Goal: Task Accomplishment & Management: Use online tool/utility

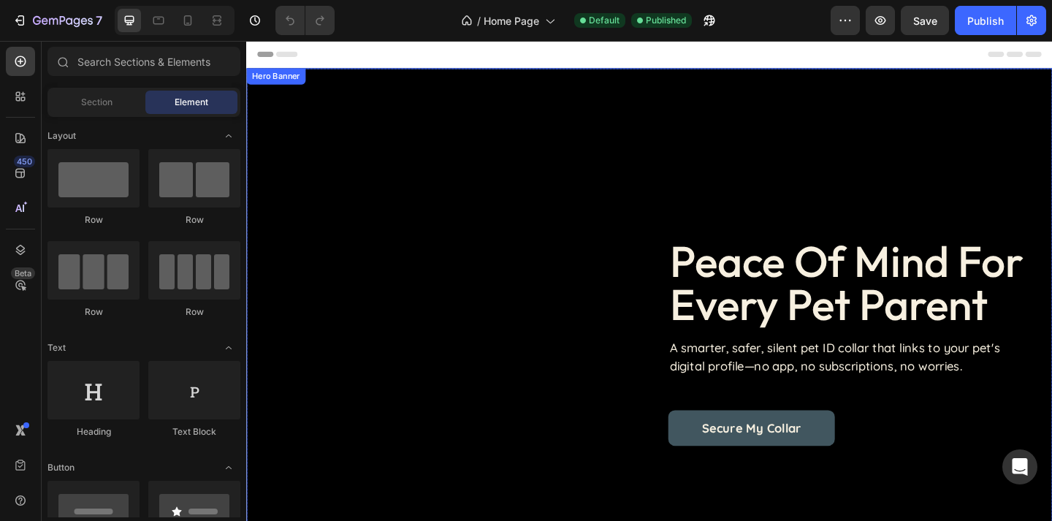
click at [583, 201] on div "peace of mind for every pet parent Heading A smarter, safer, silent pet ID coll…" at bounding box center [684, 369] width 876 height 596
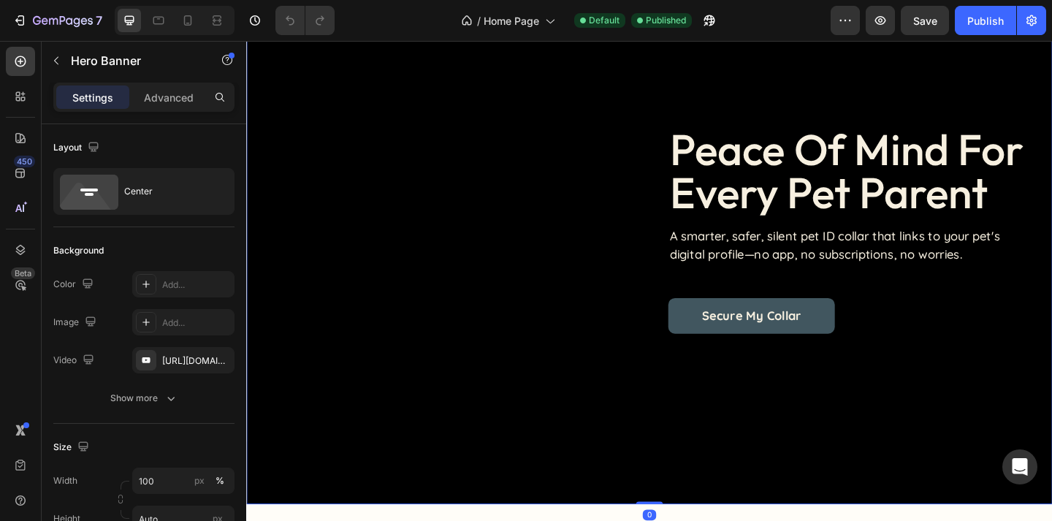
scroll to position [123, 0]
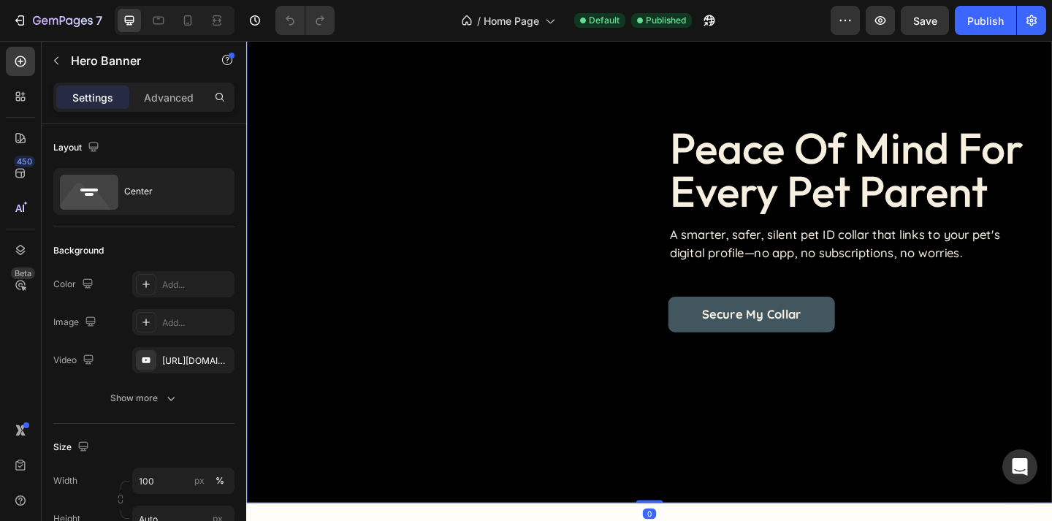
click at [559, 227] on div "peace of mind for every pet parent Heading A smarter, safer, silent pet ID coll…" at bounding box center [684, 245] width 835 height 225
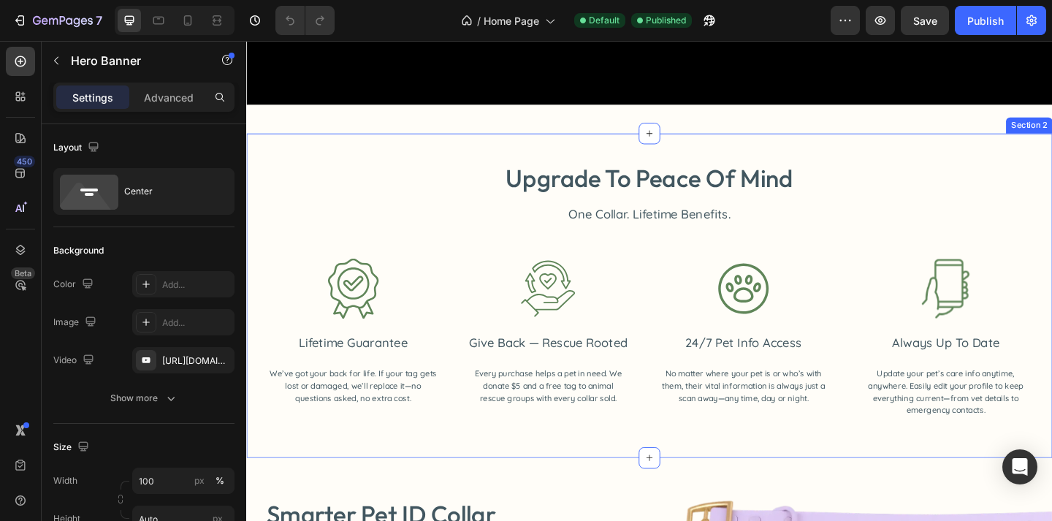
scroll to position [0, 0]
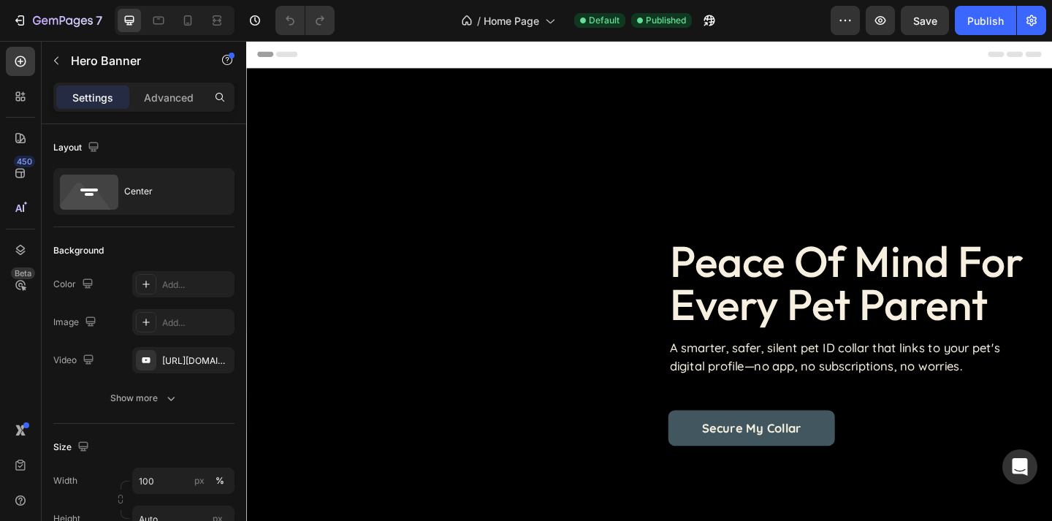
click at [519, 258] on div "peace of mind for every pet parent Heading A smarter, safer, silent pet ID coll…" at bounding box center [684, 368] width 835 height 225
click at [218, 357] on icon "button" at bounding box center [219, 360] width 12 height 12
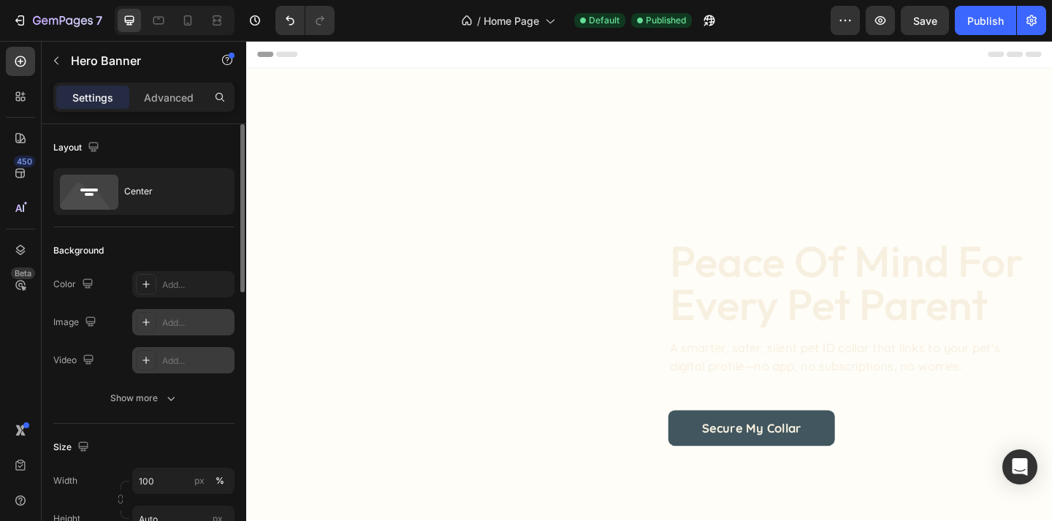
click at [170, 324] on div "Add..." at bounding box center [196, 322] width 69 height 13
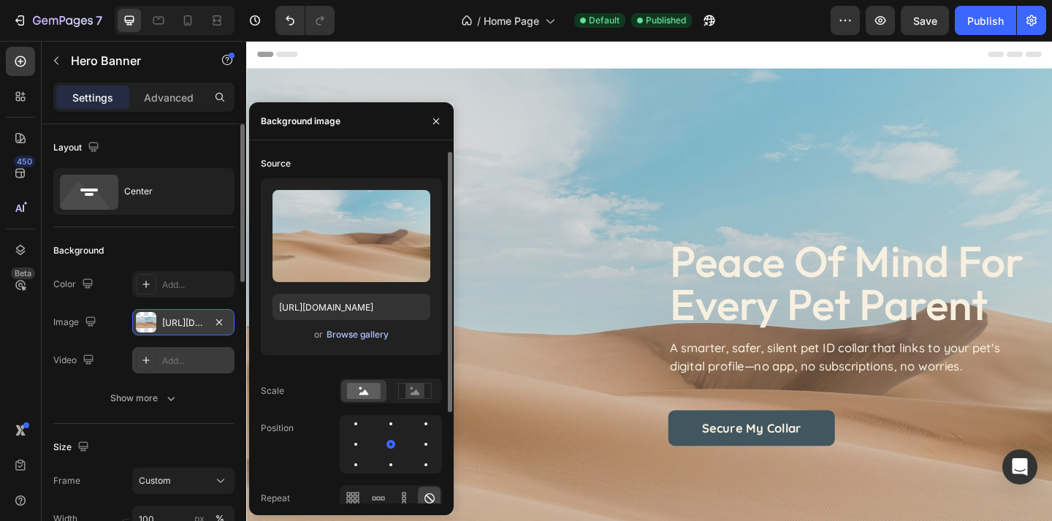
click at [348, 331] on div "Browse gallery" at bounding box center [357, 334] width 62 height 13
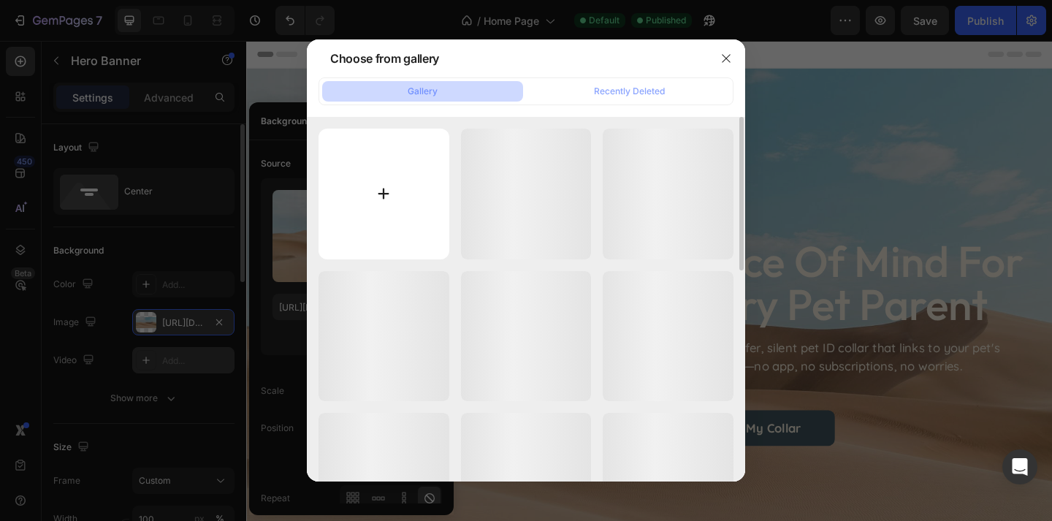
click at [394, 139] on input "file" at bounding box center [383, 194] width 131 height 131
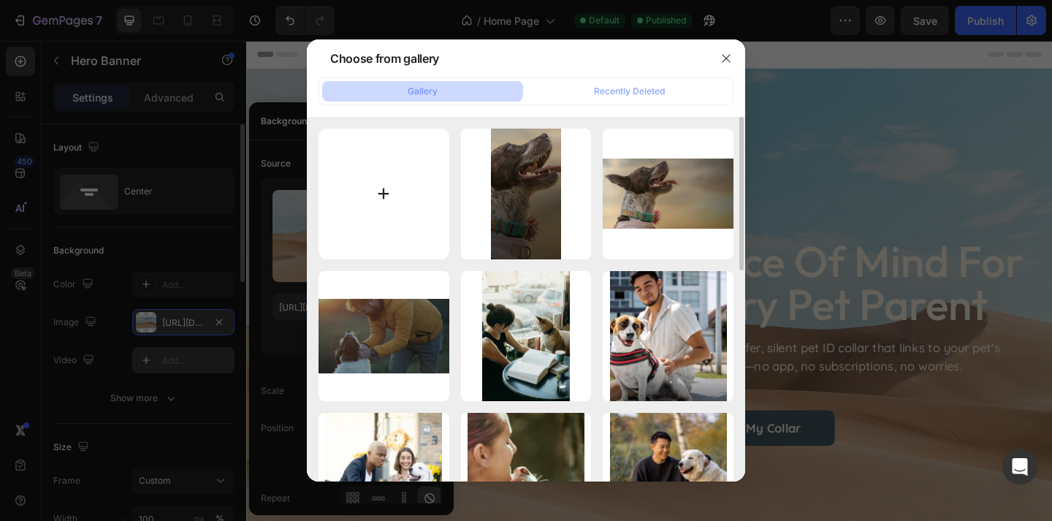
type input "C:\fakepath\Untitled design (5) copy 23.png"
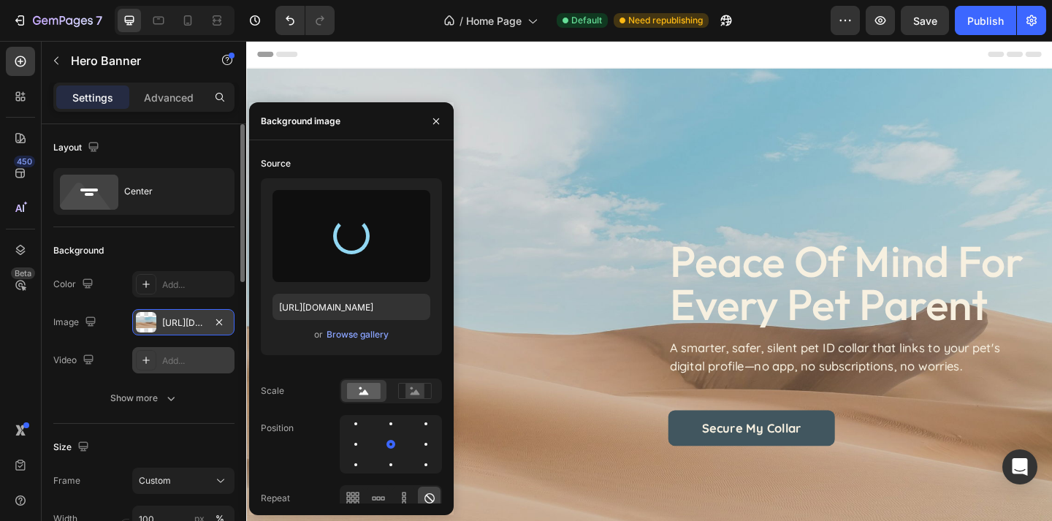
type input "[URL][DOMAIN_NAME]"
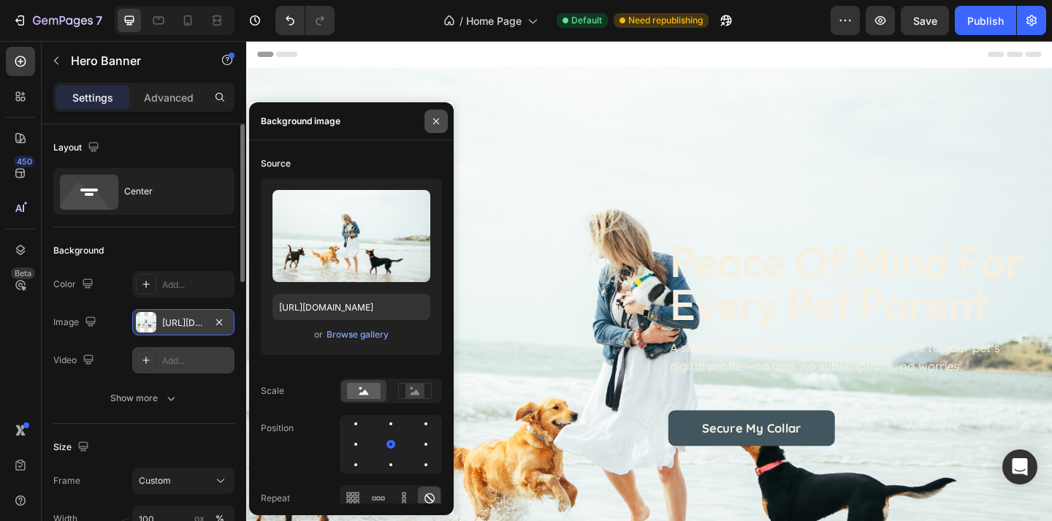
click at [438, 116] on icon "button" at bounding box center [436, 121] width 12 height 12
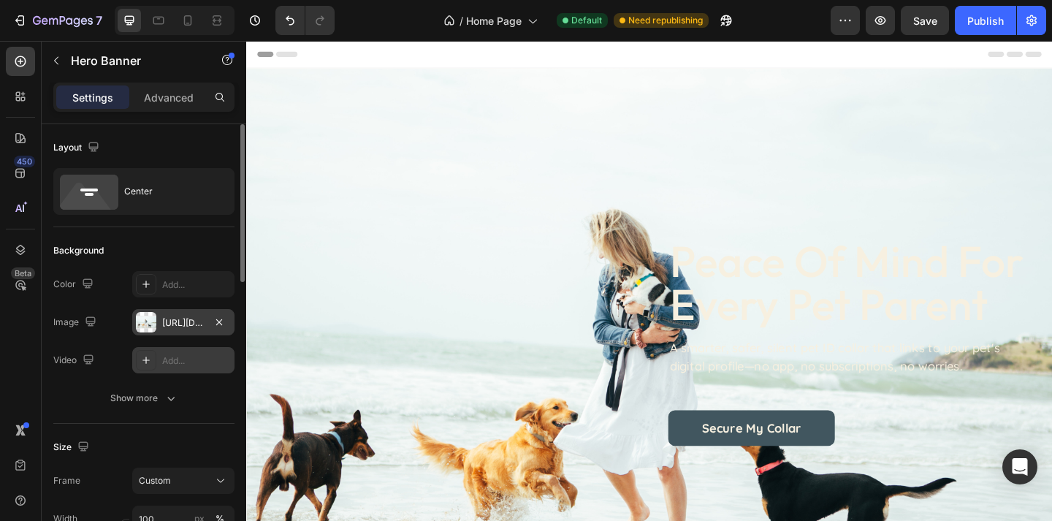
click at [610, 228] on div "peace of mind for every pet parent Heading A smarter, safer, silent pet ID coll…" at bounding box center [684, 369] width 876 height 596
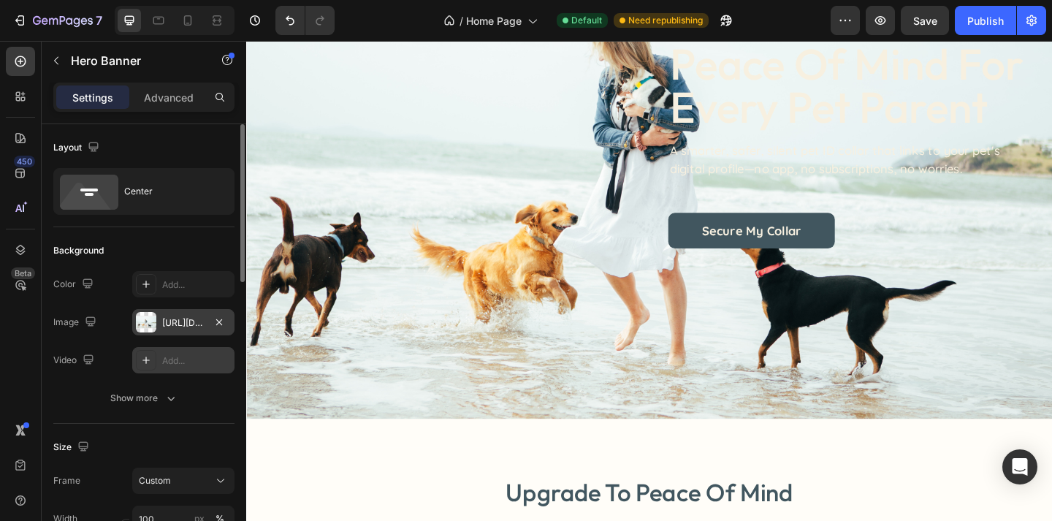
scroll to position [226, 0]
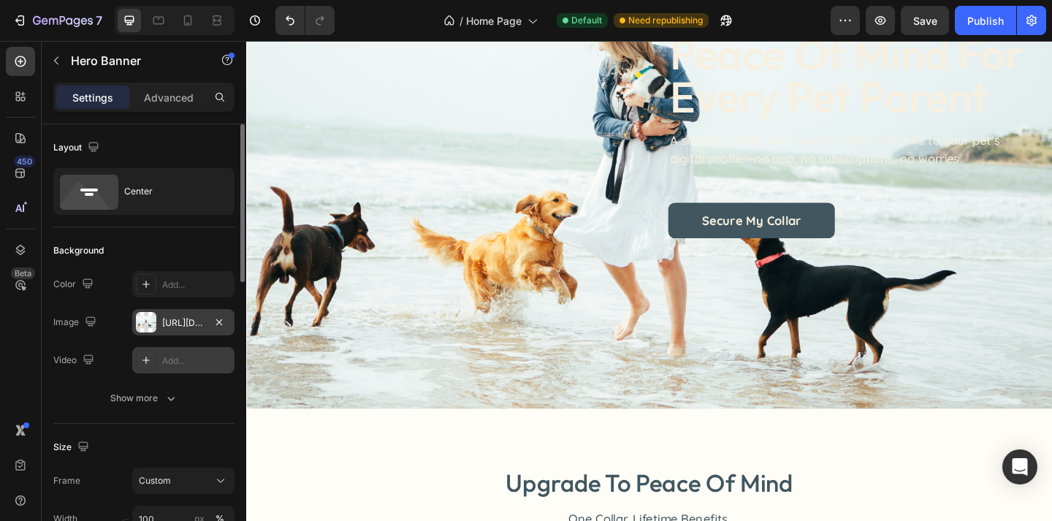
click at [574, 343] on div "peace of mind for every pet parent Heading A smarter, safer, silent pet ID coll…" at bounding box center [684, 143] width 876 height 596
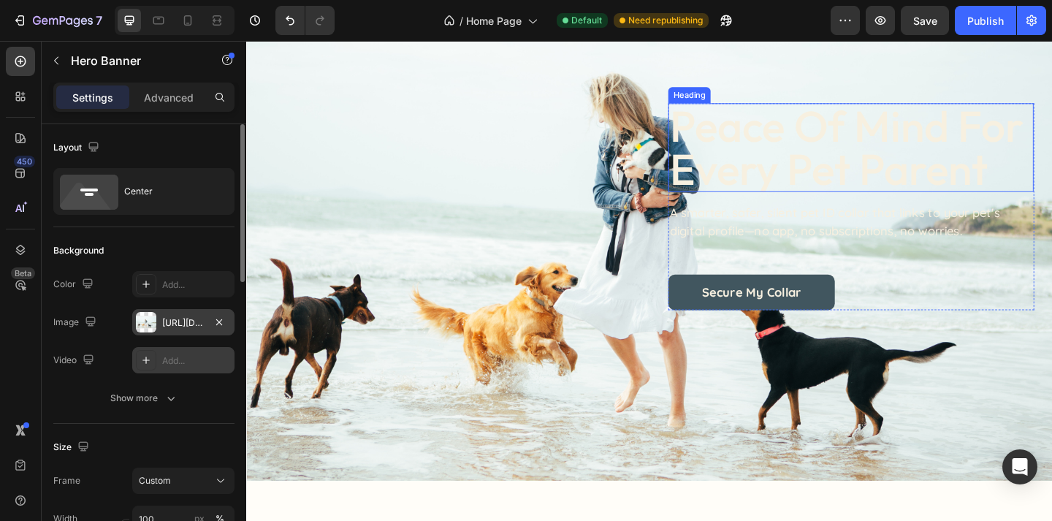
click at [846, 174] on h2 "peace of mind for every pet parent" at bounding box center [903, 157] width 397 height 96
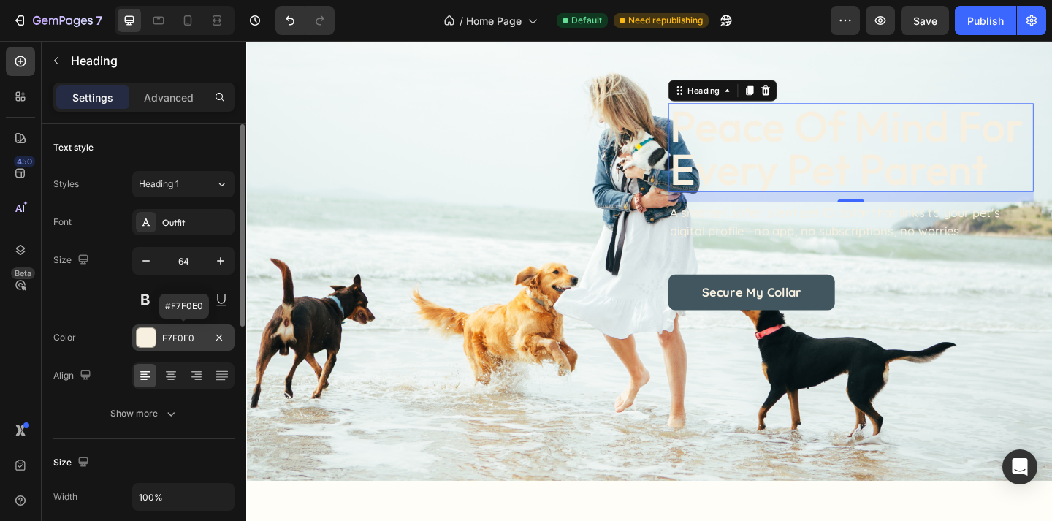
click at [174, 339] on div "F7F0E0" at bounding box center [183, 338] width 42 height 13
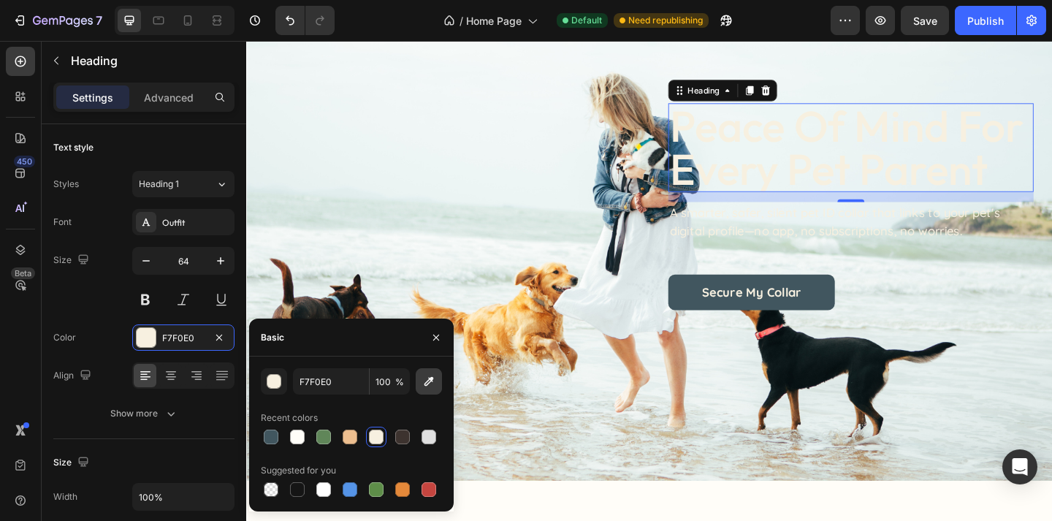
click at [429, 380] on icon "button" at bounding box center [428, 381] width 15 height 15
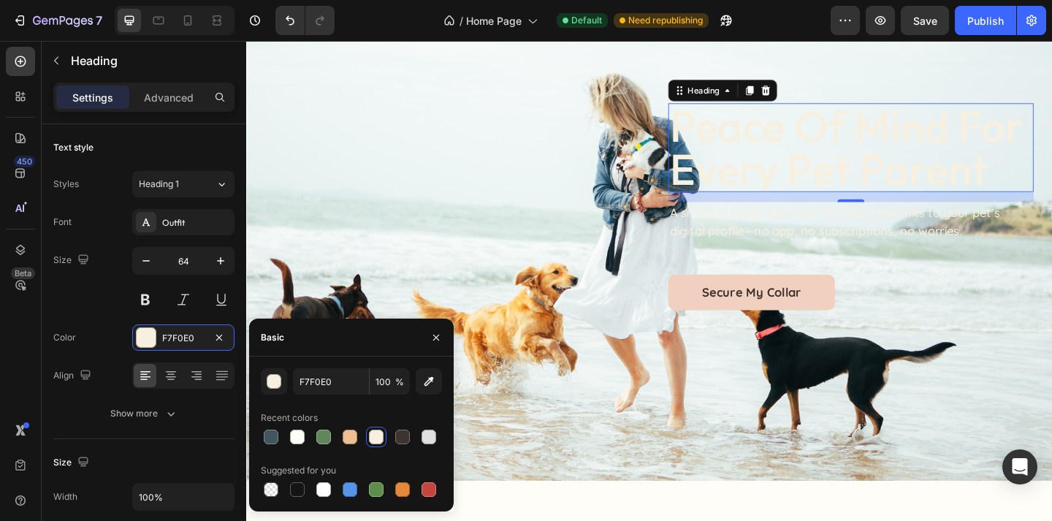
type input "41565F"
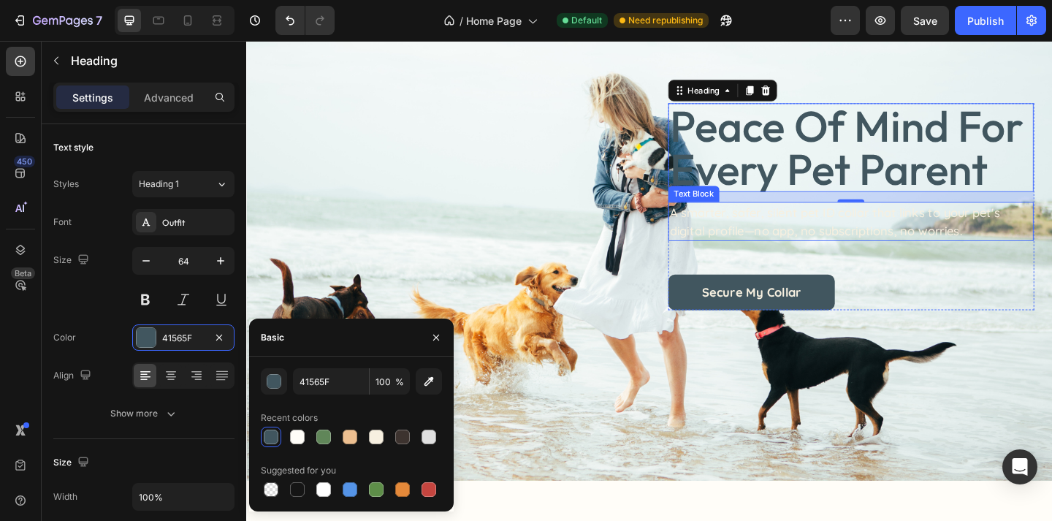
click at [796, 242] on p "A smarter, safer, silent pet ID collar that links to your pet's digital profile…" at bounding box center [903, 237] width 394 height 39
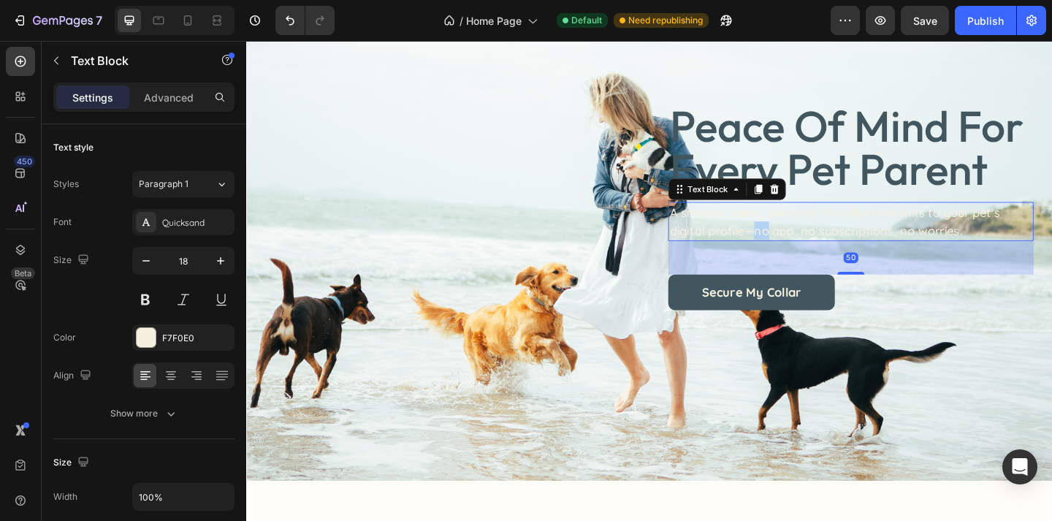
click at [796, 242] on p "A smarter, safer, silent pet ID collar that links to your pet's digital profile…" at bounding box center [903, 237] width 394 height 39
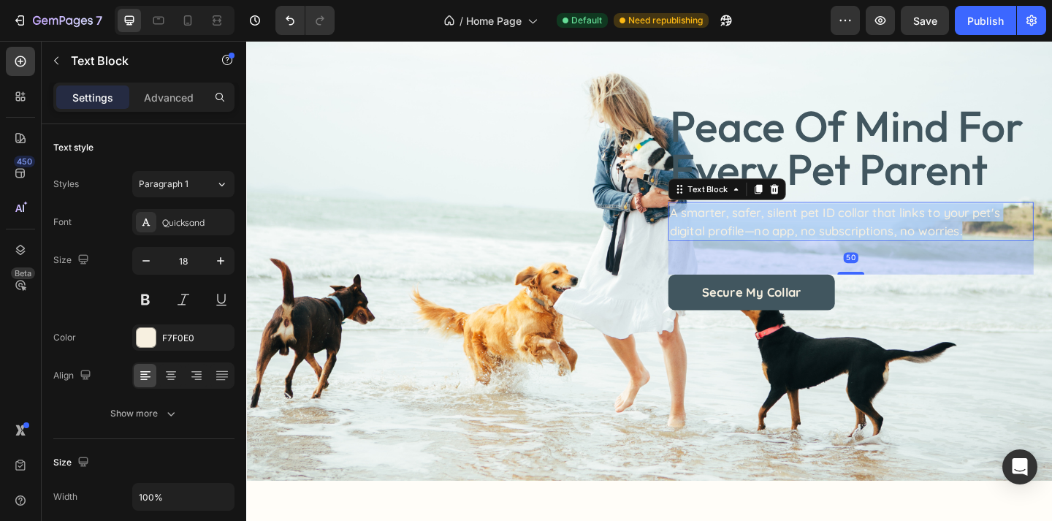
click at [796, 242] on p "A smarter, safer, silent pet ID collar that links to your pet's digital profile…" at bounding box center [903, 237] width 394 height 39
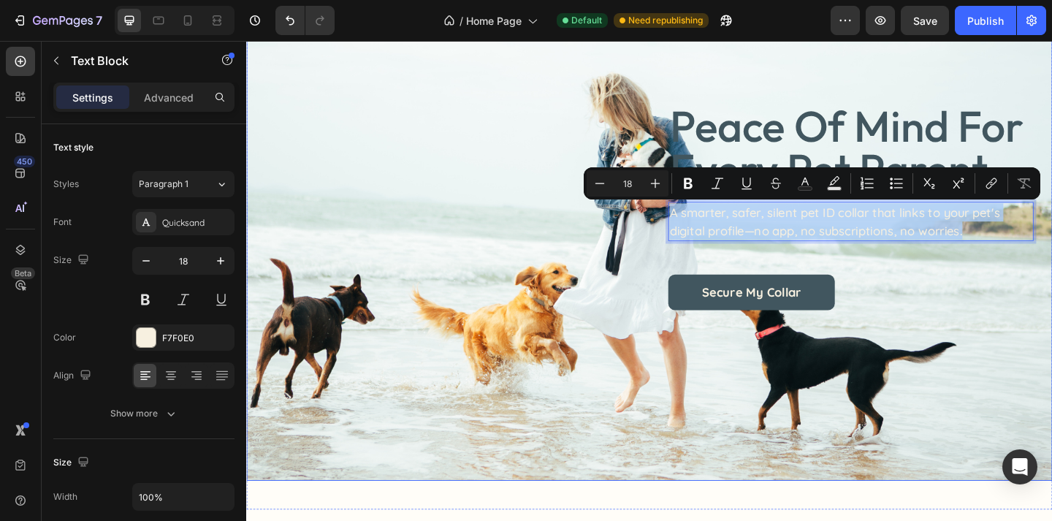
click at [858, 397] on div "peace of mind for every pet parent Heading A smarter, safer, silent pet ID coll…" at bounding box center [684, 221] width 876 height 596
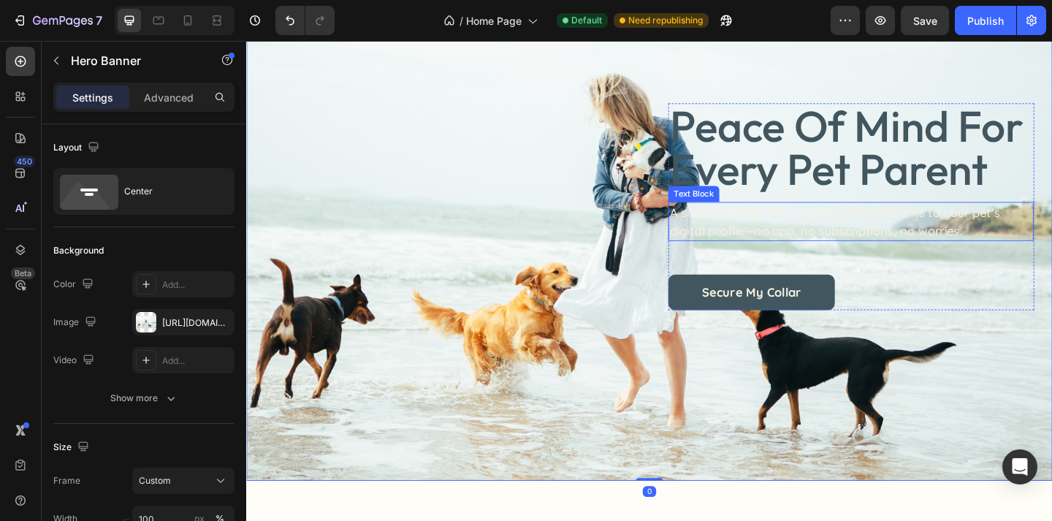
click at [872, 232] on p "A smarter, safer, silent pet ID collar that links to your pet's digital profile…" at bounding box center [903, 237] width 394 height 39
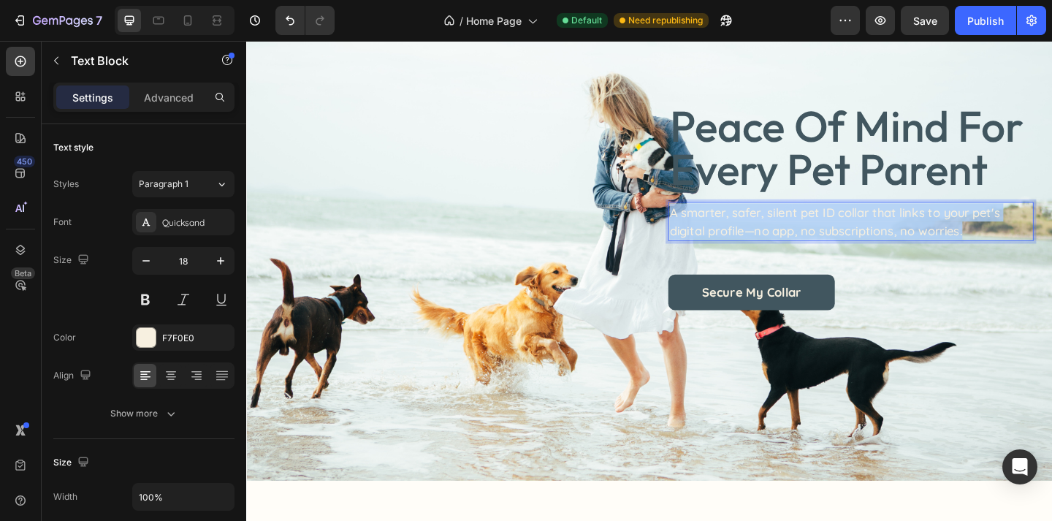
click at [872, 232] on p "A smarter, safer, silent pet ID collar that links to your pet's digital profile…" at bounding box center [903, 237] width 394 height 39
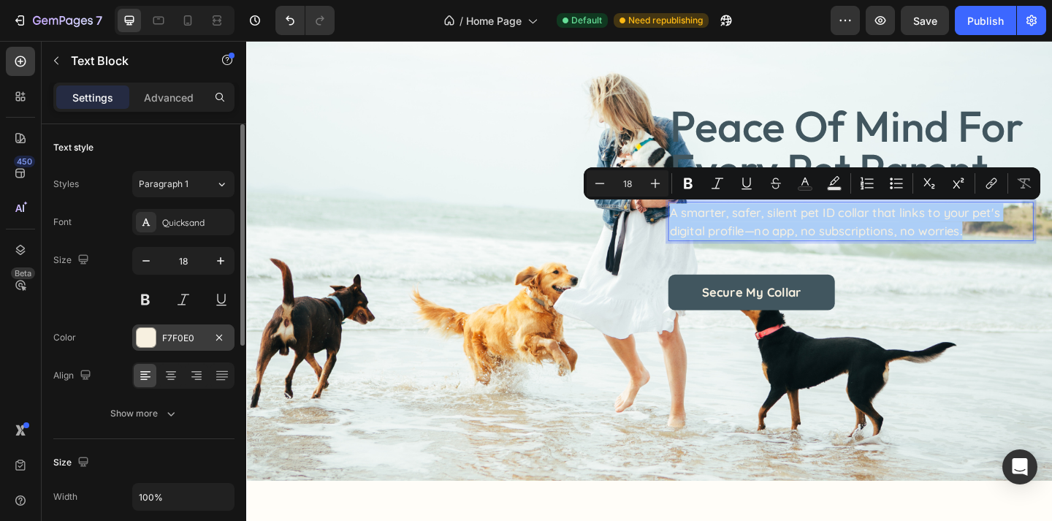
click at [188, 337] on div "F7F0E0" at bounding box center [183, 338] width 42 height 13
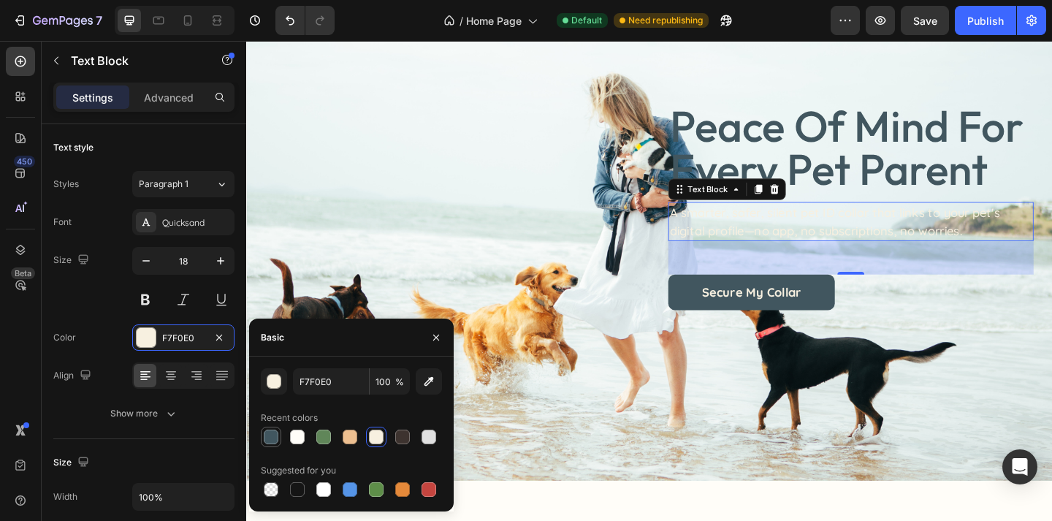
click at [272, 441] on div at bounding box center [271, 436] width 15 height 15
type input "41565F"
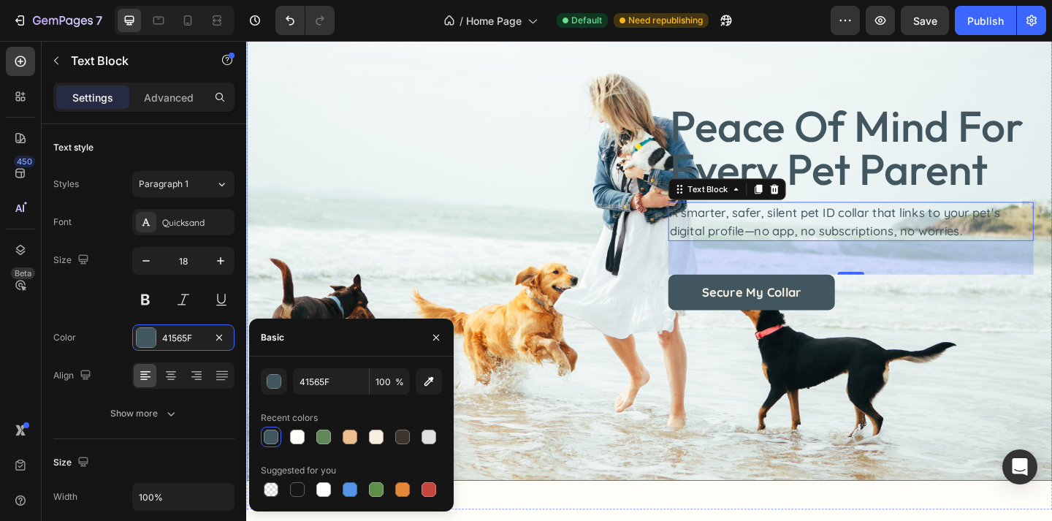
click at [725, 385] on div "peace of mind for every pet parent Heading A smarter, safer, silent pet ID coll…" at bounding box center [684, 221] width 876 height 596
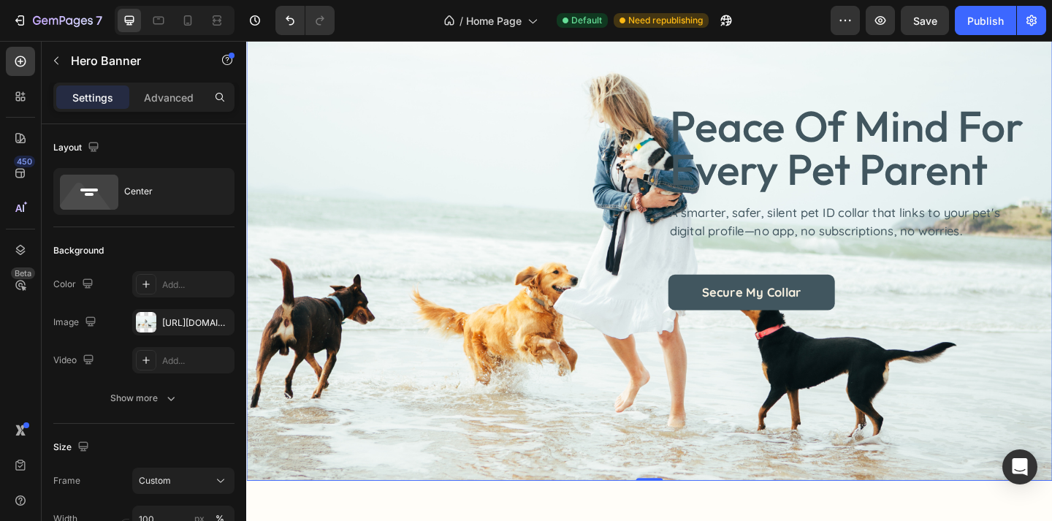
click at [520, 342] on div "peace of mind for every pet parent Heading A smarter, safer, silent pet ID coll…" at bounding box center [684, 221] width 876 height 596
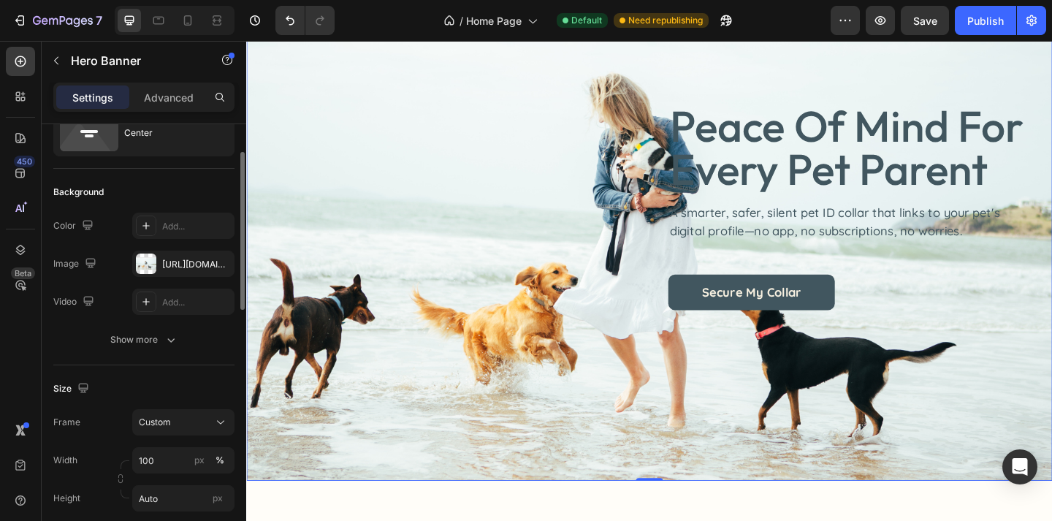
scroll to position [64, 0]
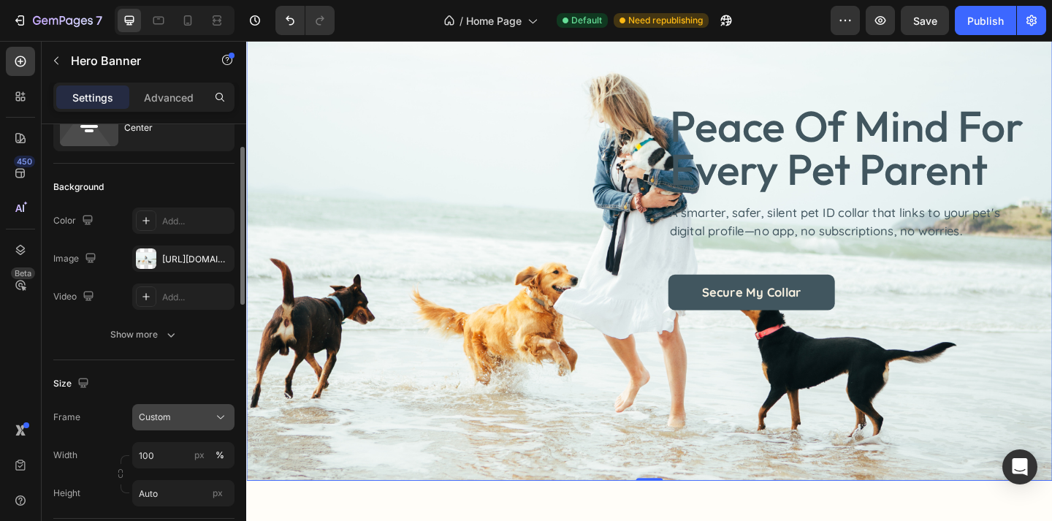
click at [182, 428] on button "Custom" at bounding box center [183, 417] width 102 height 26
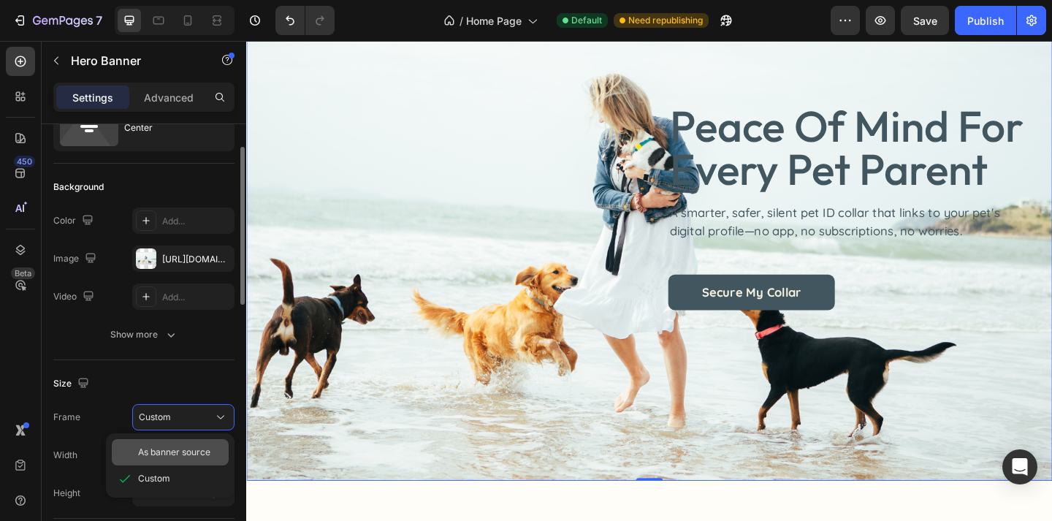
click at [187, 463] on div "As banner source" at bounding box center [170, 452] width 117 height 26
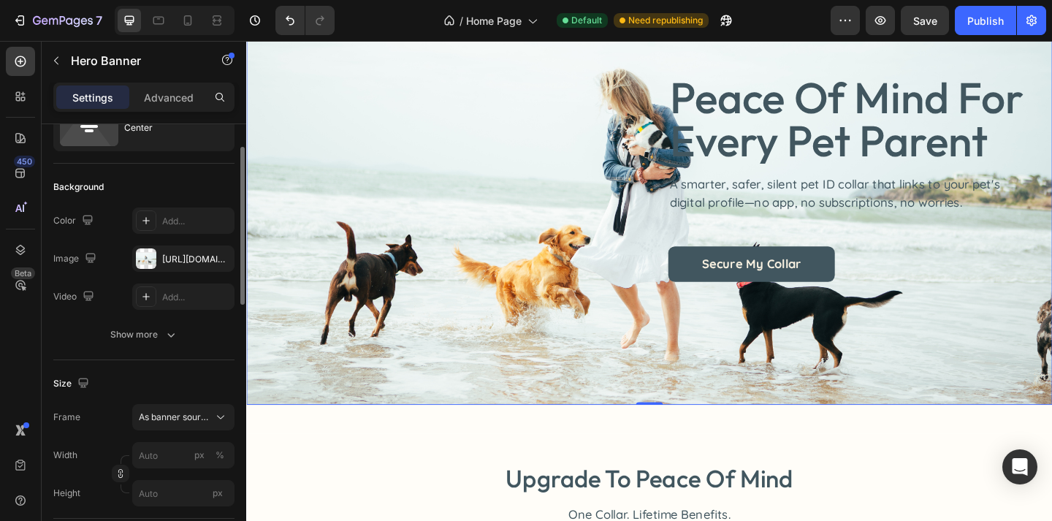
scroll to position [0, 0]
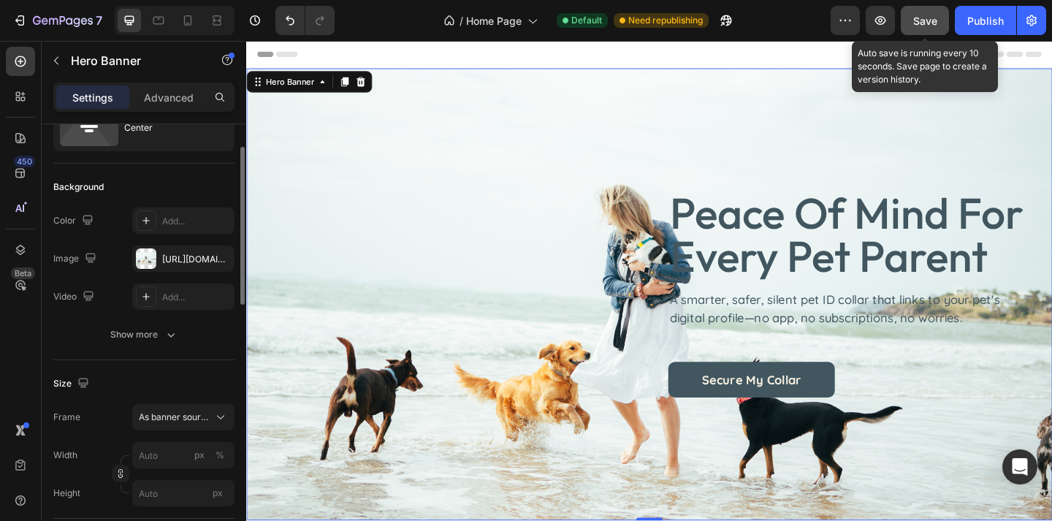
click at [933, 15] on span "Save" at bounding box center [925, 21] width 24 height 12
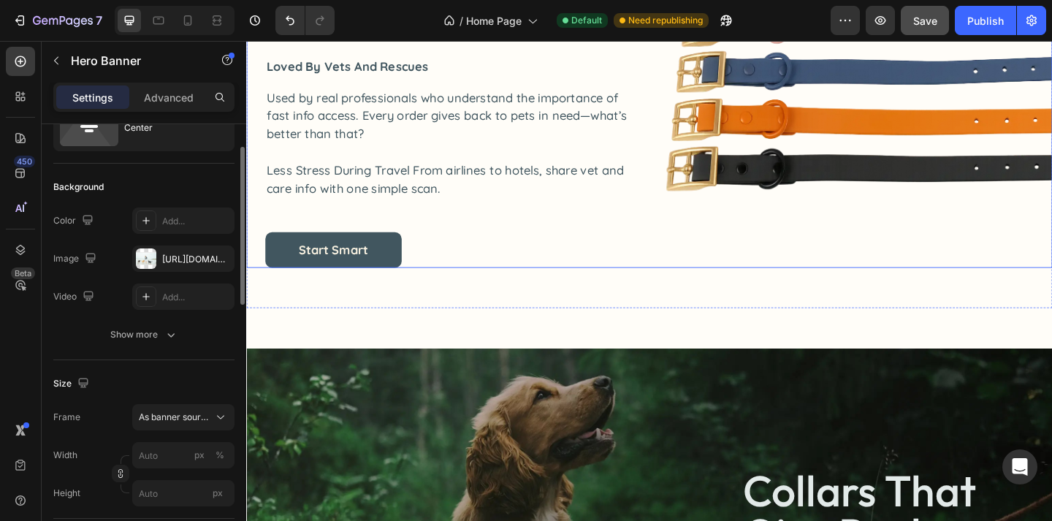
scroll to position [1294, 0]
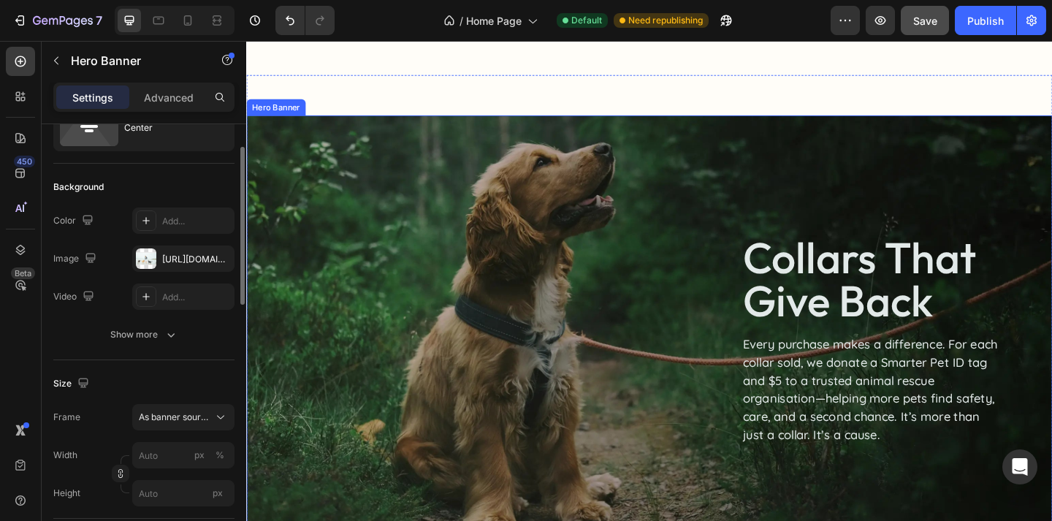
click at [518, 269] on div "collars that give back Heading Every purchase makes a difference. For each coll…" at bounding box center [684, 366] width 762 height 229
click at [462, 326] on div "collars that give back Heading Every purchase makes a difference. For each coll…" at bounding box center [684, 366] width 762 height 229
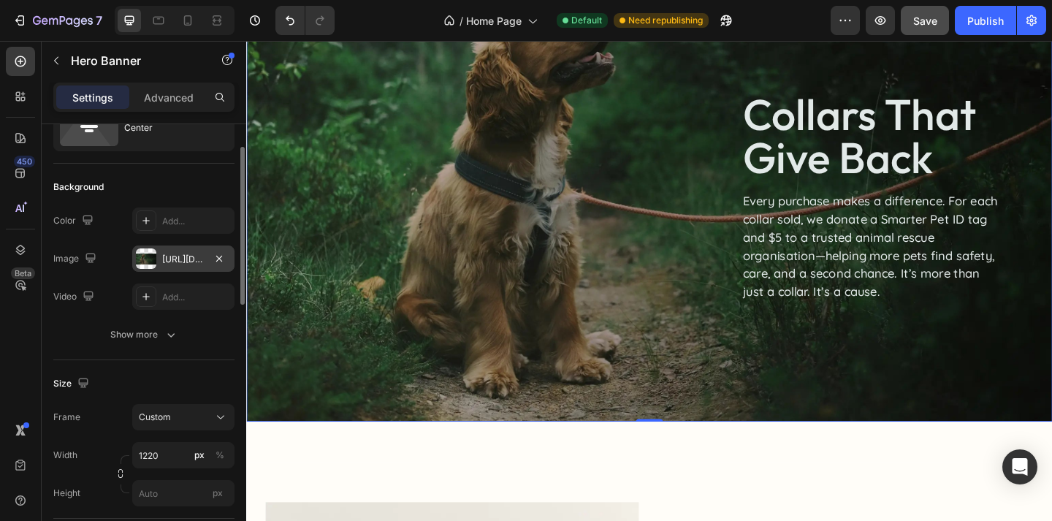
click at [183, 264] on div "https://cdn.shopify.com/s/files/1/0763/9446/3478/files/gempages_578392358681314…" at bounding box center [183, 259] width 42 height 13
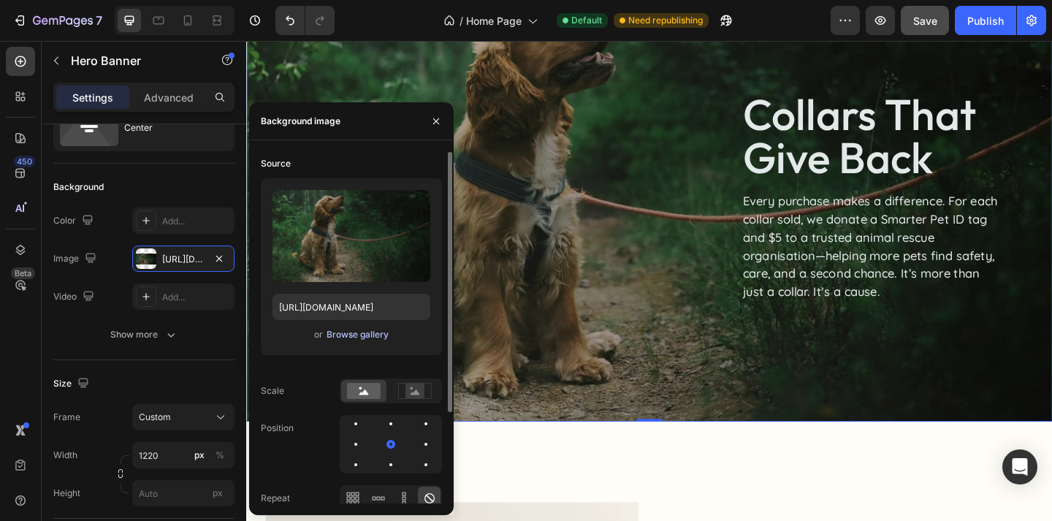
click at [373, 340] on div "Browse gallery" at bounding box center [357, 334] width 62 height 13
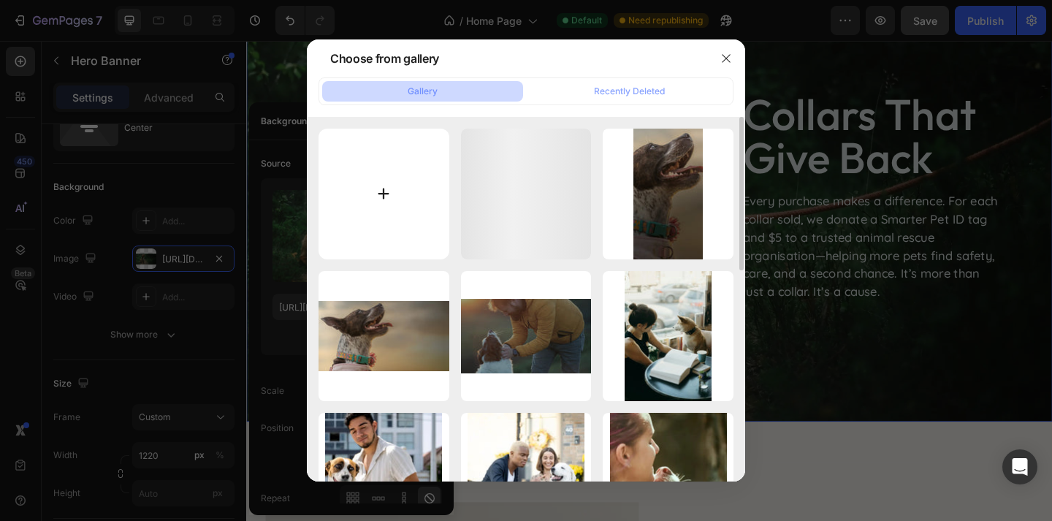
click at [413, 204] on input "file" at bounding box center [383, 194] width 131 height 131
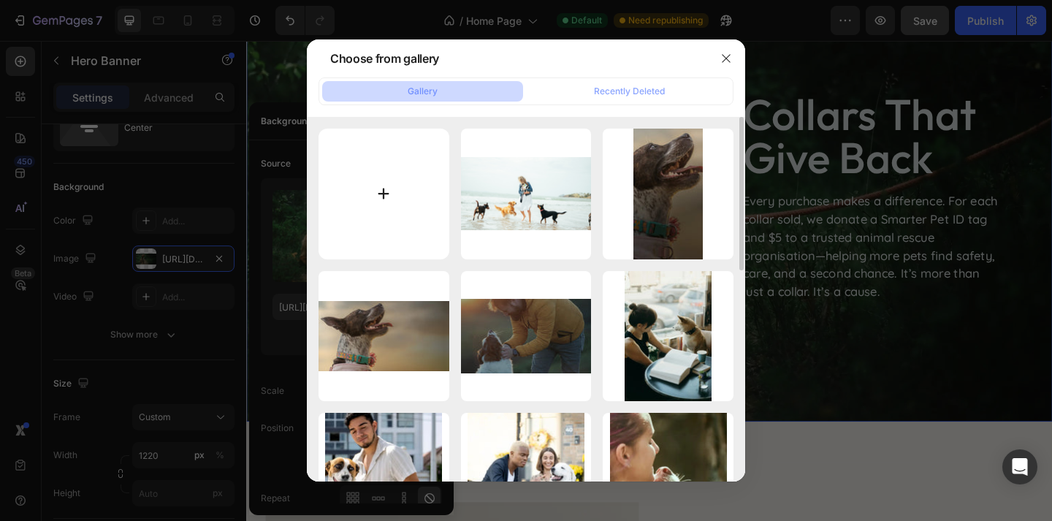
type input "C:\fakepath\Untitled design (5) copy 24.png"
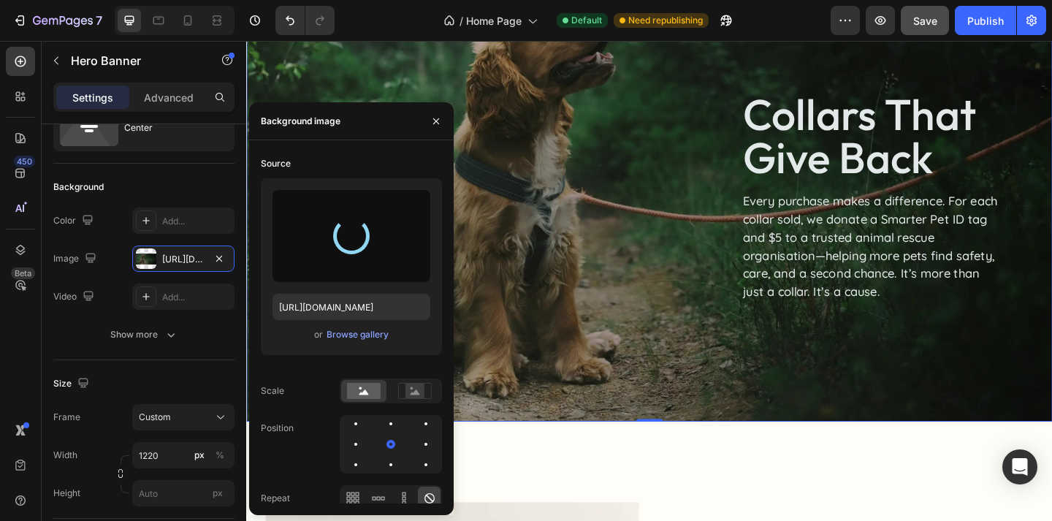
type input "https://cdn.shopify.com/s/files/1/0763/9446/3478/files/gempages_578392358681314…"
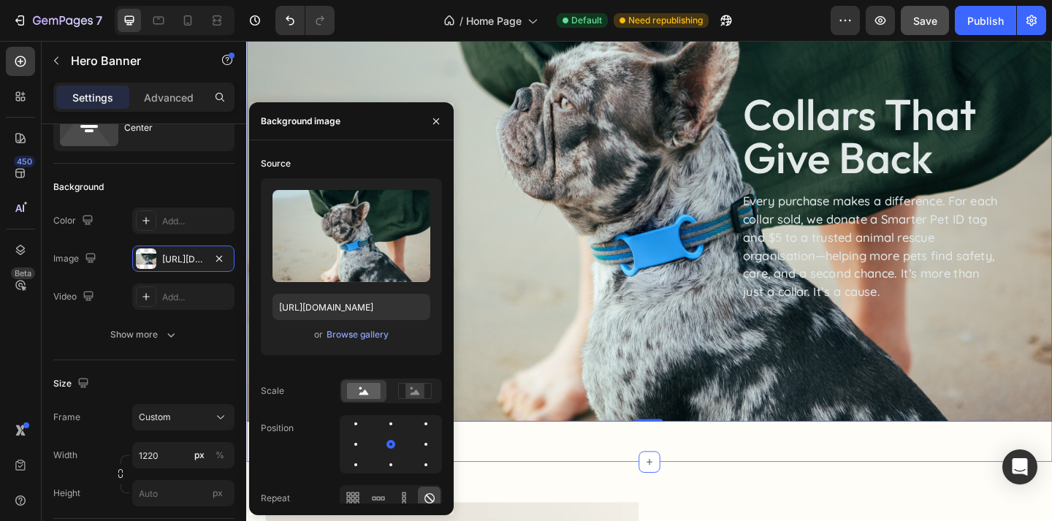
click at [814, 496] on div "collars that give back Heading Every purchase makes a difference. For each coll…" at bounding box center [684, 211] width 876 height 576
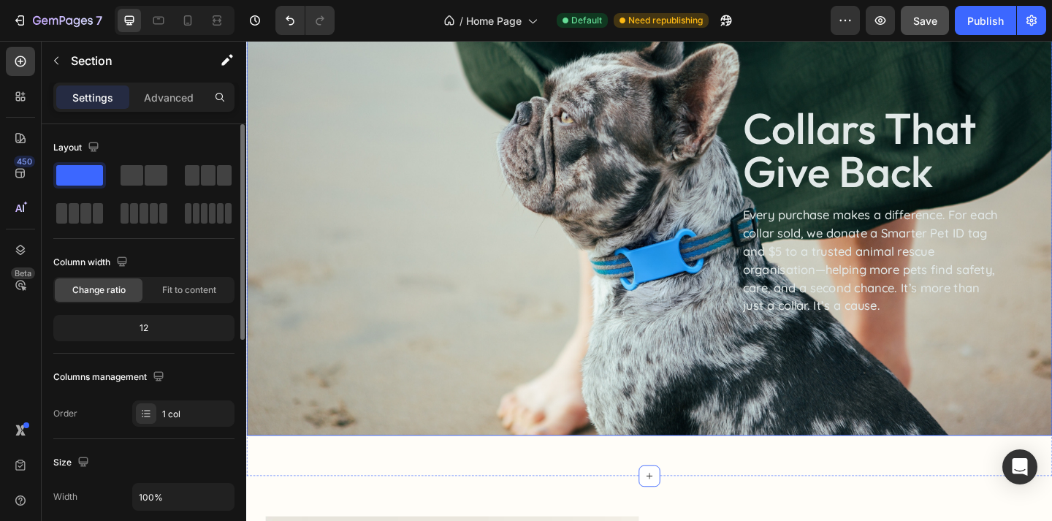
scroll to position [1415, 0]
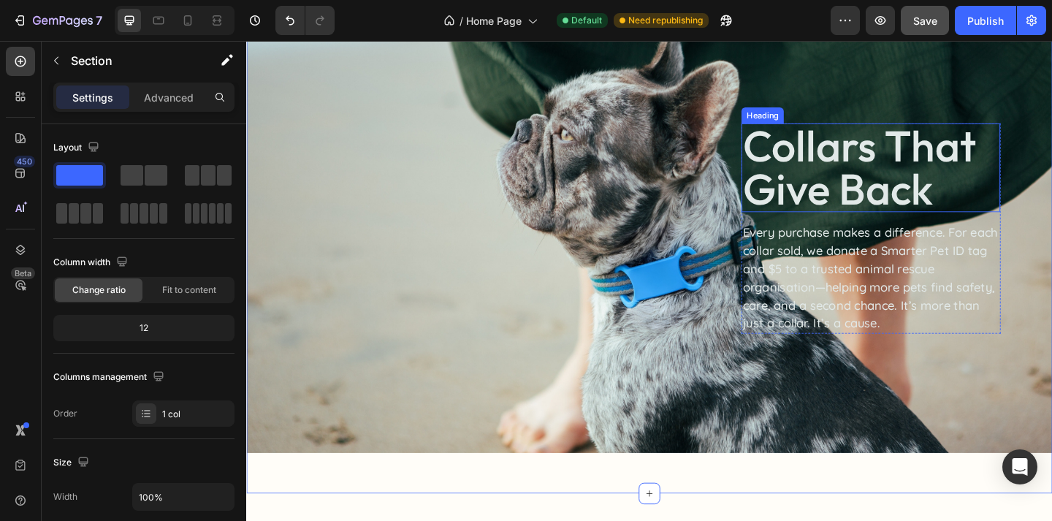
click at [903, 188] on h2 "collars that give back" at bounding box center [924, 179] width 281 height 96
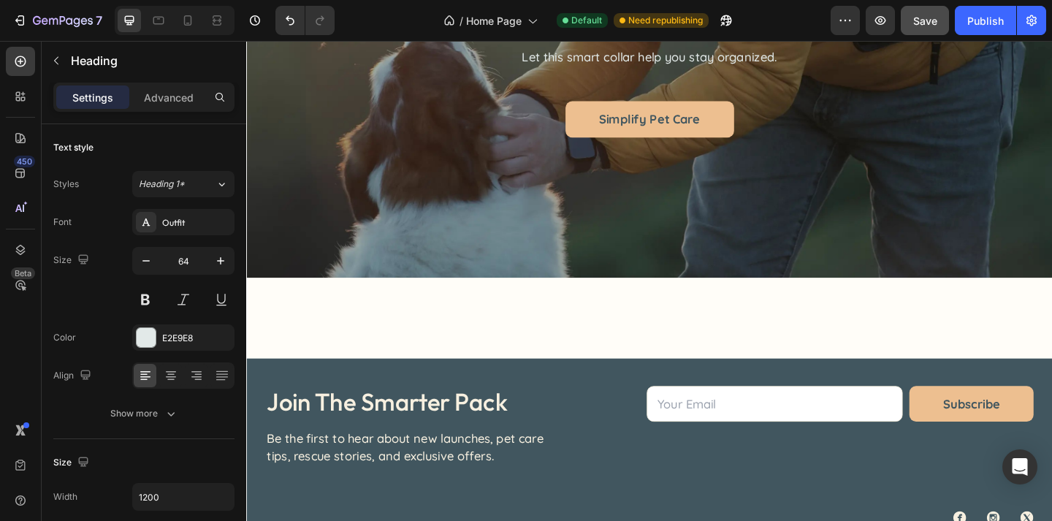
scroll to position [4600, 0]
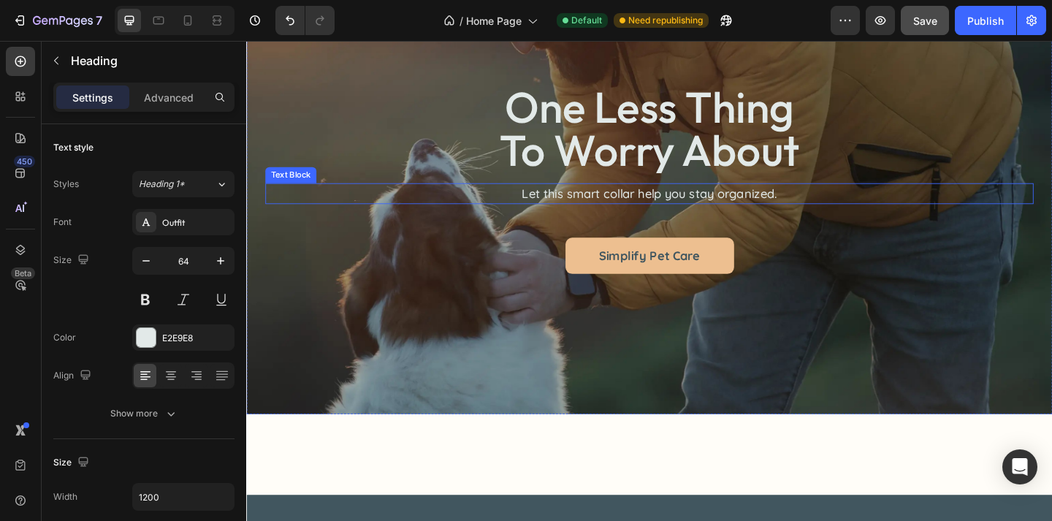
click at [463, 299] on div "one less thing to worry about Heading Let this smart collar help you stay organ…" at bounding box center [684, 191] width 876 height 510
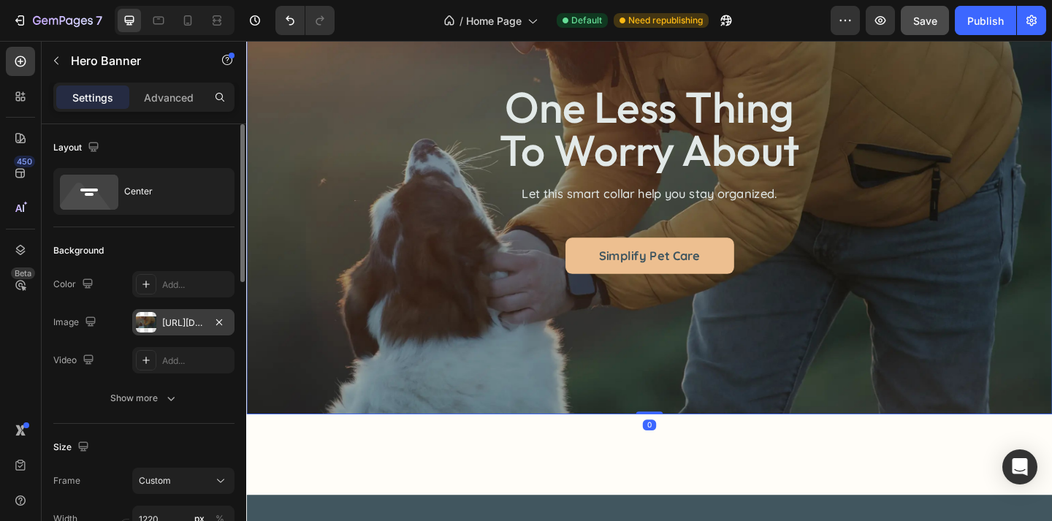
click at [194, 332] on div "https://cdn.shopify.com/s/files/1/0763/9446/3478/files/gempages_578392358681314…" at bounding box center [183, 322] width 102 height 26
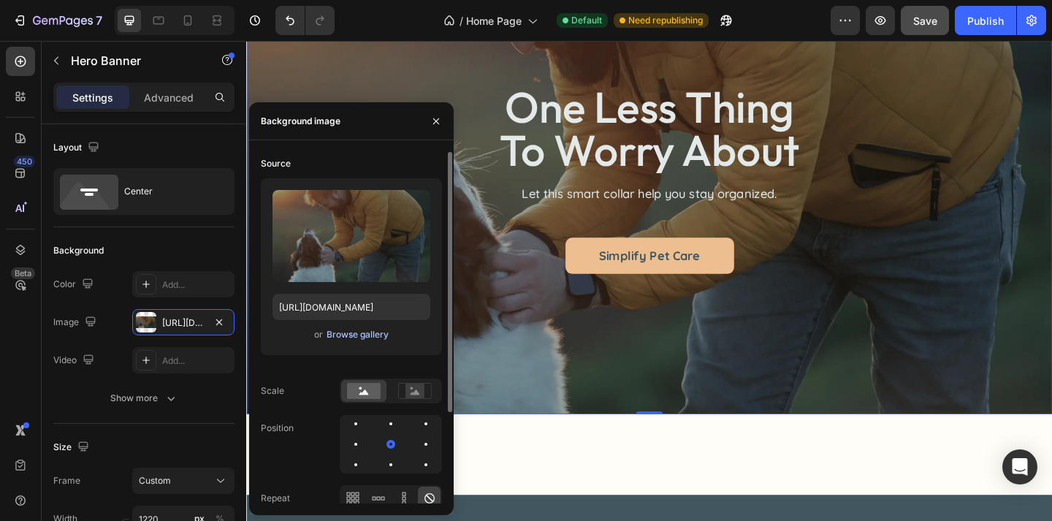
click at [343, 336] on div "Browse gallery" at bounding box center [357, 334] width 62 height 13
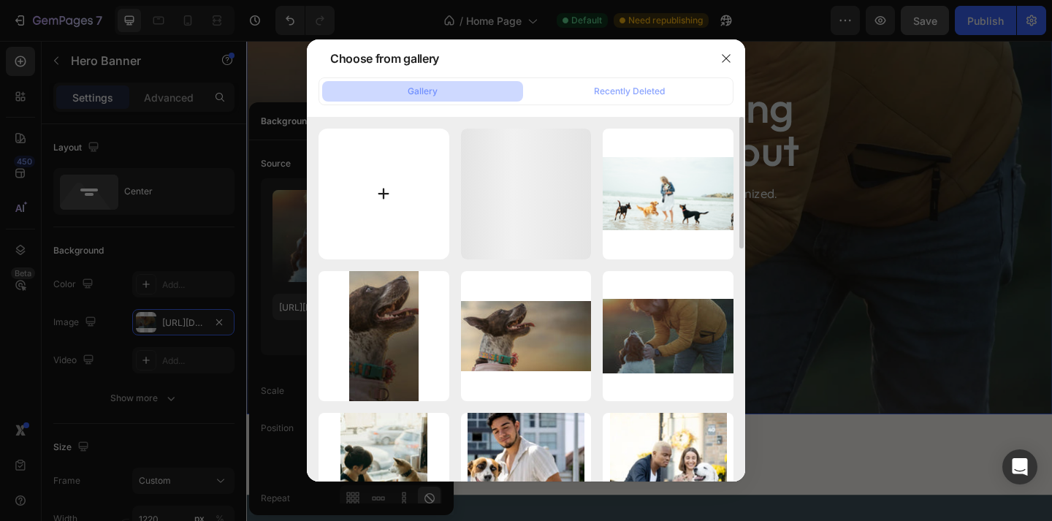
click at [390, 194] on input "file" at bounding box center [383, 194] width 131 height 131
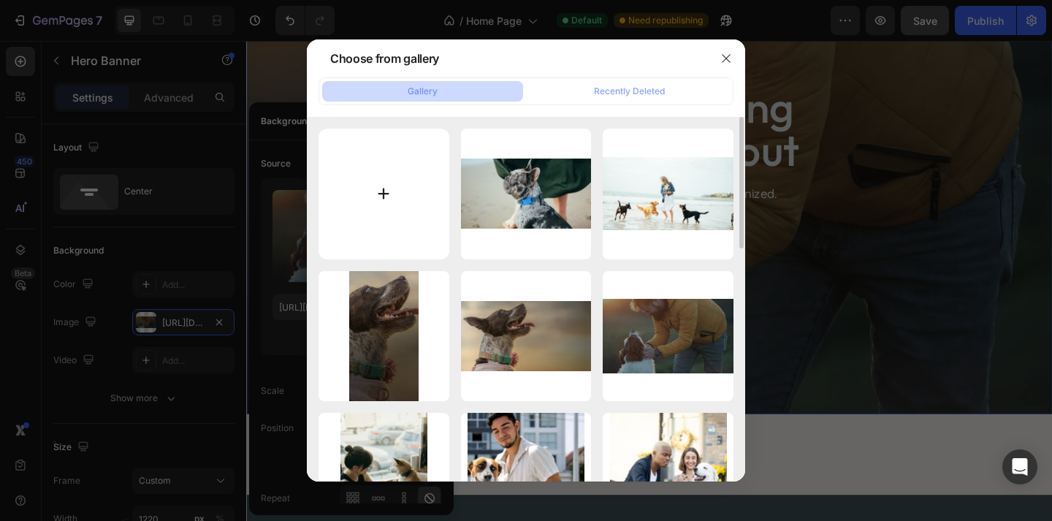
type input "C:\fakepath\Untitled design (5) copy 25.png"
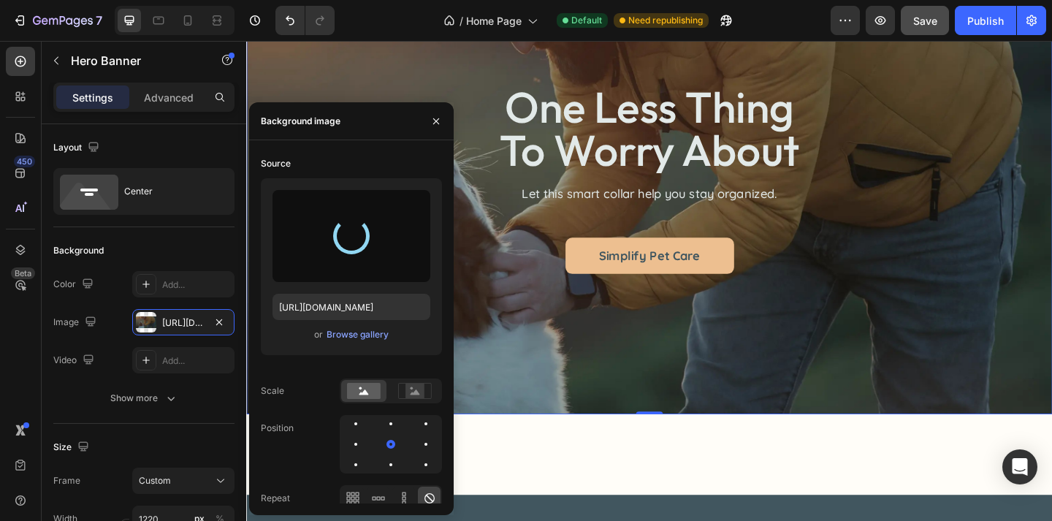
type input "https://cdn.shopify.com/s/files/1/0763/9446/3478/files/gempages_578392358681314…"
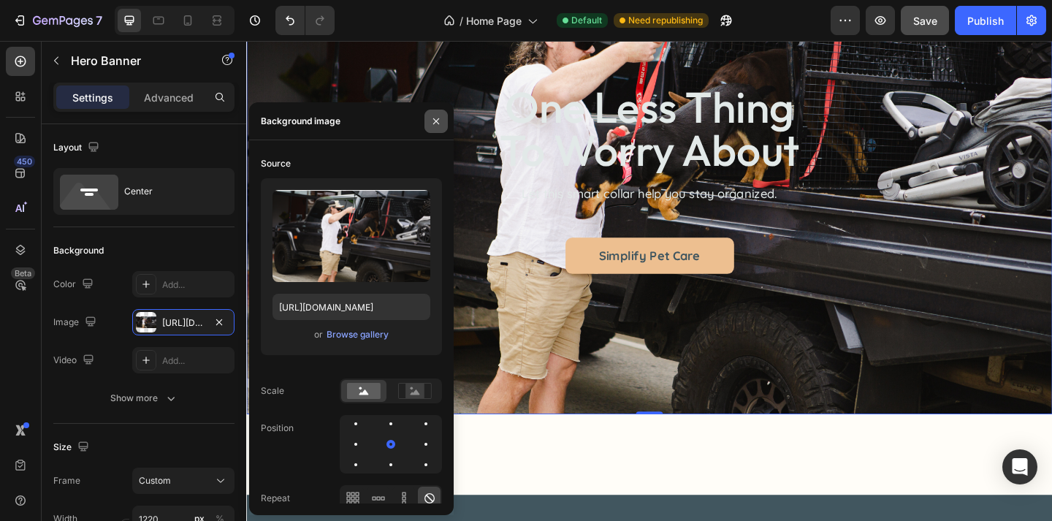
click at [434, 123] on icon "button" at bounding box center [436, 121] width 6 height 6
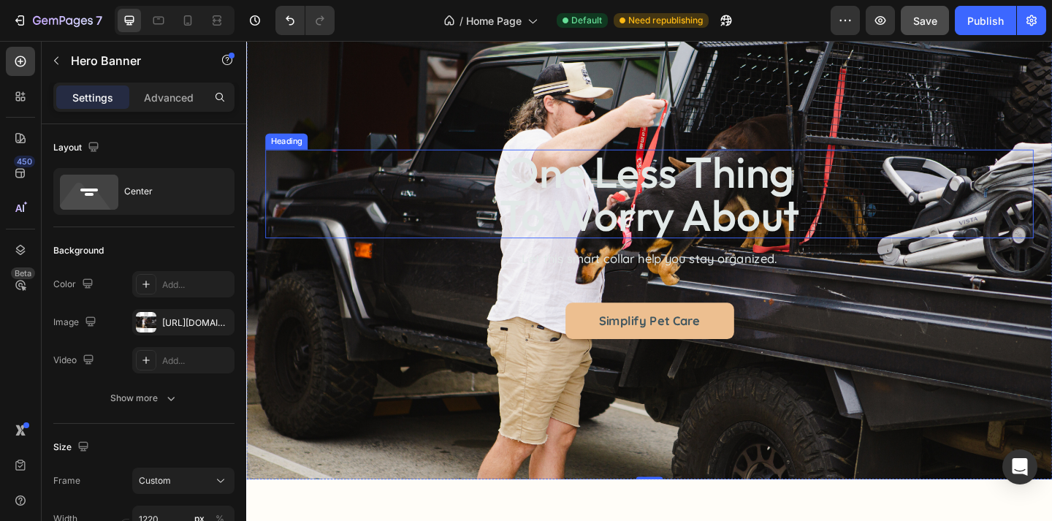
scroll to position [4572, 0]
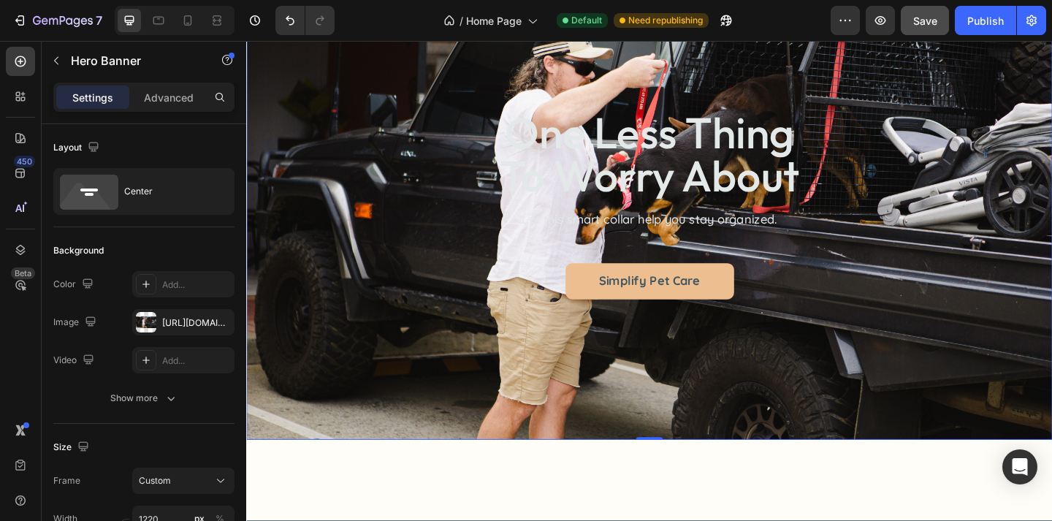
click at [416, 336] on div "one less thing to worry about Heading Let this smart collar help you stay organ…" at bounding box center [684, 218] width 876 height 510
click at [412, 448] on div "one less thing to worry about Heading Let this smart collar help you stay organ…" at bounding box center [684, 218] width 876 height 510
click at [182, 329] on div "https://cdn.shopify.com/s/files/1/0763/9446/3478/files/gempages_578392358681314…" at bounding box center [183, 322] width 102 height 26
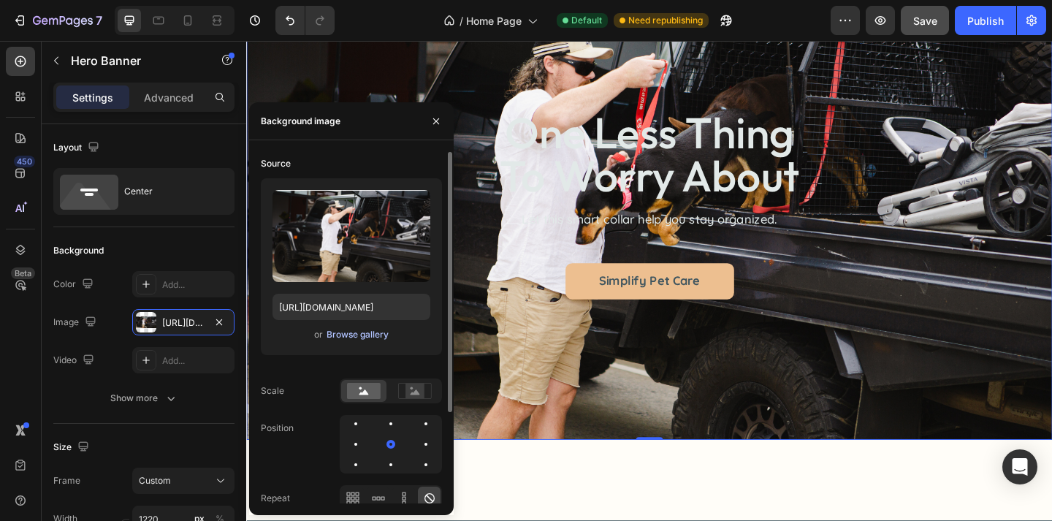
click at [371, 337] on div "Browse gallery" at bounding box center [357, 334] width 62 height 13
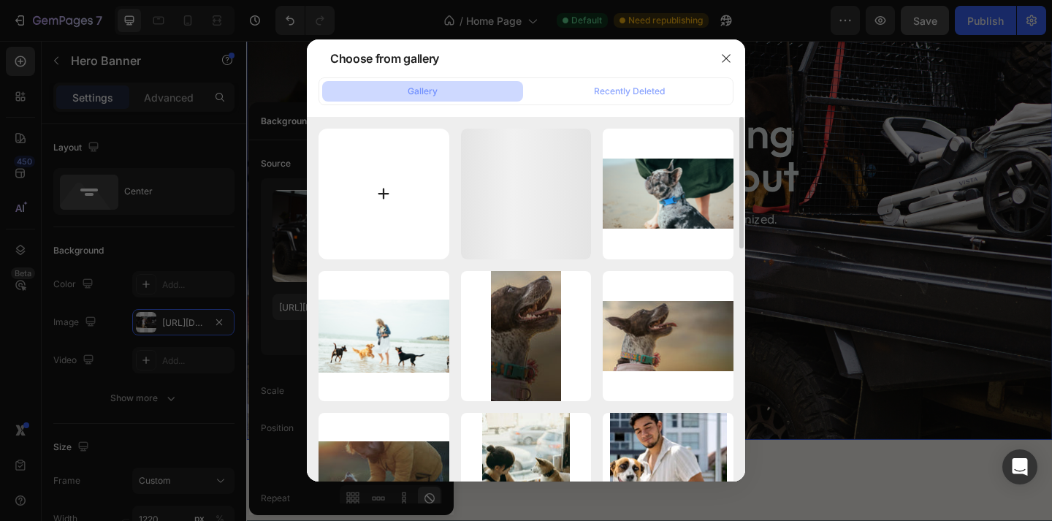
click at [410, 180] on input "file" at bounding box center [383, 194] width 131 height 131
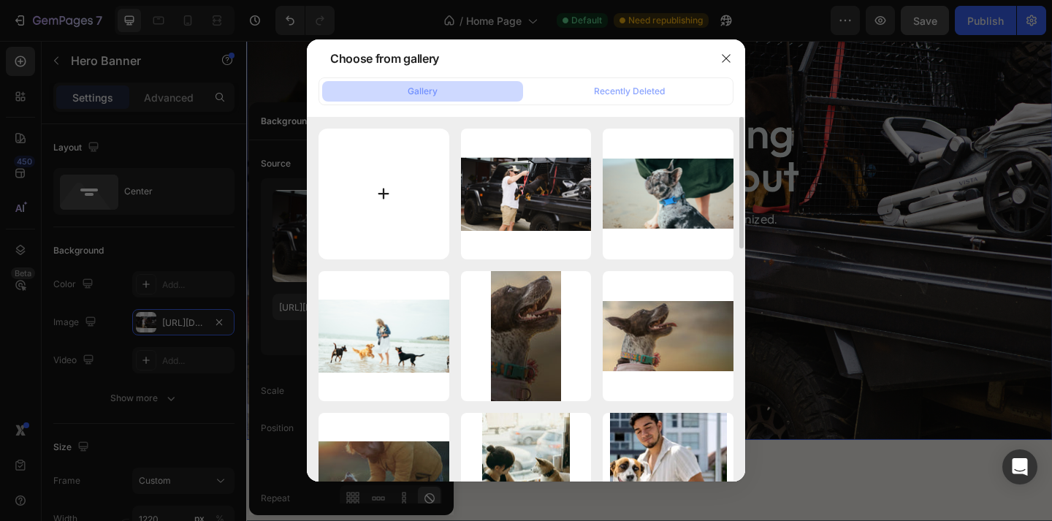
type input "C:\fakepath\Untitled design (5) copy 26.png"
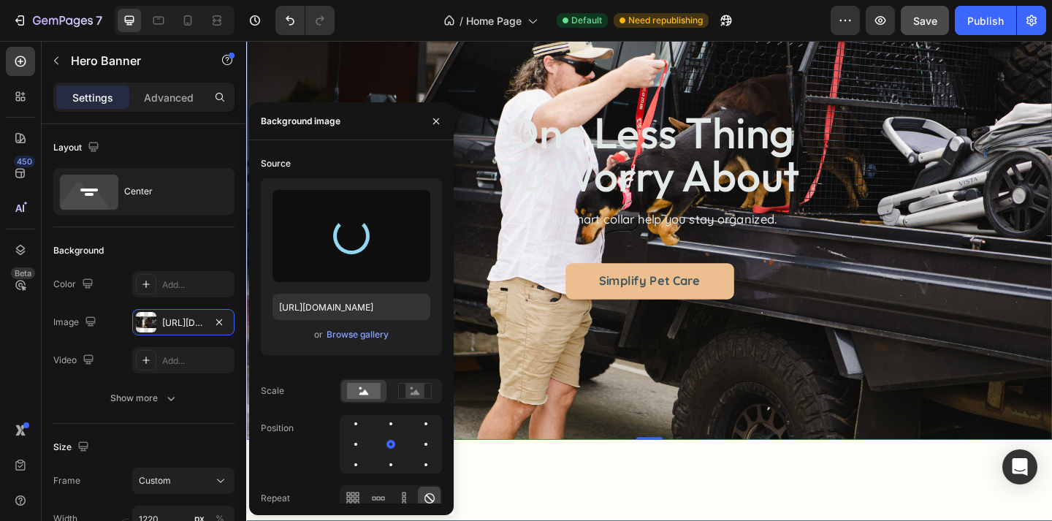
type input "https://cdn.shopify.com/s/files/1/0763/9446/3478/files/gempages_578392358681314…"
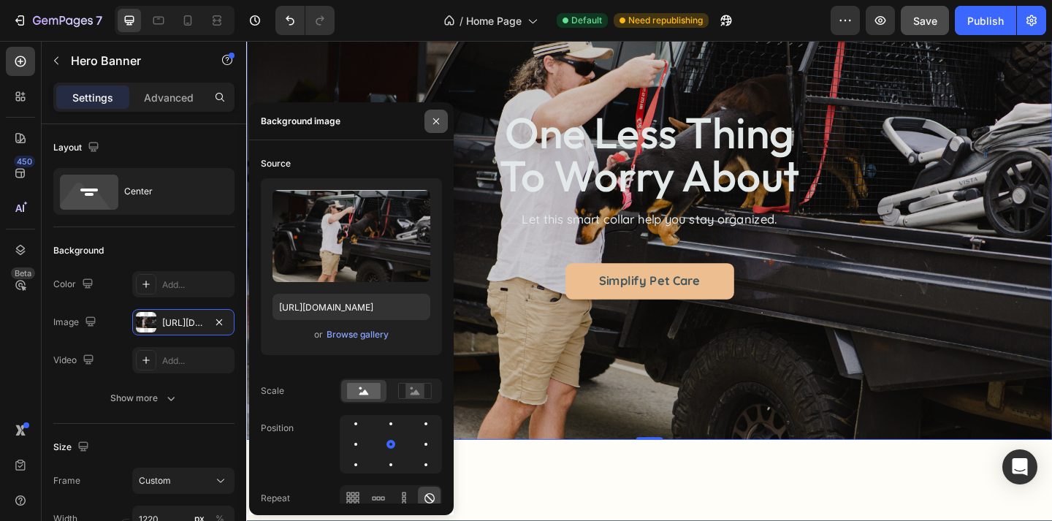
click at [439, 121] on icon "button" at bounding box center [436, 121] width 12 height 12
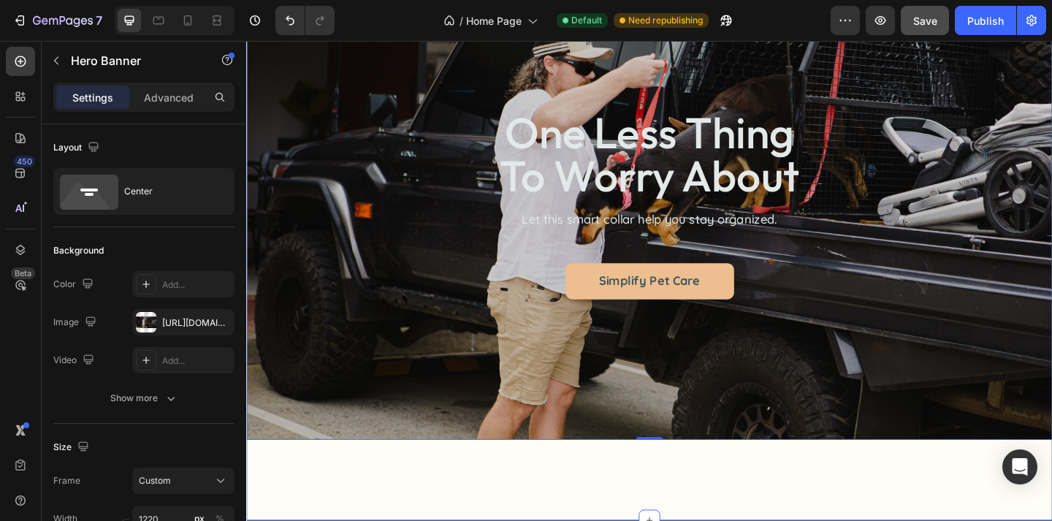
click at [706, 520] on div "one less thing to worry about Heading Let this smart collar help you stay organ…" at bounding box center [684, 246] width 876 height 631
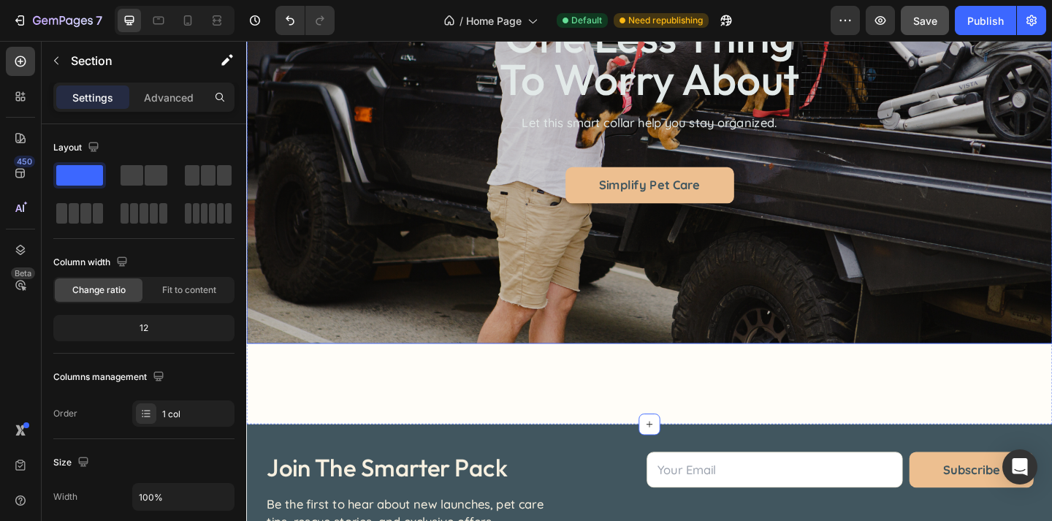
scroll to position [4359, 0]
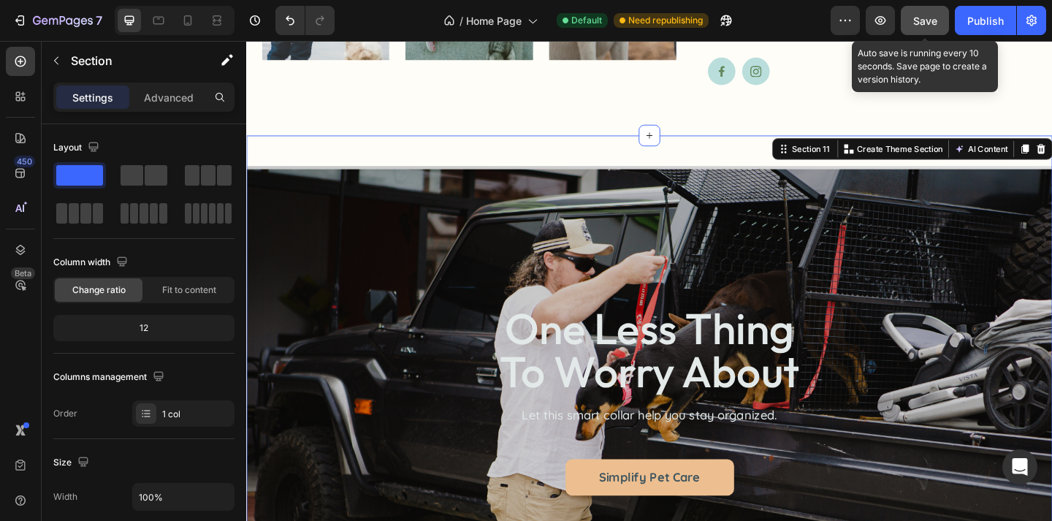
click at [930, 27] on div "Save" at bounding box center [925, 20] width 24 height 15
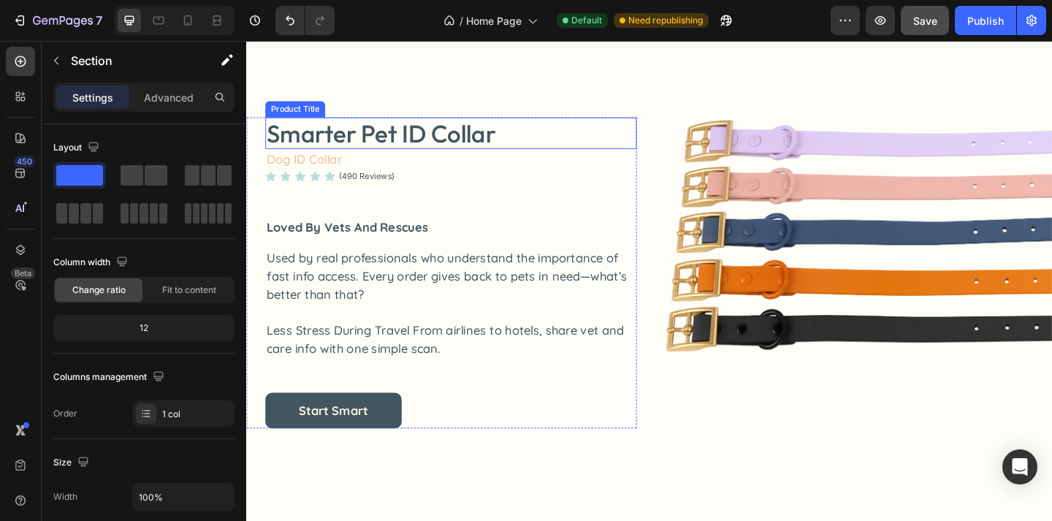
scroll to position [0, 0]
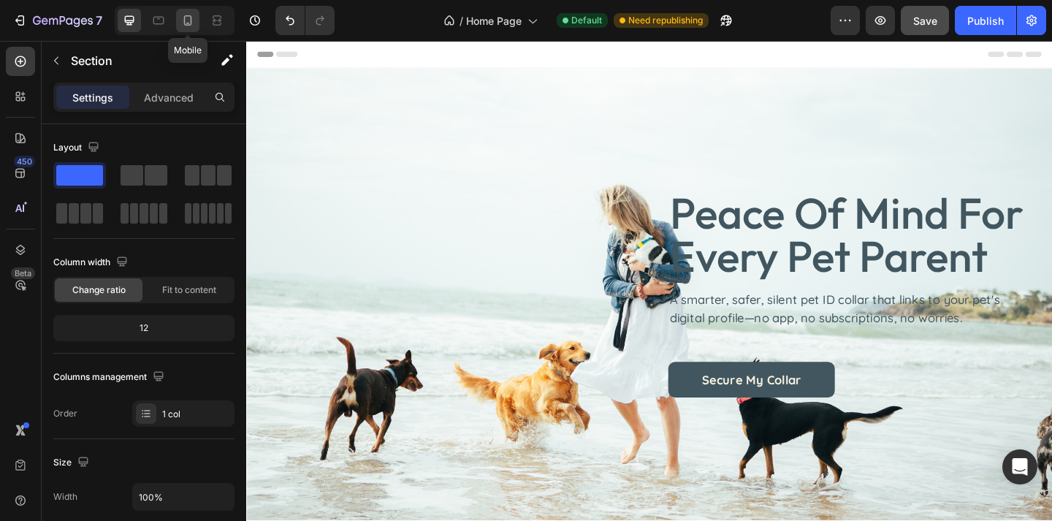
click at [188, 21] on icon at bounding box center [187, 20] width 15 height 15
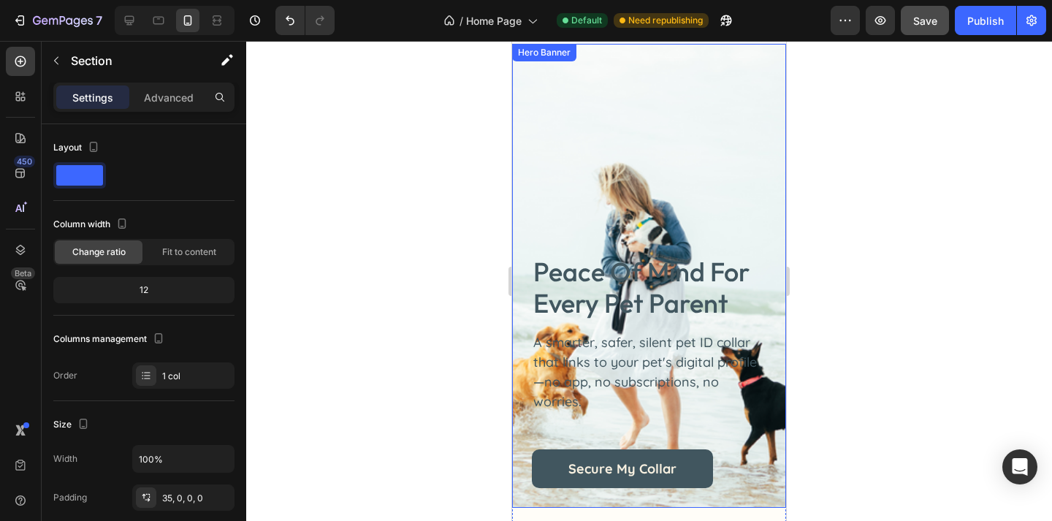
scroll to position [64, 0]
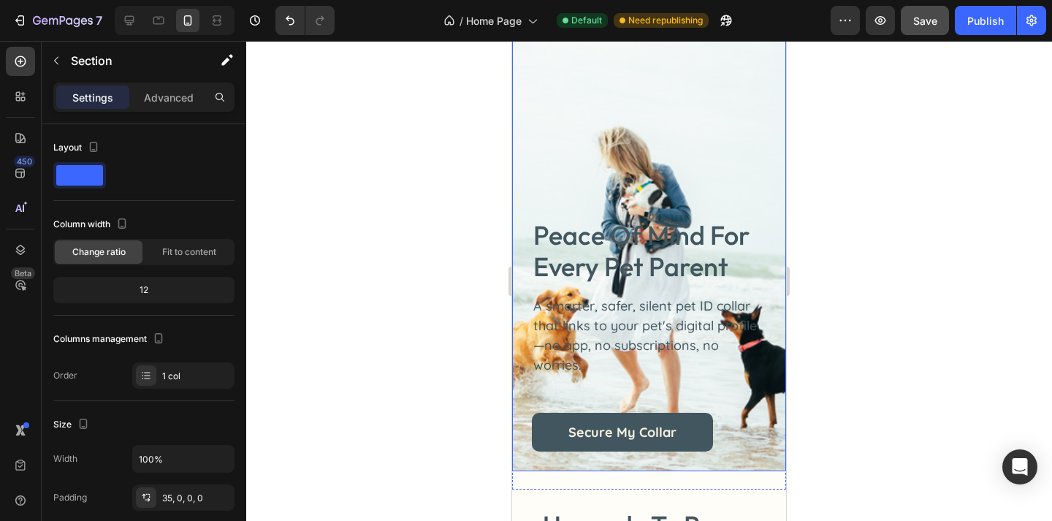
click at [681, 159] on div "peace of mind for every pet parent Heading A smarter, safer, silent pet ID coll…" at bounding box center [649, 239] width 274 height 464
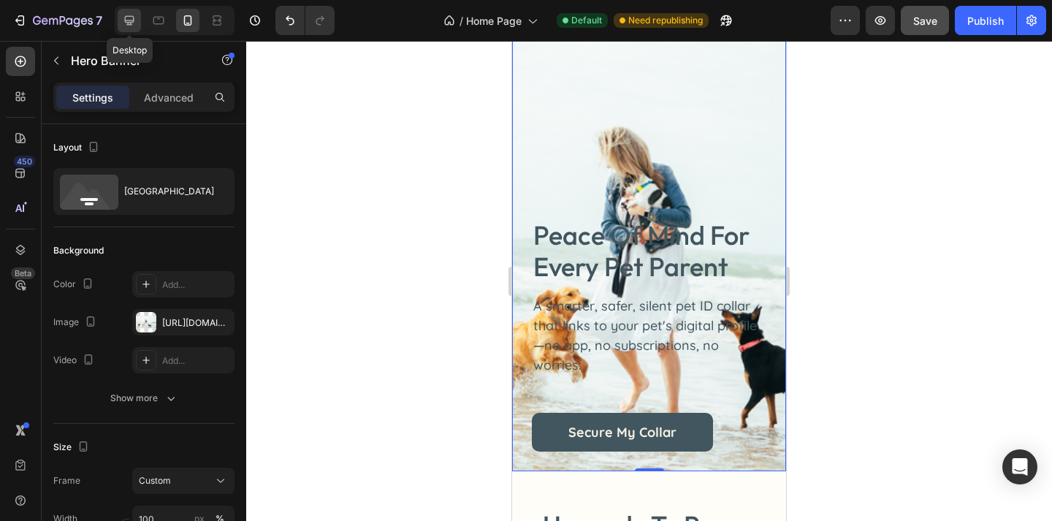
click at [129, 27] on icon at bounding box center [129, 20] width 15 height 15
type input "1286"
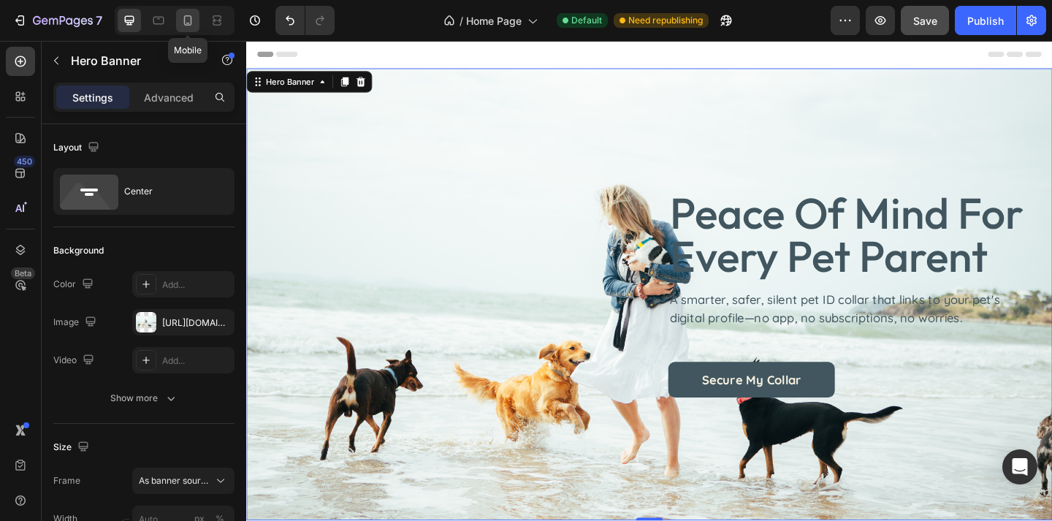
click at [183, 27] on icon at bounding box center [187, 20] width 15 height 15
type input "100"
type input "100%"
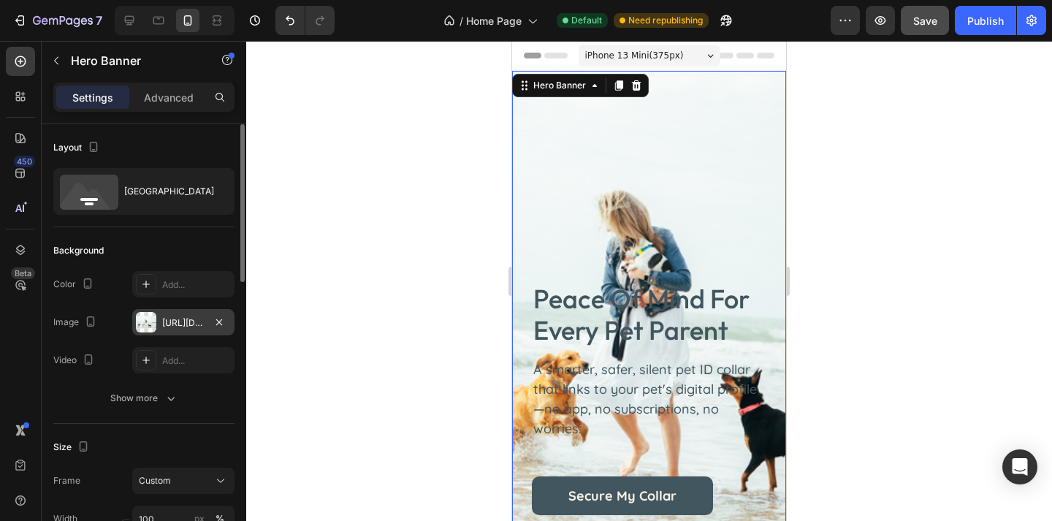
click at [172, 323] on div "https://cdn.shopify.com/s/files/1/0763/9446/3478/files/gempages_578392358681314…" at bounding box center [183, 322] width 42 height 13
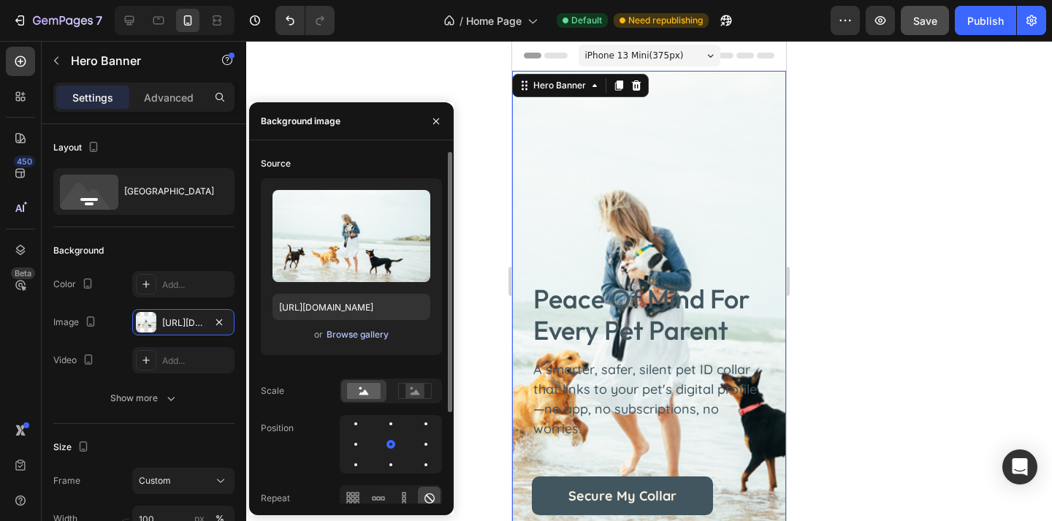
click at [346, 336] on div "Browse gallery" at bounding box center [357, 334] width 62 height 13
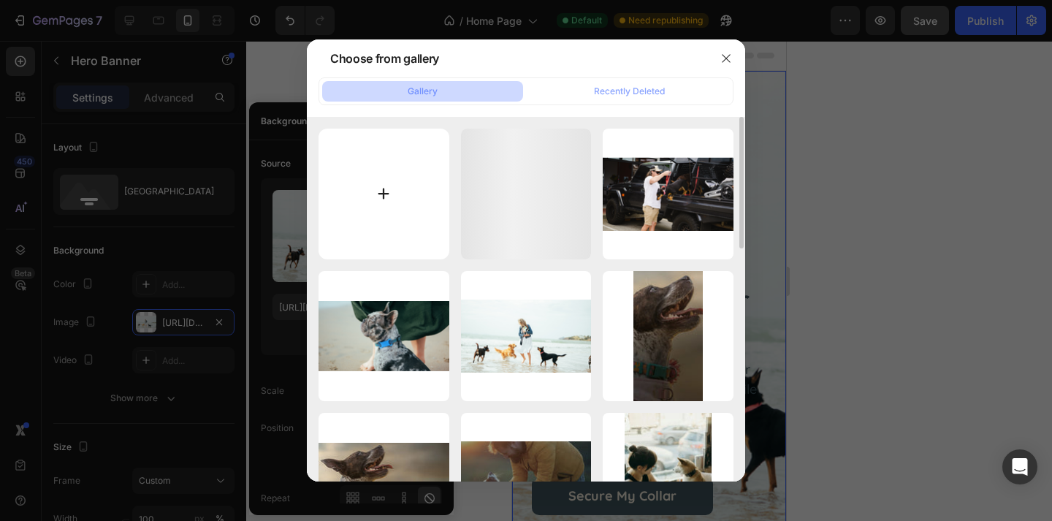
click at [420, 163] on input "file" at bounding box center [383, 194] width 131 height 131
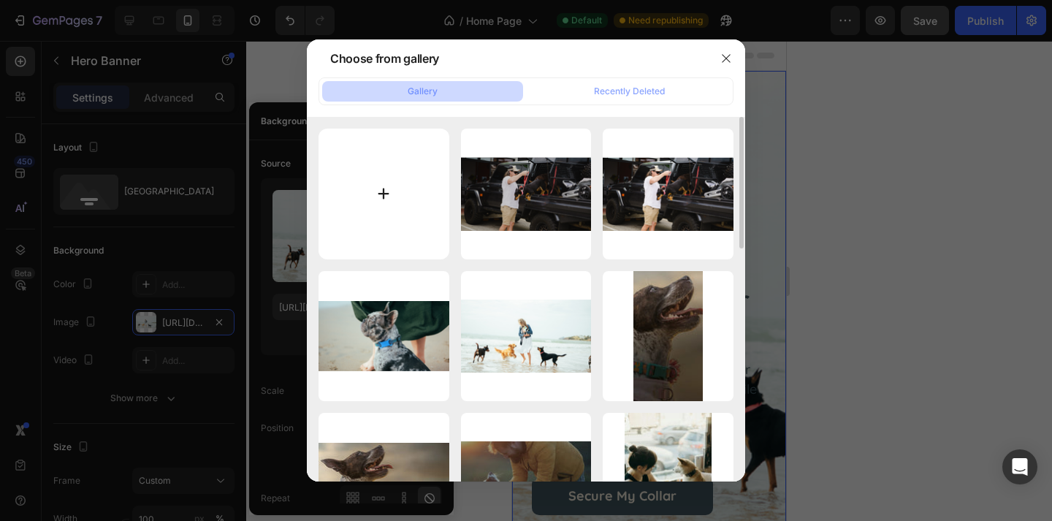
type input "C:\fakepath\Untitled design (5) copy 27.png"
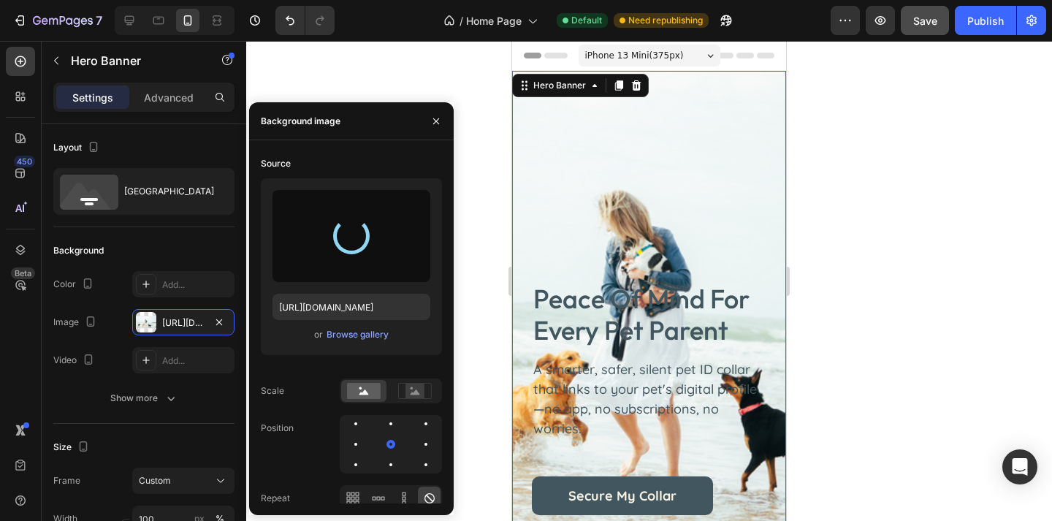
type input "https://cdn.shopify.com/s/files/1/0763/9446/3478/files/gempages_578392358681314…"
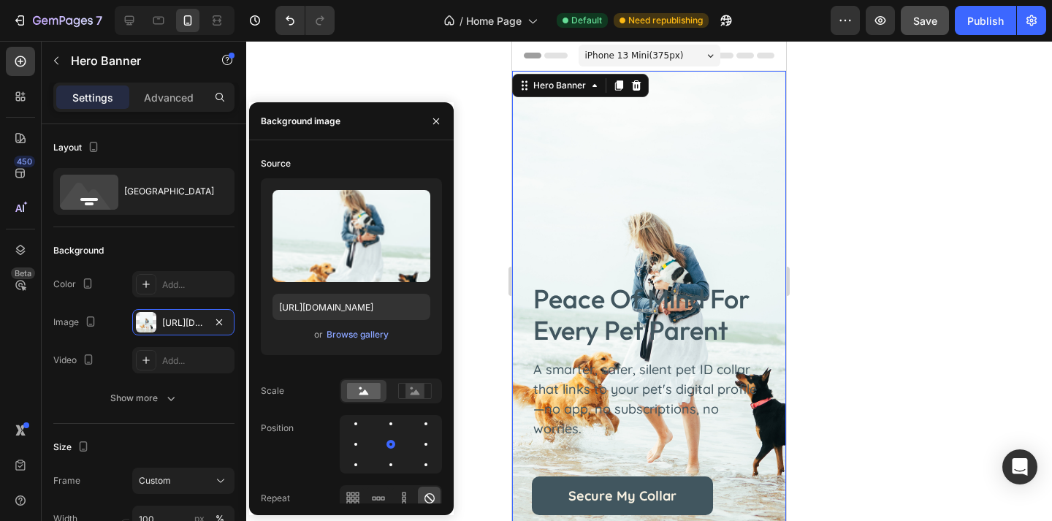
click at [915, 380] on div at bounding box center [649, 281] width 806 height 480
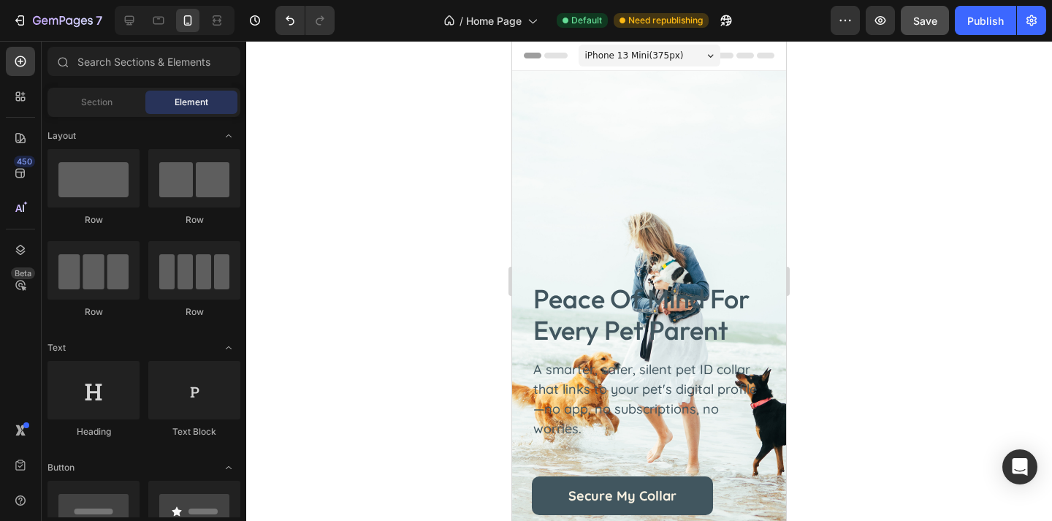
click at [915, 380] on div at bounding box center [649, 281] width 806 height 480
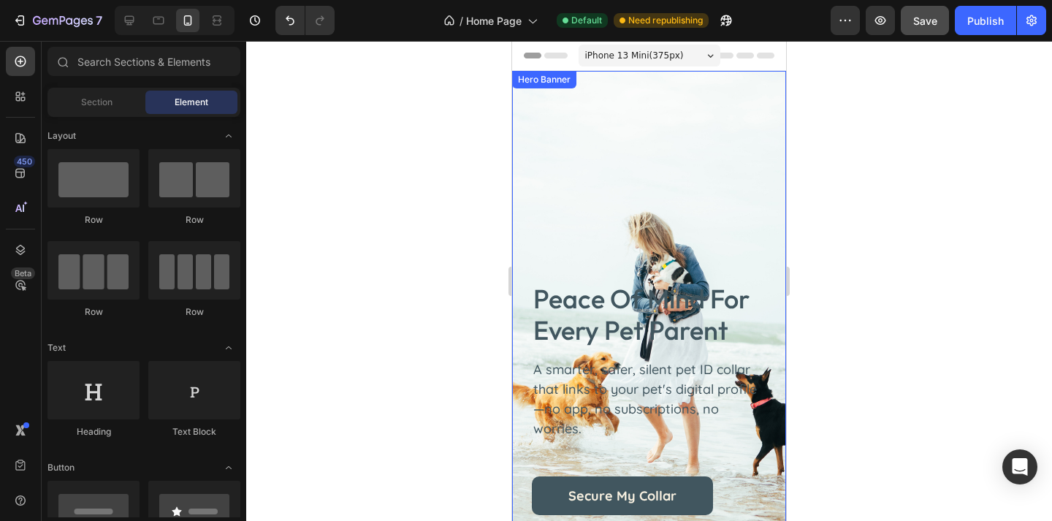
scroll to position [191, 0]
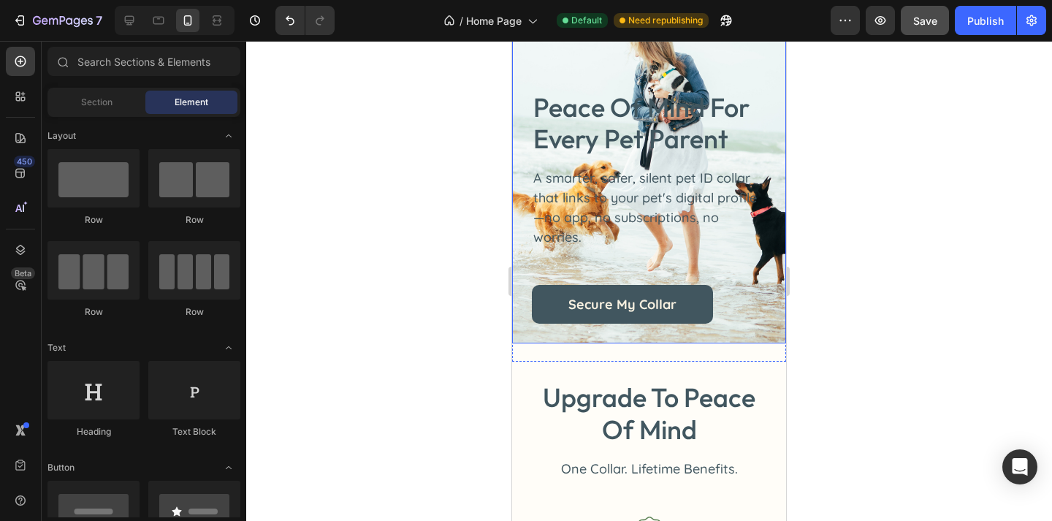
click at [891, 190] on div at bounding box center [649, 281] width 806 height 480
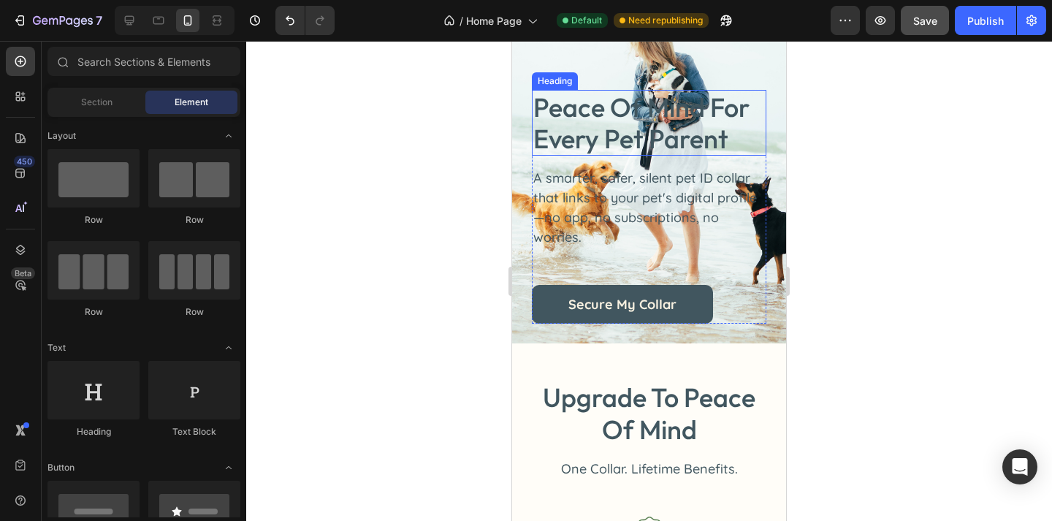
scroll to position [0, 0]
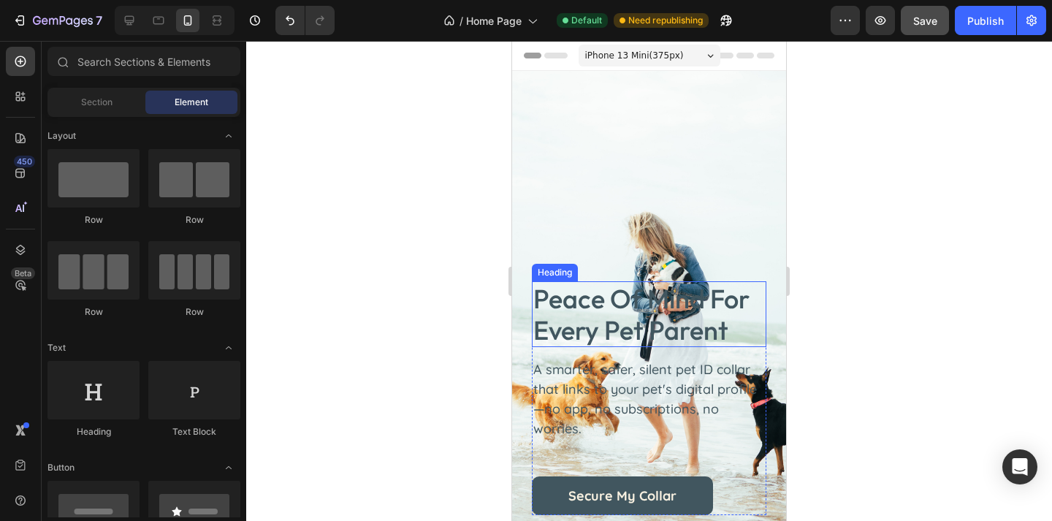
click at [651, 176] on div "peace of mind for every pet parent Heading A smarter, safer, silent pet ID coll…" at bounding box center [649, 303] width 274 height 464
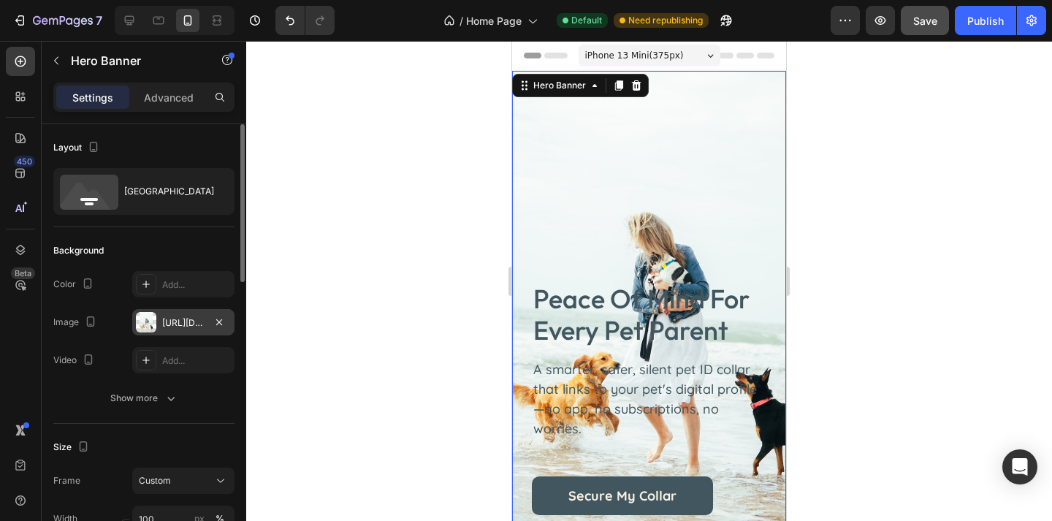
click at [178, 333] on div "https://cdn.shopify.com/s/files/1/0763/9446/3478/files/gempages_578392358681314…" at bounding box center [183, 322] width 102 height 26
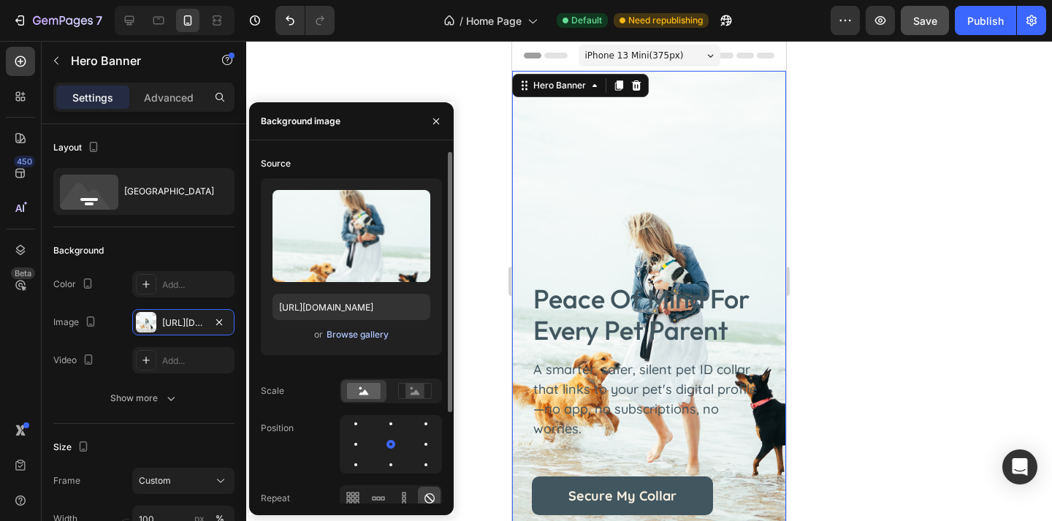
click at [362, 335] on div "Browse gallery" at bounding box center [357, 334] width 62 height 13
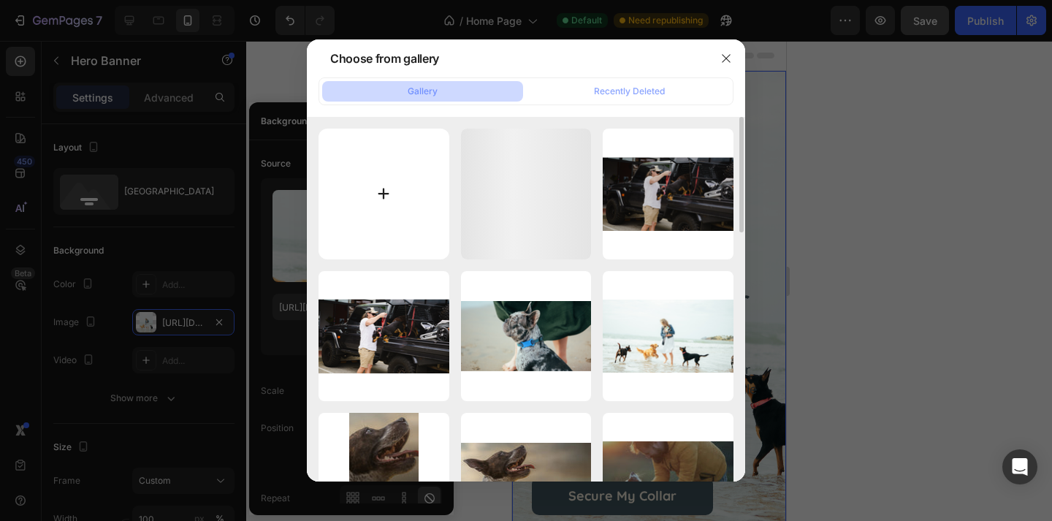
click at [412, 223] on input "file" at bounding box center [383, 194] width 131 height 131
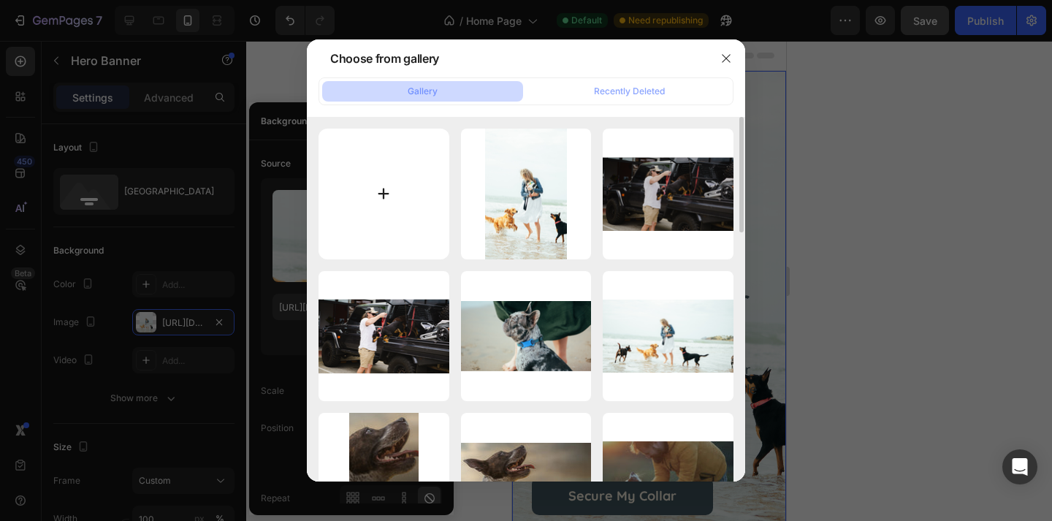
type input "C:\fakepath\Untitled design (5) copy 28.png"
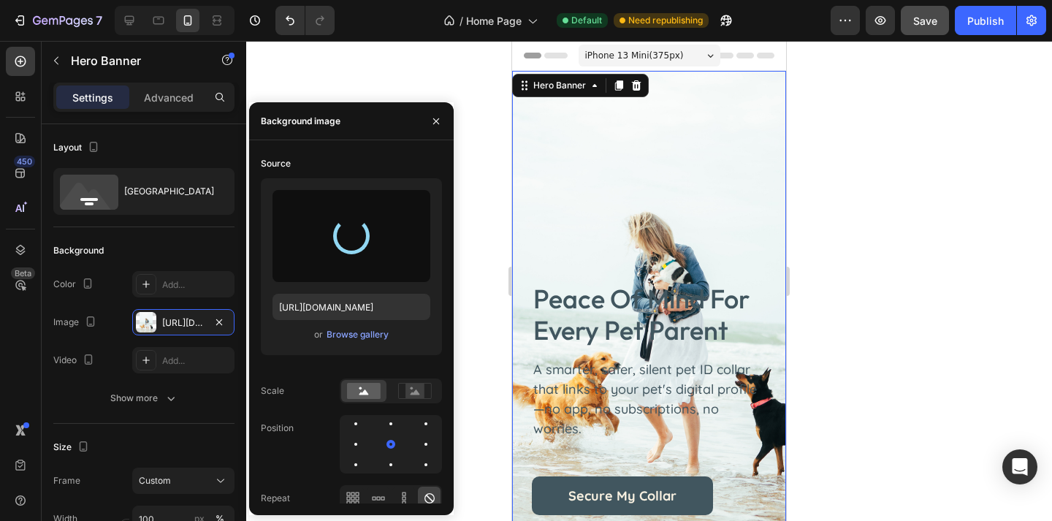
type input "https://cdn.shopify.com/s/files/1/0763/9446/3478/files/gempages_578392358681314…"
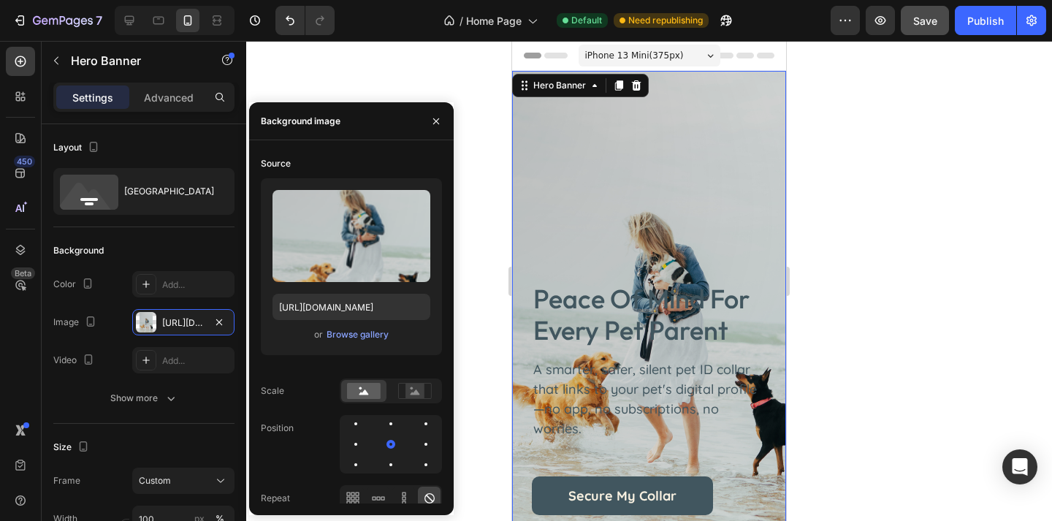
click at [903, 304] on div at bounding box center [649, 281] width 806 height 480
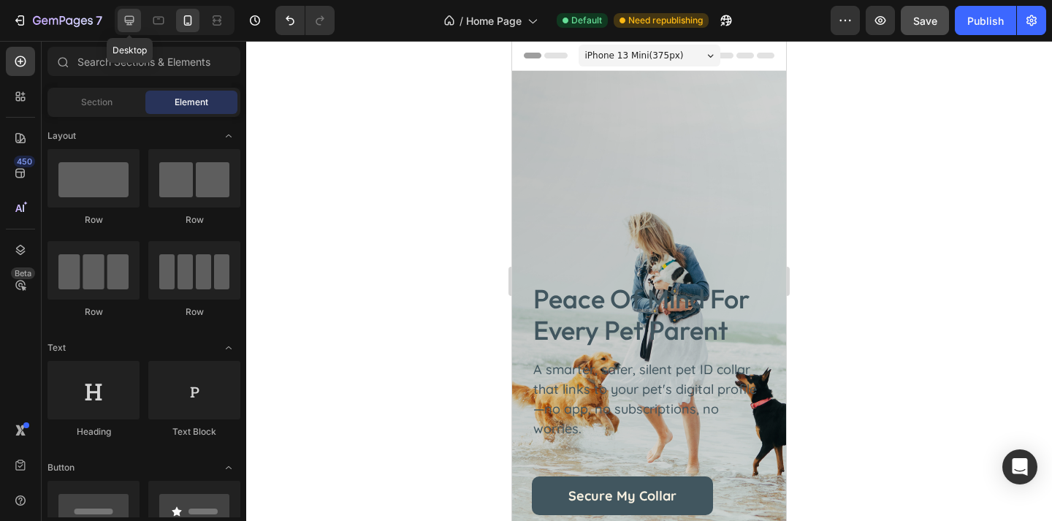
click at [138, 27] on div at bounding box center [129, 20] width 23 height 23
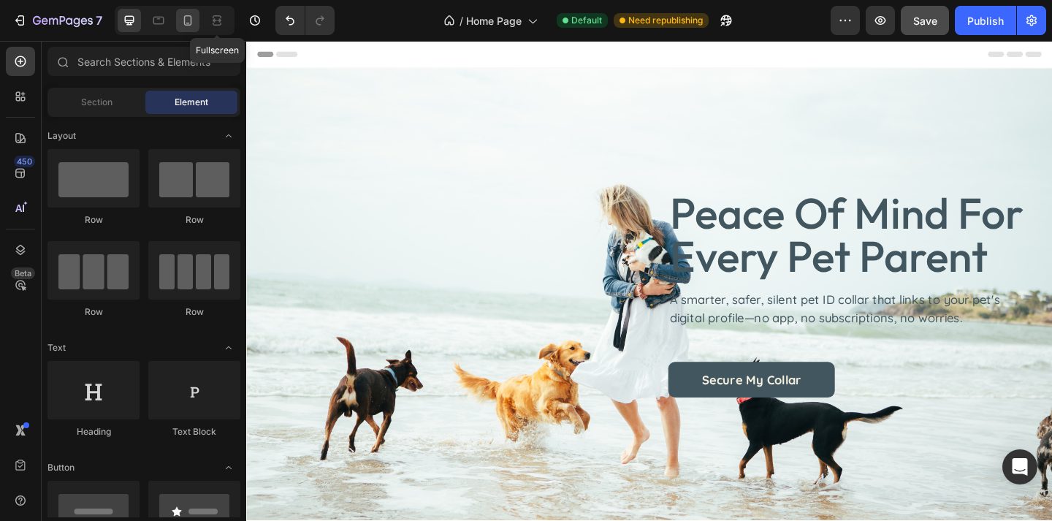
click at [183, 18] on icon at bounding box center [187, 20] width 15 height 15
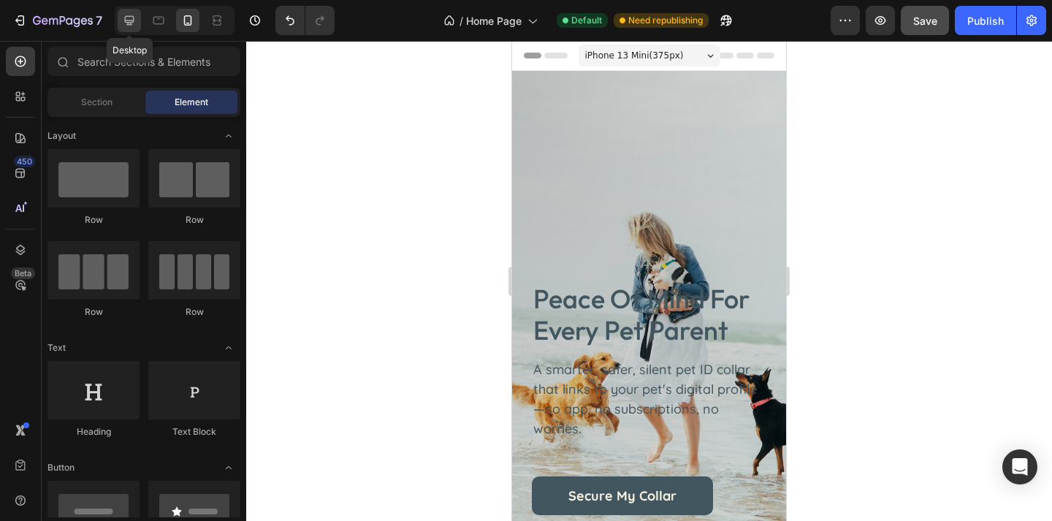
click at [134, 21] on icon at bounding box center [129, 20] width 15 height 15
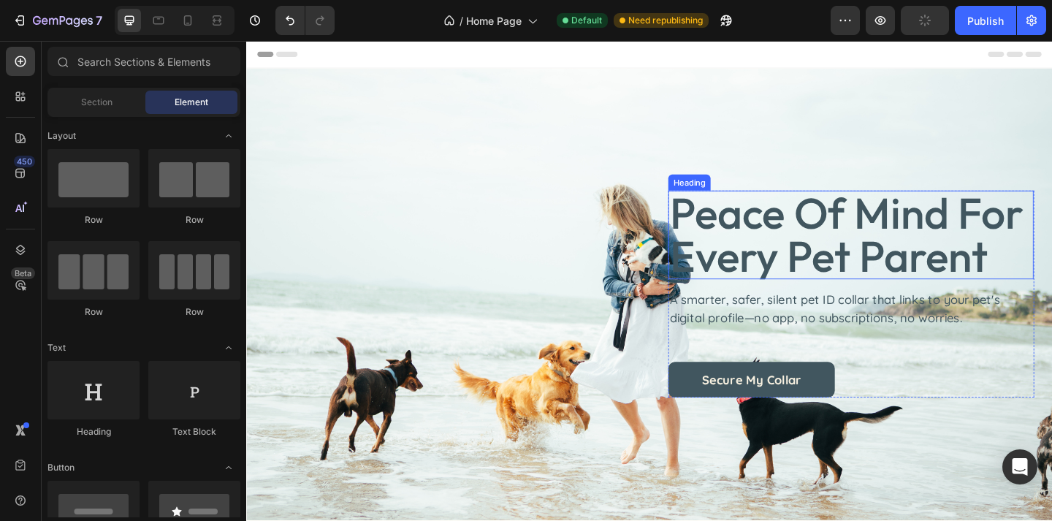
click at [846, 268] on h2 "peace of mind for every pet parent" at bounding box center [903, 252] width 397 height 96
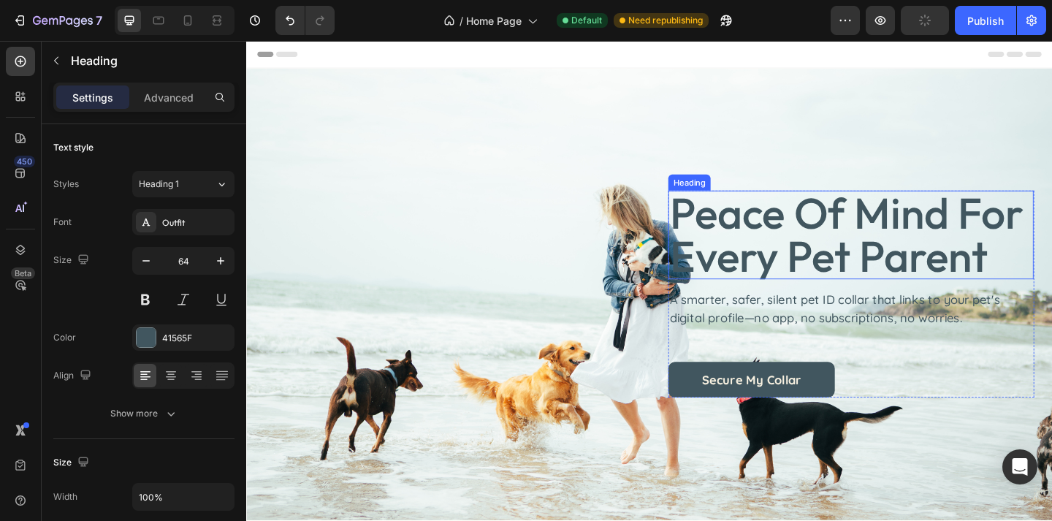
click at [846, 268] on h2 "peace of mind for every pet parent" at bounding box center [903, 252] width 397 height 96
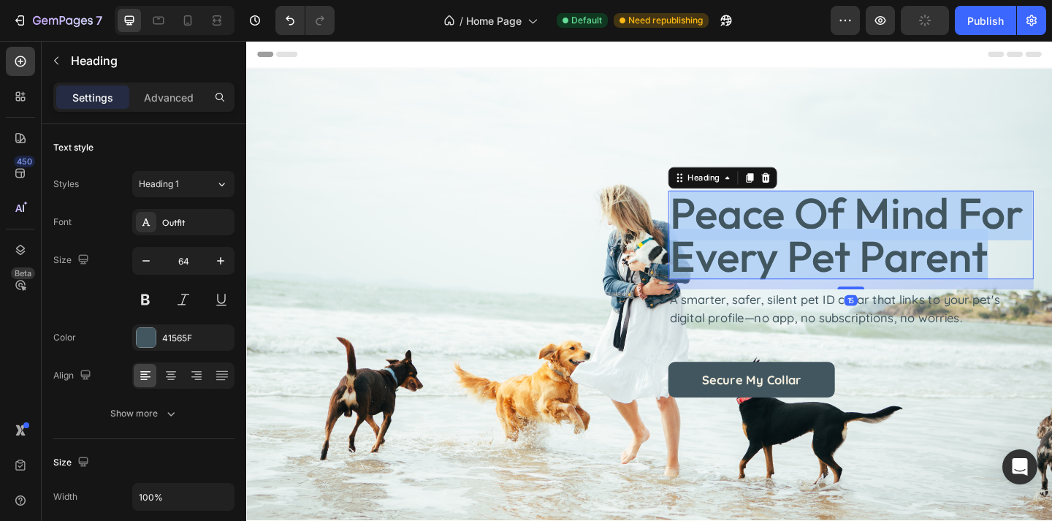
click at [846, 268] on p "peace of mind for every pet parent" at bounding box center [903, 251] width 394 height 93
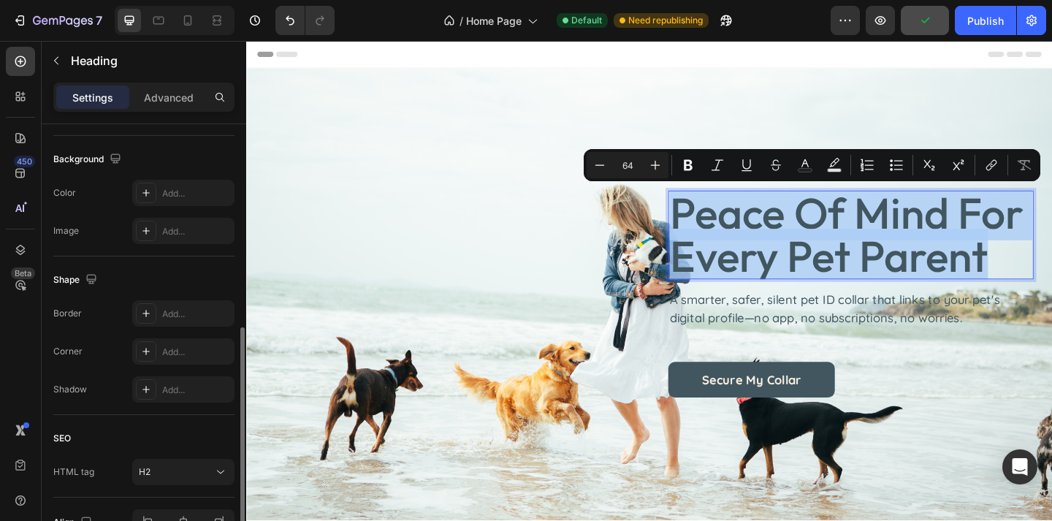
scroll to position [448, 0]
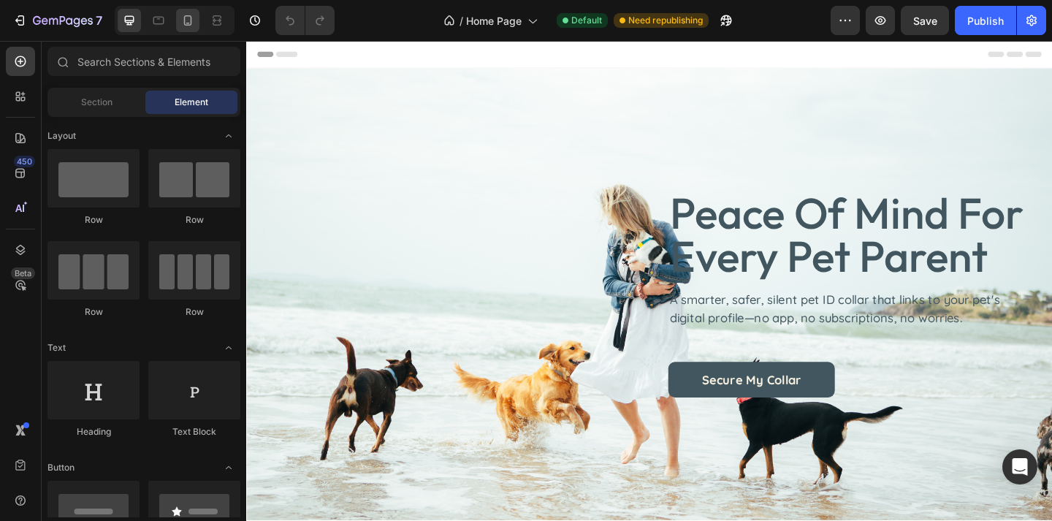
click at [188, 17] on icon at bounding box center [187, 20] width 15 height 15
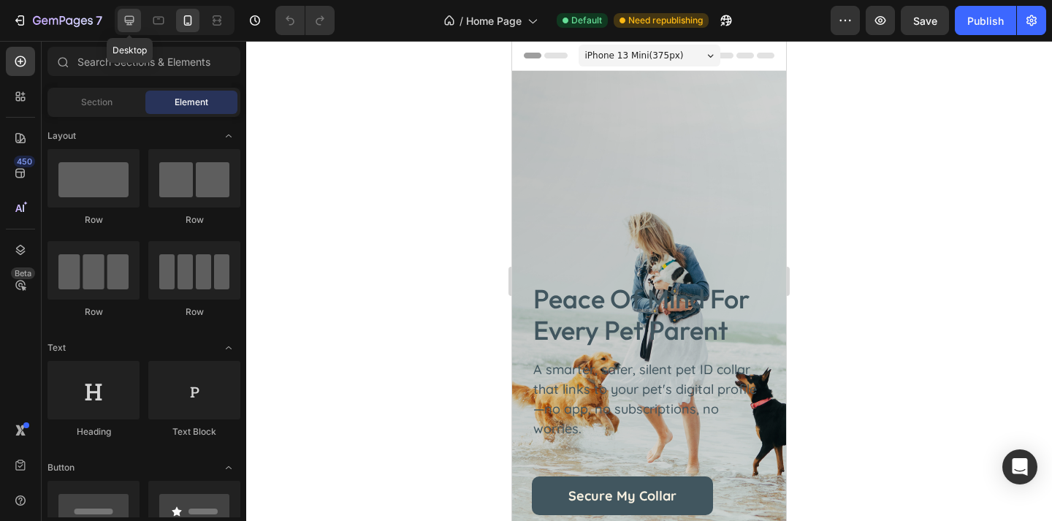
click at [131, 24] on icon at bounding box center [129, 20] width 9 height 9
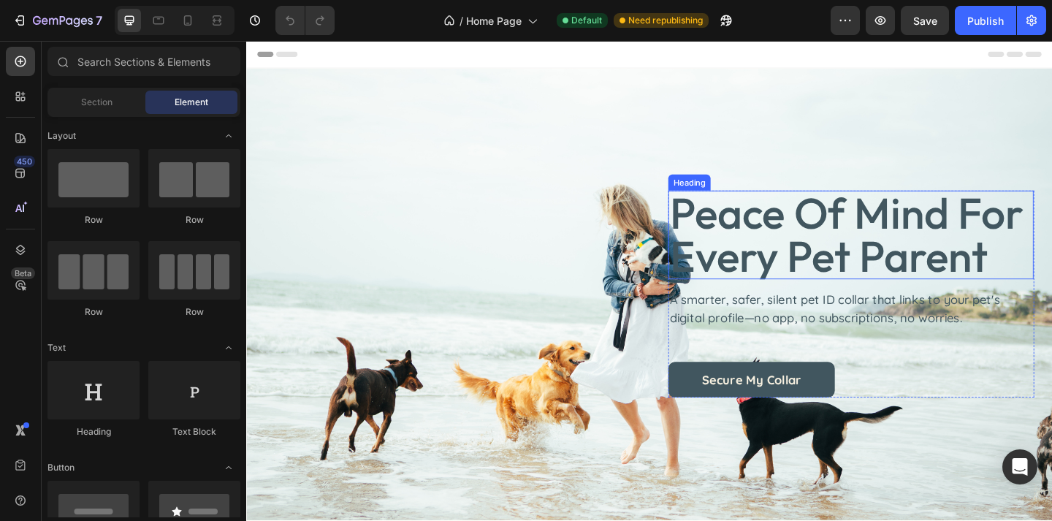
click at [780, 289] on h2 "peace of mind for every pet parent" at bounding box center [903, 252] width 397 height 96
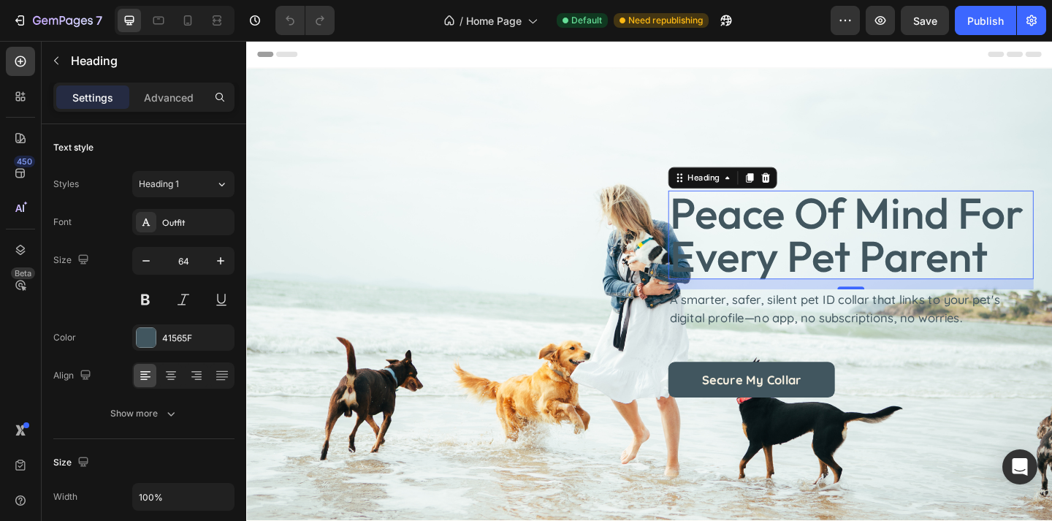
click at [780, 289] on h2 "peace of mind for every pet parent" at bounding box center [903, 252] width 397 height 96
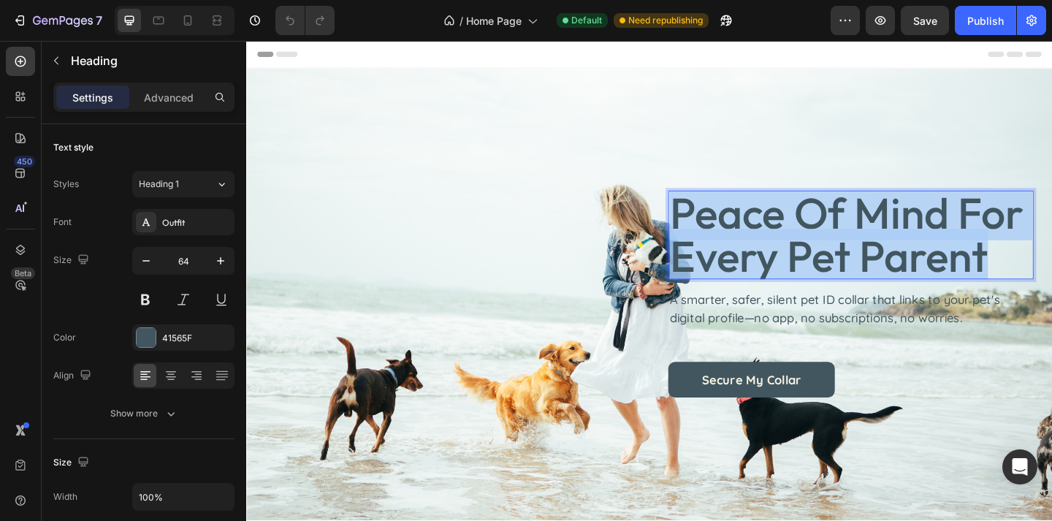
click at [780, 289] on p "peace of mind for every pet parent" at bounding box center [903, 251] width 394 height 93
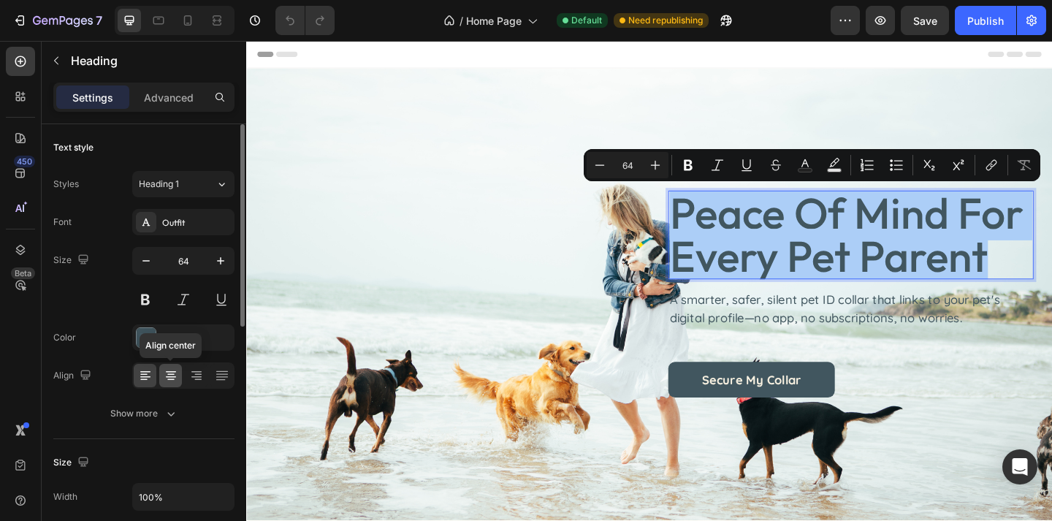
click at [175, 377] on icon at bounding box center [171, 375] width 15 height 15
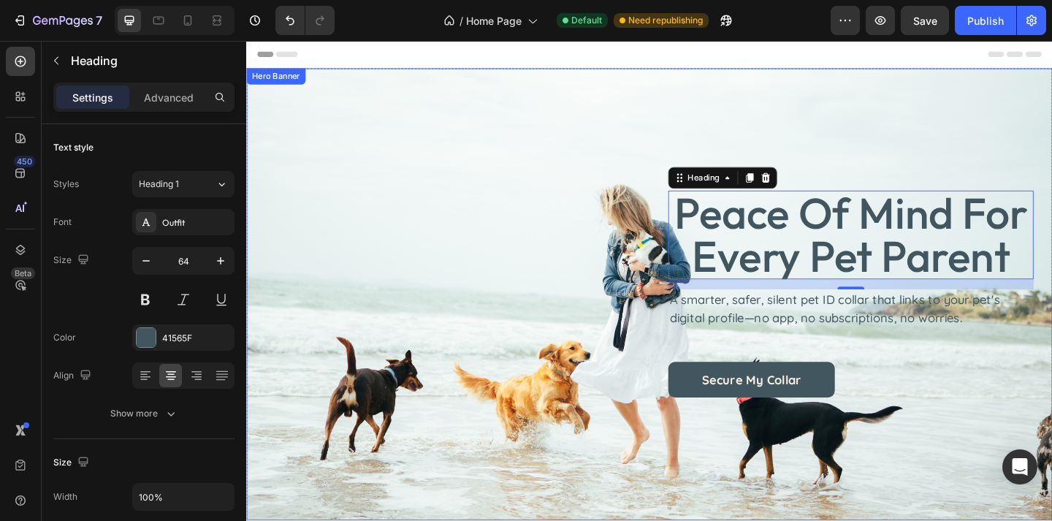
click at [760, 329] on p "A smarter, safer, silent pet ID collar that links to your pet's digital profile…" at bounding box center [903, 332] width 394 height 39
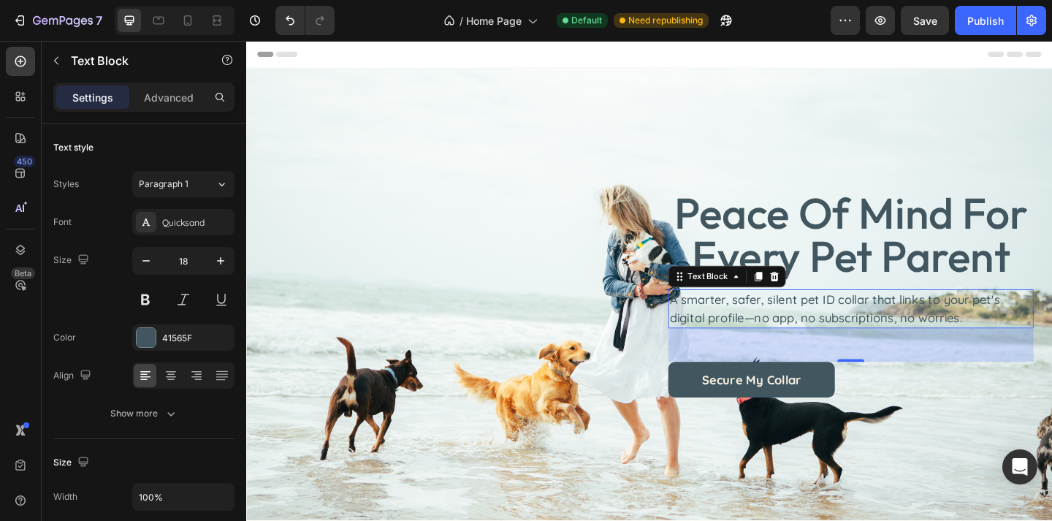
click at [760, 329] on p "A smarter, safer, silent pet ID collar that links to your pet's digital profile…" at bounding box center [903, 332] width 394 height 39
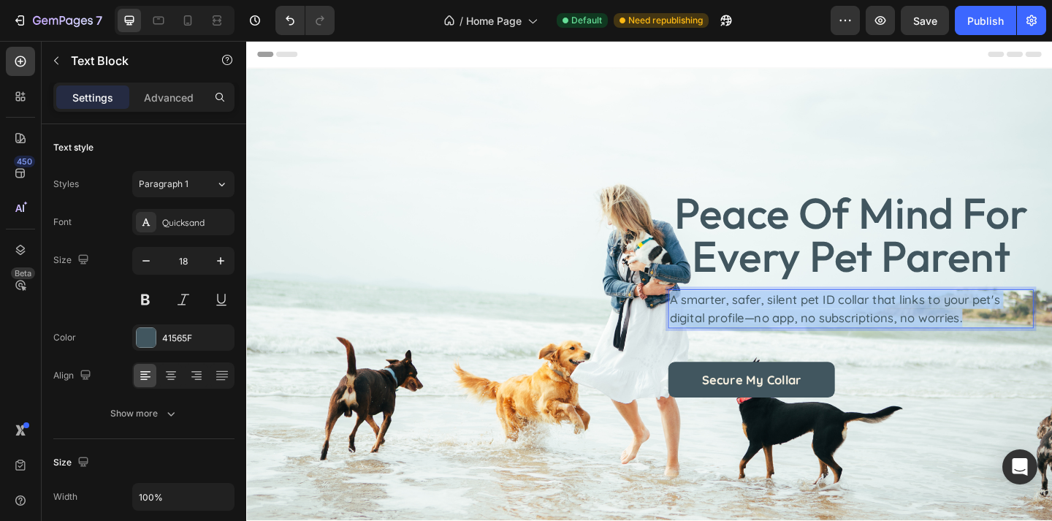
click at [760, 329] on p "A smarter, safer, silent pet ID collar that links to your pet's digital profile…" at bounding box center [903, 332] width 394 height 39
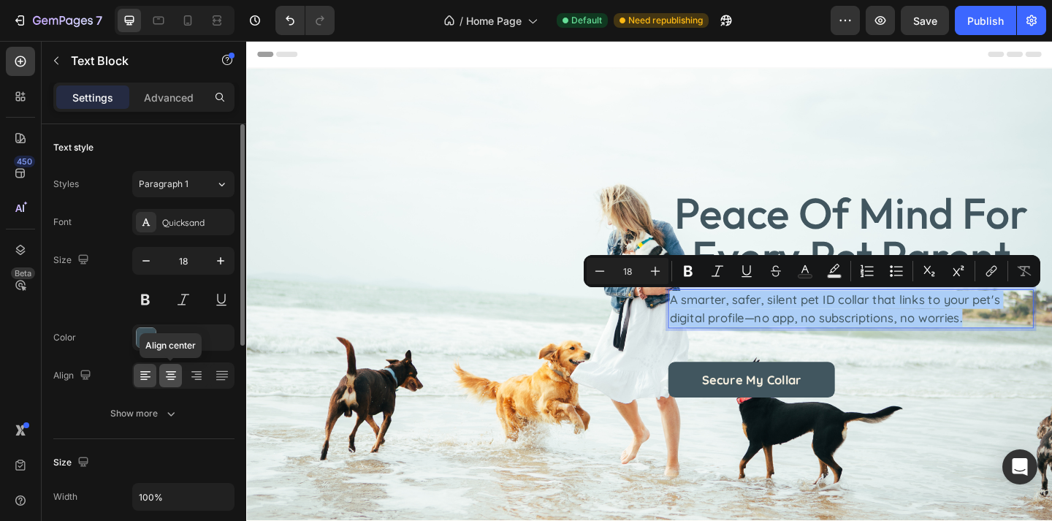
click at [167, 371] on icon at bounding box center [171, 371] width 10 height 1
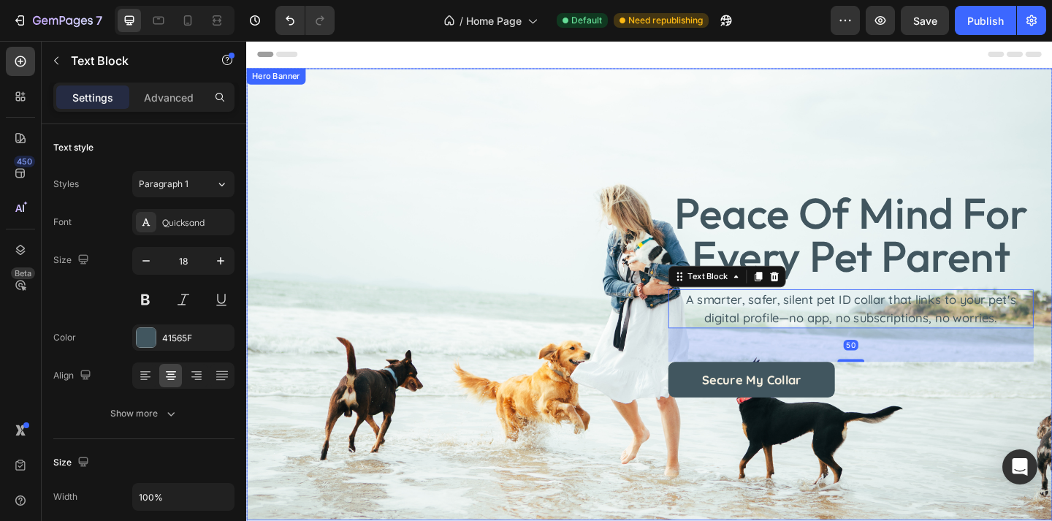
click at [569, 406] on div "peace of mind for every pet parent Heading A smarter, safer, silent pet ID coll…" at bounding box center [684, 316] width 835 height 225
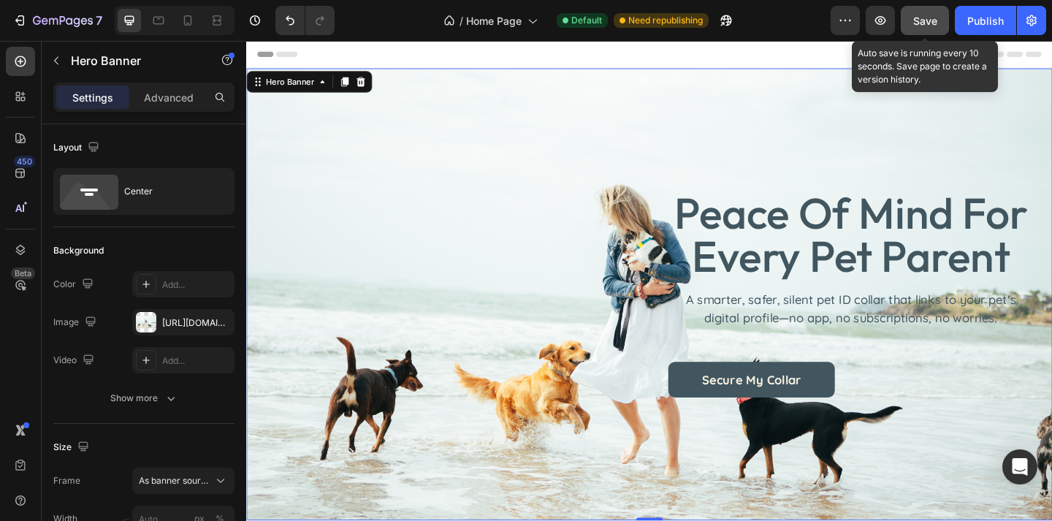
click at [910, 21] on button "Save" at bounding box center [924, 20] width 48 height 29
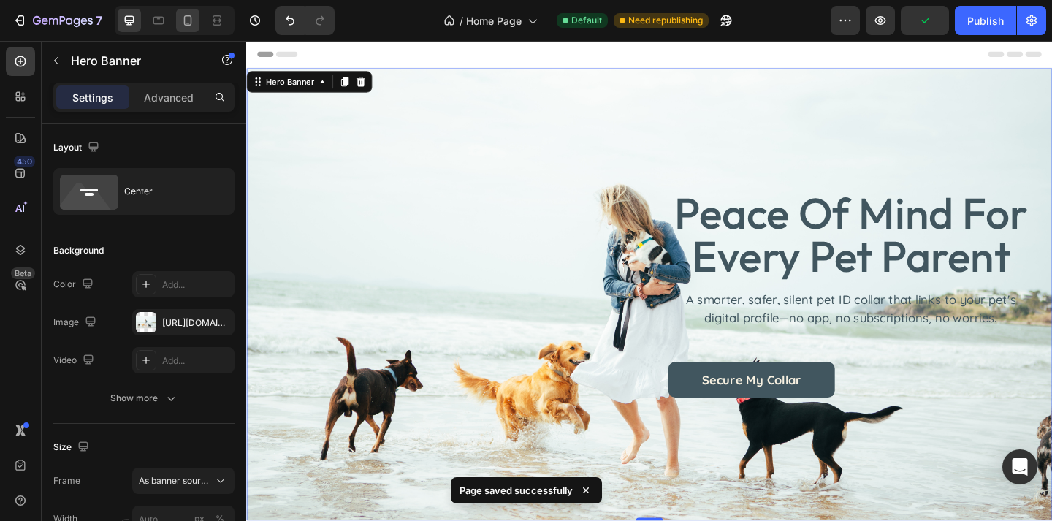
click at [190, 26] on icon at bounding box center [187, 20] width 15 height 15
type input "100"
type input "100%"
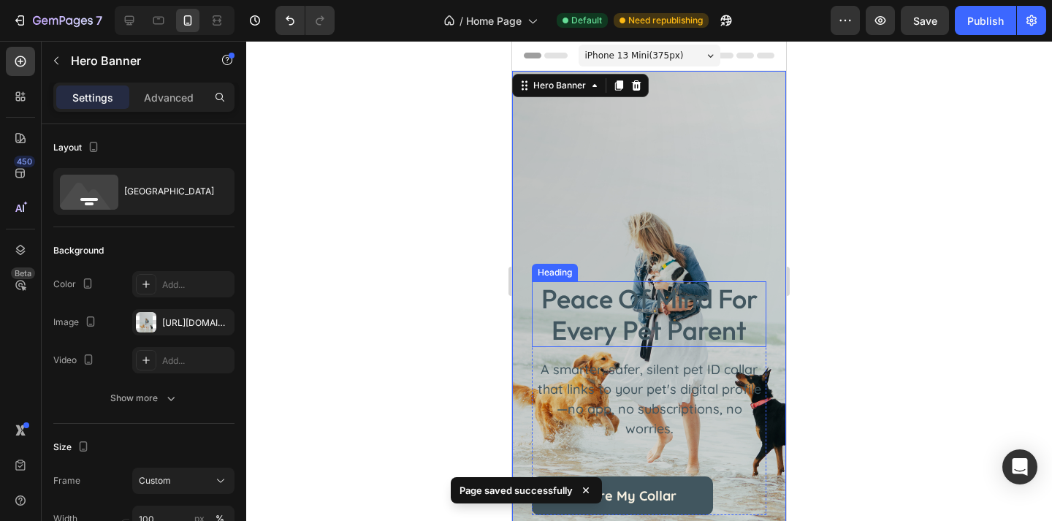
scroll to position [178, 0]
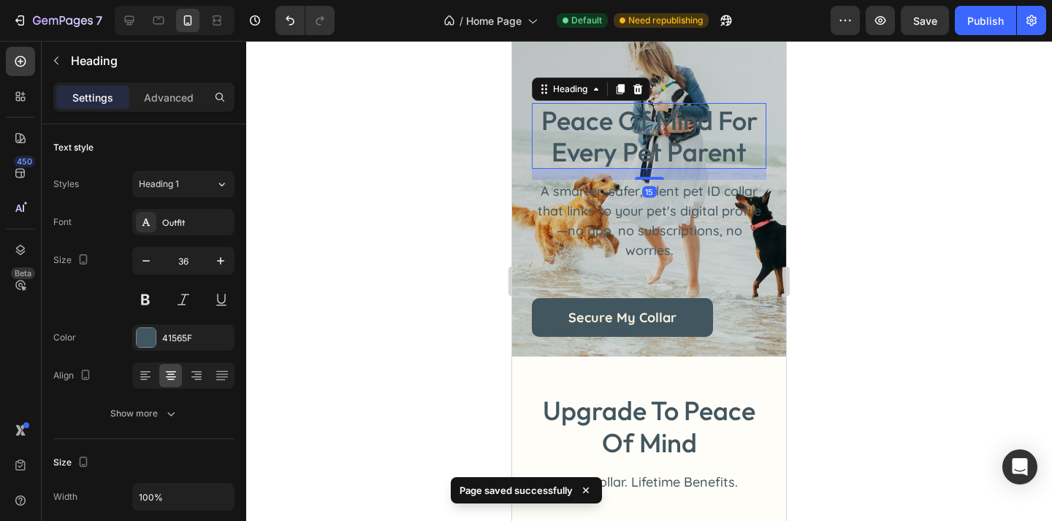
click at [694, 141] on p "peace of mind for every pet parent" at bounding box center [649, 135] width 232 height 63
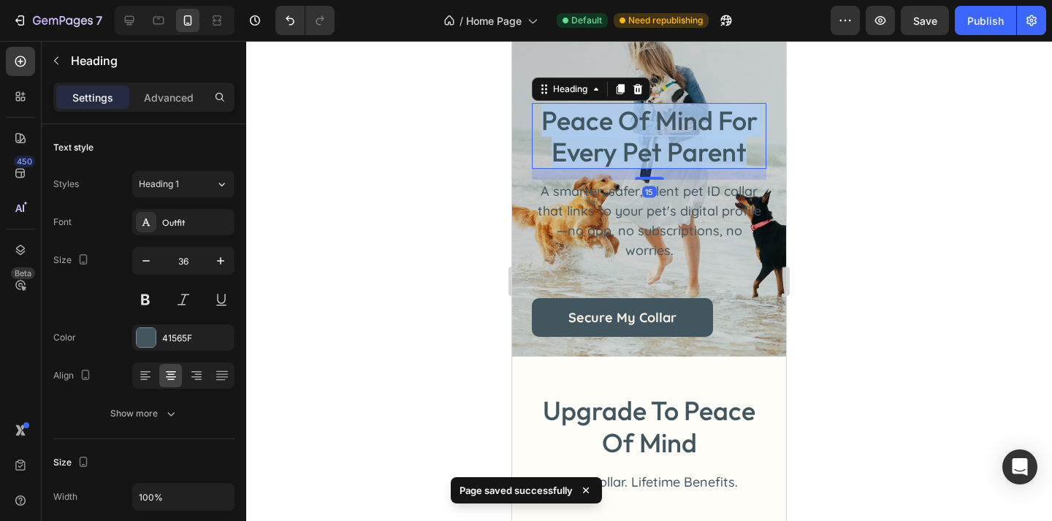
click at [694, 141] on p "peace of mind for every pet parent" at bounding box center [649, 135] width 232 height 63
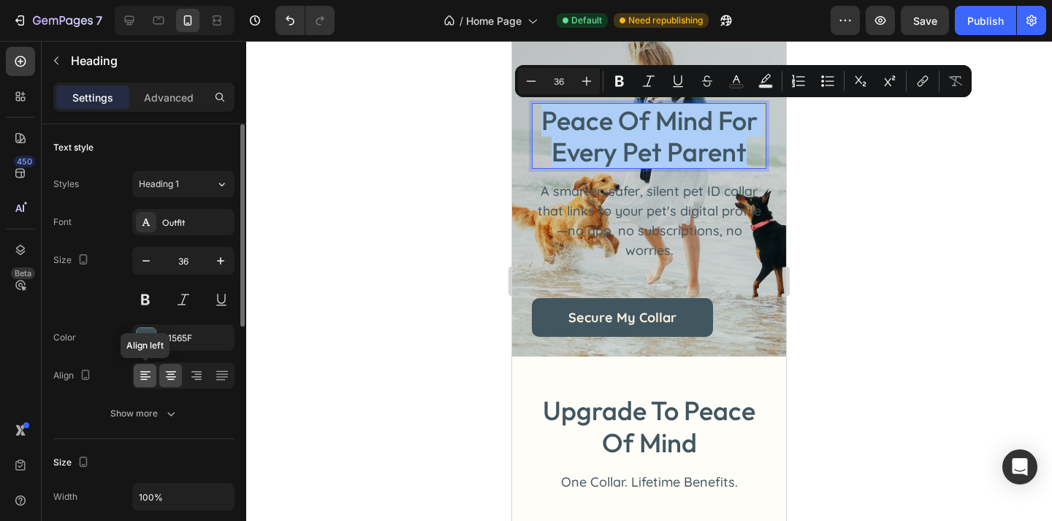
click at [145, 370] on icon at bounding box center [145, 375] width 15 height 15
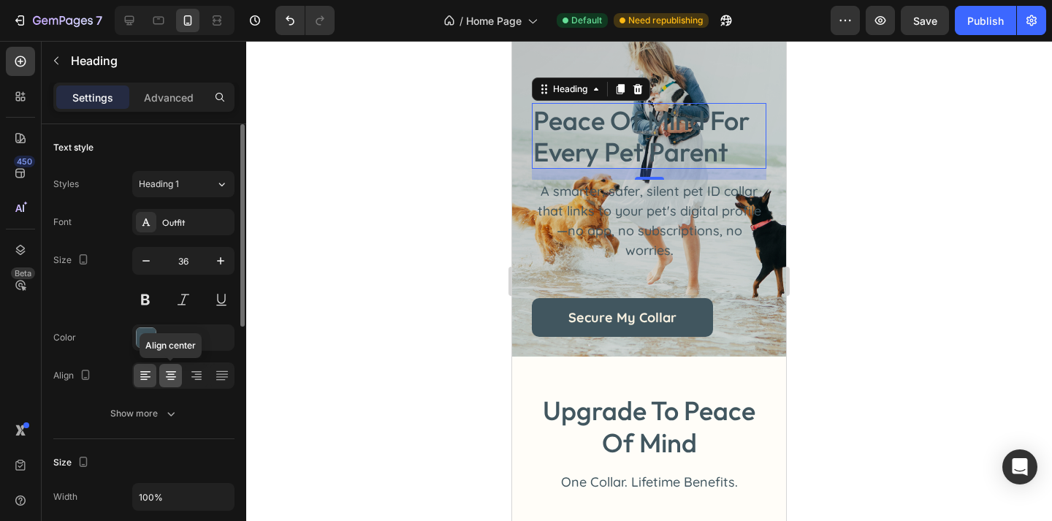
click at [171, 379] on icon at bounding box center [170, 379] width 7 height 1
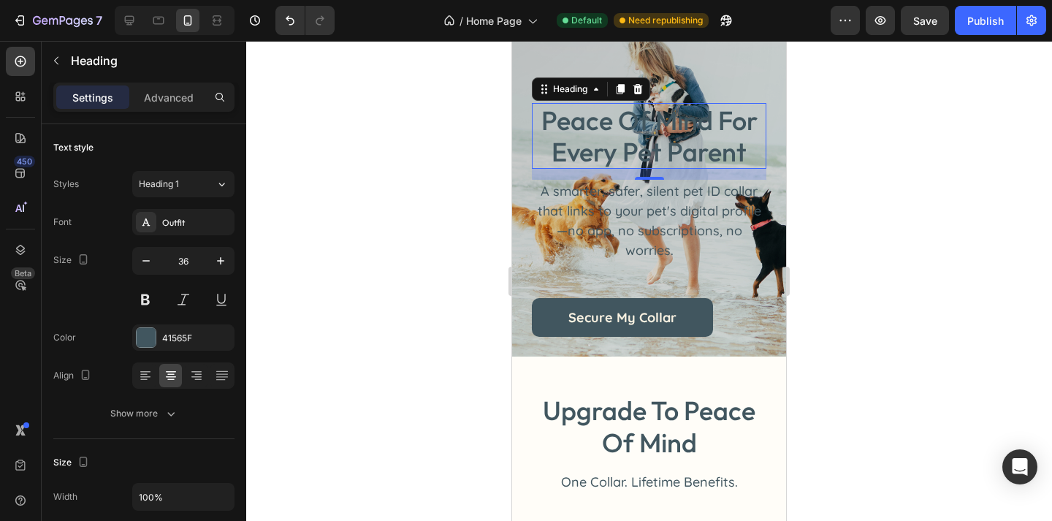
click at [892, 303] on div at bounding box center [649, 281] width 806 height 480
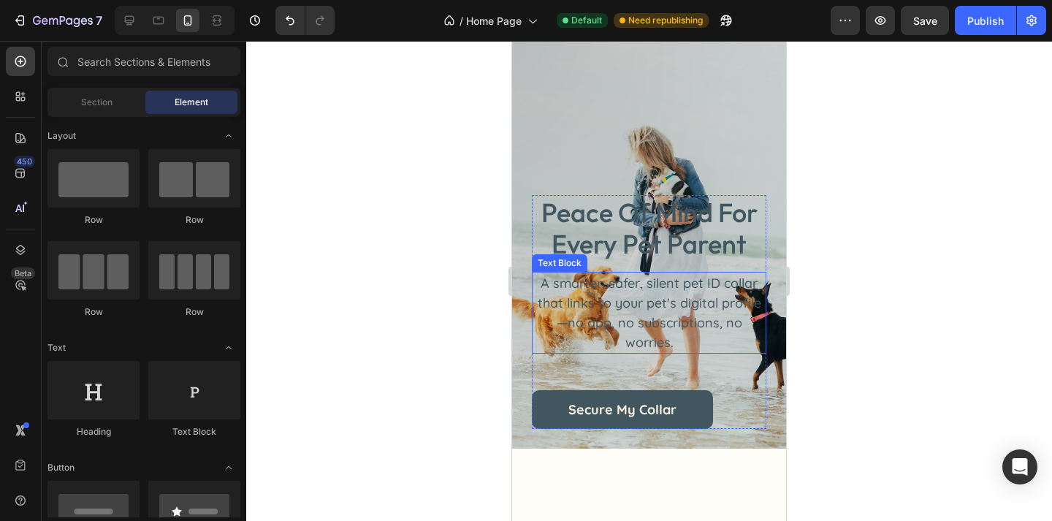
scroll to position [1, 0]
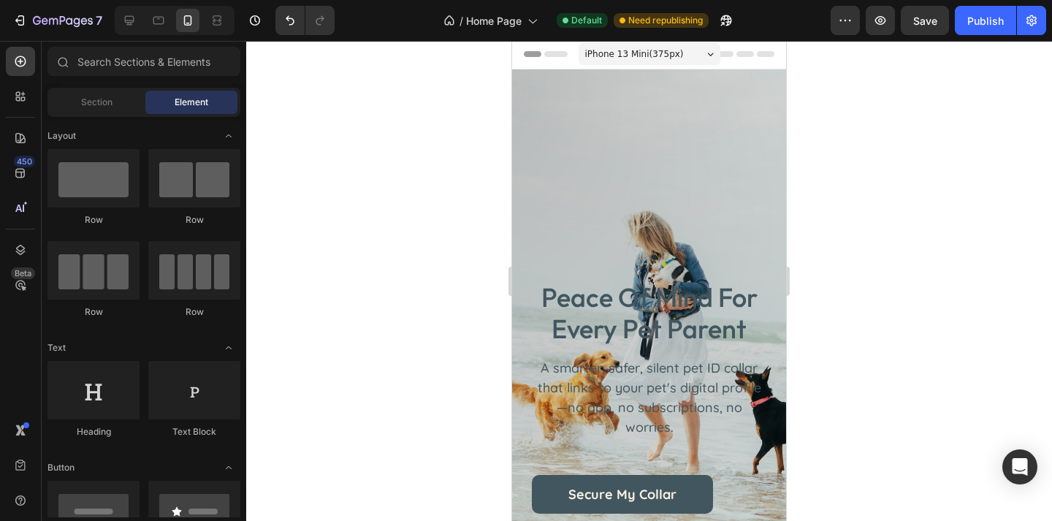
click at [141, 31] on div at bounding box center [175, 20] width 120 height 29
click at [134, 25] on icon at bounding box center [129, 20] width 15 height 15
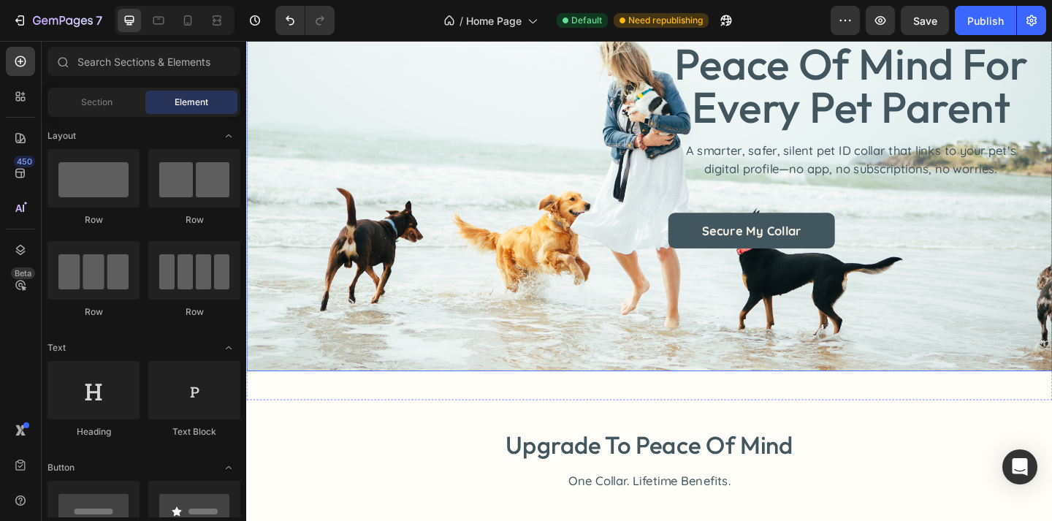
scroll to position [180, 0]
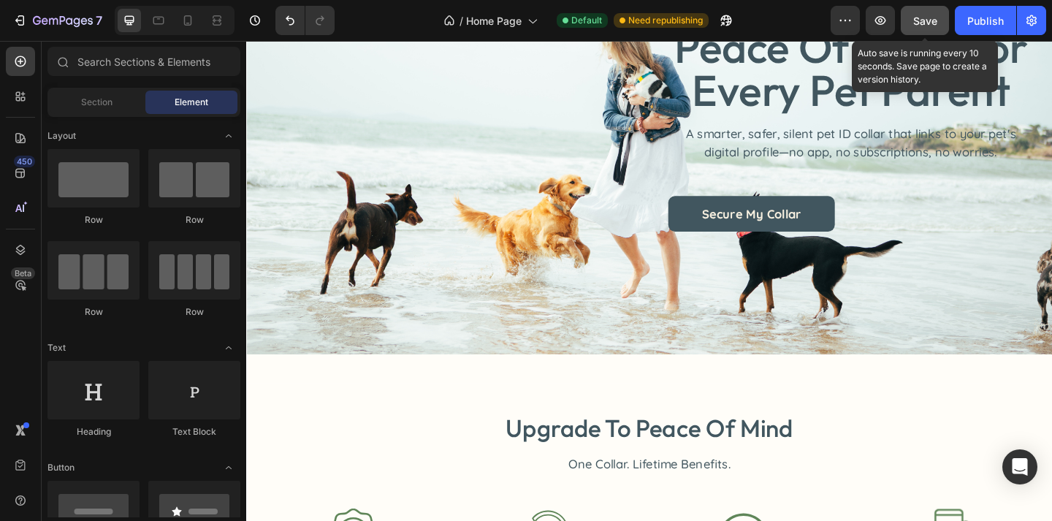
click at [929, 28] on button "Save" at bounding box center [924, 20] width 48 height 29
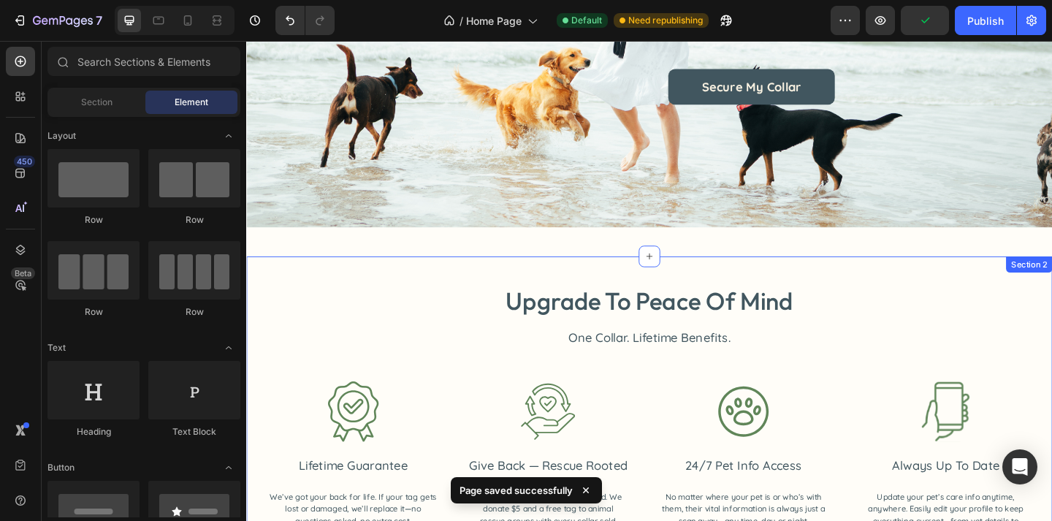
scroll to position [61, 0]
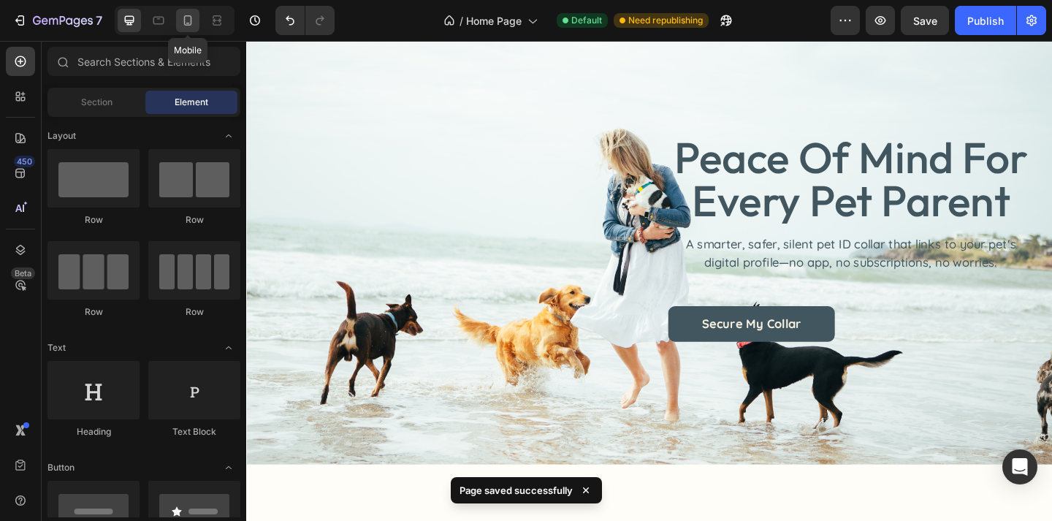
click at [184, 24] on icon at bounding box center [188, 20] width 8 height 10
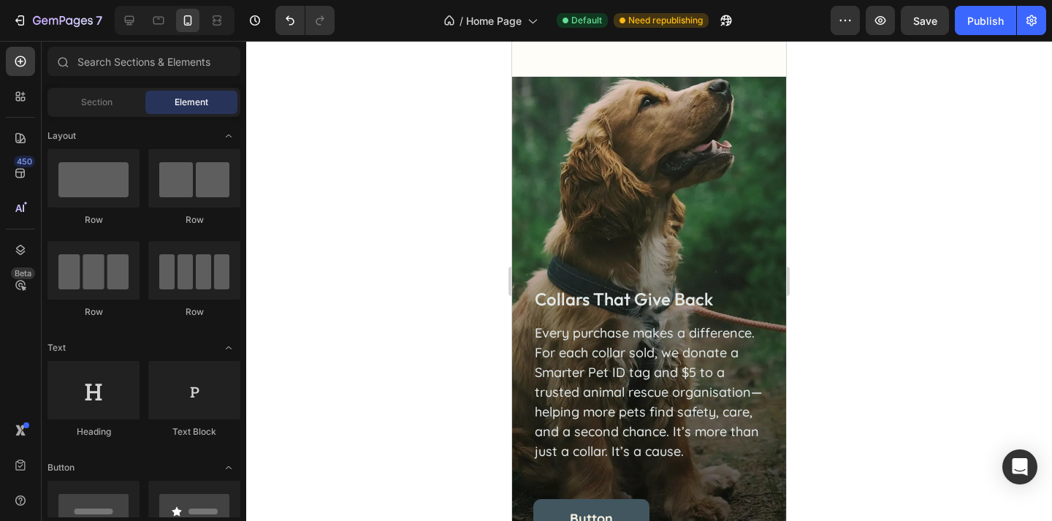
scroll to position [1982, 0]
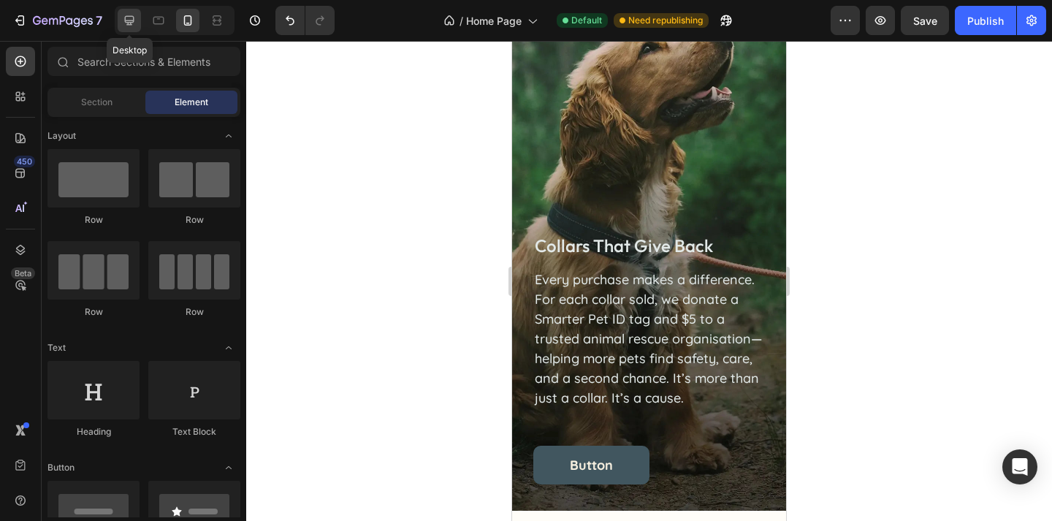
click at [132, 26] on icon at bounding box center [129, 20] width 15 height 15
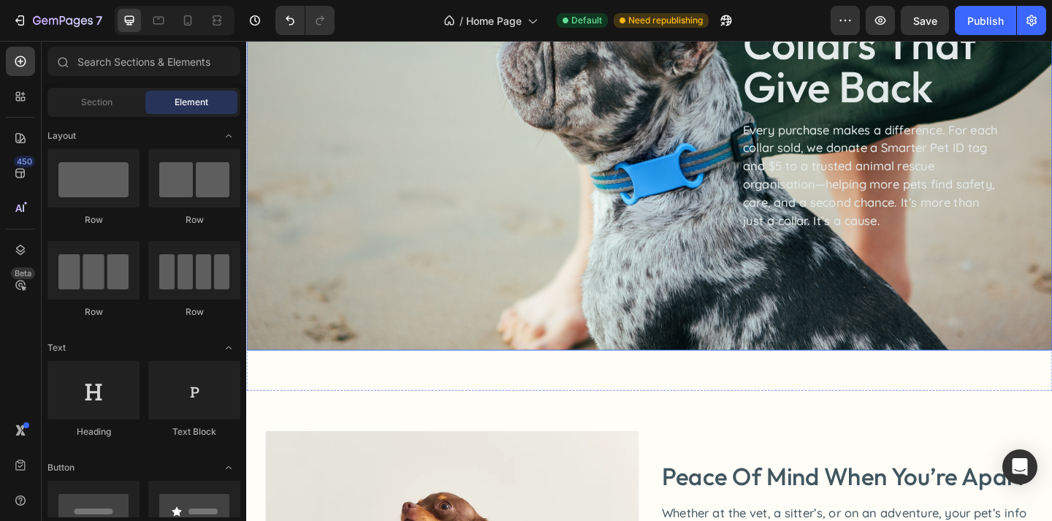
scroll to position [1895, 0]
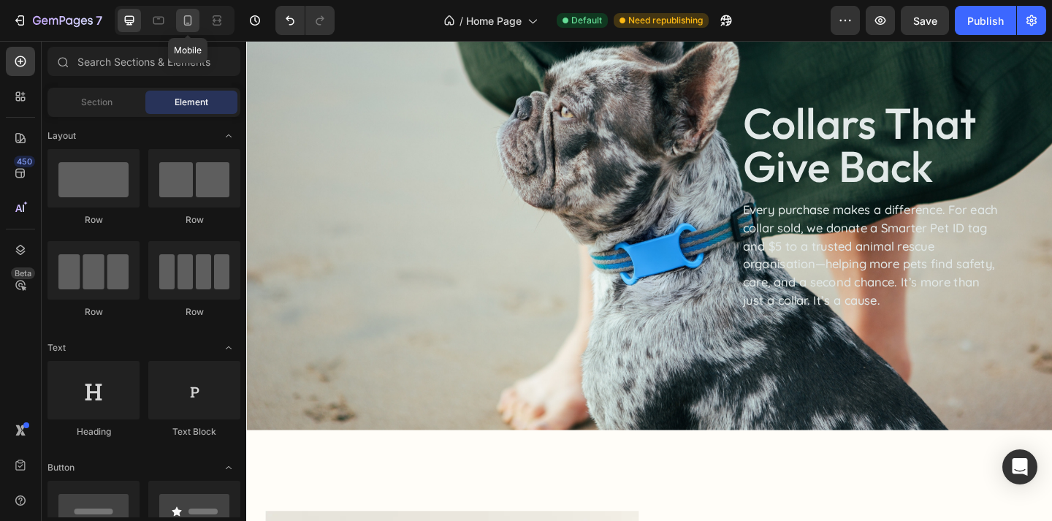
click at [187, 17] on icon at bounding box center [187, 20] width 15 height 15
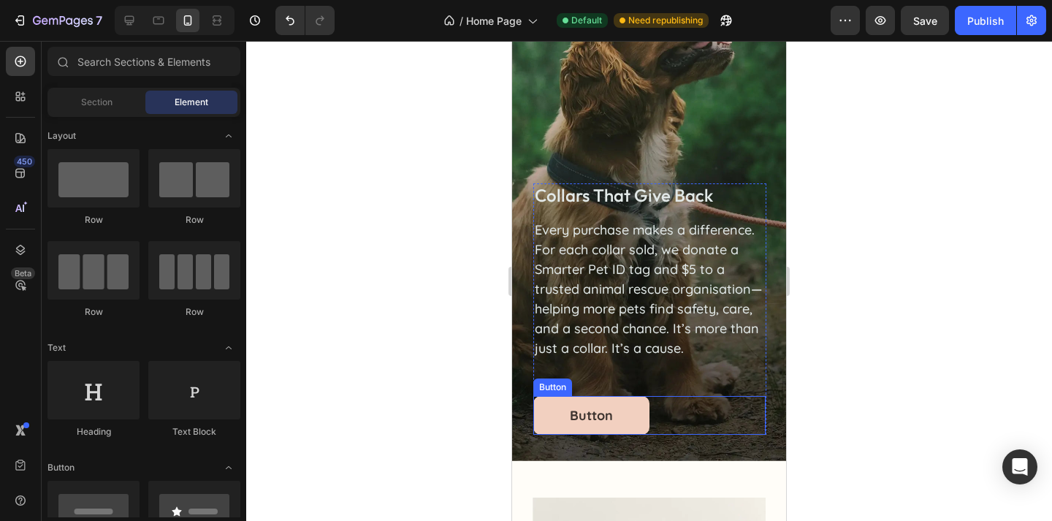
scroll to position [1753, 0]
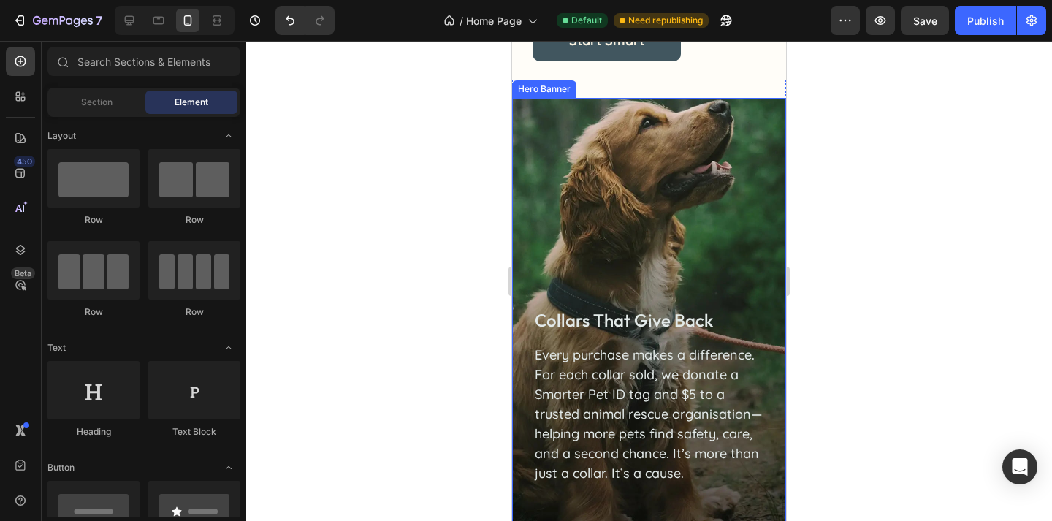
click at [654, 348] on div "collars that give back Heading Every purchase makes a difference. For each coll…" at bounding box center [649, 342] width 274 height 488
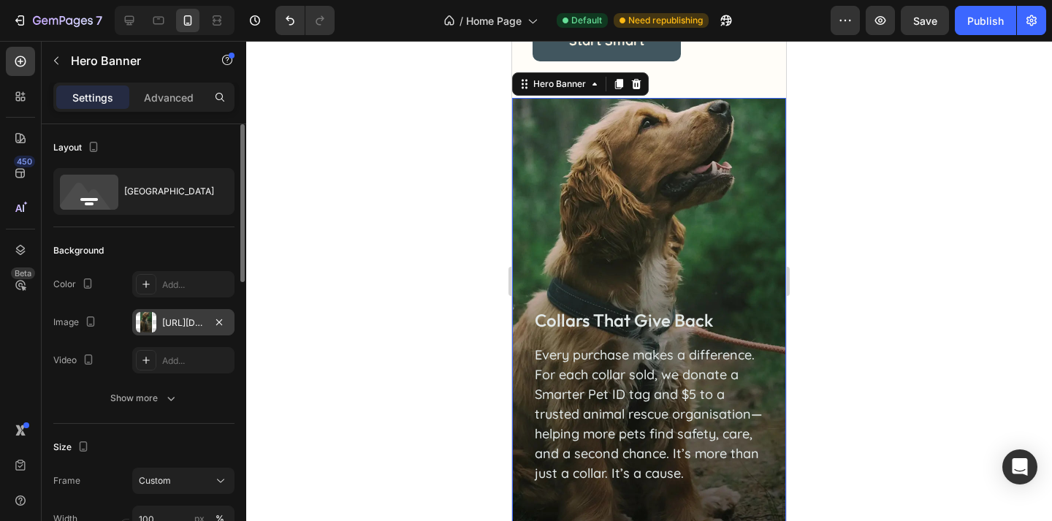
click at [179, 329] on div "https://cdn.shopify.com/s/files/1/0763/9446/3478/files/gempages_578392358681314…" at bounding box center [183, 322] width 102 height 26
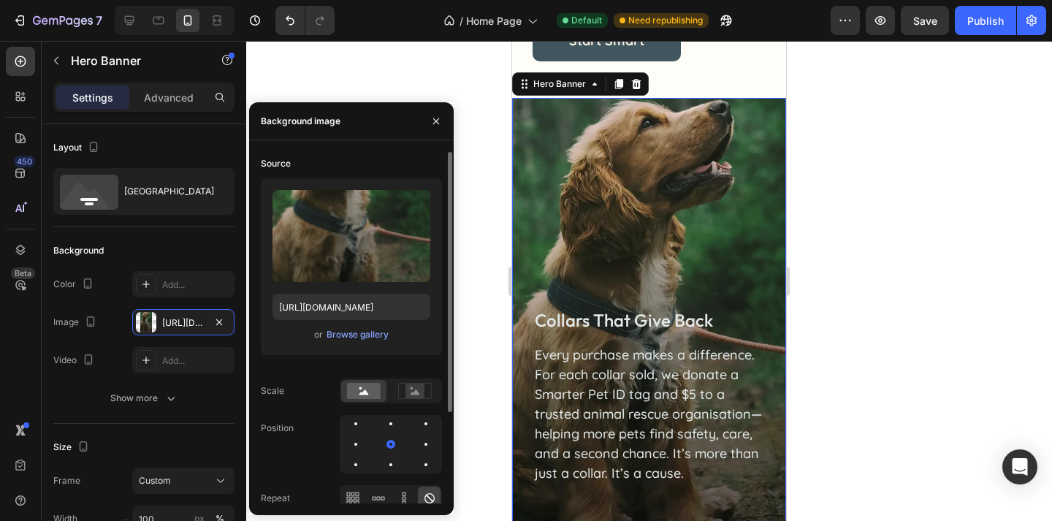
click at [340, 344] on div "Upload Image https://cdn.shopify.com/s/files/1/0763/9446/3478/files/gempages_57…" at bounding box center [351, 266] width 181 height 177
click at [364, 335] on div "Browse gallery" at bounding box center [357, 334] width 62 height 13
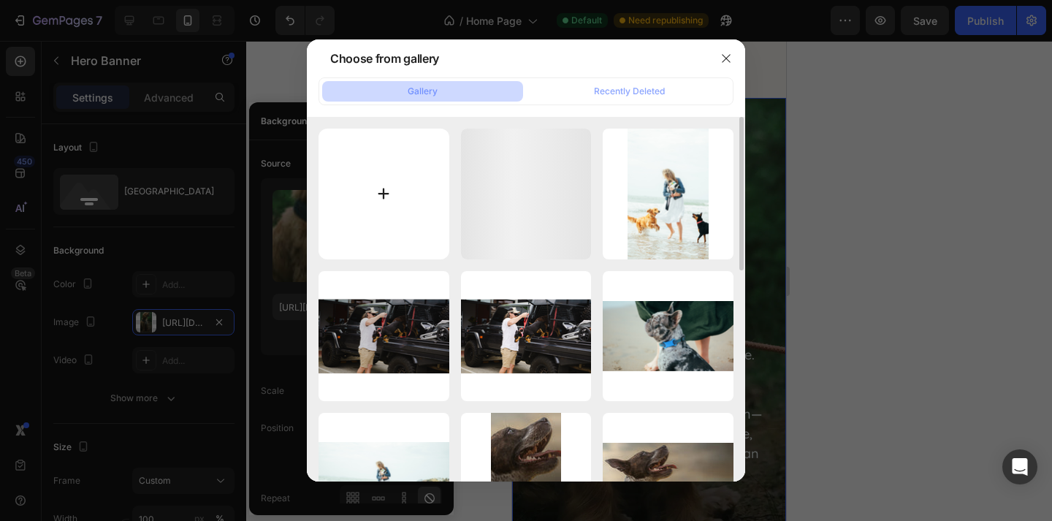
click at [413, 208] on input "file" at bounding box center [383, 194] width 131 height 131
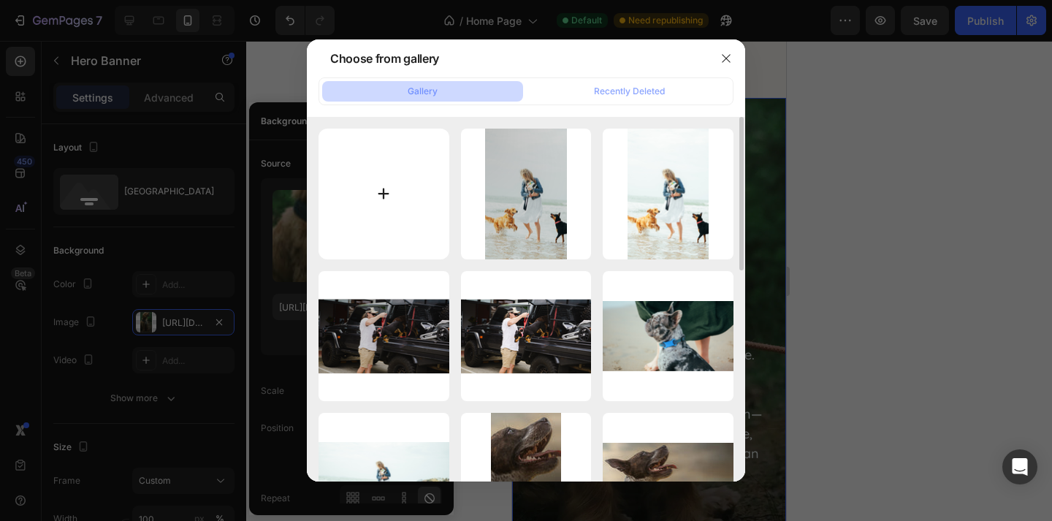
type input "C:\fakepath\Untitled design (5) copy 29.png"
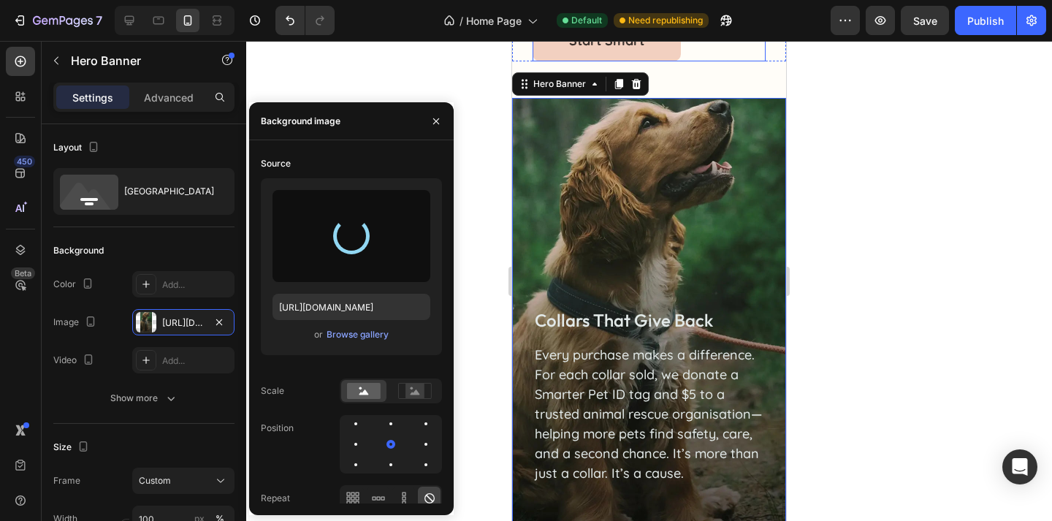
type input "https://cdn.shopify.com/s/files/1/0763/9446/3478/files/gempages_578392358681314…"
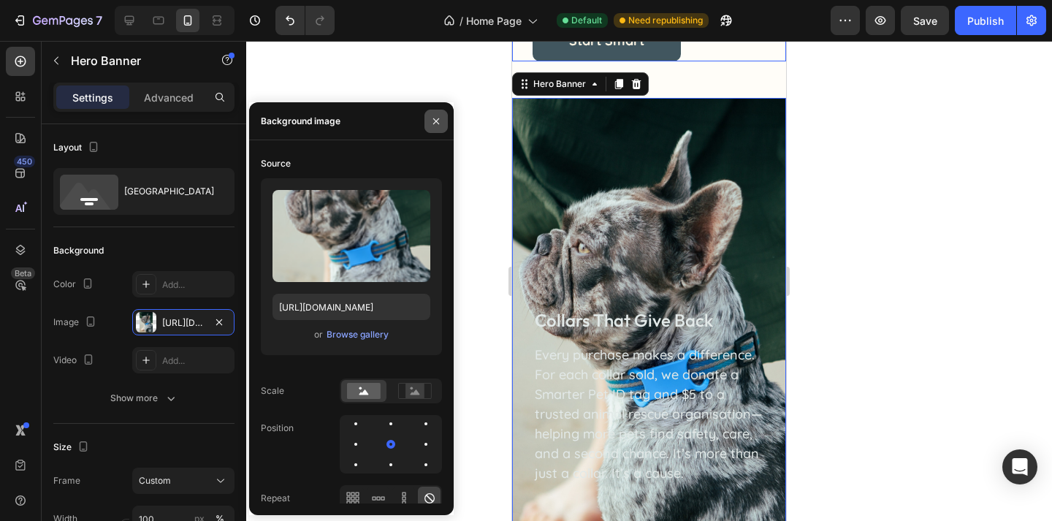
click at [437, 123] on icon "button" at bounding box center [436, 121] width 6 height 6
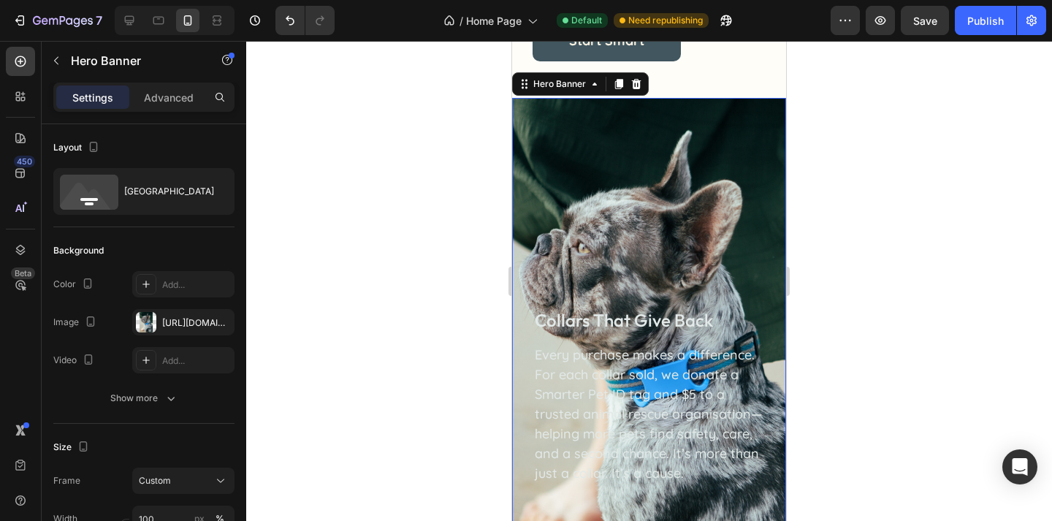
click at [908, 310] on div at bounding box center [649, 281] width 806 height 480
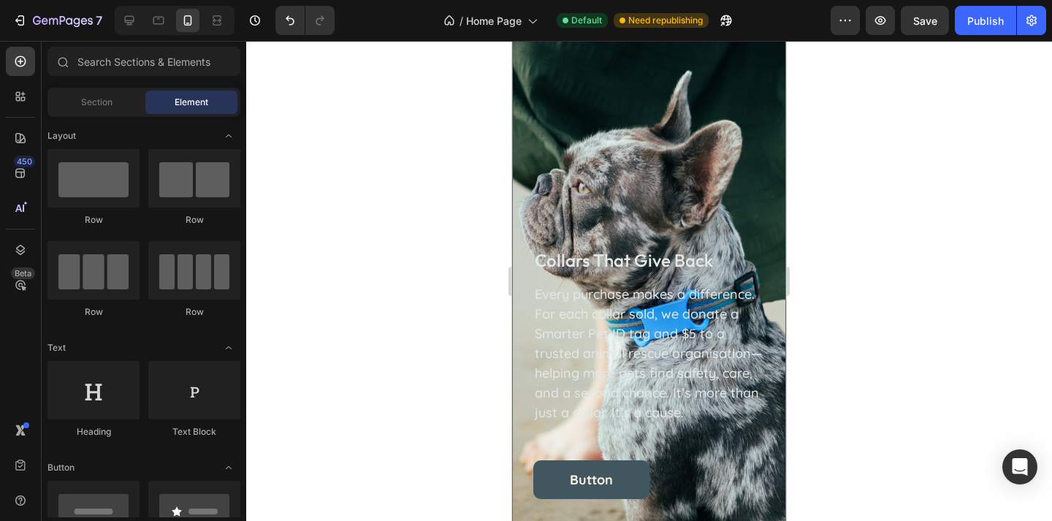
scroll to position [1975, 0]
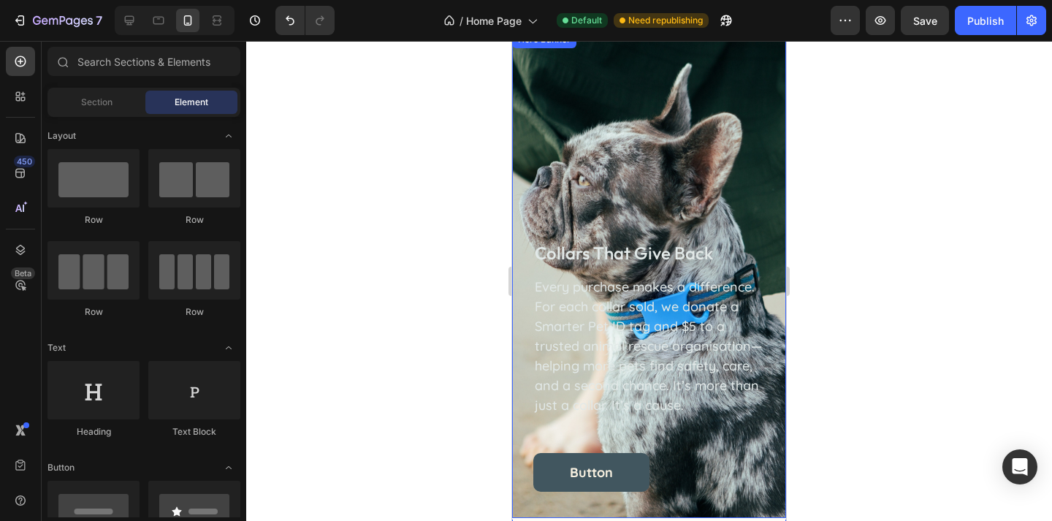
click at [632, 102] on div "collars that give back Heading Every purchase makes a difference. For each coll…" at bounding box center [649, 275] width 274 height 488
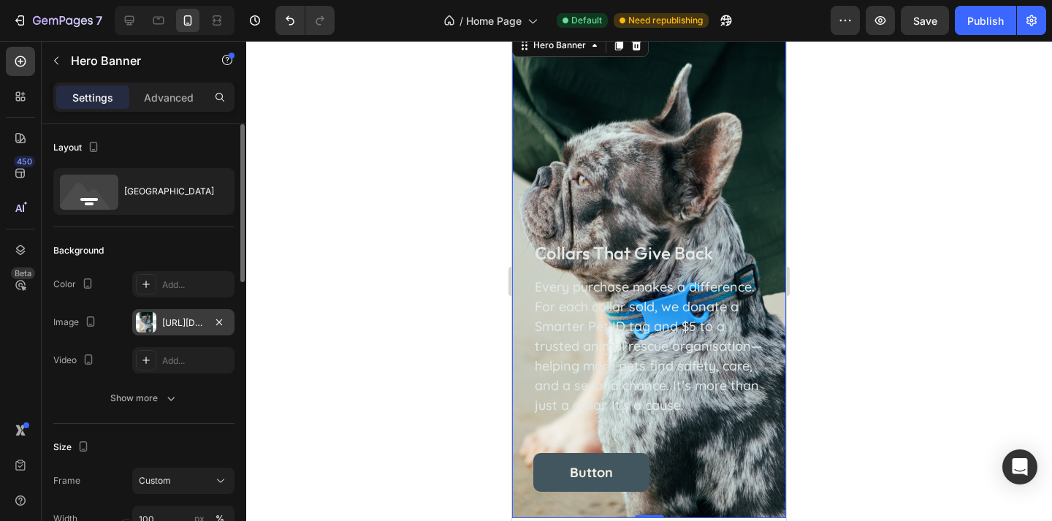
click at [185, 334] on div "https://cdn.shopify.com/s/files/1/0763/9446/3478/files/gempages_578392358681314…" at bounding box center [183, 322] width 102 height 26
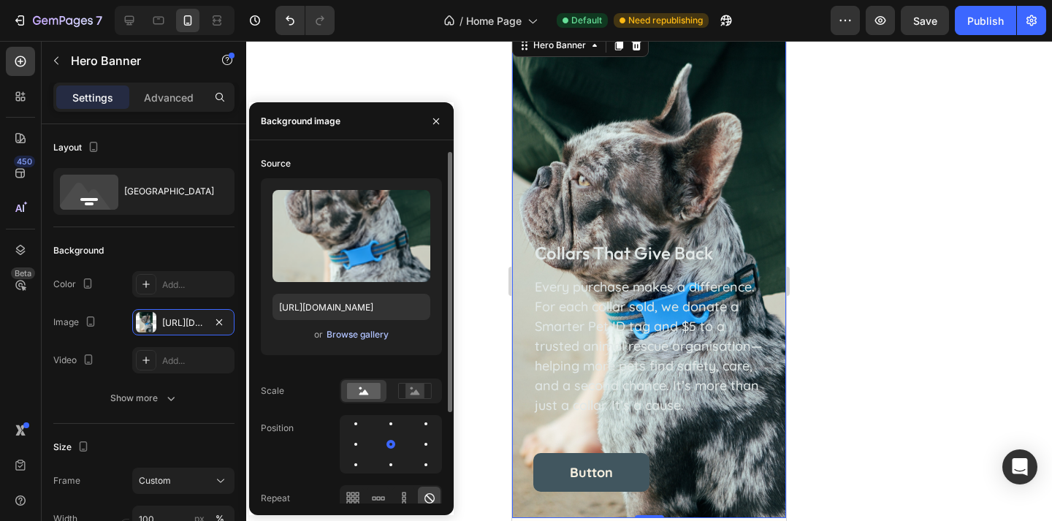
click at [361, 339] on div "Browse gallery" at bounding box center [357, 334] width 62 height 13
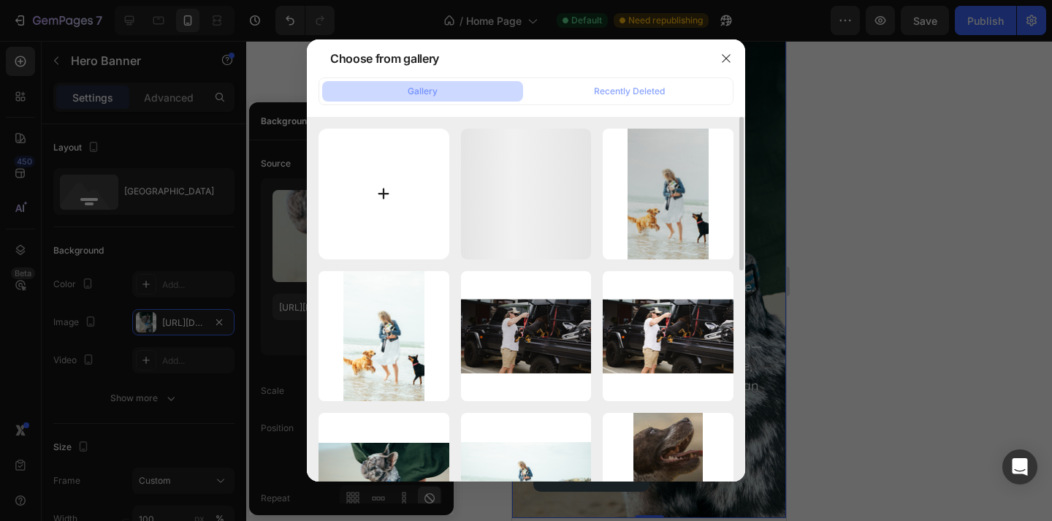
click at [388, 170] on input "file" at bounding box center [383, 194] width 131 height 131
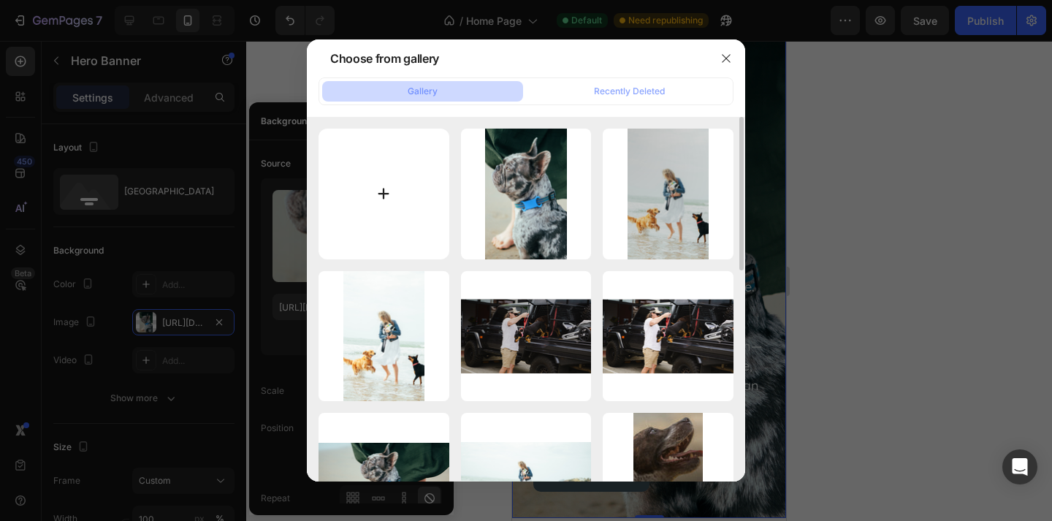
type input "C:\fakepath\Untitled design (5) copy 30.png"
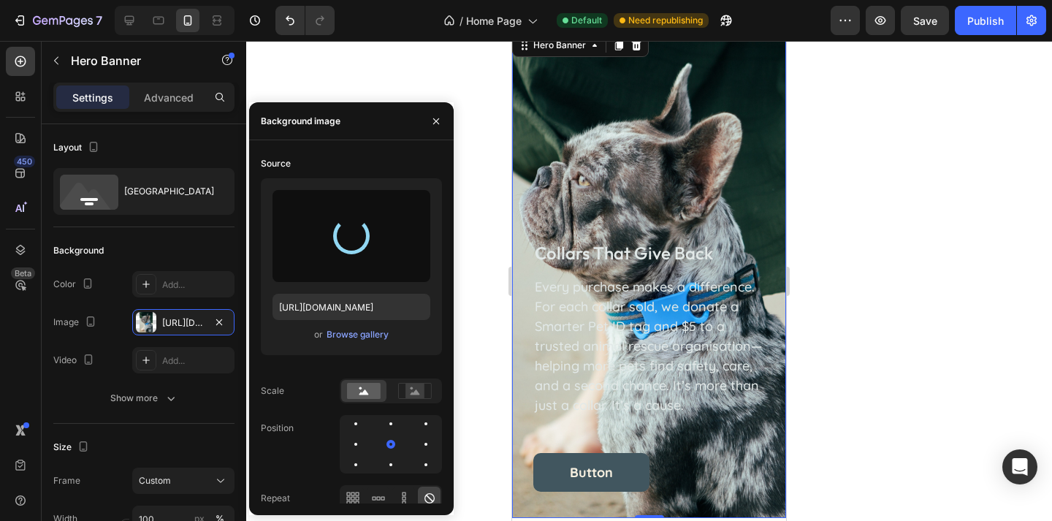
type input "https://cdn.shopify.com/s/files/1/0763/9446/3478/files/gempages_578392358681314…"
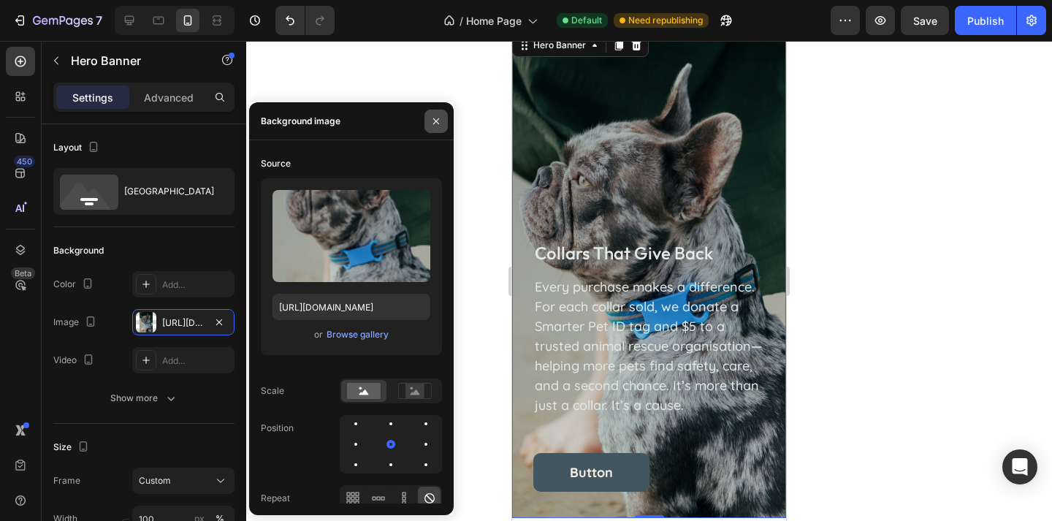
click at [438, 123] on icon "button" at bounding box center [436, 121] width 6 height 6
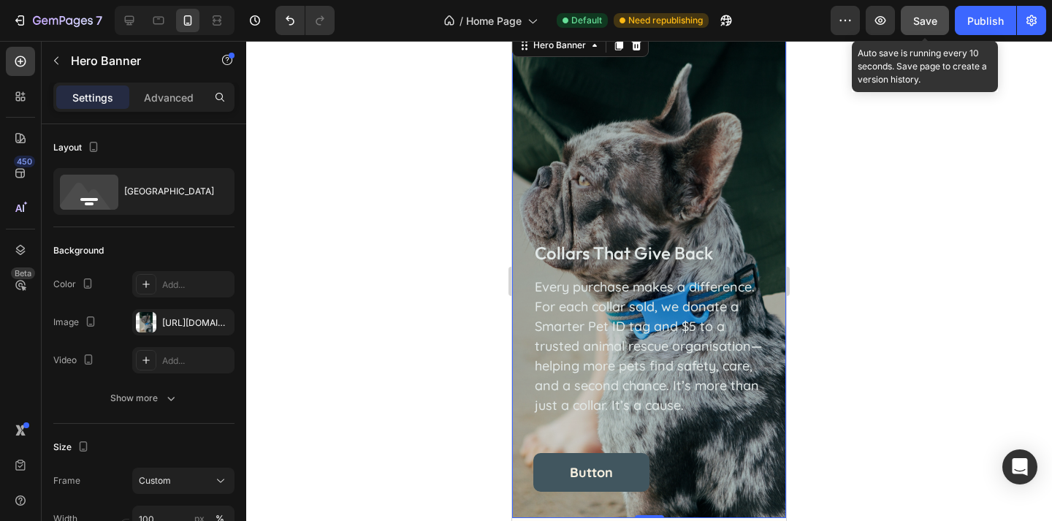
click at [922, 15] on span "Save" at bounding box center [925, 21] width 24 height 12
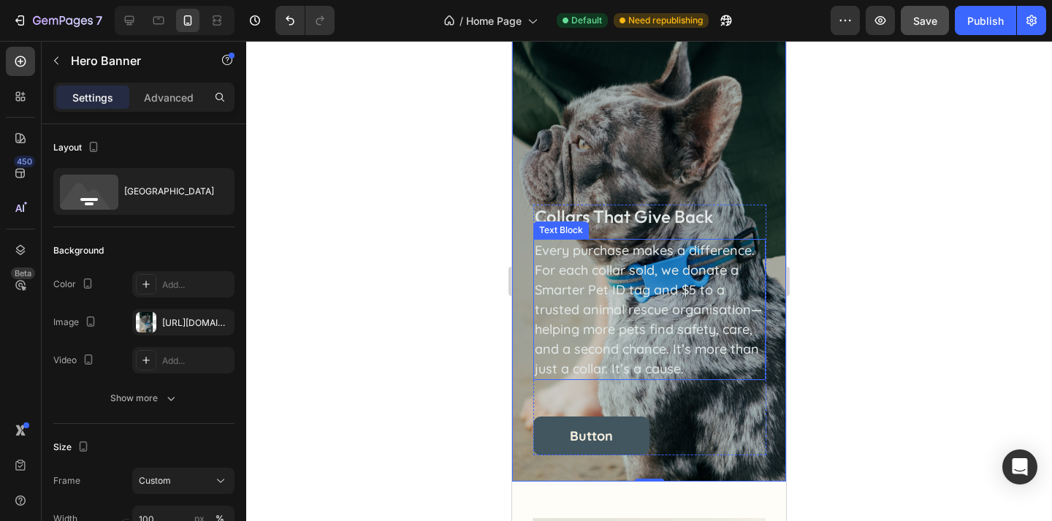
scroll to position [2013, 0]
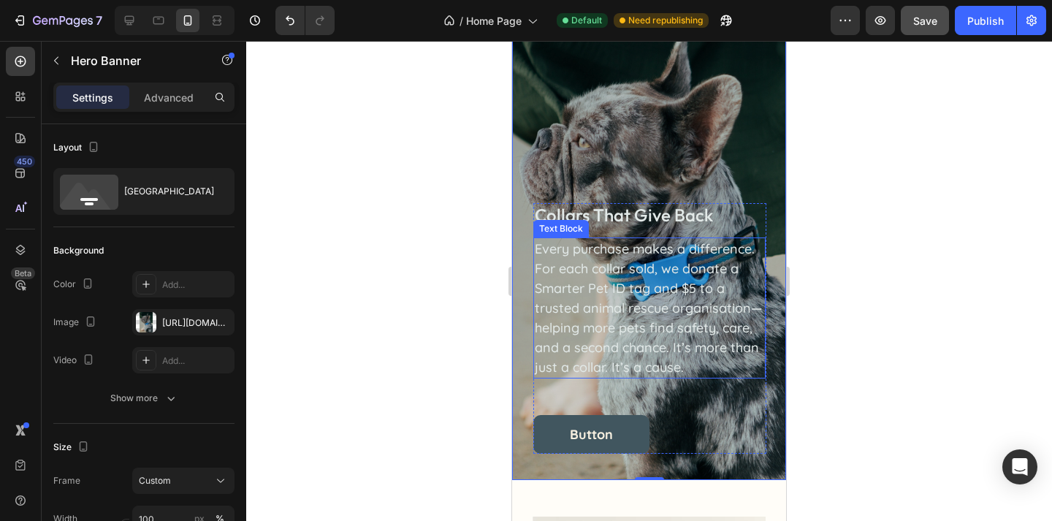
click at [758, 313] on p "Every purchase makes a difference. For each collar sold, we donate a Smarter Pe…" at bounding box center [649, 308] width 229 height 138
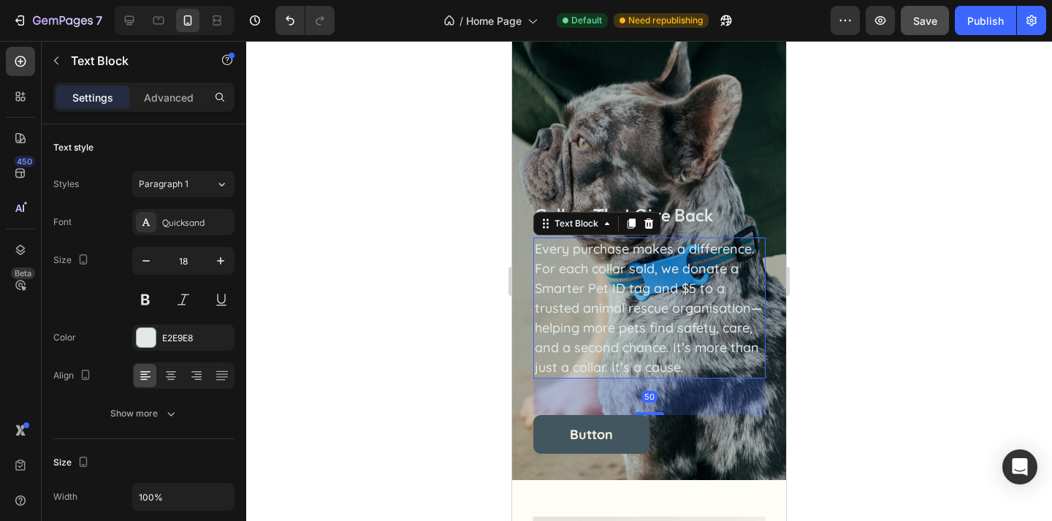
click at [758, 313] on p "Every purchase makes a difference. For each collar sold, we donate a Smarter Pe…" at bounding box center [649, 308] width 229 height 138
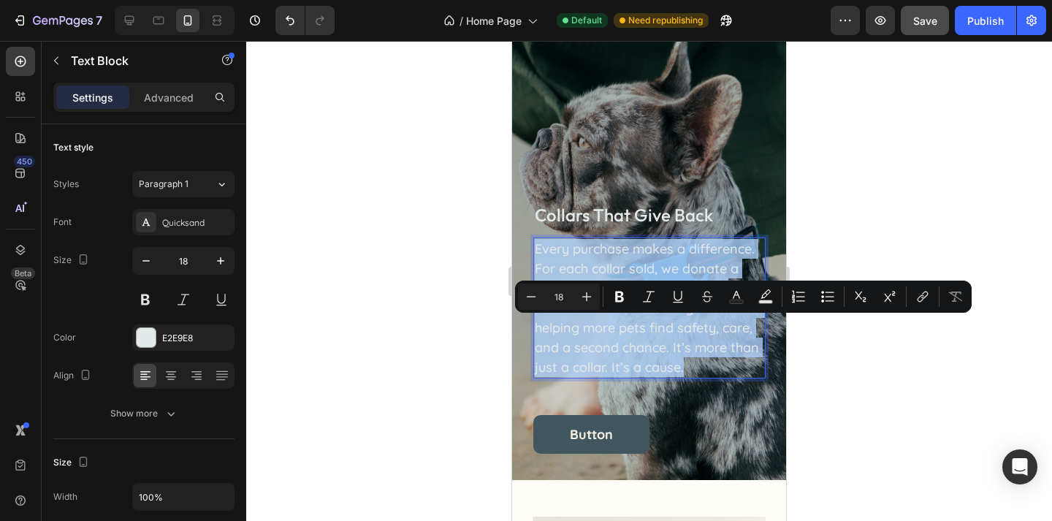
click at [758, 313] on p "Every purchase makes a difference. For each collar sold, we donate a Smarter Pe…" at bounding box center [649, 308] width 229 height 138
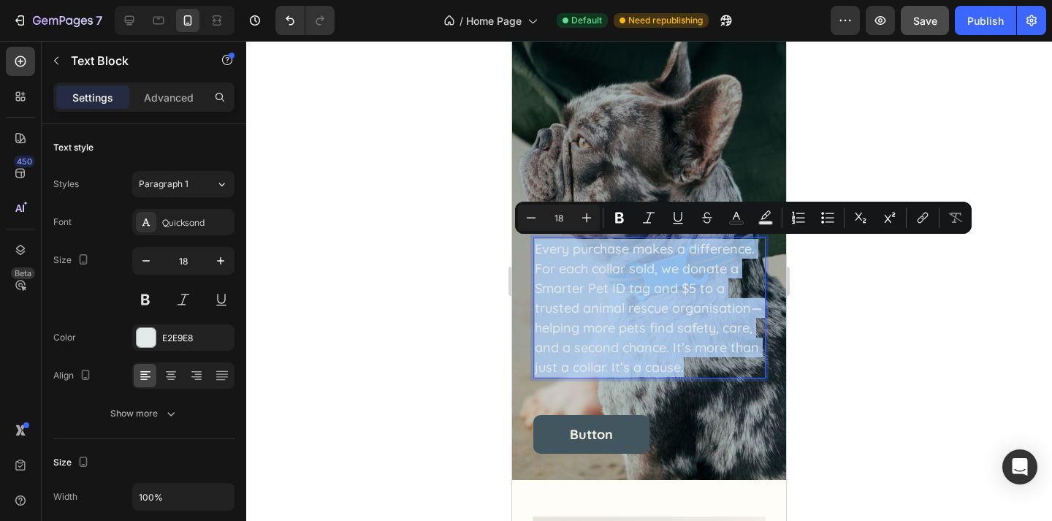
click at [758, 313] on p "Every purchase makes a difference. For each collar sold, we donate a Smarter Pe…" at bounding box center [649, 308] width 229 height 138
click at [757, 310] on p "Every purchase makes a difference. For each collar sold, we donate a Smarter Pe…" at bounding box center [649, 308] width 229 height 138
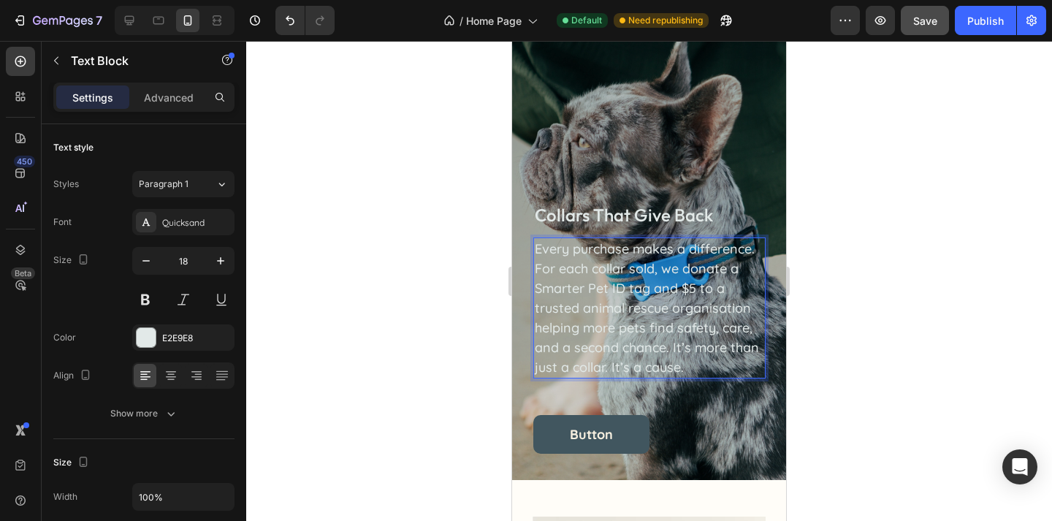
click at [896, 345] on div at bounding box center [649, 281] width 806 height 480
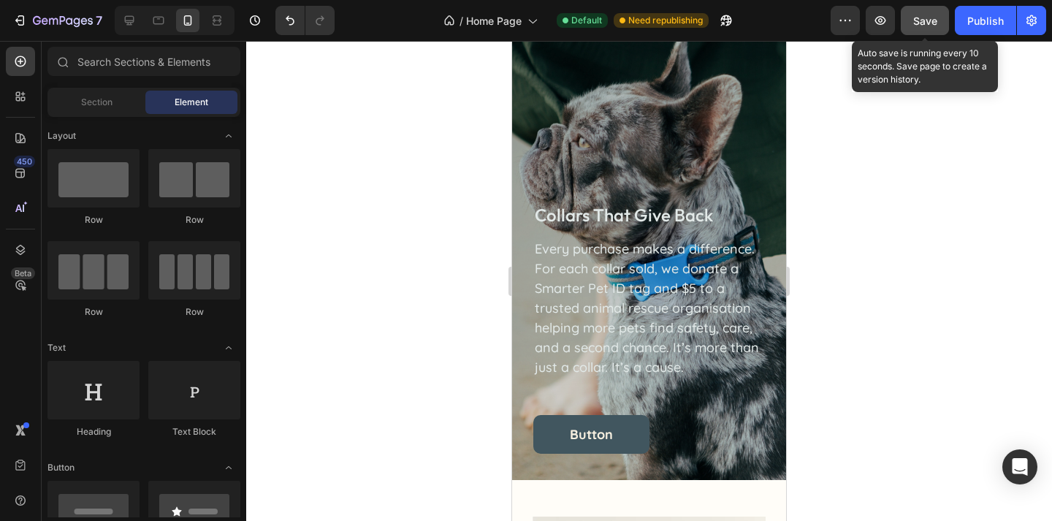
click at [921, 27] on div "Save" at bounding box center [925, 20] width 24 height 15
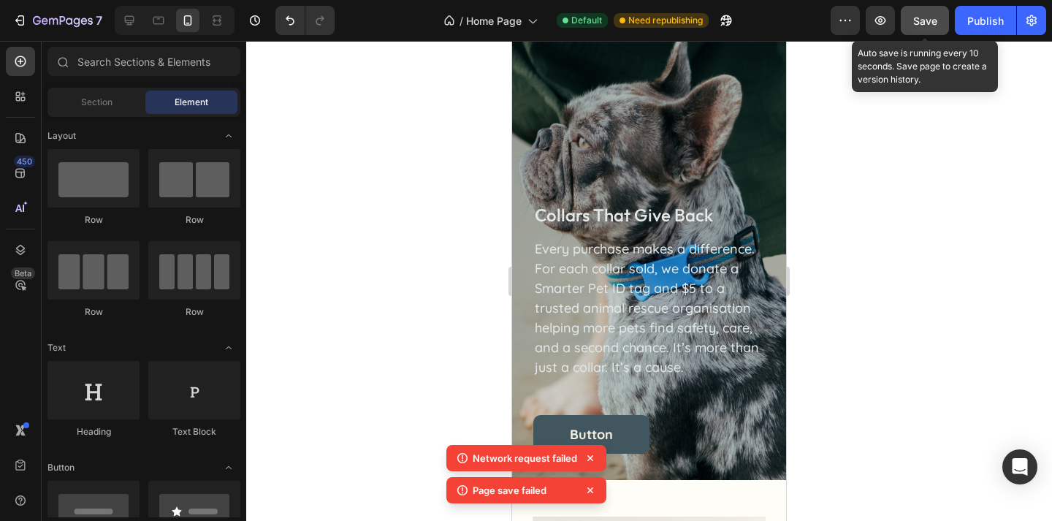
click at [922, 20] on span "Save" at bounding box center [925, 21] width 24 height 12
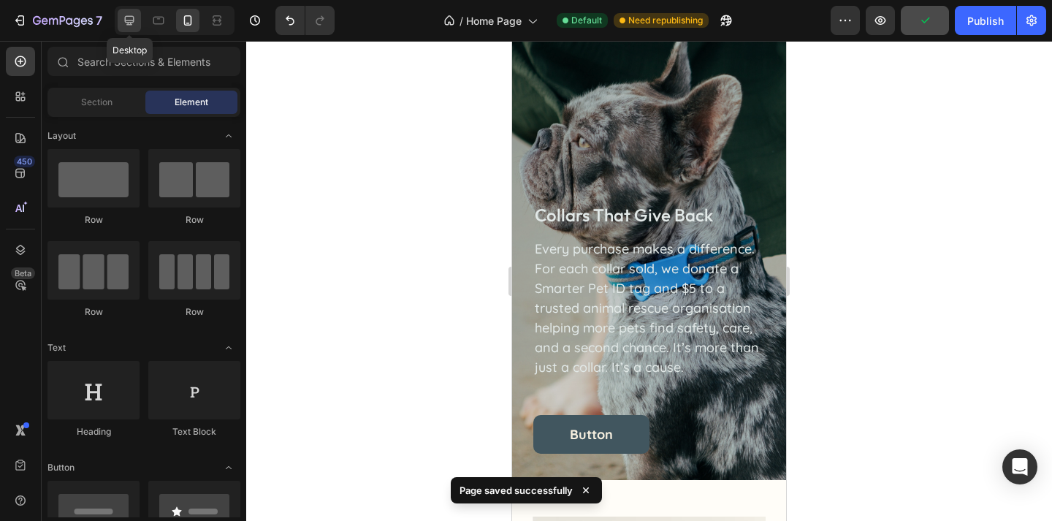
click at [134, 23] on icon at bounding box center [129, 20] width 15 height 15
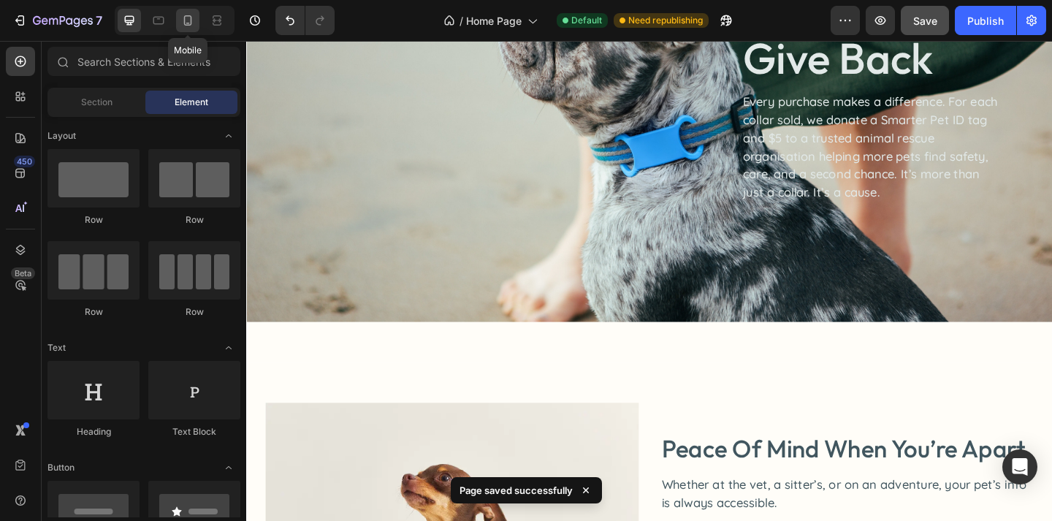
click at [188, 27] on icon at bounding box center [187, 20] width 15 height 15
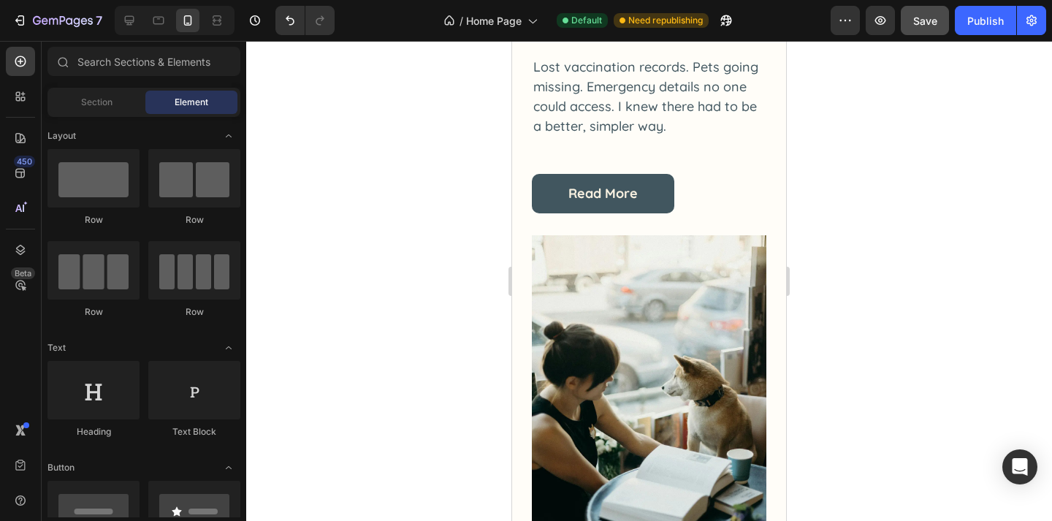
scroll to position [3813, 0]
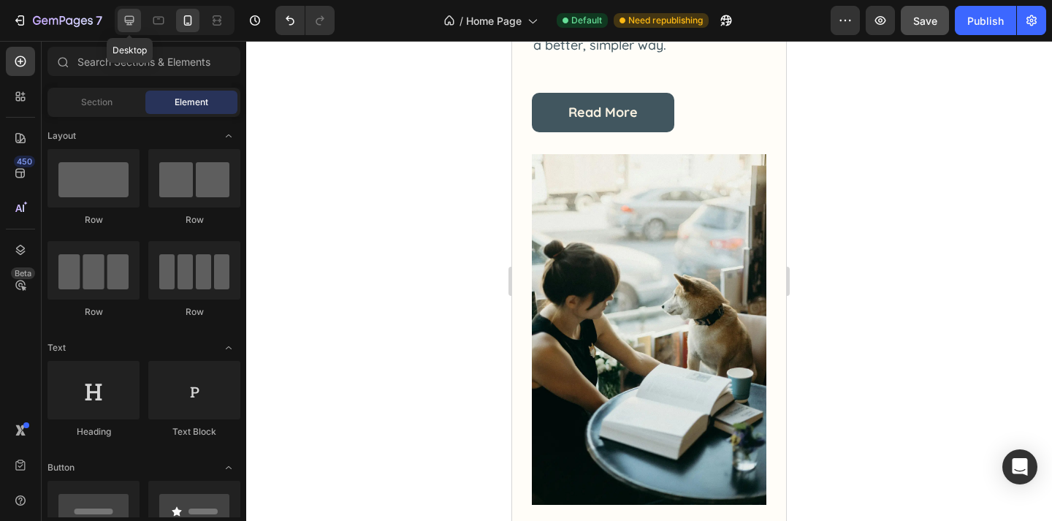
click at [127, 27] on icon at bounding box center [129, 20] width 15 height 15
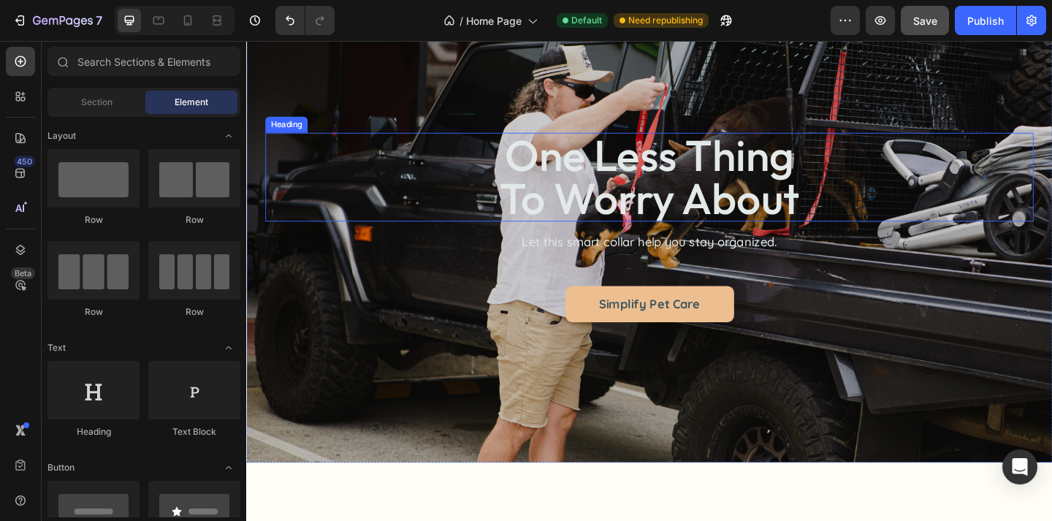
scroll to position [5074, 0]
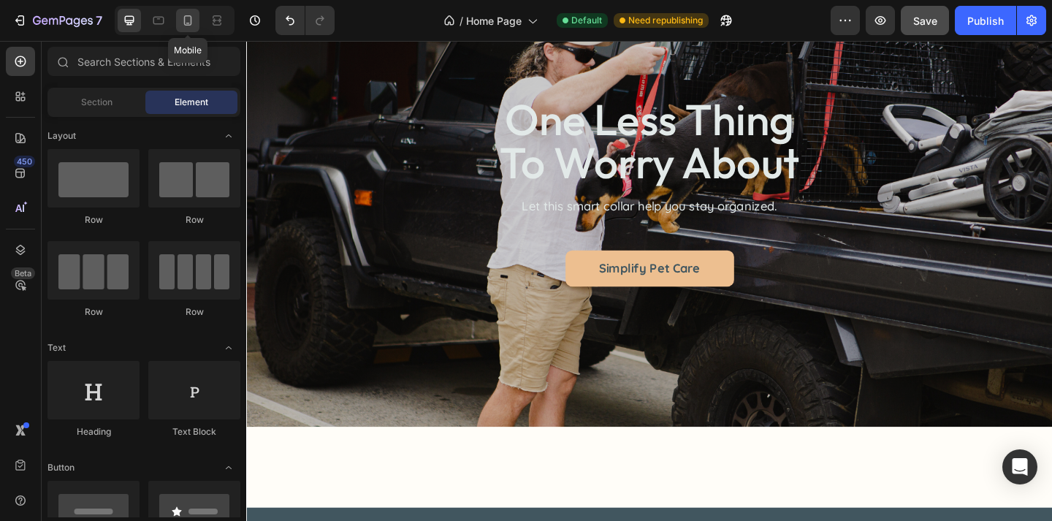
click at [187, 20] on icon at bounding box center [187, 20] width 15 height 15
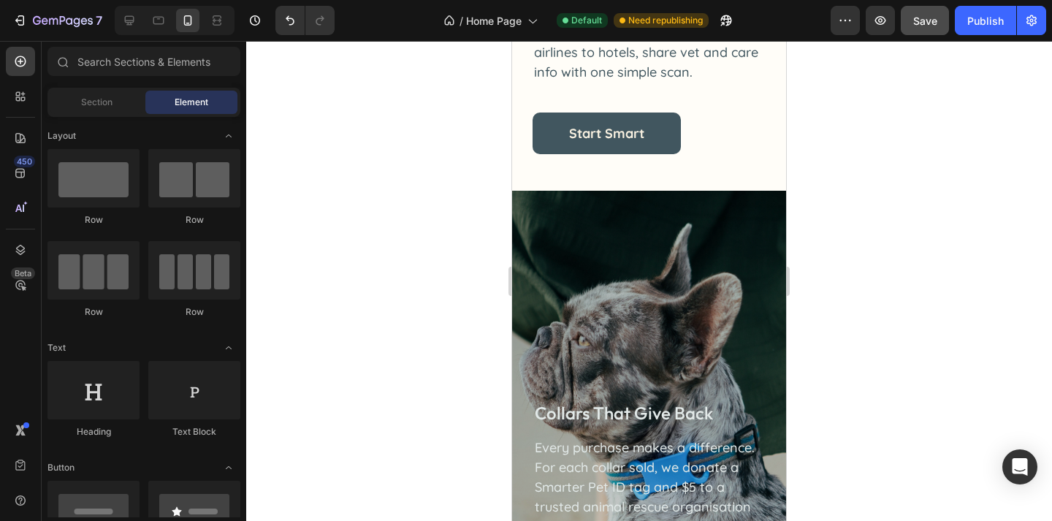
scroll to position [1546, 0]
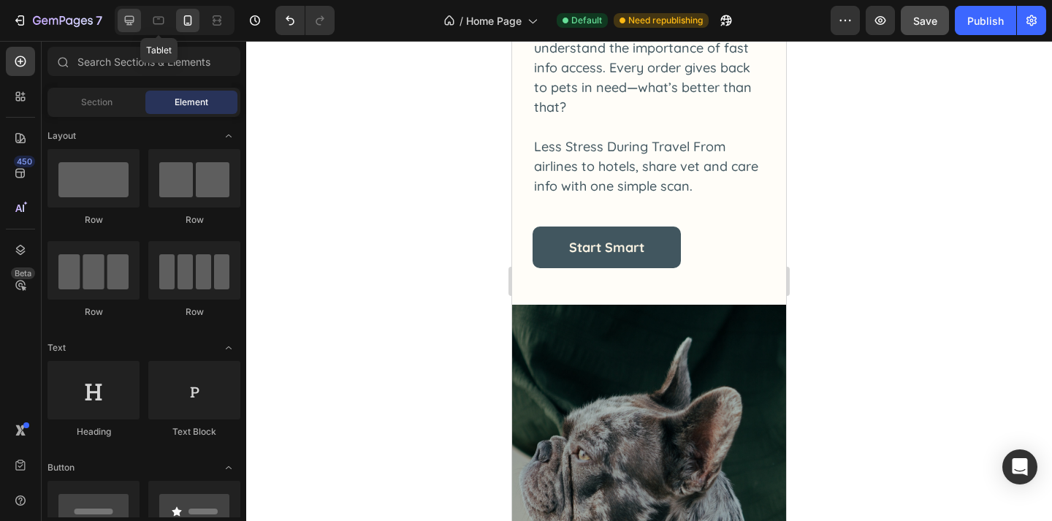
click at [129, 23] on icon at bounding box center [129, 20] width 15 height 15
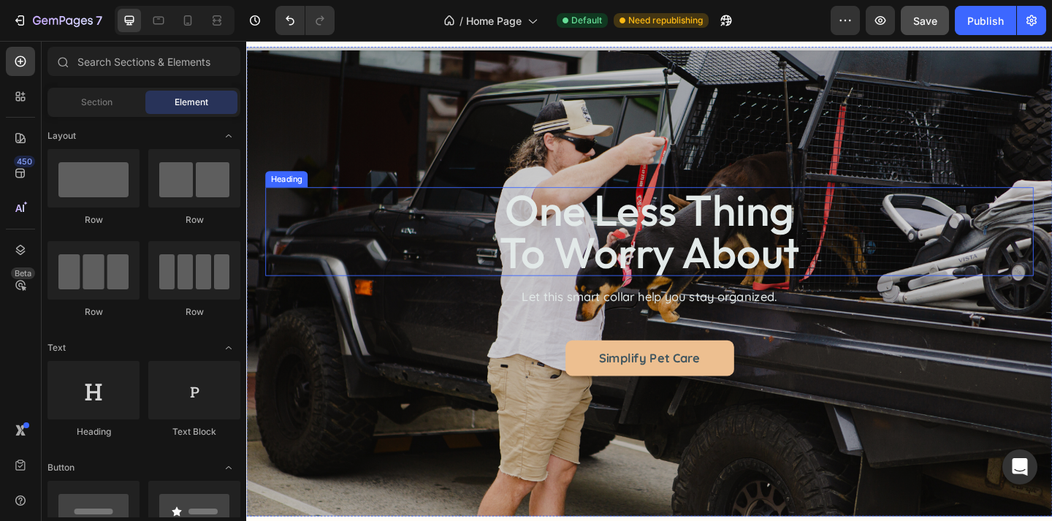
scroll to position [4459, 0]
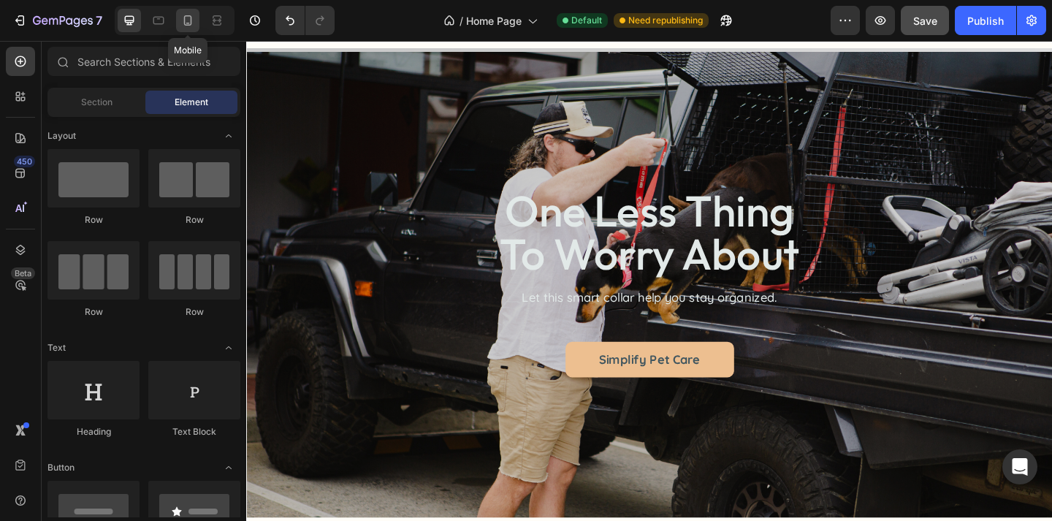
click at [187, 20] on icon at bounding box center [187, 20] width 15 height 15
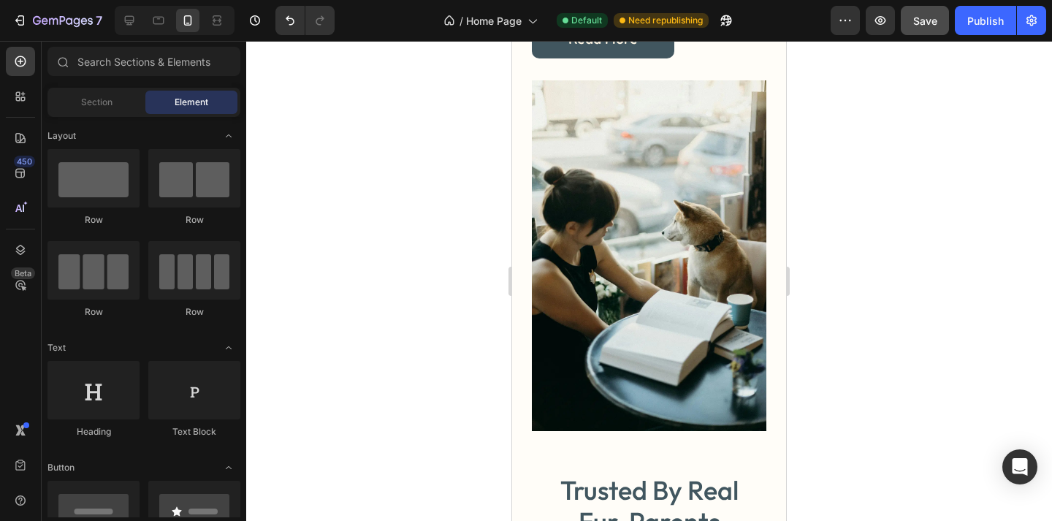
scroll to position [3763, 0]
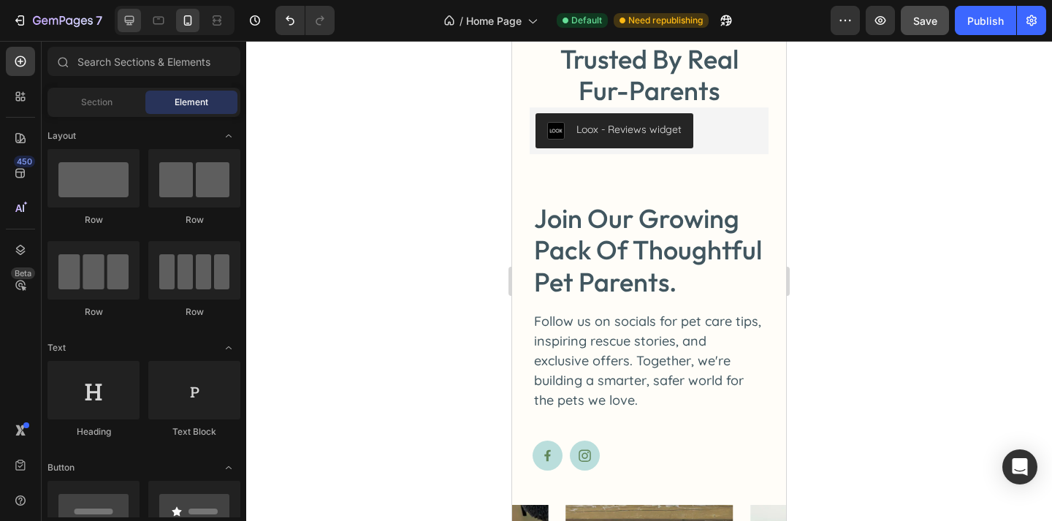
click at [126, 21] on icon at bounding box center [129, 20] width 15 height 15
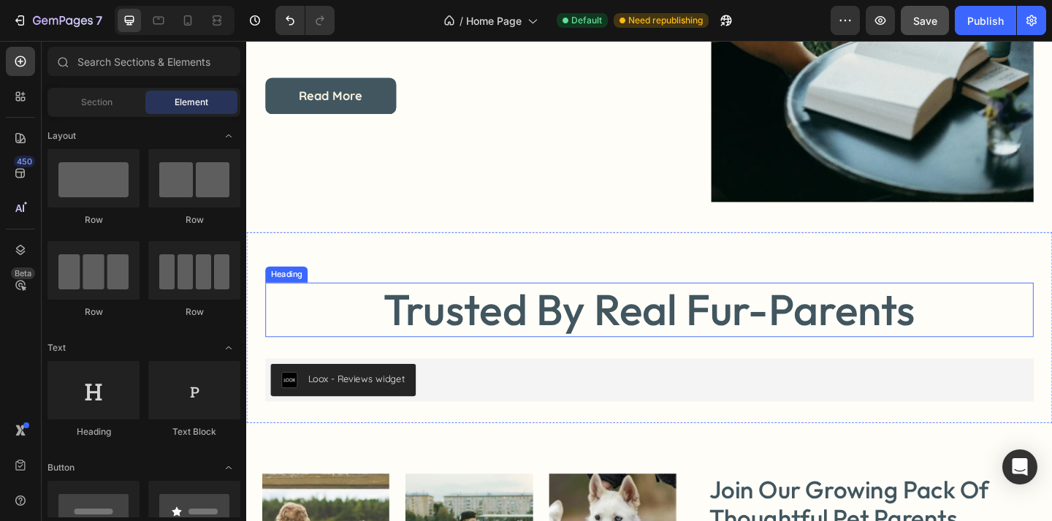
scroll to position [3617, 0]
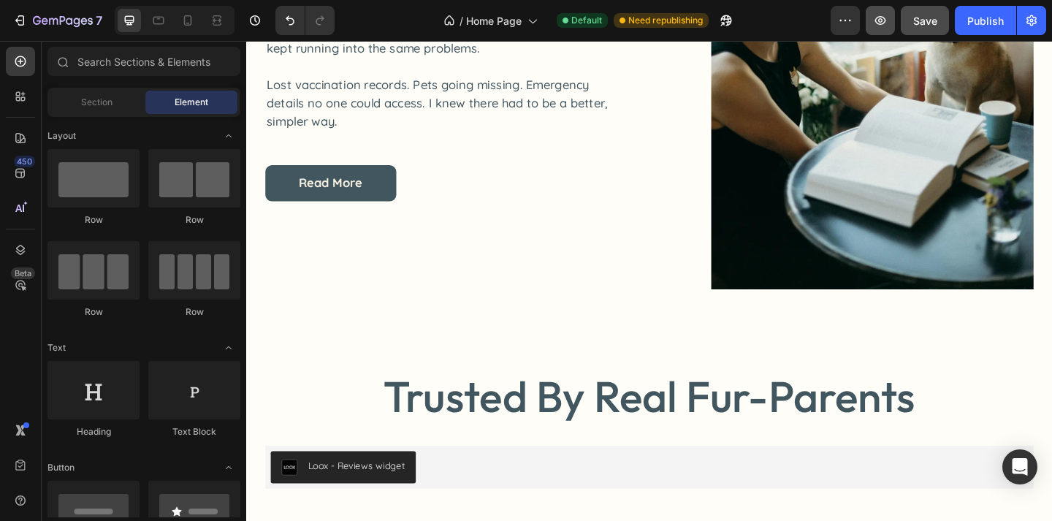
click at [888, 12] on button "button" at bounding box center [879, 20] width 29 height 29
click at [972, 26] on div "Publish" at bounding box center [985, 20] width 37 height 15
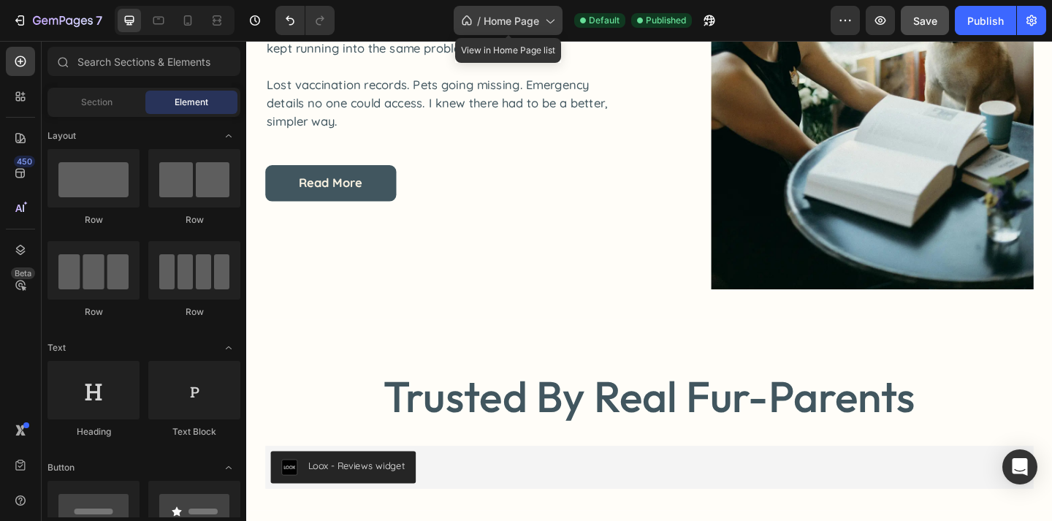
click at [514, 17] on span "Home Page" at bounding box center [511, 20] width 56 height 15
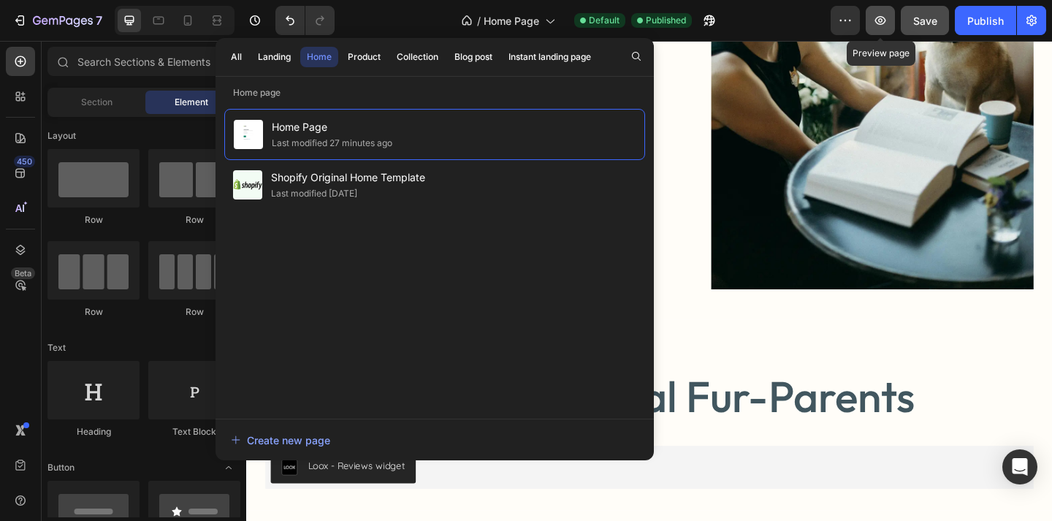
click at [876, 24] on icon "button" at bounding box center [880, 20] width 15 height 15
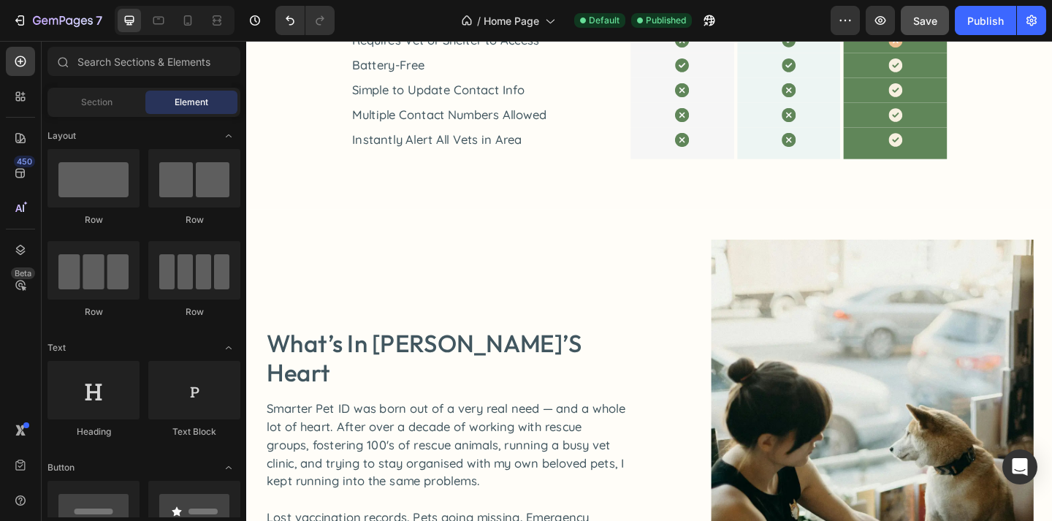
scroll to position [3109, 0]
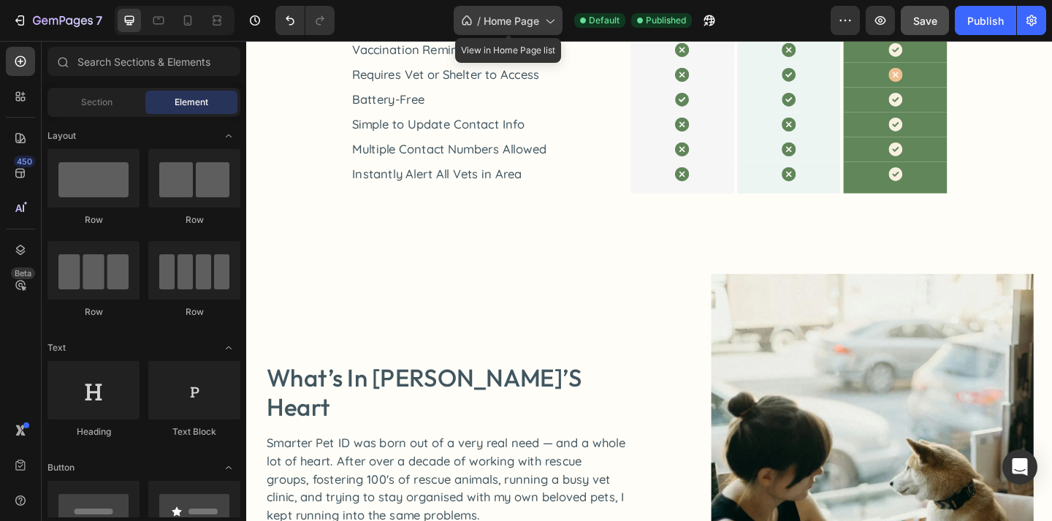
click at [504, 22] on span "Home Page" at bounding box center [511, 20] width 56 height 15
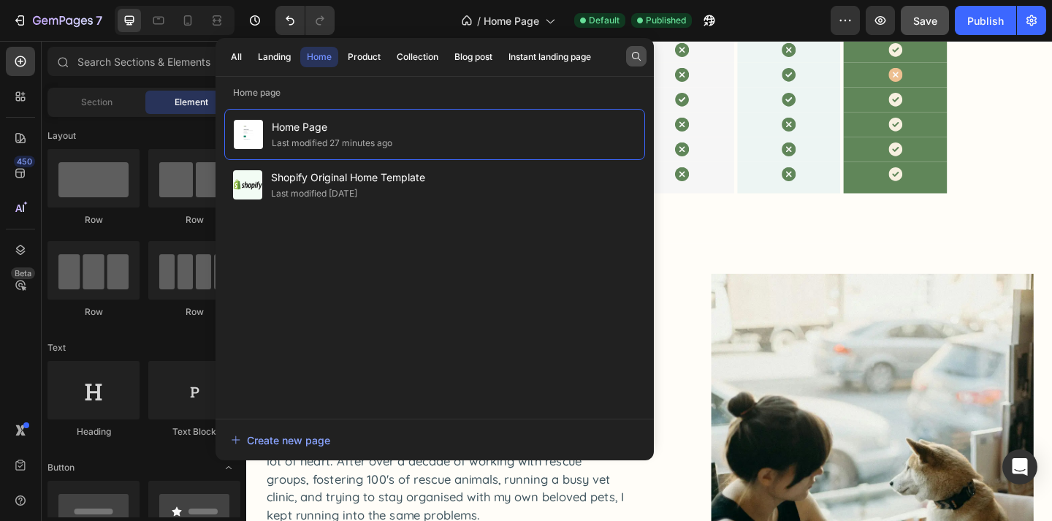
click at [627, 55] on button "button" at bounding box center [636, 56] width 20 height 20
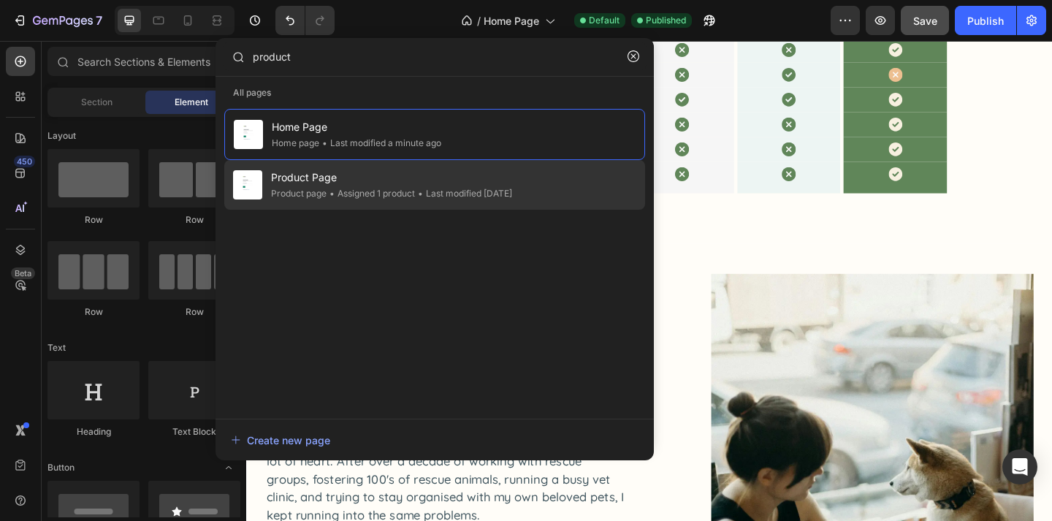
type input "product"
click at [491, 176] on span "Product Page" at bounding box center [391, 178] width 241 height 18
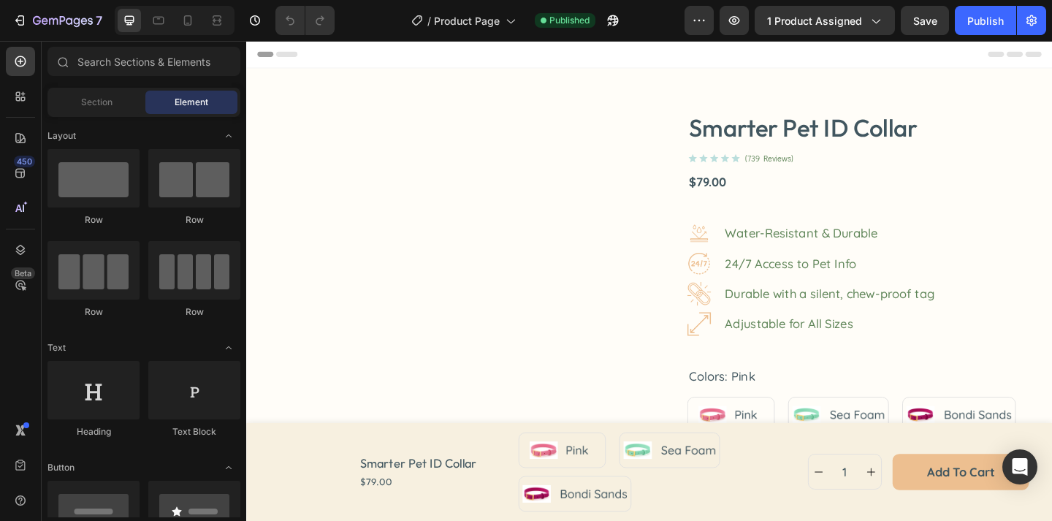
radio input "false"
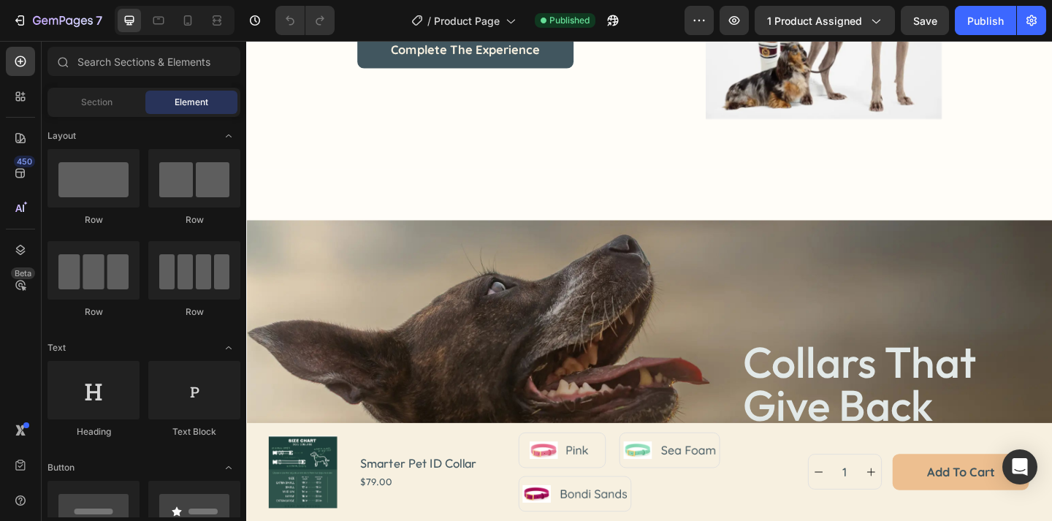
scroll to position [1090, 0]
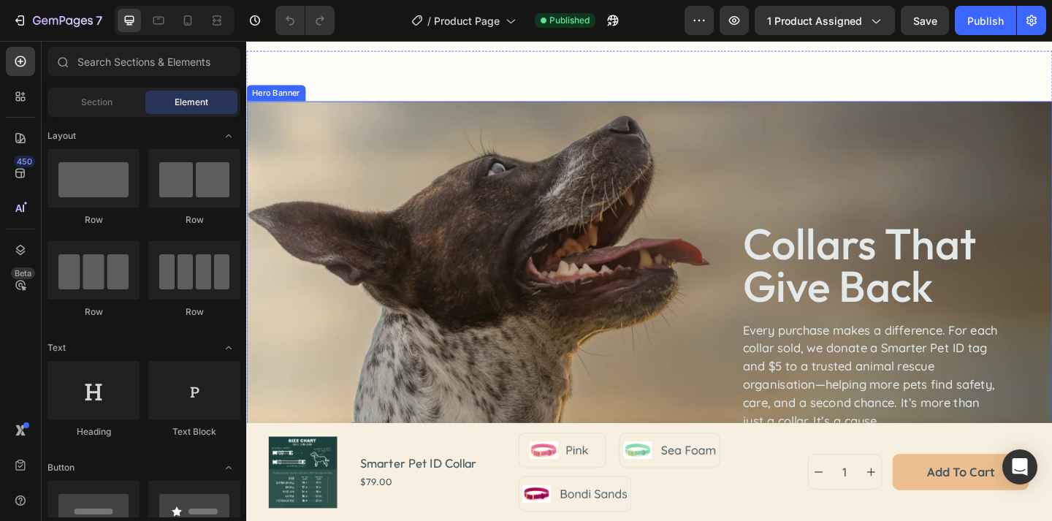
click at [543, 235] on div "collars that give back Heading Every purchase makes a difference. For each coll…" at bounding box center [684, 351] width 876 height 489
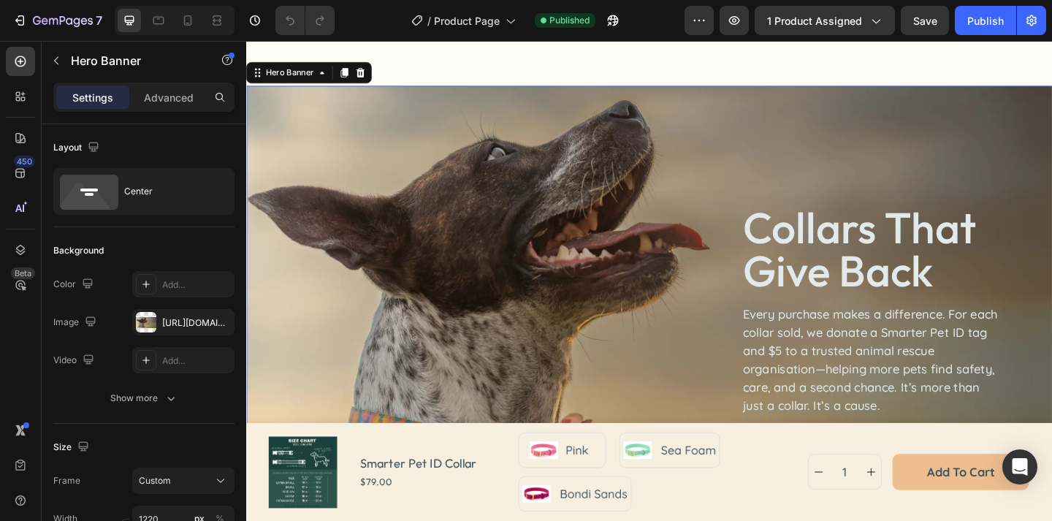
scroll to position [1125, 0]
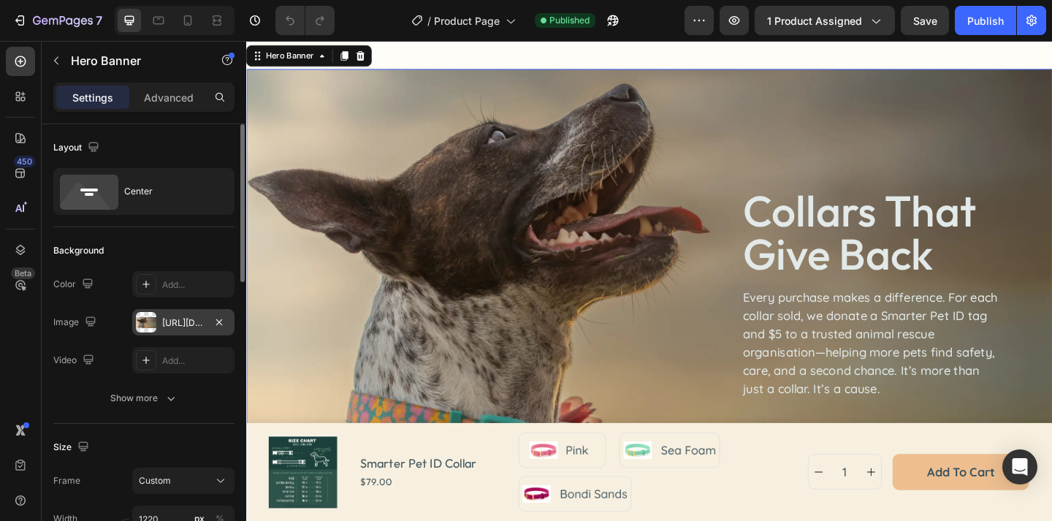
click at [193, 321] on div "https://cdn.shopify.com/s/files/1/0763/9446/3478/files/gempages_578392358681314…" at bounding box center [183, 322] width 42 height 13
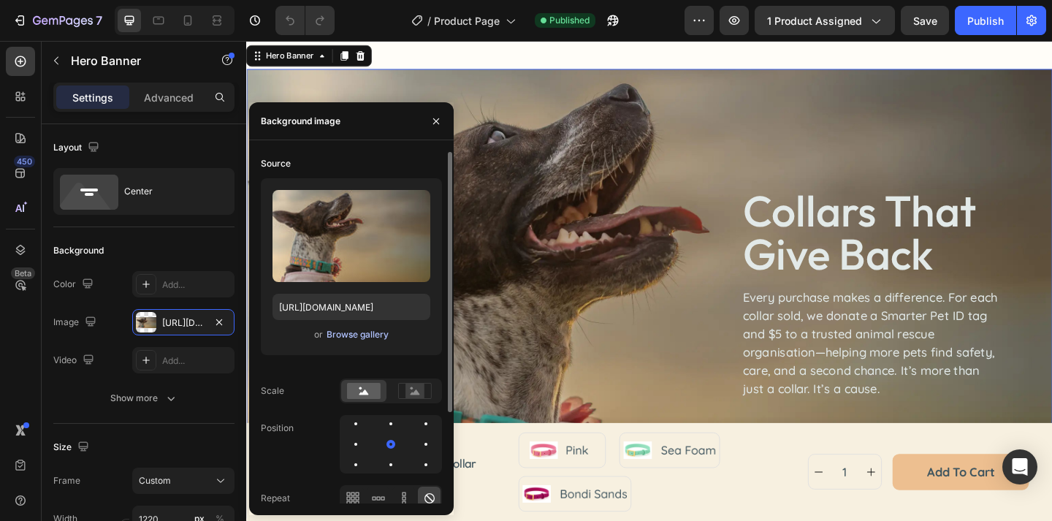
click at [364, 335] on div "Browse gallery" at bounding box center [357, 334] width 62 height 13
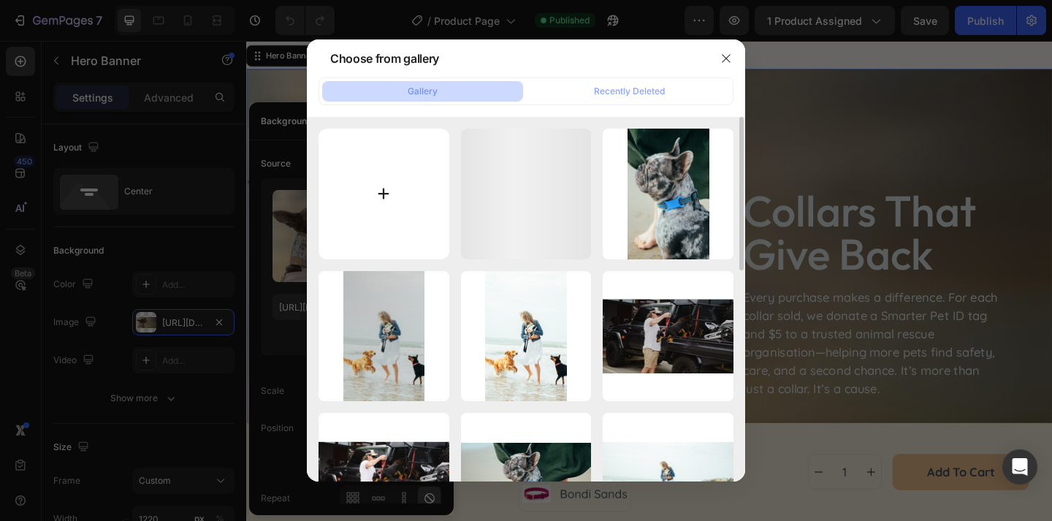
click at [410, 191] on input "file" at bounding box center [383, 194] width 131 height 131
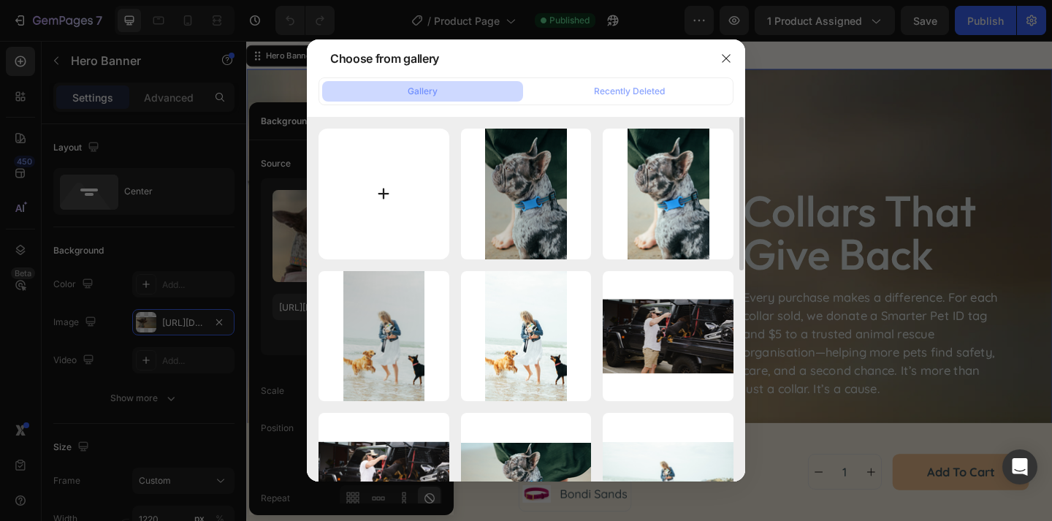
type input "C:\fakepath\Untitled design (5) copy 32.png"
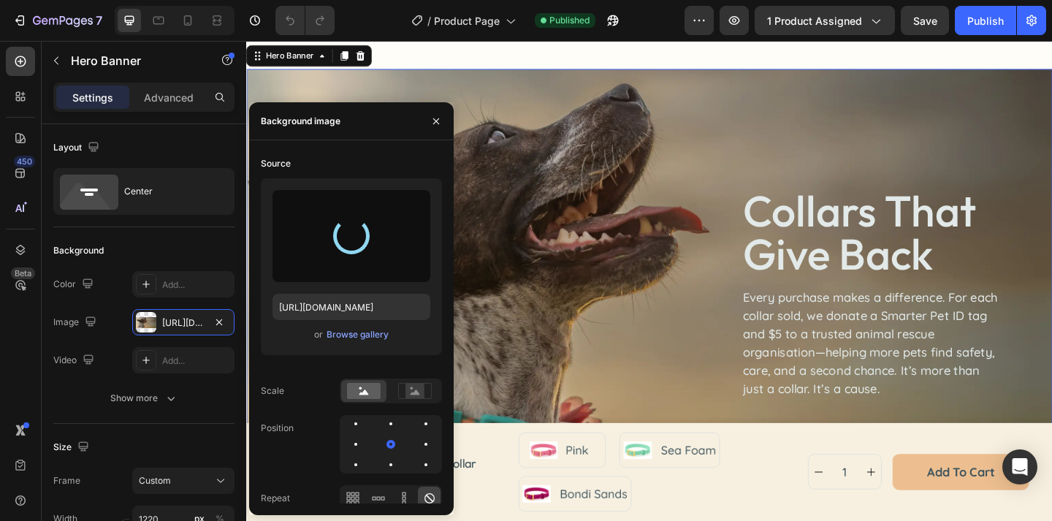
type input "https://cdn.shopify.com/s/files/1/0763/9446/3478/files/gempages_578392358681314…"
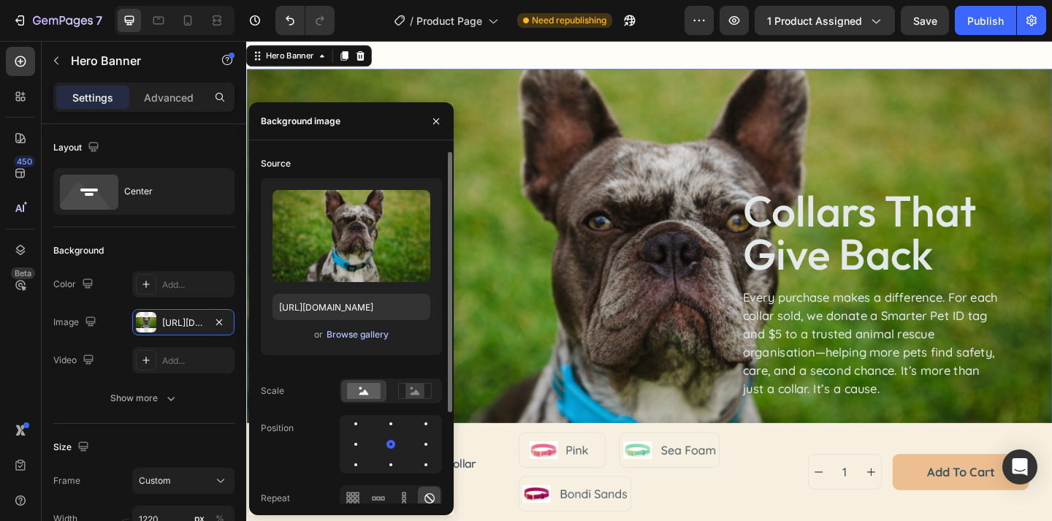
click at [368, 335] on div "Browse gallery" at bounding box center [357, 334] width 62 height 13
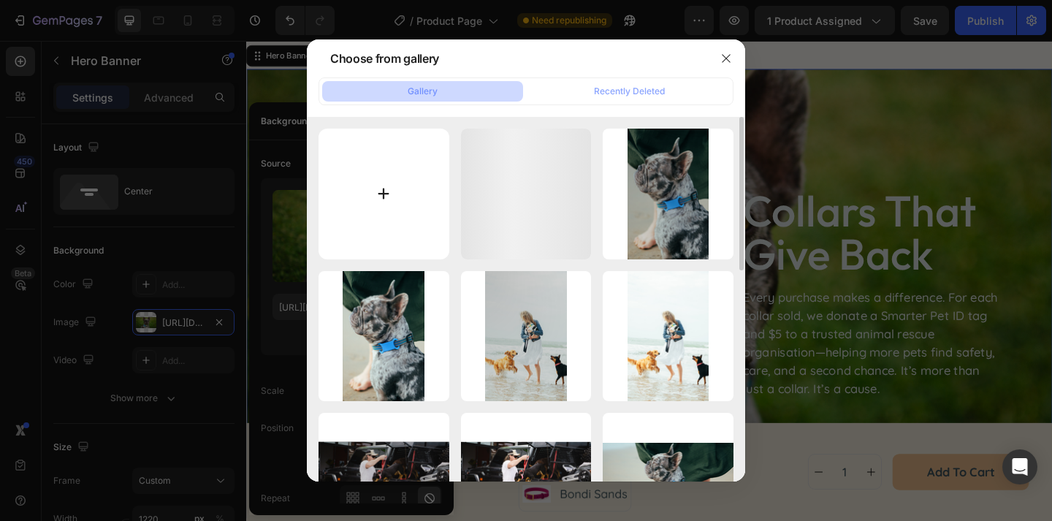
click at [411, 185] on input "file" at bounding box center [383, 194] width 131 height 131
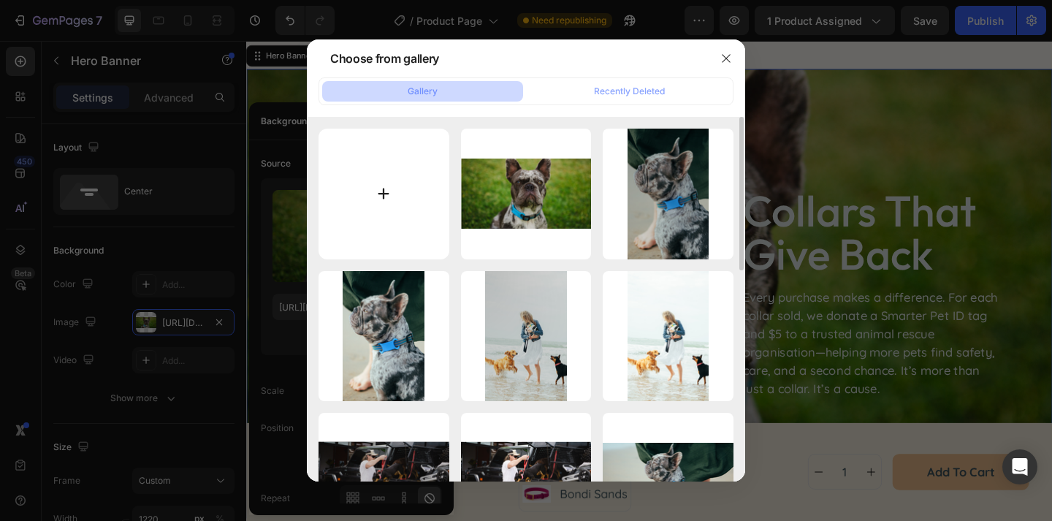
type input "C:\fakepath\Untitled design (5) copy 33.png"
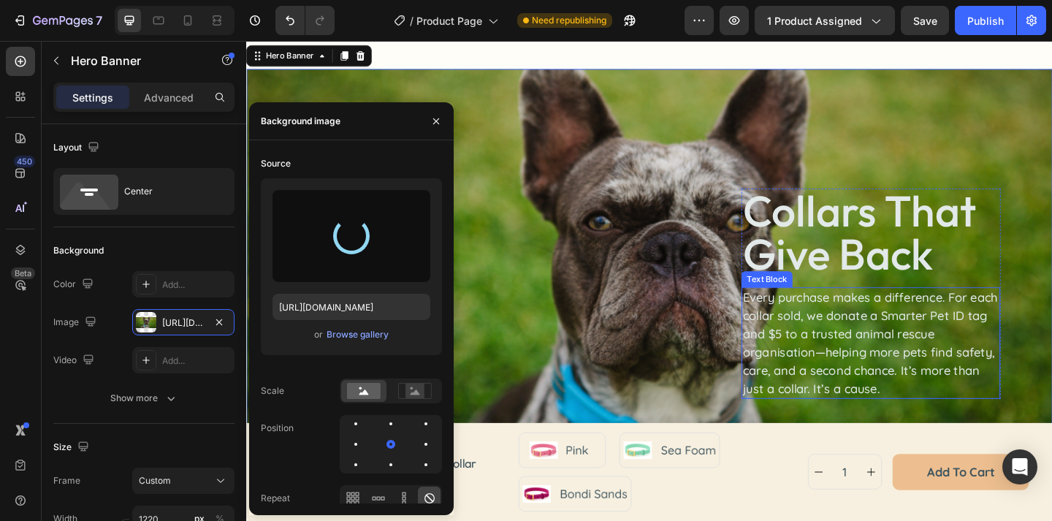
type input "https://cdn.shopify.com/s/files/1/0763/9446/3478/files/gempages_578392358681314…"
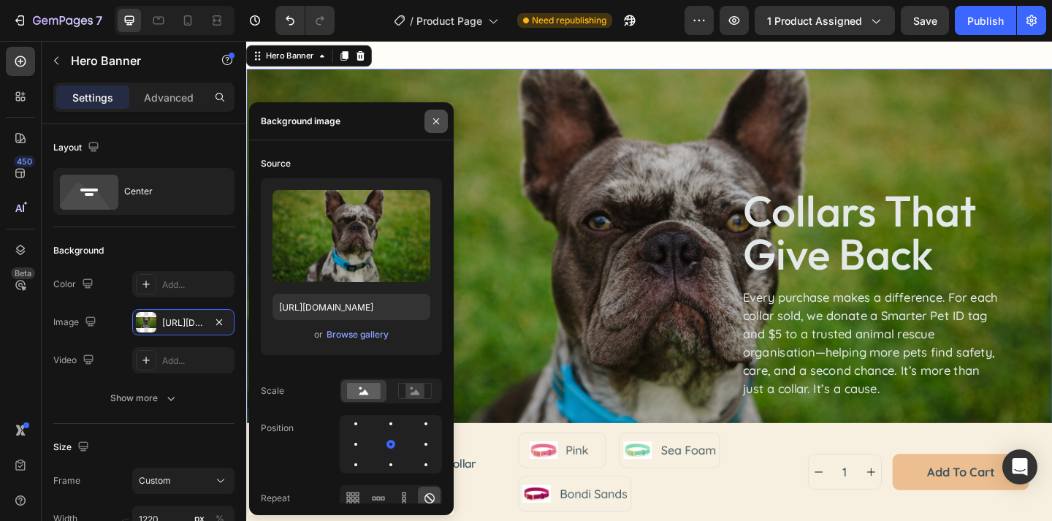
click at [434, 118] on icon "button" at bounding box center [436, 121] width 12 height 12
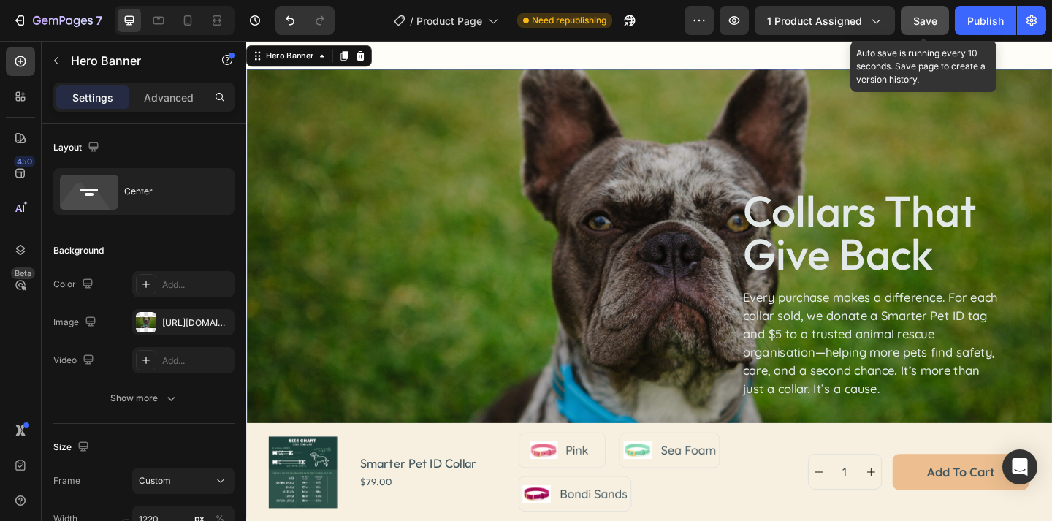
click at [925, 32] on button "Save" at bounding box center [924, 20] width 48 height 29
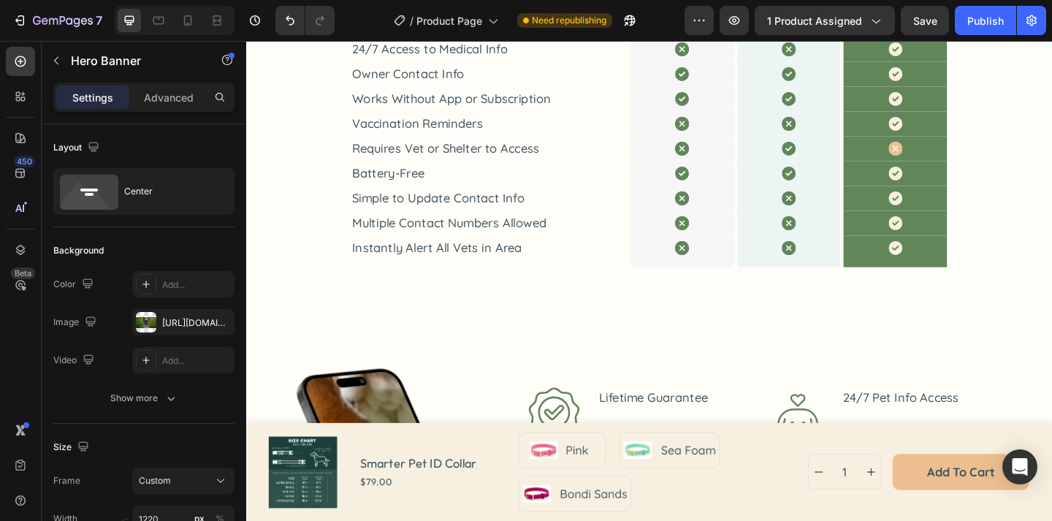
scroll to position [1737, 0]
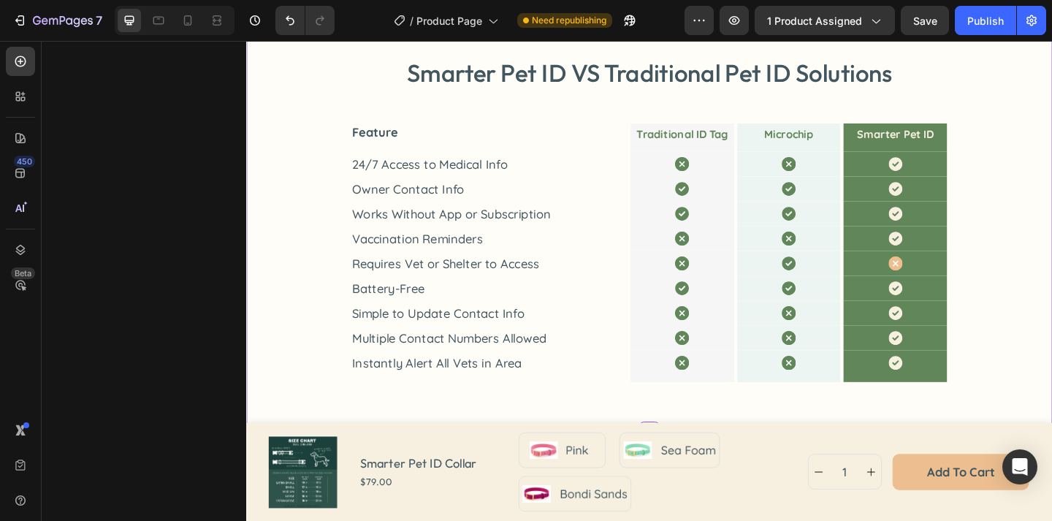
click at [567, 250] on p "Vaccination Reminders" at bounding box center [512, 256] width 303 height 20
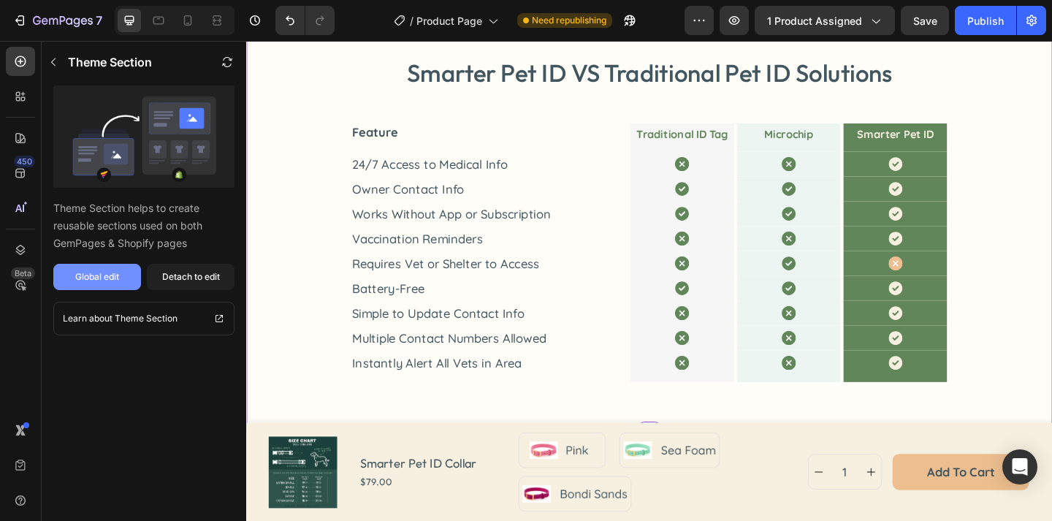
click at [117, 274] on div "Global edit" at bounding box center [97, 276] width 44 height 13
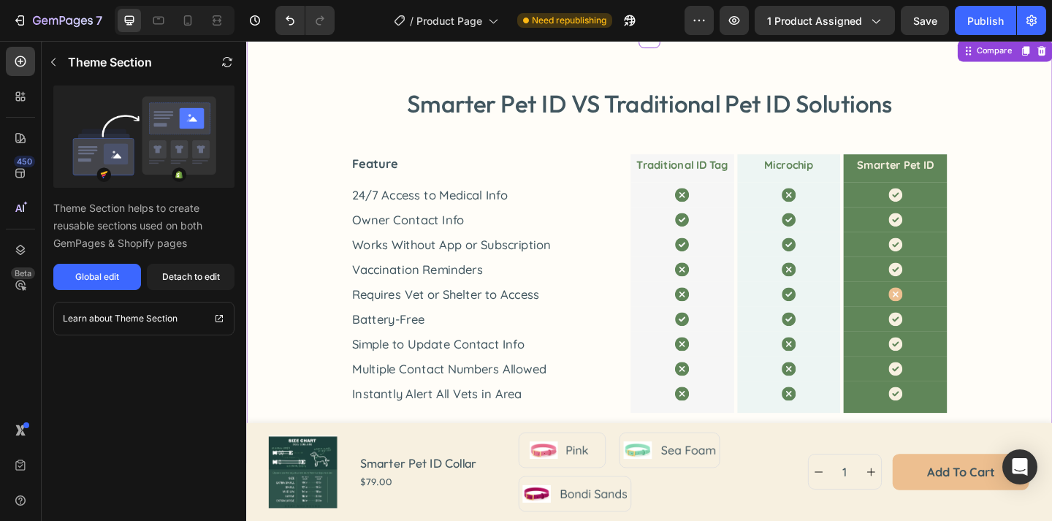
scroll to position [1610, 0]
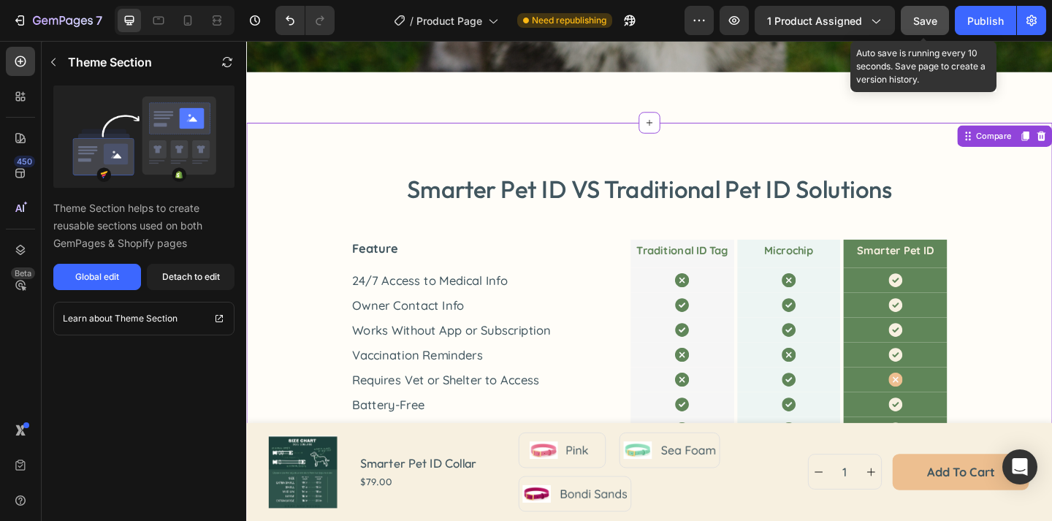
click at [911, 20] on button "Save" at bounding box center [924, 20] width 48 height 29
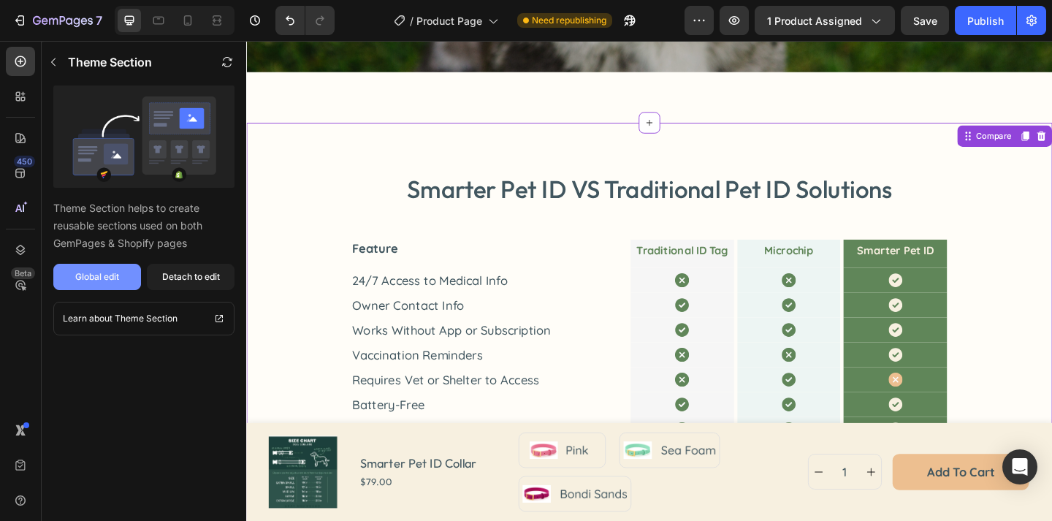
click at [115, 266] on button "Global edit" at bounding box center [97, 277] width 88 height 26
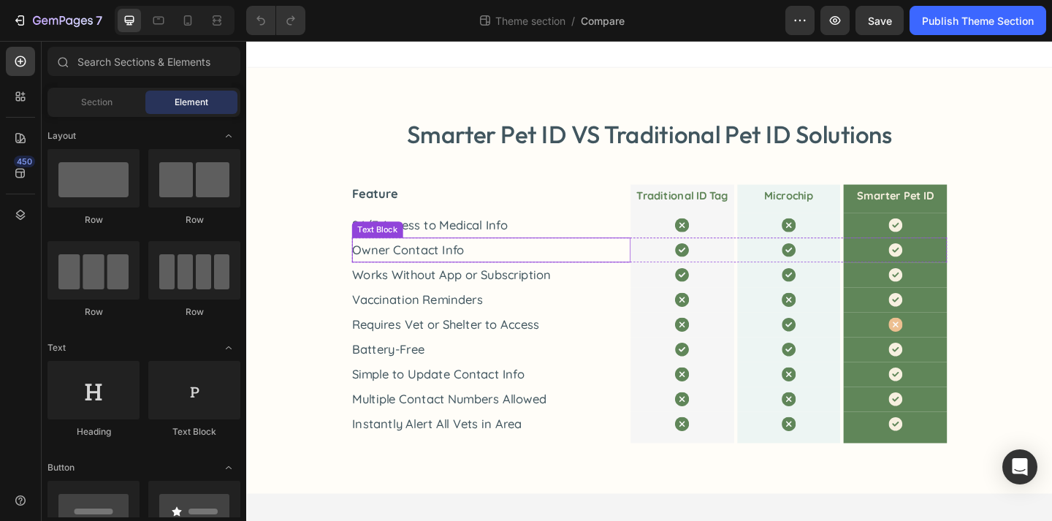
click at [592, 259] on p "Owner Contact Info" at bounding box center [512, 269] width 303 height 20
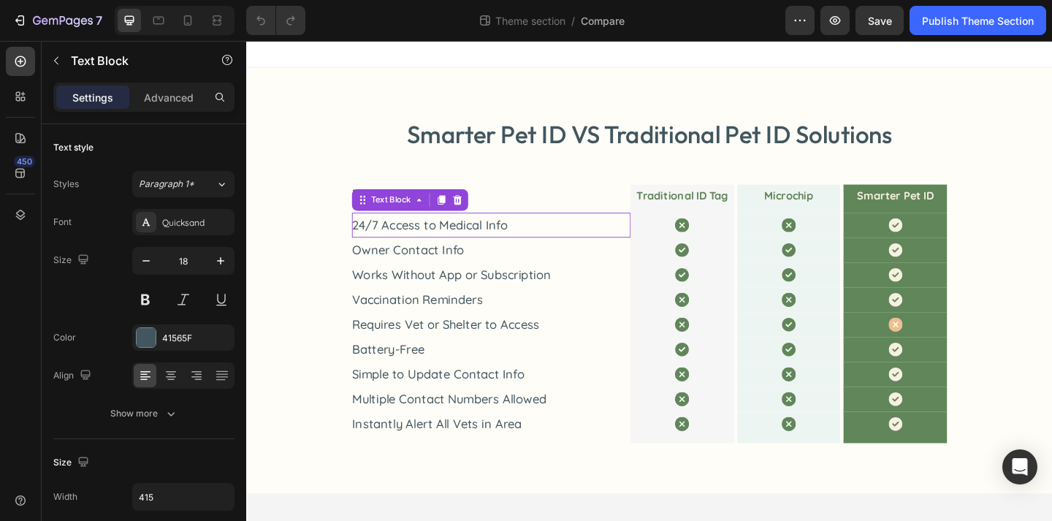
click at [586, 241] on p "24/7 Access to Medical Info" at bounding box center [512, 242] width 303 height 20
click at [741, 215] on p "Traditional ID Tag" at bounding box center [720, 209] width 104 height 15
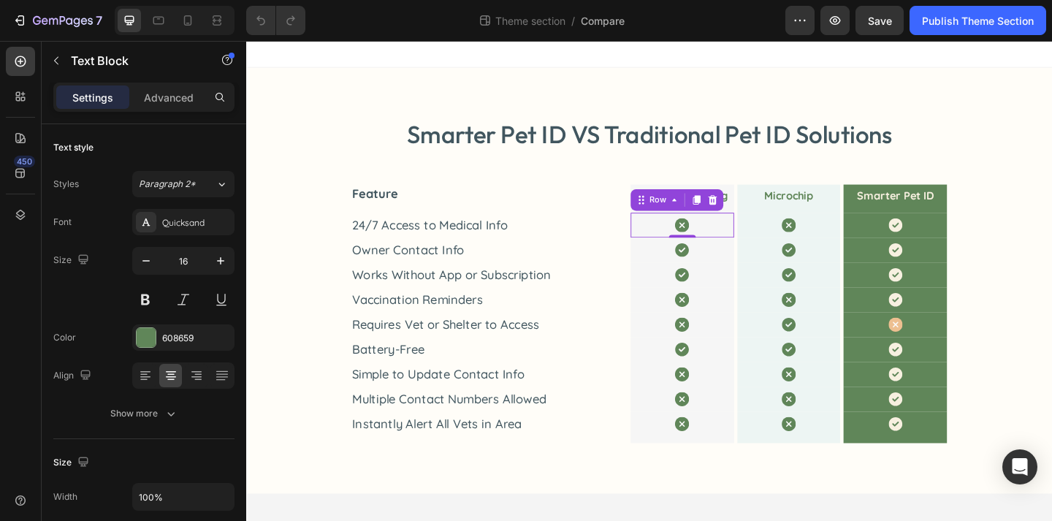
click at [738, 250] on div "Icon" at bounding box center [720, 241] width 107 height 21
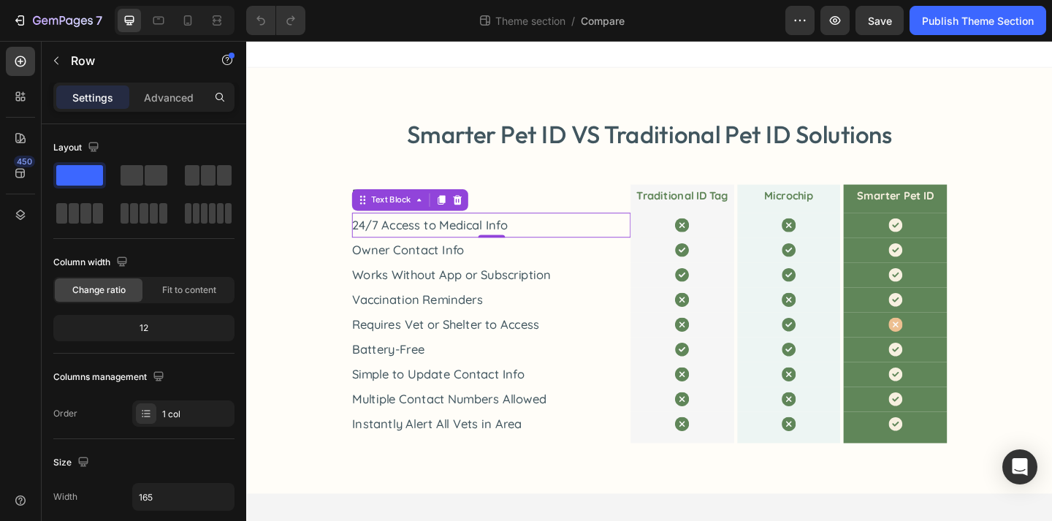
click at [590, 250] on p "24/7 Access to Medical Info" at bounding box center [512, 242] width 303 height 20
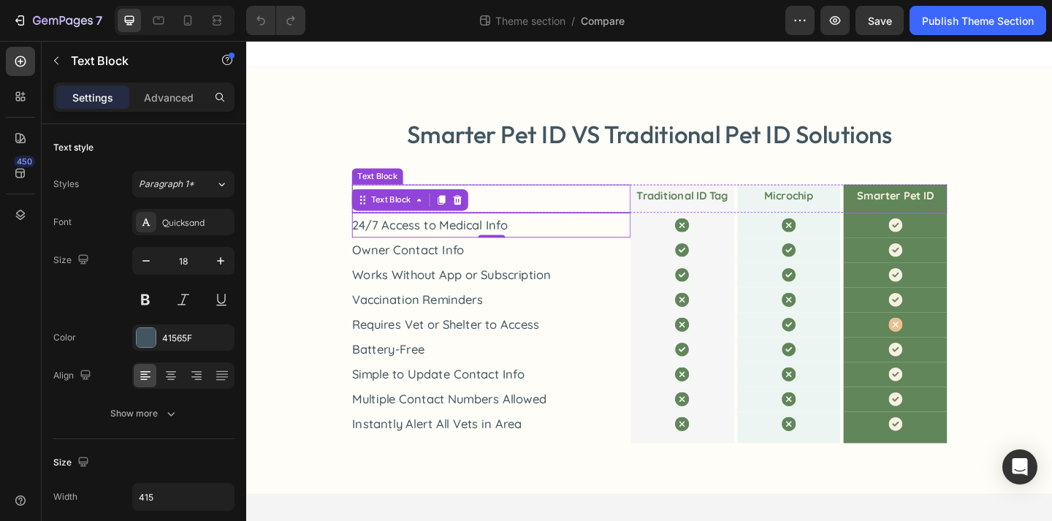
click at [637, 204] on p "Feature" at bounding box center [504, 207] width 287 height 20
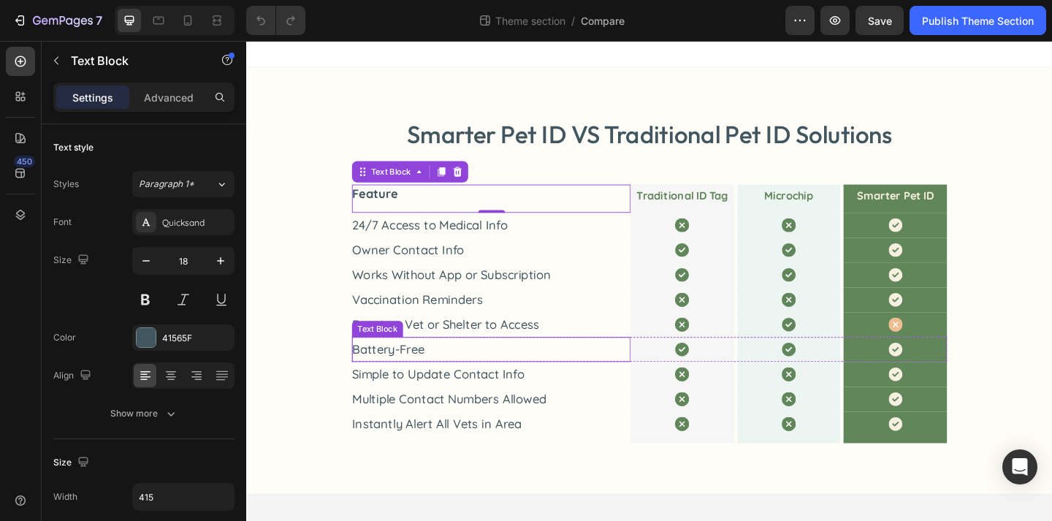
click at [588, 380] on p "Battery-Free" at bounding box center [512, 377] width 303 height 20
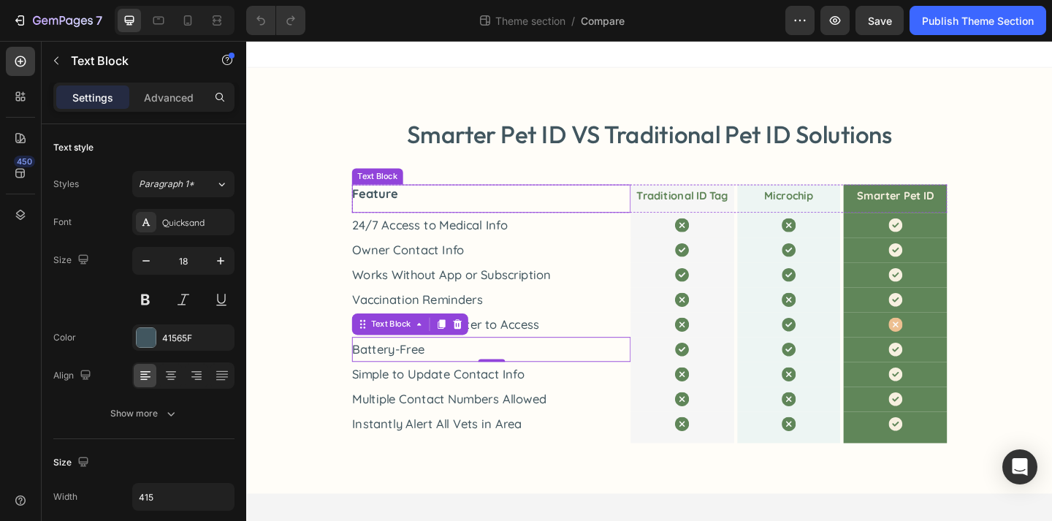
click at [608, 202] on p "Feature" at bounding box center [504, 207] width 287 height 20
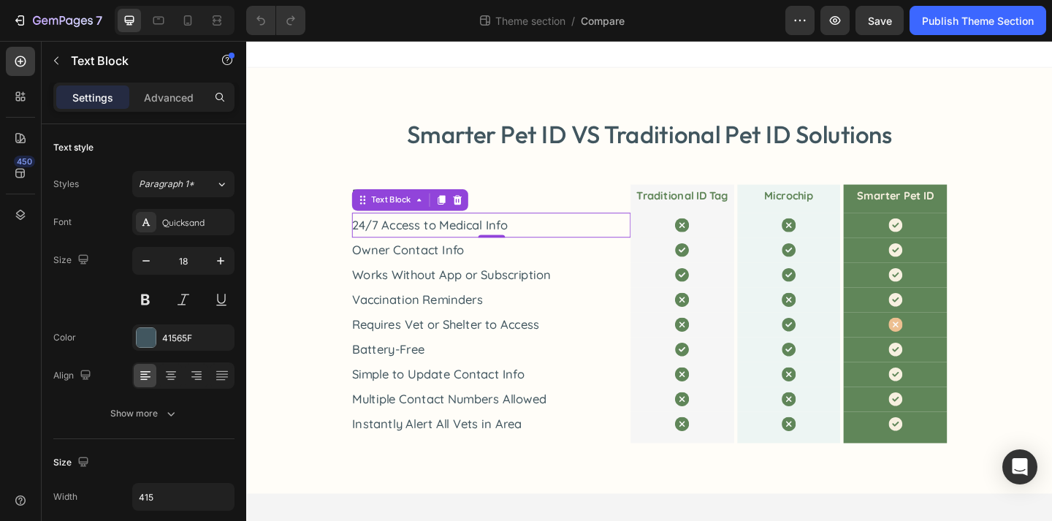
click at [592, 229] on div "24/7 Access to Medical Info" at bounding box center [512, 241] width 303 height 27
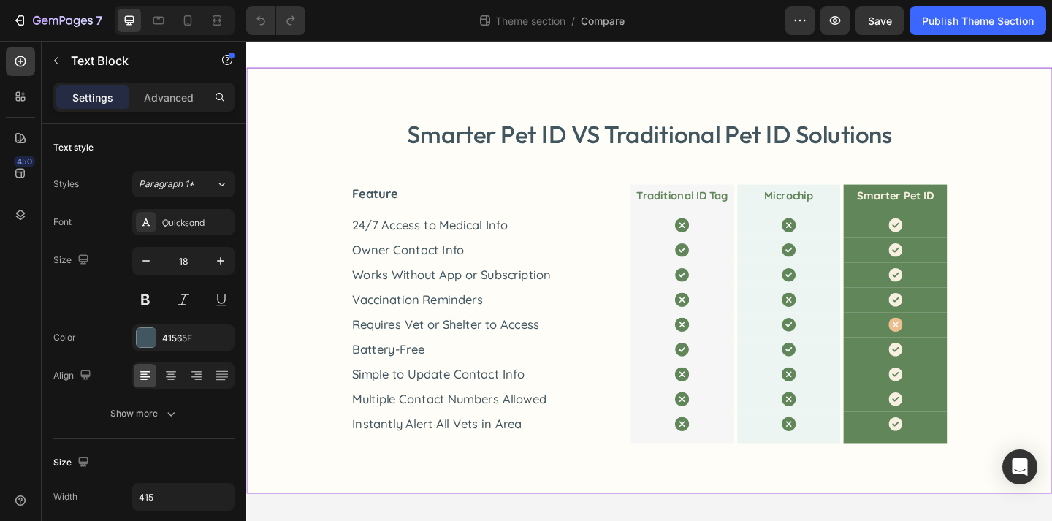
click at [326, 212] on div "Smarter Pet ID VS Traditional Pet ID Solutions Heading Feature Text Block Tradi…" at bounding box center [684, 301] width 835 height 353
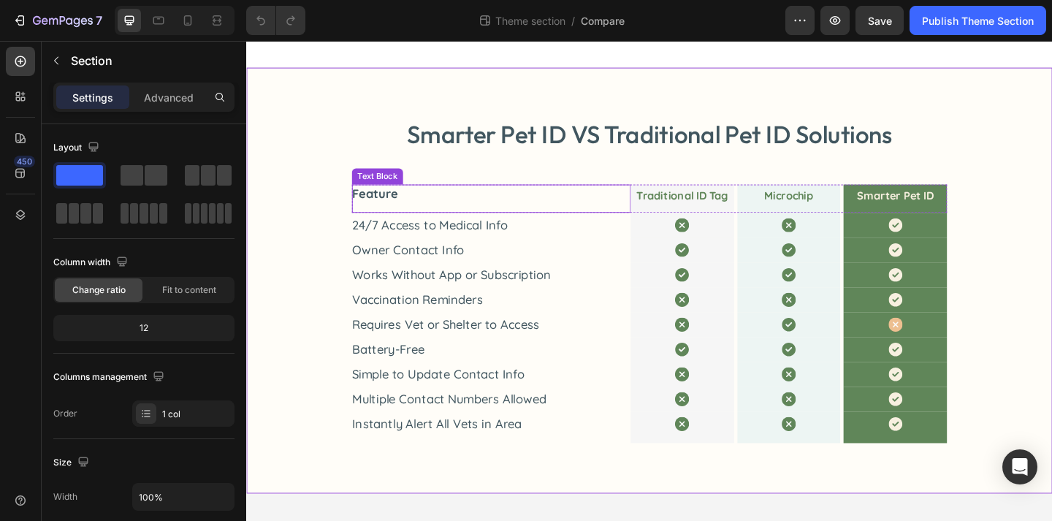
click at [425, 219] on div "Feature" at bounding box center [512, 212] width 303 height 31
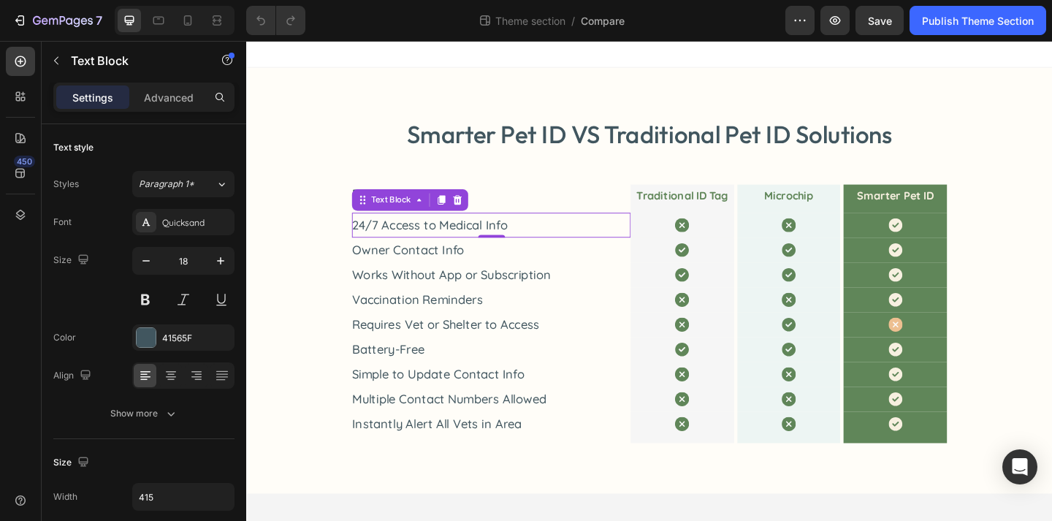
click at [438, 242] on p "24/7 Access to Medical Info" at bounding box center [512, 242] width 303 height 20
click at [512, 280] on div "Owner Contact Info Text Block" at bounding box center [512, 268] width 303 height 27
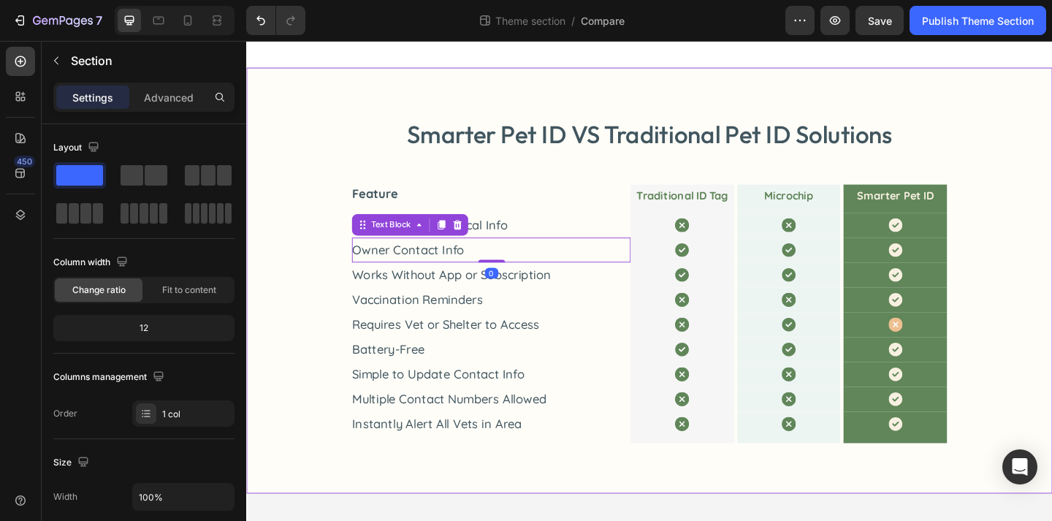
click at [527, 189] on div "Smarter Pet ID VS Traditional Pet ID Solutions Heading Feature Text Block Tradi…" at bounding box center [684, 301] width 835 height 353
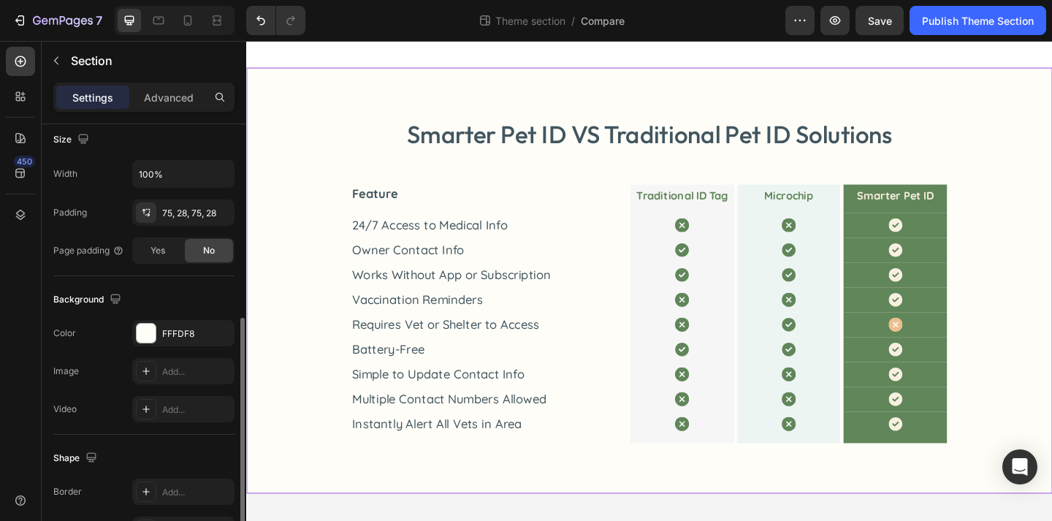
scroll to position [453, 0]
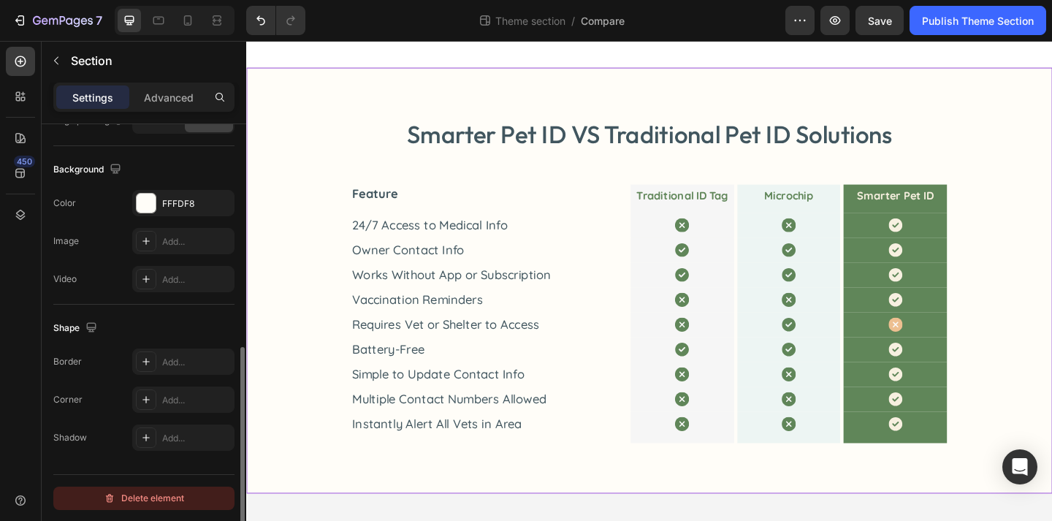
click at [181, 491] on div "Delete element" at bounding box center [144, 498] width 80 height 18
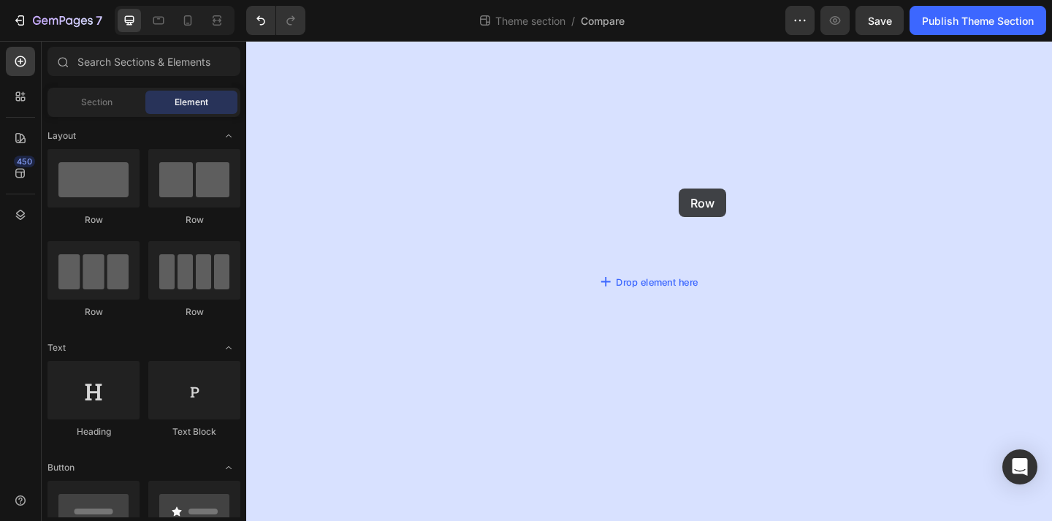
drag, startPoint x: 359, startPoint y: 232, endPoint x: 716, endPoint y: 202, distance: 359.1
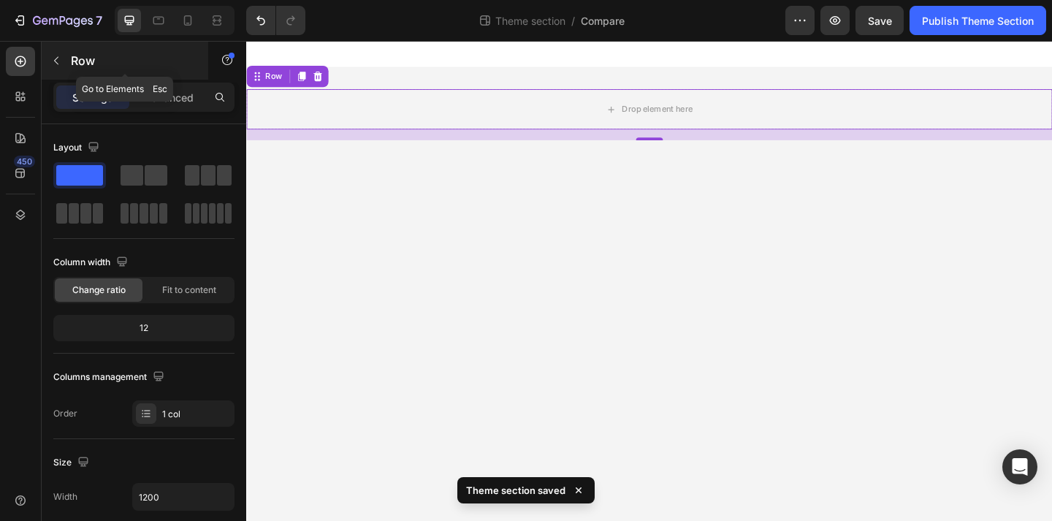
click at [61, 61] on icon "button" at bounding box center [56, 61] width 12 height 12
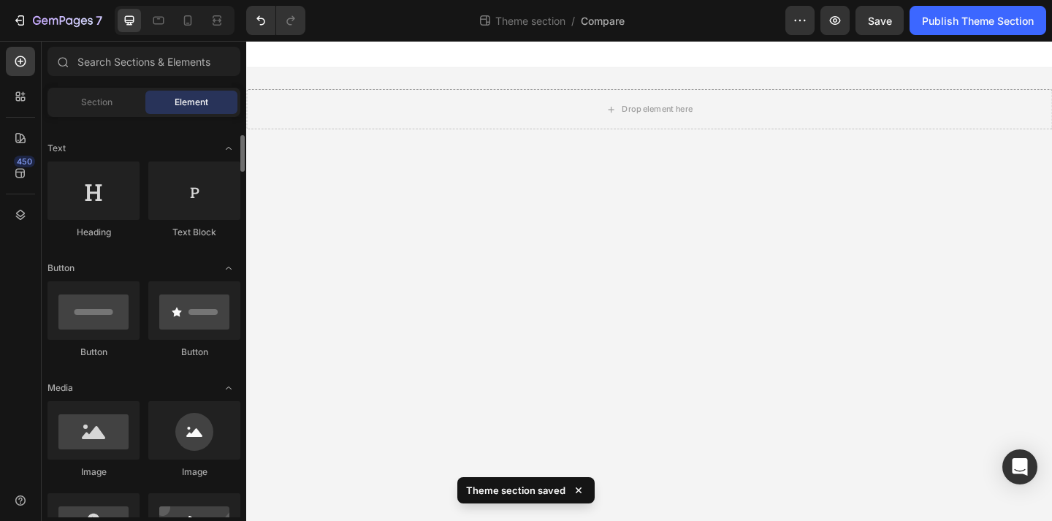
scroll to position [391, 0]
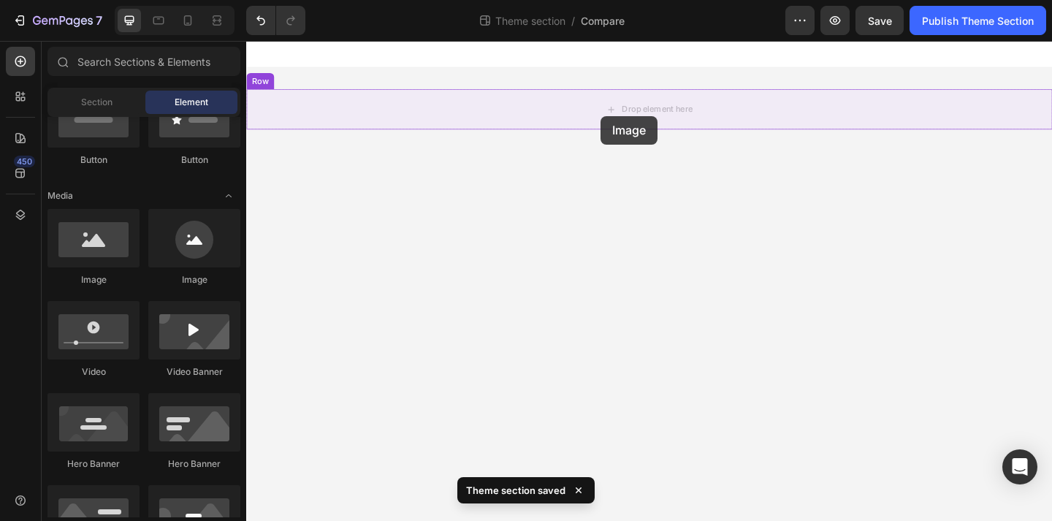
drag, startPoint x: 367, startPoint y: 291, endPoint x: 632, endPoint y: 123, distance: 313.8
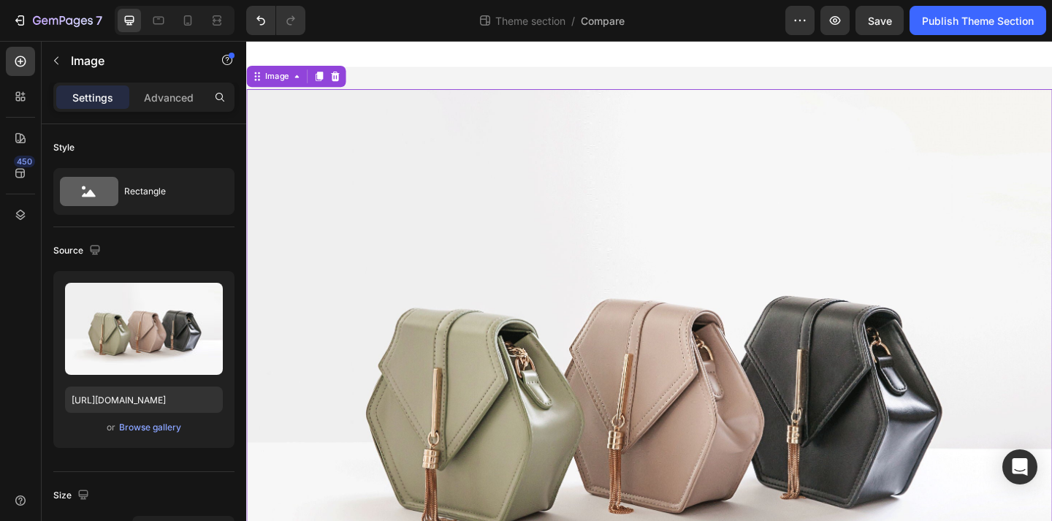
click at [565, 352] on img at bounding box center [684, 421] width 876 height 657
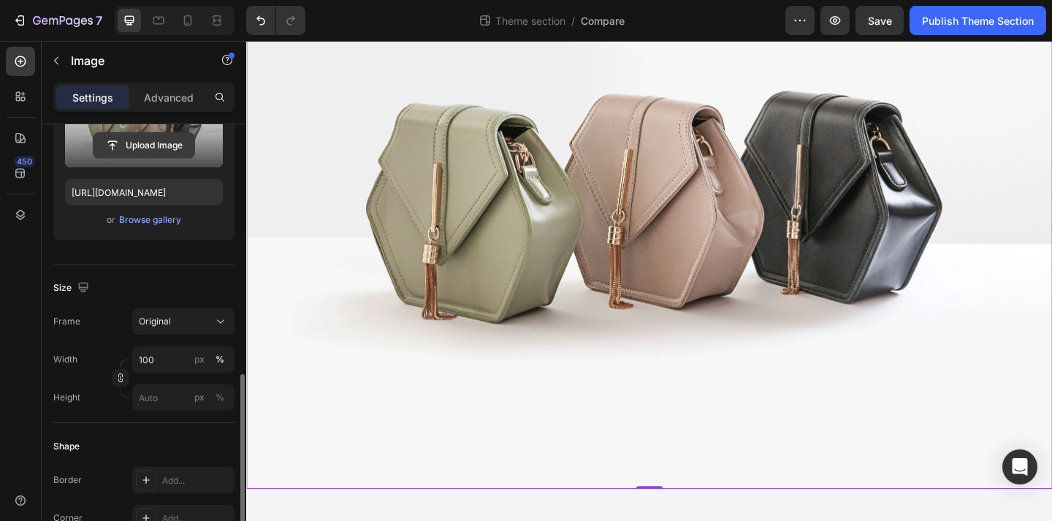
scroll to position [327, 0]
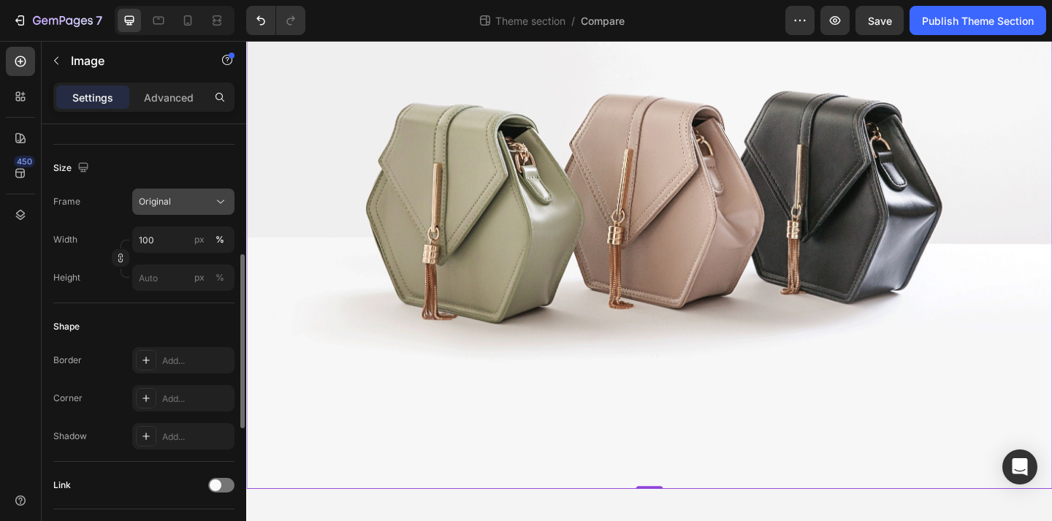
click at [198, 207] on div "Original" at bounding box center [175, 201] width 72 height 13
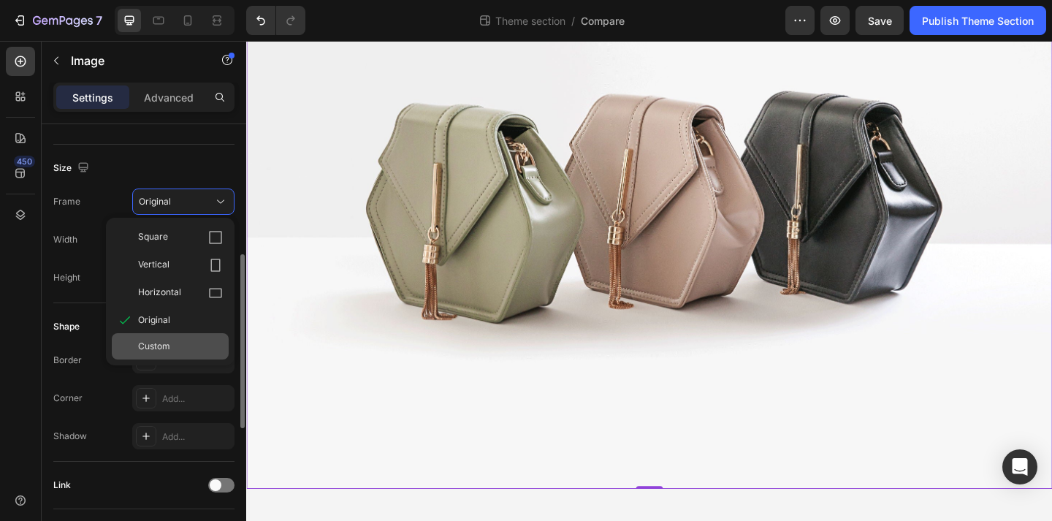
click at [179, 340] on div "Custom" at bounding box center [180, 346] width 85 height 13
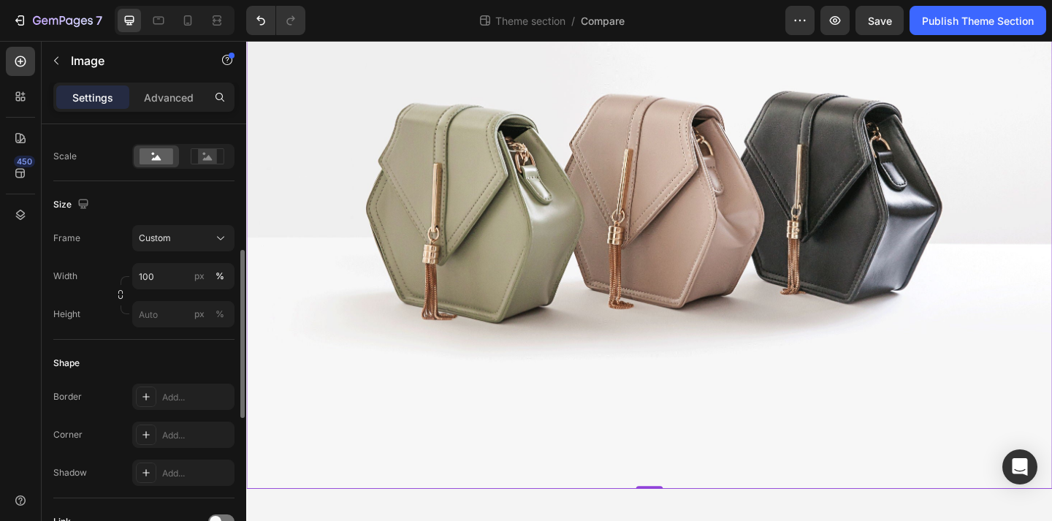
click at [187, 259] on div "Frame Custom Width 100 px % Height px %" at bounding box center [143, 276] width 181 height 102
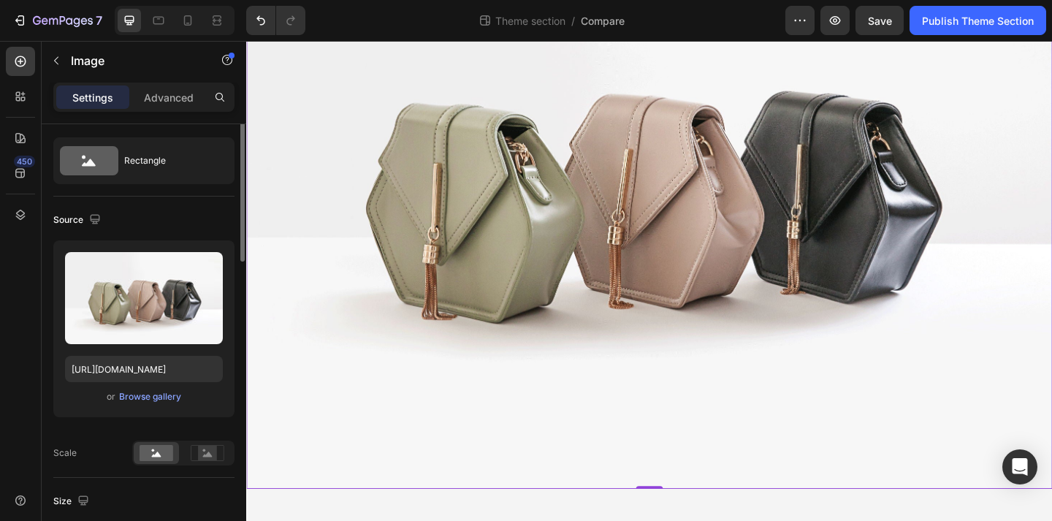
scroll to position [0, 0]
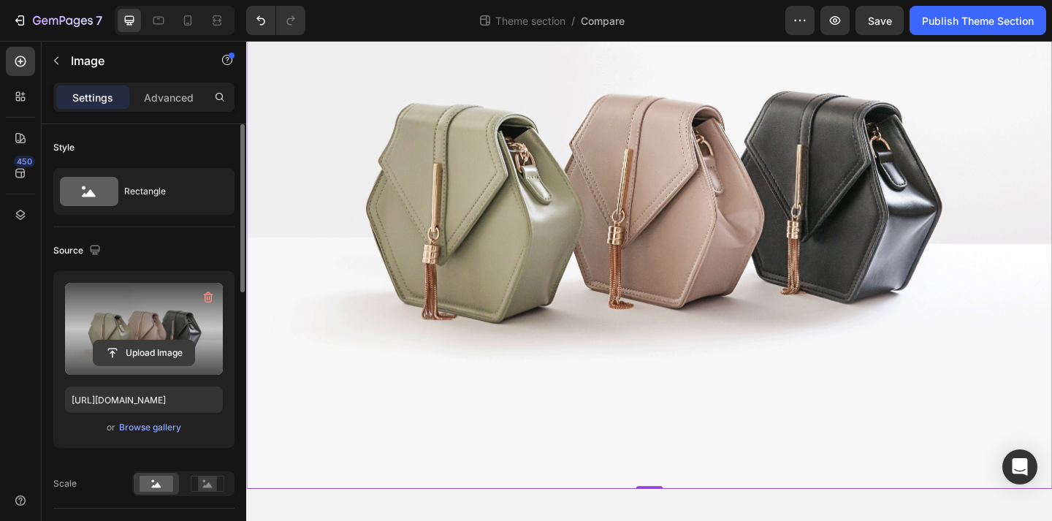
click at [169, 352] on input "file" at bounding box center [143, 352] width 101 height 25
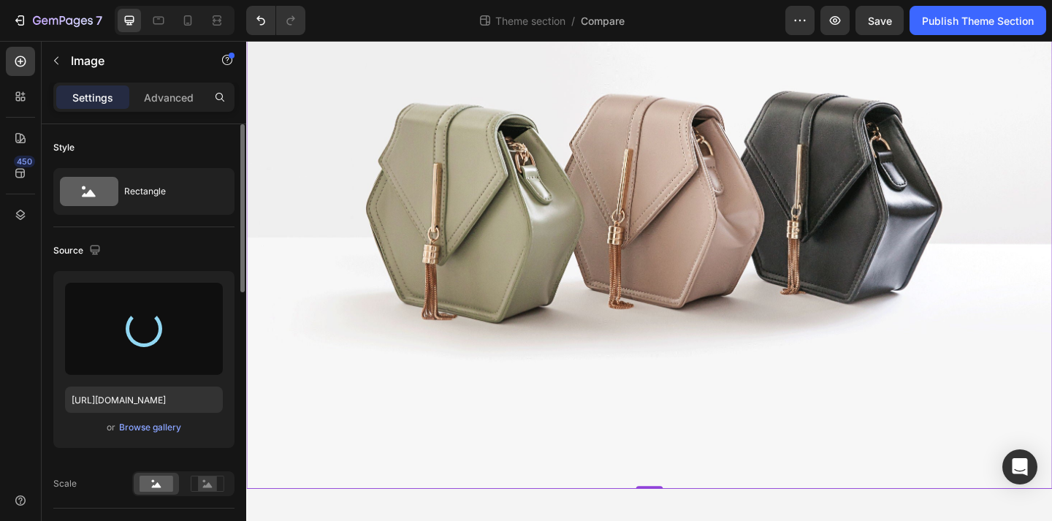
type input "https://cdn.shopify.com/s/files/1/0763/9446/3478/files/gempages_578392358681314…"
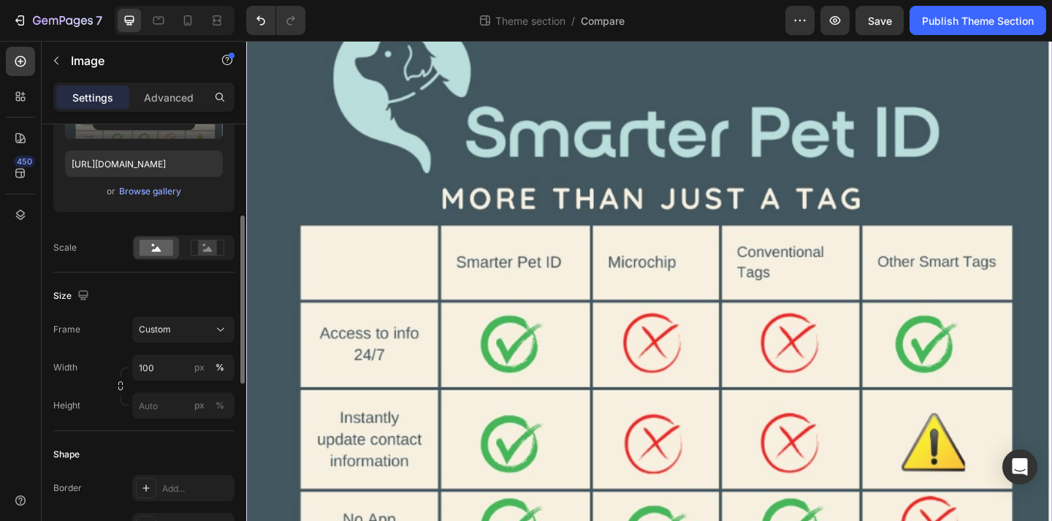
scroll to position [239, 0]
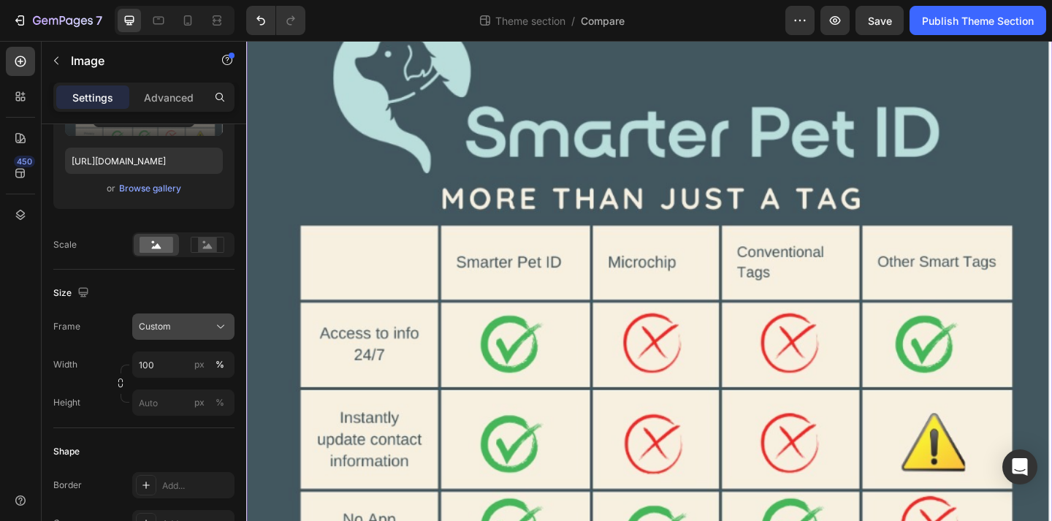
click at [197, 331] on div "Custom" at bounding box center [175, 326] width 72 height 13
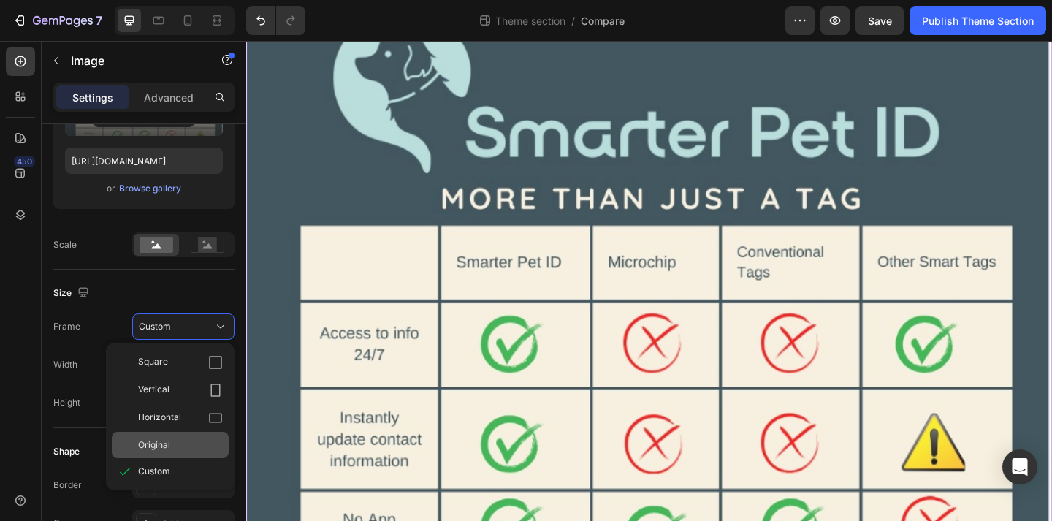
click at [182, 443] on div "Original" at bounding box center [180, 444] width 85 height 13
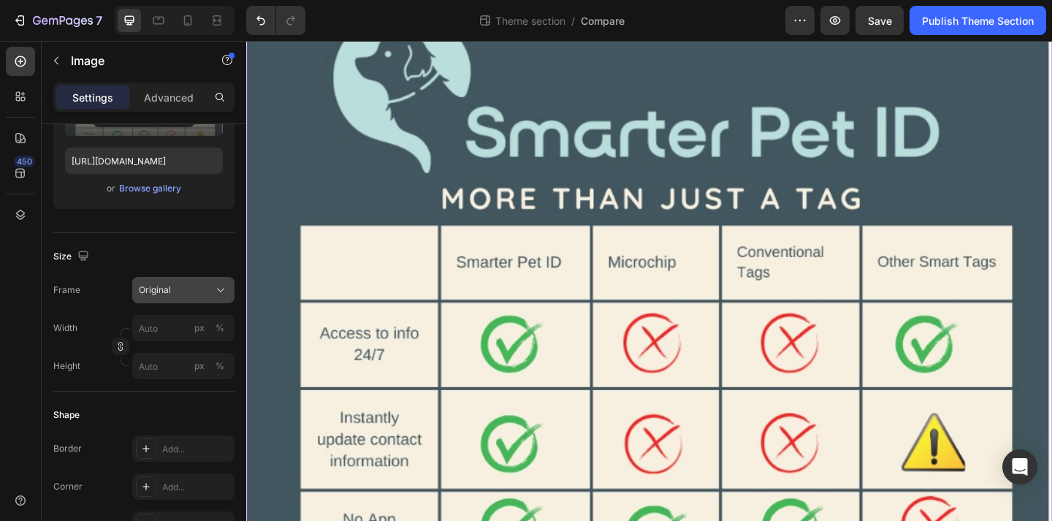
click at [207, 297] on div "Original" at bounding box center [183, 290] width 89 height 15
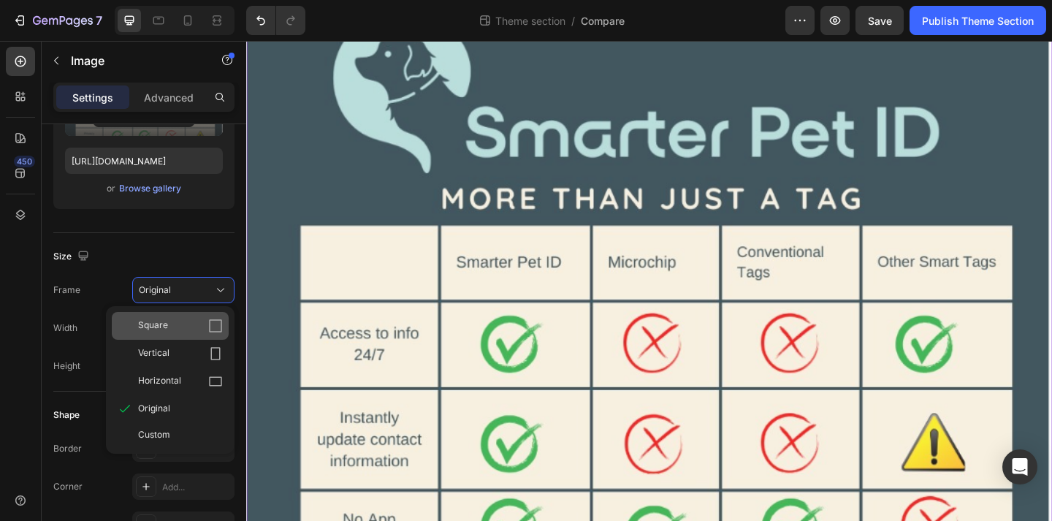
click at [194, 318] on div "Square" at bounding box center [180, 325] width 85 height 15
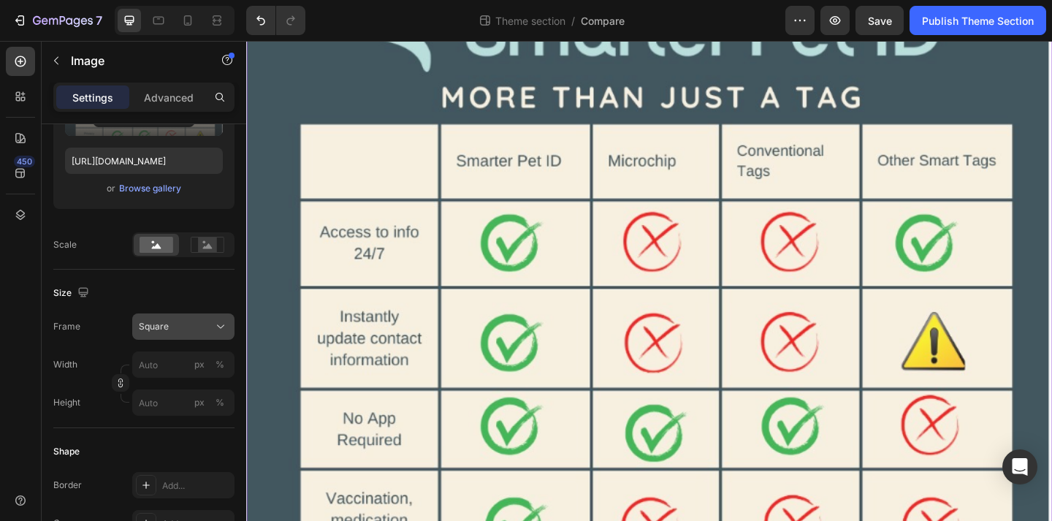
click at [195, 336] on button "Square" at bounding box center [183, 326] width 102 height 26
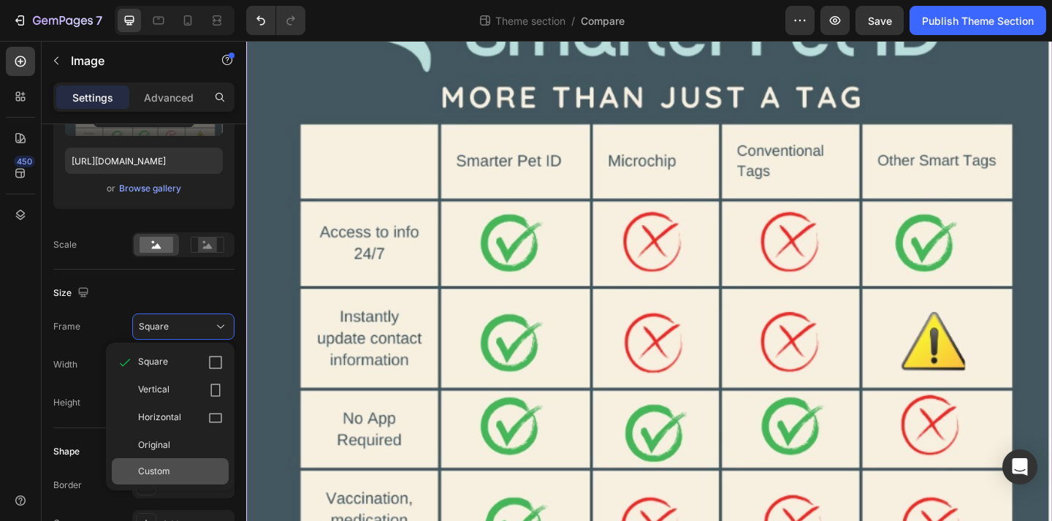
click at [184, 467] on div "Custom" at bounding box center [180, 470] width 85 height 13
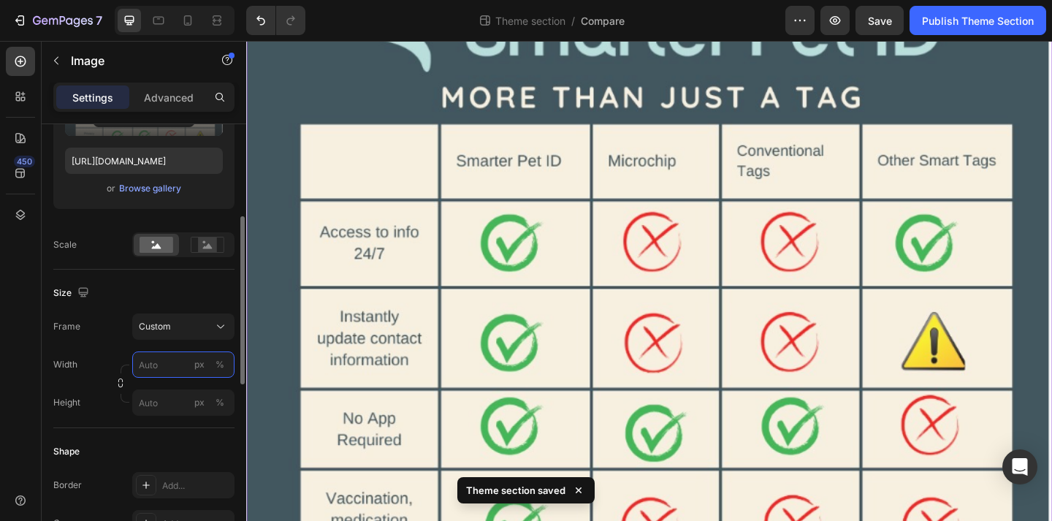
click at [172, 371] on input "px %" at bounding box center [183, 364] width 102 height 26
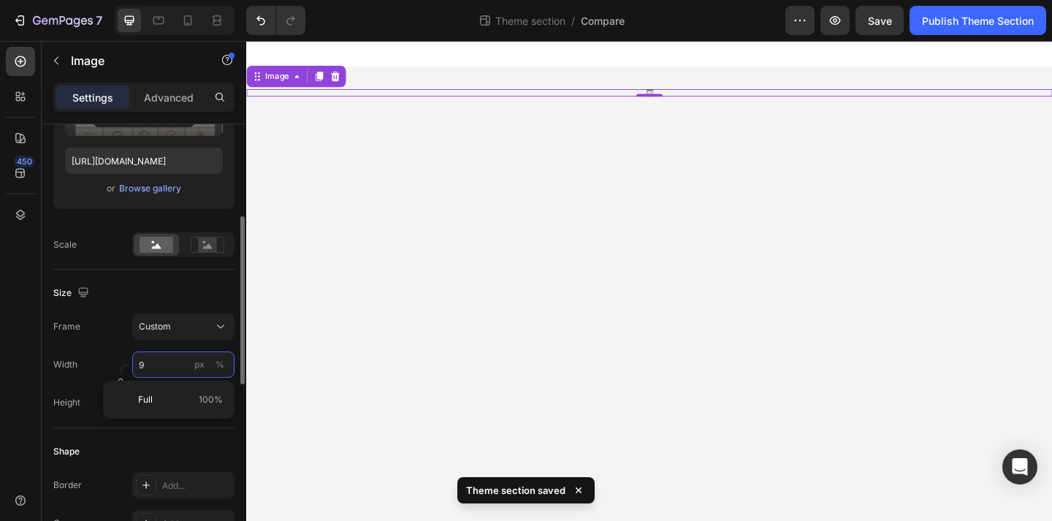
scroll to position [0, 0]
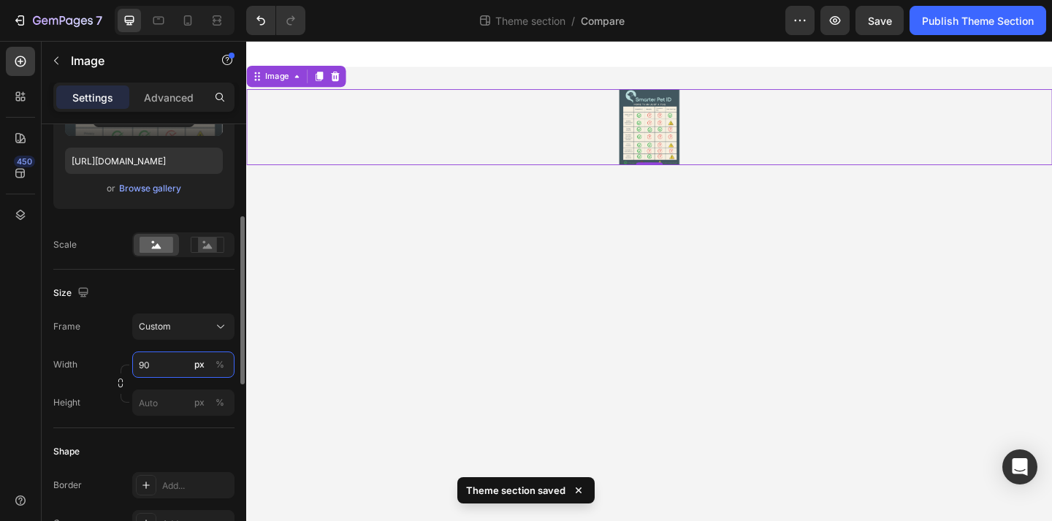
type input "9"
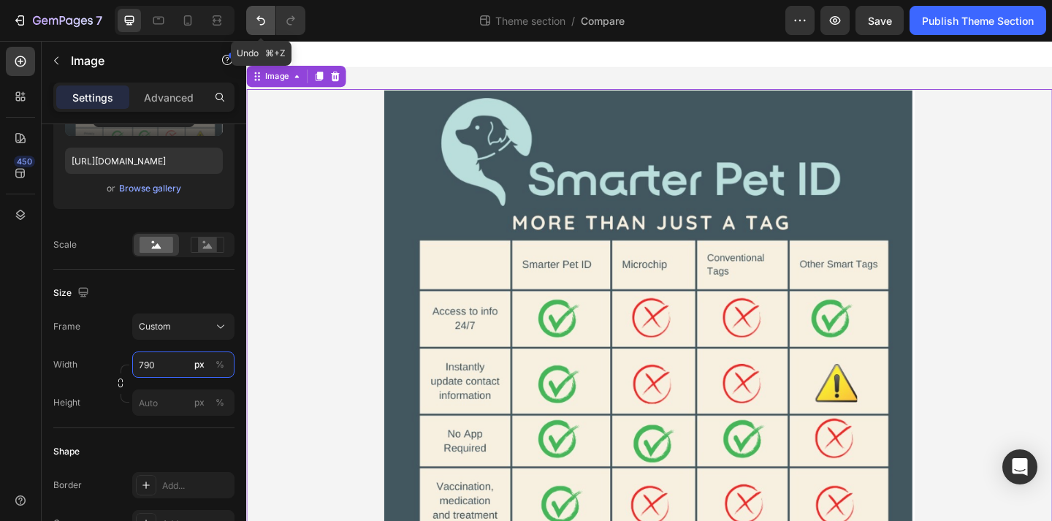
type input "790"
click at [261, 18] on icon "Undo/Redo" at bounding box center [260, 20] width 9 height 9
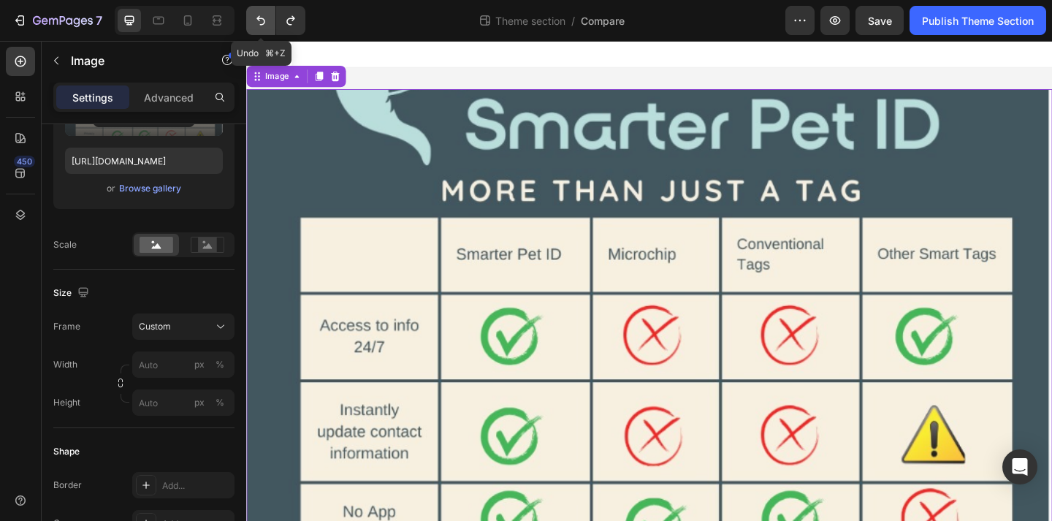
click at [261, 18] on icon "Undo/Redo" at bounding box center [260, 20] width 9 height 9
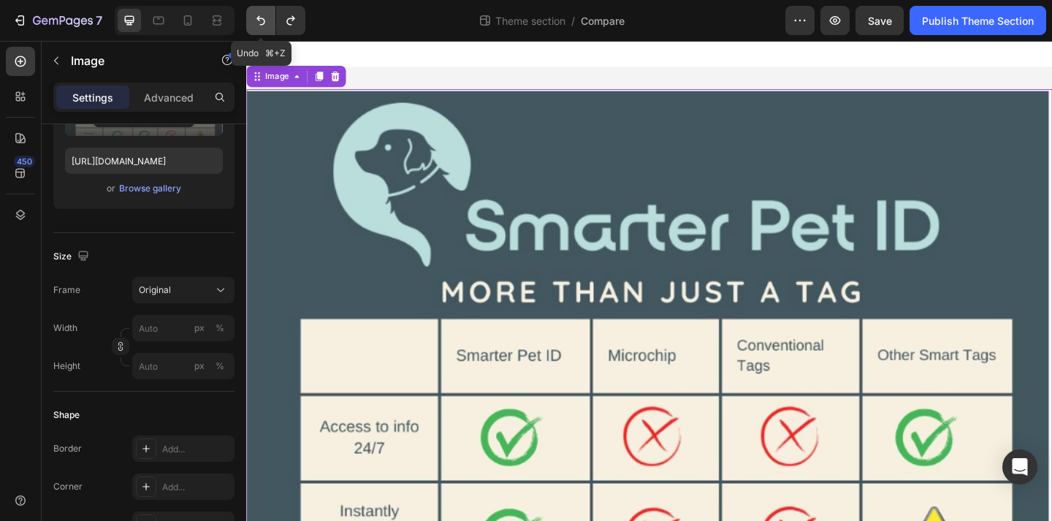
click at [261, 18] on icon "Undo/Redo" at bounding box center [260, 20] width 9 height 9
type input "100"
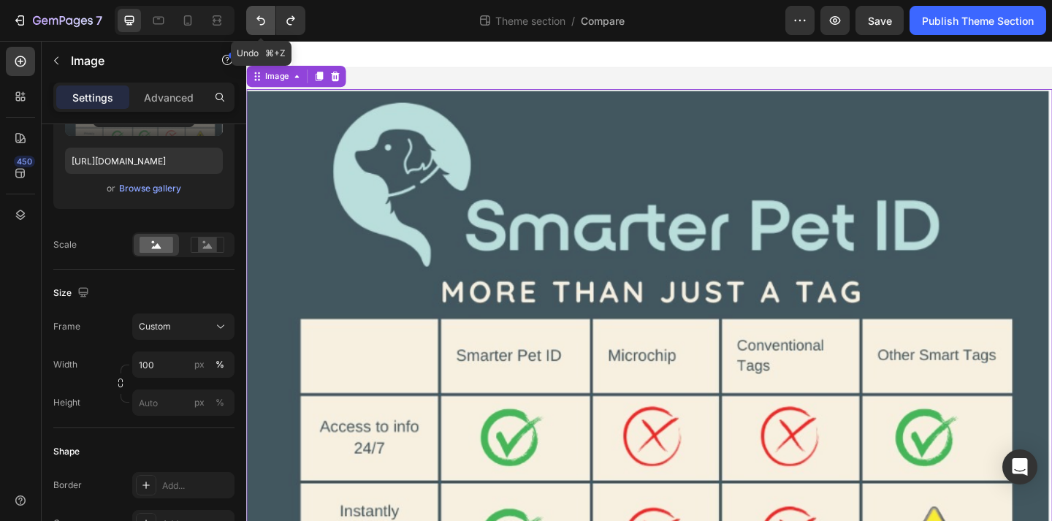
click at [261, 18] on icon "Undo/Redo" at bounding box center [260, 20] width 9 height 9
type input "[URL][DOMAIN_NAME]"
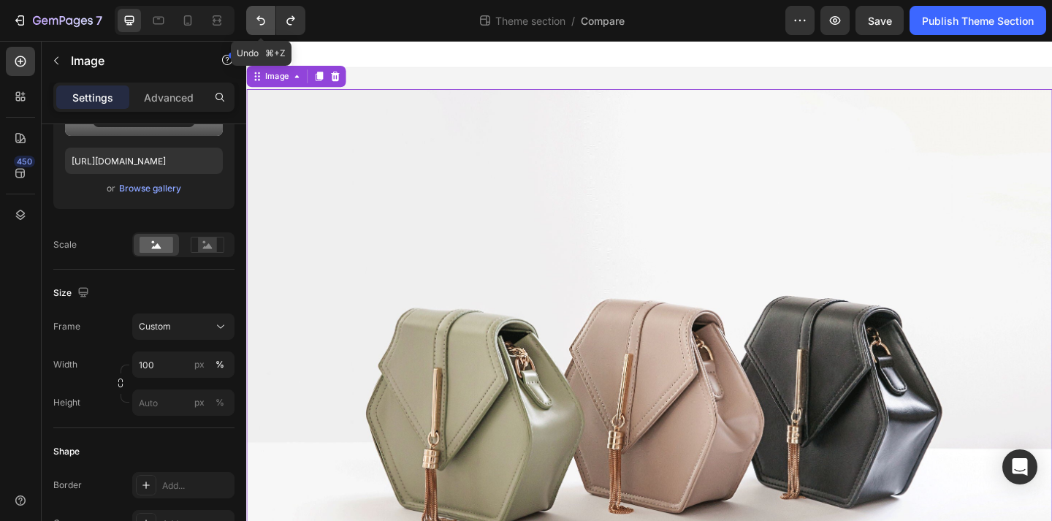
click at [261, 18] on icon "Undo/Redo" at bounding box center [260, 20] width 9 height 9
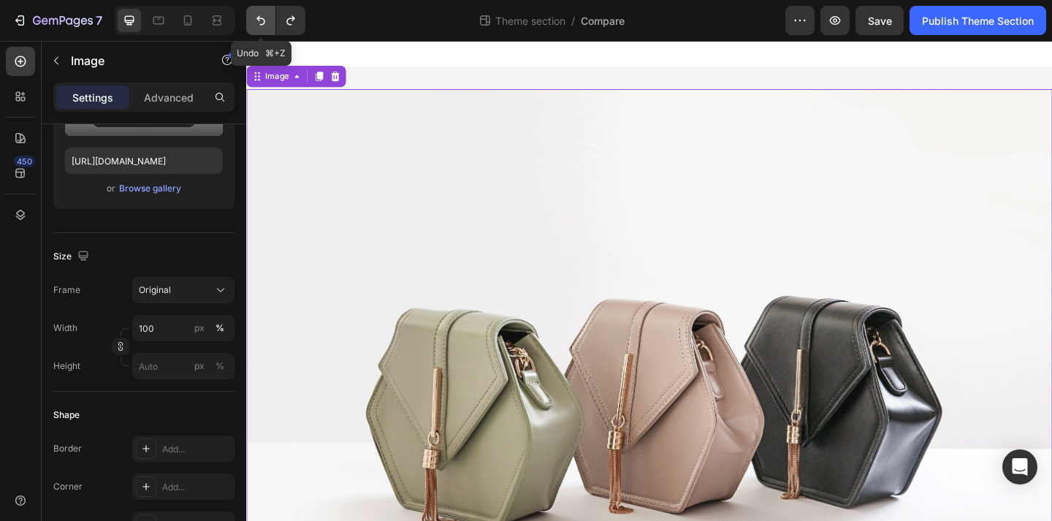
click at [261, 18] on icon "Undo/Redo" at bounding box center [260, 20] width 9 height 9
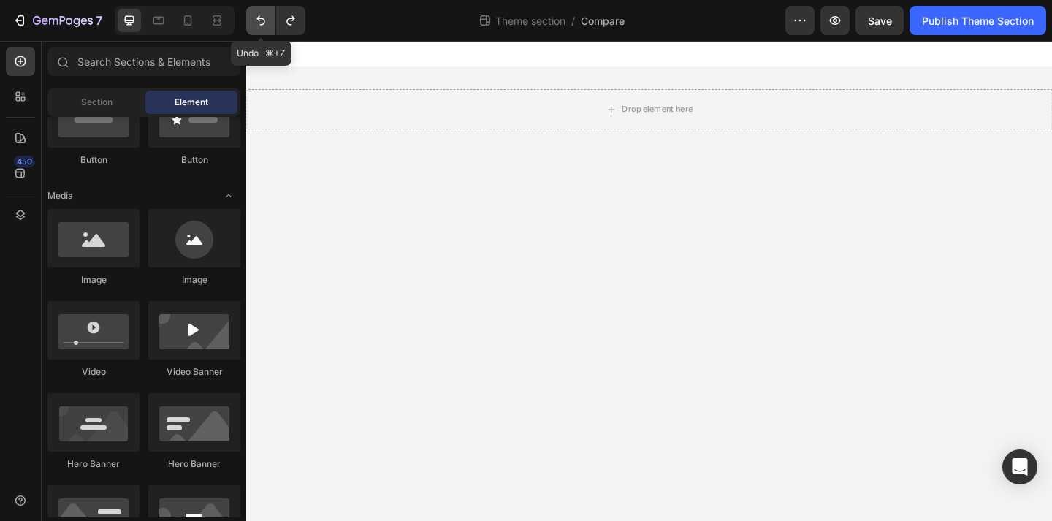
click at [261, 18] on icon "Undo/Redo" at bounding box center [260, 20] width 9 height 9
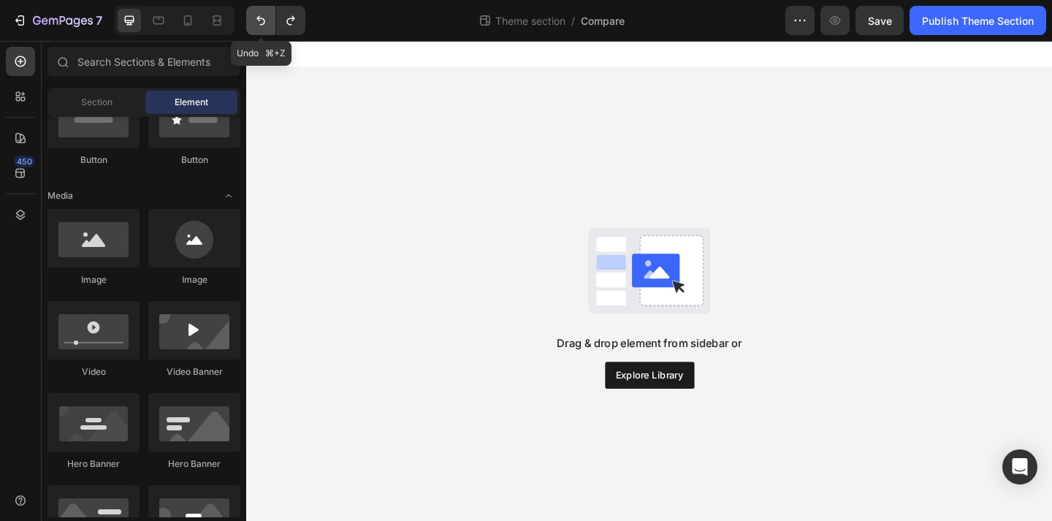
click at [261, 18] on icon "Undo/Redo" at bounding box center [260, 20] width 9 height 9
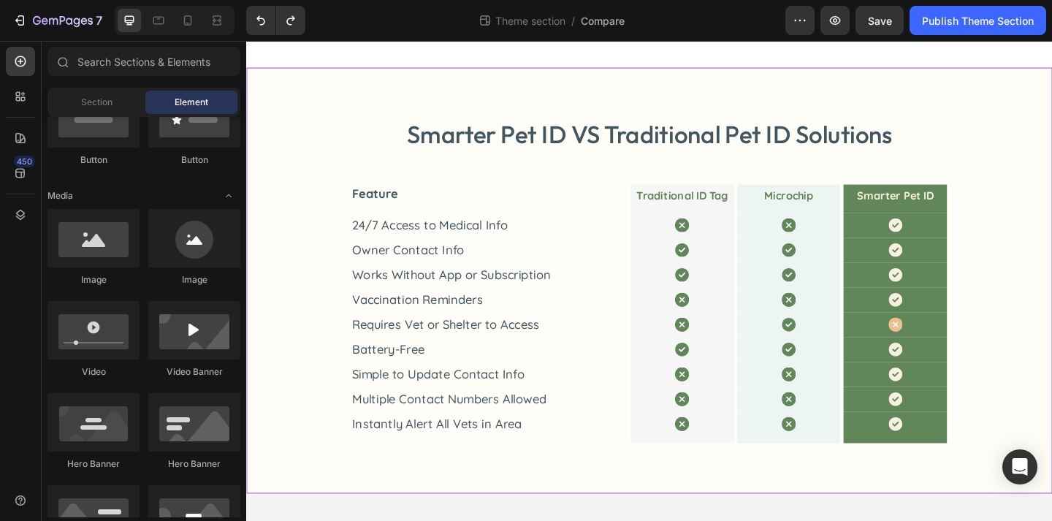
click at [301, 249] on div "Smarter Pet ID VS Traditional Pet ID Solutions Heading Feature Text Block Tradi…" at bounding box center [684, 301] width 835 height 353
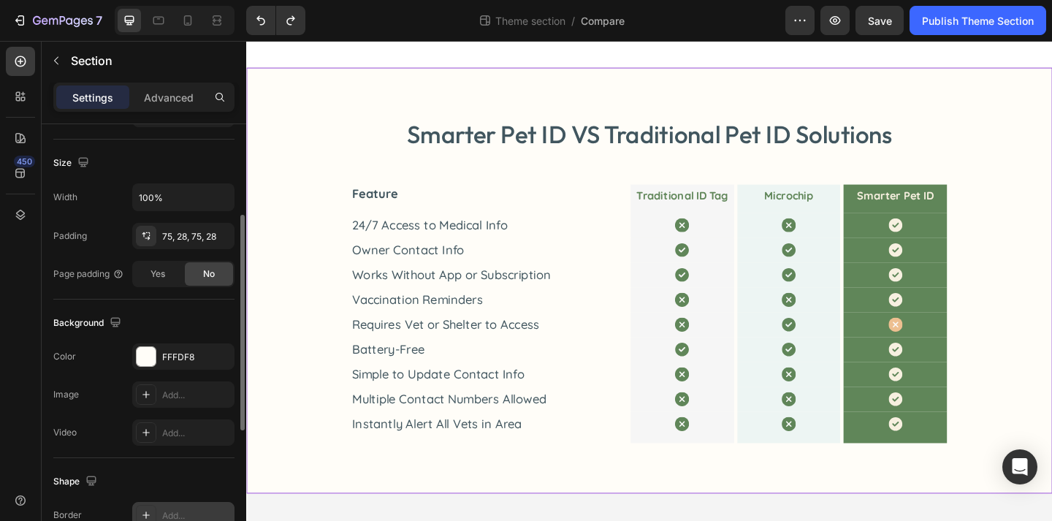
scroll to position [204, 0]
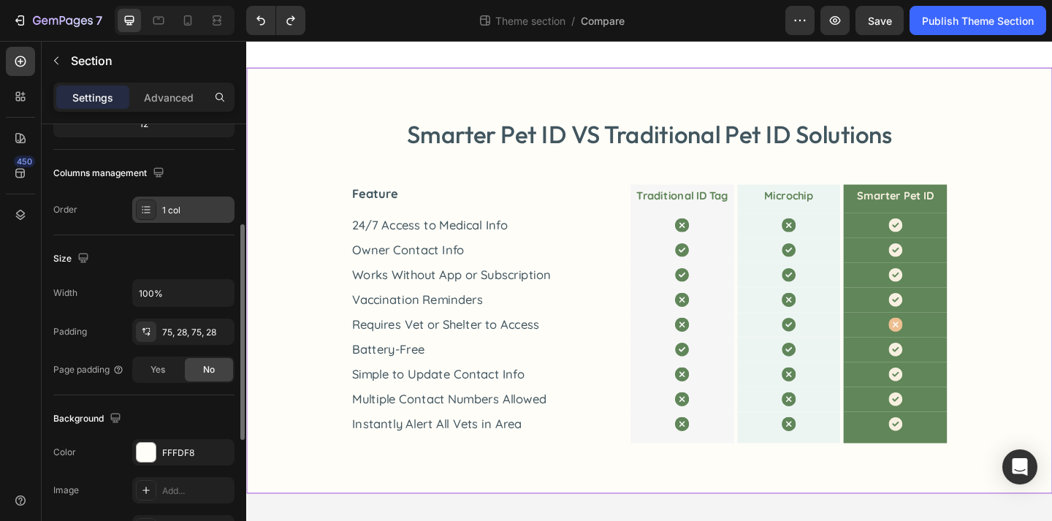
click at [167, 210] on div "1 col" at bounding box center [196, 210] width 69 height 13
click at [140, 241] on div "Size Width 100% Padding 75, 28, 75, 28 Page padding Yes No" at bounding box center [143, 315] width 181 height 160
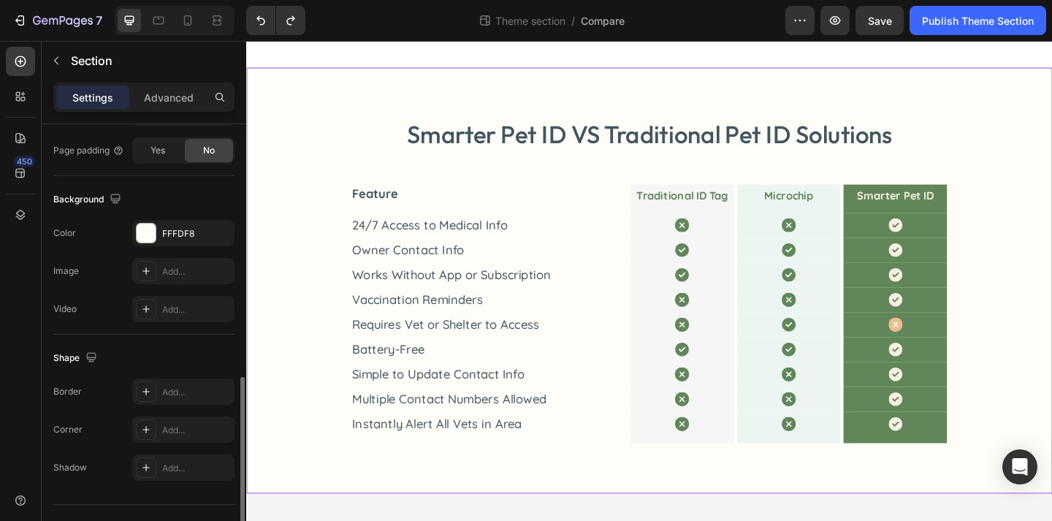
scroll to position [453, 0]
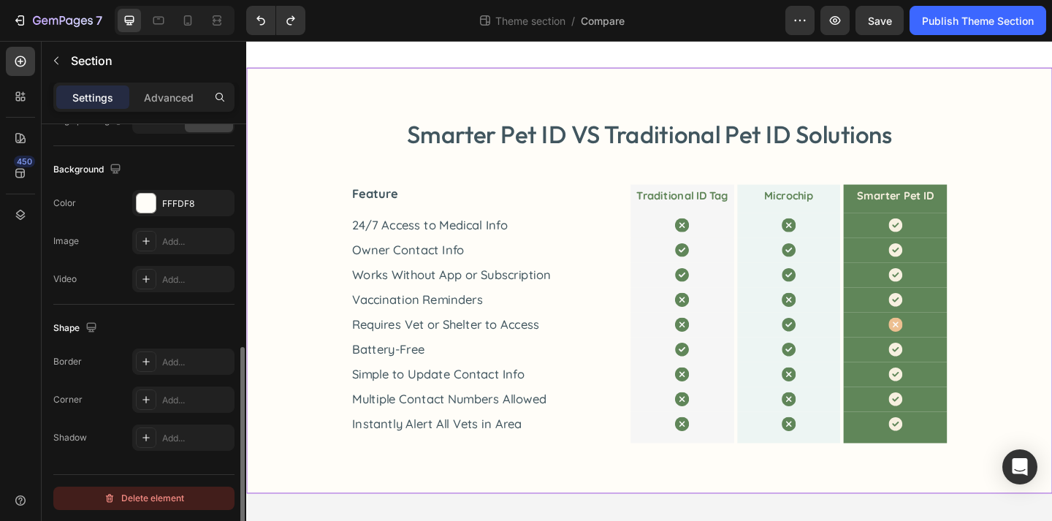
click at [160, 492] on div "Delete element" at bounding box center [144, 498] width 80 height 18
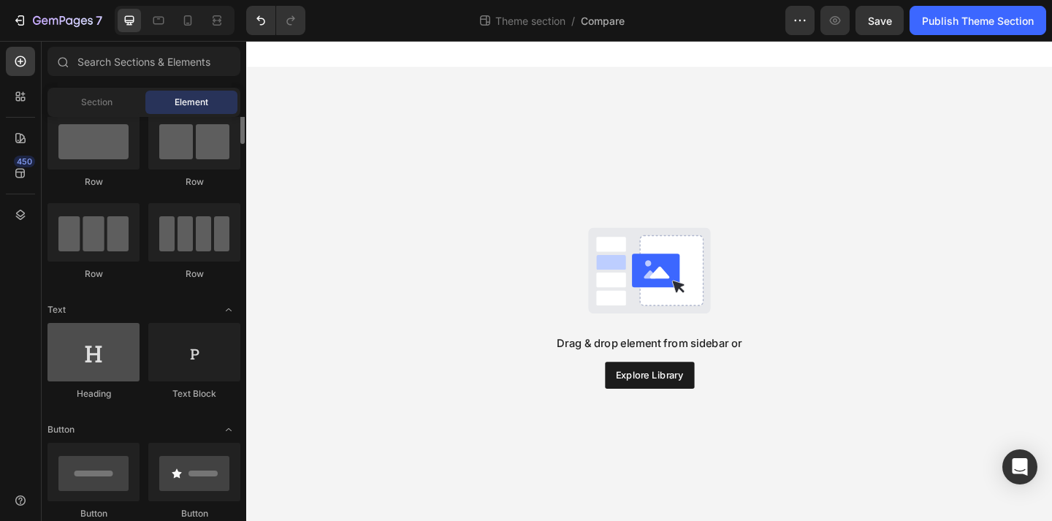
scroll to position [26, 0]
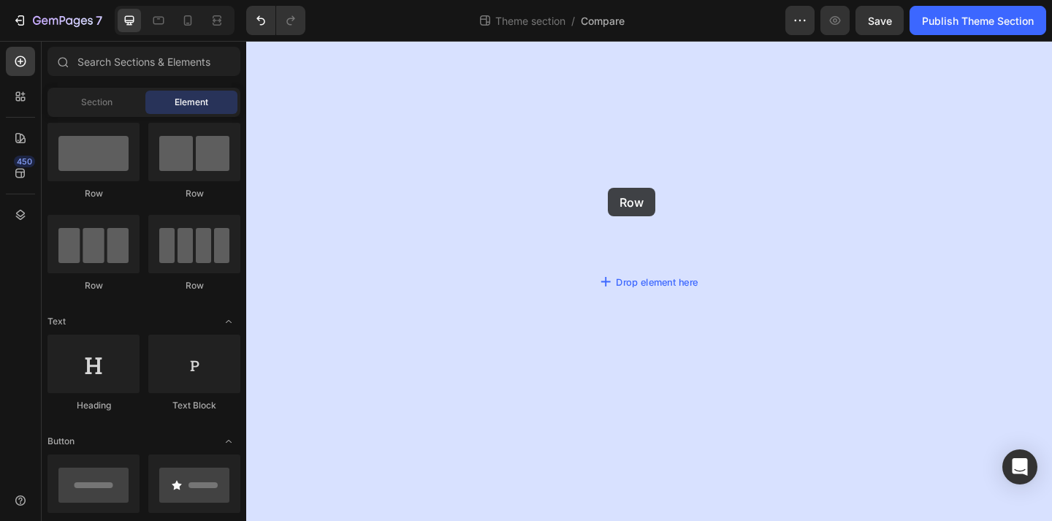
drag, startPoint x: 344, startPoint y: 220, endPoint x: 637, endPoint y: 200, distance: 293.5
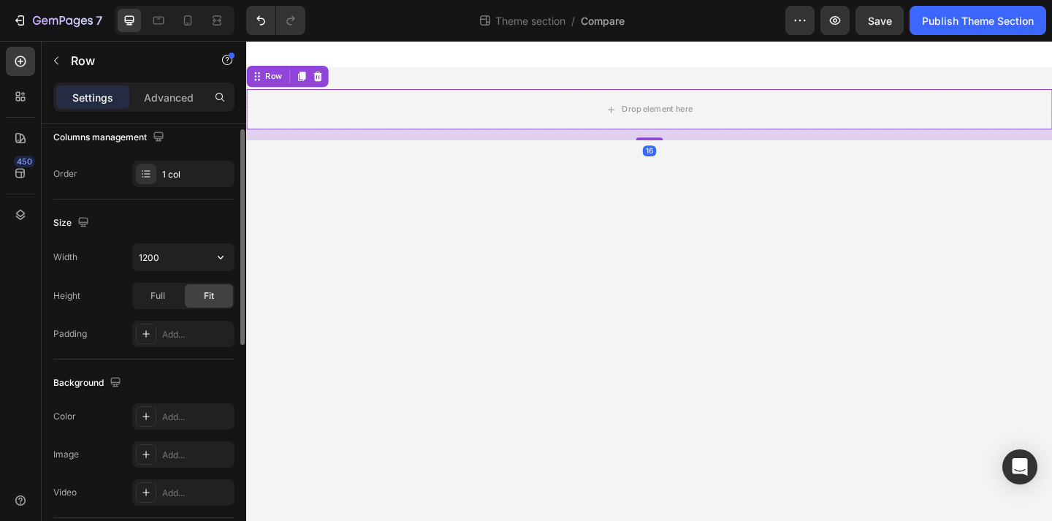
scroll to position [346, 0]
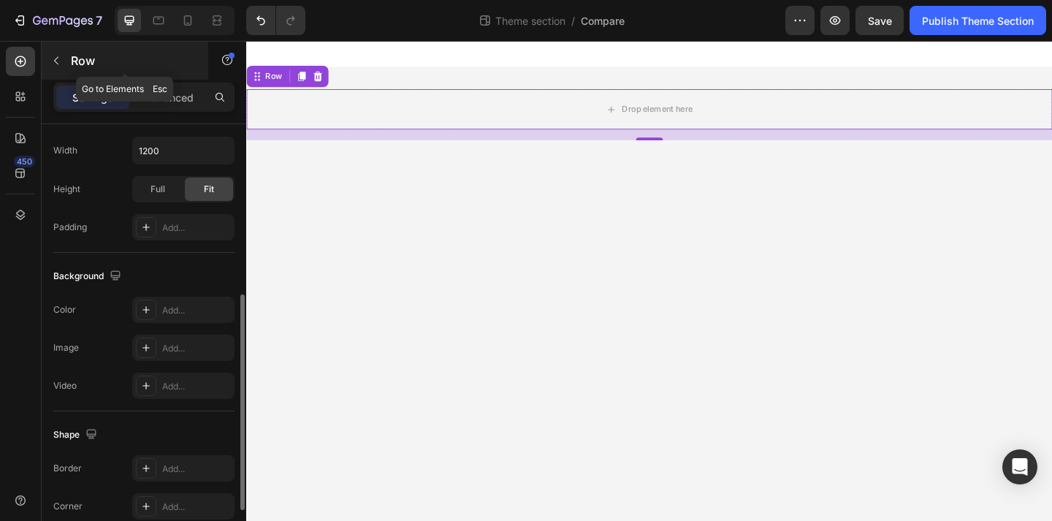
click at [55, 64] on icon "button" at bounding box center [56, 61] width 12 height 12
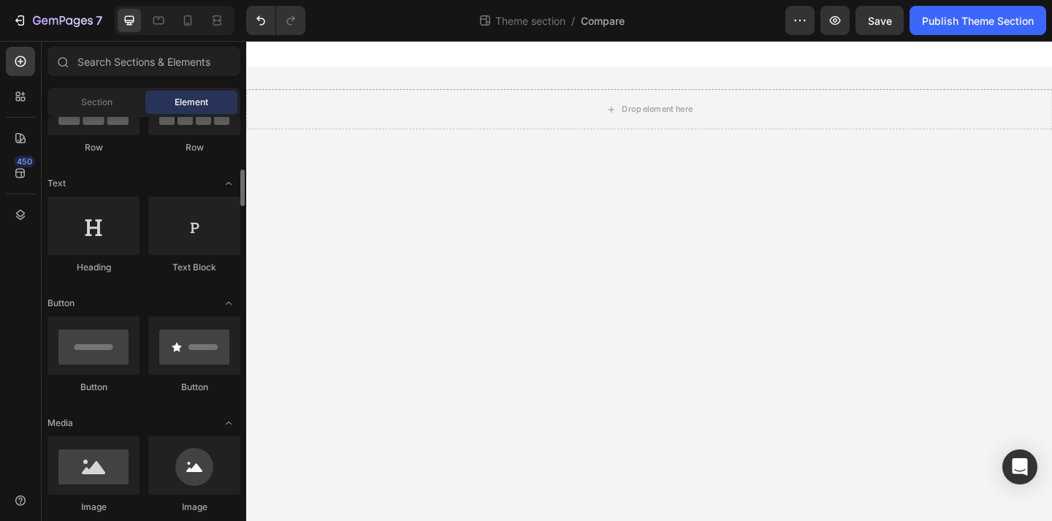
scroll to position [340, 0]
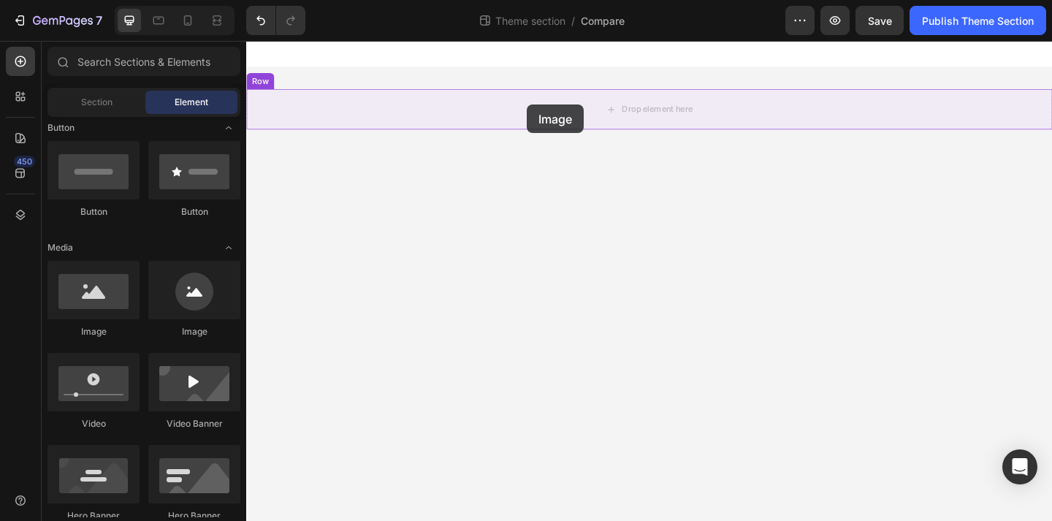
drag, startPoint x: 430, startPoint y: 331, endPoint x: 551, endPoint y: 110, distance: 252.3
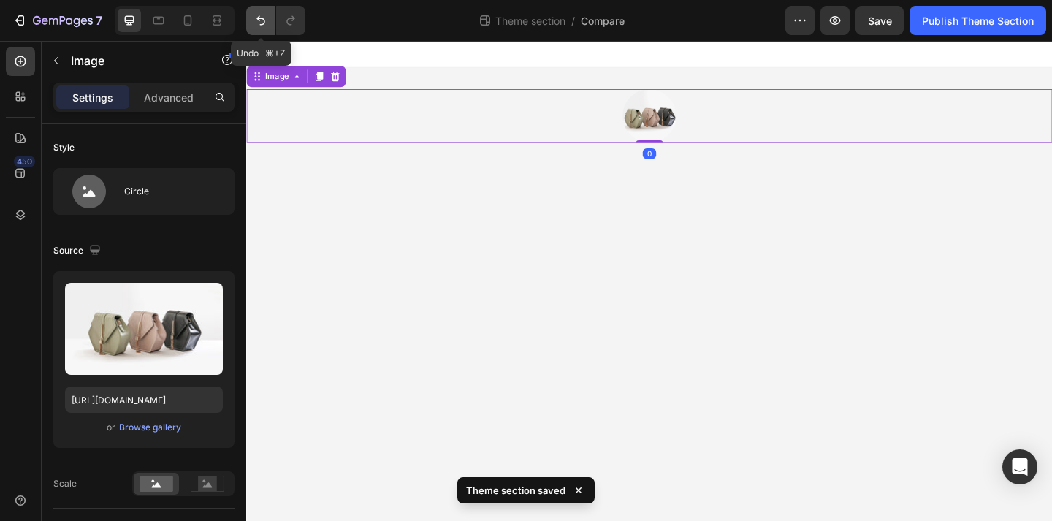
click at [249, 20] on button "Undo/Redo" at bounding box center [260, 20] width 29 height 29
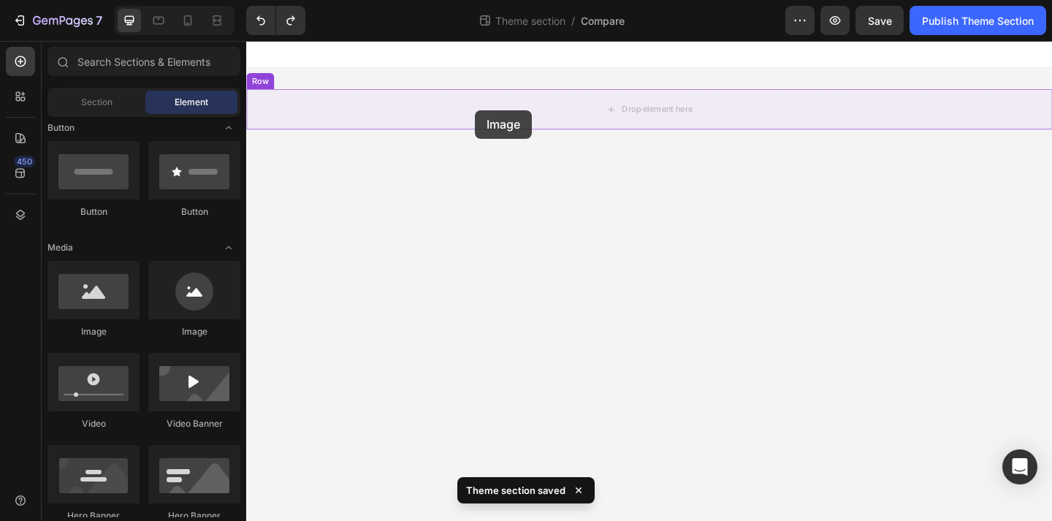
drag, startPoint x: 362, startPoint y: 342, endPoint x: 497, endPoint y: 115, distance: 263.6
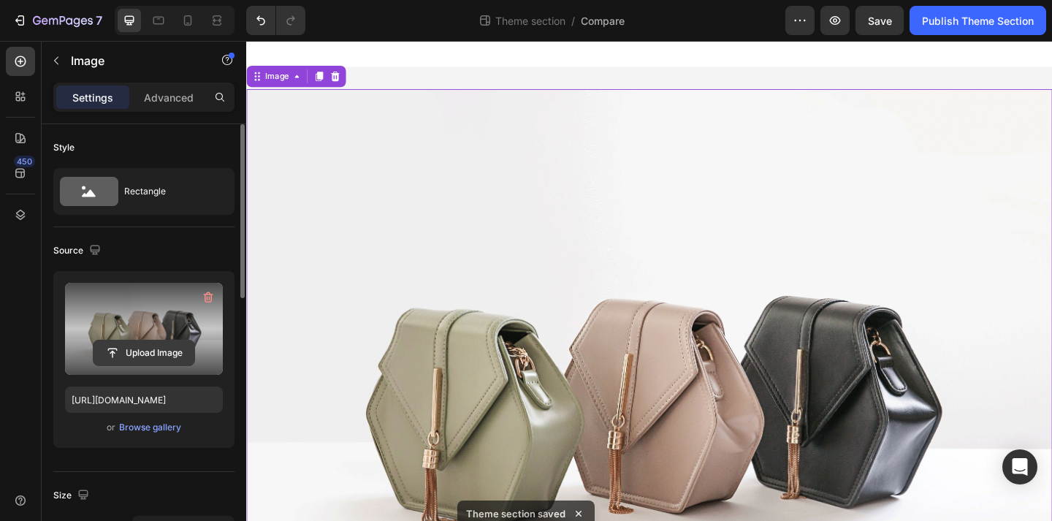
click at [168, 353] on input "file" at bounding box center [143, 352] width 101 height 25
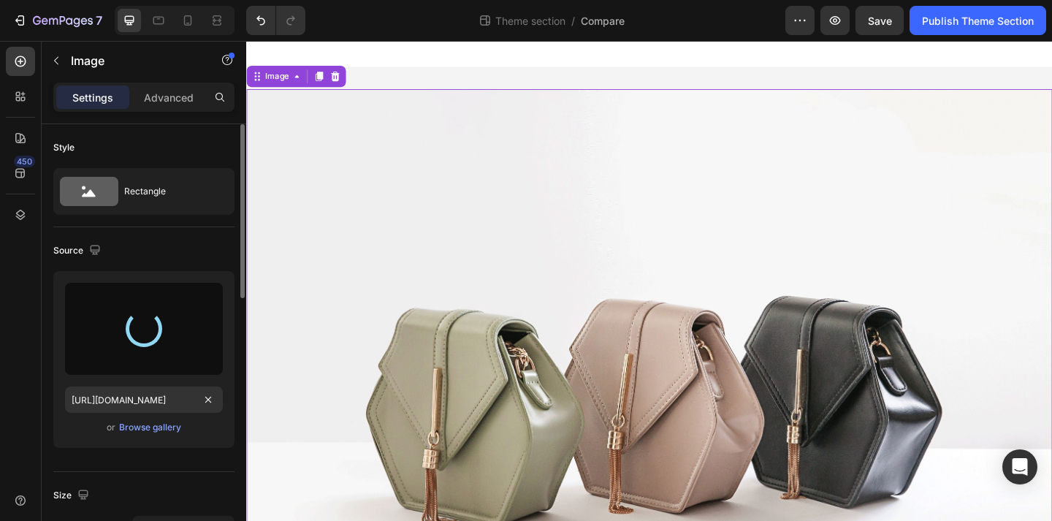
type input "[URL][DOMAIN_NAME]"
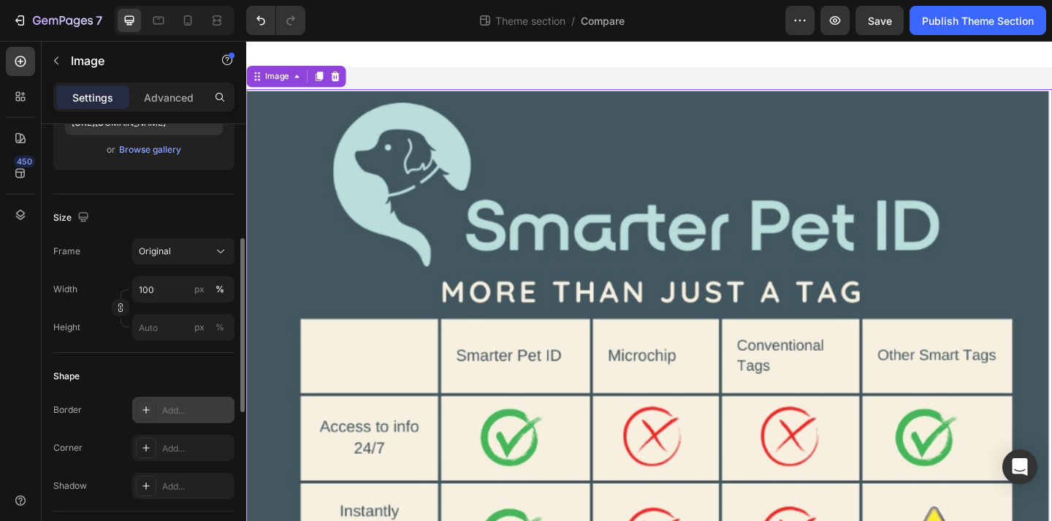
scroll to position [294, 0]
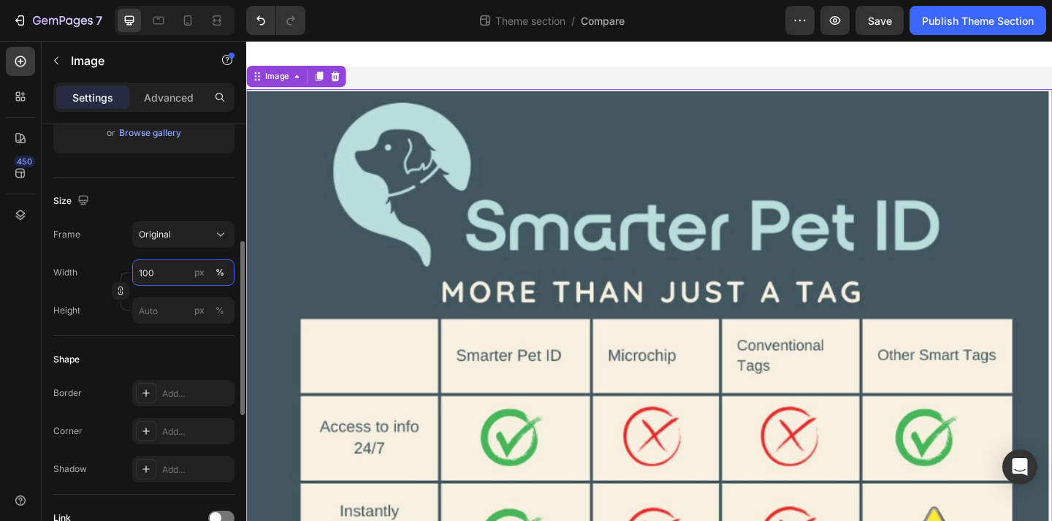
click at [175, 285] on input "100" at bounding box center [183, 272] width 102 height 26
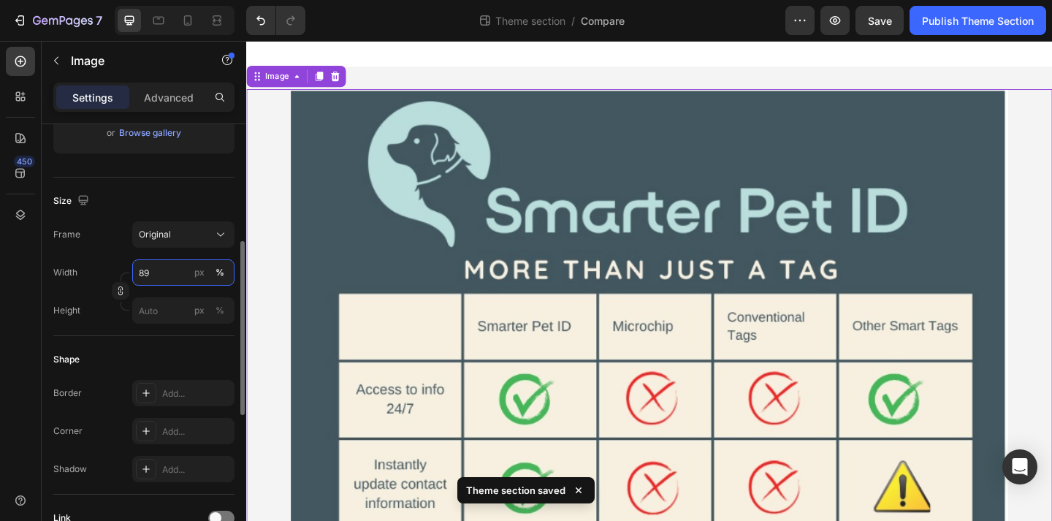
type input "8"
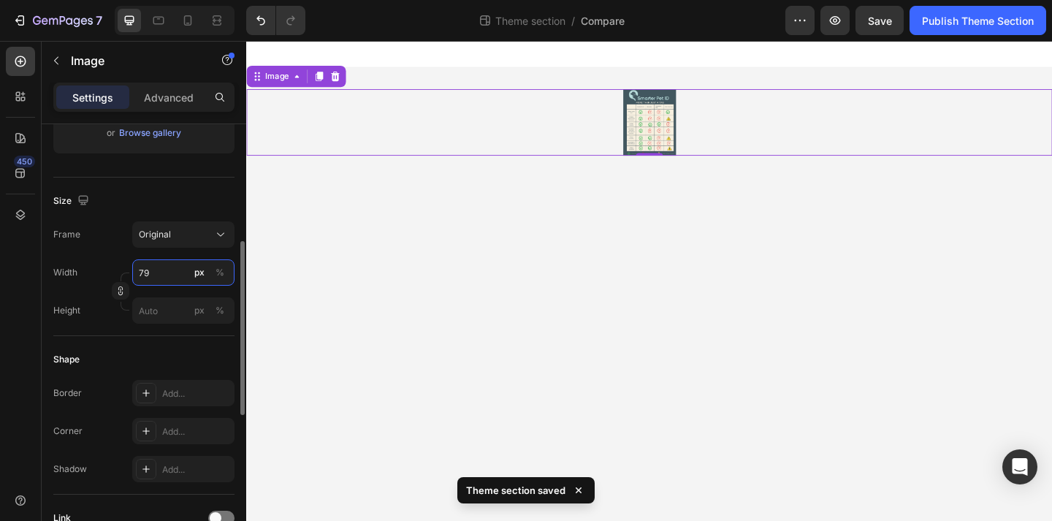
type input "7"
type input "8"
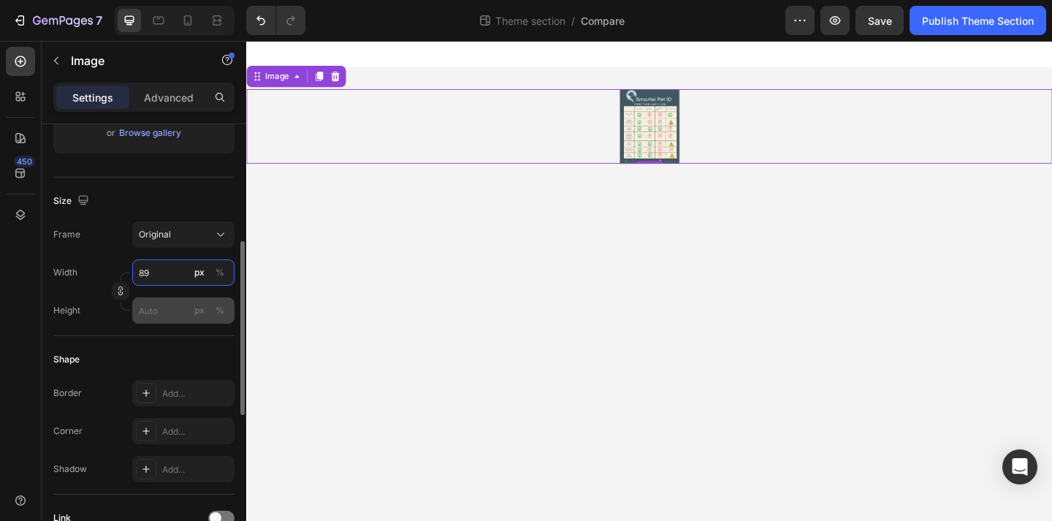
type input "89"
click at [166, 313] on input "px %" at bounding box center [183, 310] width 102 height 26
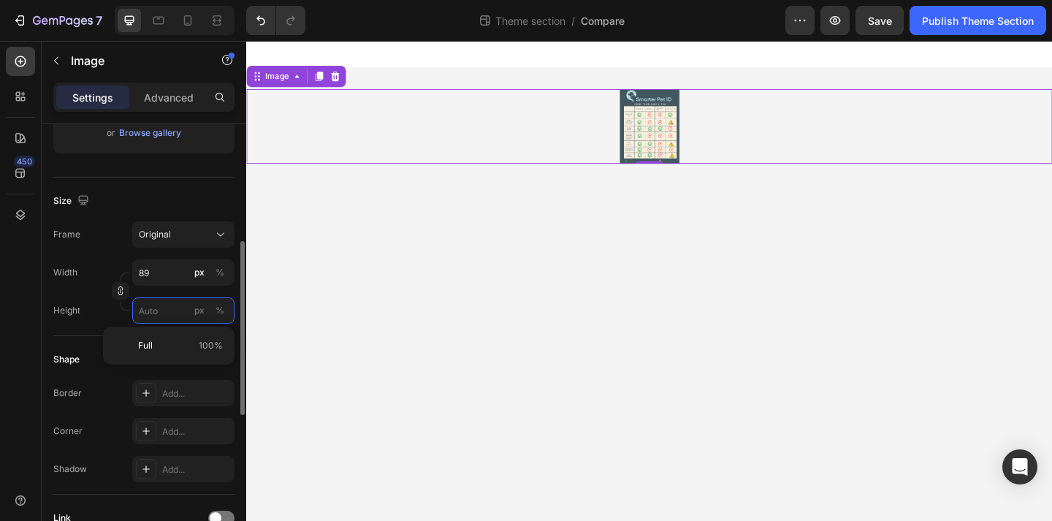
type input "8"
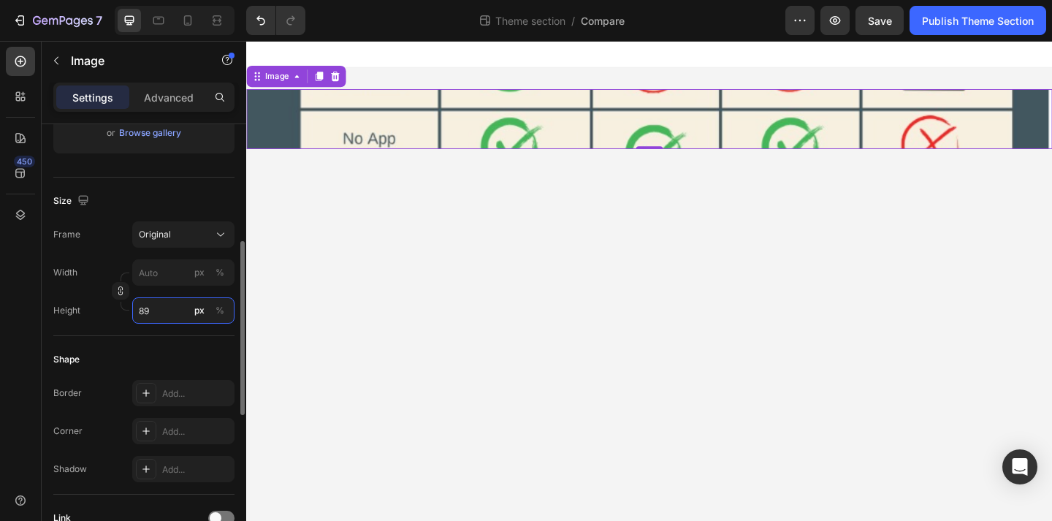
type input "8"
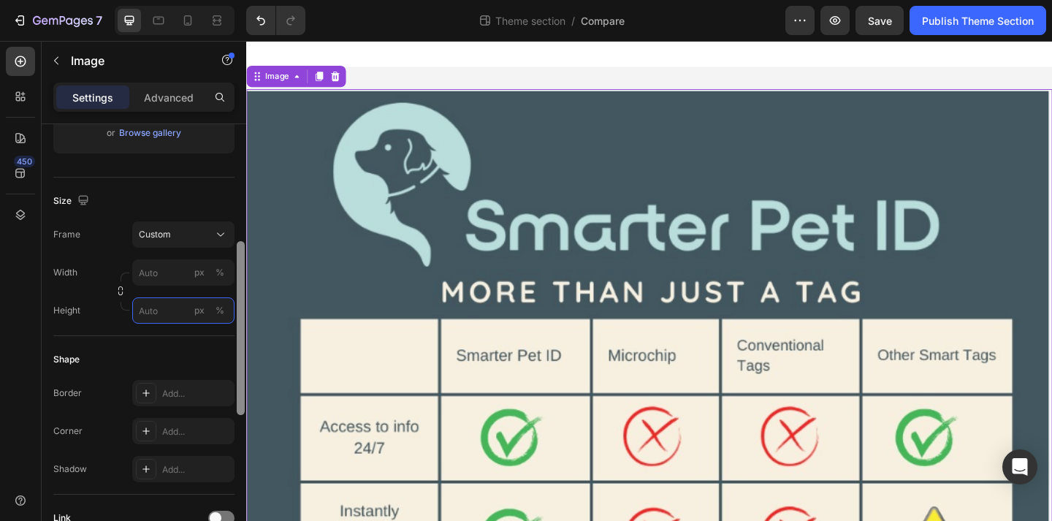
type input "8"
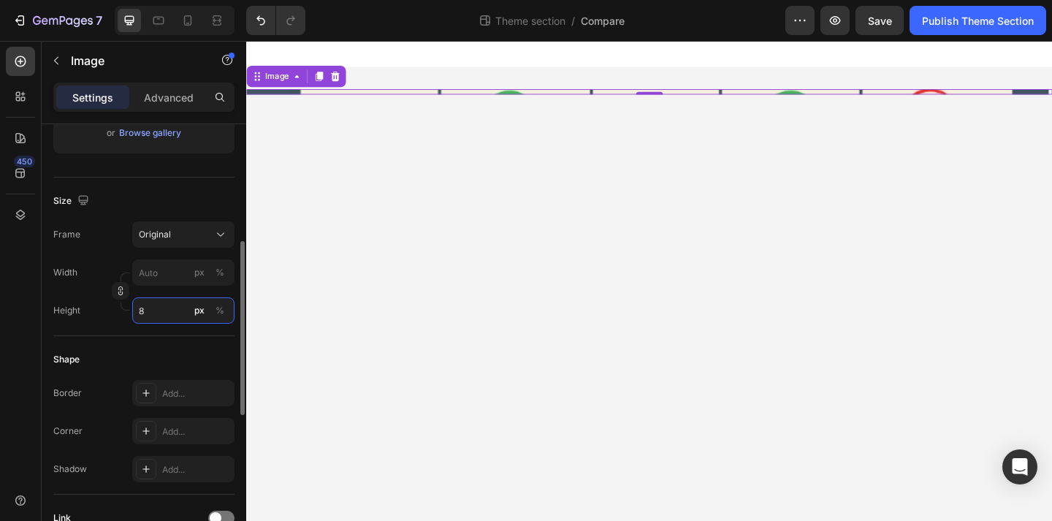
click at [171, 313] on input "8" at bounding box center [183, 310] width 102 height 26
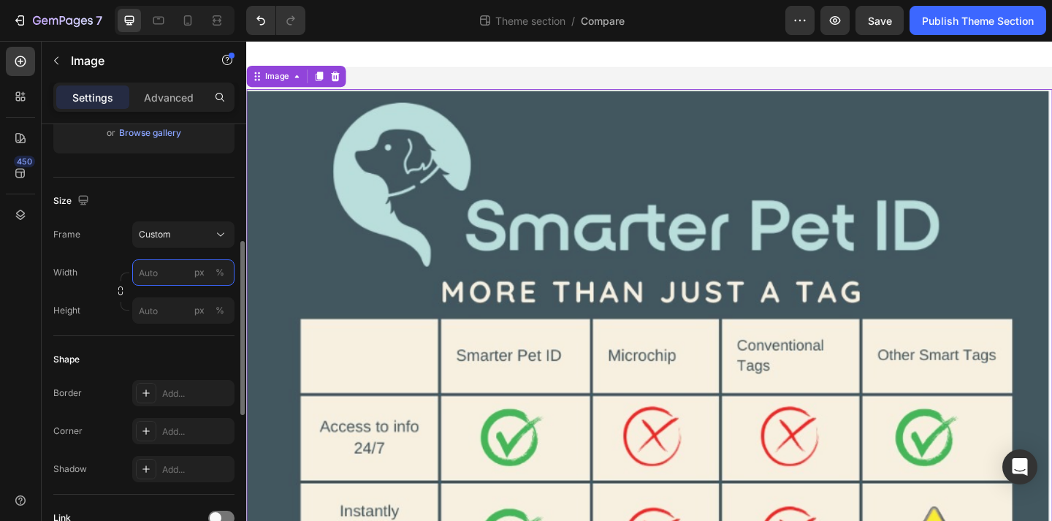
click at [170, 283] on input "px %" at bounding box center [183, 272] width 102 height 26
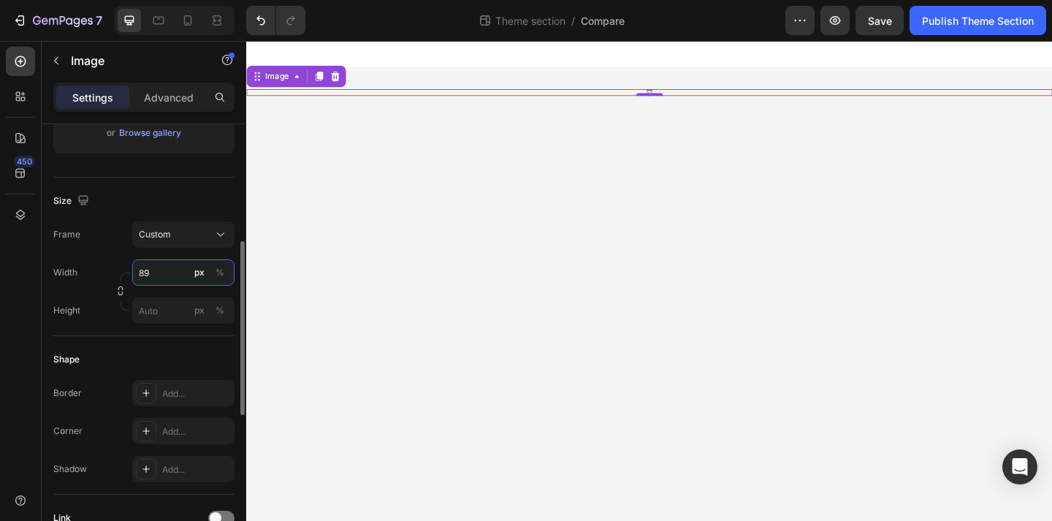
type input "8"
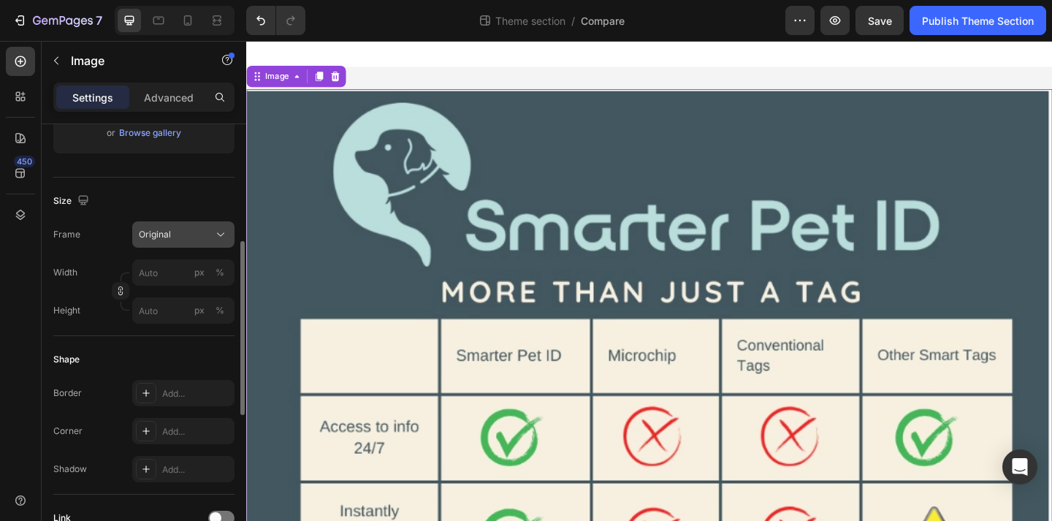
click at [209, 224] on button "Original" at bounding box center [183, 234] width 102 height 26
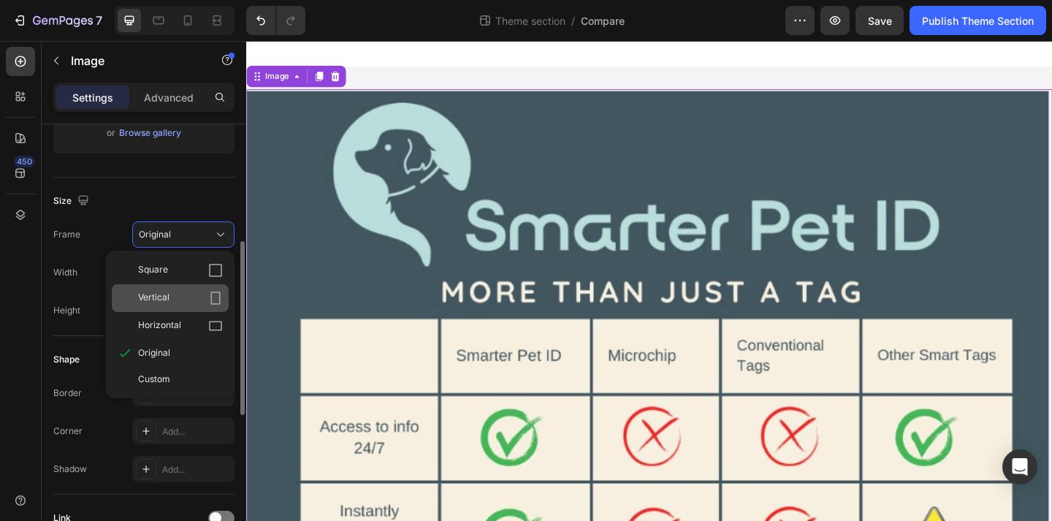
click at [184, 292] on div "Vertical" at bounding box center [180, 298] width 85 height 15
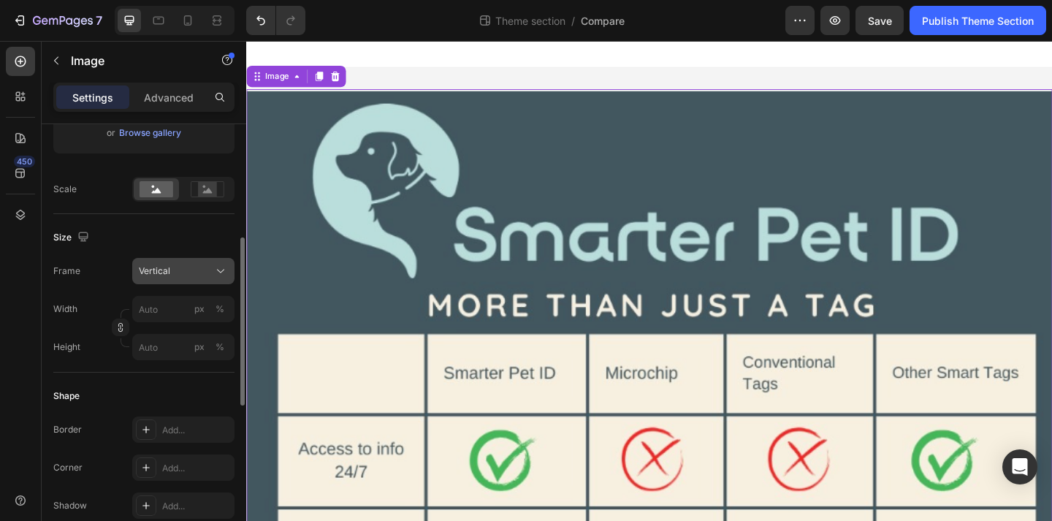
click at [195, 258] on button "Vertical" at bounding box center [183, 271] width 102 height 26
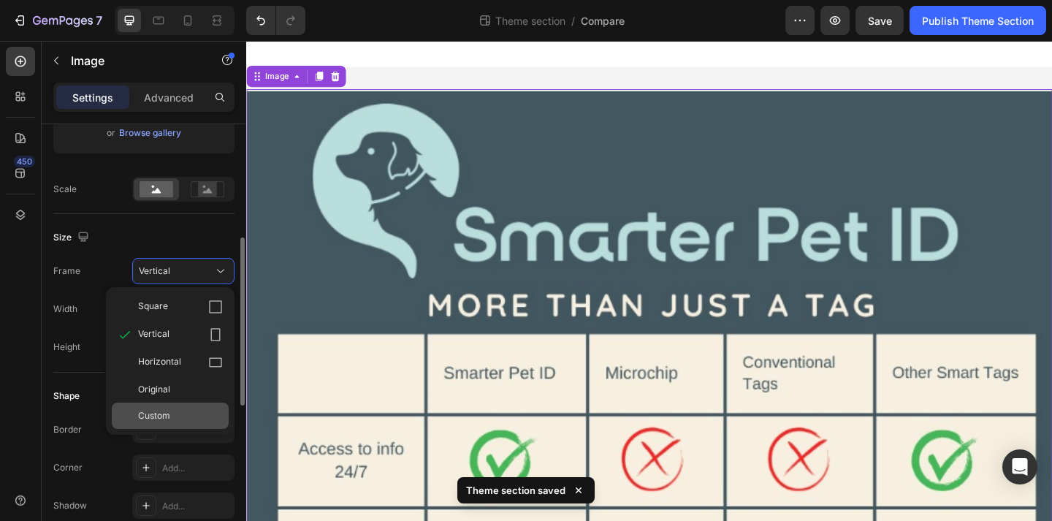
click at [170, 416] on div "Custom" at bounding box center [180, 415] width 85 height 13
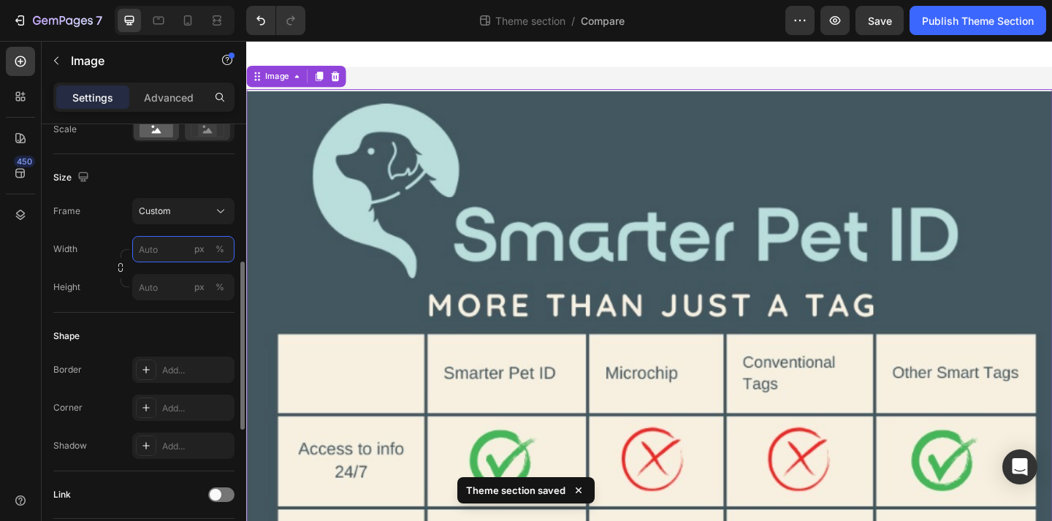
scroll to position [440, 0]
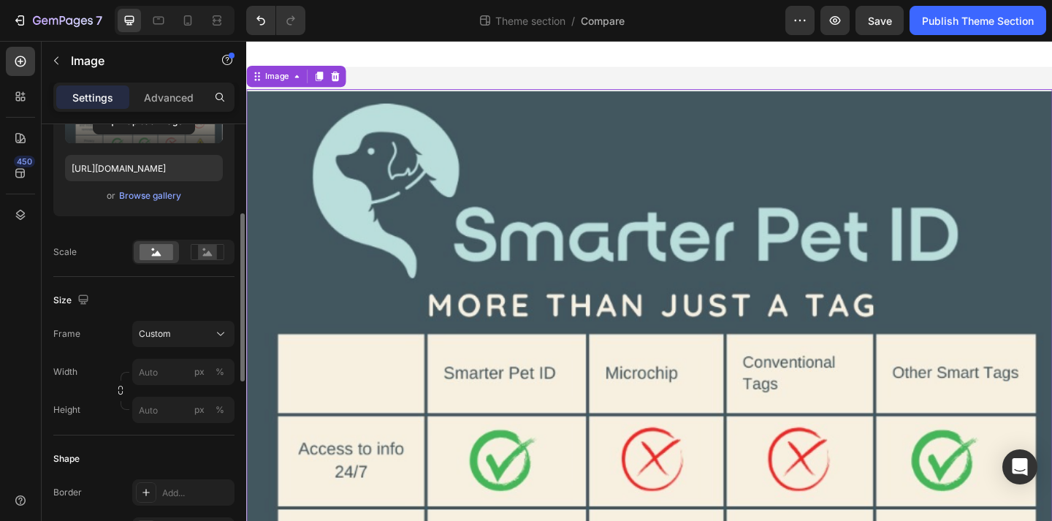
scroll to position [295, 0]
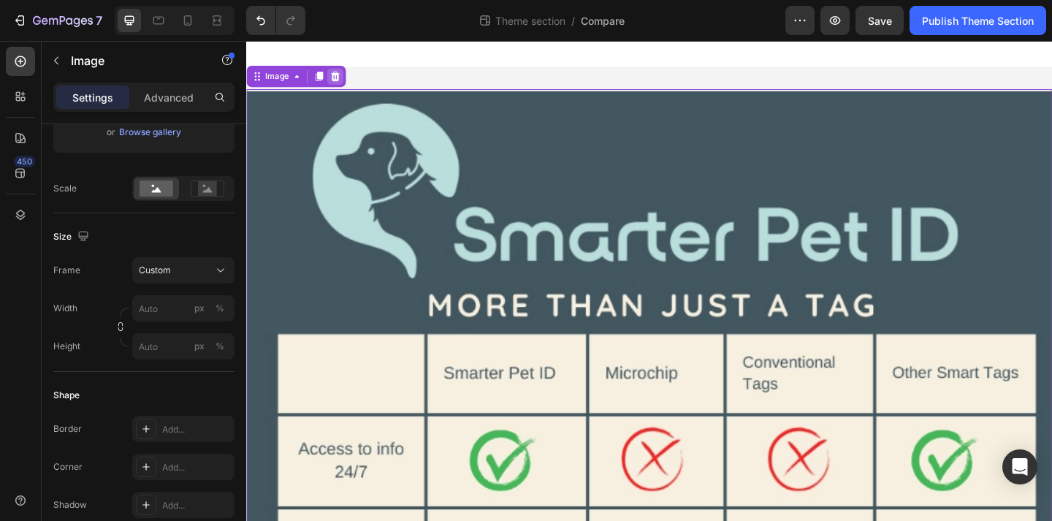
click at [340, 80] on icon at bounding box center [342, 79] width 9 height 10
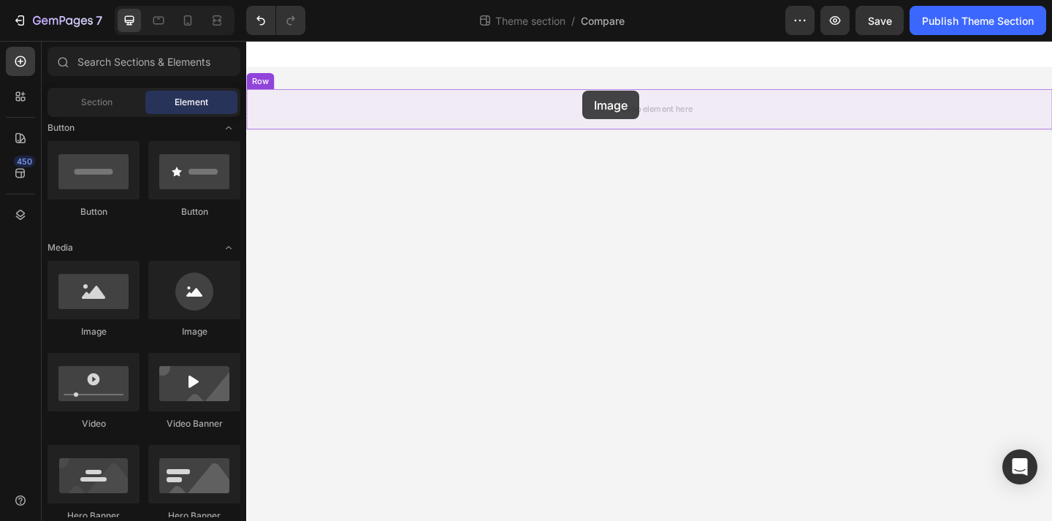
drag, startPoint x: 358, startPoint y: 345, endPoint x: 611, endPoint y: 94, distance: 356.8
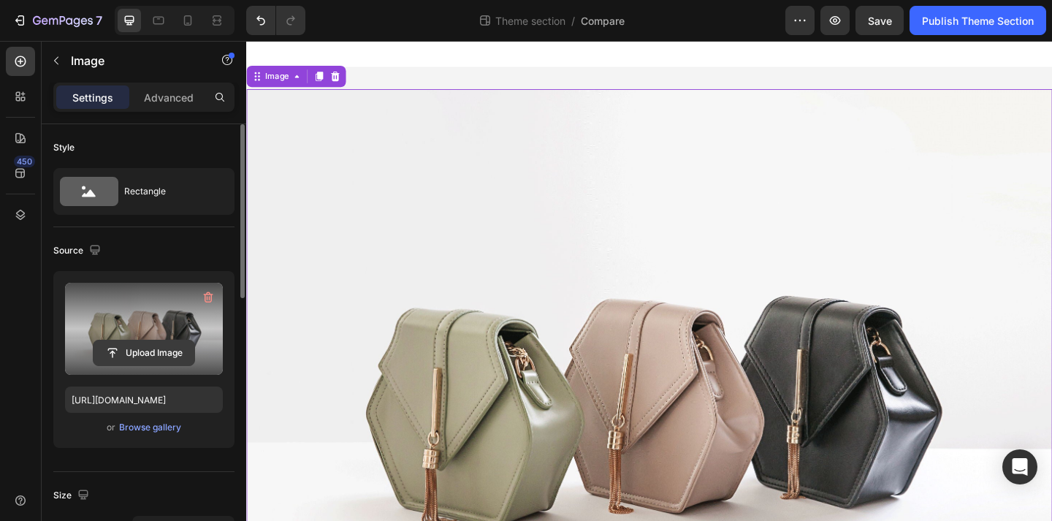
click at [173, 345] on input "file" at bounding box center [143, 352] width 101 height 25
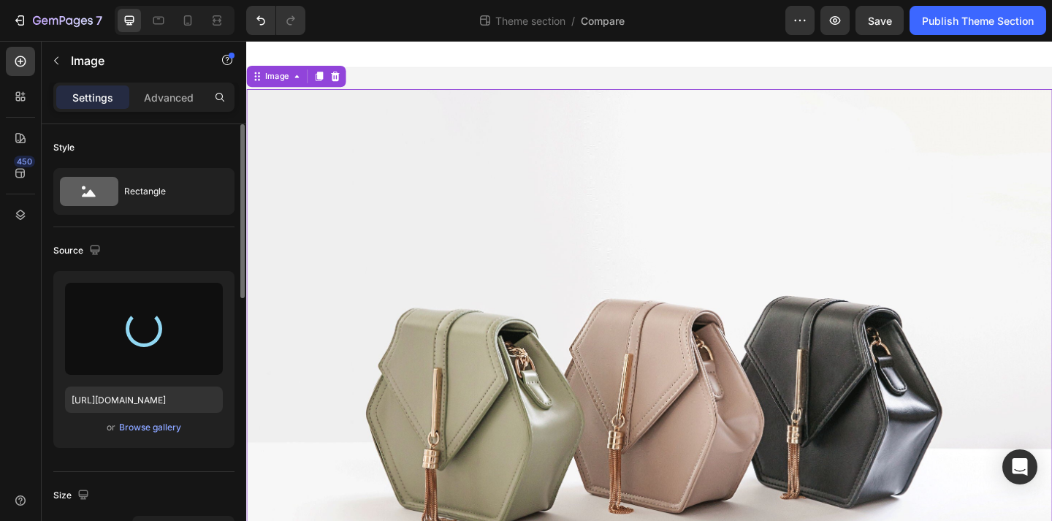
type input "[URL][DOMAIN_NAME]"
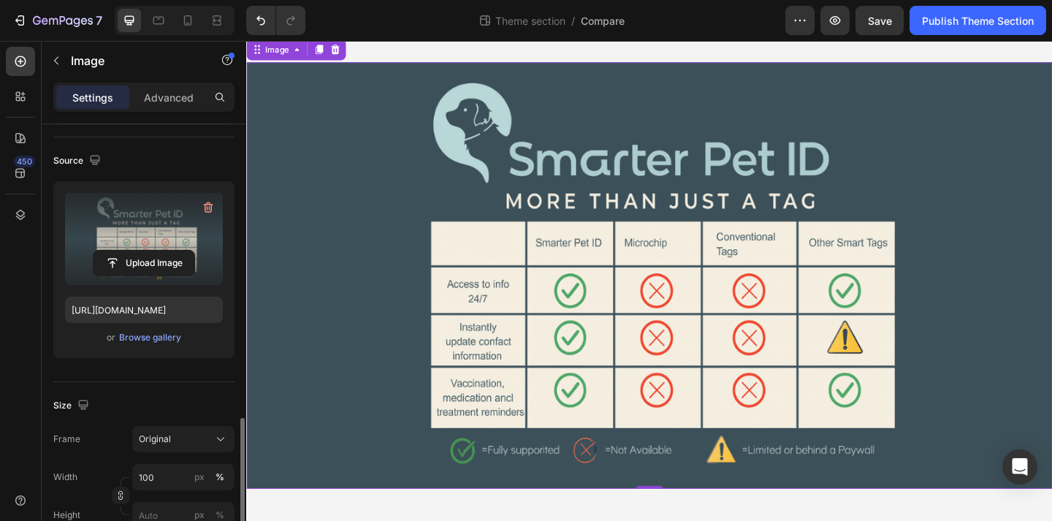
scroll to position [306, 0]
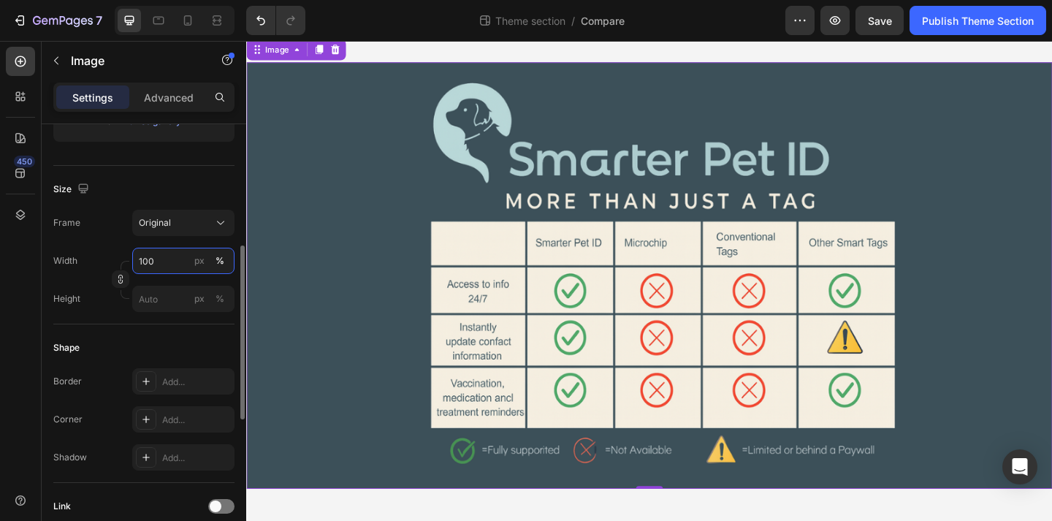
click at [176, 269] on input "100" at bounding box center [183, 261] width 102 height 26
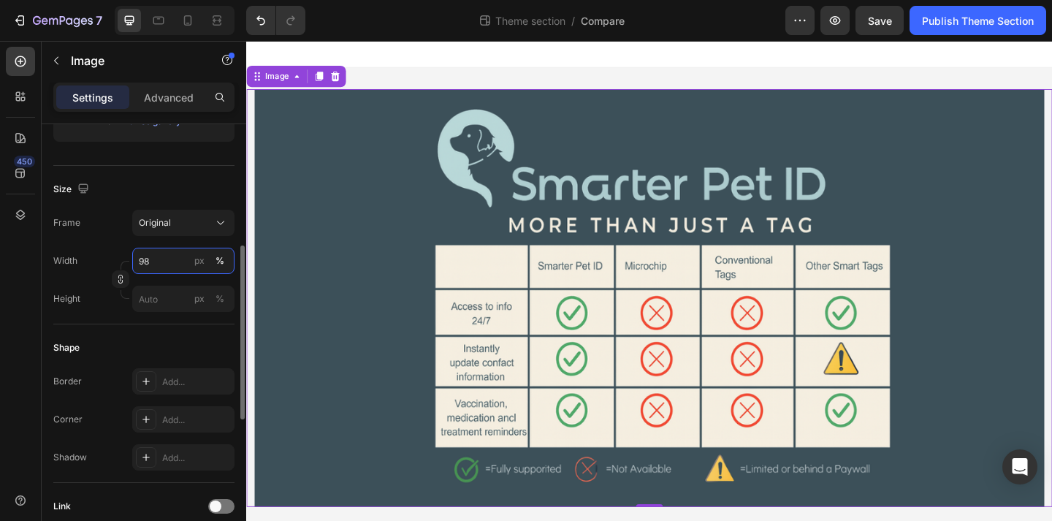
type input "9"
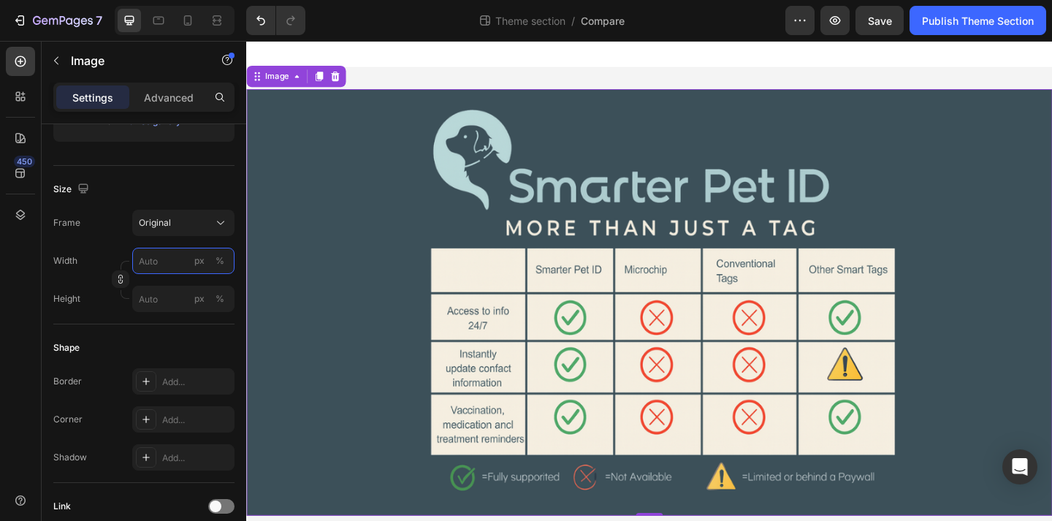
type input "9"
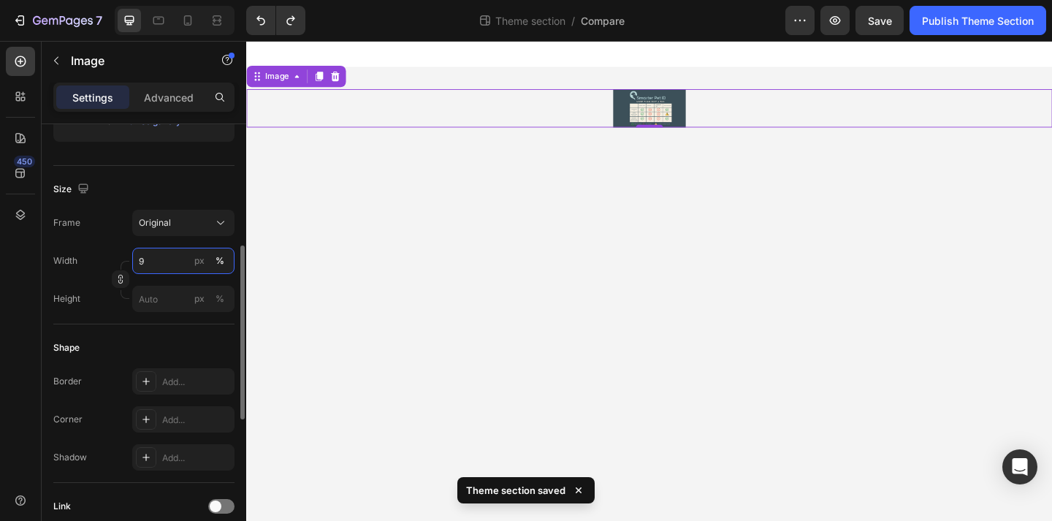
type input "98"
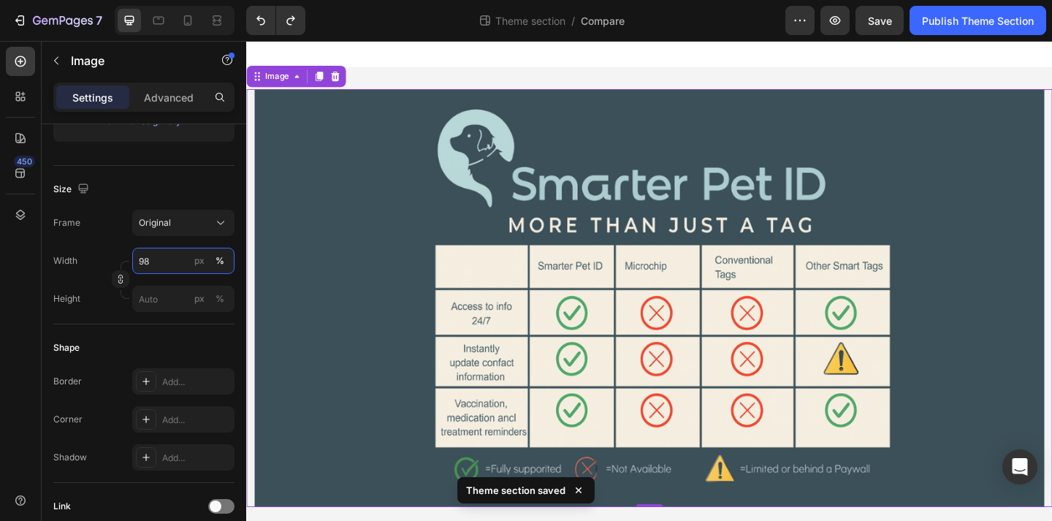
scroll to position [20, 0]
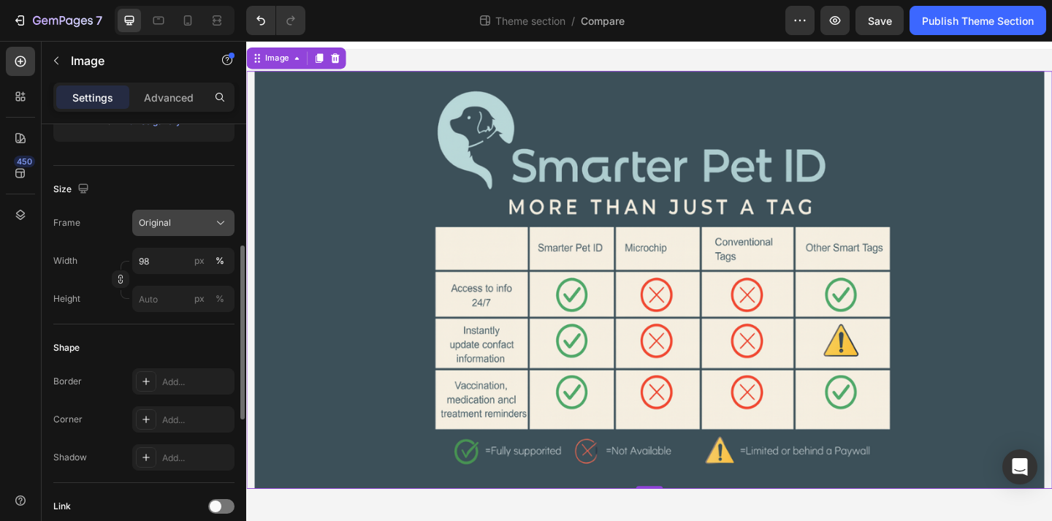
click at [198, 232] on button "Original" at bounding box center [183, 223] width 102 height 26
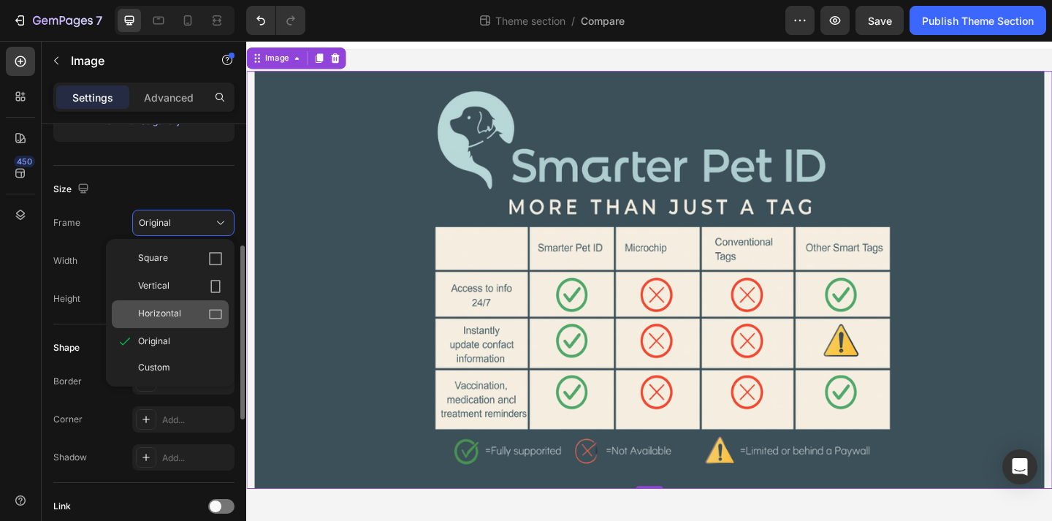
click at [191, 313] on div "Horizontal" at bounding box center [180, 314] width 85 height 15
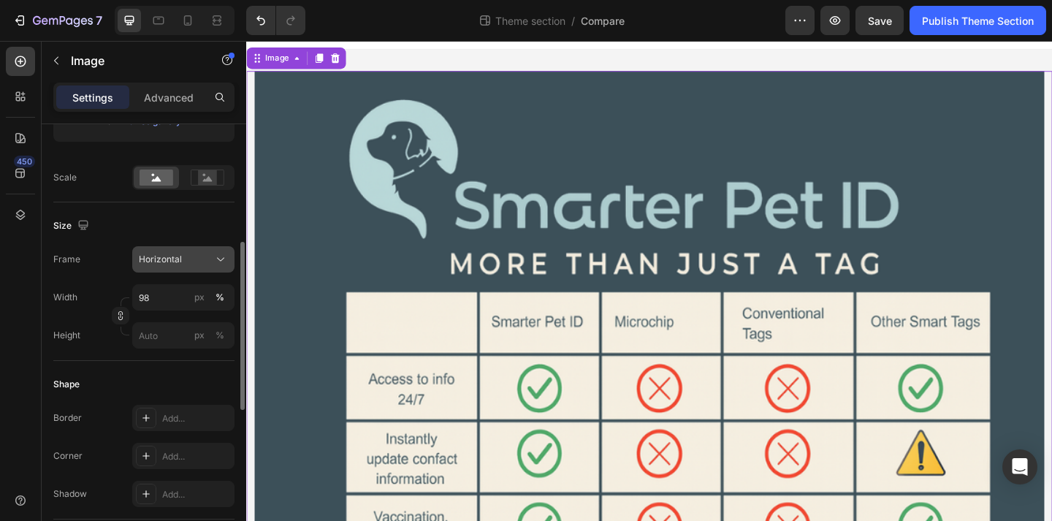
click at [196, 261] on div "Horizontal" at bounding box center [175, 259] width 72 height 13
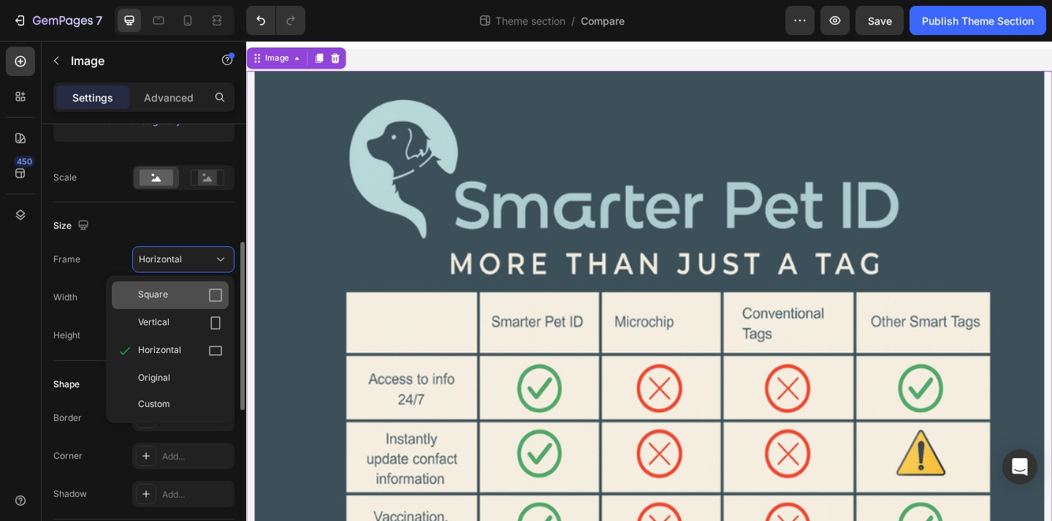
click at [176, 288] on div "Square" at bounding box center [180, 295] width 85 height 15
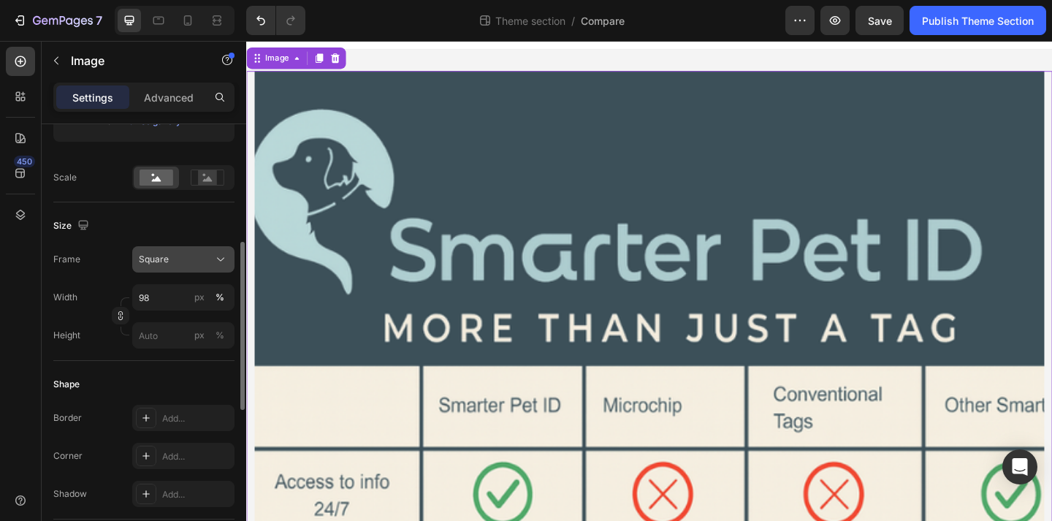
click at [196, 261] on div "Square" at bounding box center [175, 259] width 72 height 13
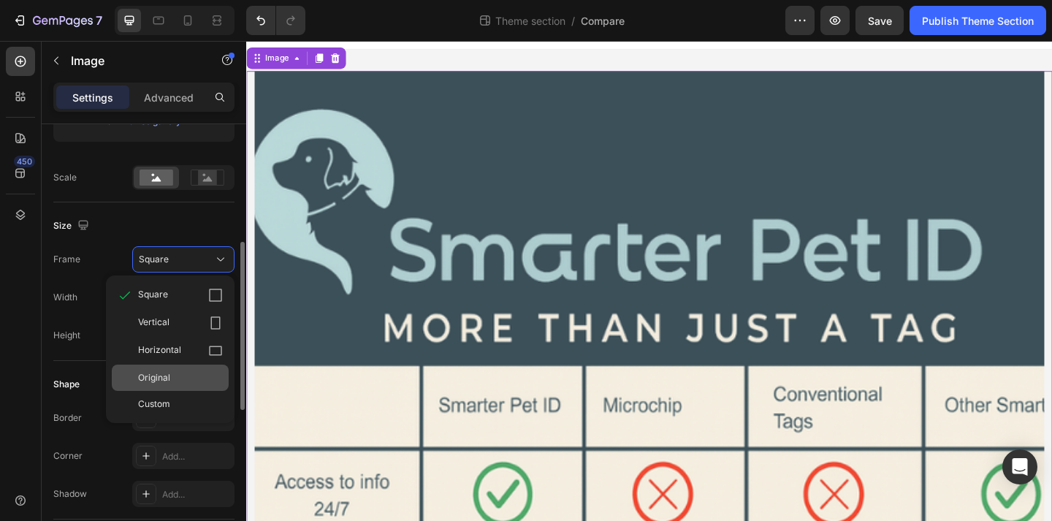
click at [184, 375] on div "Original" at bounding box center [180, 377] width 85 height 13
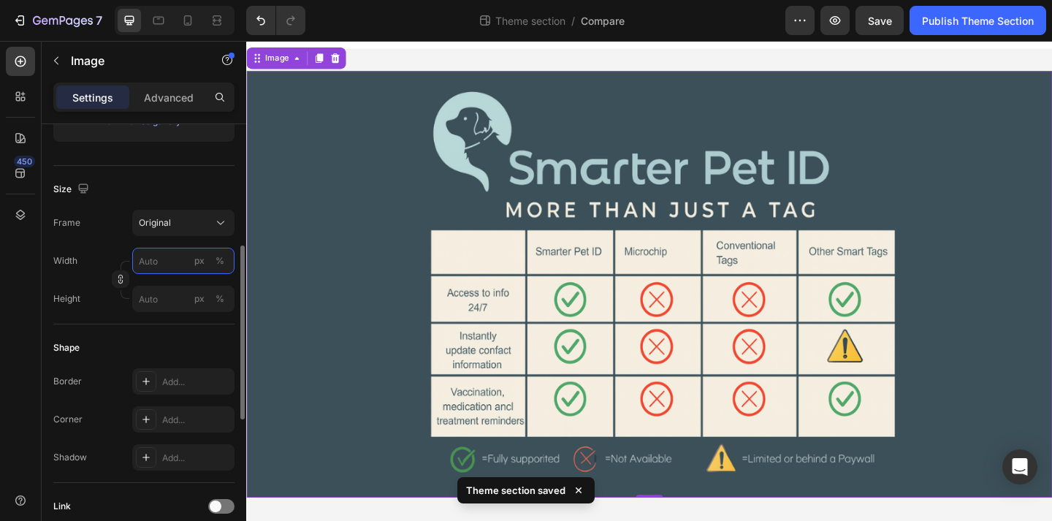
click at [162, 271] on input "px %" at bounding box center [183, 261] width 102 height 26
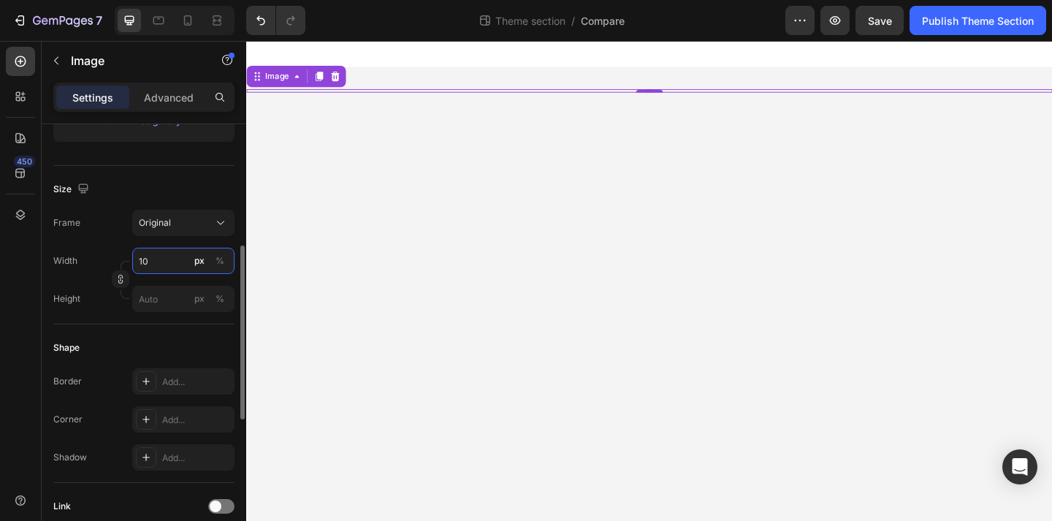
type input "1"
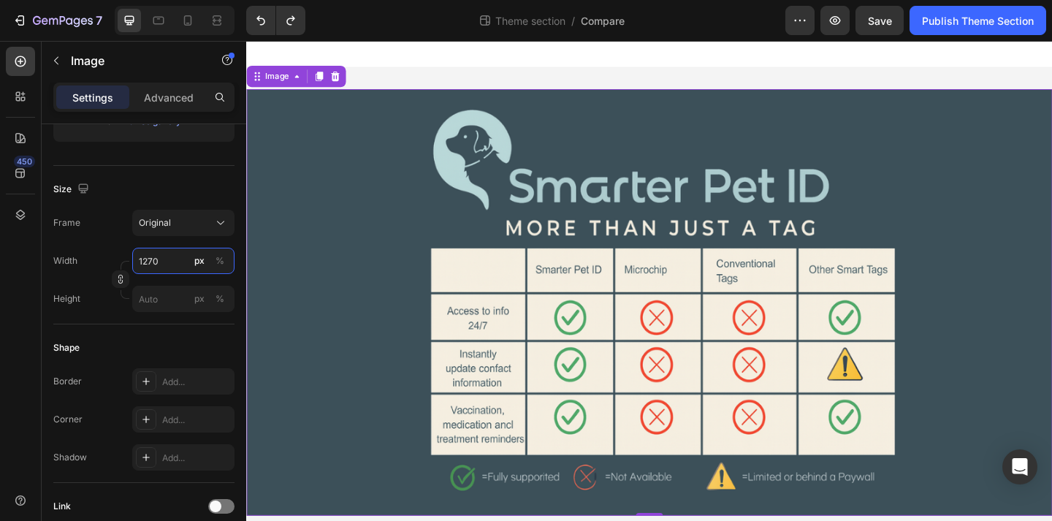
type input "1"
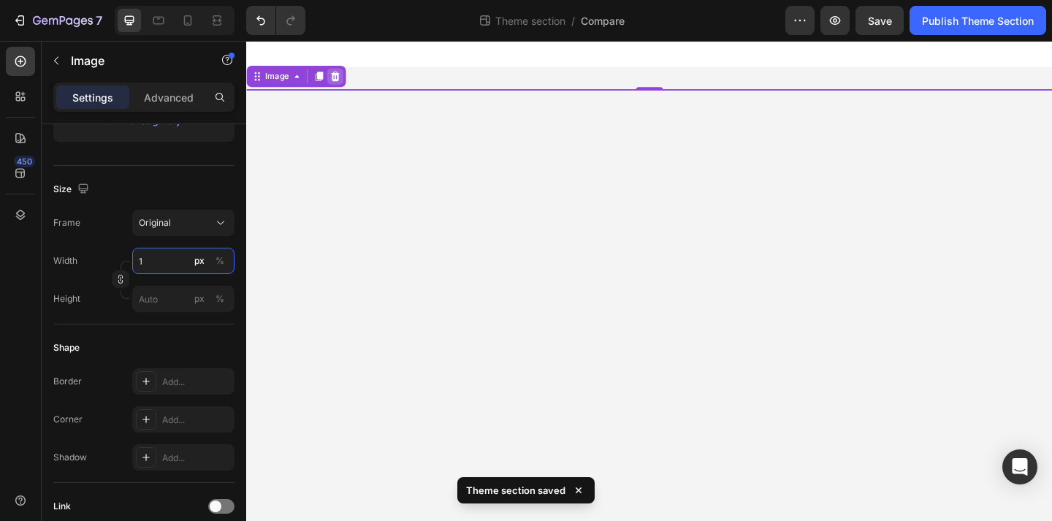
type input "1"
click at [346, 83] on icon at bounding box center [343, 80] width 12 height 12
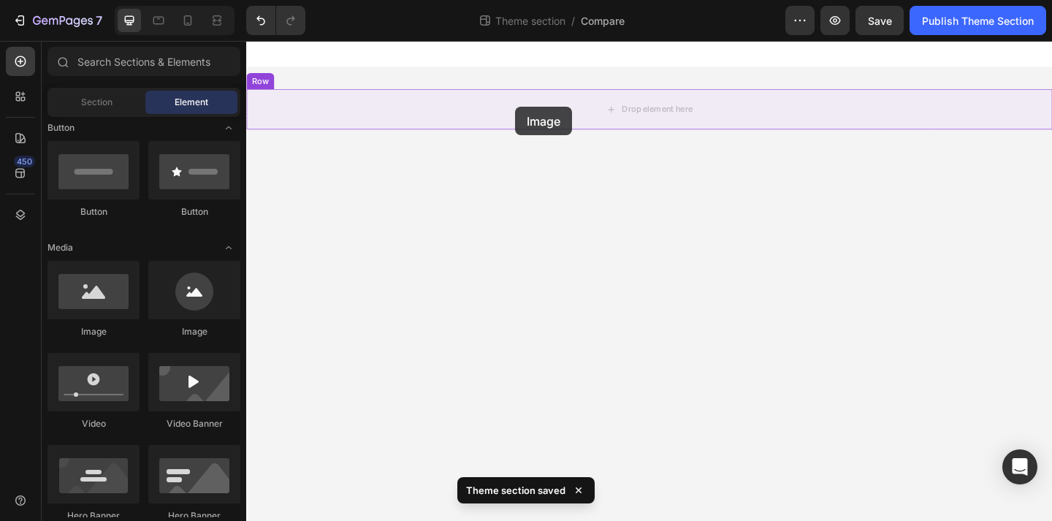
drag, startPoint x: 425, startPoint y: 325, endPoint x: 538, endPoint y: 112, distance: 240.8
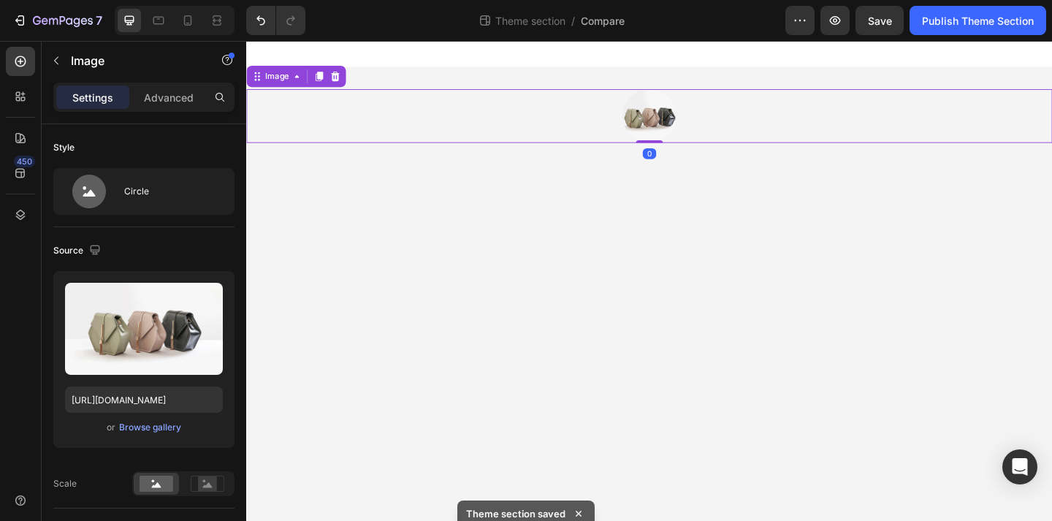
click at [708, 110] on img at bounding box center [684, 122] width 58 height 58
click at [689, 121] on img at bounding box center [684, 122] width 58 height 58
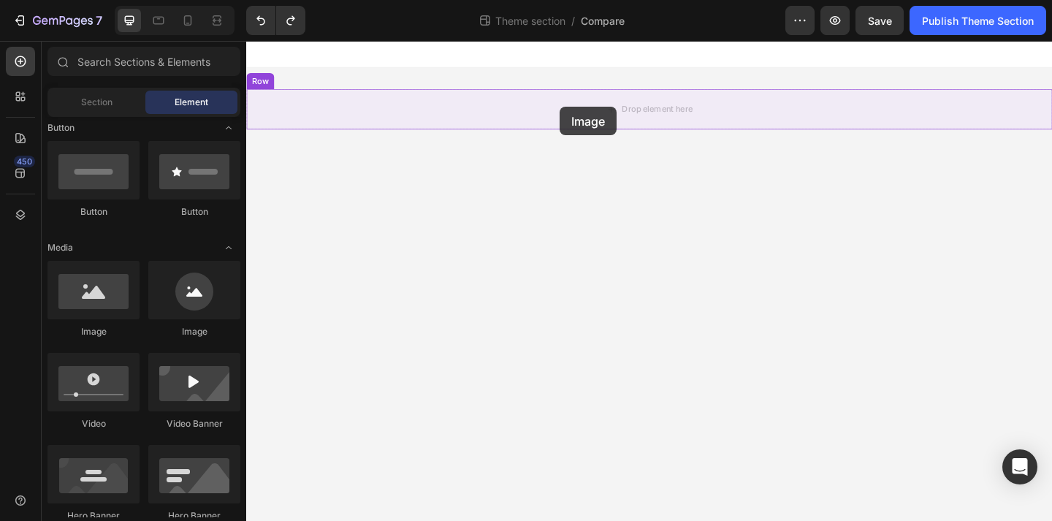
drag, startPoint x: 344, startPoint y: 350, endPoint x: 586, endPoint y: 112, distance: 339.8
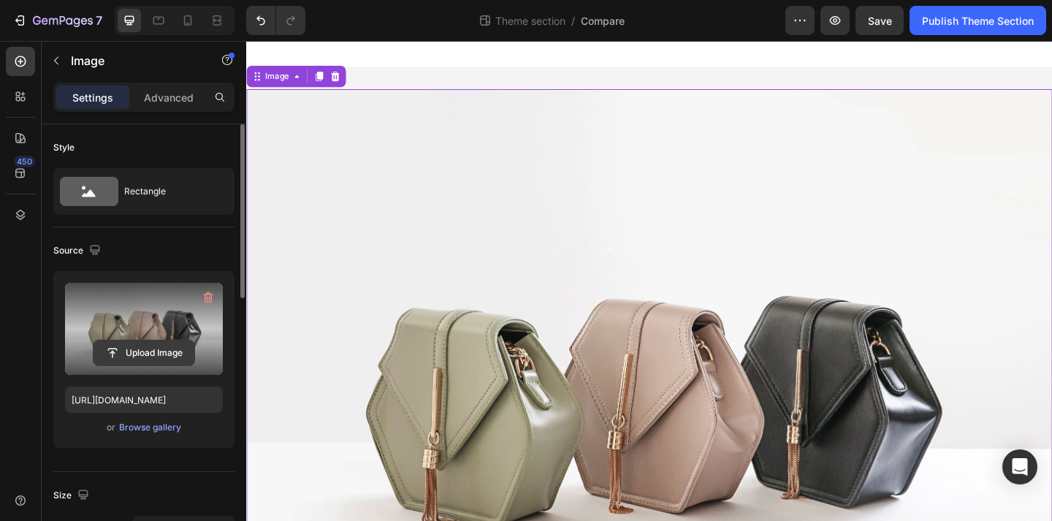
click at [169, 359] on input "file" at bounding box center [143, 352] width 101 height 25
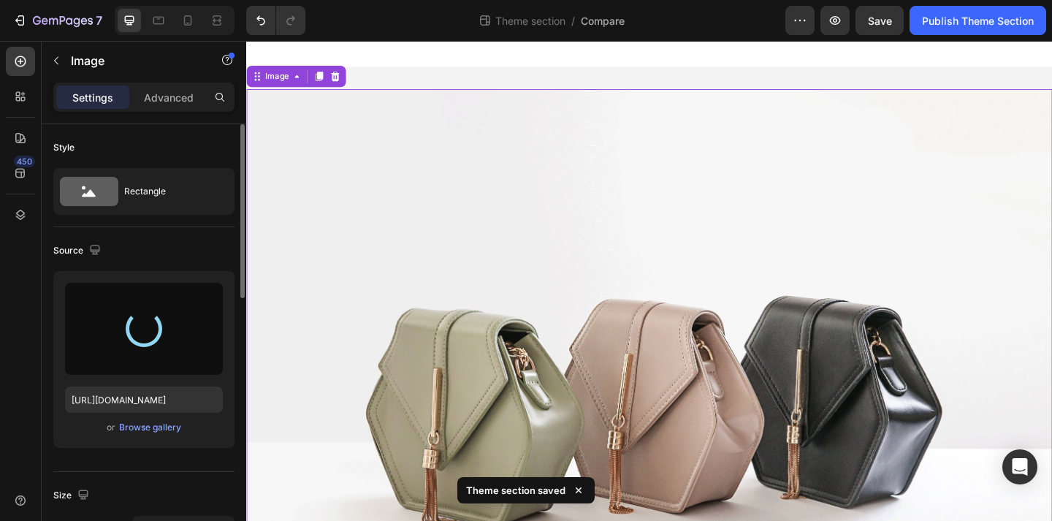
type input "https://cdn.shopify.com/s/files/1/0763/9446/3478/files/gempages_578392358681314…"
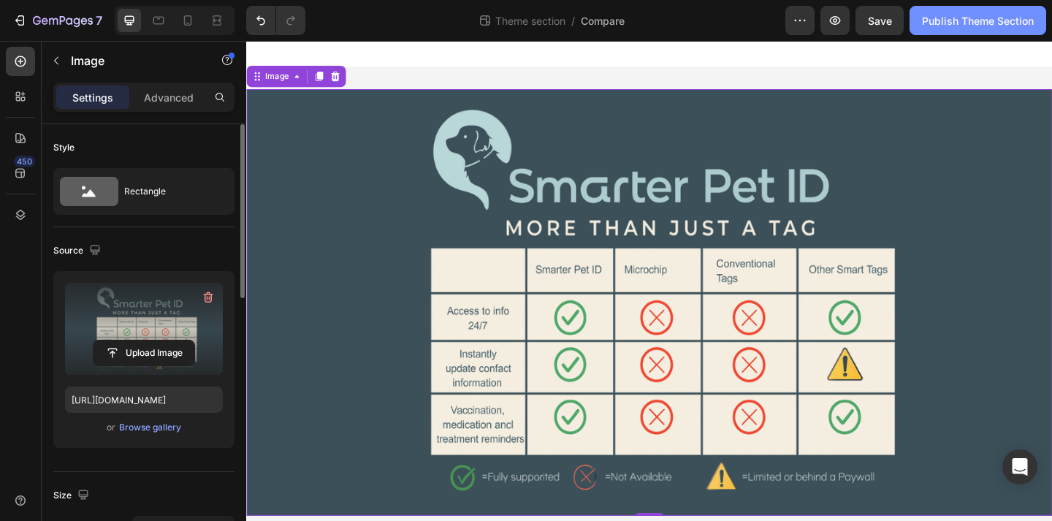
click at [942, 20] on div "Publish Theme Section" at bounding box center [978, 20] width 112 height 15
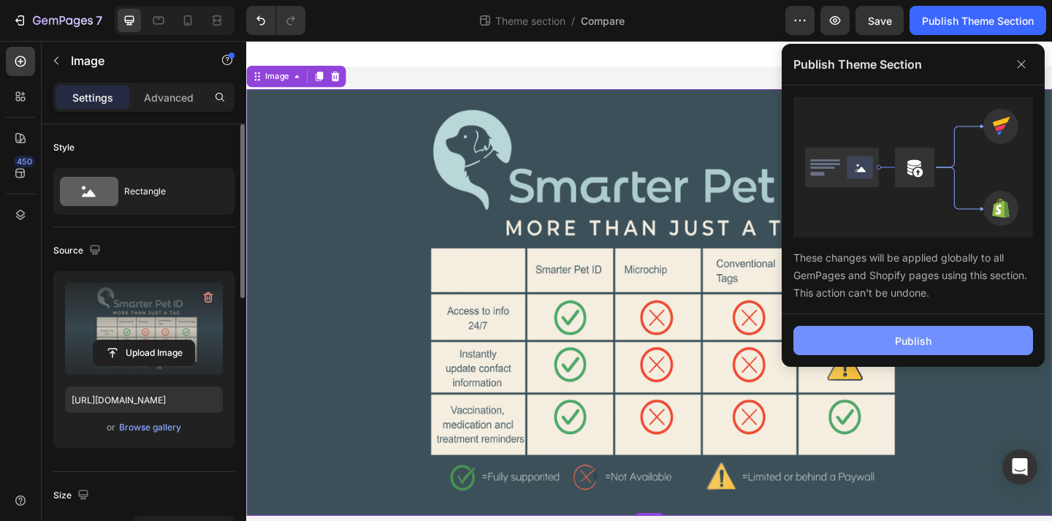
click at [844, 337] on button "Publish" at bounding box center [913, 340] width 240 height 29
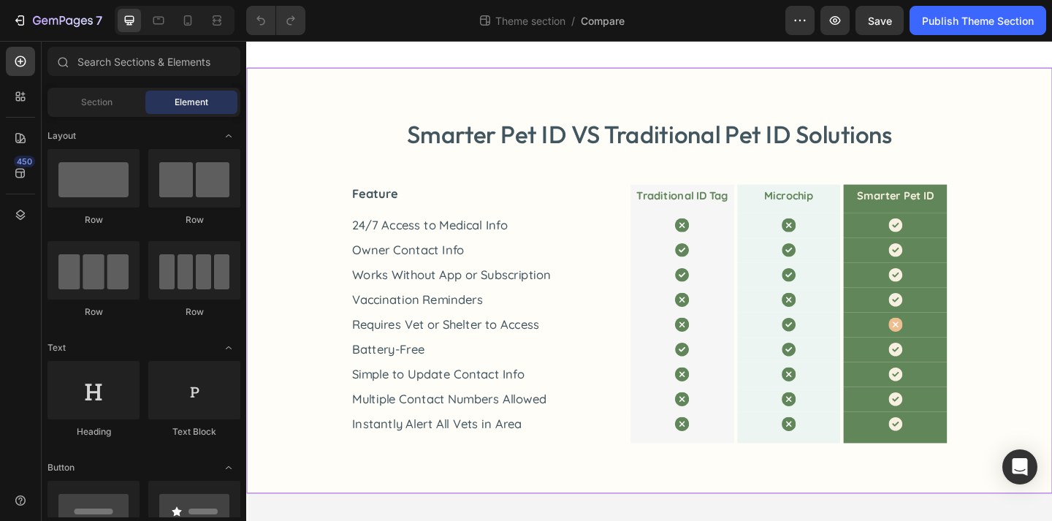
click at [370, 165] on div "Smarter Pet ID VS Traditional Pet ID Solutions Heading Feature Text Block Tradi…" at bounding box center [684, 301] width 835 height 353
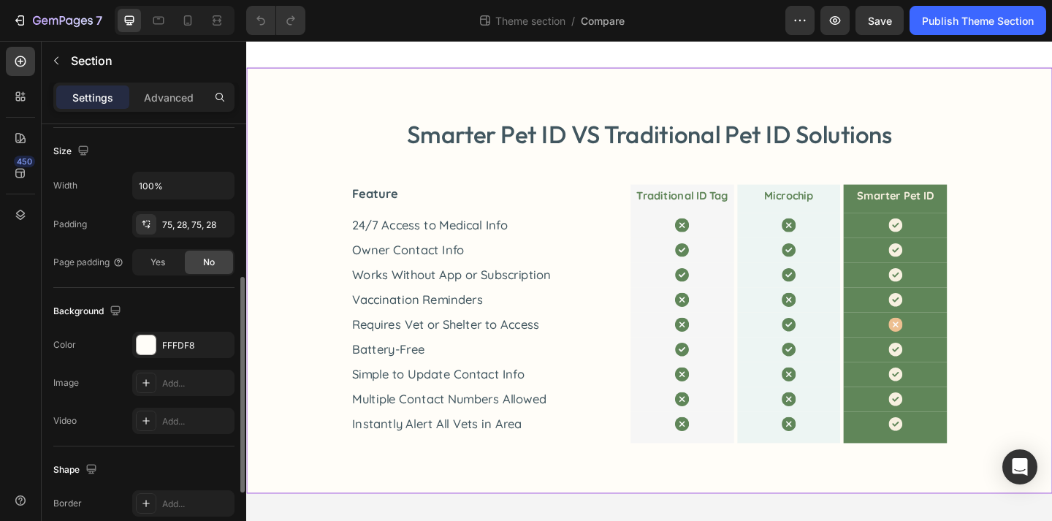
scroll to position [453, 0]
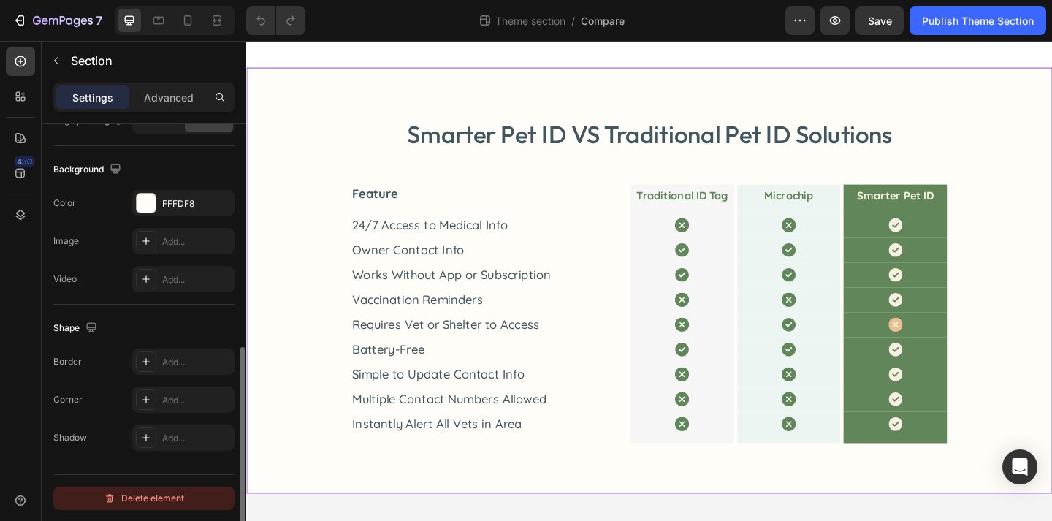
click at [164, 502] on div "Delete element" at bounding box center [144, 498] width 80 height 18
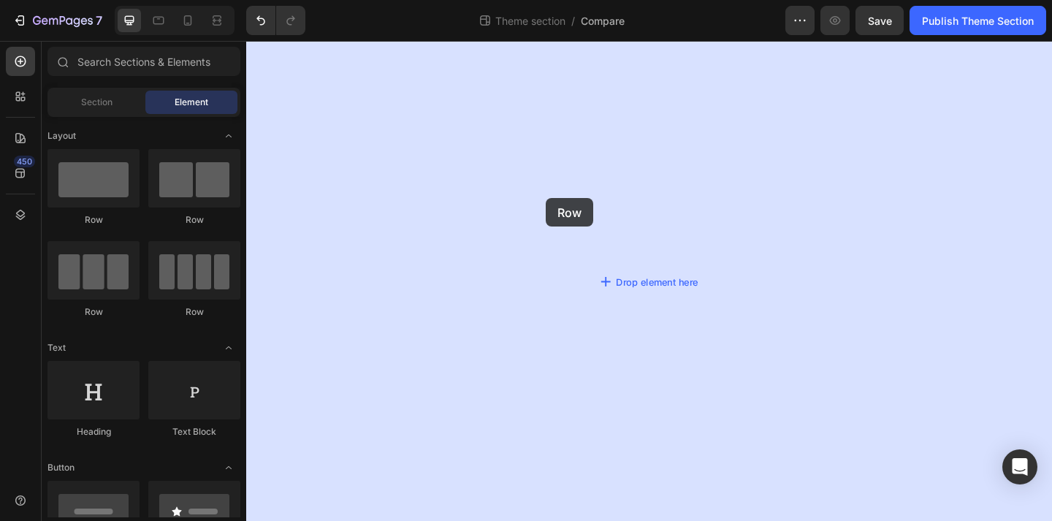
drag, startPoint x: 327, startPoint y: 244, endPoint x: 570, endPoint y: 210, distance: 245.6
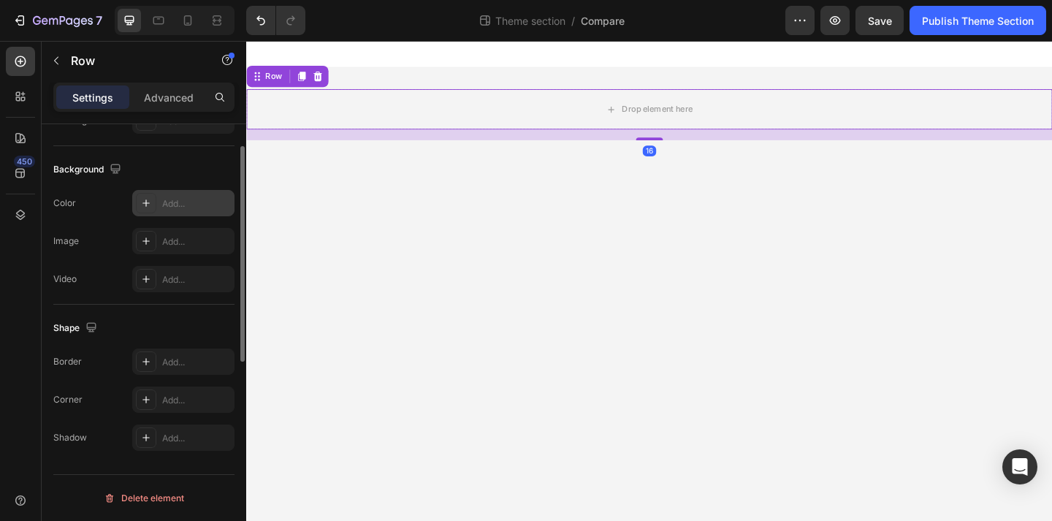
scroll to position [0, 0]
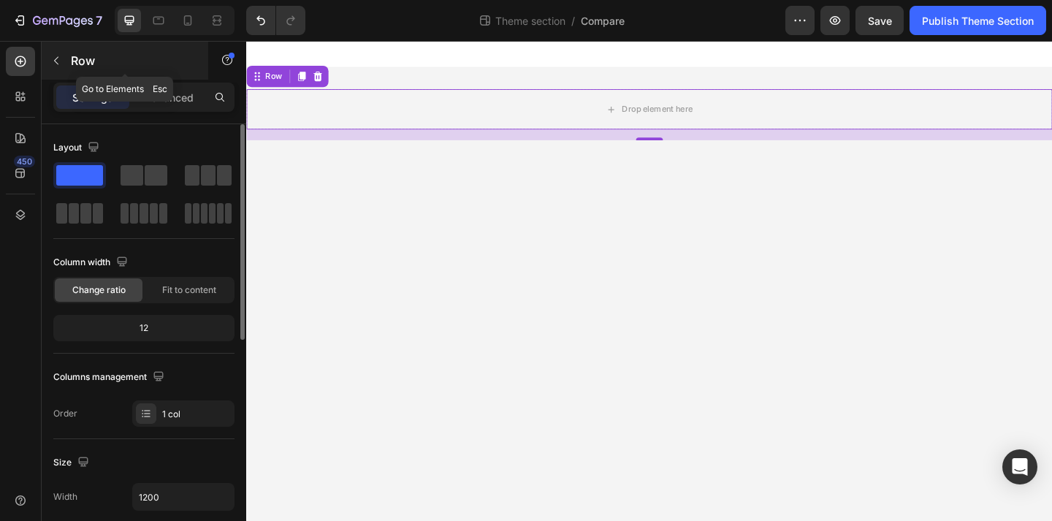
click at [63, 59] on button "button" at bounding box center [56, 60] width 23 height 23
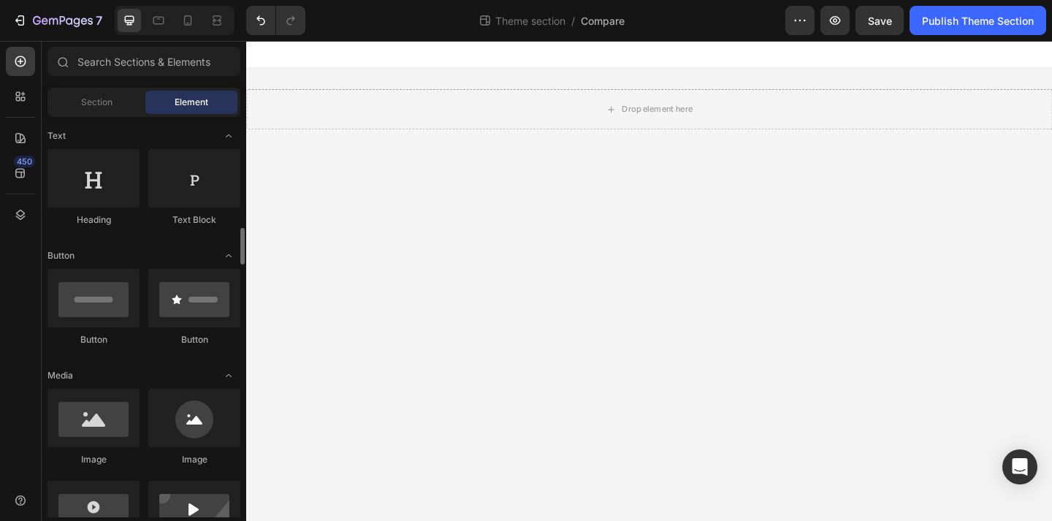
scroll to position [296, 0]
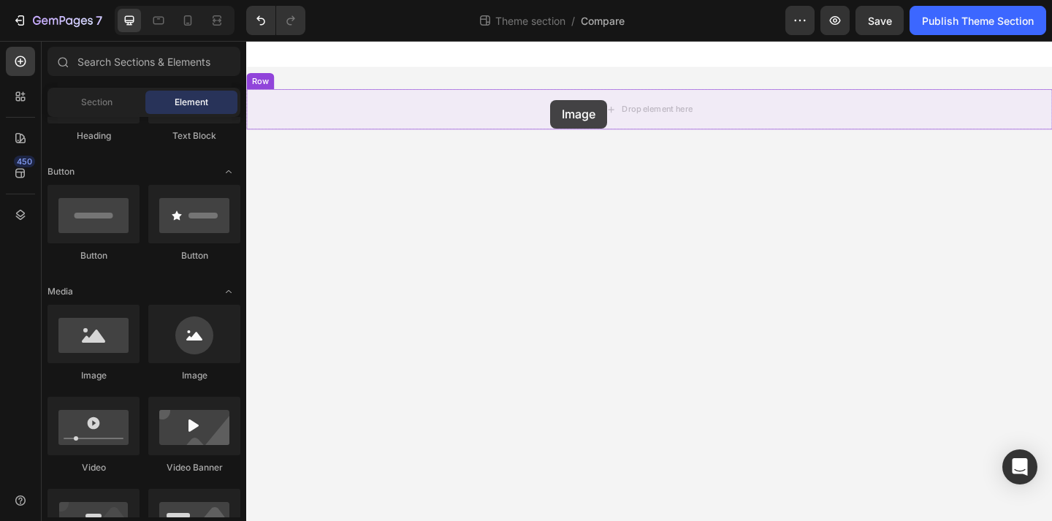
drag, startPoint x: 336, startPoint y: 379, endPoint x: 575, endPoint y: 101, distance: 367.2
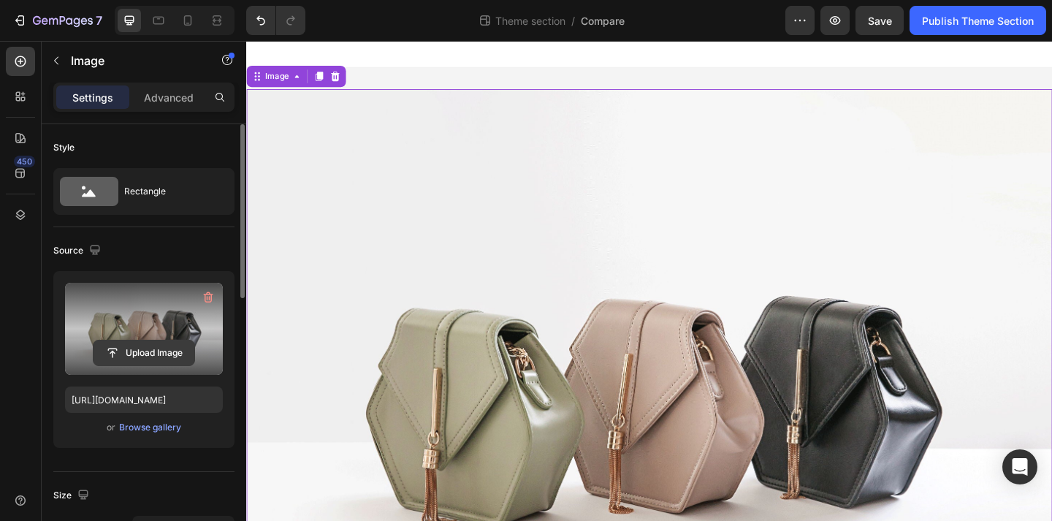
click at [153, 353] on input "file" at bounding box center [143, 352] width 101 height 25
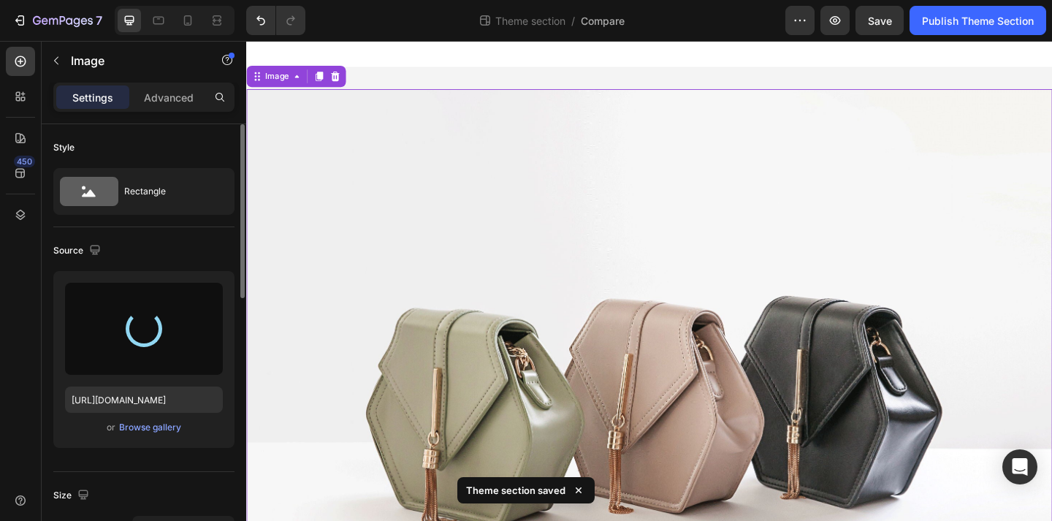
type input "[URL][DOMAIN_NAME]"
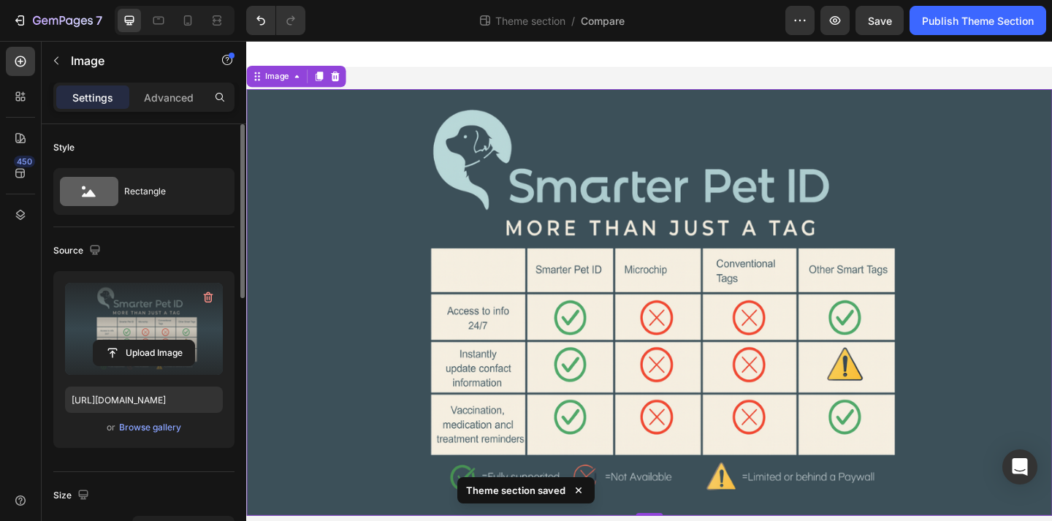
scroll to position [29, 0]
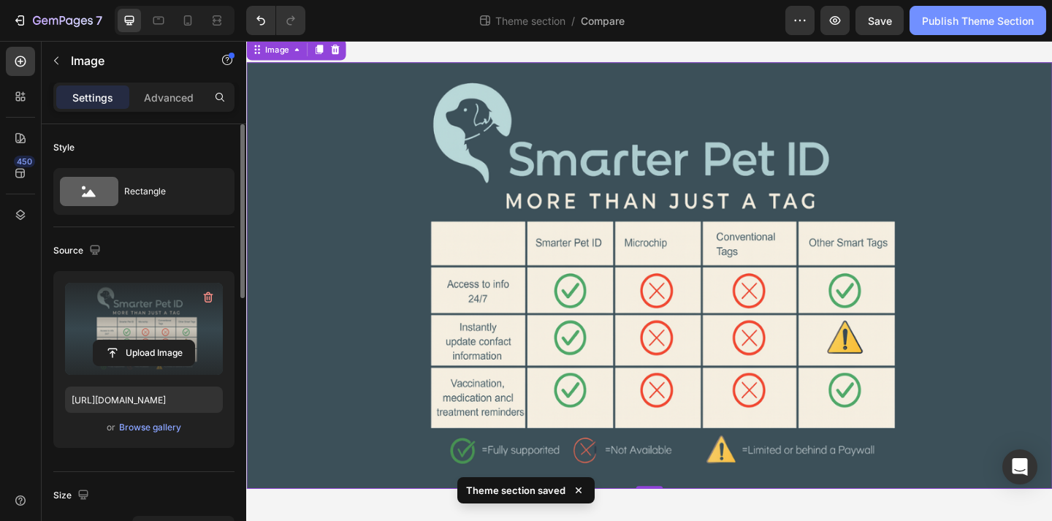
click at [947, 23] on div "Publish Theme Section" at bounding box center [978, 20] width 112 height 15
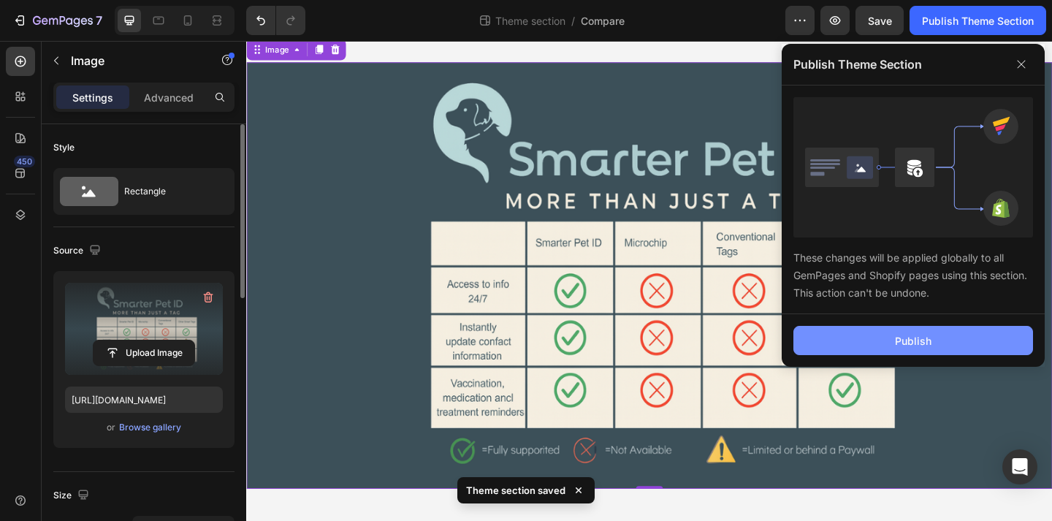
click at [927, 345] on div "Publish" at bounding box center [913, 340] width 37 height 15
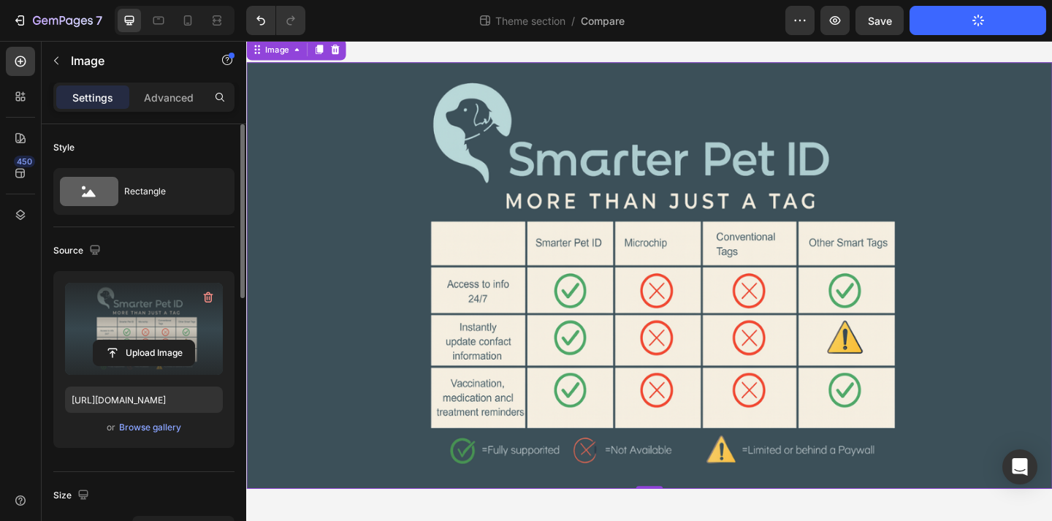
click at [771, 59] on div "Image 0 Row" at bounding box center [684, 302] width 876 height 522
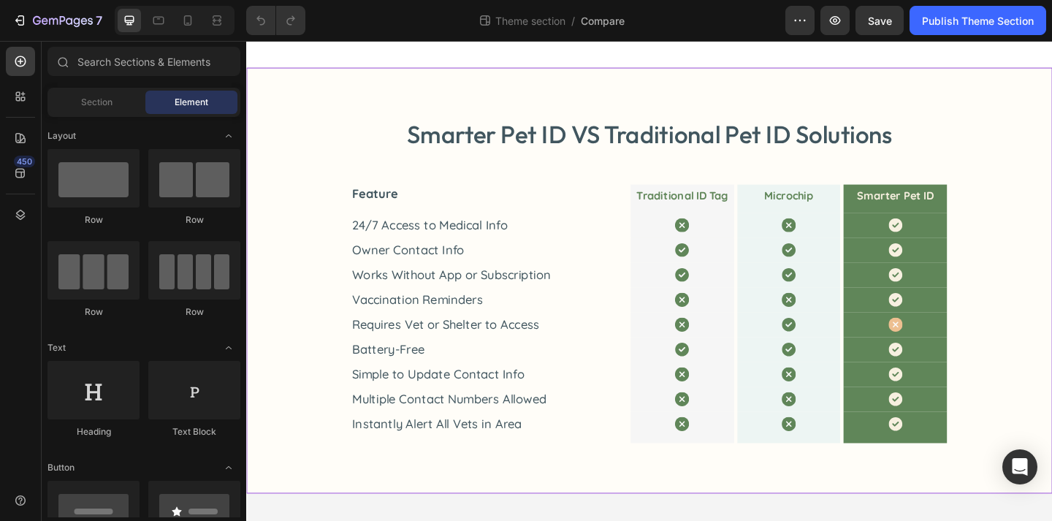
click at [299, 282] on div "Smarter Pet ID VS Traditional Pet ID Solutions Heading Feature Text Block Tradi…" at bounding box center [684, 301] width 835 height 353
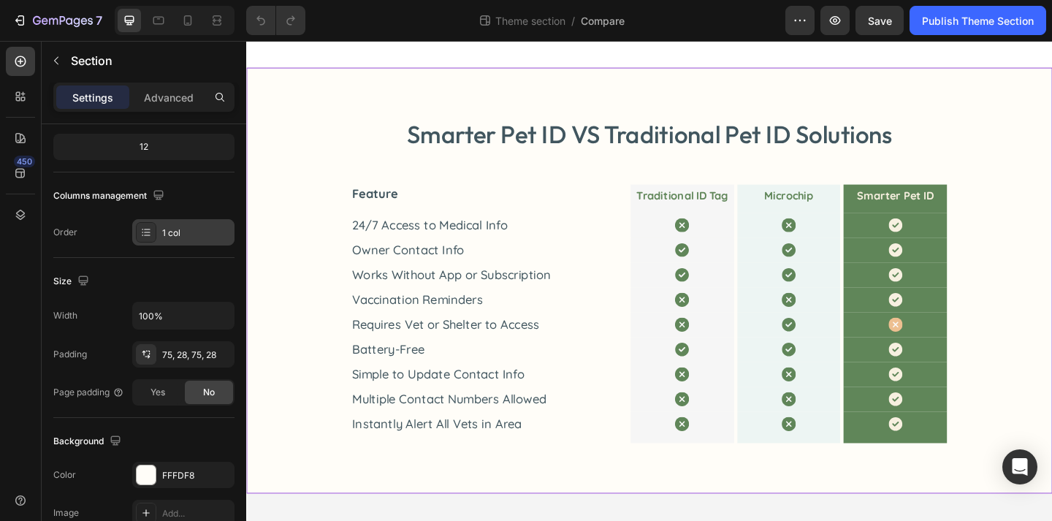
scroll to position [453, 0]
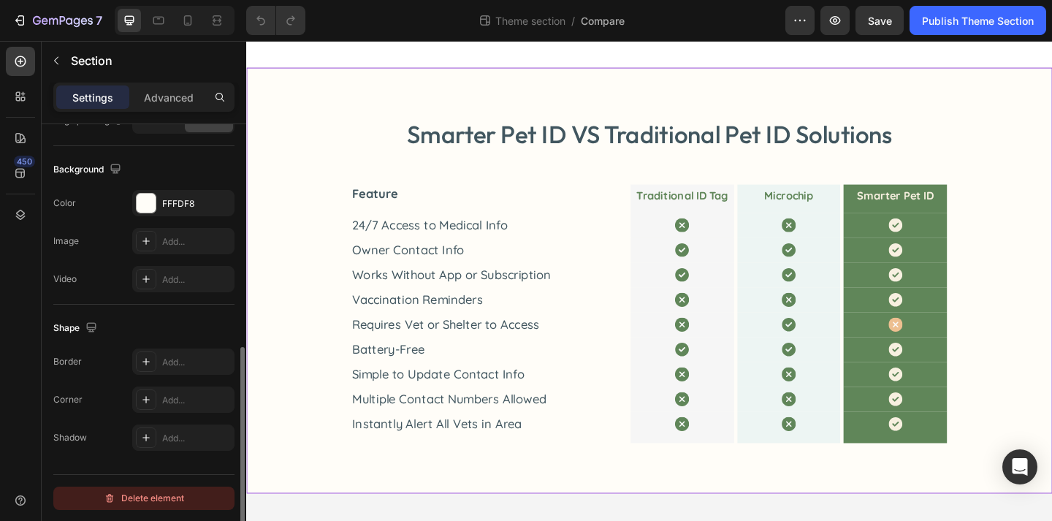
click at [166, 493] on div "Delete element" at bounding box center [144, 498] width 80 height 18
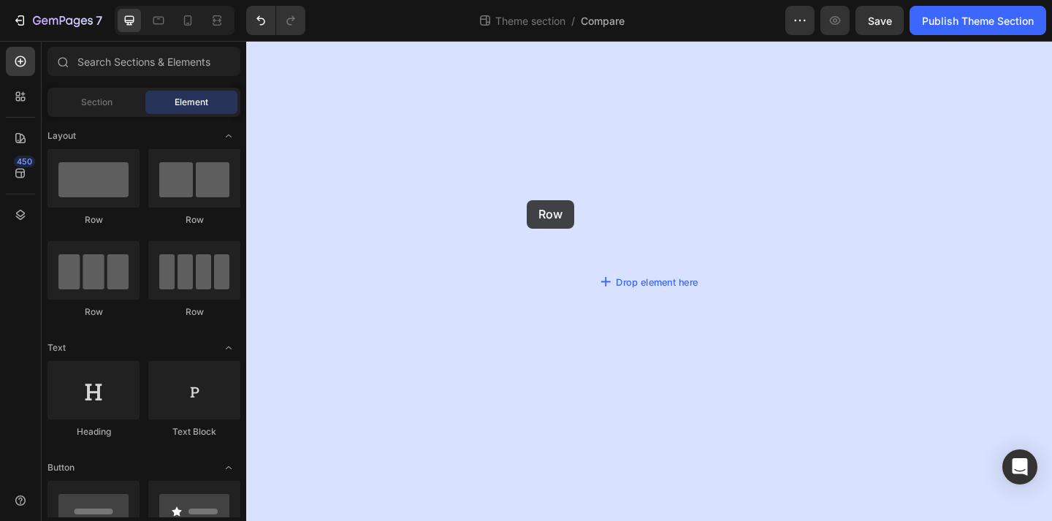
drag, startPoint x: 360, startPoint y: 241, endPoint x: 553, endPoint y: 211, distance: 195.1
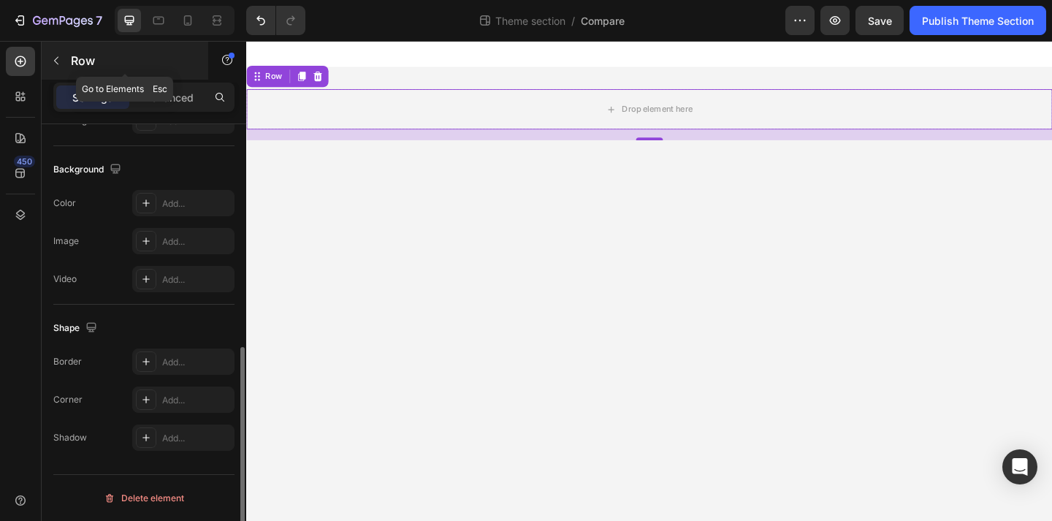
click at [58, 56] on icon "button" at bounding box center [56, 61] width 12 height 12
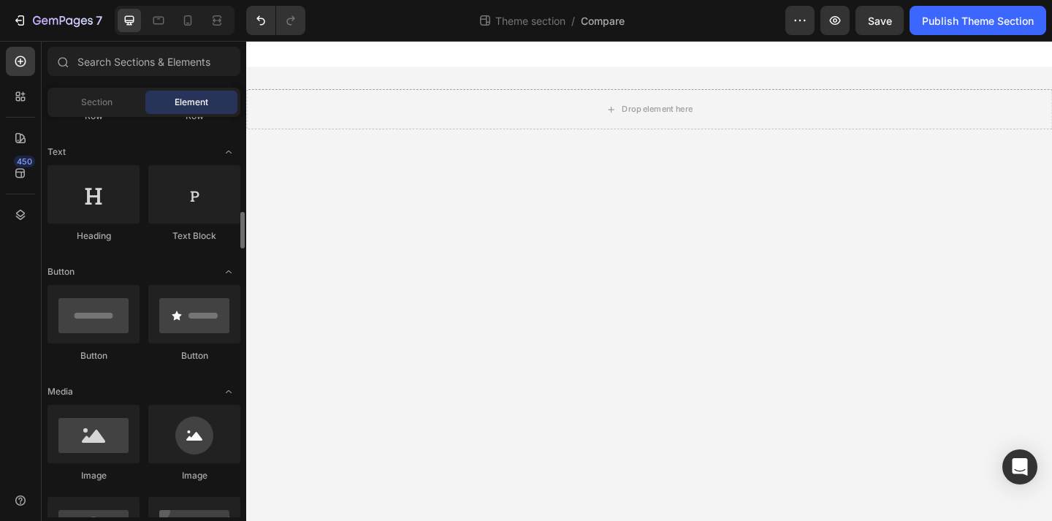
scroll to position [416, 0]
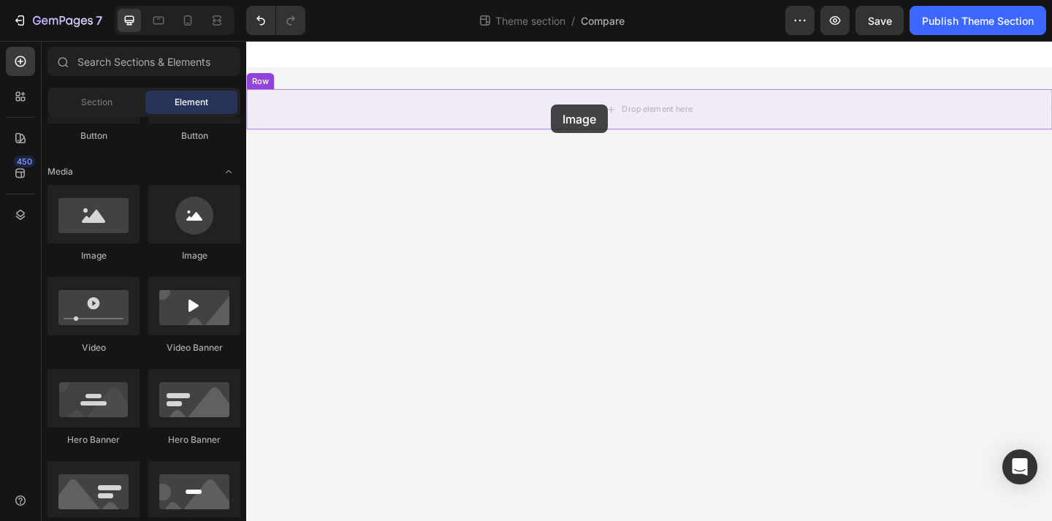
drag, startPoint x: 372, startPoint y: 248, endPoint x: 577, endPoint y: 108, distance: 247.5
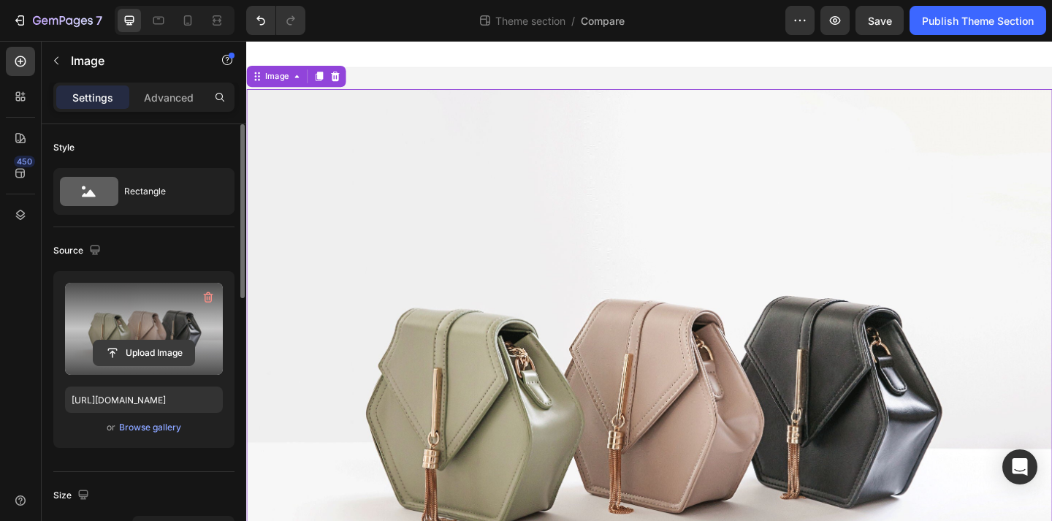
click at [176, 345] on input "file" at bounding box center [143, 352] width 101 height 25
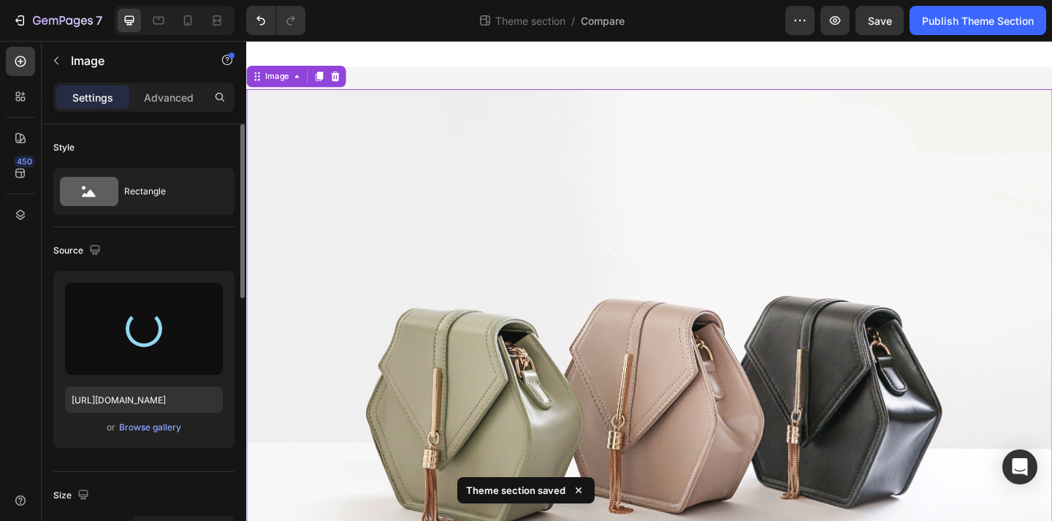
type input "[URL][DOMAIN_NAME]"
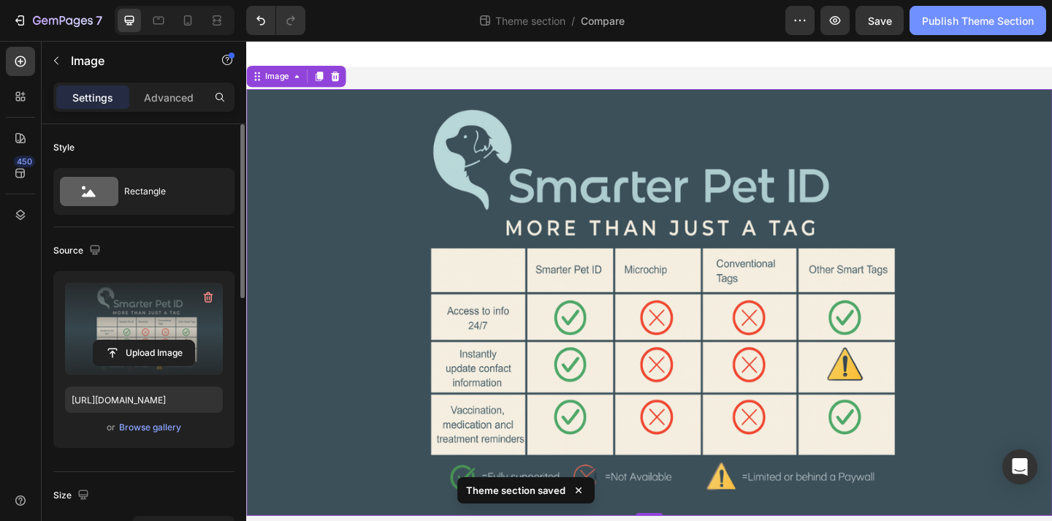
click at [953, 18] on div "Publish Theme Section" at bounding box center [978, 20] width 112 height 15
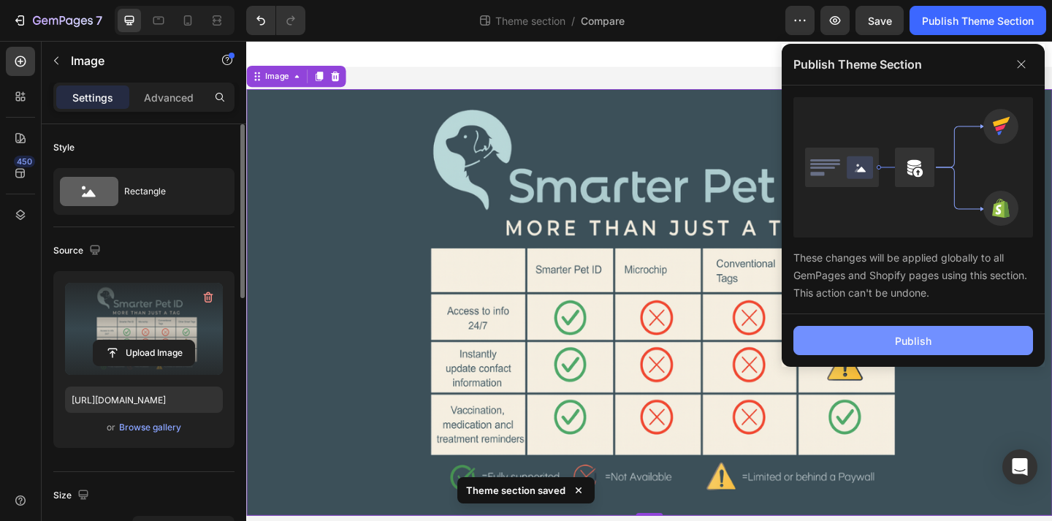
click at [876, 335] on button "Publish" at bounding box center [913, 340] width 240 height 29
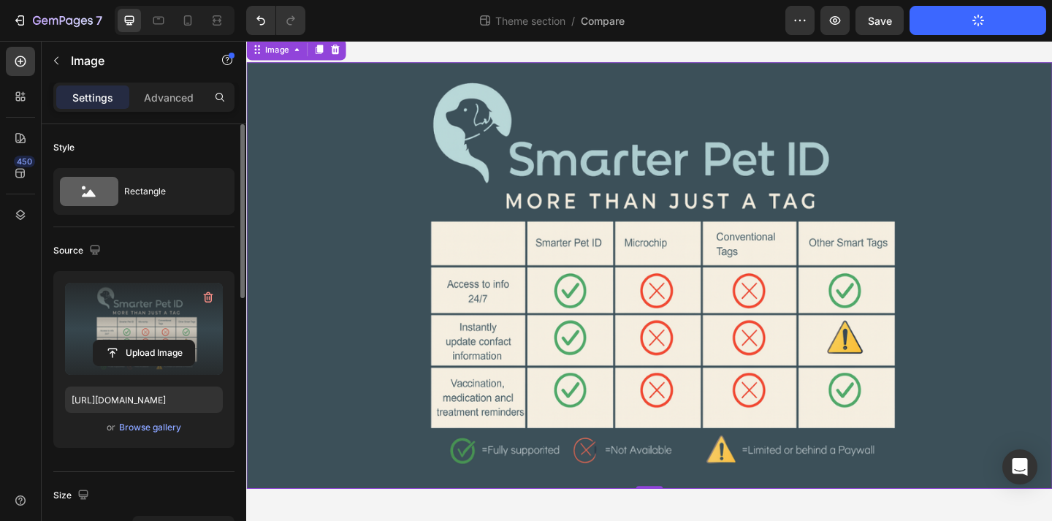
scroll to position [16, 0]
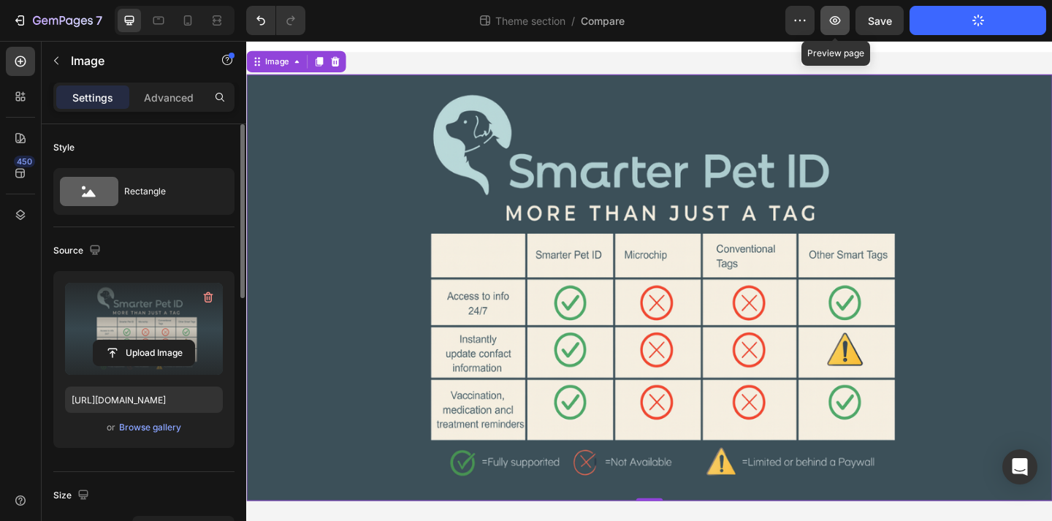
click at [842, 13] on button "button" at bounding box center [834, 20] width 29 height 29
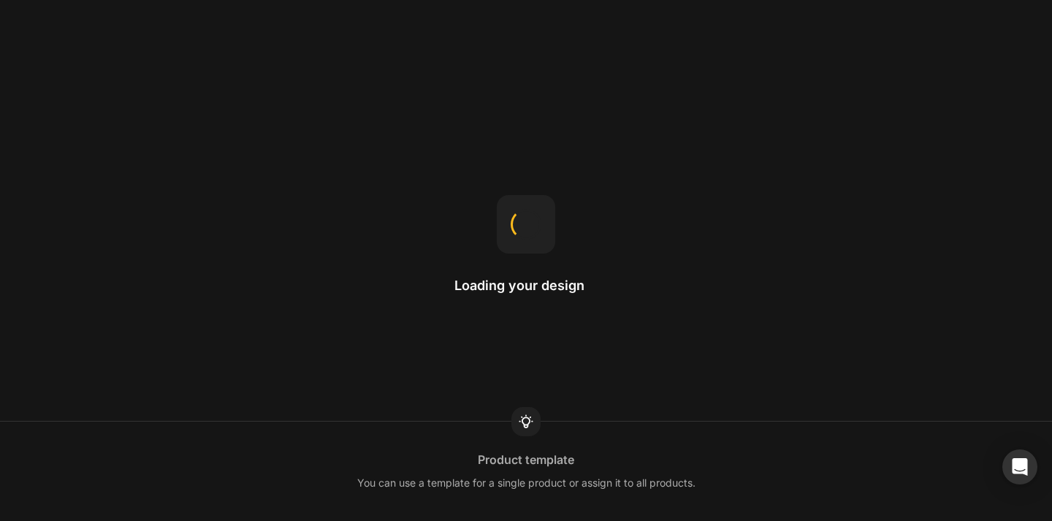
click at [808, 234] on div "Loading your design Product template You can use a template for a single produc…" at bounding box center [526, 260] width 1052 height 521
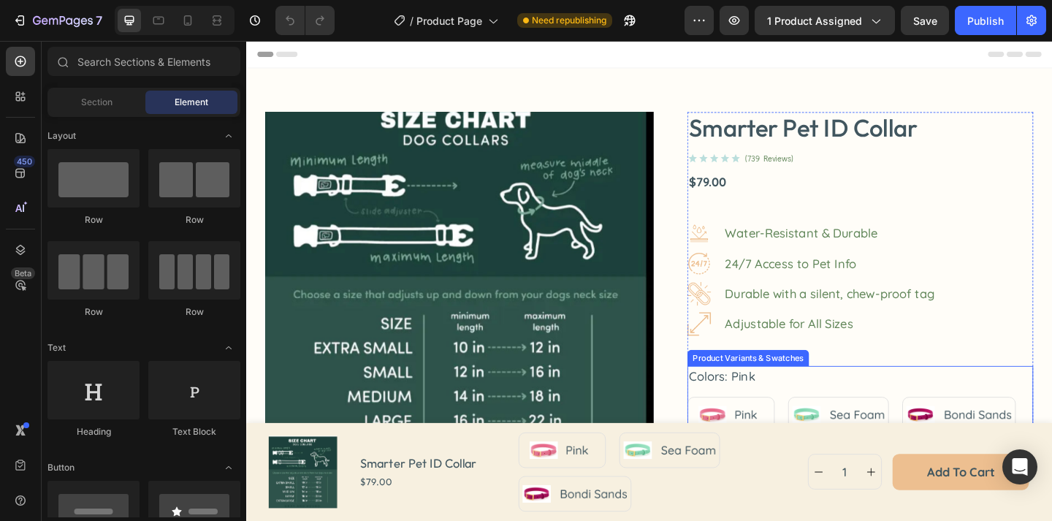
scroll to position [2, 0]
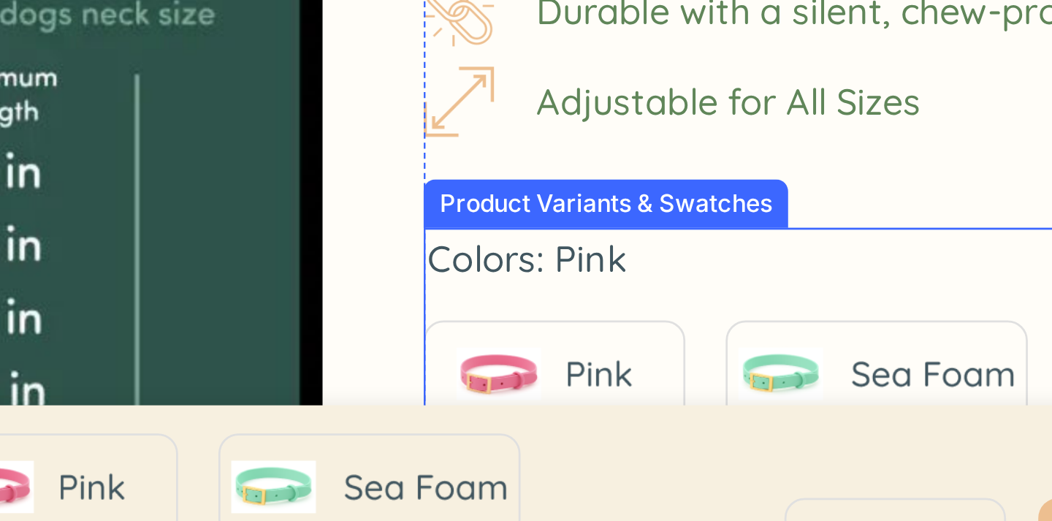
radio input "false"
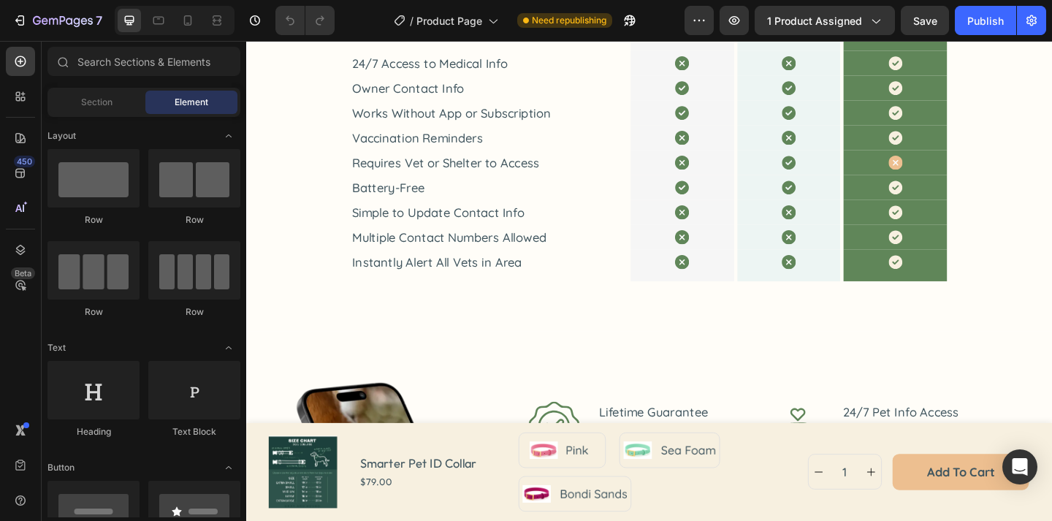
scroll to position [1846, 0]
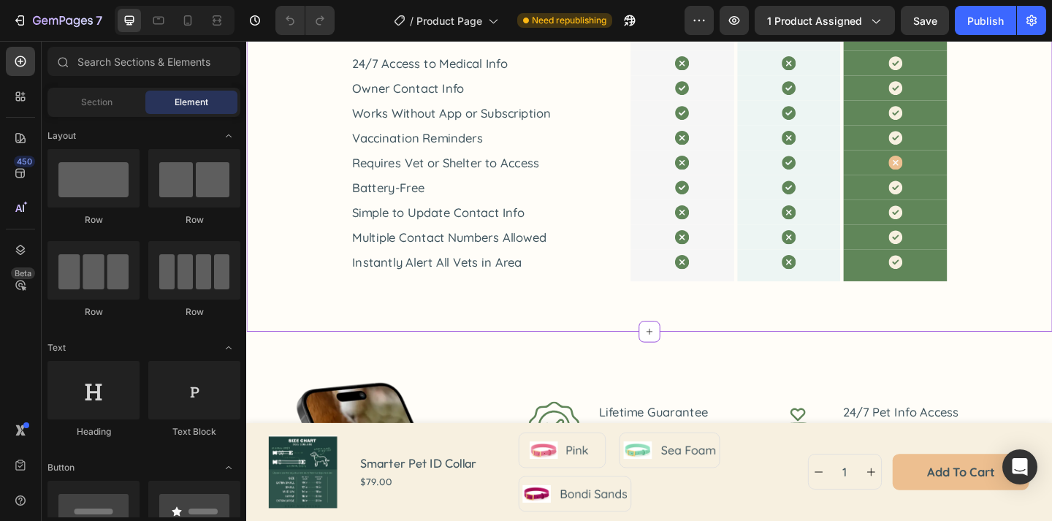
click at [316, 206] on div "Smarter Pet ID VS Traditional Pet ID Solutions Heading Feature Text Block Tradi…" at bounding box center [684, 125] width 835 height 353
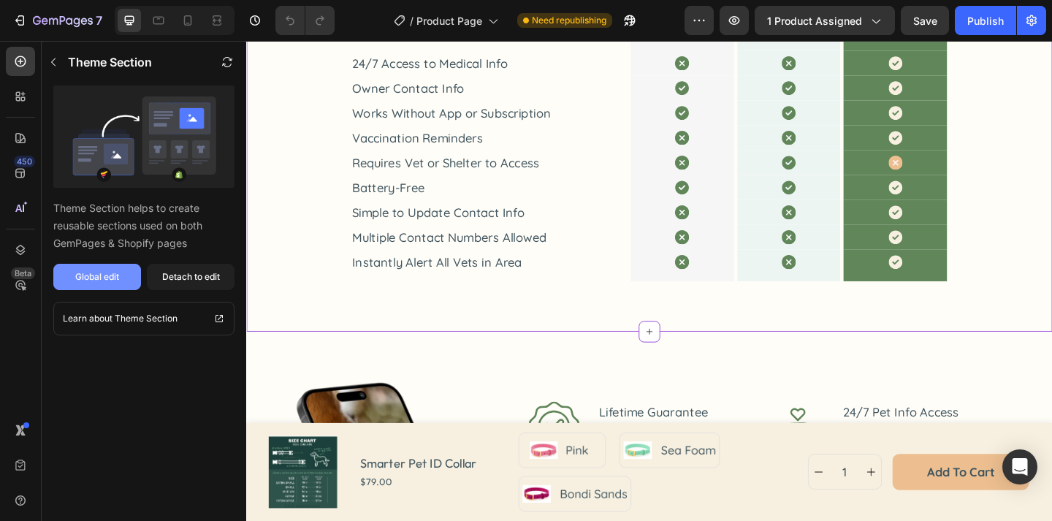
click at [121, 277] on button "Global edit" at bounding box center [97, 277] width 88 height 26
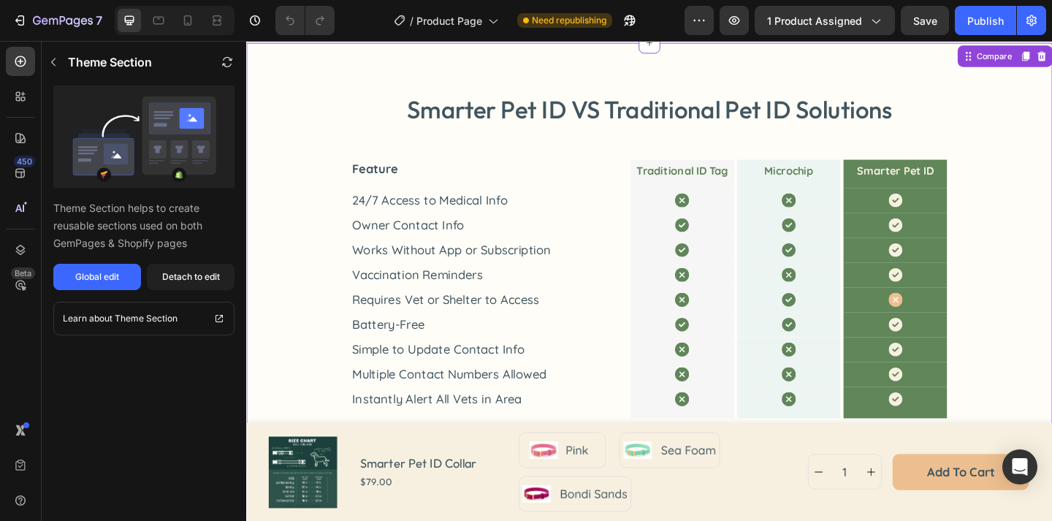
scroll to position [1670, 0]
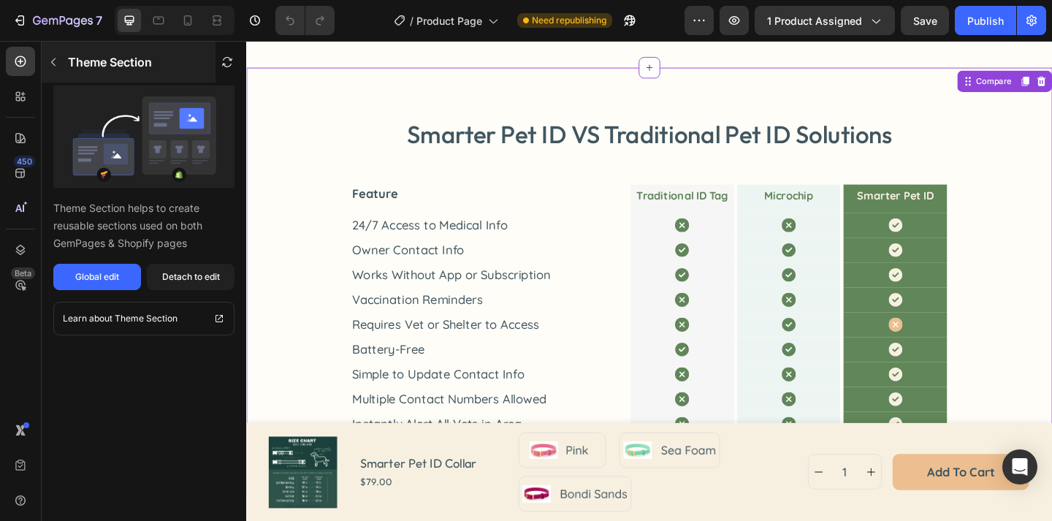
click at [58, 62] on icon "button" at bounding box center [53, 62] width 12 height 12
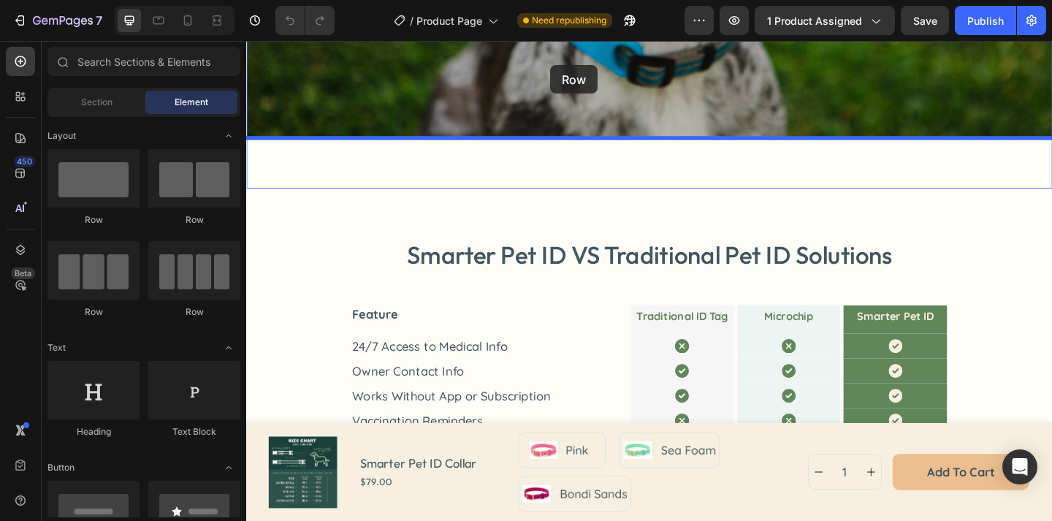
scroll to position [1507, 0]
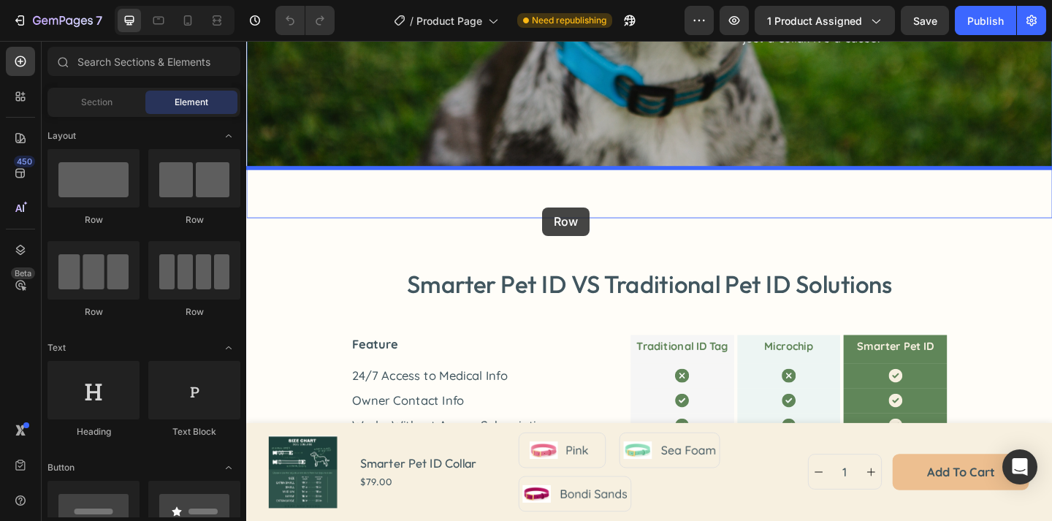
drag, startPoint x: 369, startPoint y: 240, endPoint x: 568, endPoint y: 222, distance: 200.1
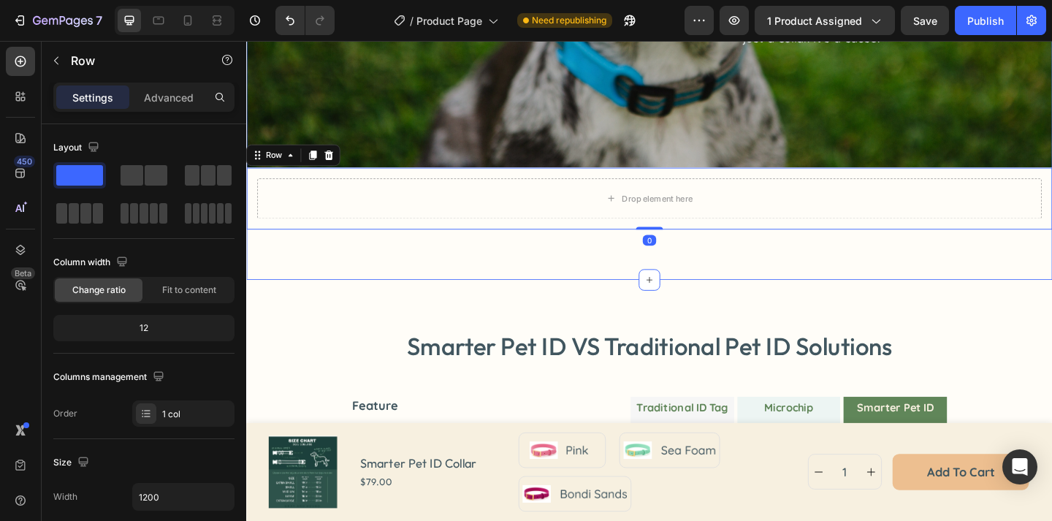
scroll to position [1703, 0]
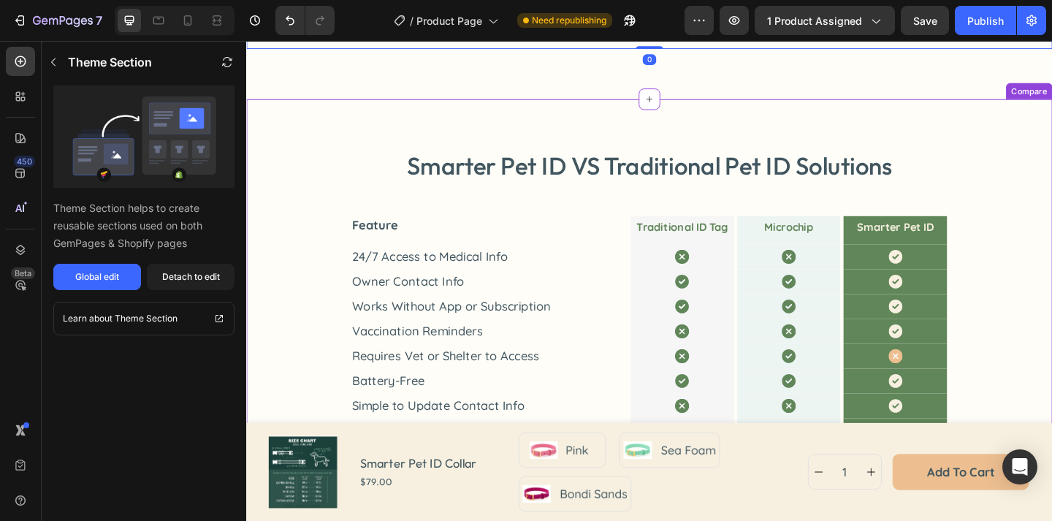
click at [648, 142] on div "Smarter Pet ID VS Traditional Pet ID Solutions Heading Feature Text Block Tradi…" at bounding box center [684, 335] width 876 height 463
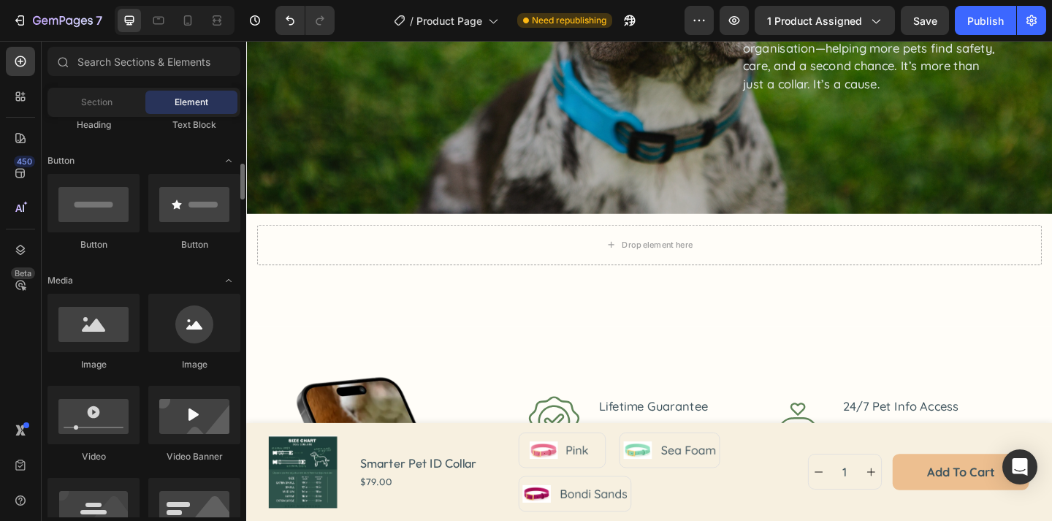
scroll to position [341, 0]
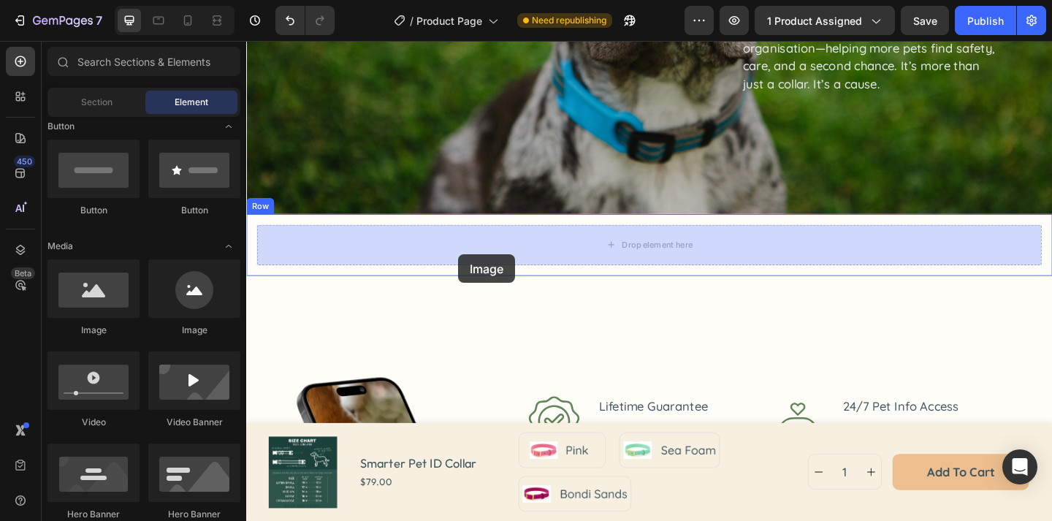
drag, startPoint x: 343, startPoint y: 340, endPoint x: 483, endPoint y: 269, distance: 157.4
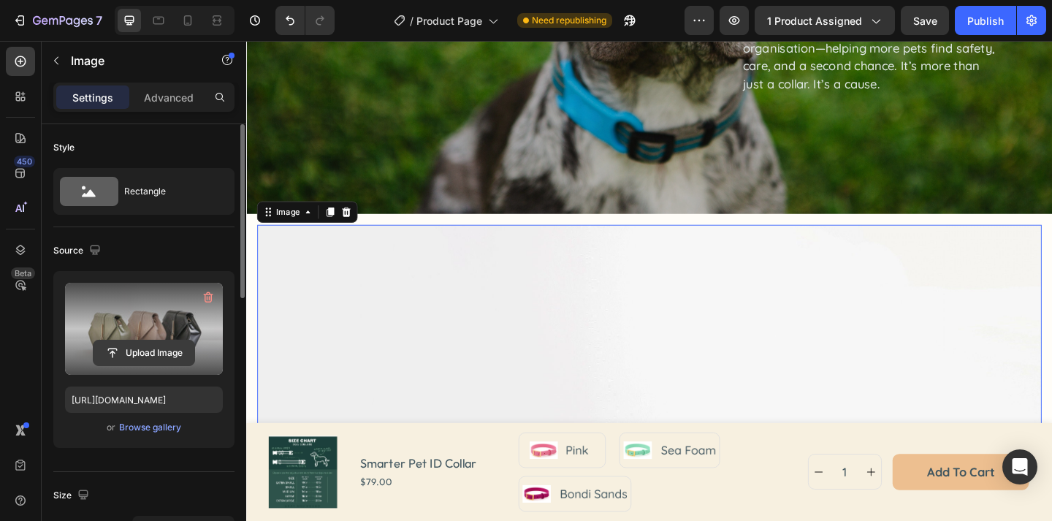
click at [170, 351] on input "file" at bounding box center [143, 352] width 101 height 25
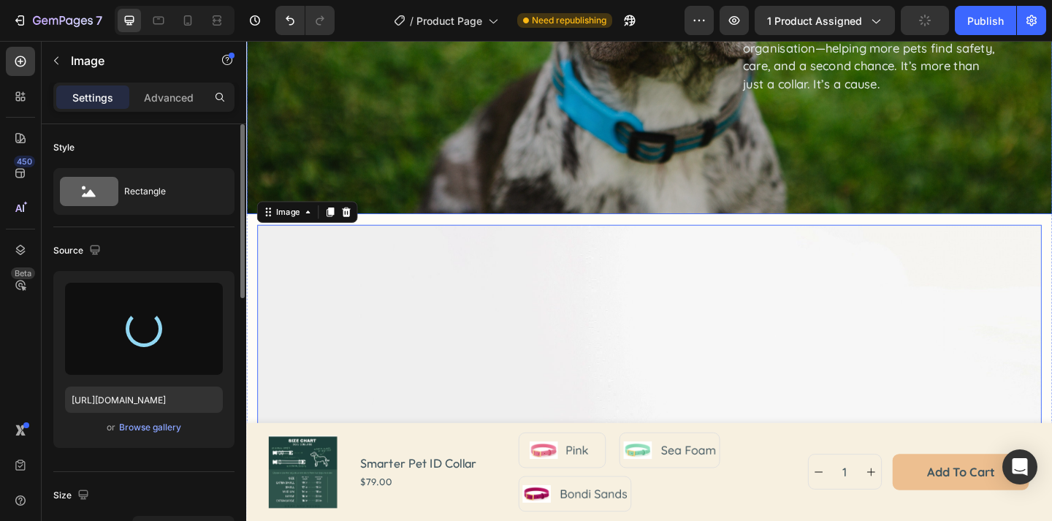
type input "[URL][DOMAIN_NAME]"
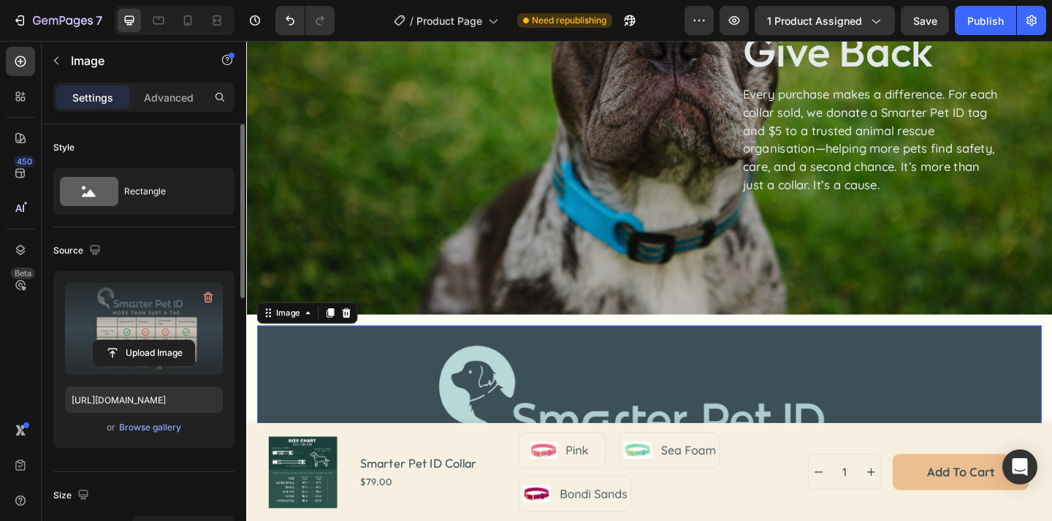
scroll to position [1828, 0]
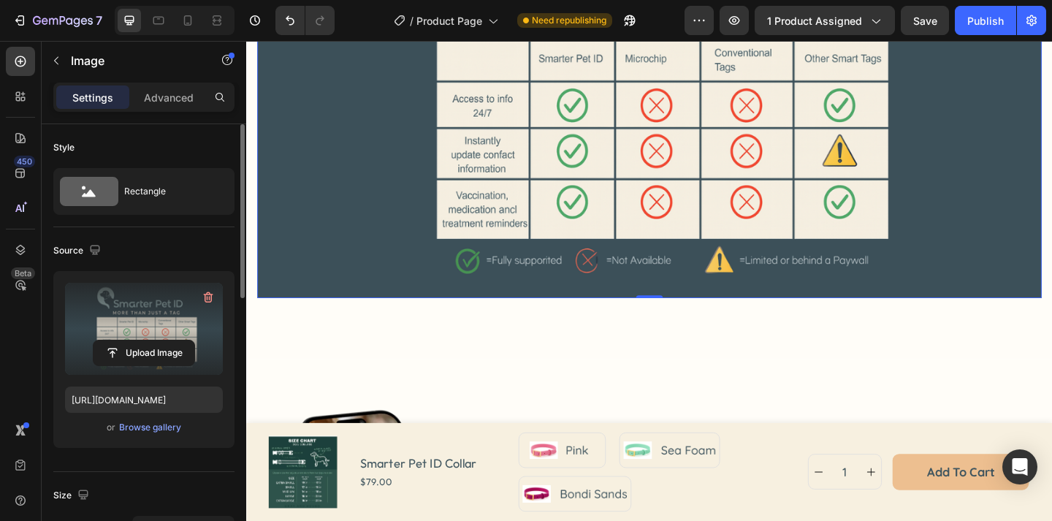
click at [621, 255] on img at bounding box center [684, 94] width 853 height 451
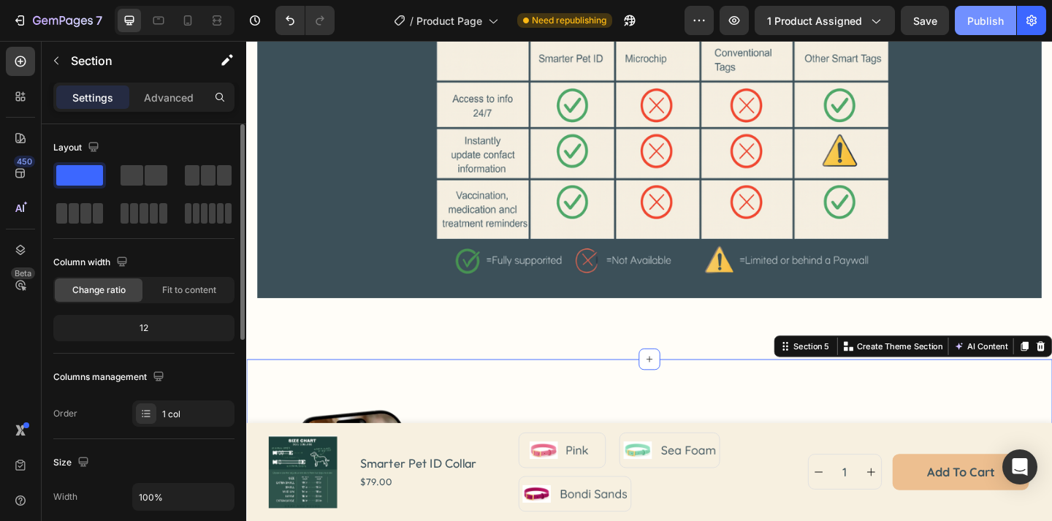
click at [984, 16] on div "Publish" at bounding box center [985, 20] width 37 height 15
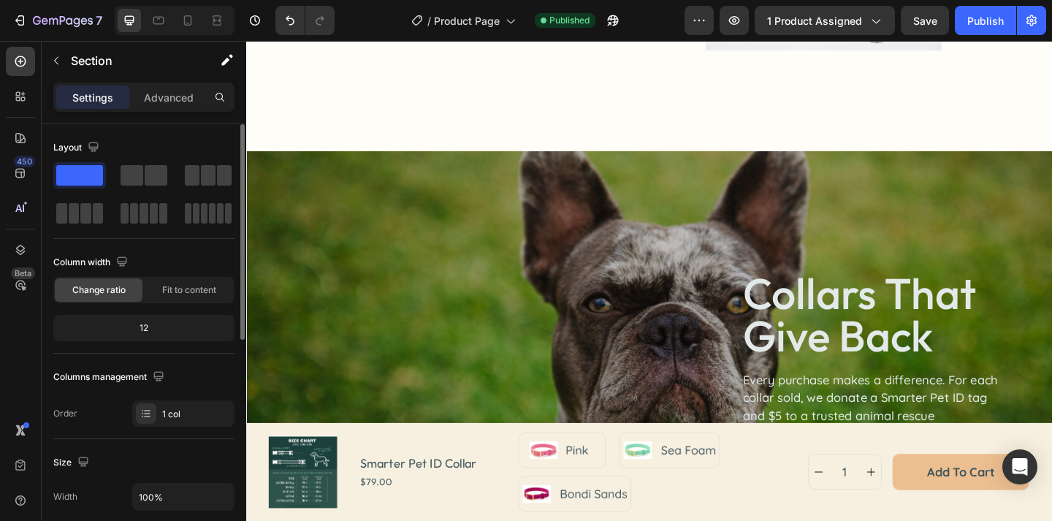
scroll to position [1309, 0]
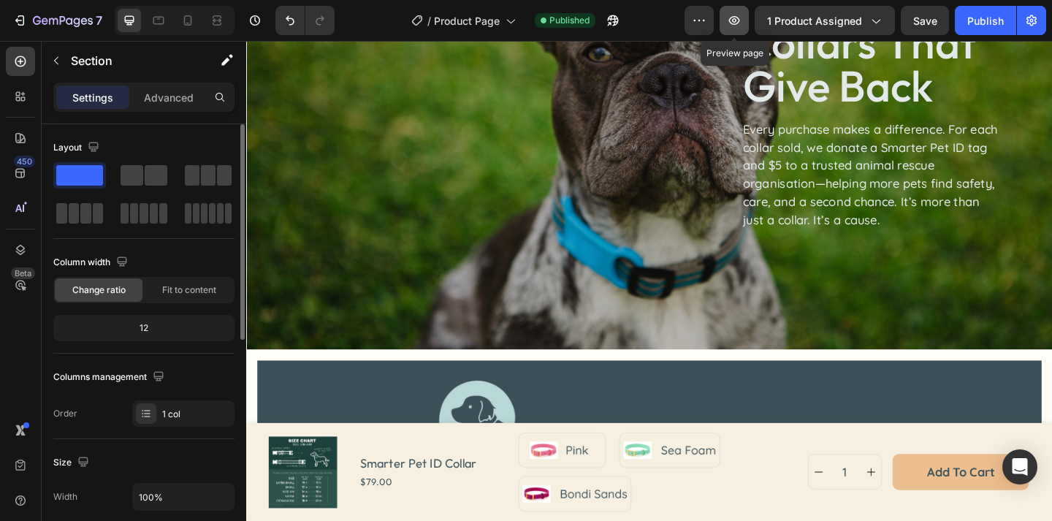
click at [741, 25] on icon "button" at bounding box center [734, 20] width 15 height 15
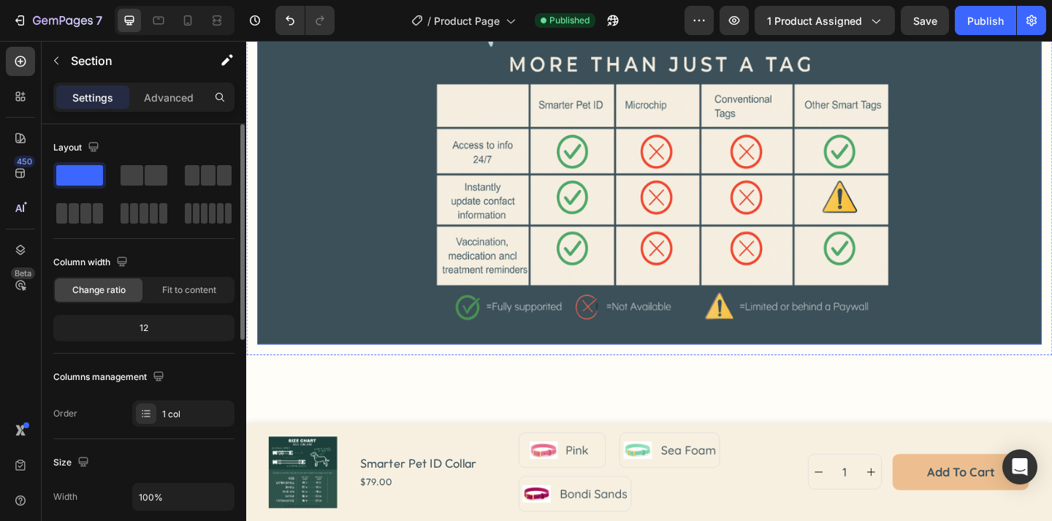
scroll to position [1954, 0]
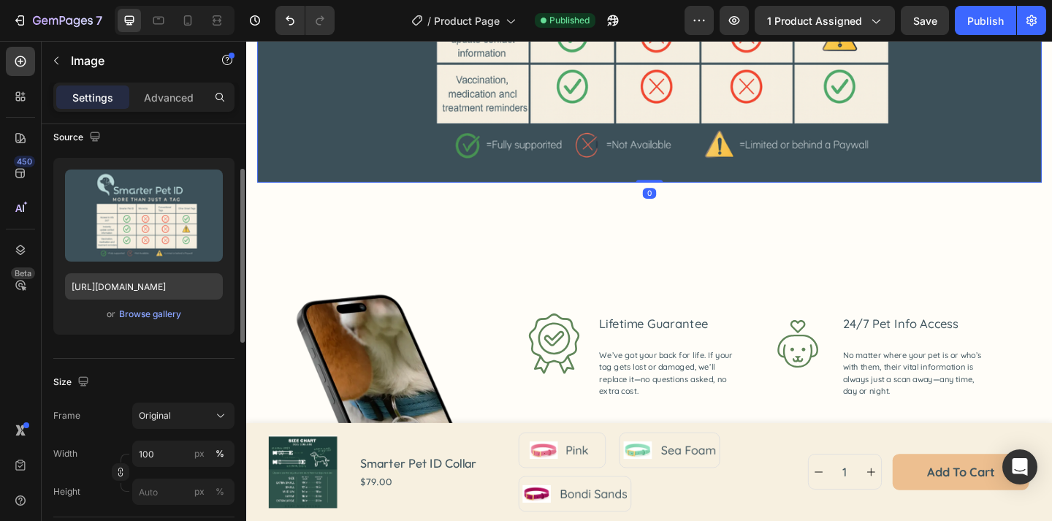
scroll to position [280, 0]
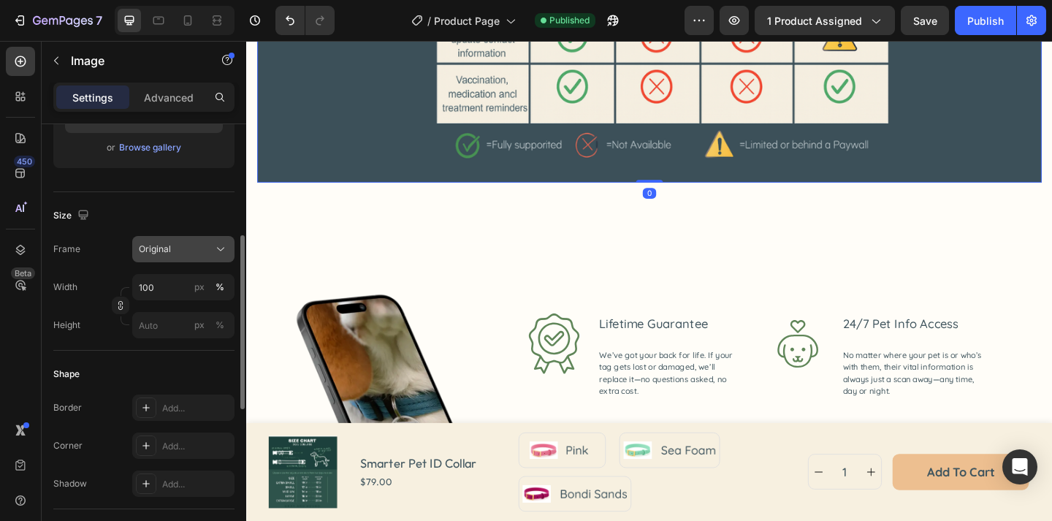
click at [200, 256] on button "Original" at bounding box center [183, 249] width 102 height 26
click at [165, 194] on div "Size Frame Original Width 100 px % Height px %" at bounding box center [143, 271] width 181 height 158
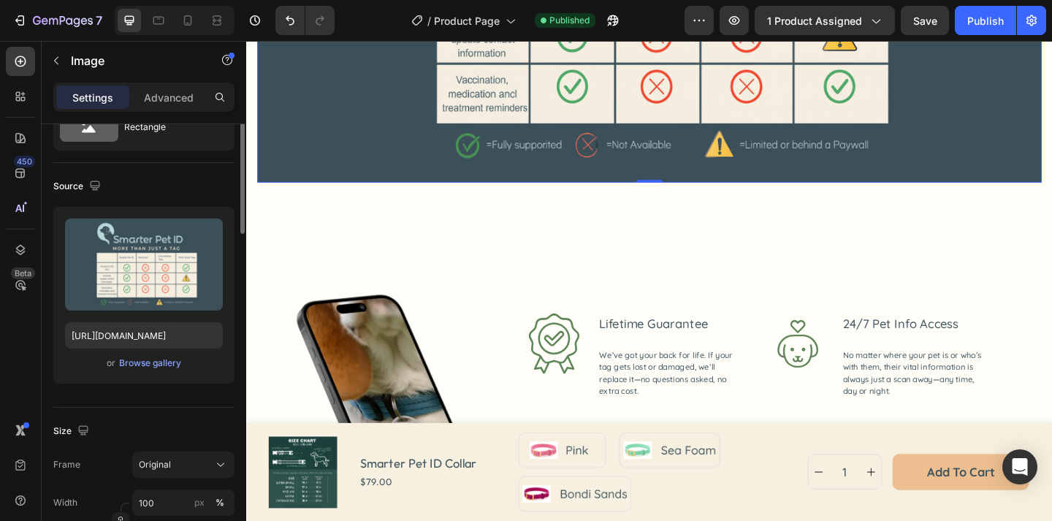
scroll to position [0, 0]
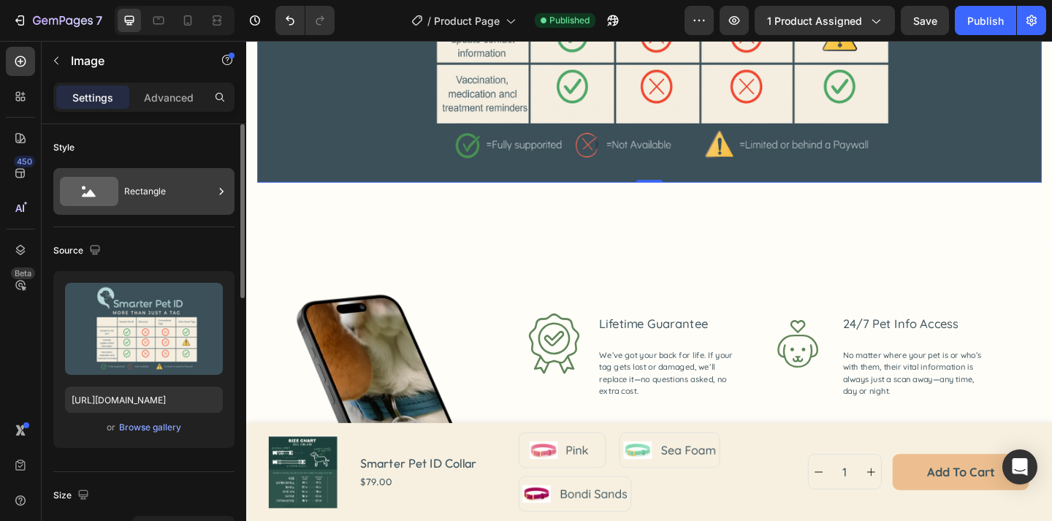
click at [177, 211] on div "Rectangle" at bounding box center [143, 191] width 181 height 47
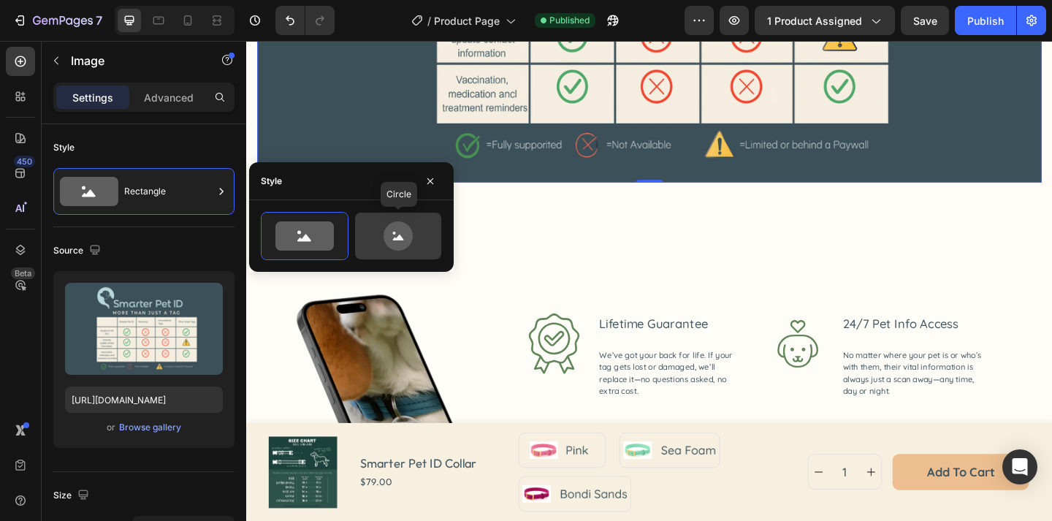
click at [399, 246] on icon at bounding box center [397, 235] width 29 height 29
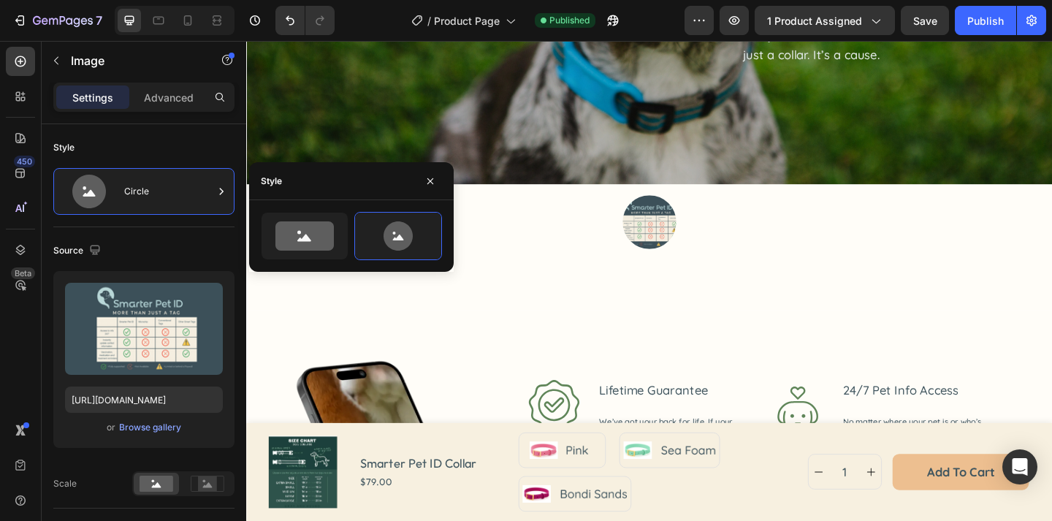
scroll to position [1404, 0]
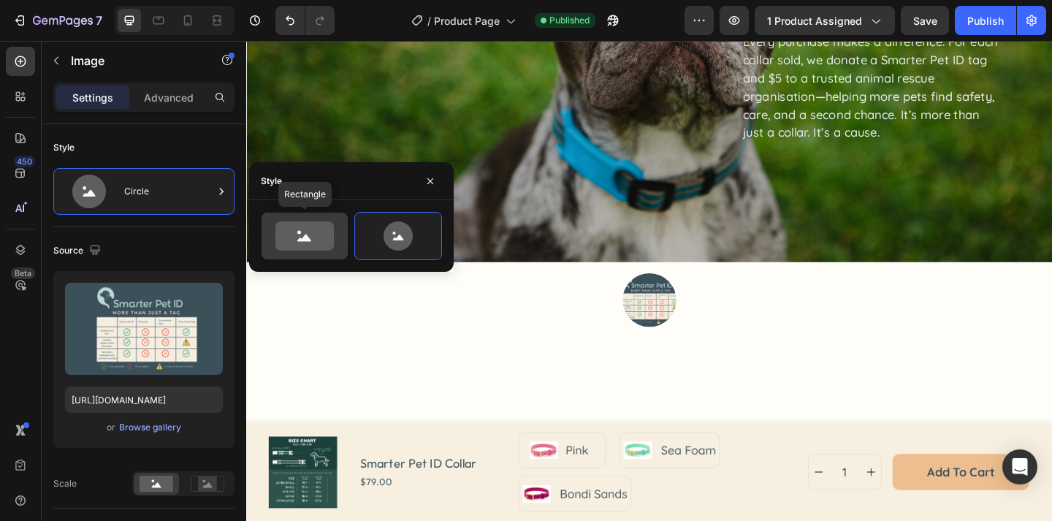
click at [313, 237] on icon at bounding box center [304, 235] width 58 height 29
type input "100"
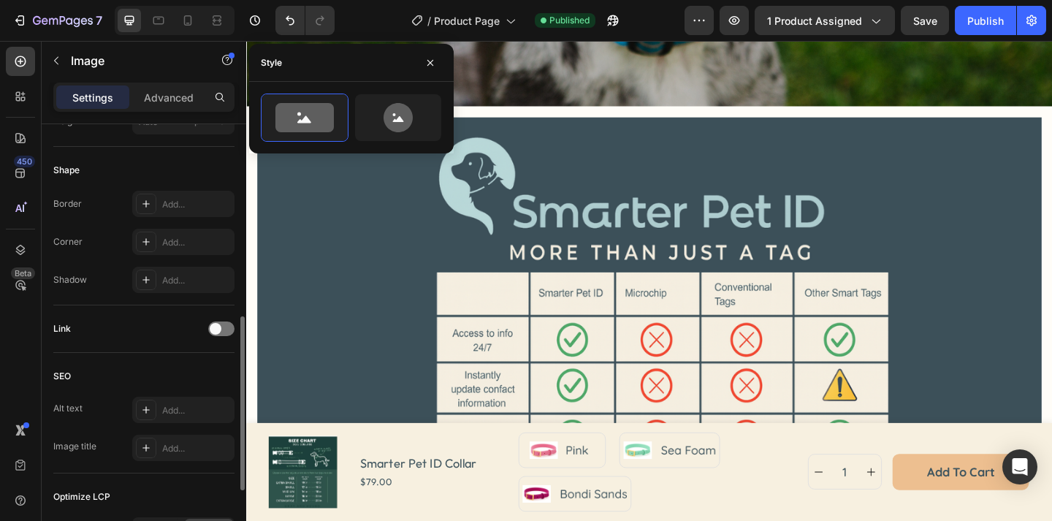
scroll to position [478, 0]
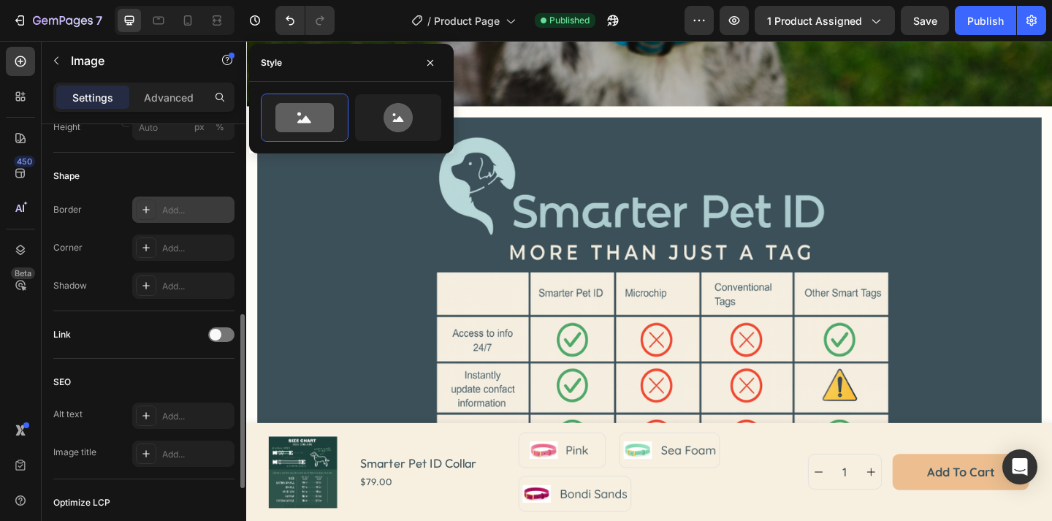
click at [182, 220] on div "Add..." at bounding box center [183, 209] width 102 height 26
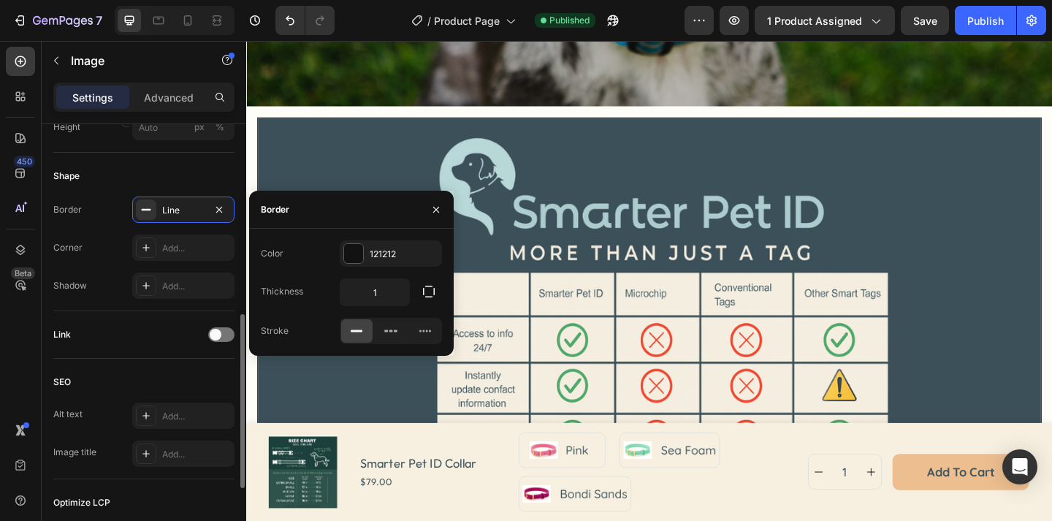
click at [183, 332] on div "Link" at bounding box center [143, 334] width 181 height 23
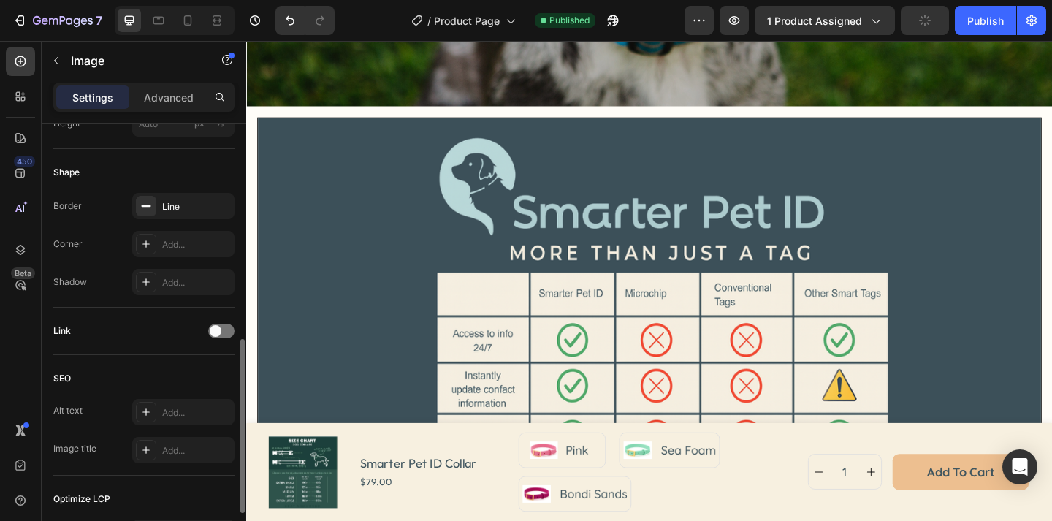
scroll to position [498, 0]
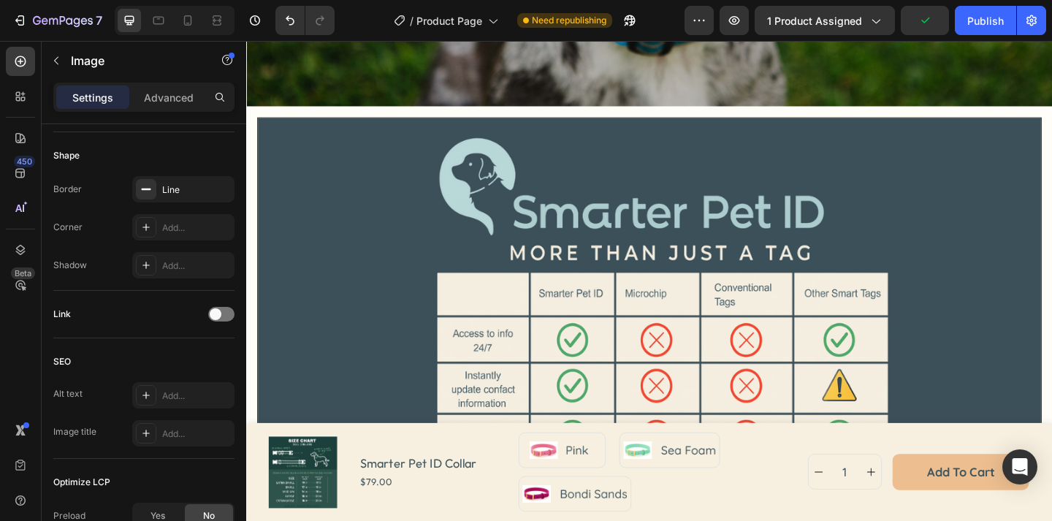
click at [316, 224] on img at bounding box center [684, 350] width 853 height 452
click at [307, 166] on img at bounding box center [684, 350] width 853 height 452
click at [172, 101] on p "Advanced" at bounding box center [169, 97] width 50 height 15
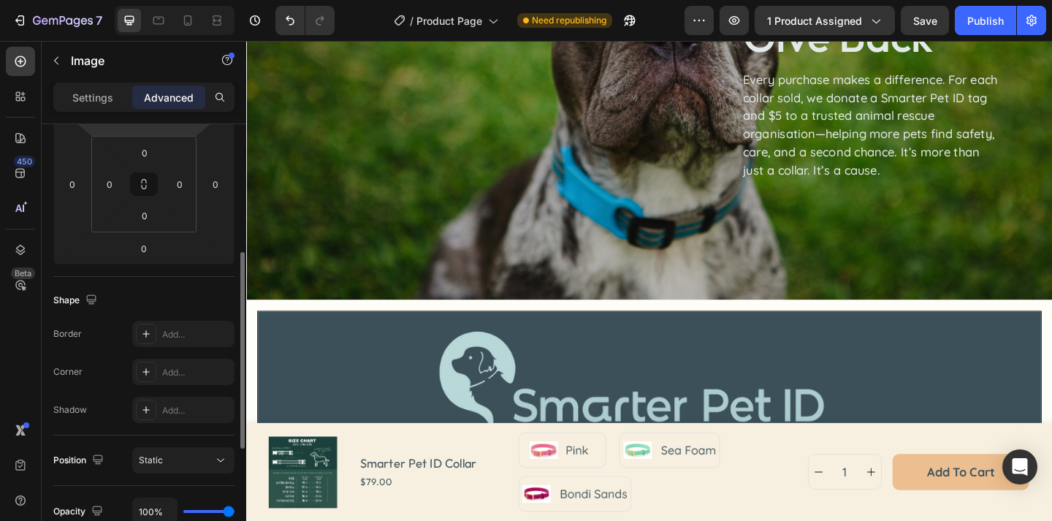
scroll to position [242, 0]
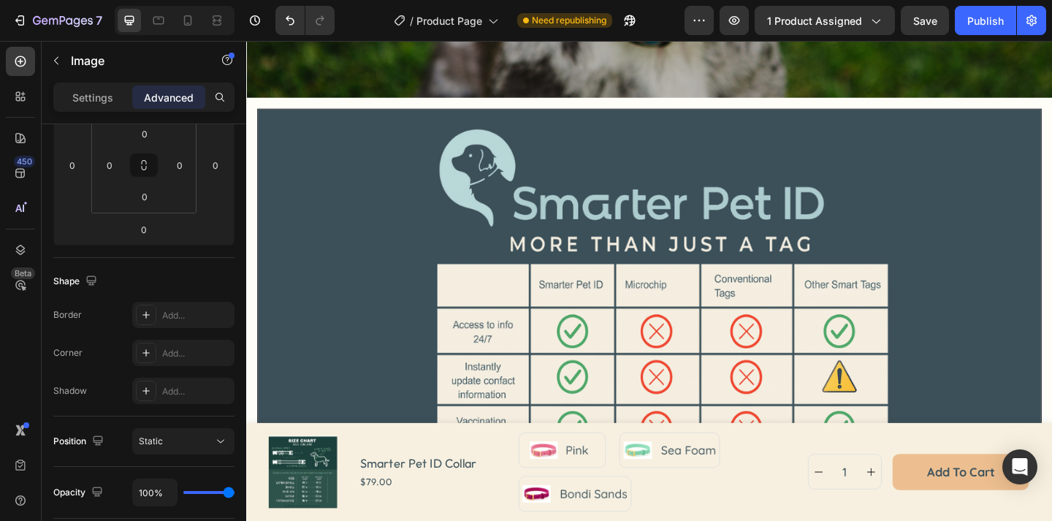
click at [413, 310] on img at bounding box center [684, 341] width 853 height 452
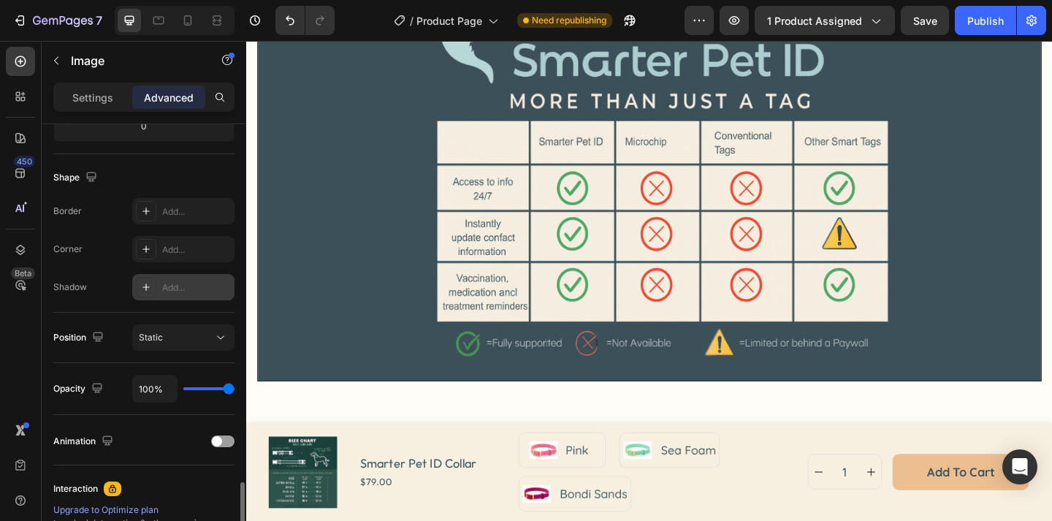
scroll to position [485, 0]
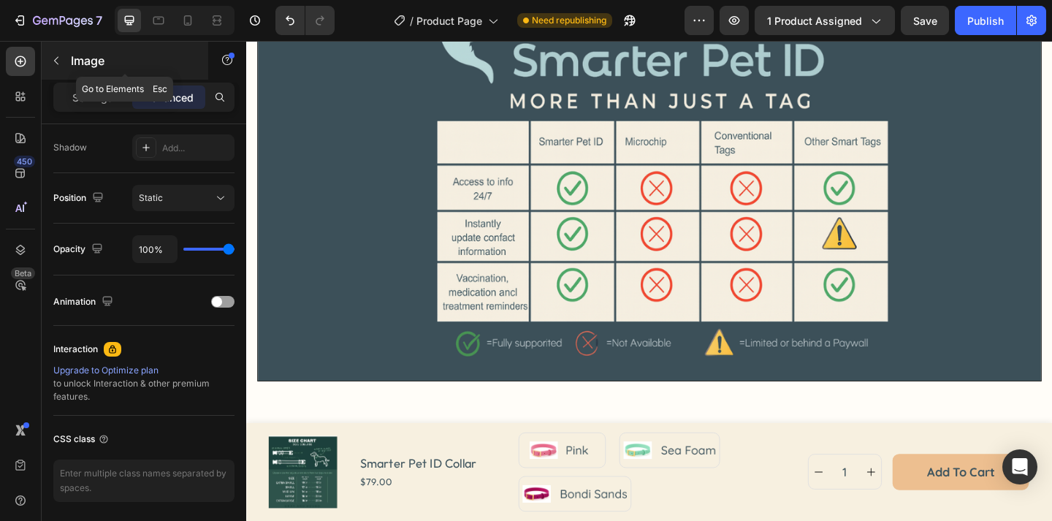
click at [55, 69] on button "button" at bounding box center [56, 60] width 23 height 23
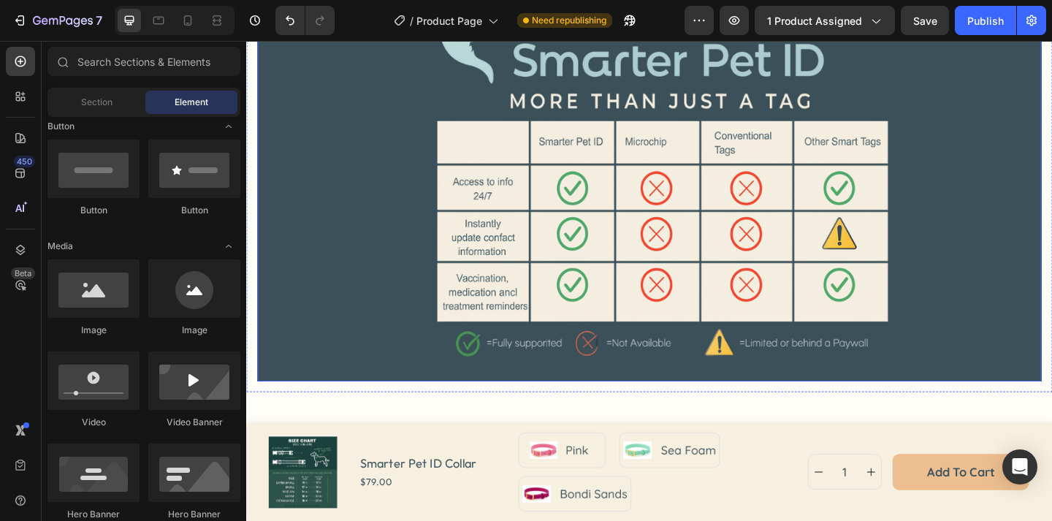
scroll to position [1599, 0]
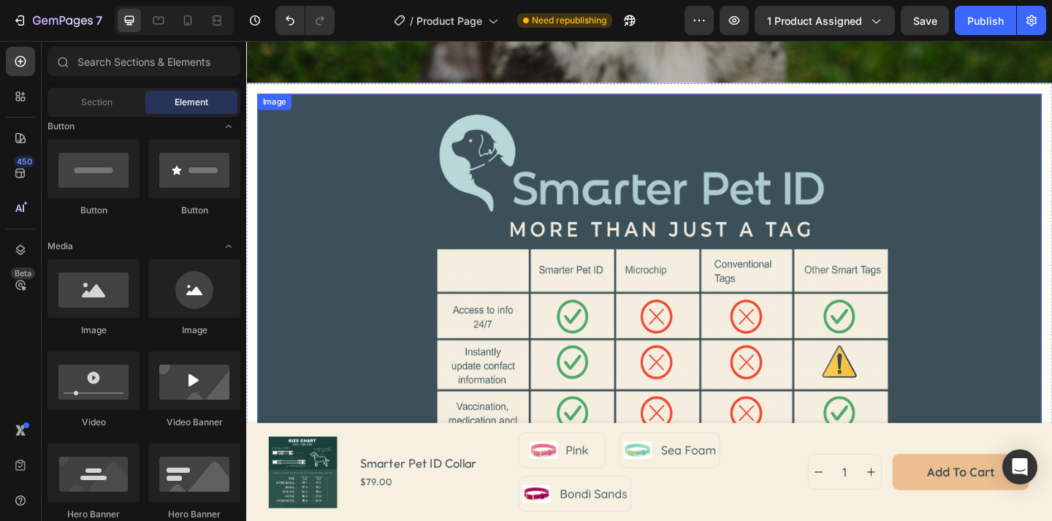
click at [319, 169] on img at bounding box center [684, 325] width 853 height 452
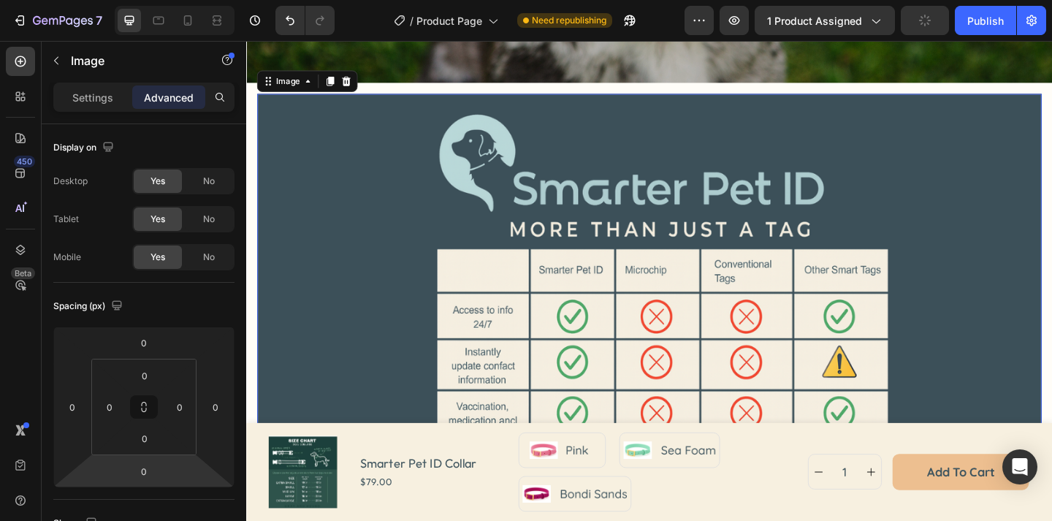
scroll to position [401, 0]
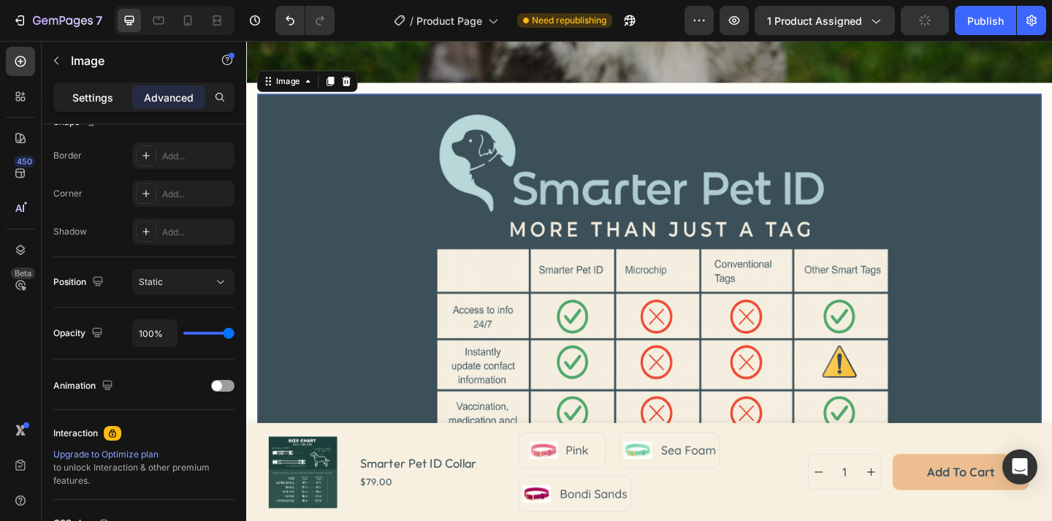
click at [101, 100] on p "Settings" at bounding box center [92, 97] width 41 height 15
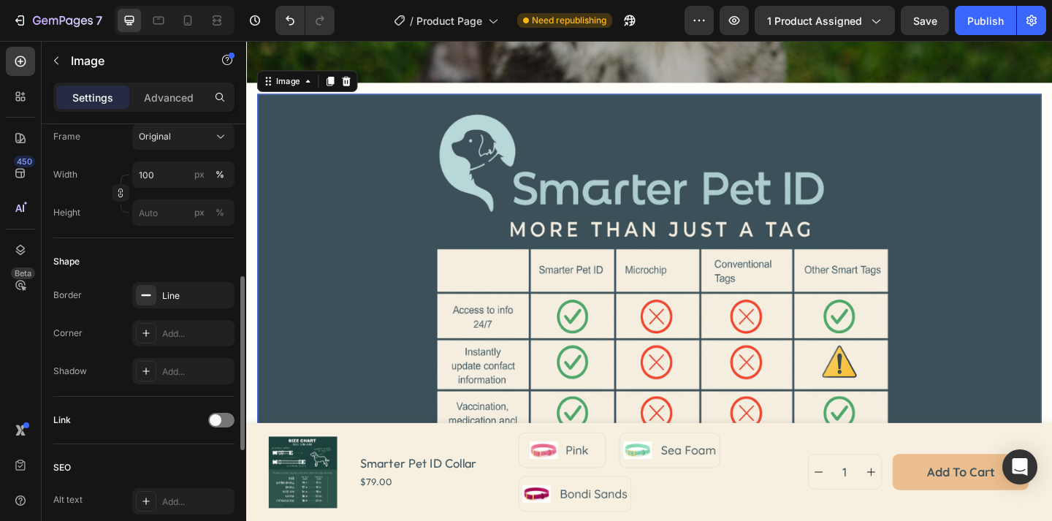
scroll to position [357, 0]
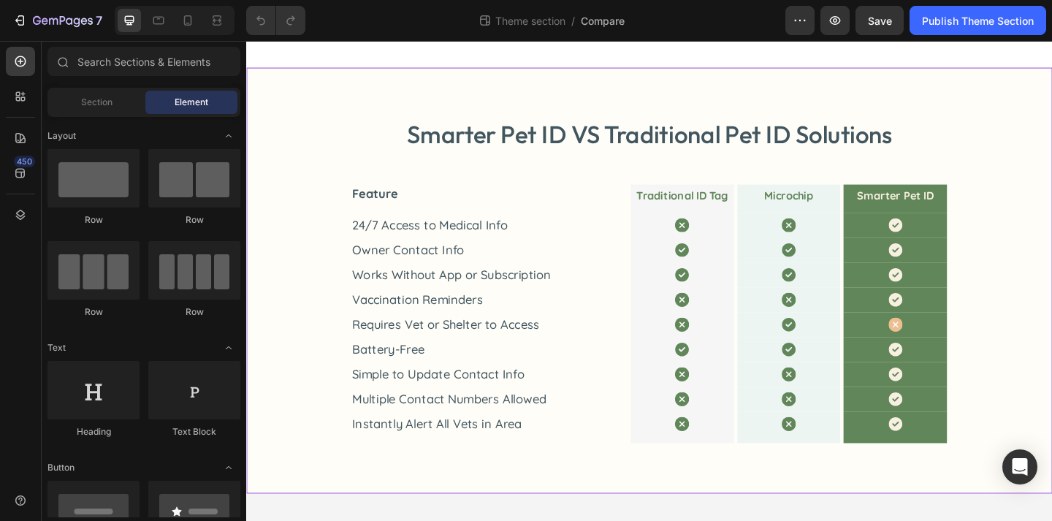
click at [330, 311] on div "Smarter Pet ID VS Traditional Pet ID Solutions Heading Feature Text Block Tradi…" at bounding box center [684, 301] width 835 height 353
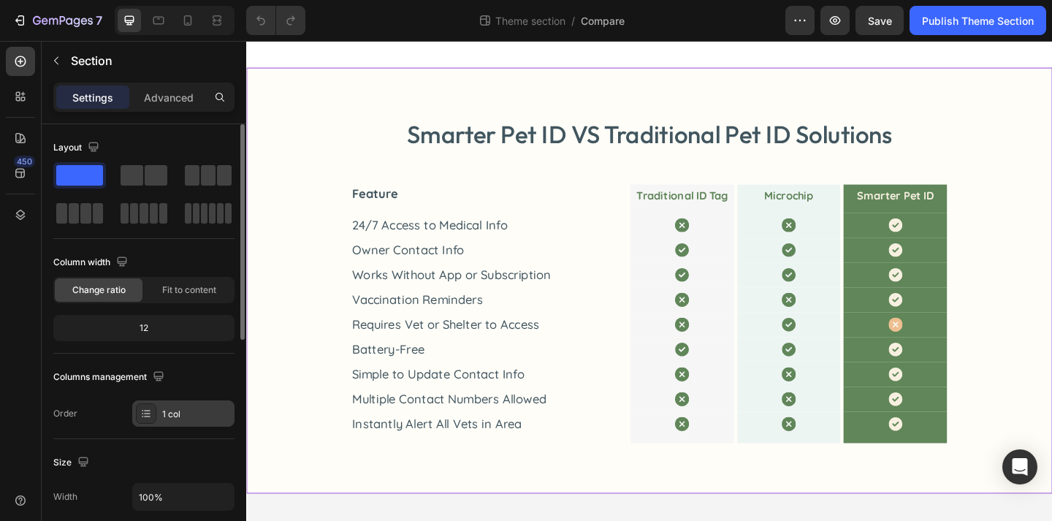
scroll to position [453, 0]
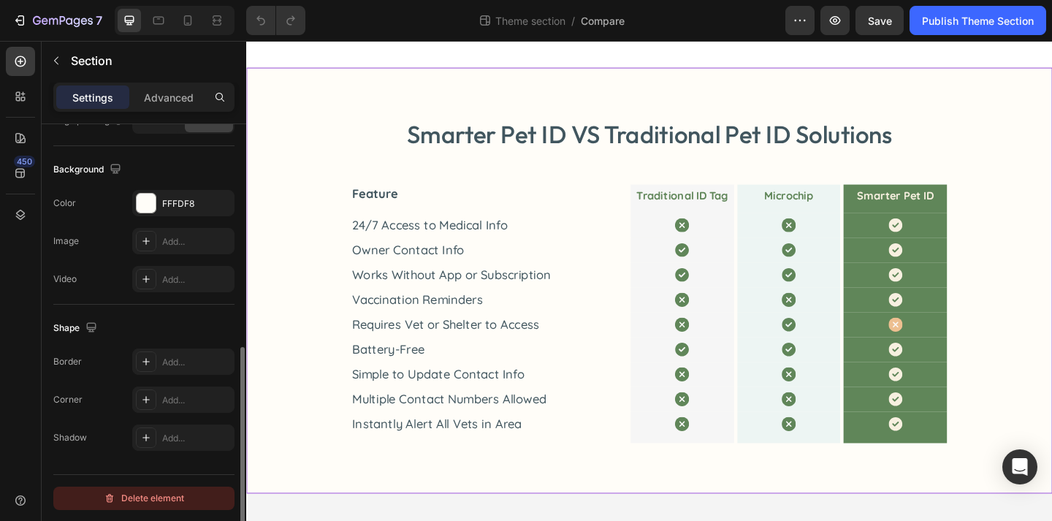
click at [159, 503] on div "Delete element" at bounding box center [144, 498] width 80 height 18
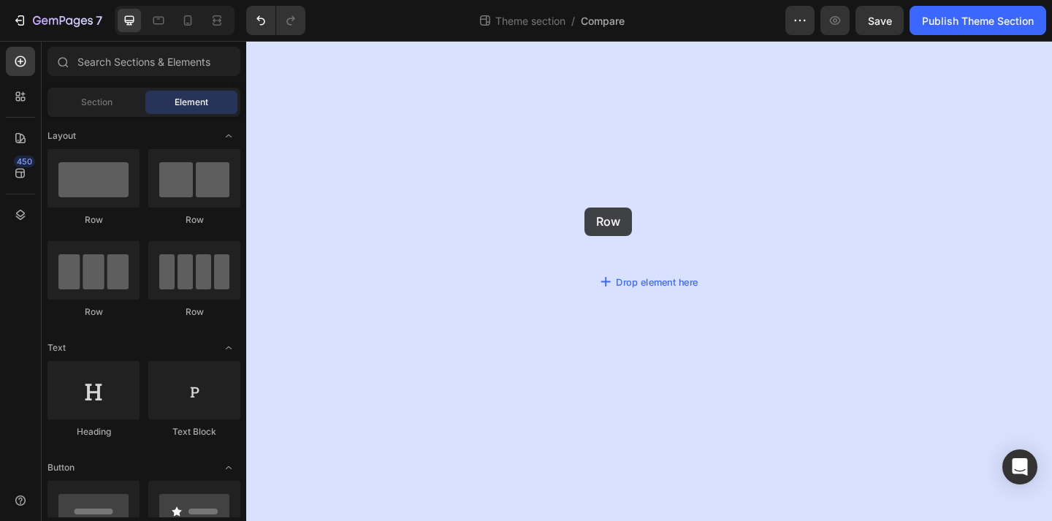
drag, startPoint x: 343, startPoint y: 242, endPoint x: 613, endPoint y: 222, distance: 270.9
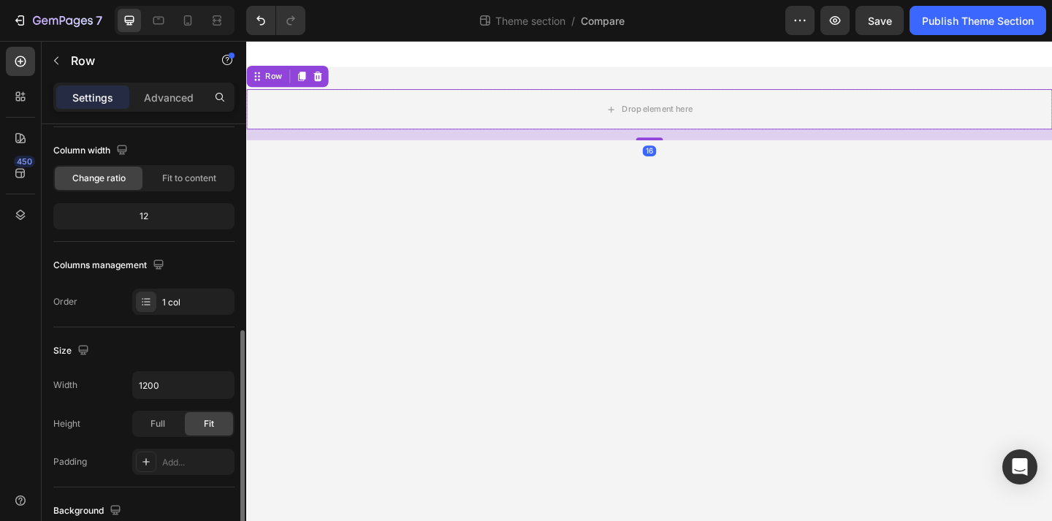
scroll to position [244, 0]
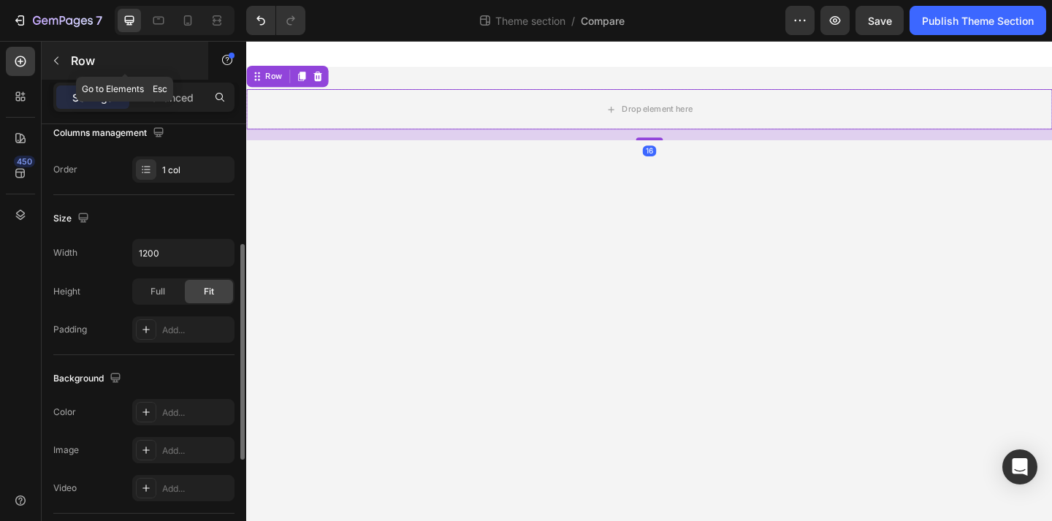
click at [48, 74] on div "Row" at bounding box center [125, 61] width 167 height 38
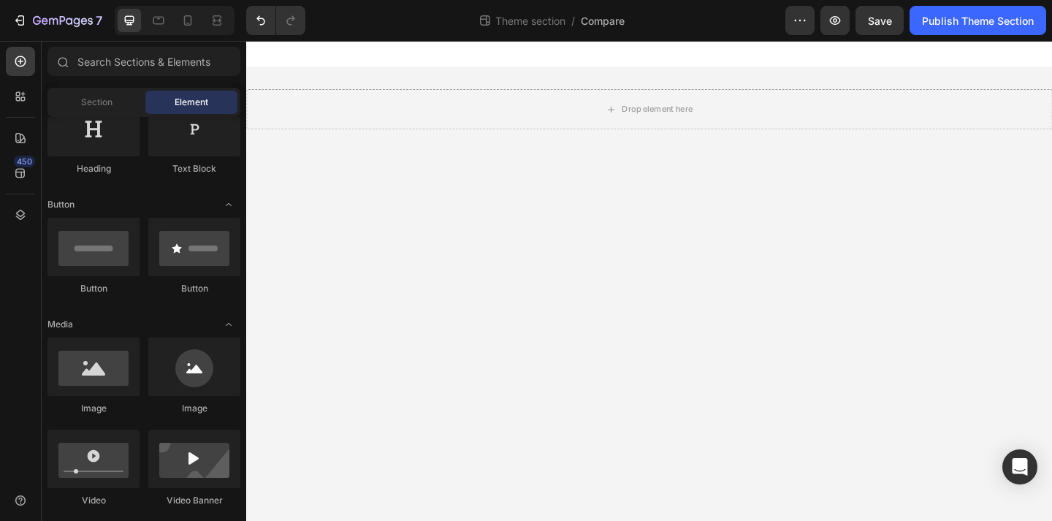
scroll to position [315, 0]
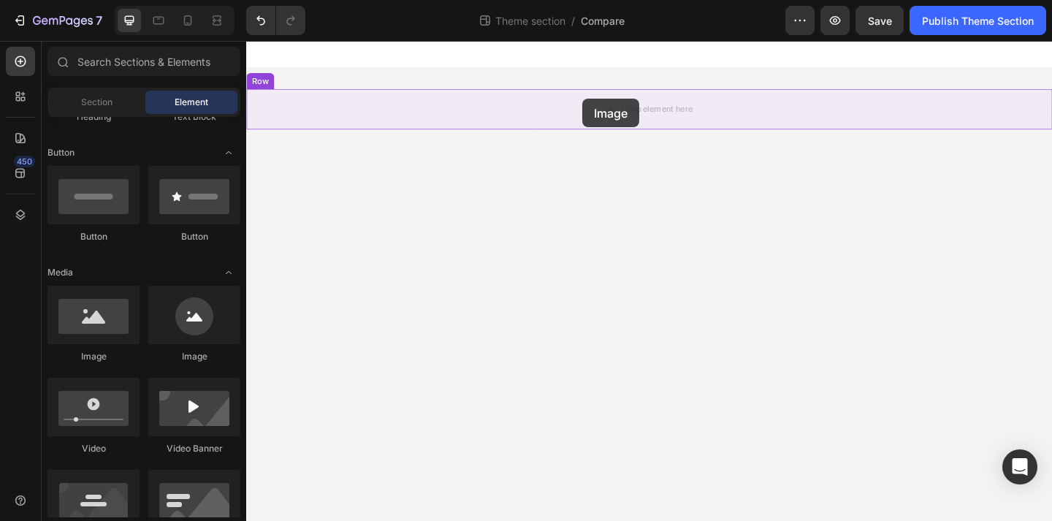
drag, startPoint x: 355, startPoint y: 369, endPoint x: 611, endPoint y: 104, distance: 368.8
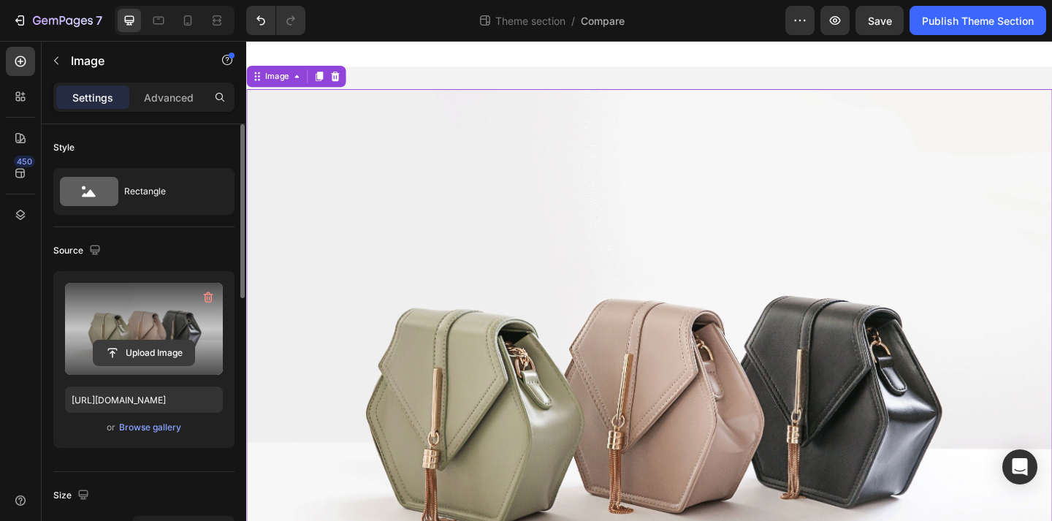
click at [165, 349] on input "file" at bounding box center [143, 352] width 101 height 25
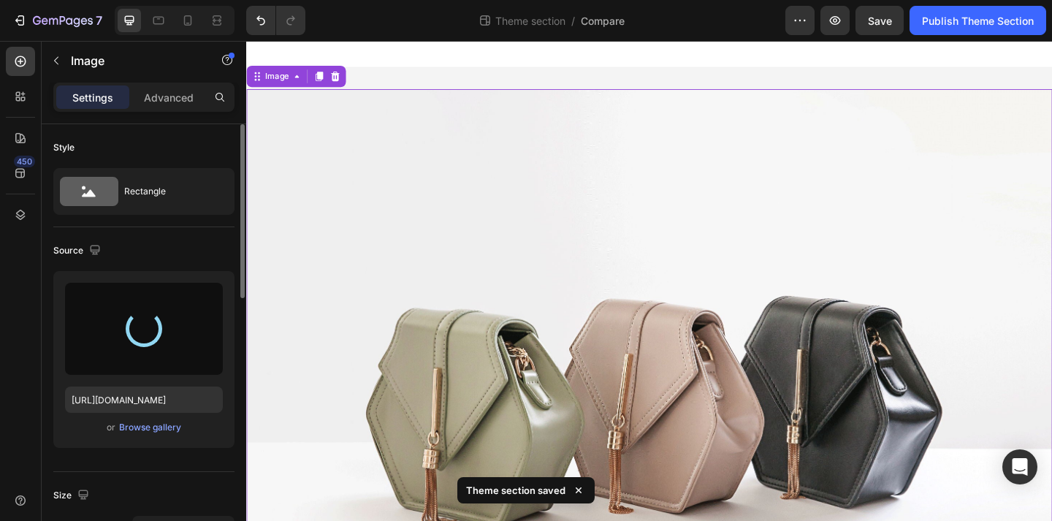
type input "[URL][DOMAIN_NAME]"
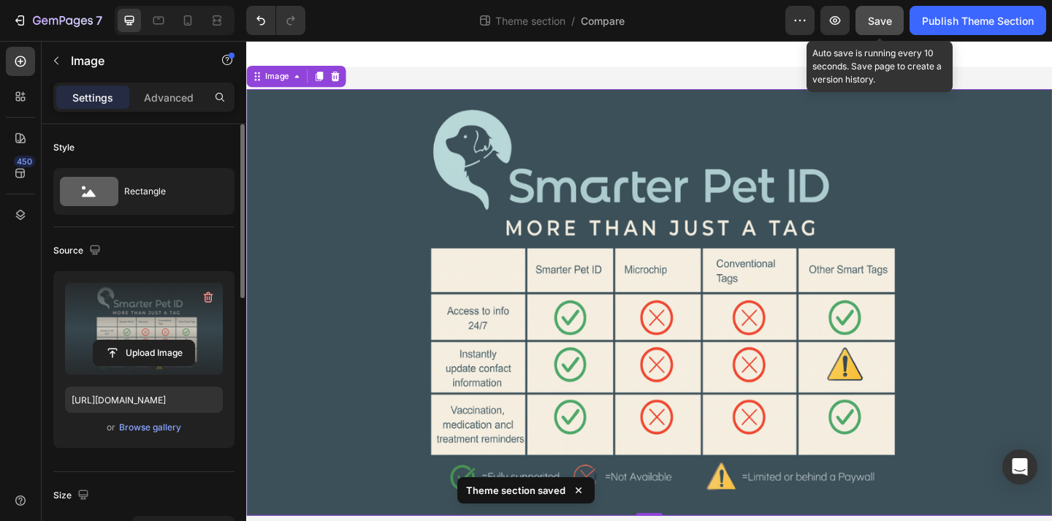
click at [892, 27] on button "Save" at bounding box center [879, 20] width 48 height 29
click at [884, 23] on span "Save" at bounding box center [880, 21] width 24 height 12
click at [881, 20] on span "Save" at bounding box center [880, 21] width 24 height 12
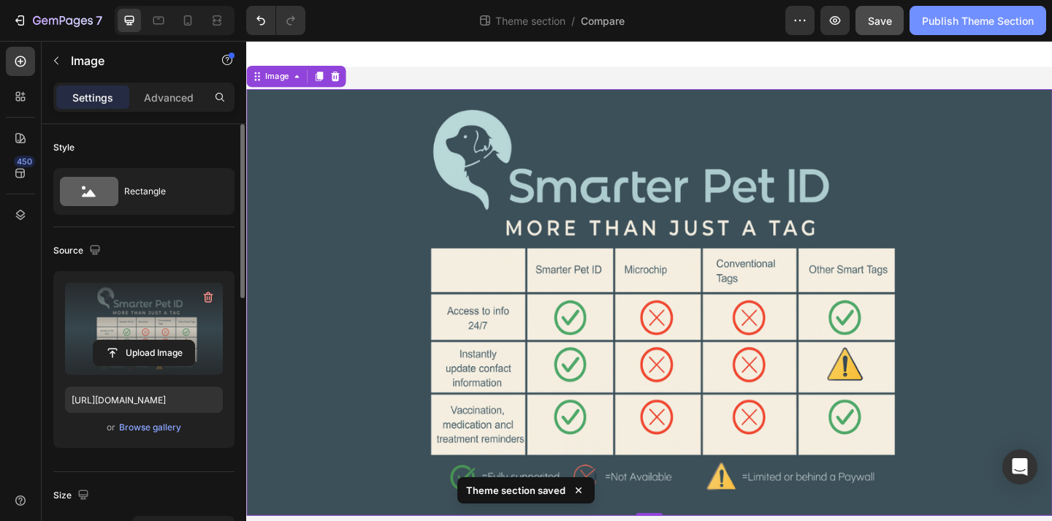
click at [949, 22] on div "Publish Theme Section" at bounding box center [978, 20] width 112 height 15
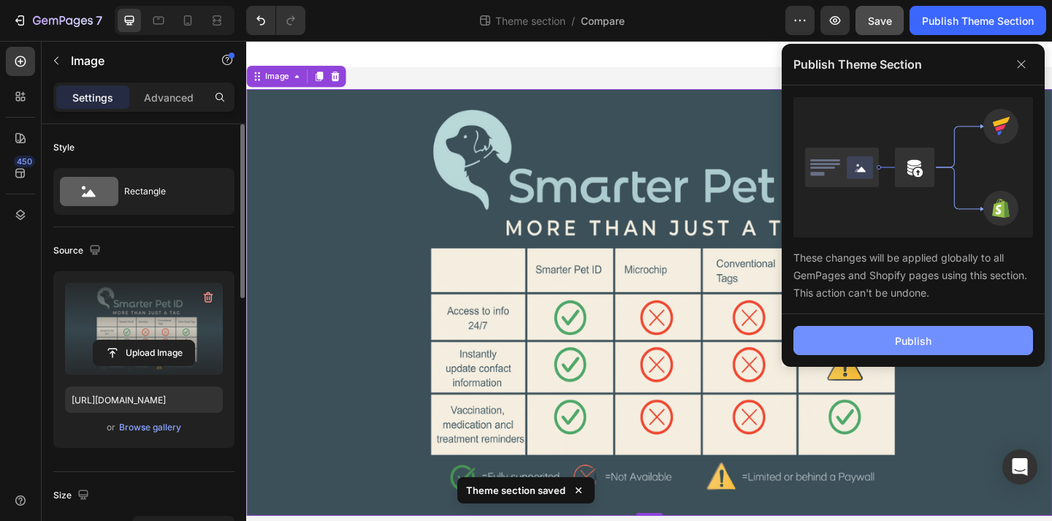
click at [988, 334] on button "Publish" at bounding box center [913, 340] width 240 height 29
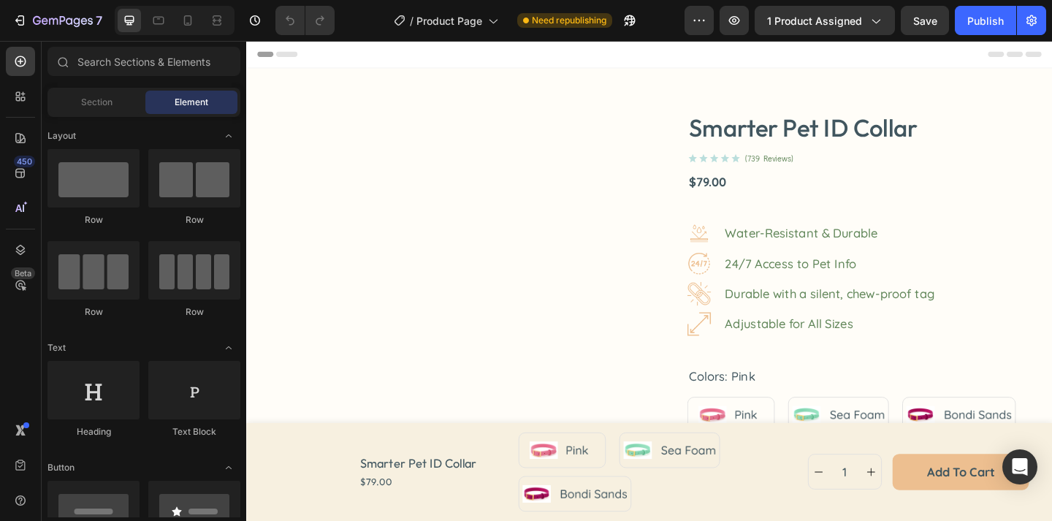
radio input "false"
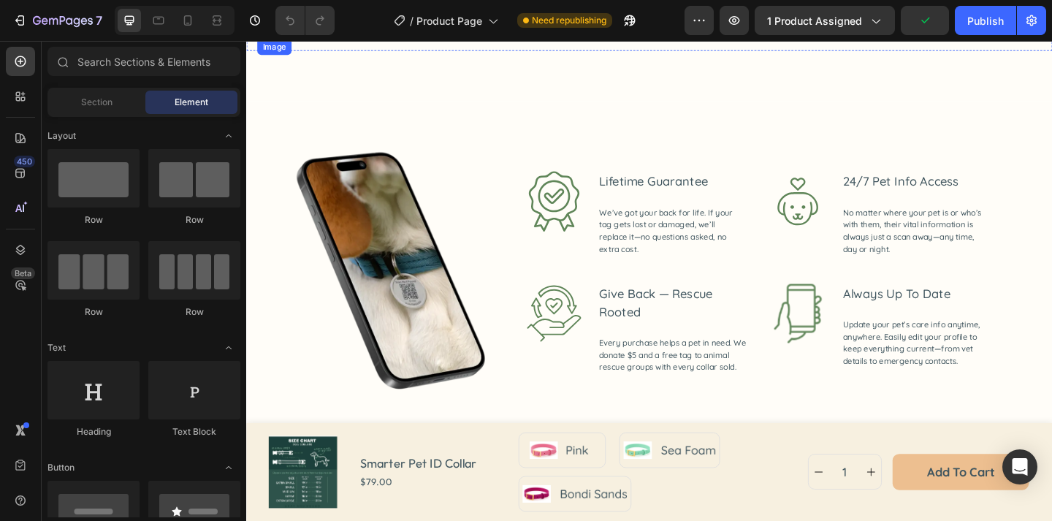
scroll to position [1594, 0]
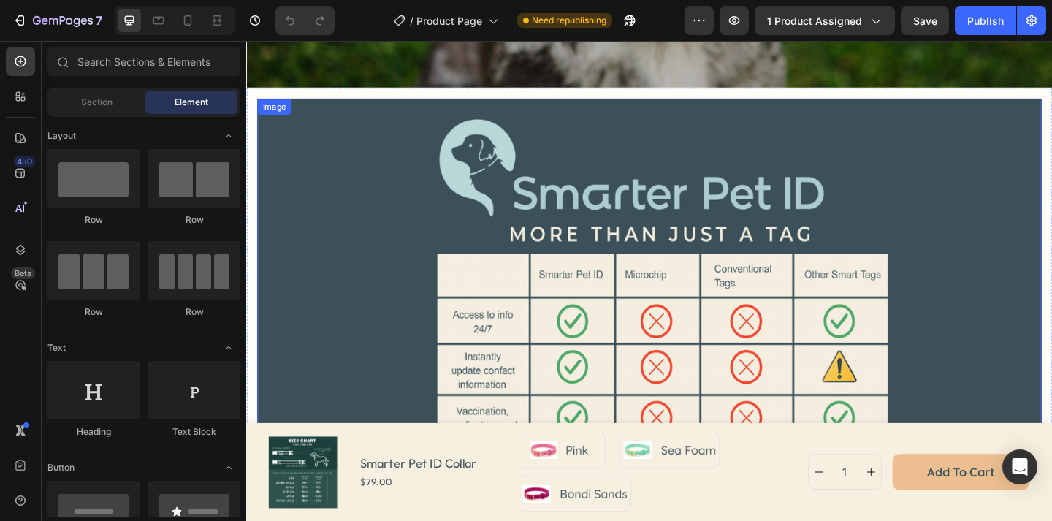
click at [880, 196] on img at bounding box center [684, 330] width 853 height 452
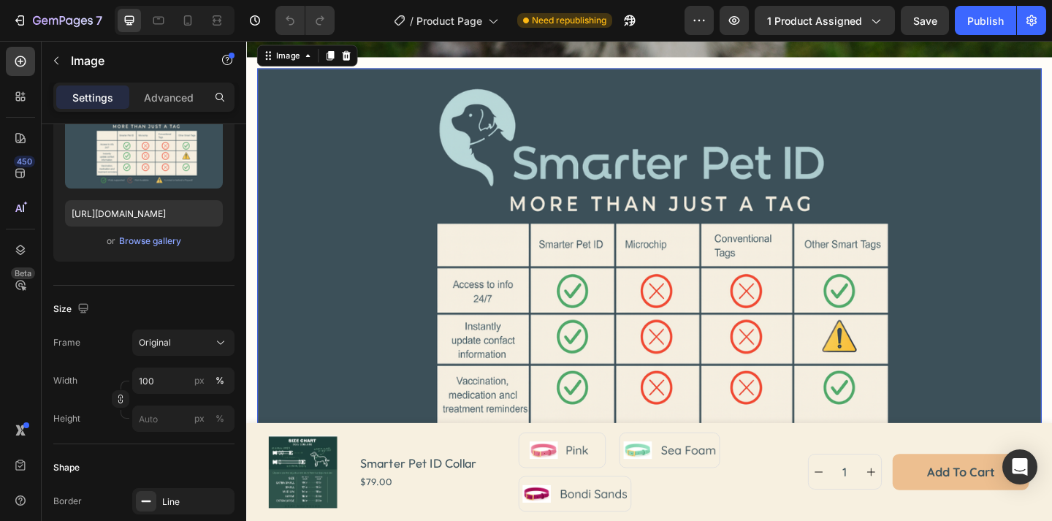
scroll to position [1476, 0]
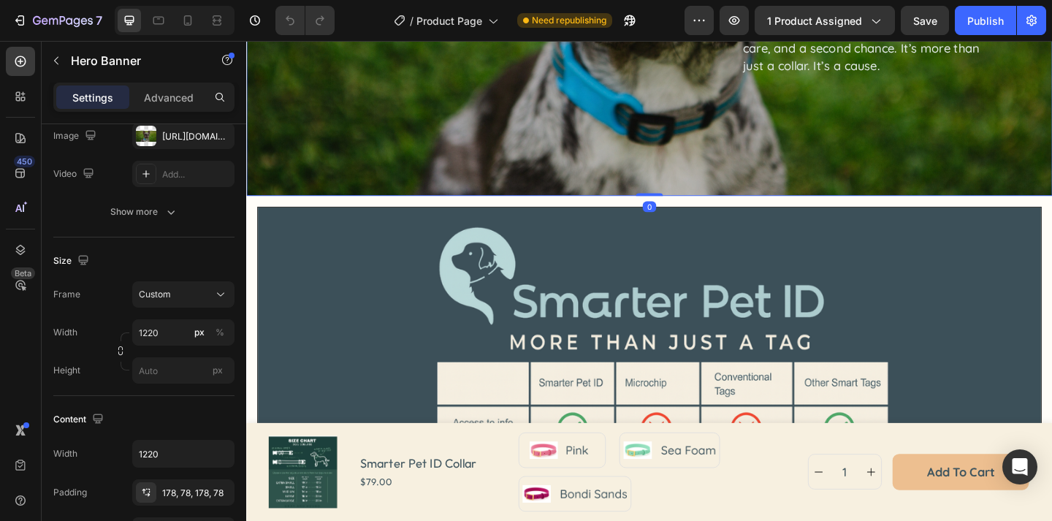
scroll to position [0, 0]
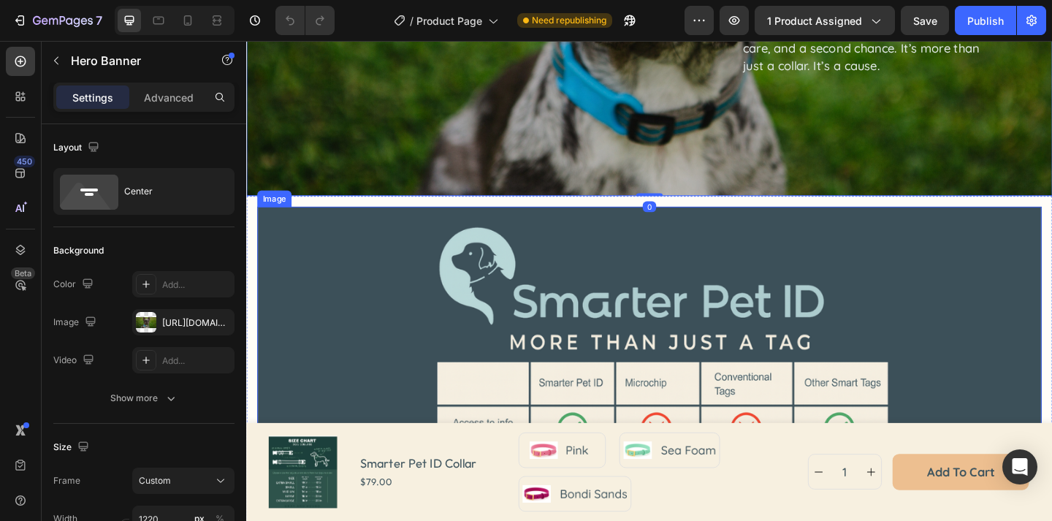
click at [379, 306] on img at bounding box center [684, 447] width 853 height 452
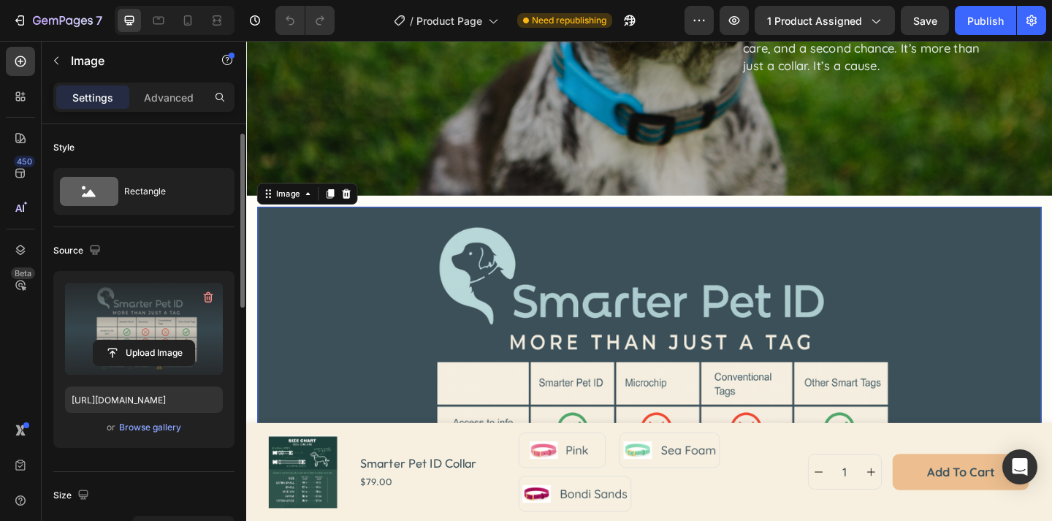
scroll to position [31, 0]
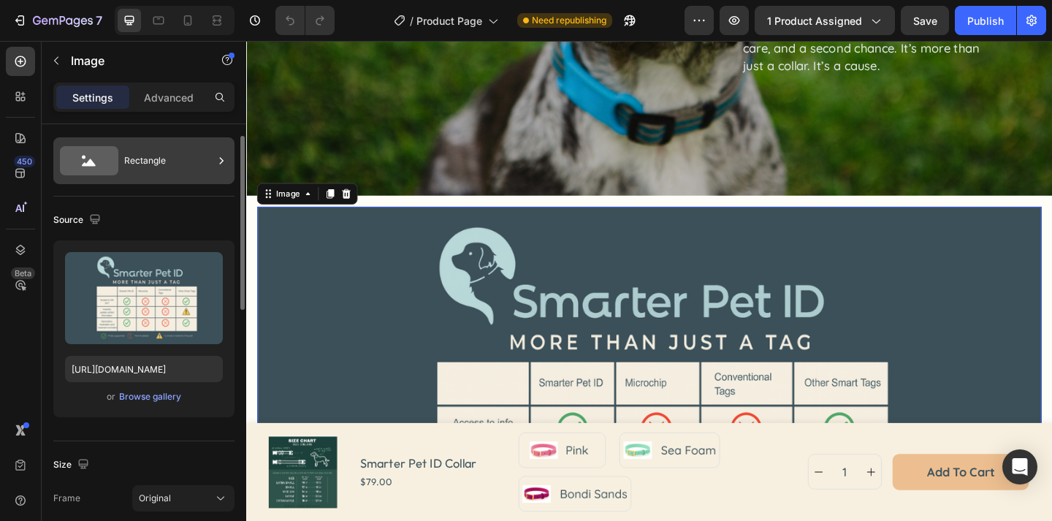
click at [192, 175] on div "Rectangle" at bounding box center [168, 161] width 89 height 34
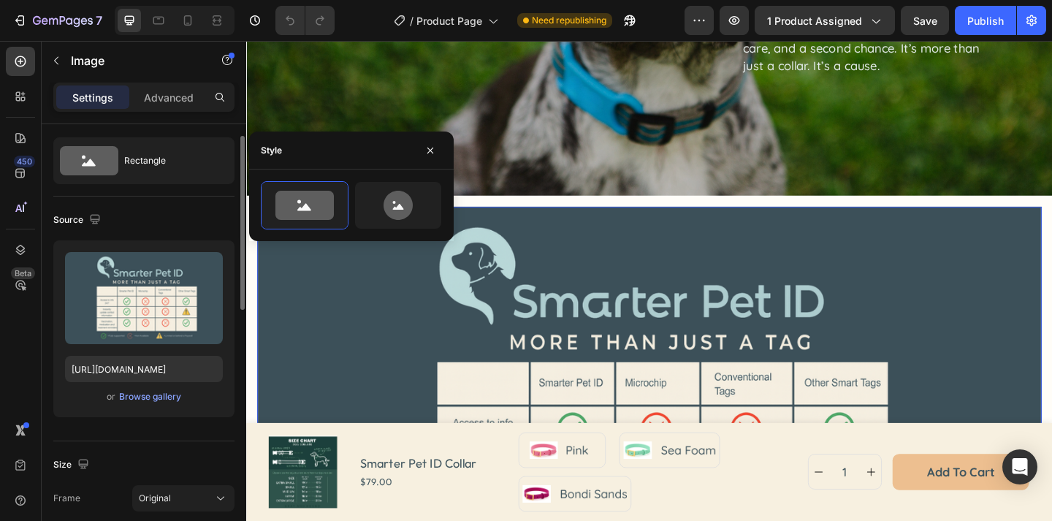
click at [177, 224] on div "Source" at bounding box center [143, 219] width 181 height 23
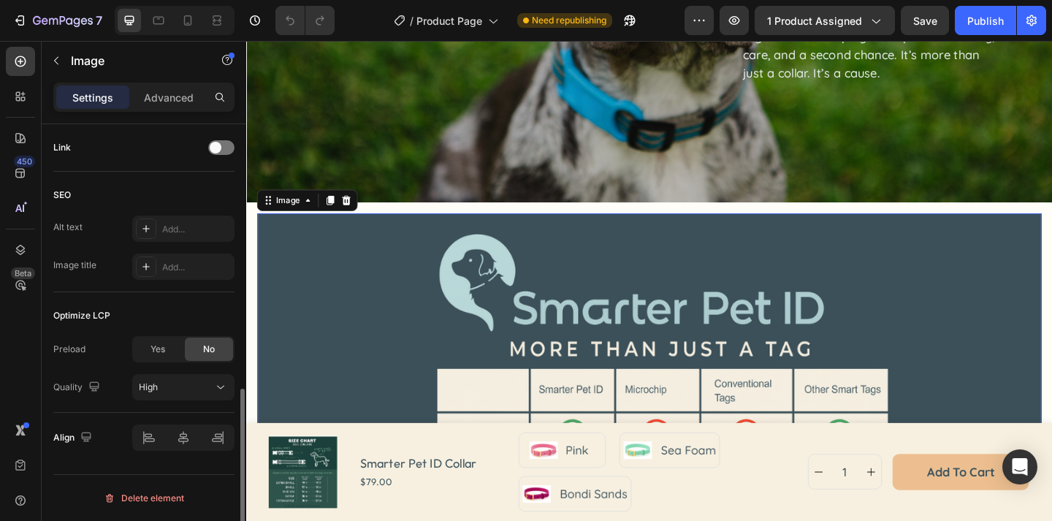
scroll to position [1465, 0]
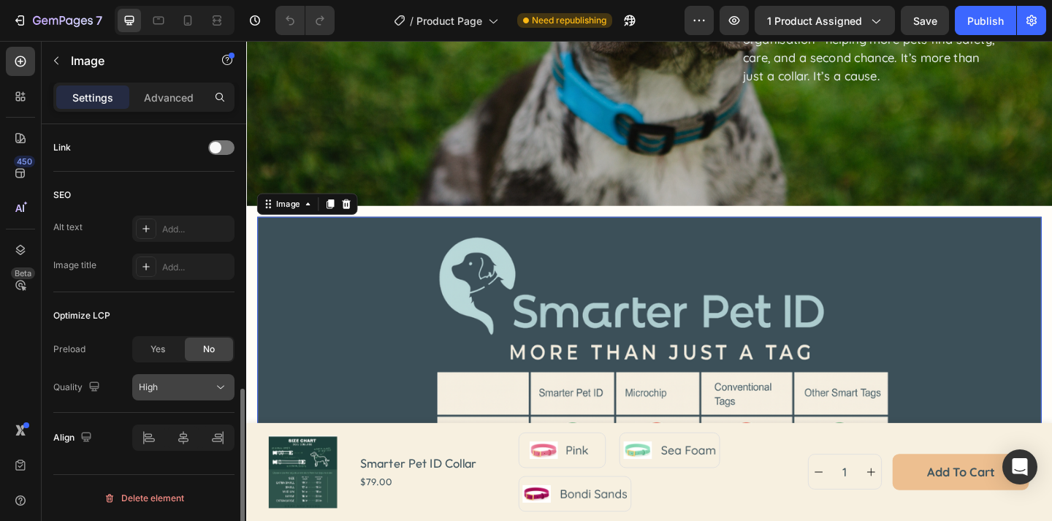
click at [224, 389] on icon at bounding box center [220, 387] width 15 height 15
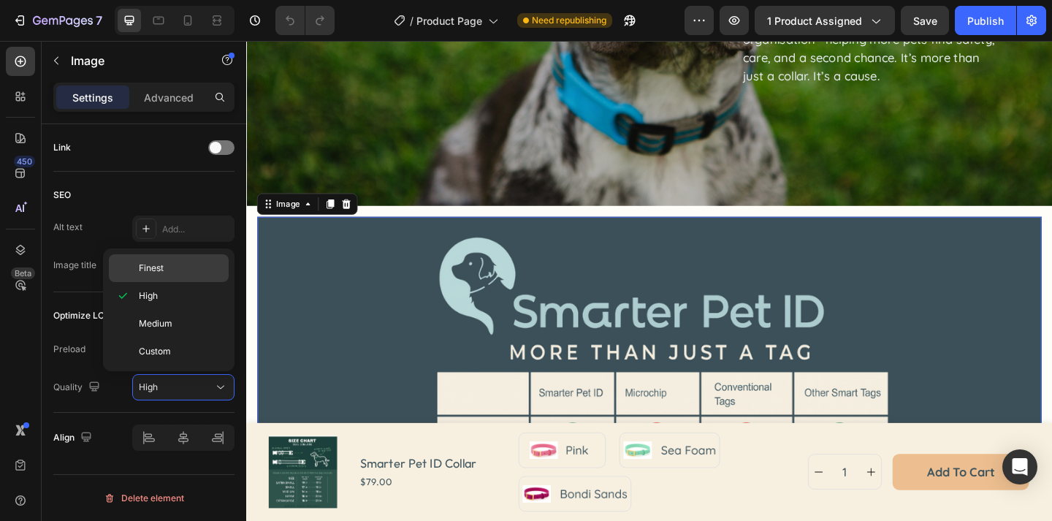
click at [197, 264] on p "Finest" at bounding box center [180, 267] width 83 height 13
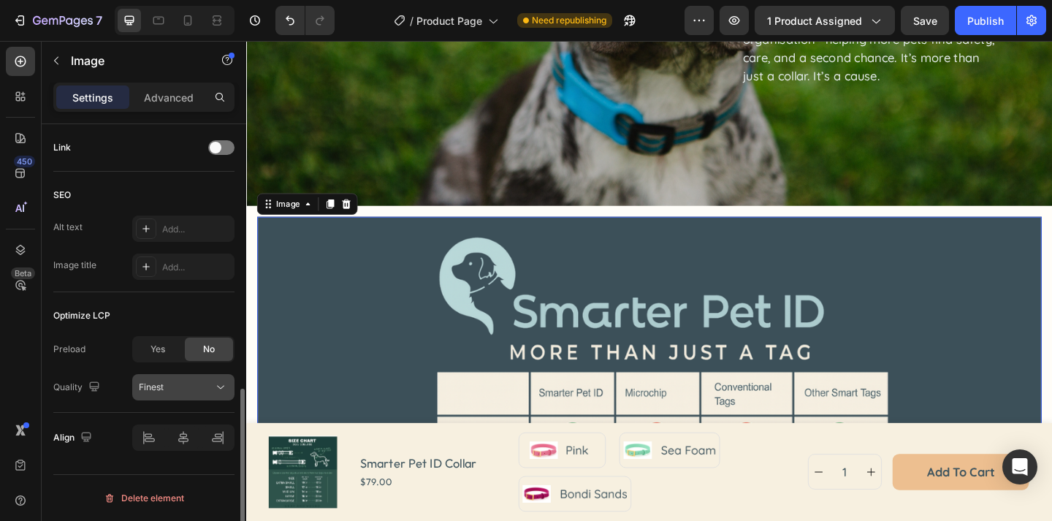
click at [205, 376] on button "Finest" at bounding box center [183, 387] width 102 height 26
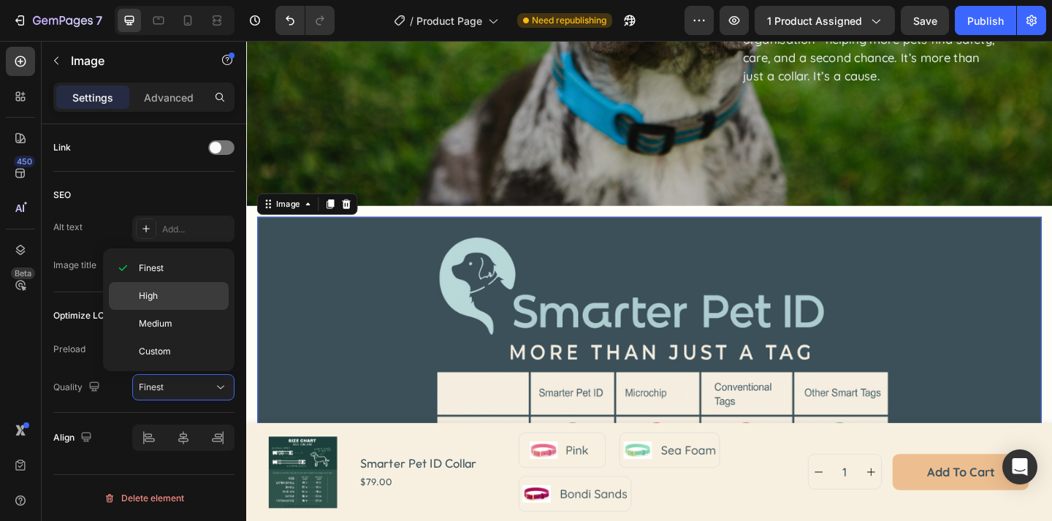
click at [208, 295] on p "High" at bounding box center [180, 295] width 83 height 13
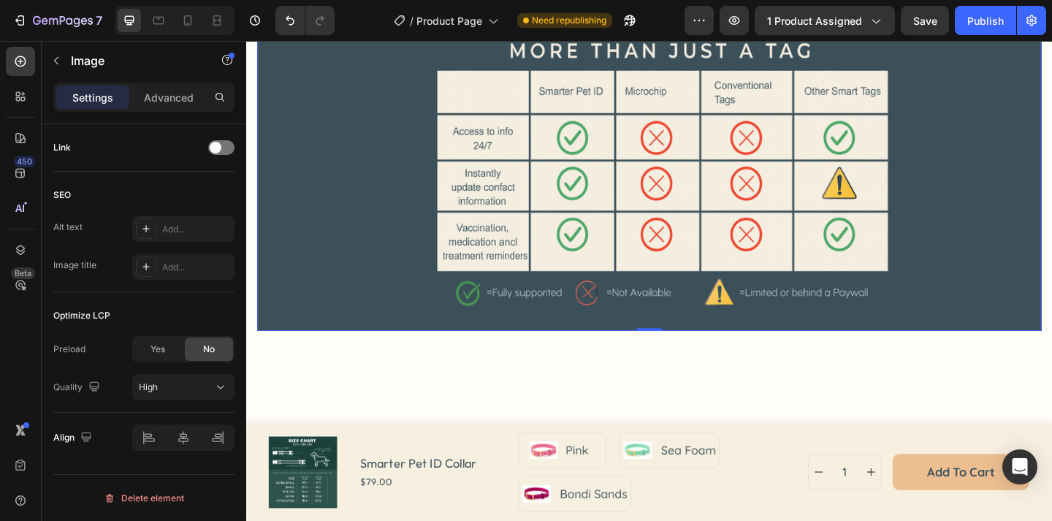
click at [341, 289] on img at bounding box center [684, 130] width 853 height 452
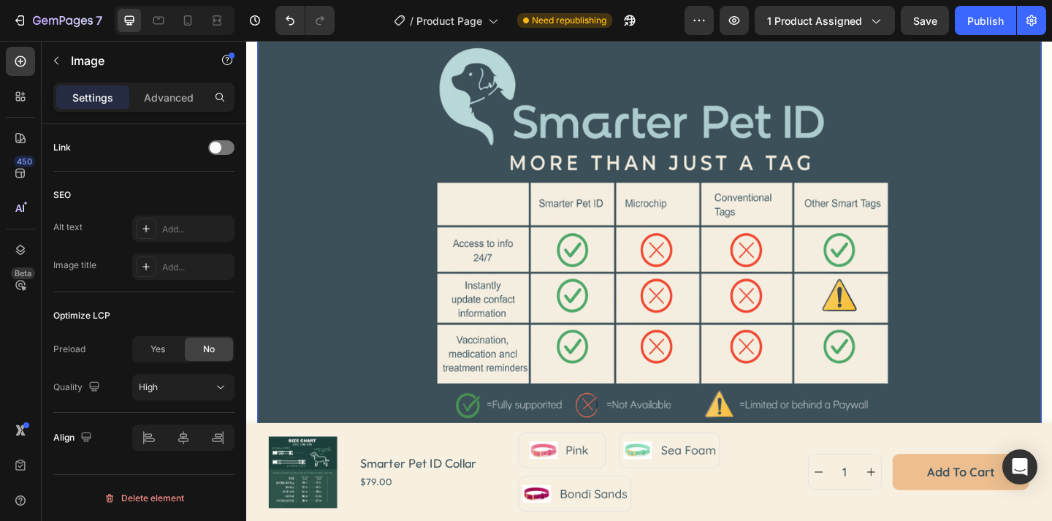
scroll to position [1616, 0]
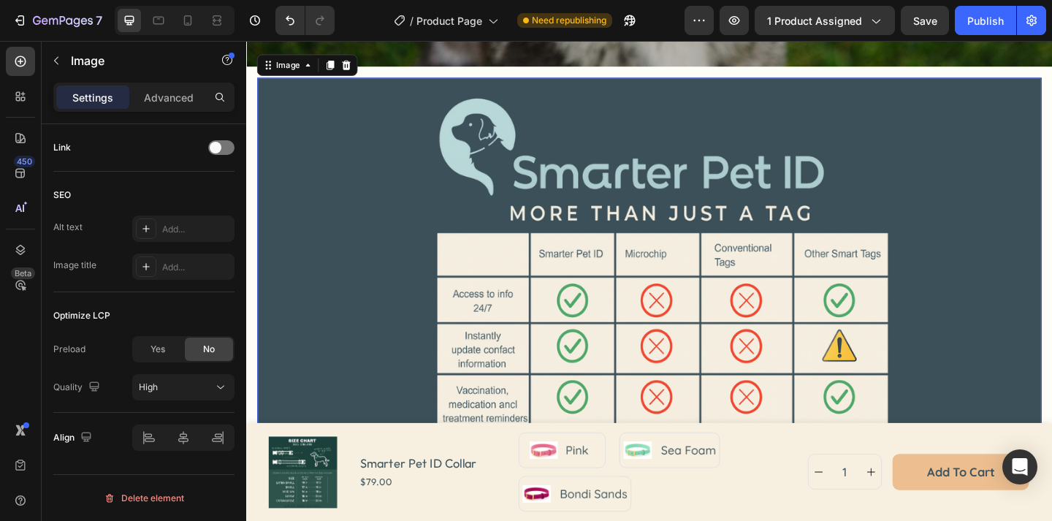
click at [697, 156] on img at bounding box center [684, 307] width 853 height 452
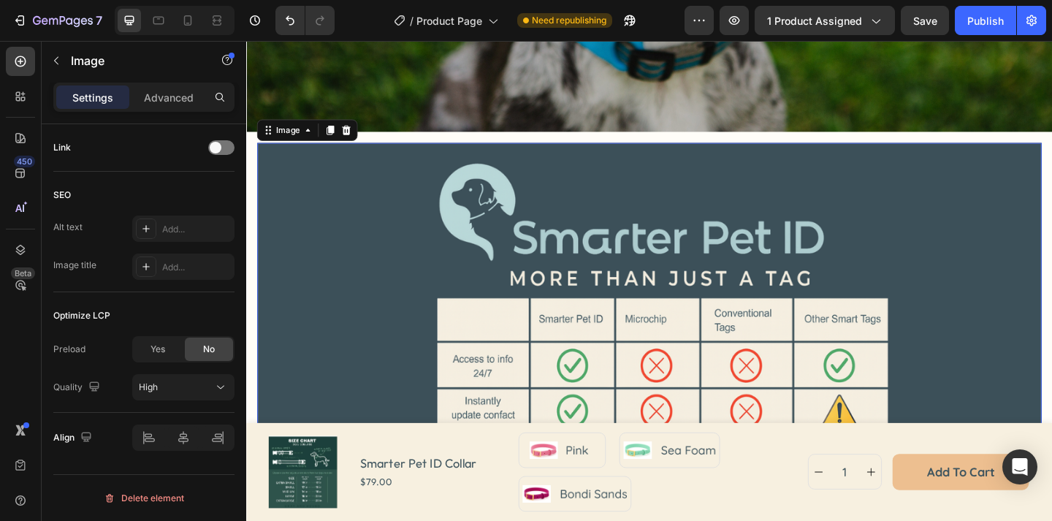
click at [355, 265] on img at bounding box center [684, 378] width 853 height 452
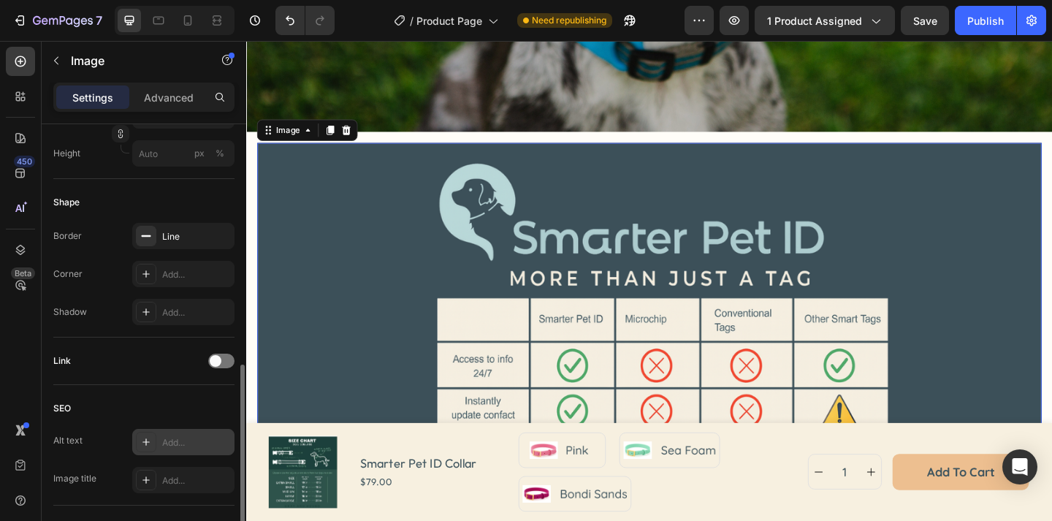
scroll to position [345, 0]
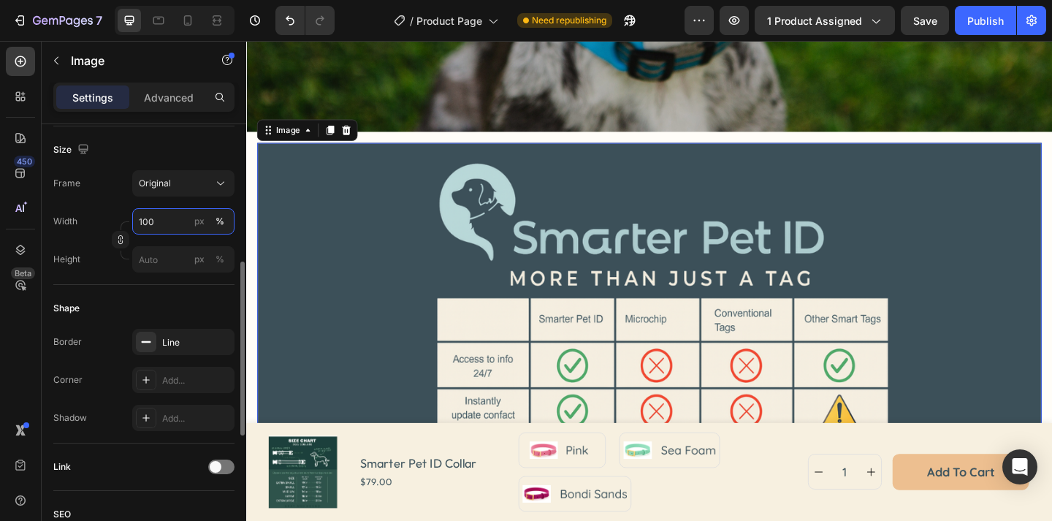
click at [168, 224] on input "100" at bounding box center [183, 221] width 102 height 26
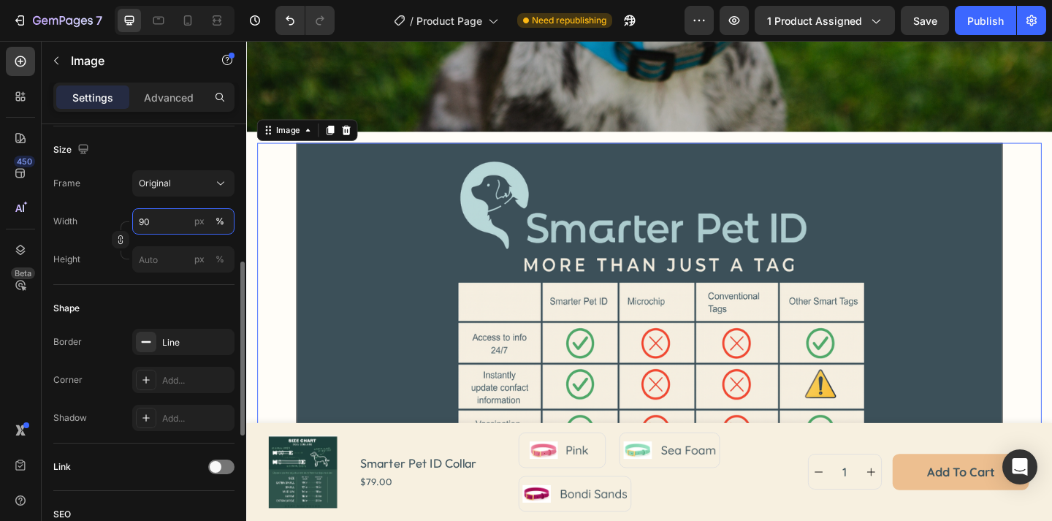
type input "9"
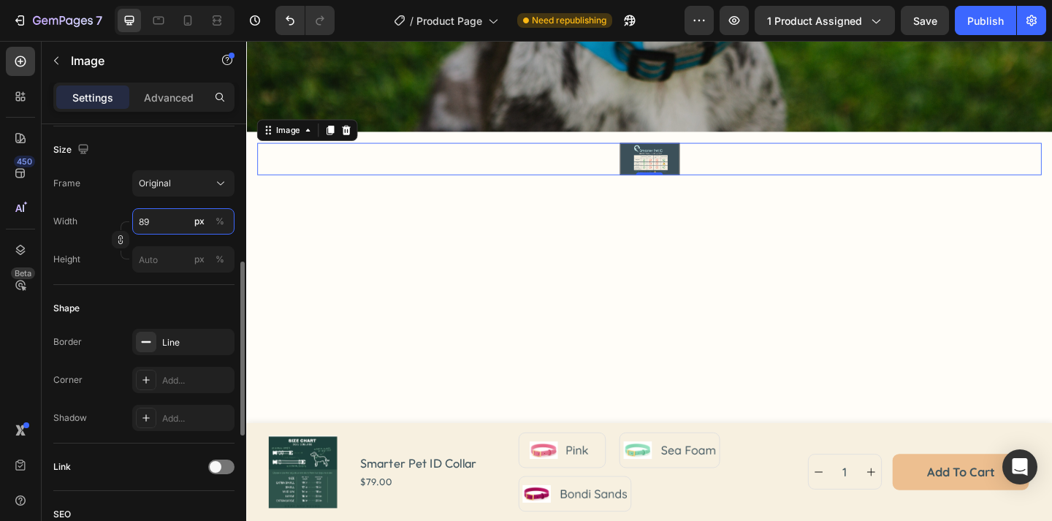
type input "8"
type input "1"
type input "9"
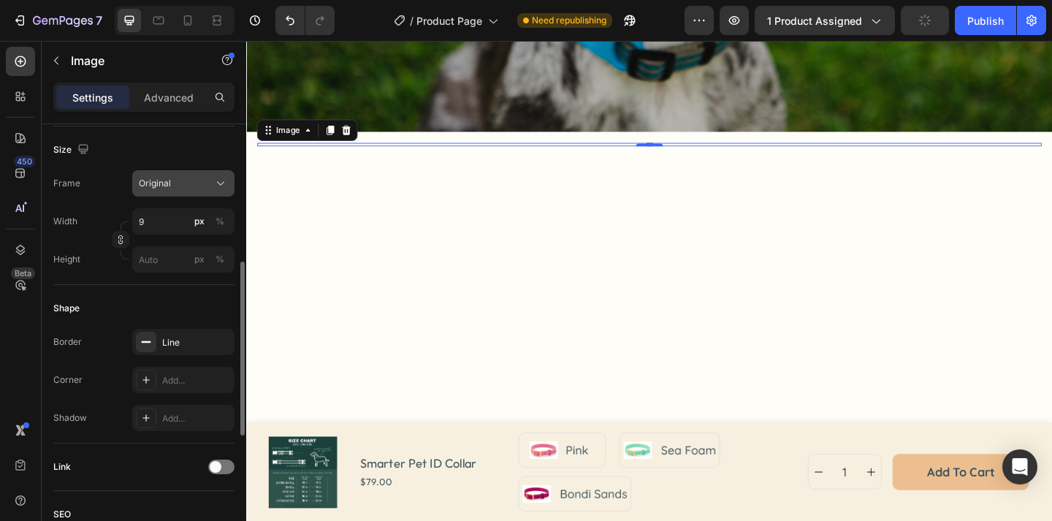
click at [153, 186] on span "Original" at bounding box center [155, 183] width 32 height 13
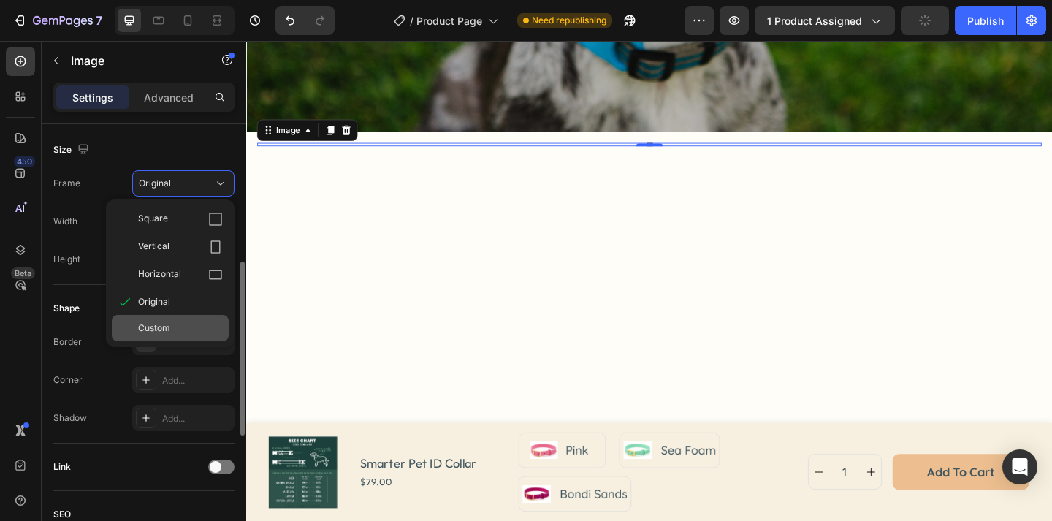
click at [174, 323] on div "Custom" at bounding box center [180, 327] width 85 height 13
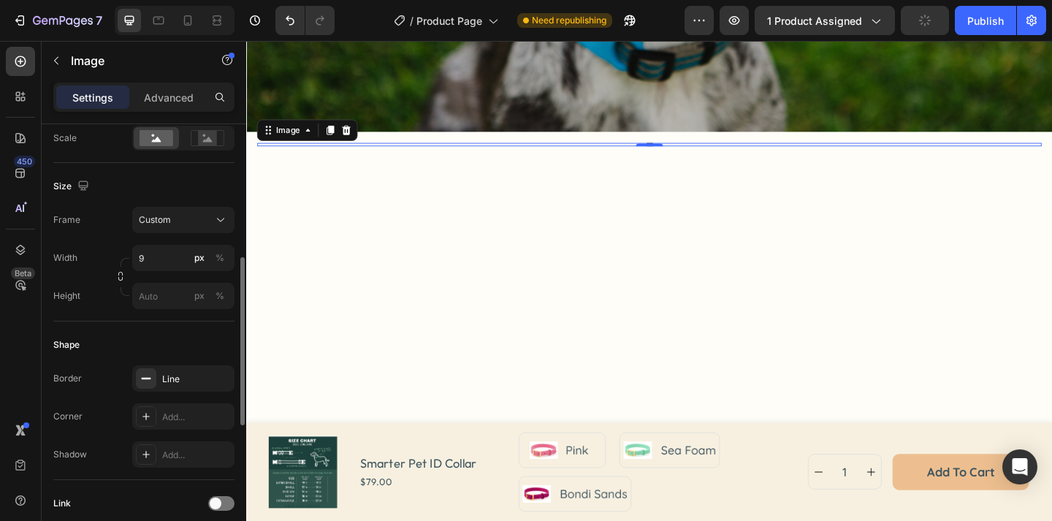
click at [185, 234] on div "Frame Custom Width 9 px % Height px %" at bounding box center [143, 258] width 181 height 102
click at [179, 252] on input "9" at bounding box center [183, 258] width 102 height 26
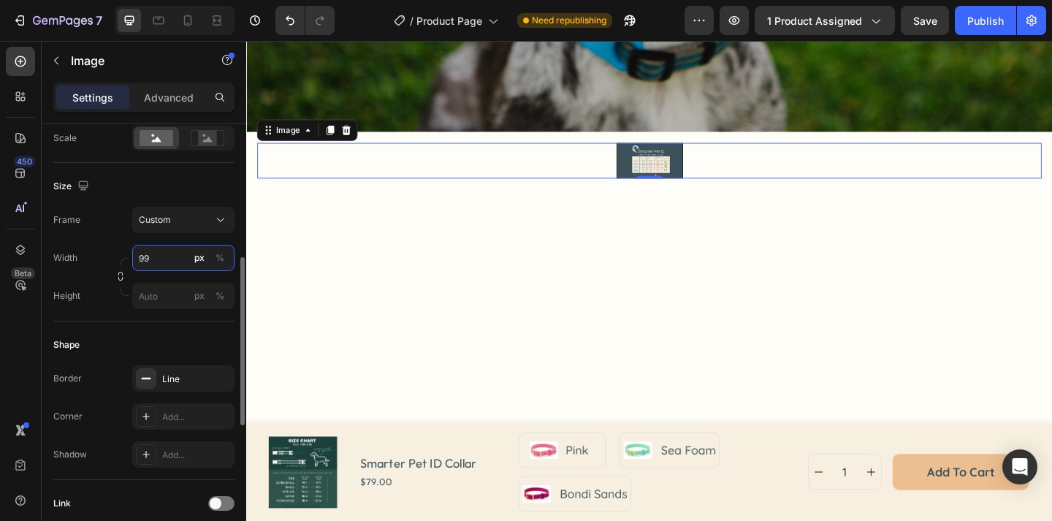
type input "9"
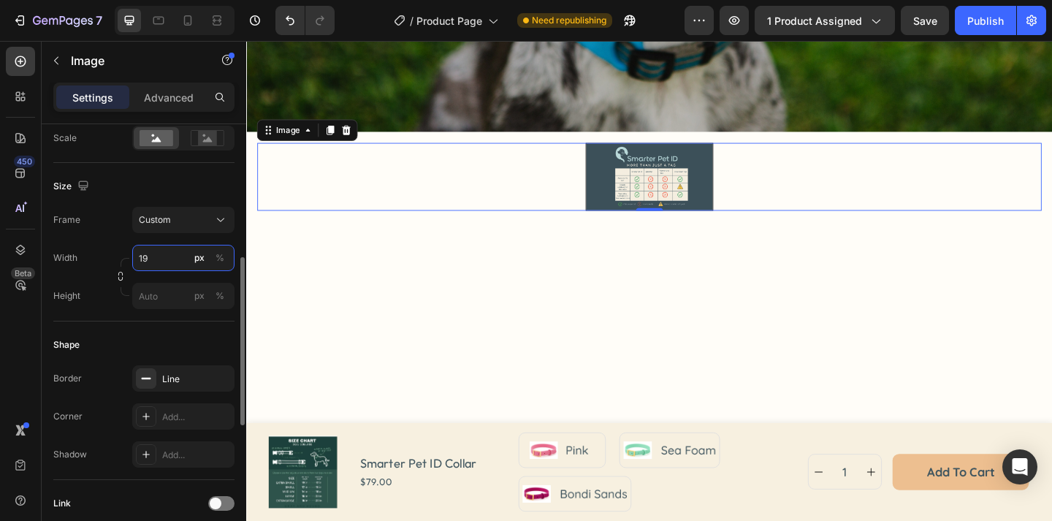
type input "1"
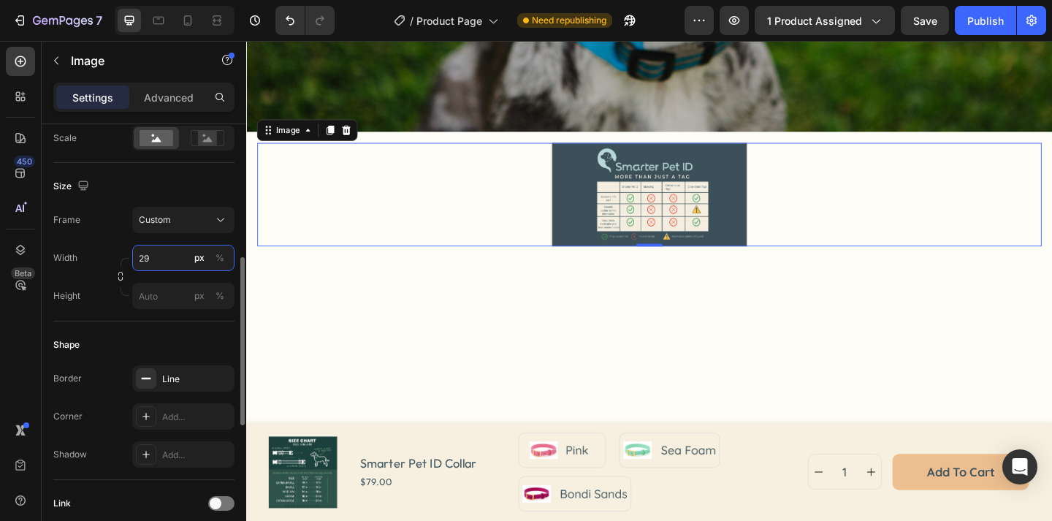
type input "2"
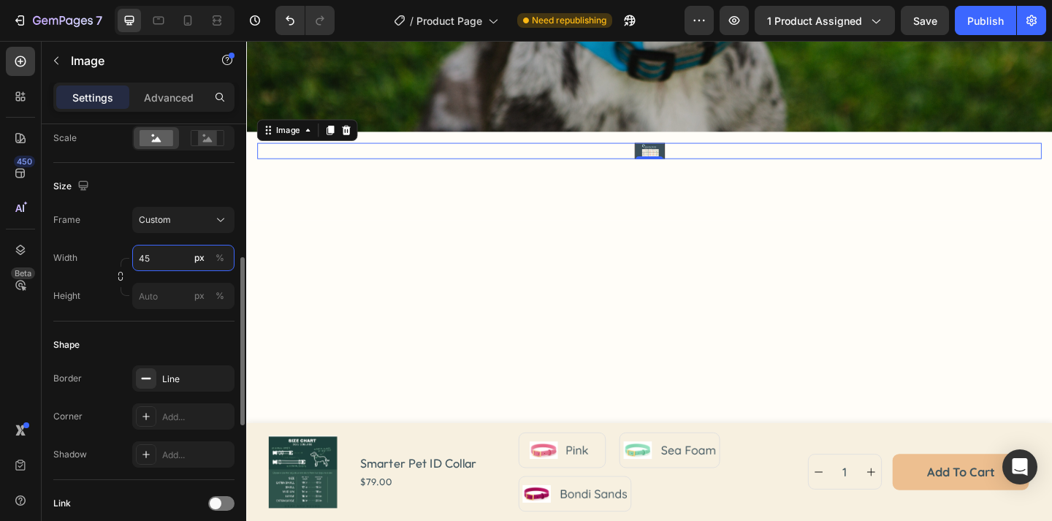
type input "4"
type input "5"
type input "6"
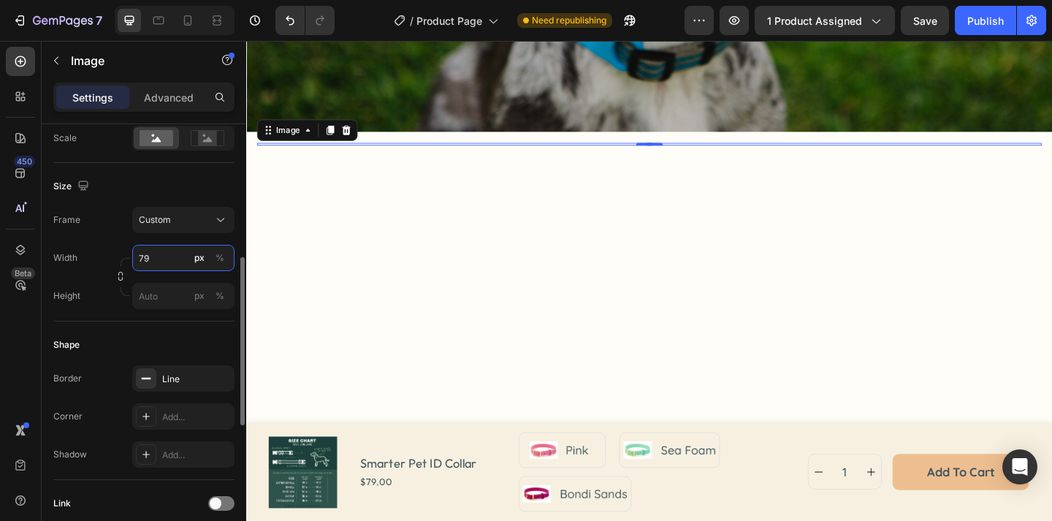
type input "790"
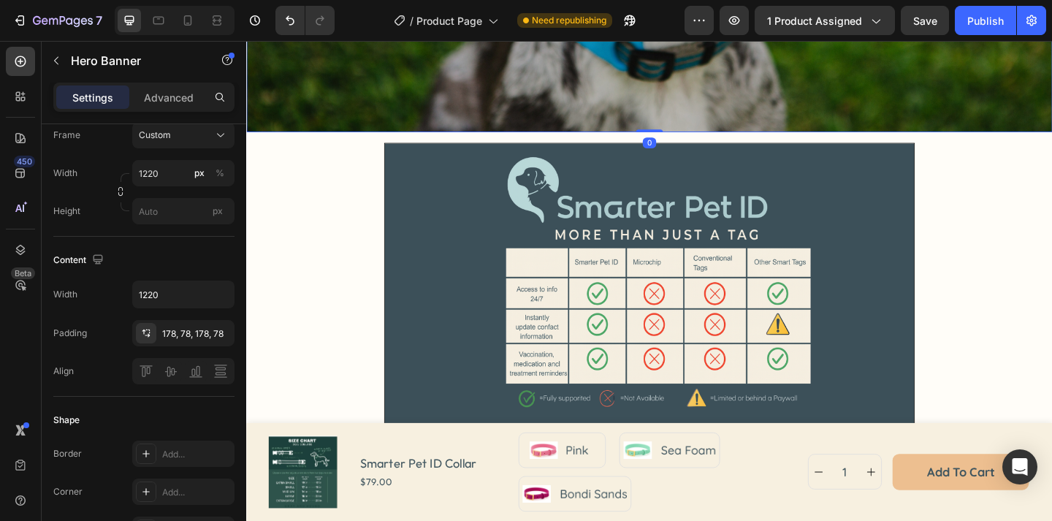
scroll to position [0, 0]
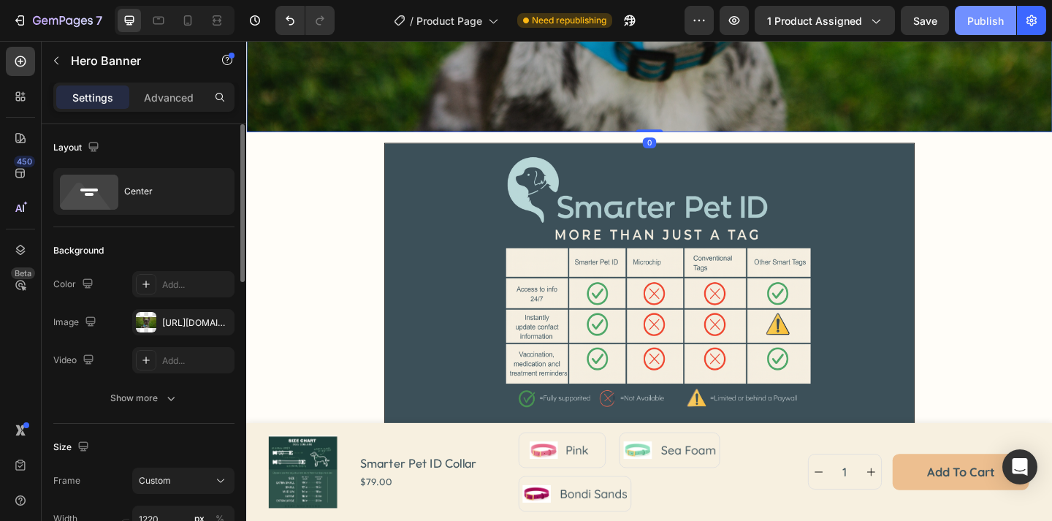
click at [995, 23] on div "Publish" at bounding box center [985, 20] width 37 height 15
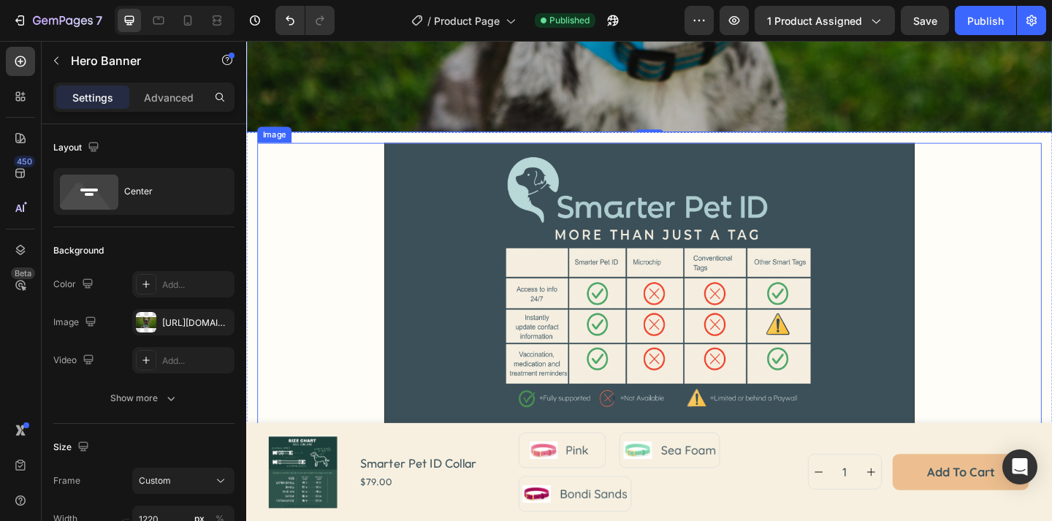
scroll to position [1444, 0]
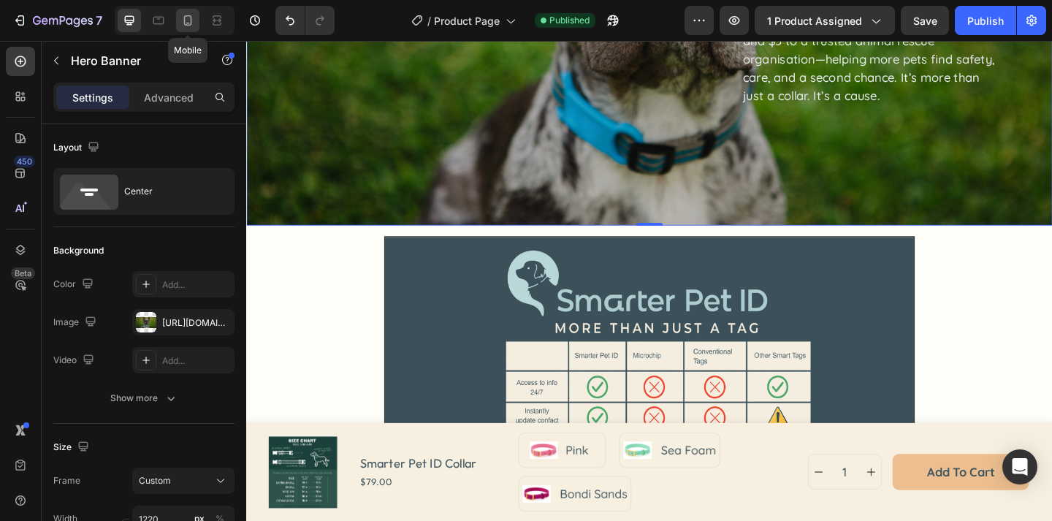
click at [189, 15] on icon at bounding box center [188, 20] width 8 height 10
type input "100"
type input "Auto"
type input "100%"
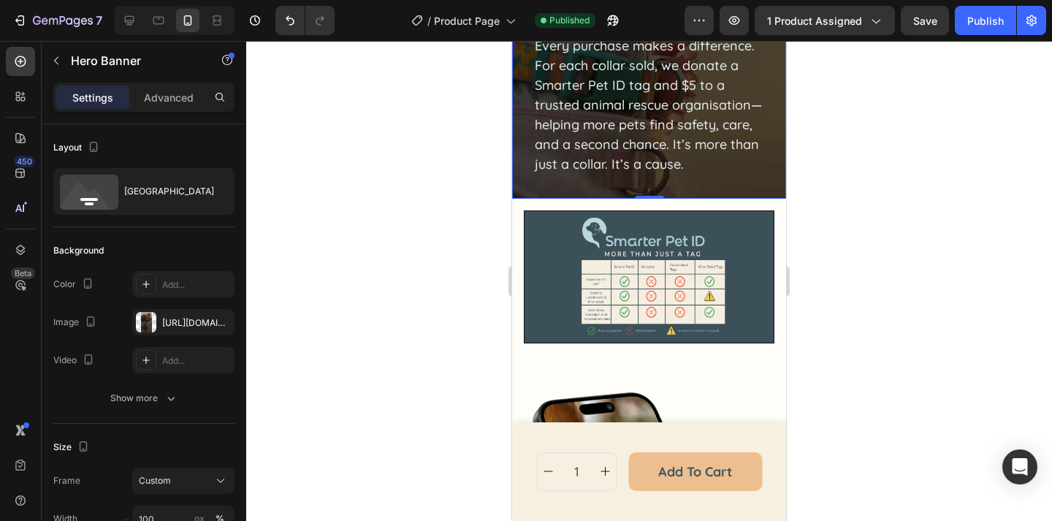
scroll to position [1626, 0]
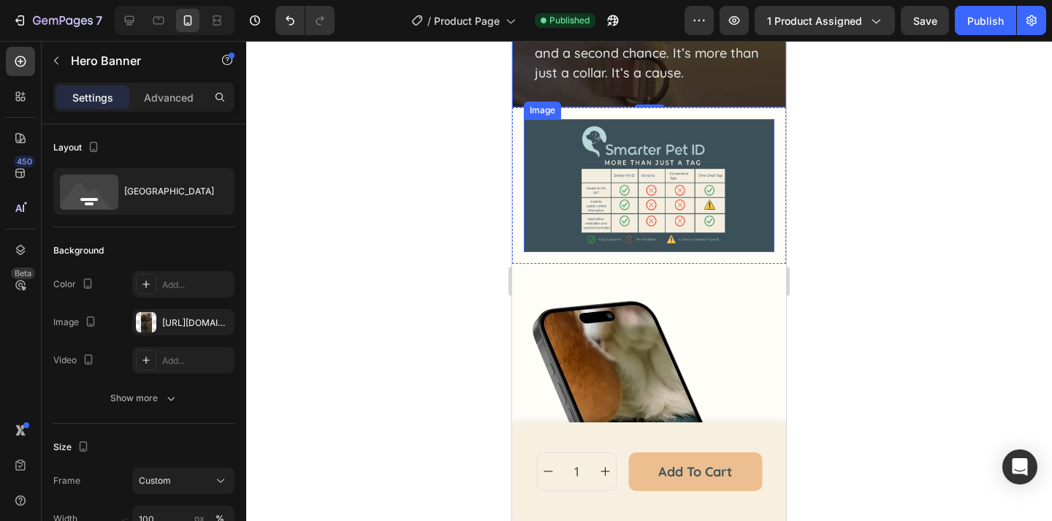
click at [582, 205] on img at bounding box center [649, 185] width 250 height 133
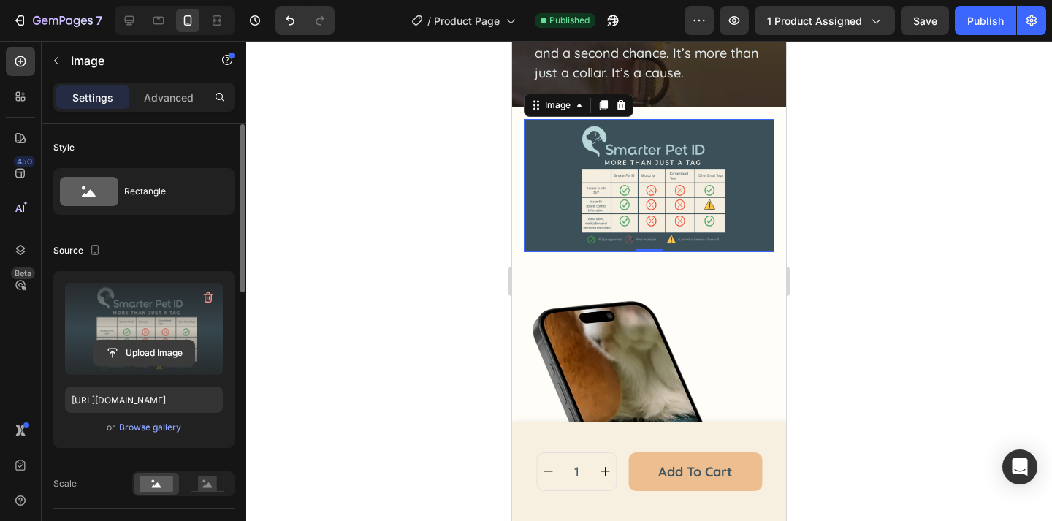
click at [162, 340] on input "file" at bounding box center [143, 352] width 101 height 25
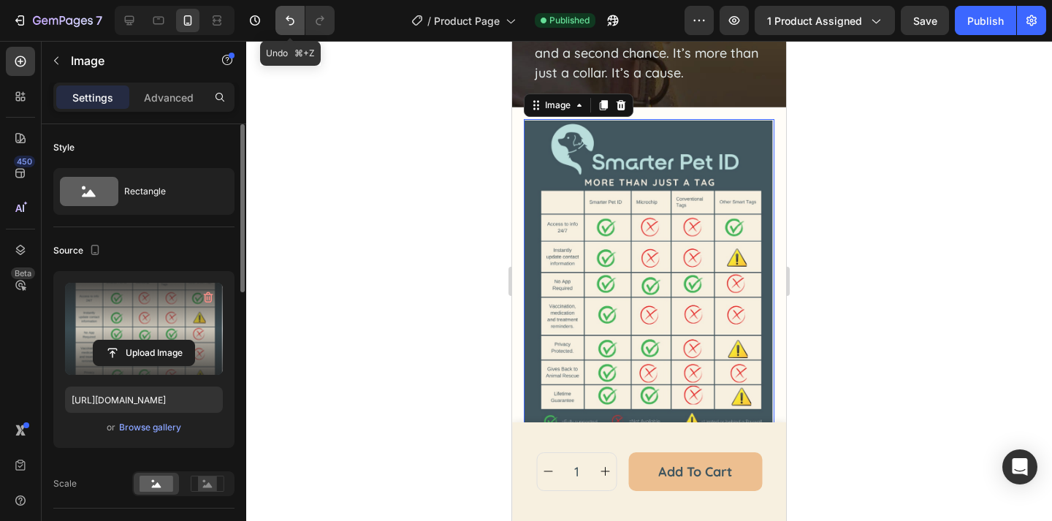
click at [288, 18] on icon "Undo/Redo" at bounding box center [290, 20] width 9 height 9
click at [289, 22] on icon "Undo/Redo" at bounding box center [290, 20] width 15 height 15
type input "[URL][DOMAIN_NAME]"
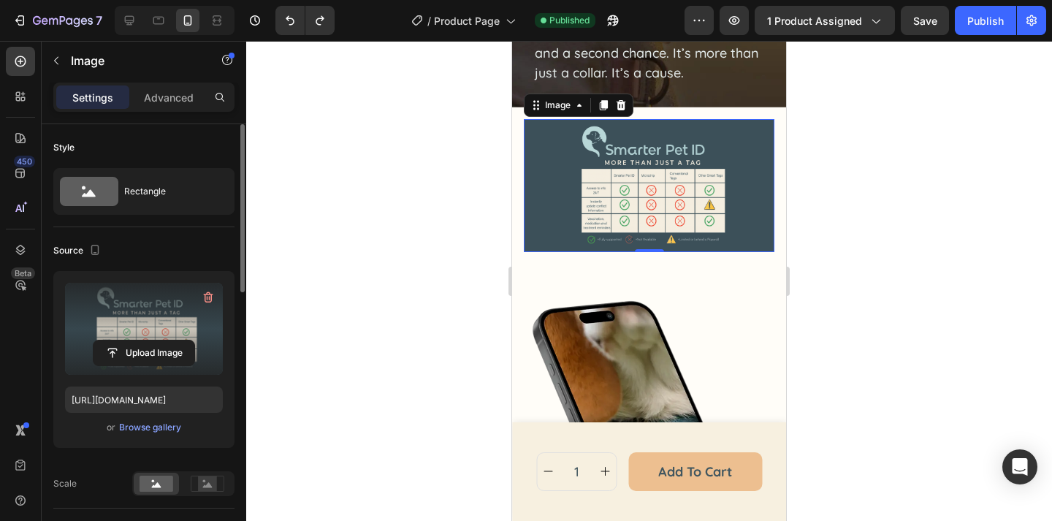
click at [865, 88] on div at bounding box center [649, 281] width 806 height 480
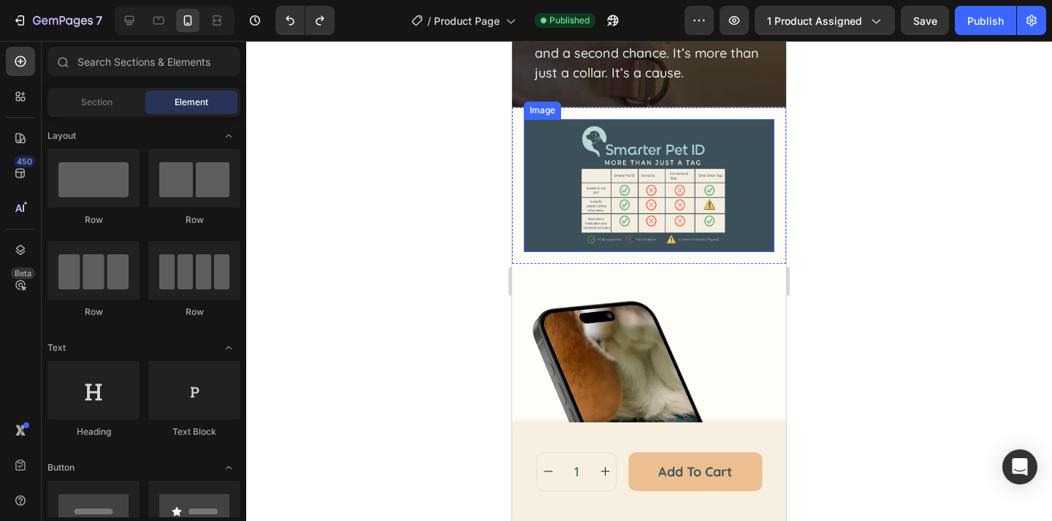
click at [700, 167] on img at bounding box center [649, 185] width 250 height 133
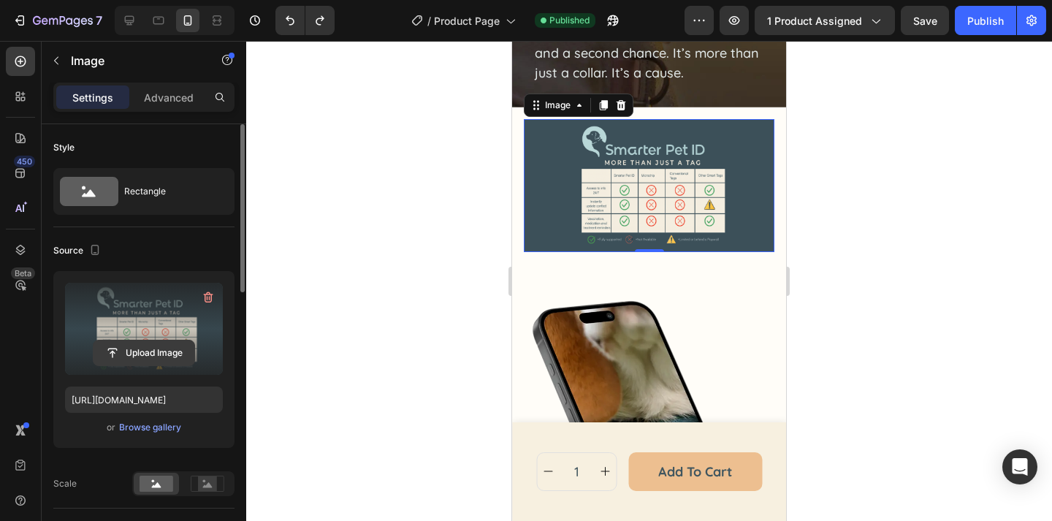
click at [159, 348] on input "file" at bounding box center [143, 352] width 101 height 25
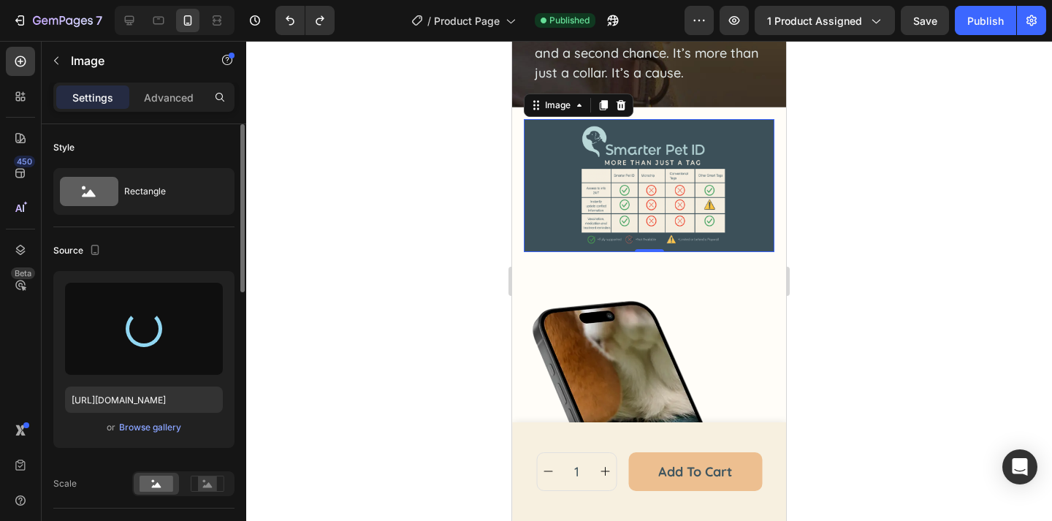
click at [903, 121] on div at bounding box center [649, 281] width 806 height 480
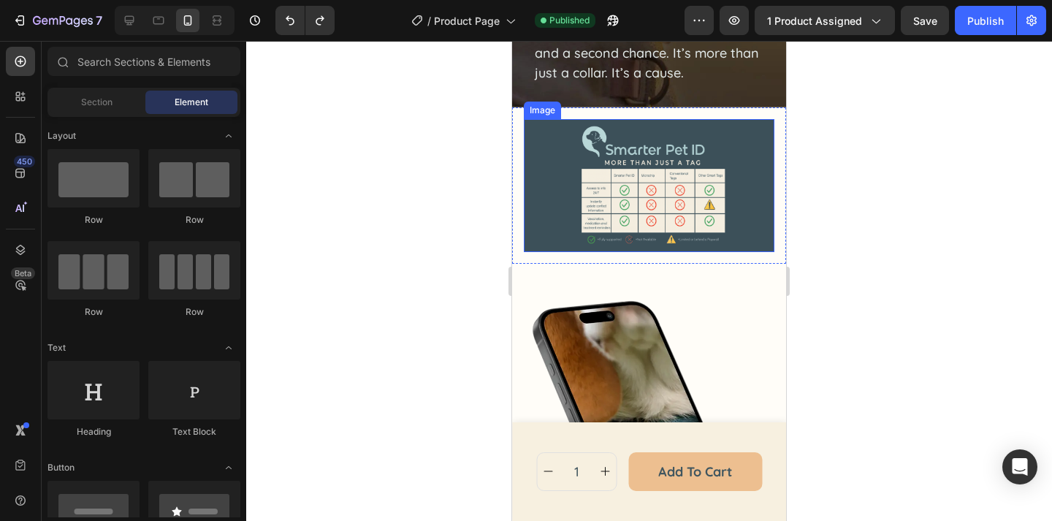
click at [636, 215] on img at bounding box center [649, 185] width 250 height 133
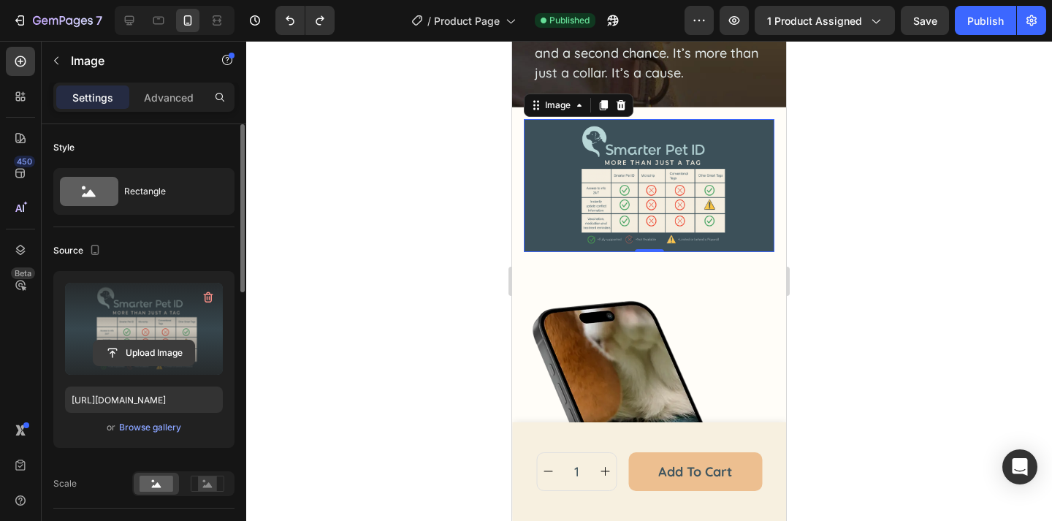
click at [164, 345] on input "file" at bounding box center [143, 352] width 101 height 25
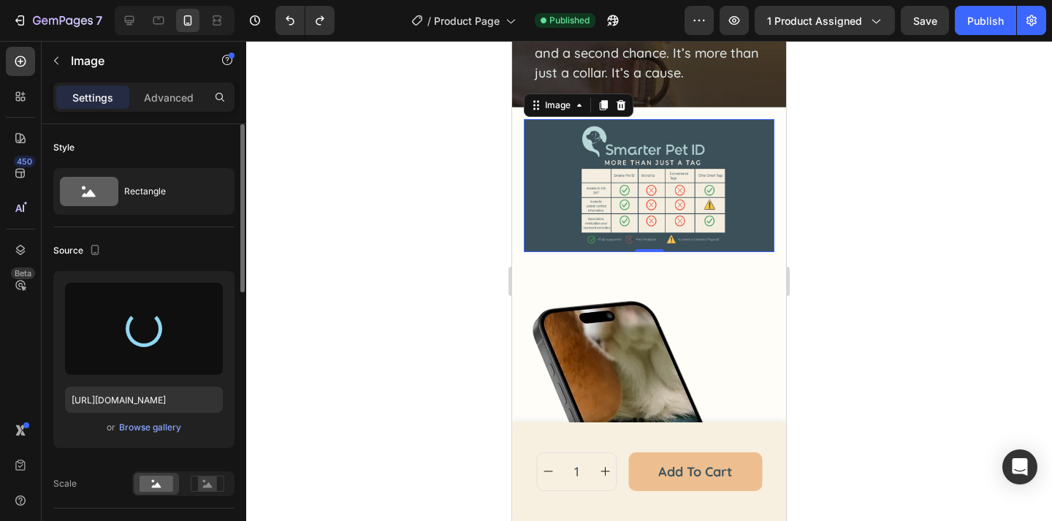
type input "[URL][DOMAIN_NAME]"
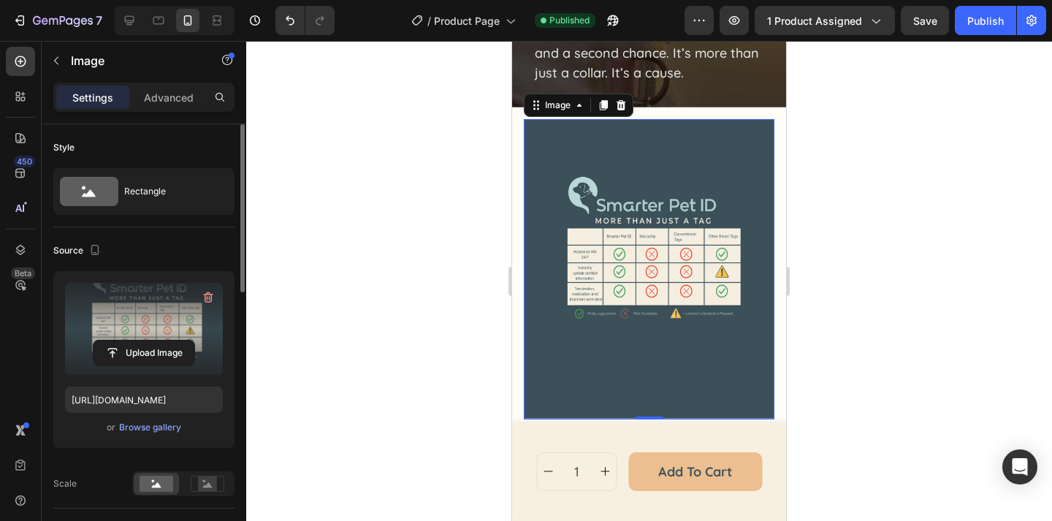
click at [975, 318] on div at bounding box center [649, 281] width 806 height 480
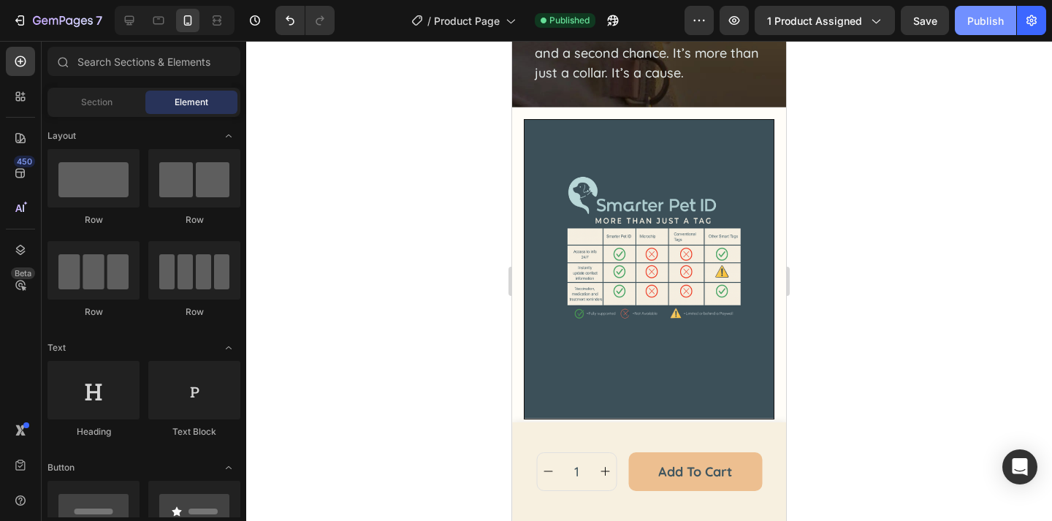
click at [963, 19] on button "Publish" at bounding box center [985, 20] width 61 height 29
click at [291, 31] on button "Undo/Redo" at bounding box center [289, 20] width 29 height 29
click at [291, 30] on button "Undo/Redo" at bounding box center [289, 20] width 29 height 29
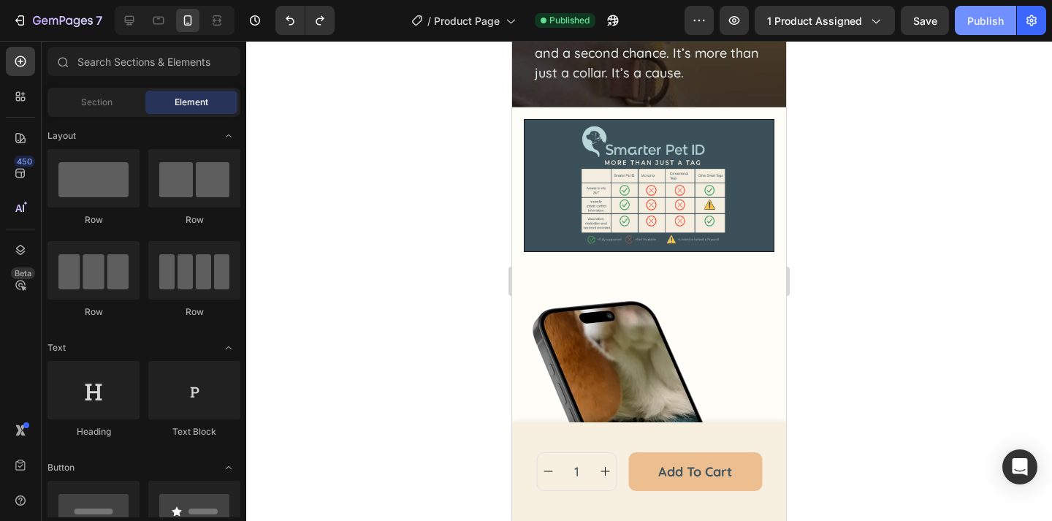
click at [971, 26] on div "Publish" at bounding box center [985, 20] width 37 height 15
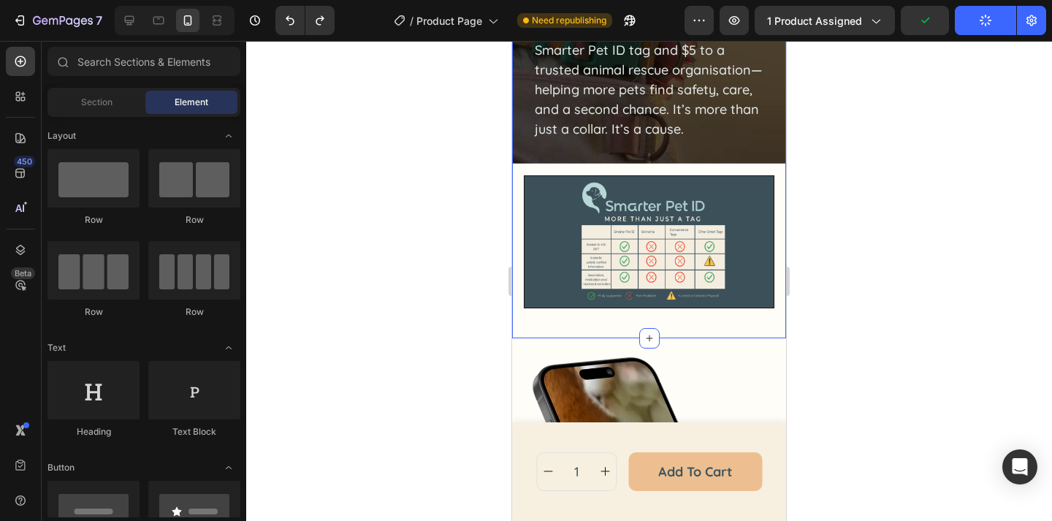
scroll to position [1483, 0]
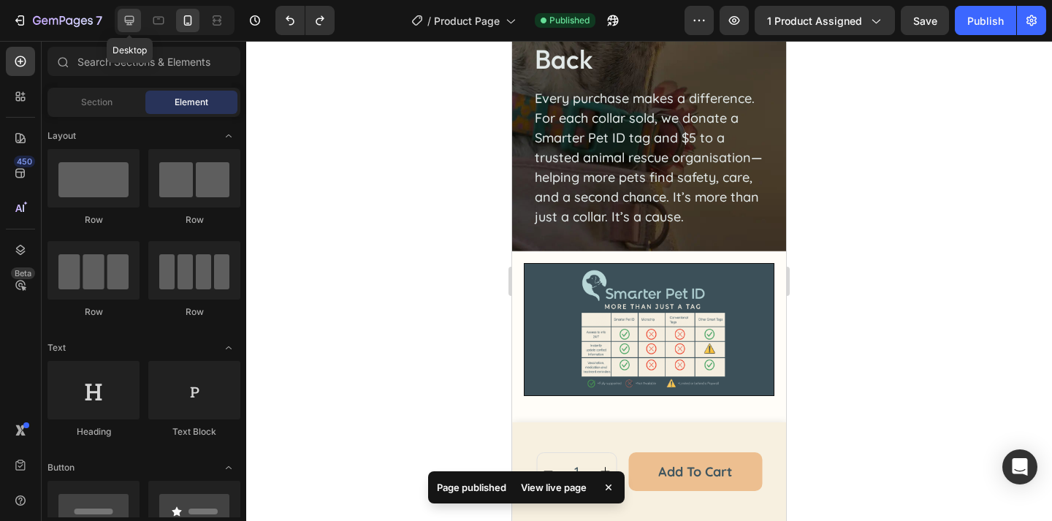
click at [130, 20] on icon at bounding box center [129, 20] width 15 height 15
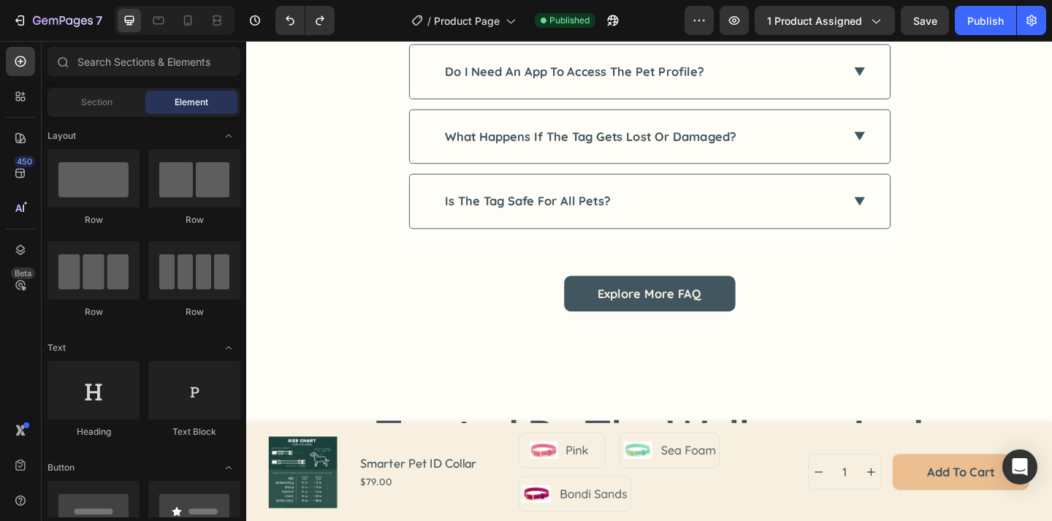
scroll to position [3664, 0]
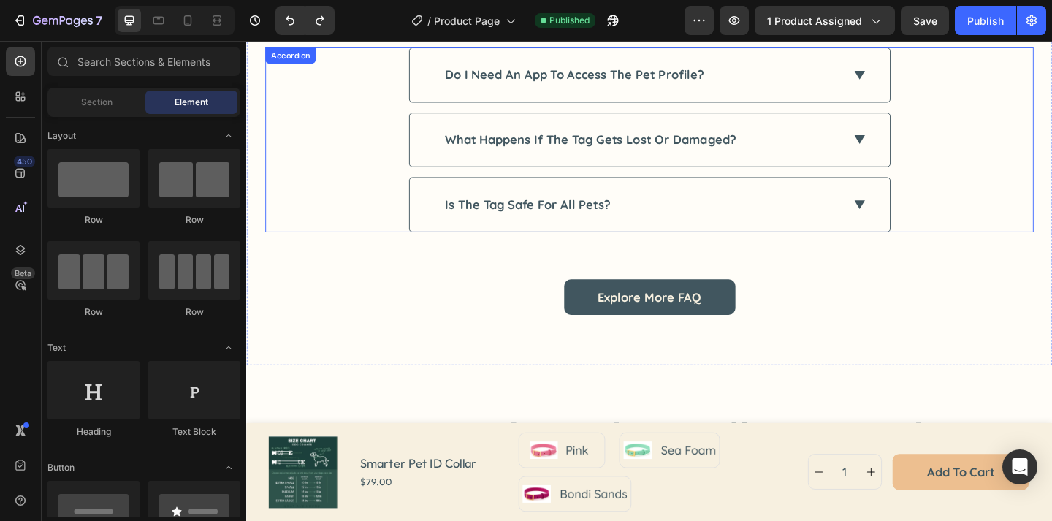
click at [716, 228] on div "is the tag safe for all pets?" at bounding box center [677, 219] width 435 height 20
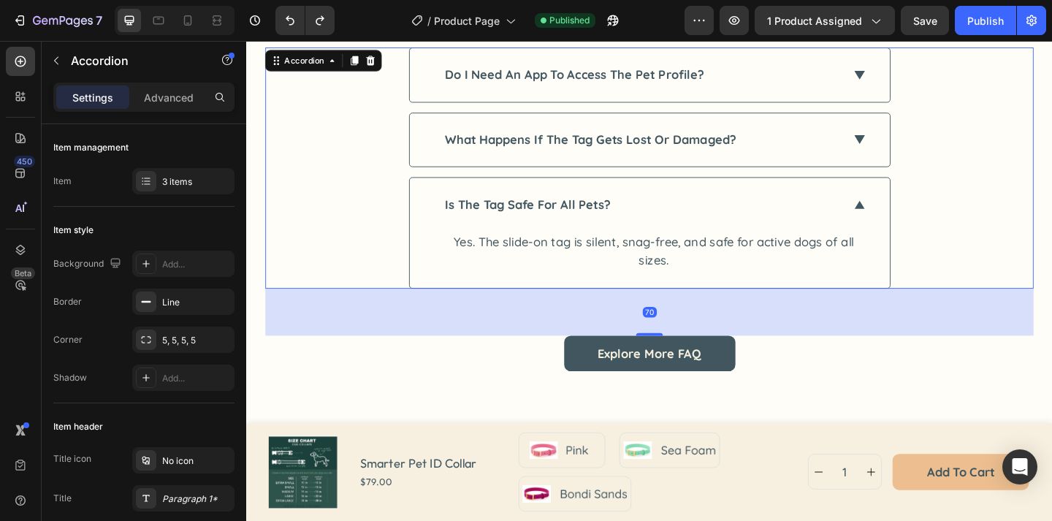
click at [716, 228] on div "is the tag safe for all pets?" at bounding box center [677, 219] width 435 height 20
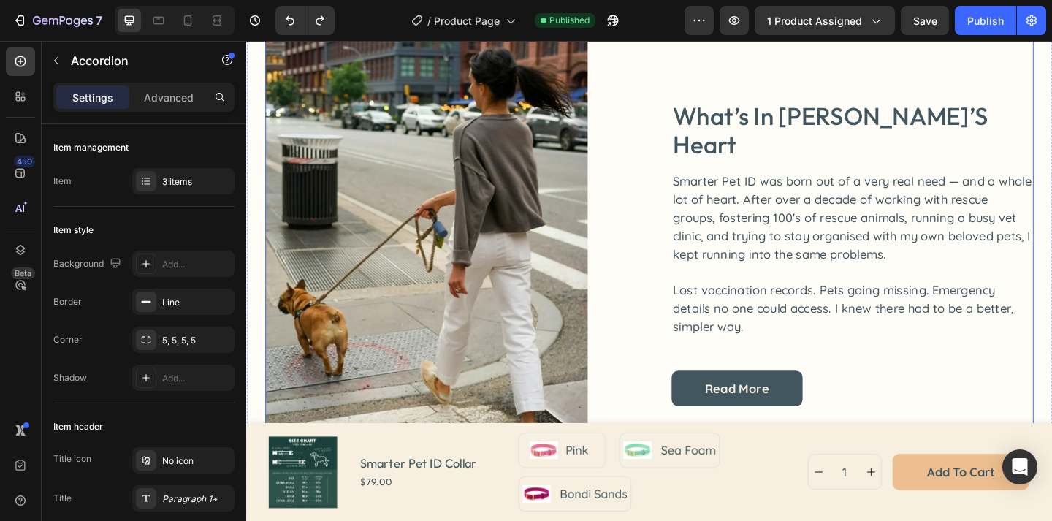
scroll to position [4342, 0]
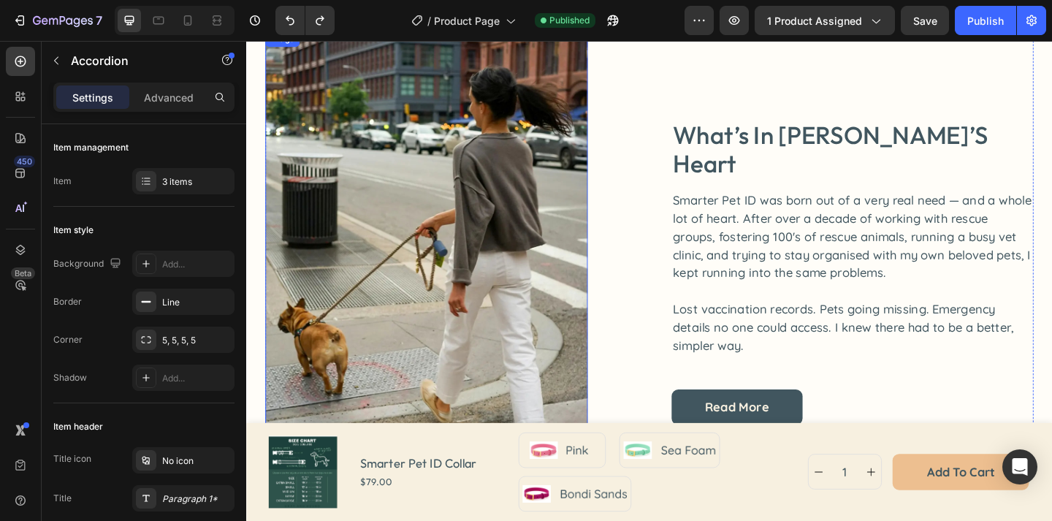
click at [554, 177] on img at bounding box center [442, 292] width 351 height 524
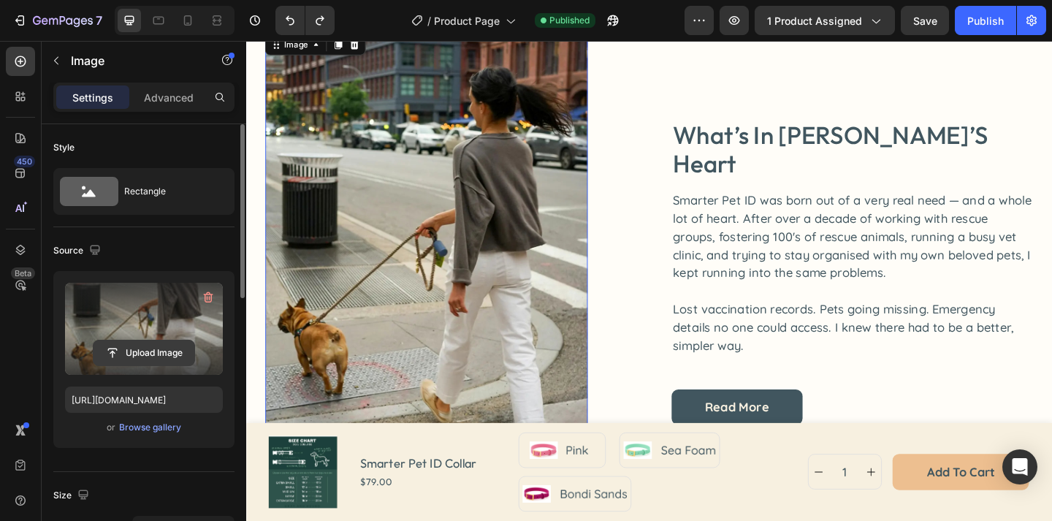
click at [172, 354] on input "file" at bounding box center [143, 352] width 101 height 25
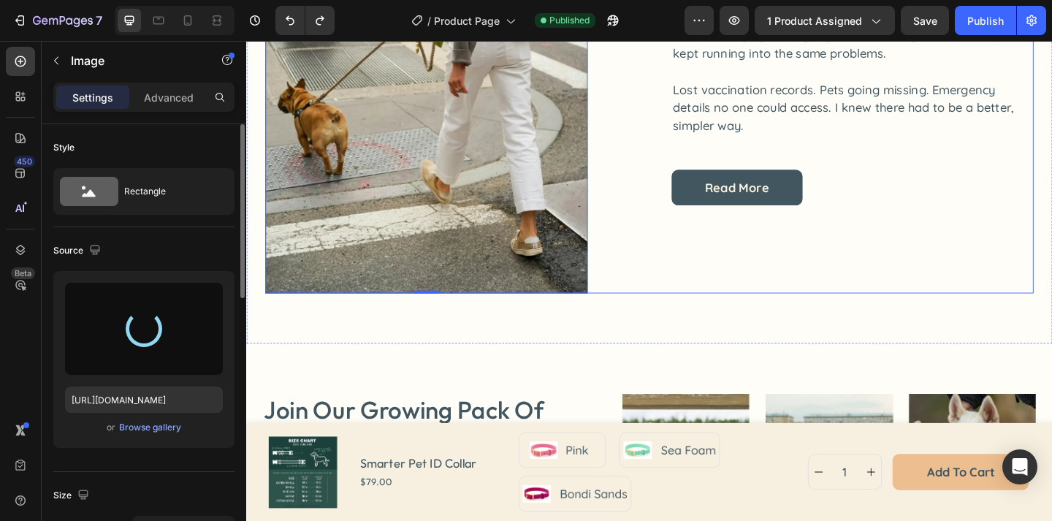
scroll to position [4667, 0]
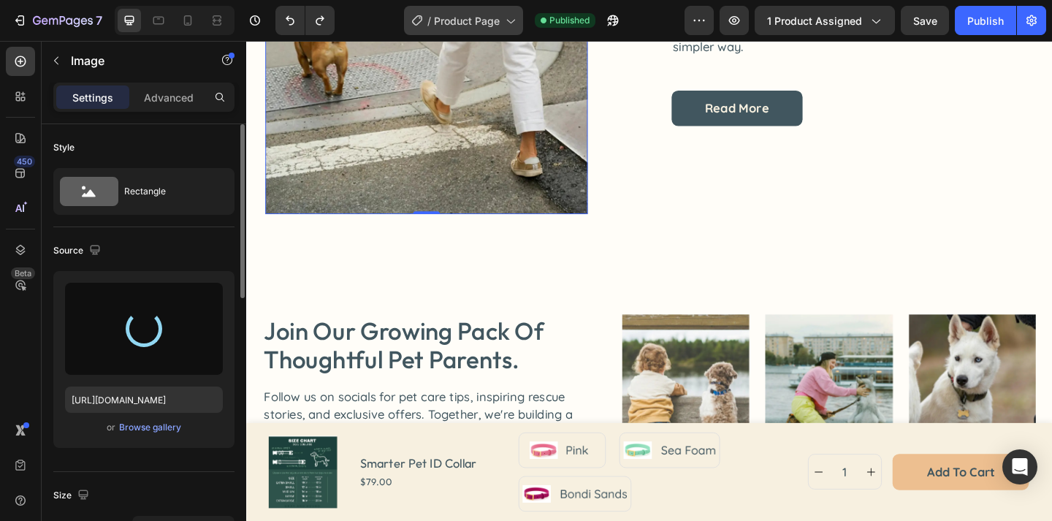
type input "[URL][DOMAIN_NAME]"
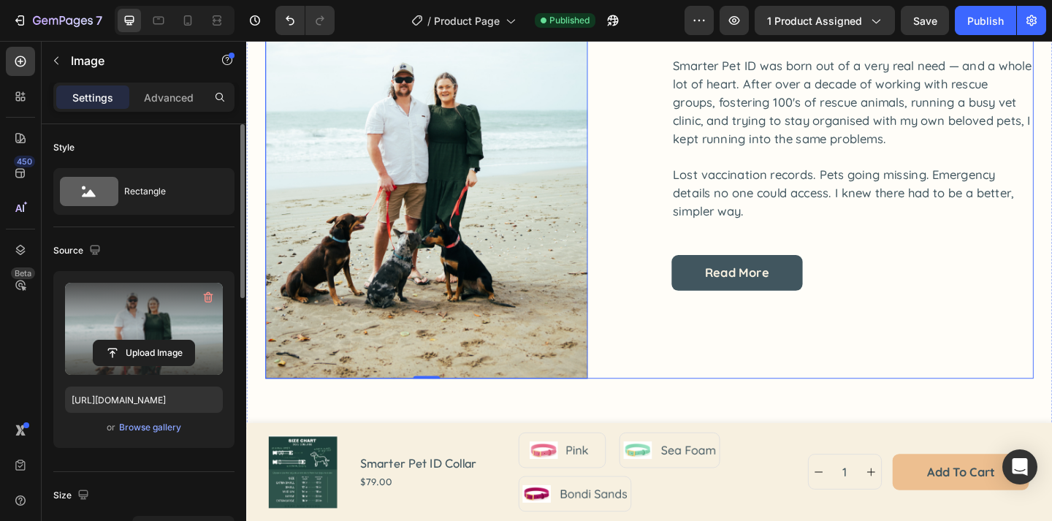
scroll to position [4467, 0]
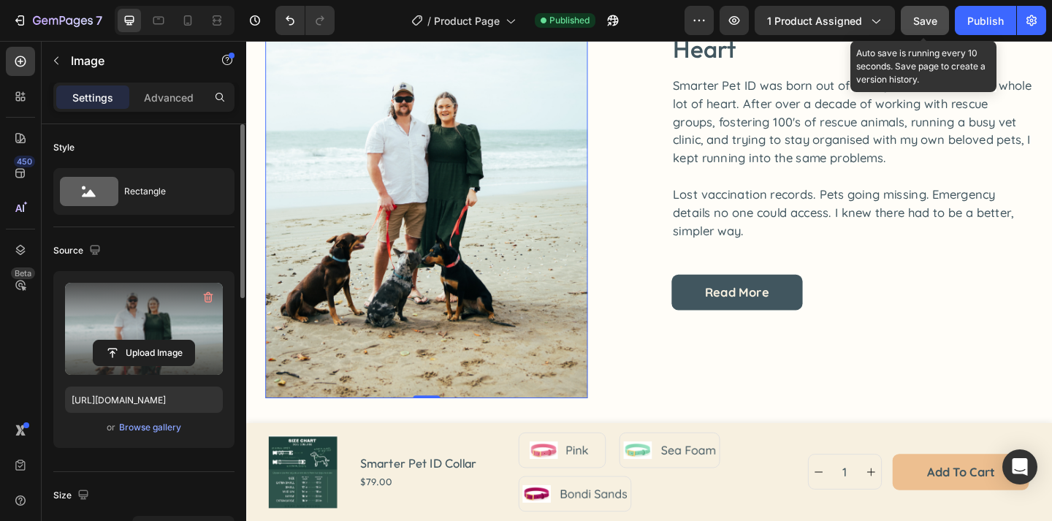
click at [929, 19] on span "Save" at bounding box center [925, 21] width 24 height 12
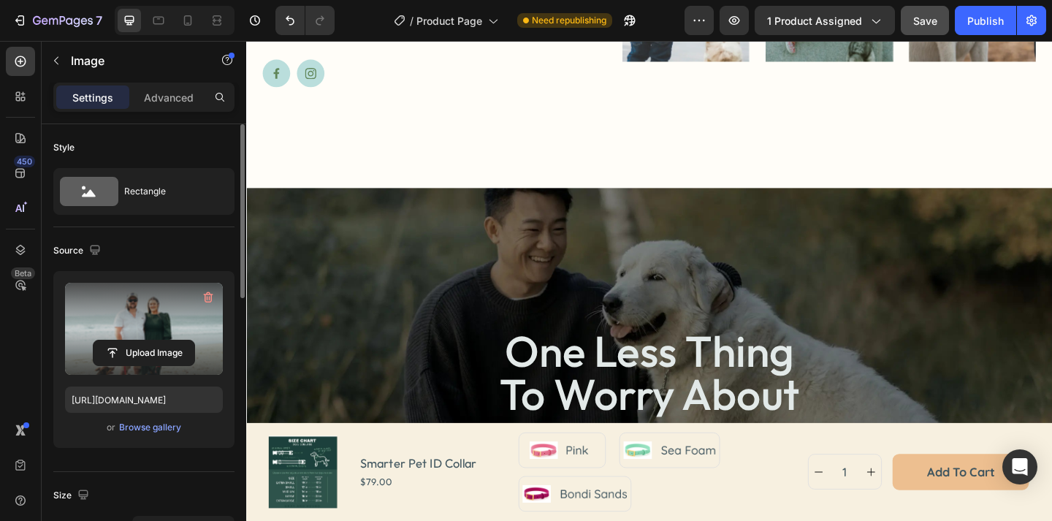
scroll to position [5354, 0]
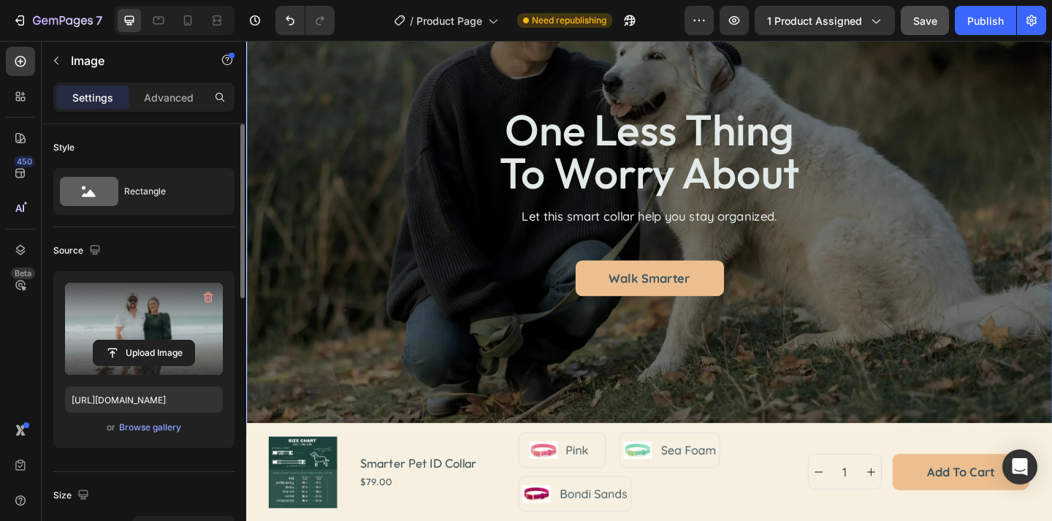
click at [389, 213] on div "one less thing to worry about Heading Let this smart collar help you stay organ…" at bounding box center [684, 215] width 835 height 205
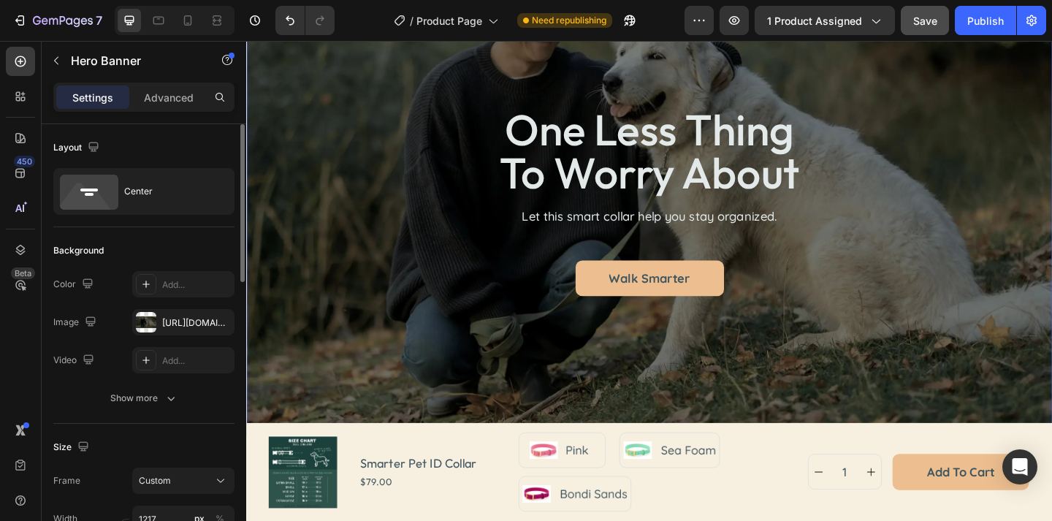
click at [390, 324] on div "one less thing to worry about Heading Let this smart collar help you stay organ…" at bounding box center [684, 216] width 876 height 510
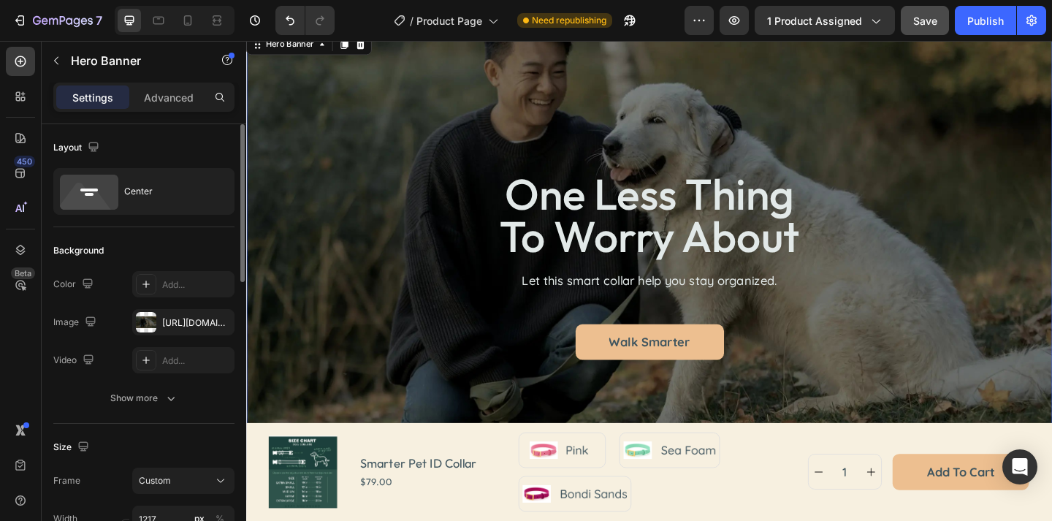
scroll to position [5190, 0]
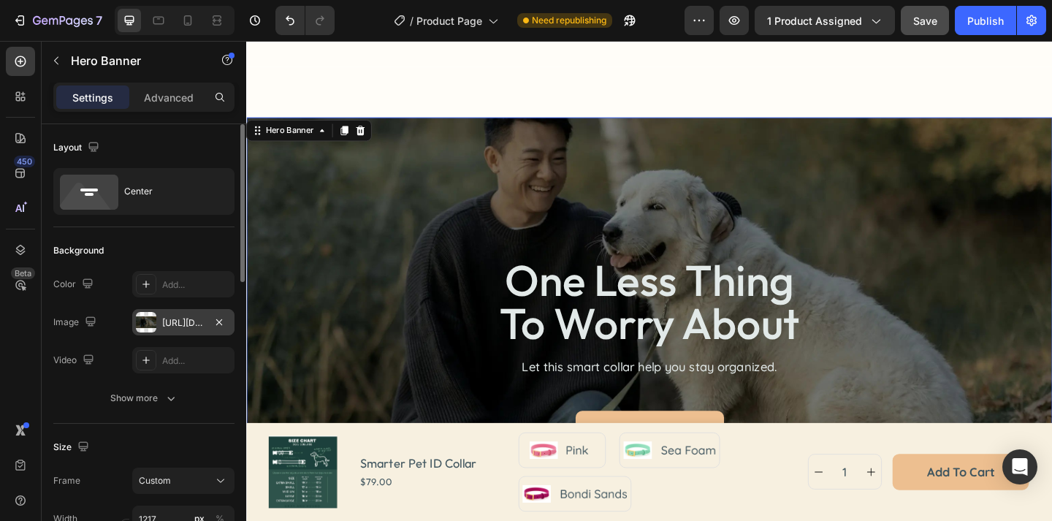
click at [187, 332] on div "[URL][DOMAIN_NAME]" at bounding box center [183, 322] width 102 height 26
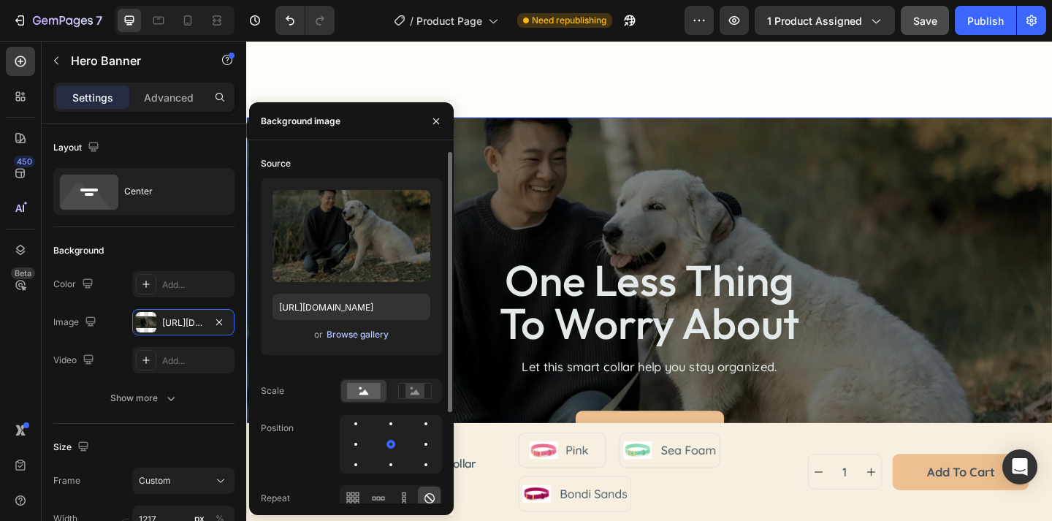
click at [342, 334] on div "Browse gallery" at bounding box center [357, 334] width 62 height 13
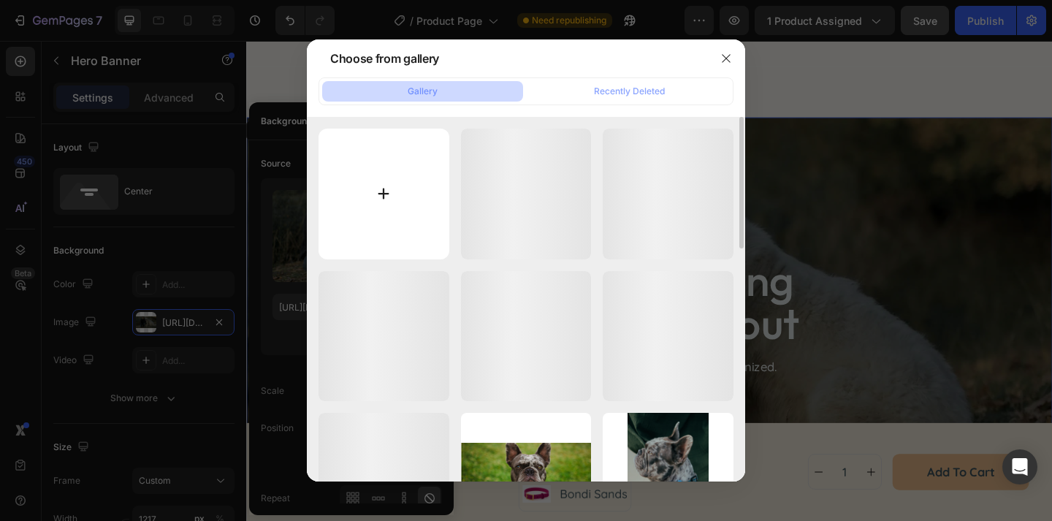
click at [399, 233] on input "file" at bounding box center [383, 194] width 131 height 131
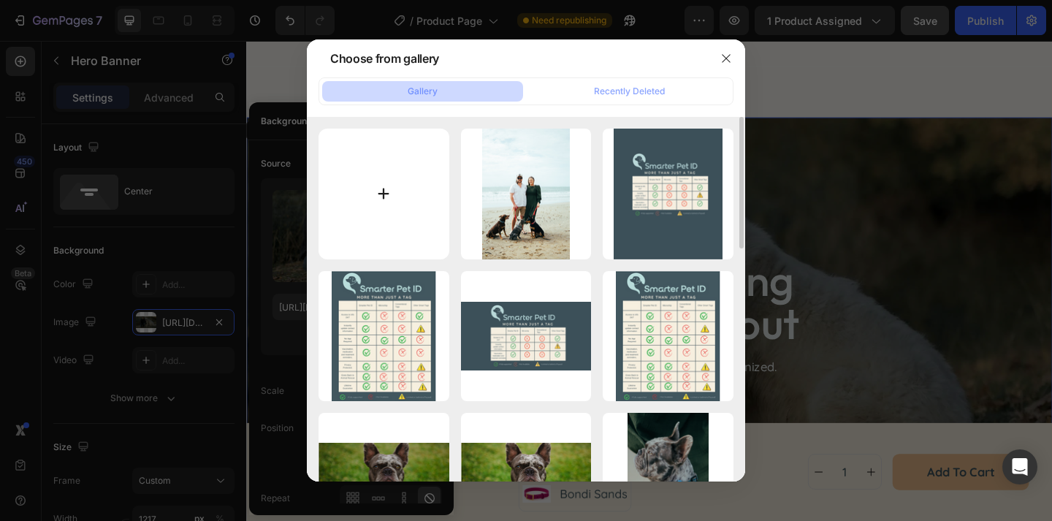
type input "C:\fakepath\Untitled design (6) copy 3.png"
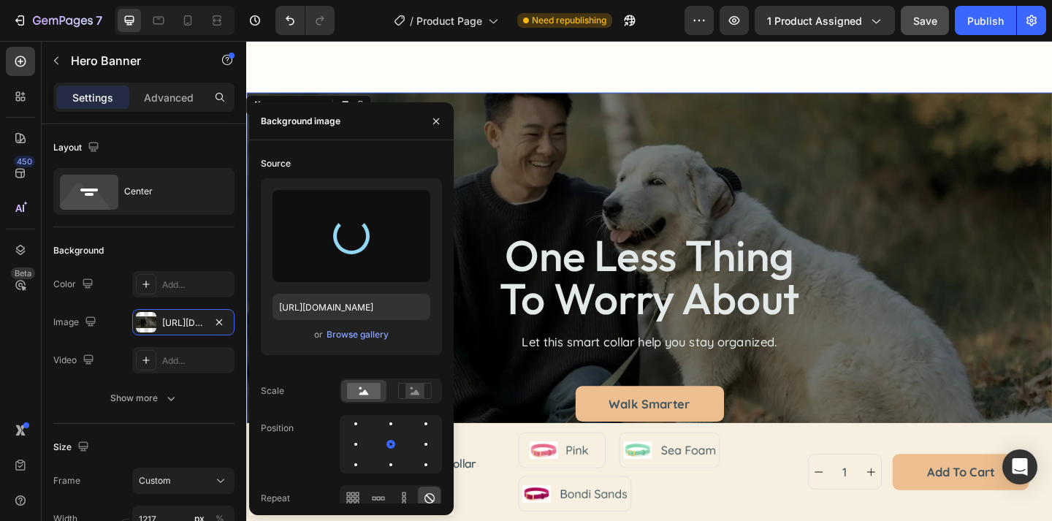
scroll to position [5241, 0]
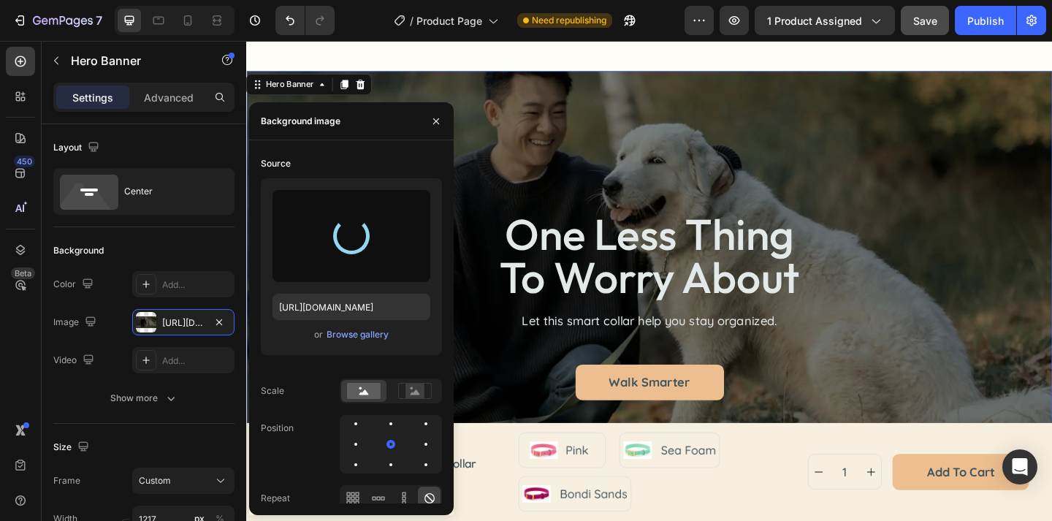
type input "https://cdn.shopify.com/s/files/1/0763/9446/3478/files/gempages_578392358681314…"
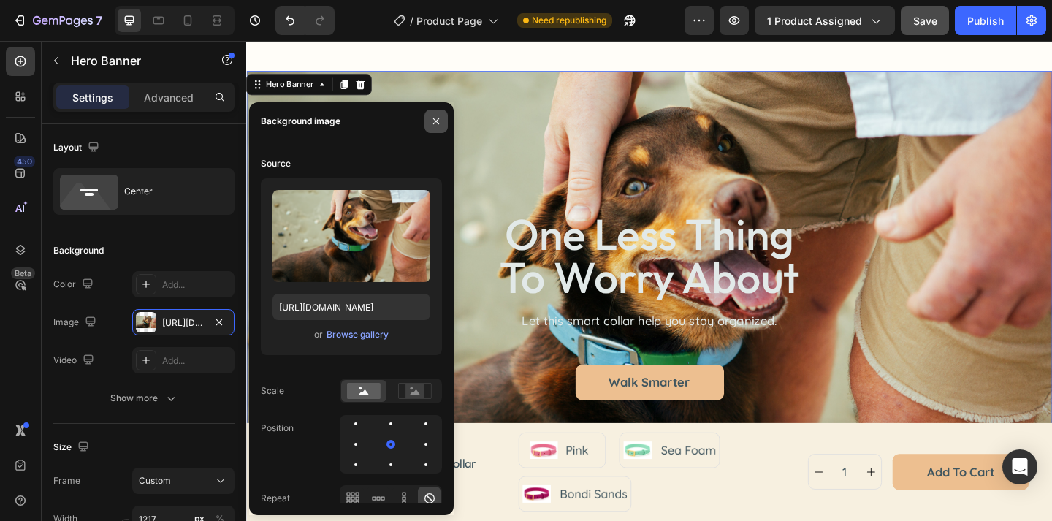
click at [440, 123] on icon "button" at bounding box center [436, 121] width 12 height 12
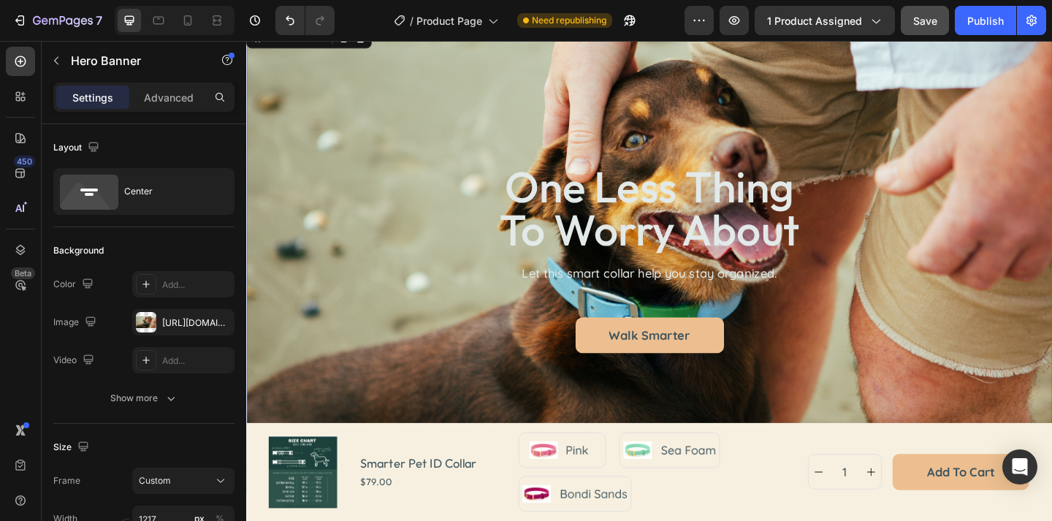
scroll to position [5293, 0]
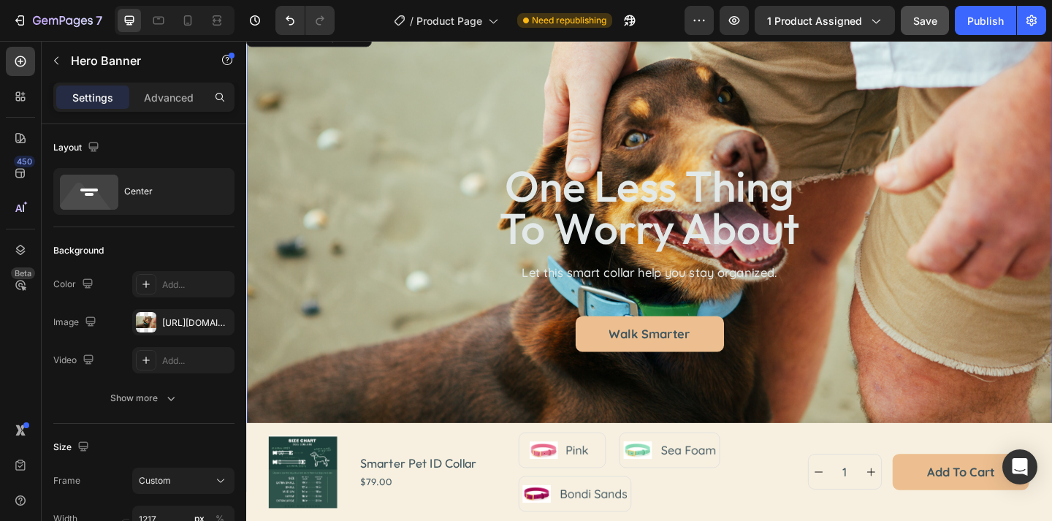
click at [373, 341] on div "walk Smarter Button" at bounding box center [684, 359] width 835 height 39
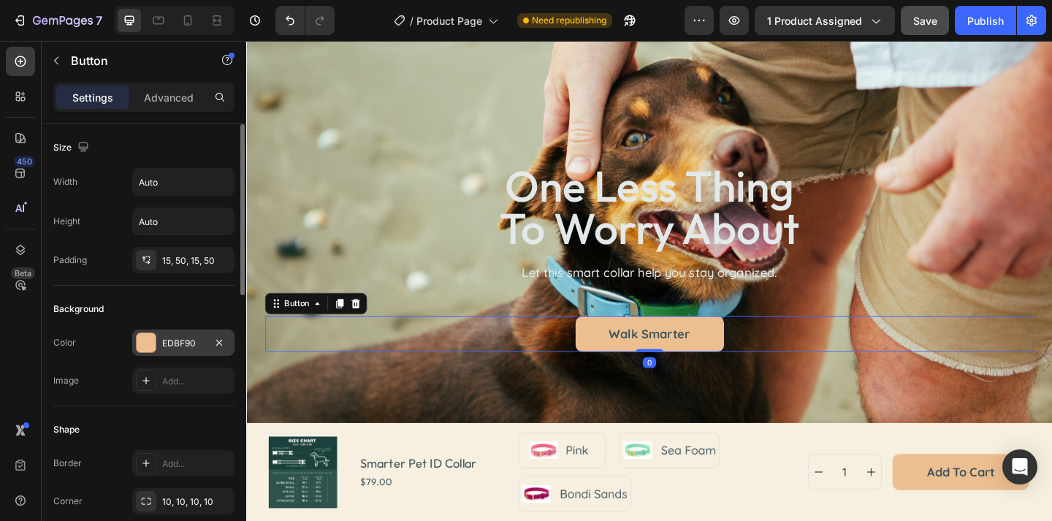
click at [172, 345] on div "EDBF90" at bounding box center [183, 343] width 42 height 13
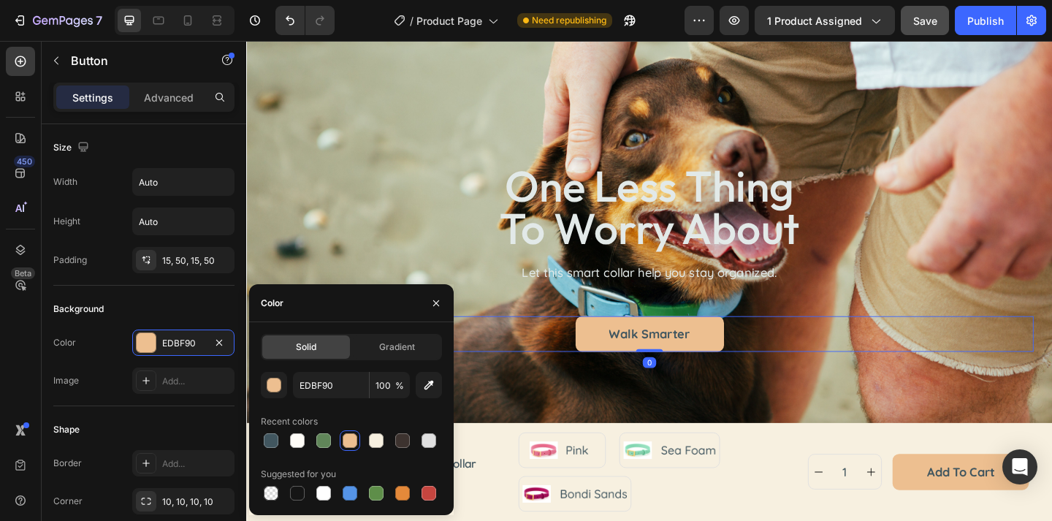
click at [388, 188] on div "one less thing to worry about" at bounding box center [684, 222] width 835 height 96
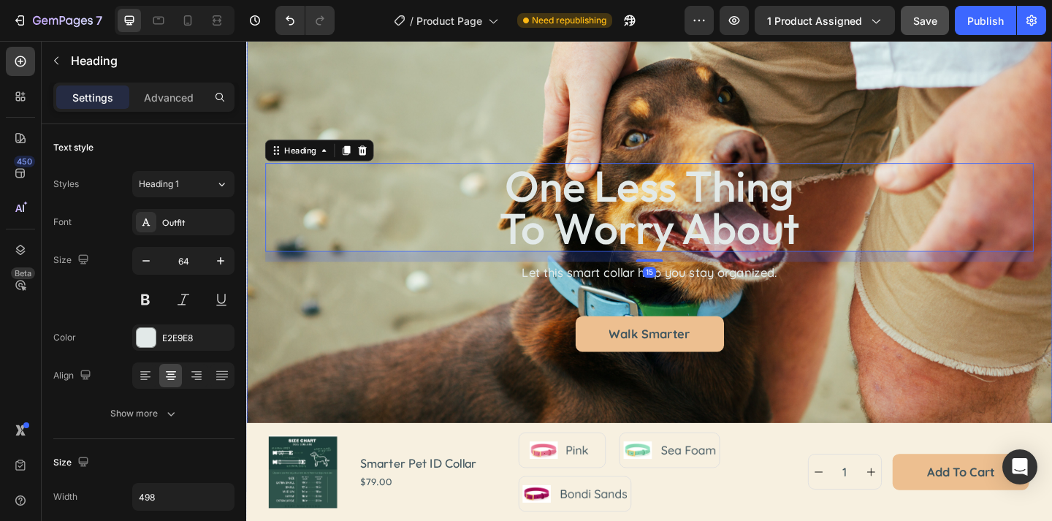
click at [381, 143] on div "one less thing to worry about Heading 15 Let this smart collar help you stay or…" at bounding box center [684, 276] width 876 height 510
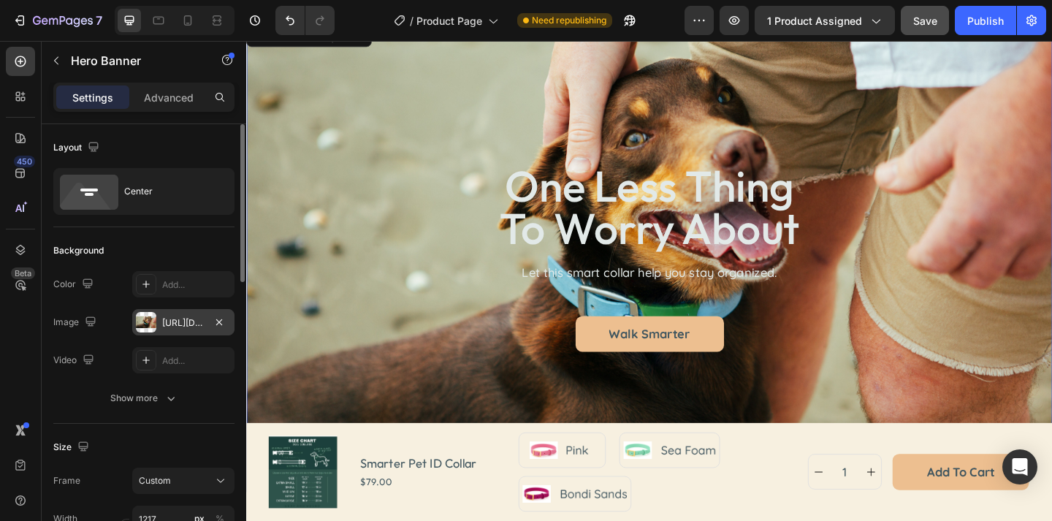
click at [178, 324] on div "https://cdn.shopify.com/s/files/1/0763/9446/3478/files/gempages_578392358681314…" at bounding box center [183, 322] width 42 height 13
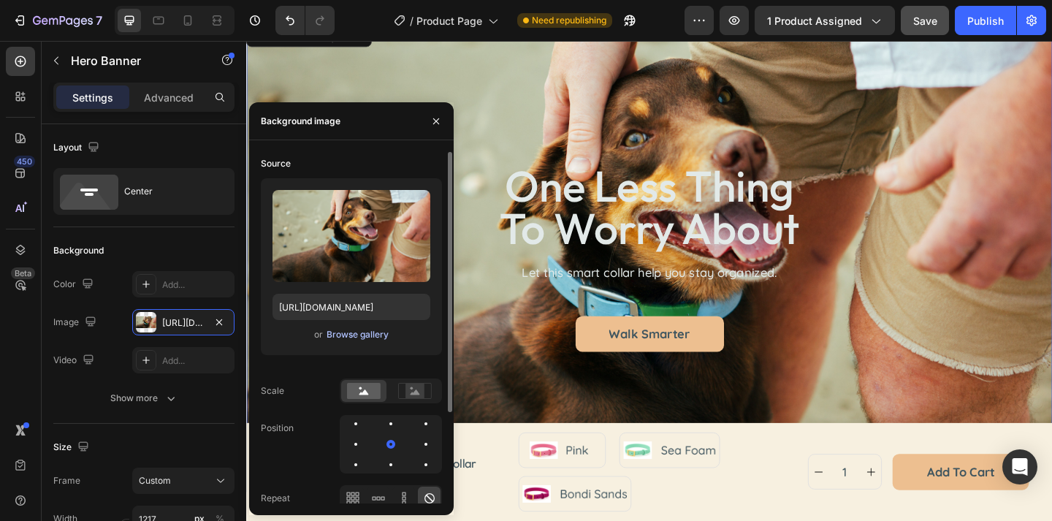
click at [355, 333] on div "Browse gallery" at bounding box center [357, 334] width 62 height 13
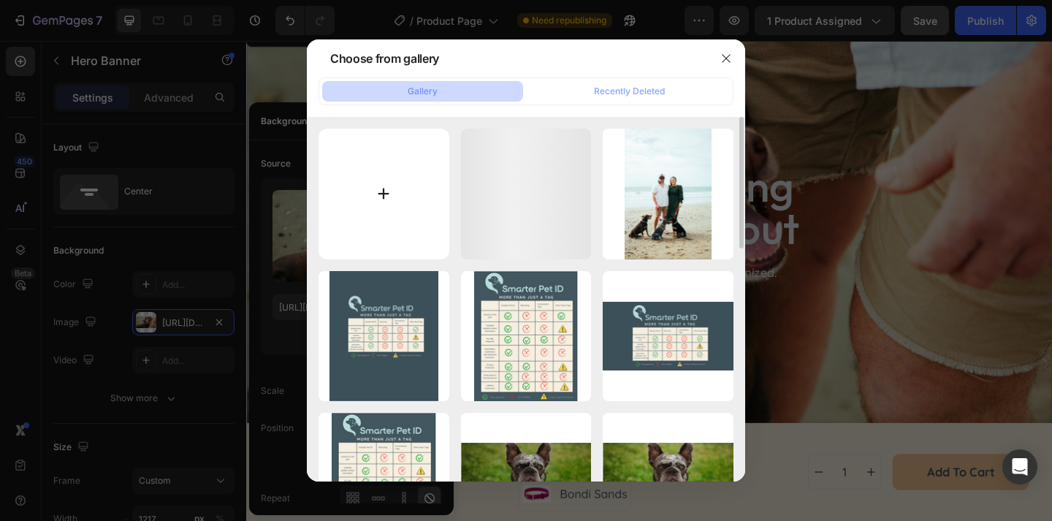
click at [383, 160] on input "file" at bounding box center [383, 194] width 131 height 131
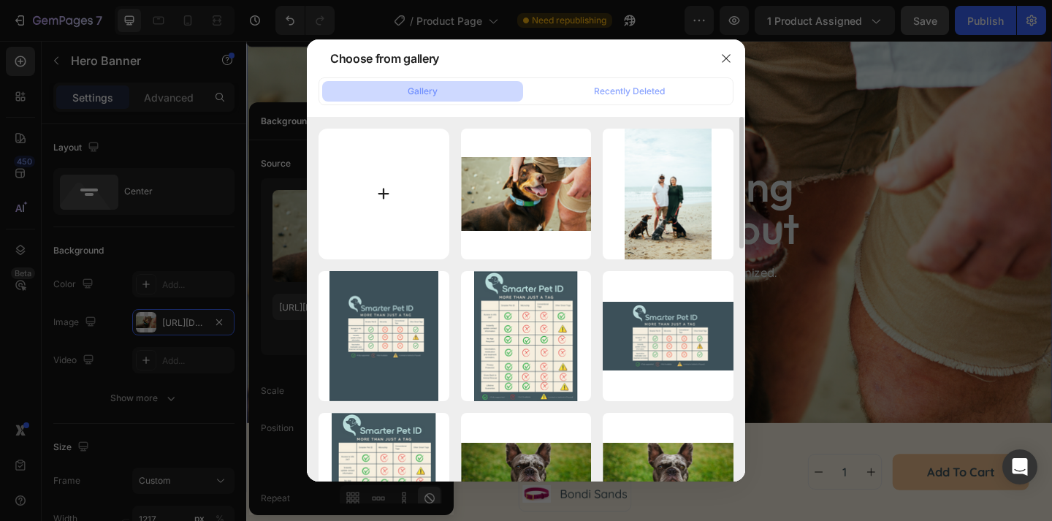
type input "C:\fakepath\Untitled design (6) copy 4.png"
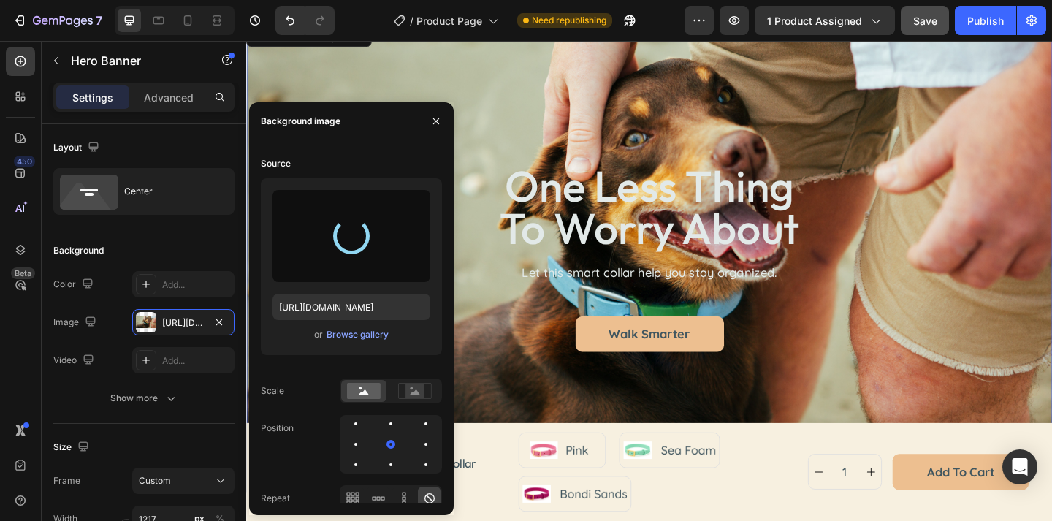
type input "https://cdn.shopify.com/s/files/1/0763/9446/3478/files/gempages_578392358681314…"
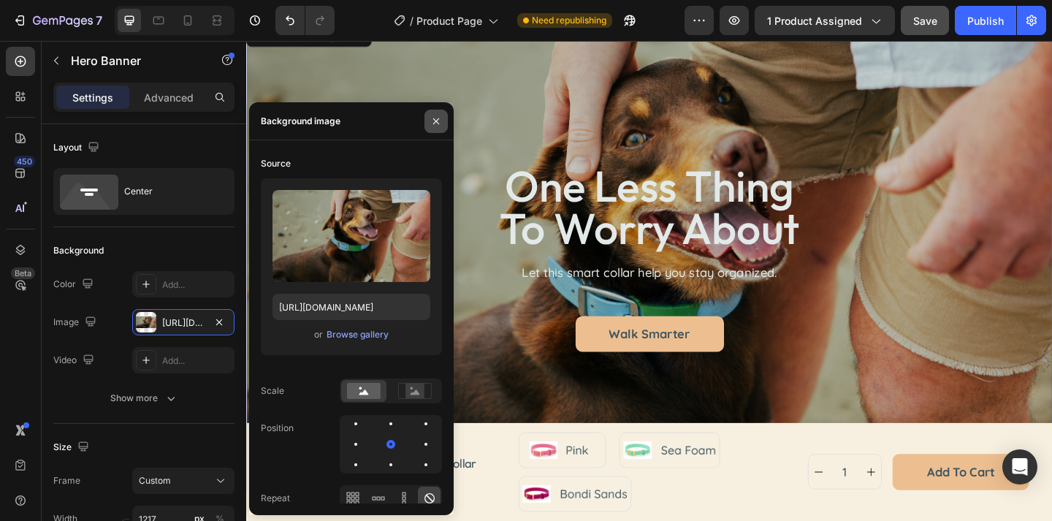
click at [439, 115] on icon "button" at bounding box center [436, 121] width 12 height 12
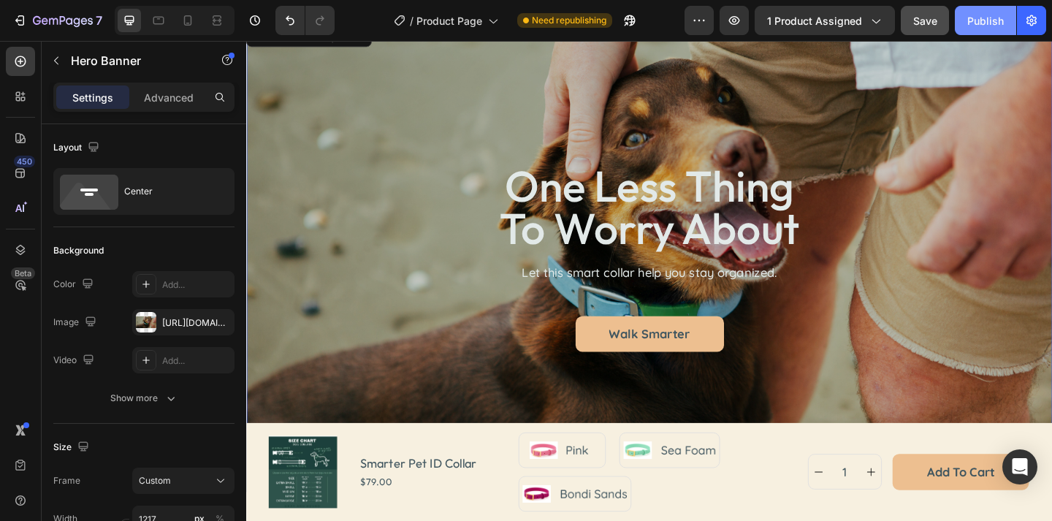
click at [983, 20] on div "Publish" at bounding box center [985, 20] width 37 height 15
click at [186, 23] on icon at bounding box center [187, 20] width 15 height 15
type input "100%"
type input "100"
type input "Auto"
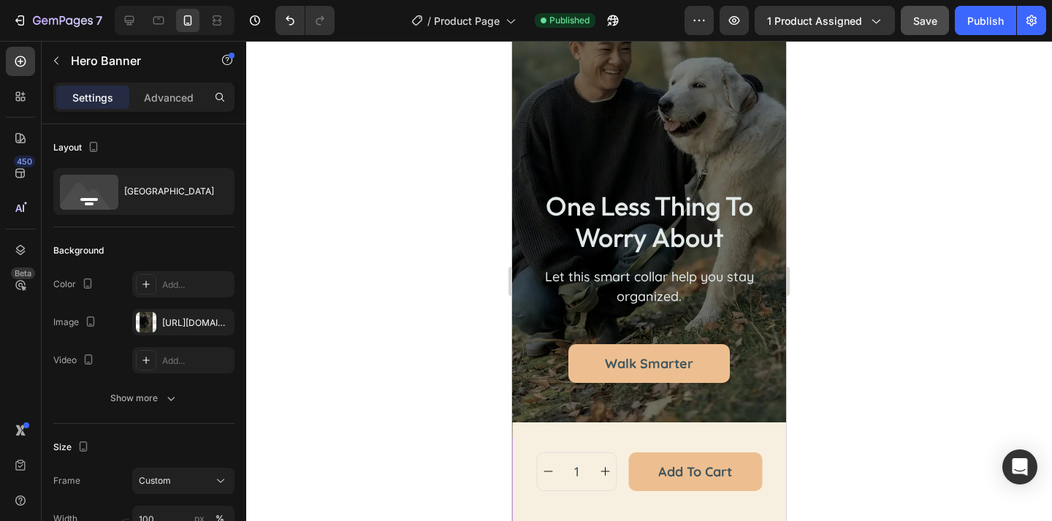
scroll to position [4642, 0]
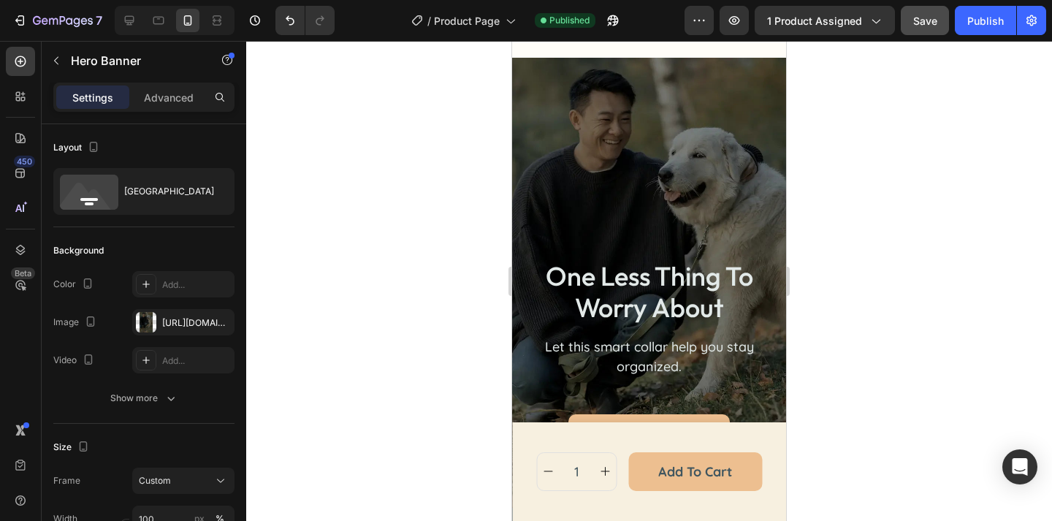
click at [649, 192] on div "one less thing to worry about Heading Let this smart collar help you stay organ…" at bounding box center [649, 283] width 274 height 451
click at [611, 169] on div "one less thing to worry about Heading Let this smart collar help you stay organ…" at bounding box center [649, 283] width 274 height 451
click at [186, 315] on div "https://cdn.shopify.com/s/files/1/0763/9446/3478/files/gempages_578392358681314…" at bounding box center [183, 322] width 102 height 26
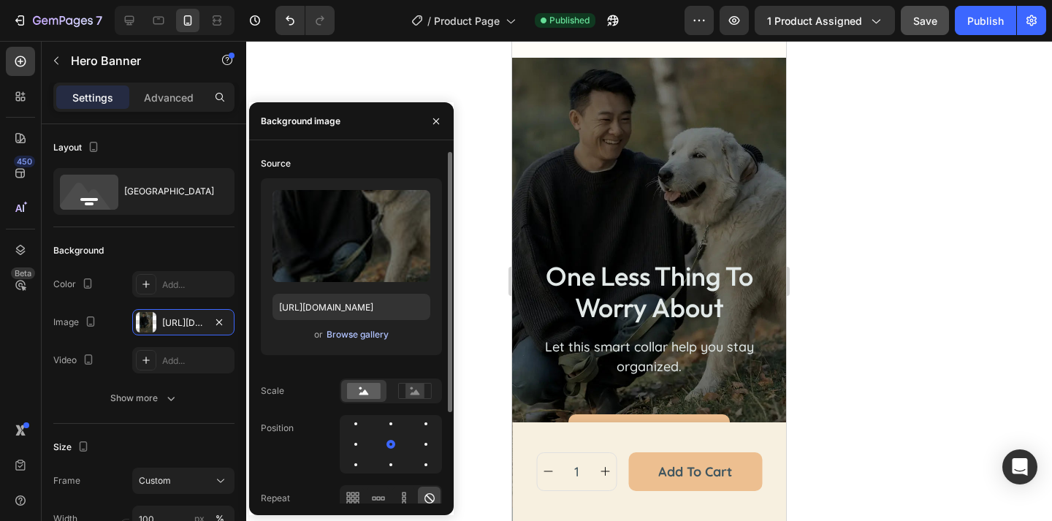
click at [354, 333] on div "Browse gallery" at bounding box center [357, 334] width 62 height 13
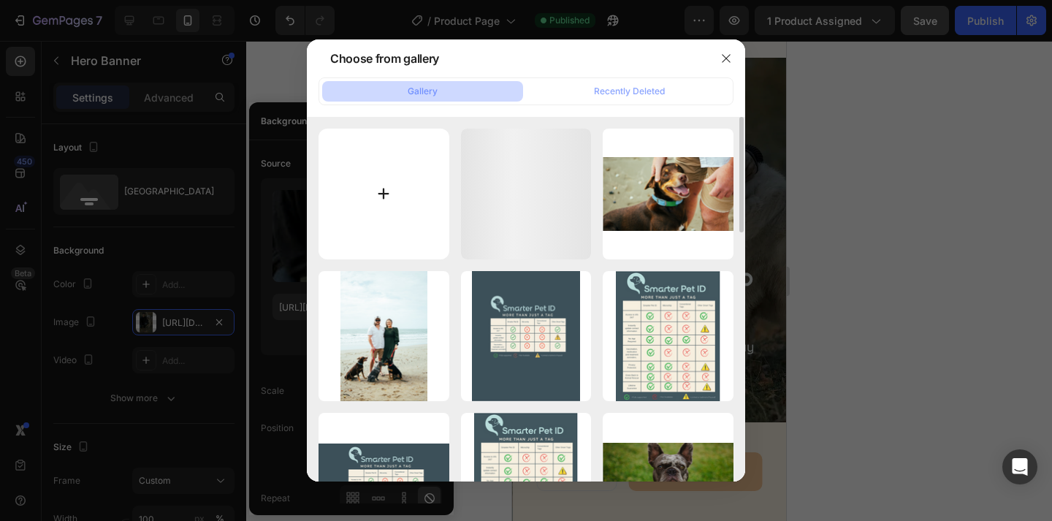
click at [381, 147] on input "file" at bounding box center [383, 194] width 131 height 131
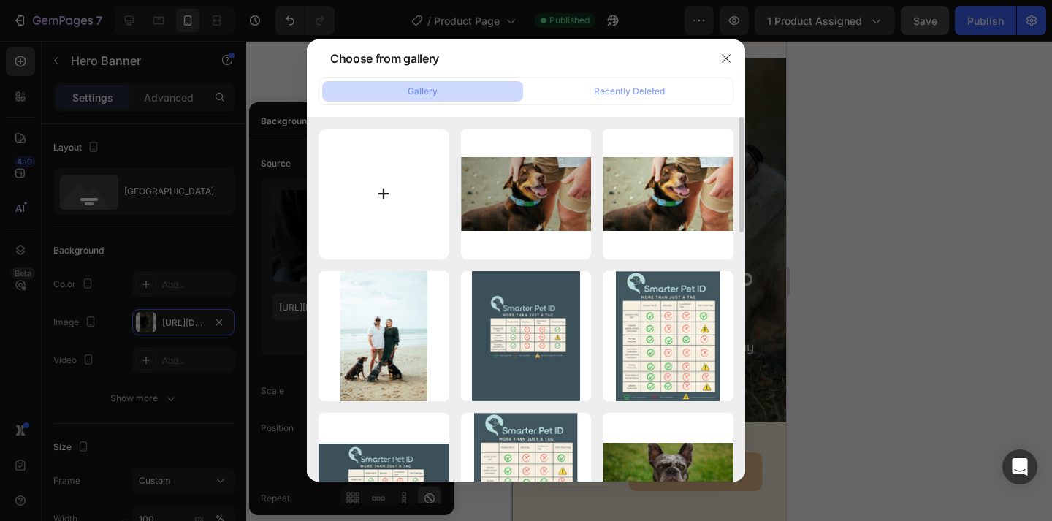
type input "C:\fakepath\Untitled design (6) copy 5.png"
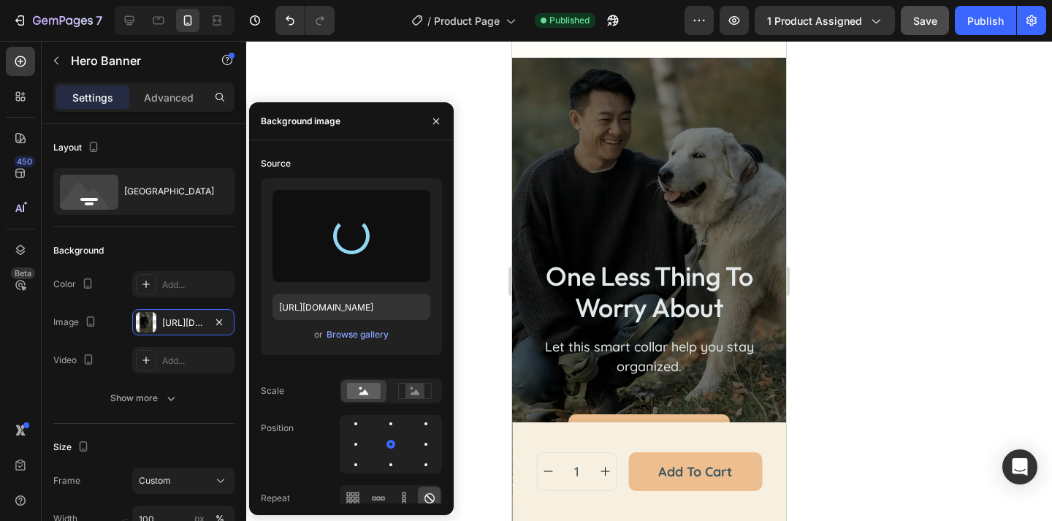
type input "https://cdn.shopify.com/s/files/1/0763/9446/3478/files/gempages_578392358681314…"
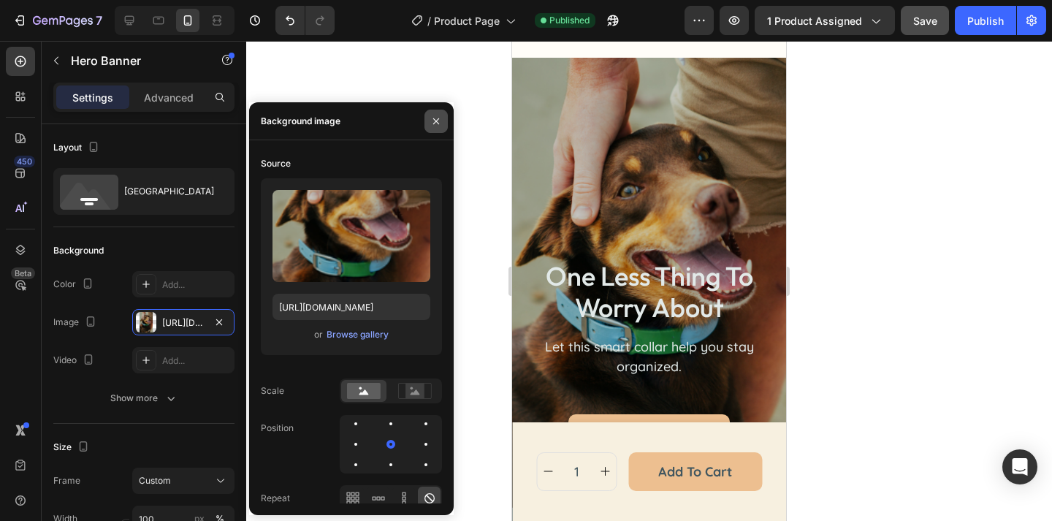
click at [439, 121] on icon "button" at bounding box center [436, 121] width 12 height 12
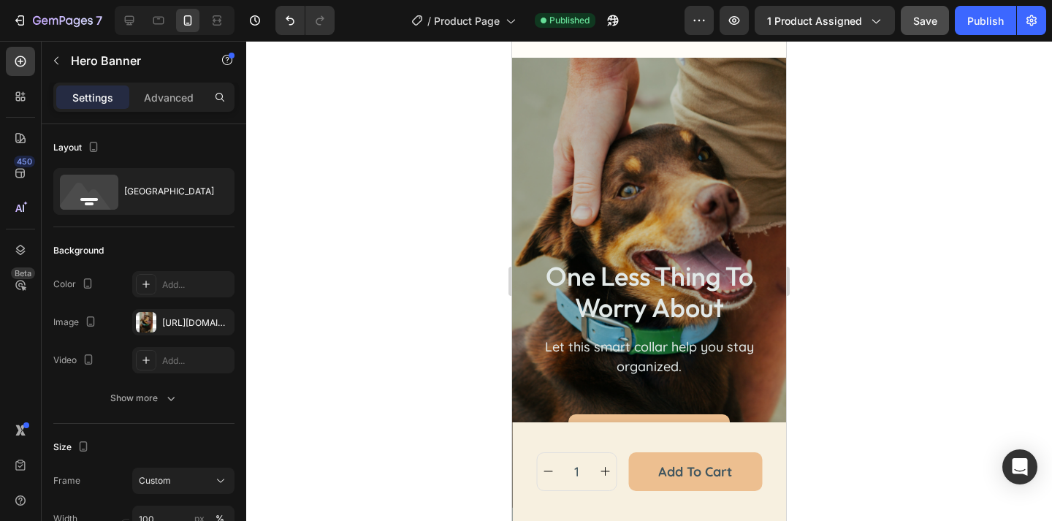
click at [850, 127] on div at bounding box center [649, 281] width 806 height 480
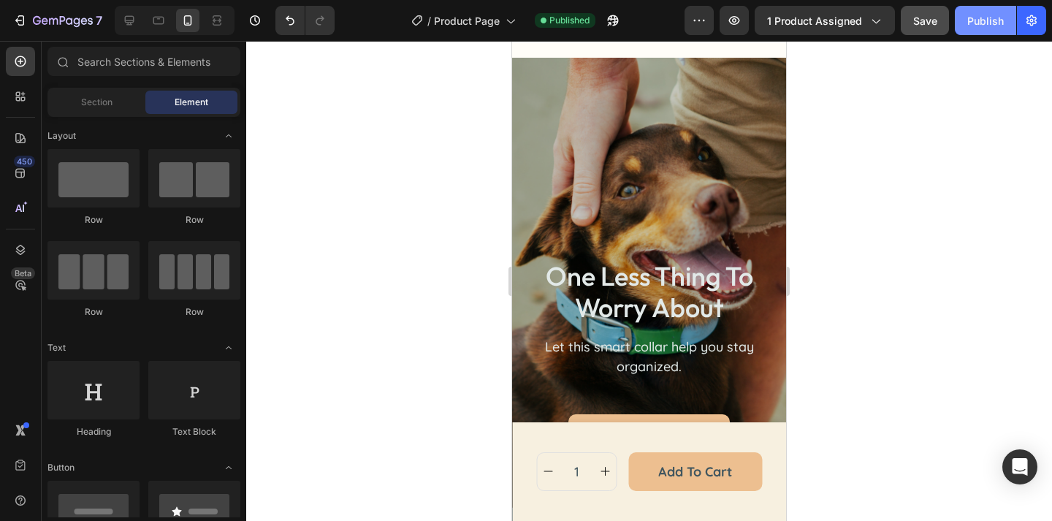
click at [979, 34] on button "Publish" at bounding box center [985, 20] width 61 height 29
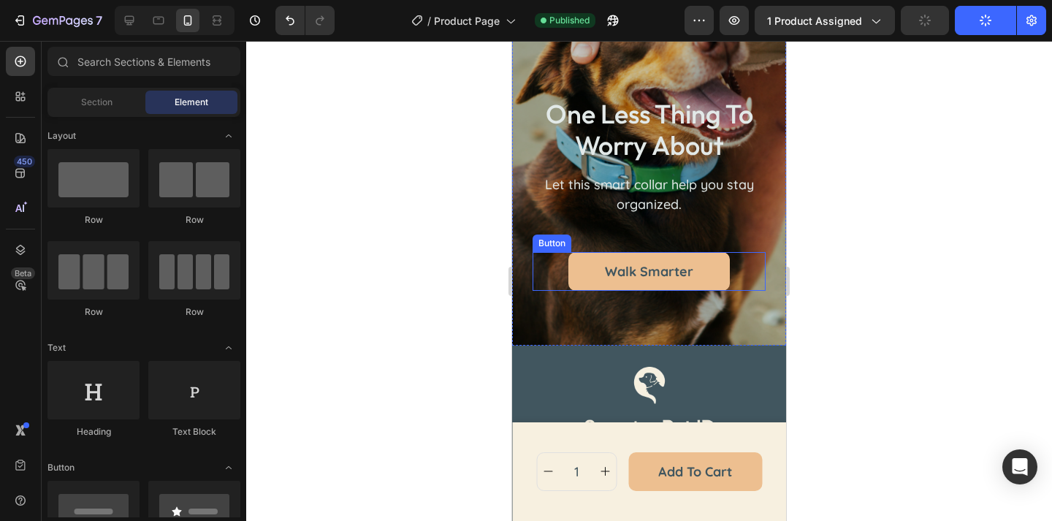
scroll to position [4780, 0]
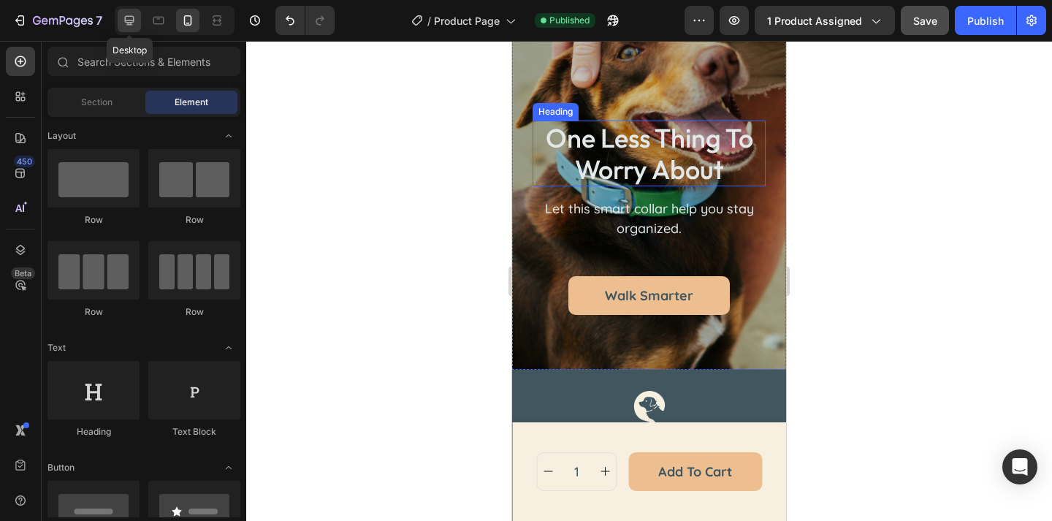
click at [129, 23] on icon at bounding box center [129, 20] width 15 height 15
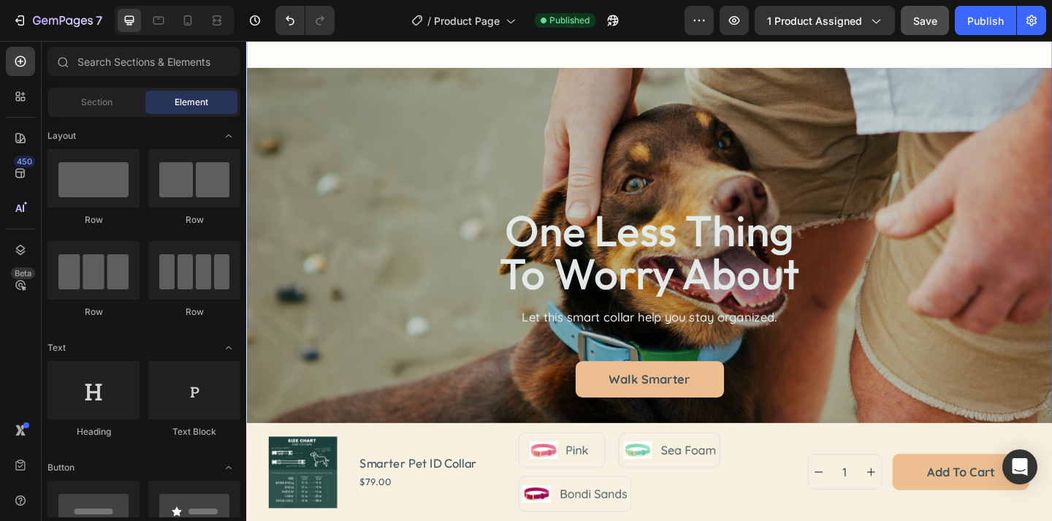
scroll to position [4805, 0]
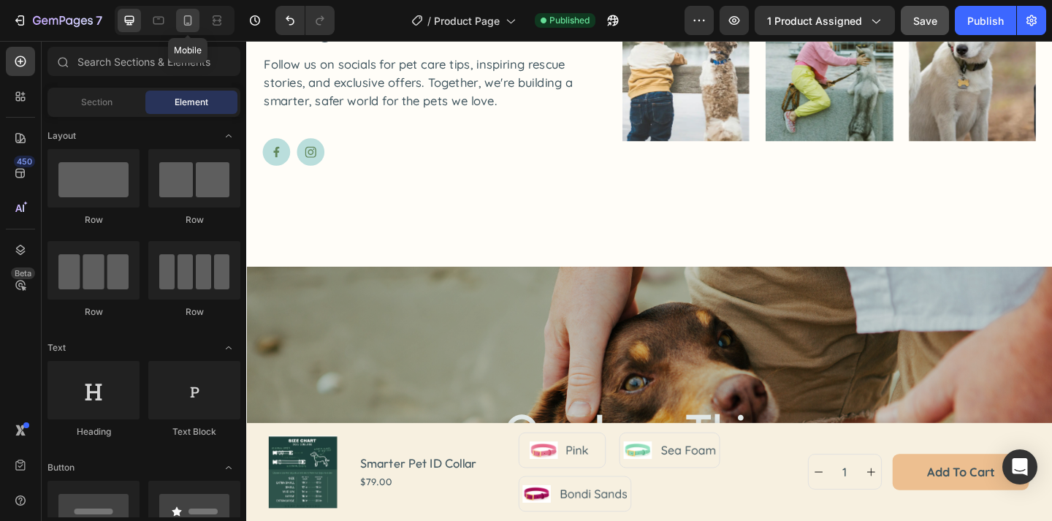
click at [194, 22] on icon at bounding box center [187, 20] width 15 height 15
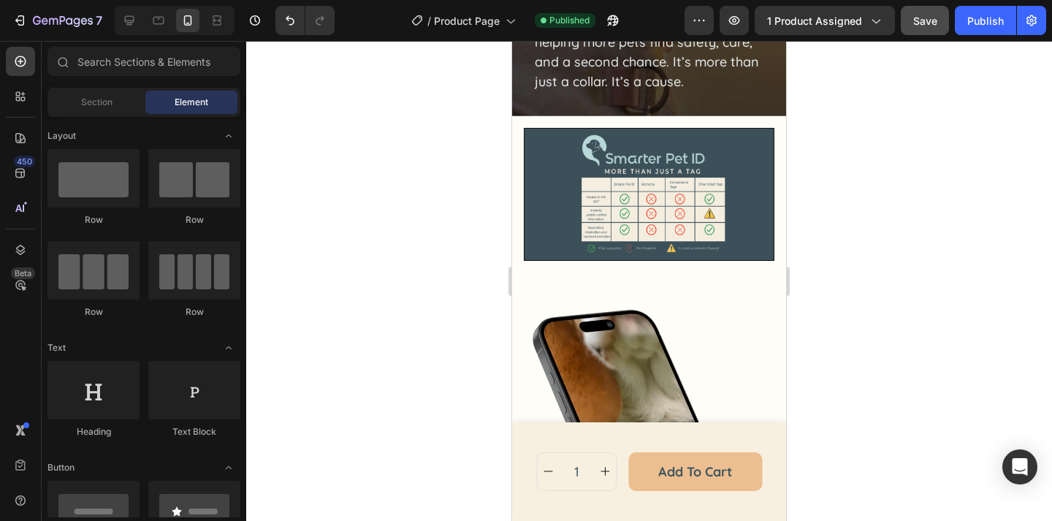
scroll to position [1575, 0]
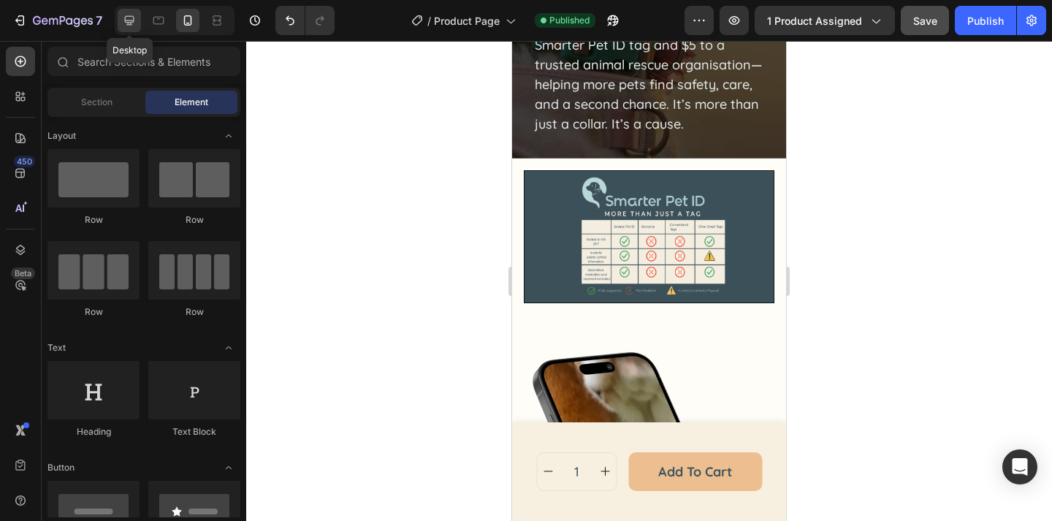
click at [137, 25] on div at bounding box center [129, 20] width 23 height 23
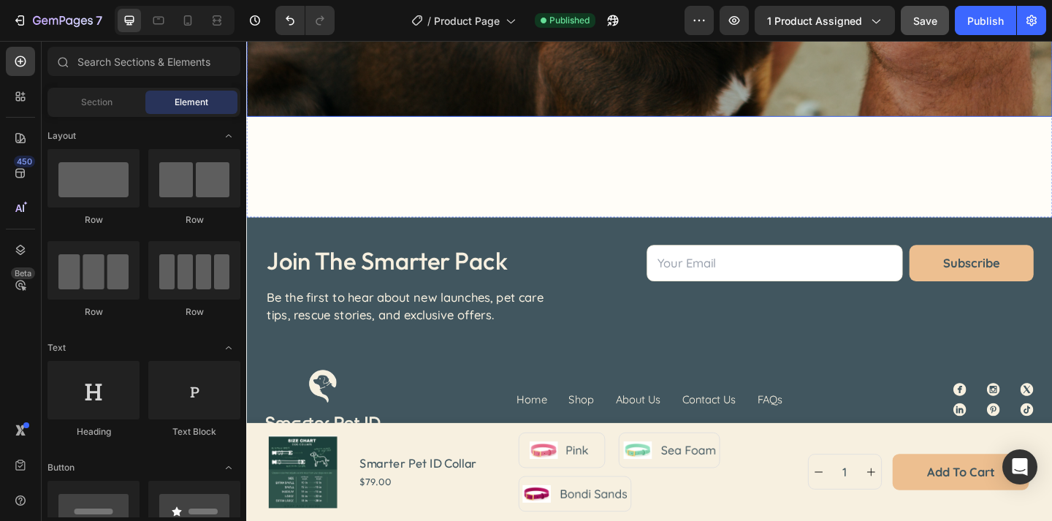
scroll to position [6000, 0]
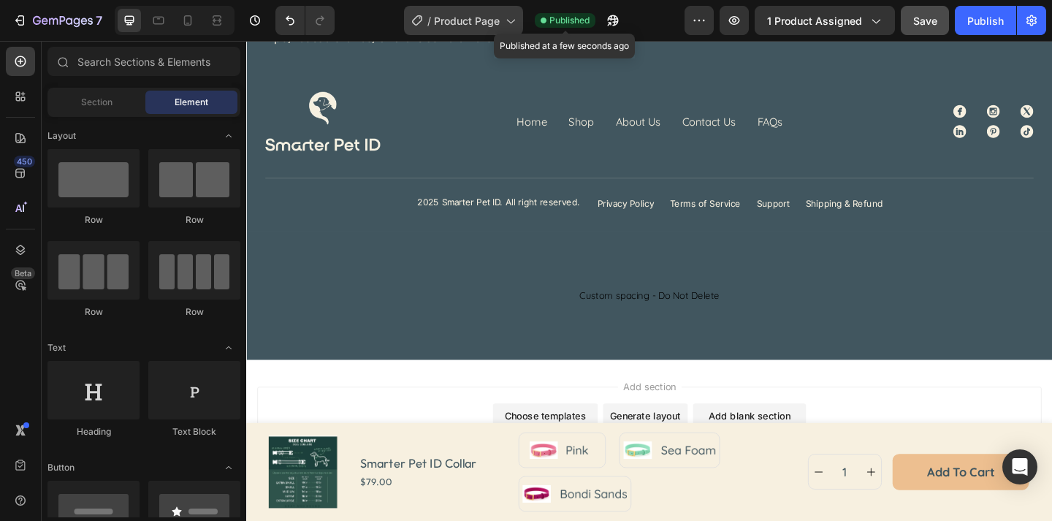
click at [489, 23] on span "Product Page" at bounding box center [467, 20] width 66 height 15
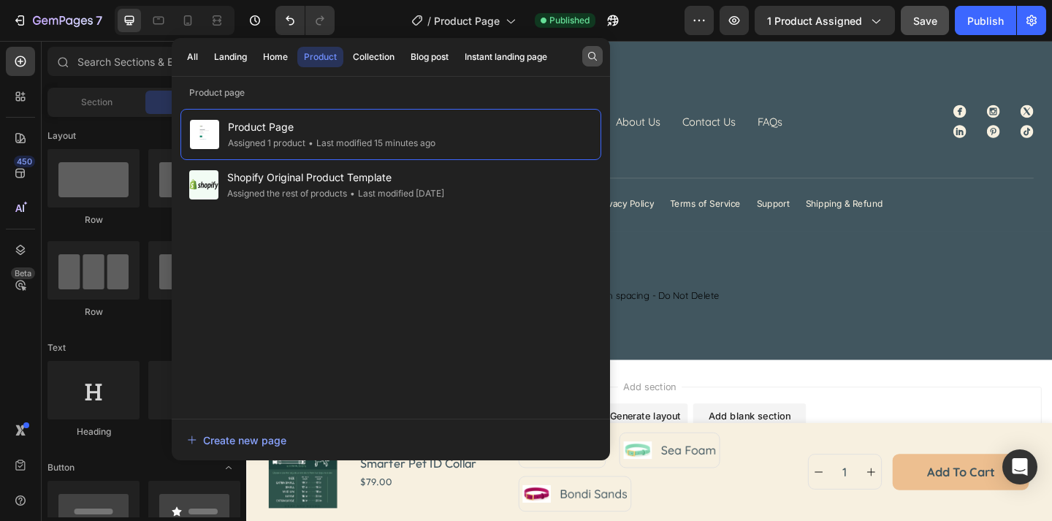
click at [600, 63] on button "button" at bounding box center [592, 56] width 20 height 20
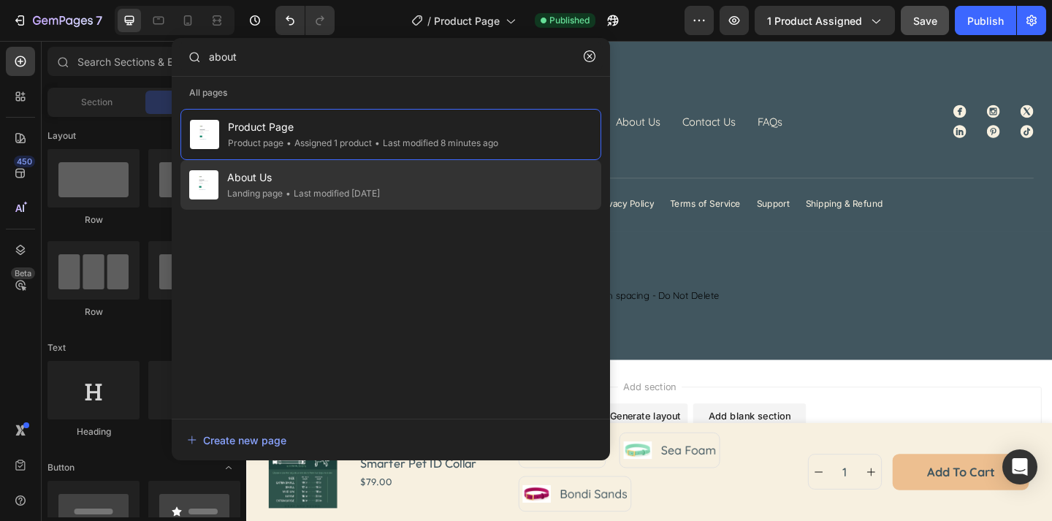
type input "about"
click at [397, 150] on div "• Last modified 13 days ago" at bounding box center [435, 143] width 126 height 15
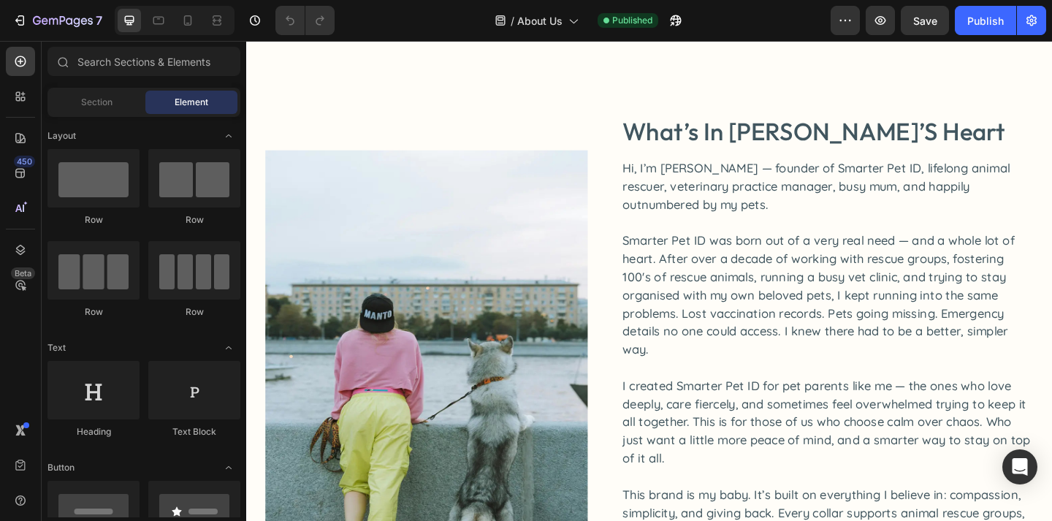
scroll to position [412, 0]
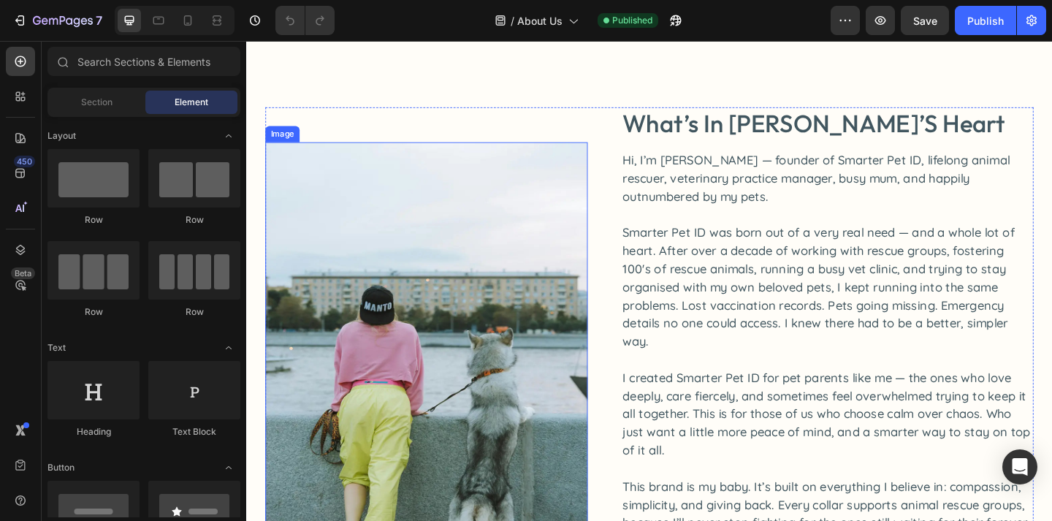
click at [524, 266] on img at bounding box center [442, 413] width 351 height 524
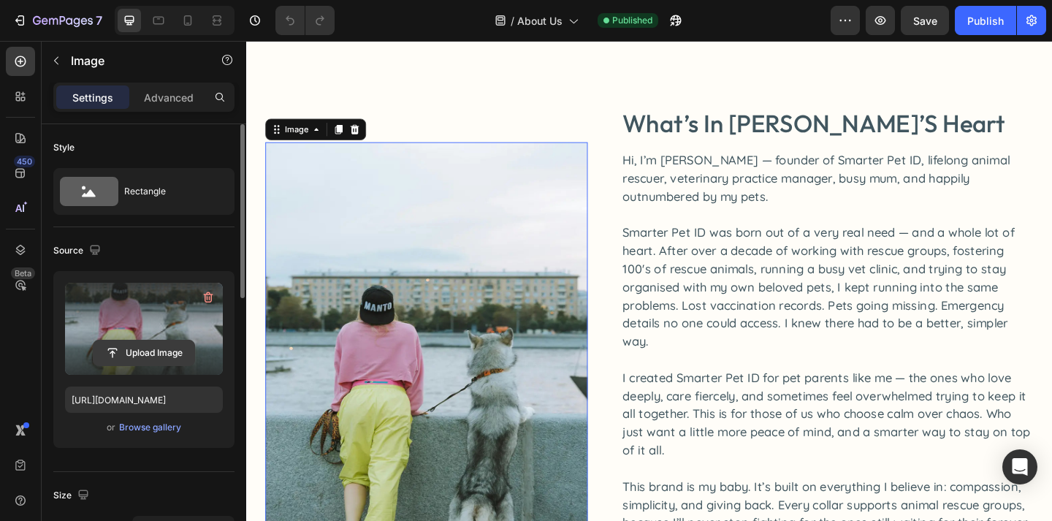
click at [118, 353] on input "file" at bounding box center [143, 352] width 101 height 25
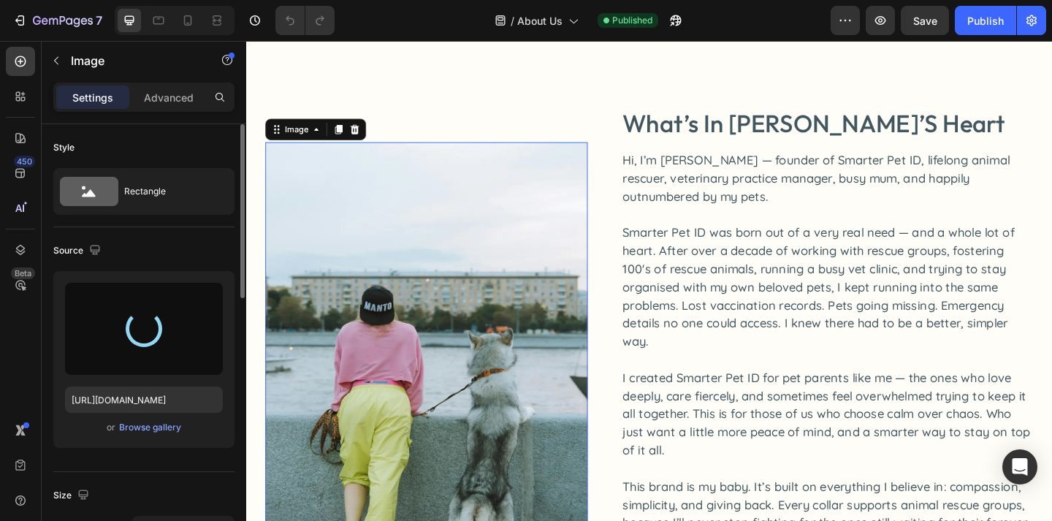
type input "https://cdn.shopify.com/s/files/1/0763/9446/3478/files/gempages_578392358681314…"
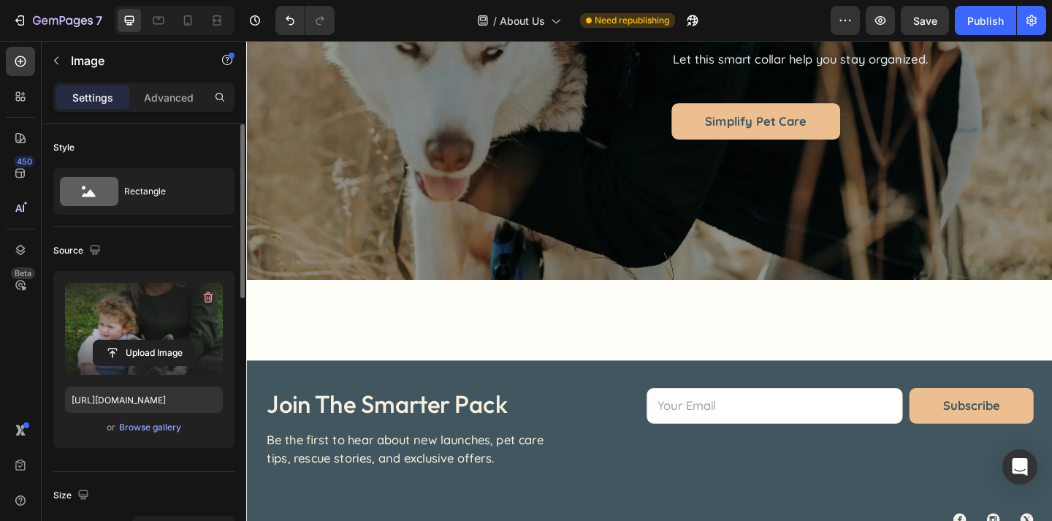
scroll to position [2518, 0]
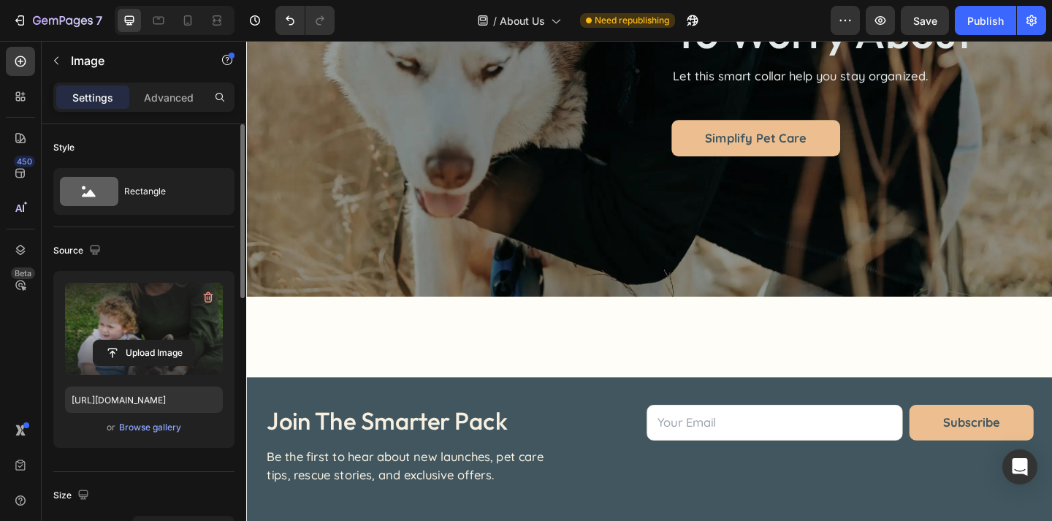
click at [516, 187] on div "one less thing to worry about Heading Let this smart collar help you stay organ…" at bounding box center [684, 63] width 876 height 510
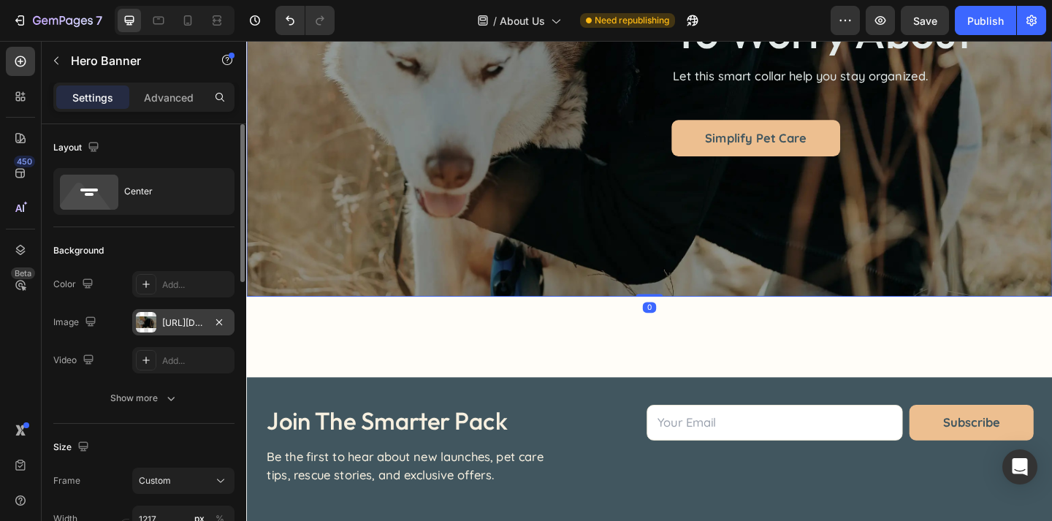
click at [191, 324] on div "https://cdn.shopify.com/s/files/1/0763/9446/3478/files/gempages_578392358681314…" at bounding box center [183, 322] width 42 height 13
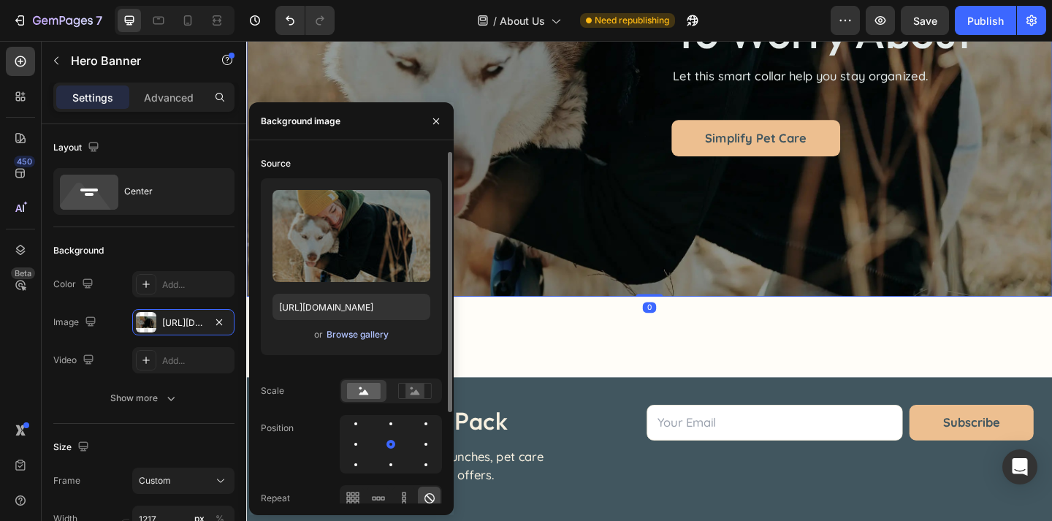
click at [373, 340] on div "Browse gallery" at bounding box center [357, 334] width 62 height 13
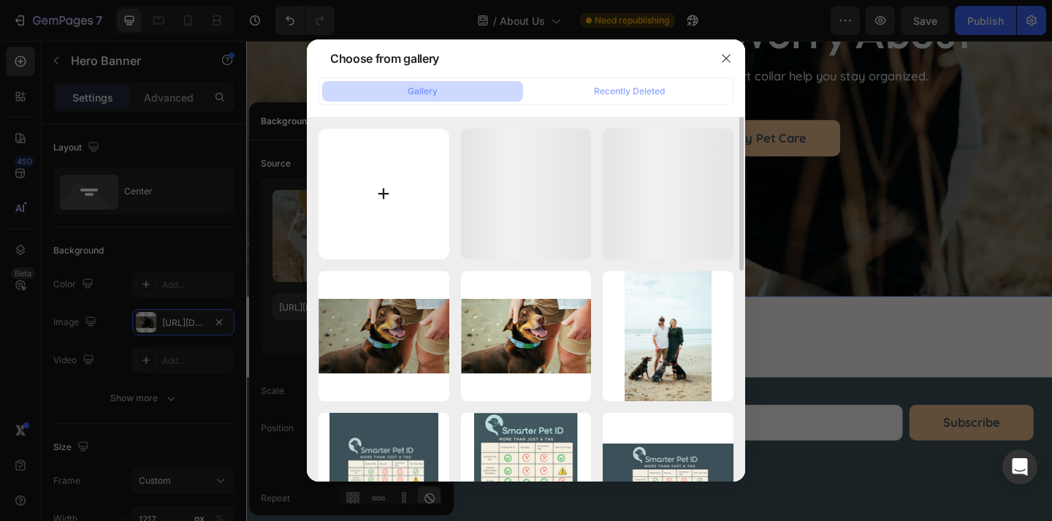
click at [367, 210] on input "file" at bounding box center [383, 194] width 131 height 131
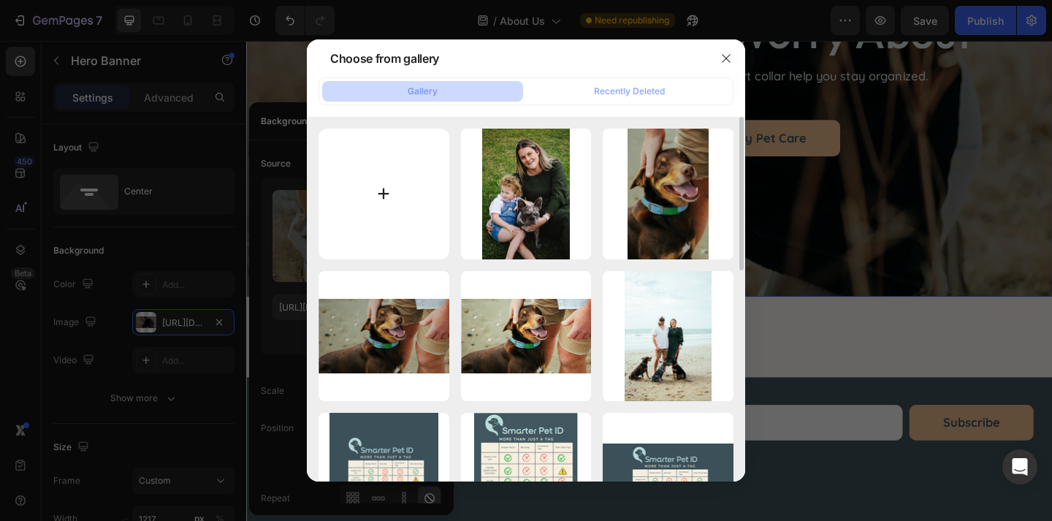
type input "C:\fakepath\Untitled design (6) copy 7.png"
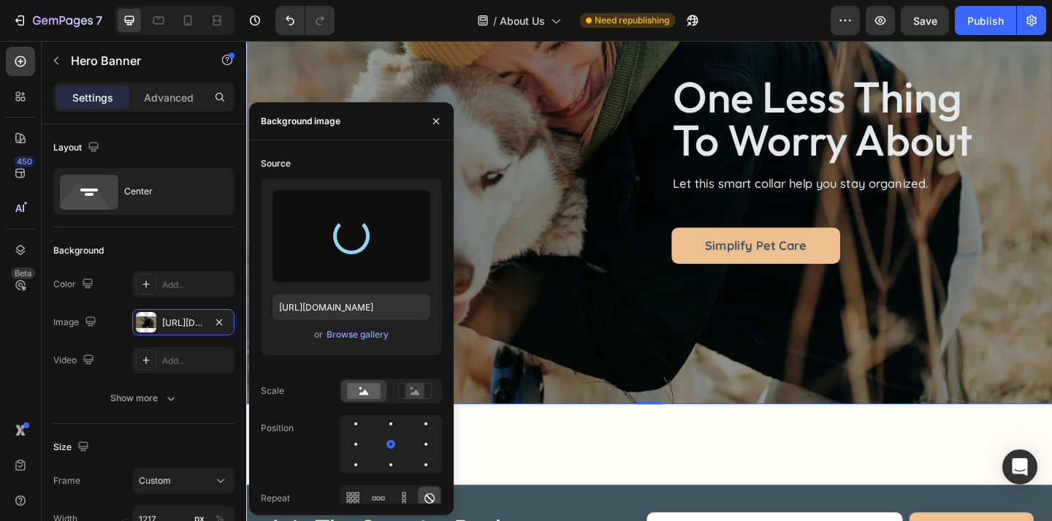
scroll to position [2370, 0]
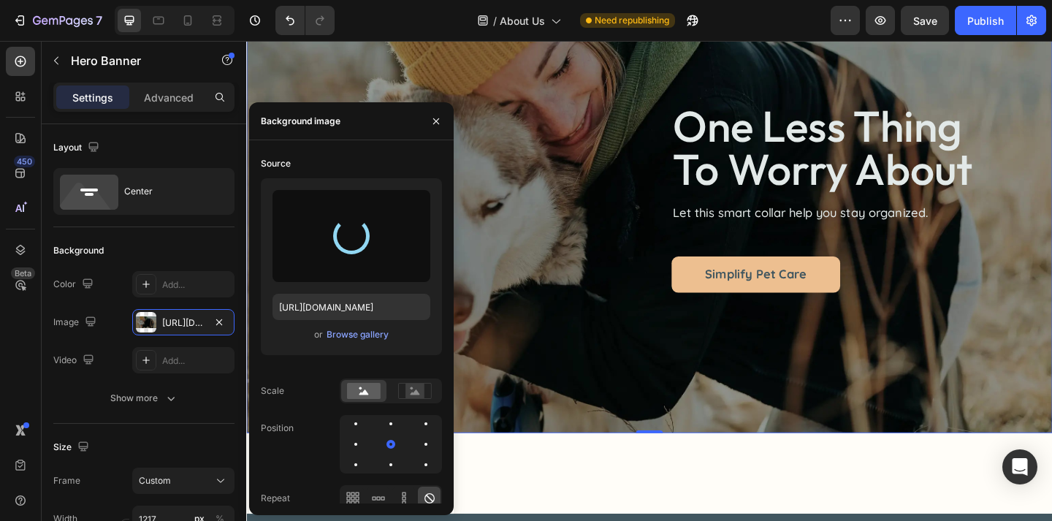
type input "https://cdn.shopify.com/s/files/1/0763/9446/3478/files/gempages_578392358681314…"
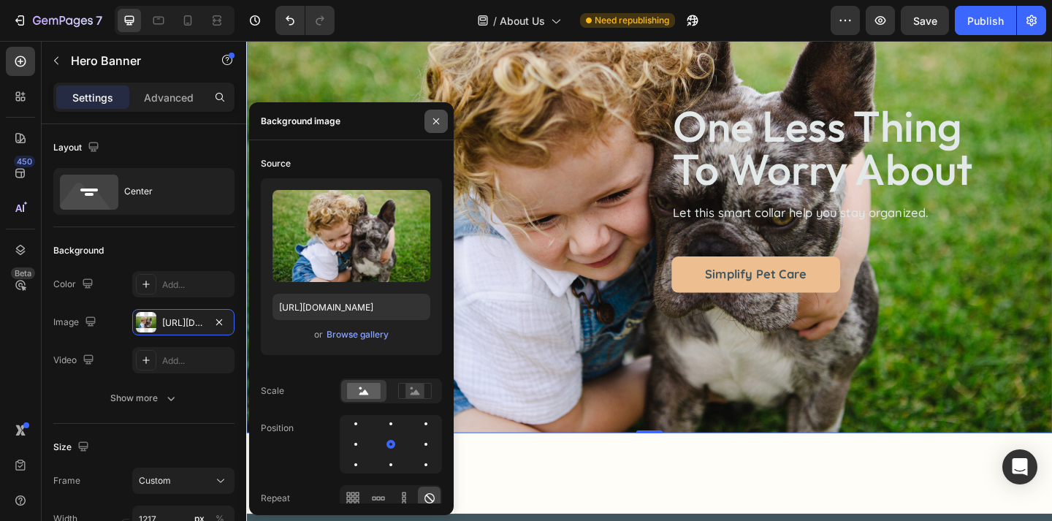
click at [437, 131] on button "button" at bounding box center [435, 121] width 23 height 23
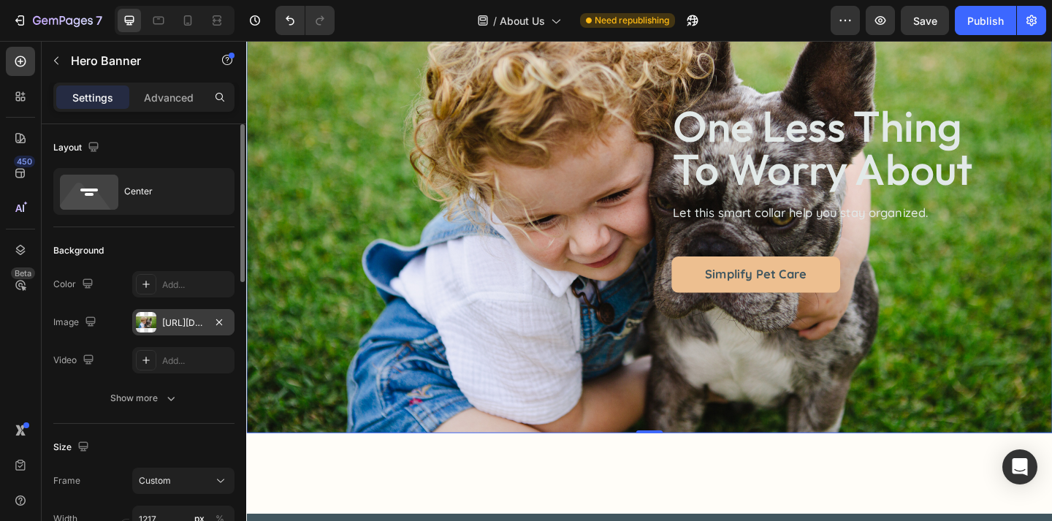
click at [175, 321] on div "https://cdn.shopify.com/s/files/1/0763/9446/3478/files/gempages_578392358681314…" at bounding box center [183, 322] width 42 height 13
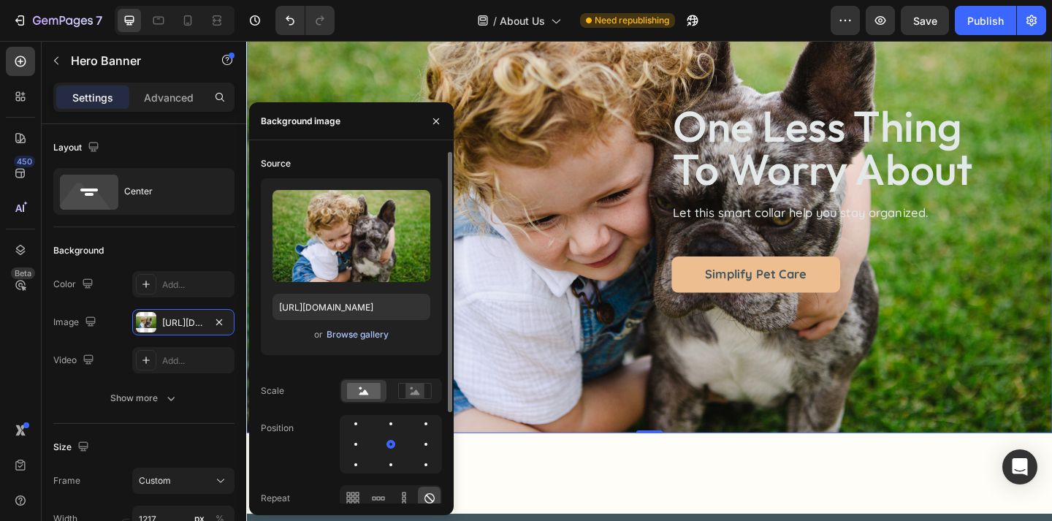
click at [347, 337] on div "Browse gallery" at bounding box center [357, 334] width 62 height 13
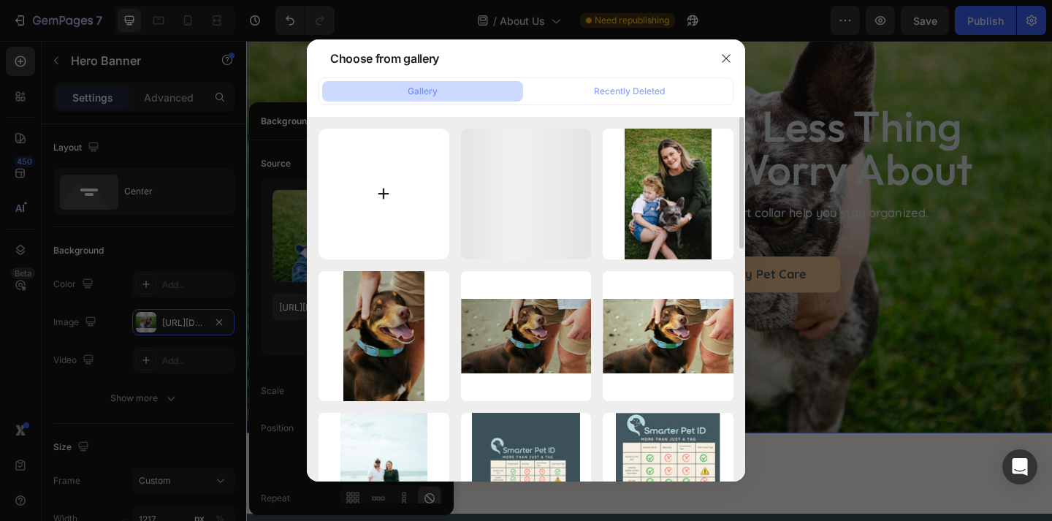
click at [362, 157] on input "file" at bounding box center [383, 194] width 131 height 131
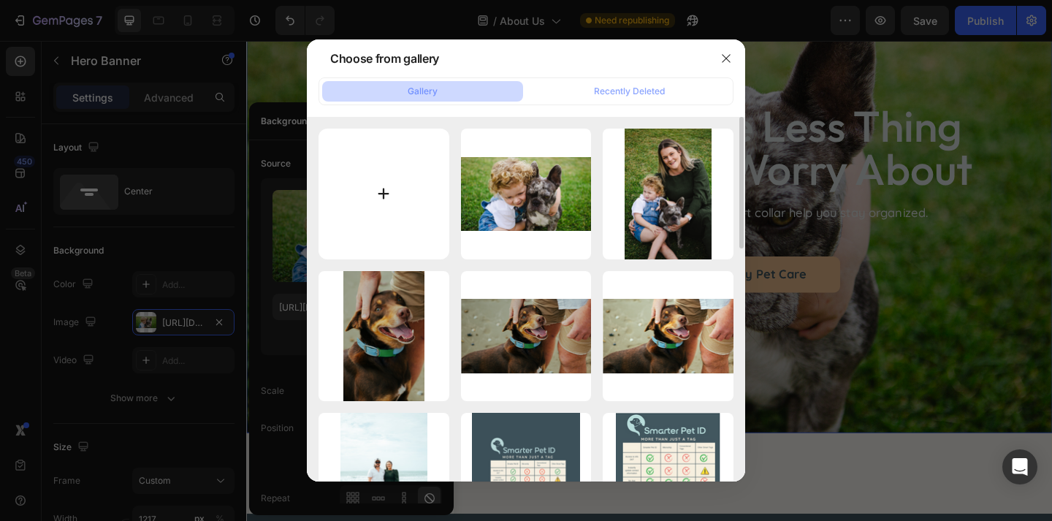
type input "C:\fakepath\Untitled design (6) copy 8.png"
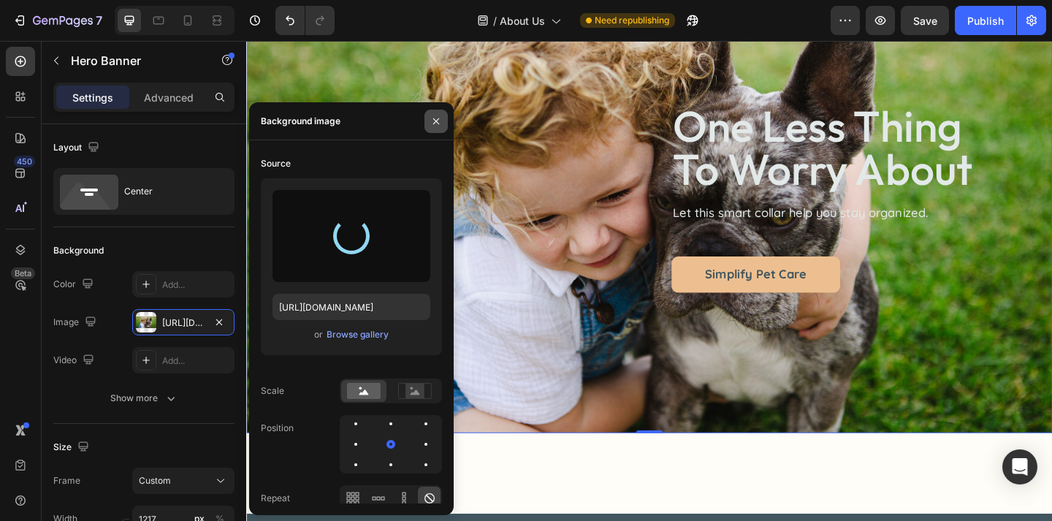
type input "https://cdn.shopify.com/s/files/1/0763/9446/3478/files/gempages_578392358681314…"
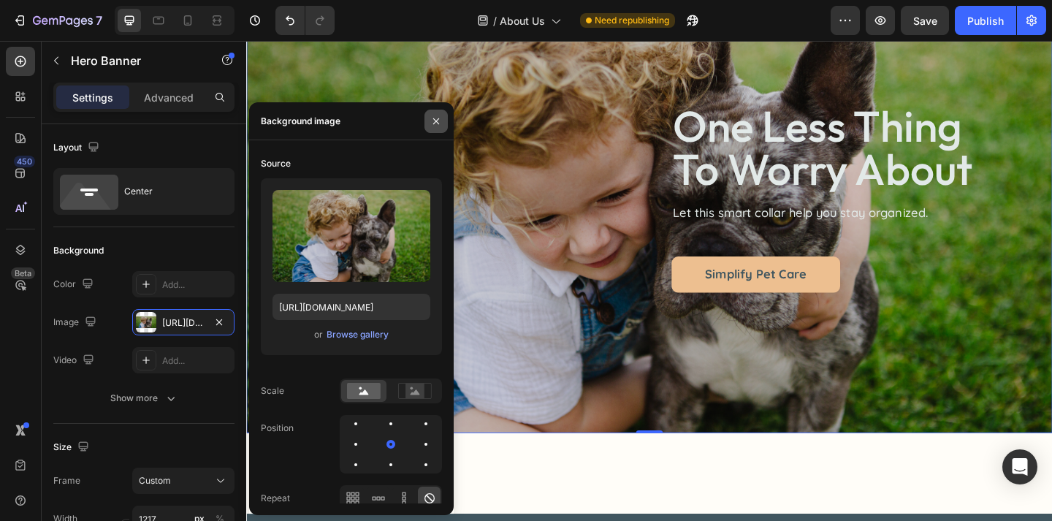
click at [439, 122] on icon "button" at bounding box center [436, 121] width 12 height 12
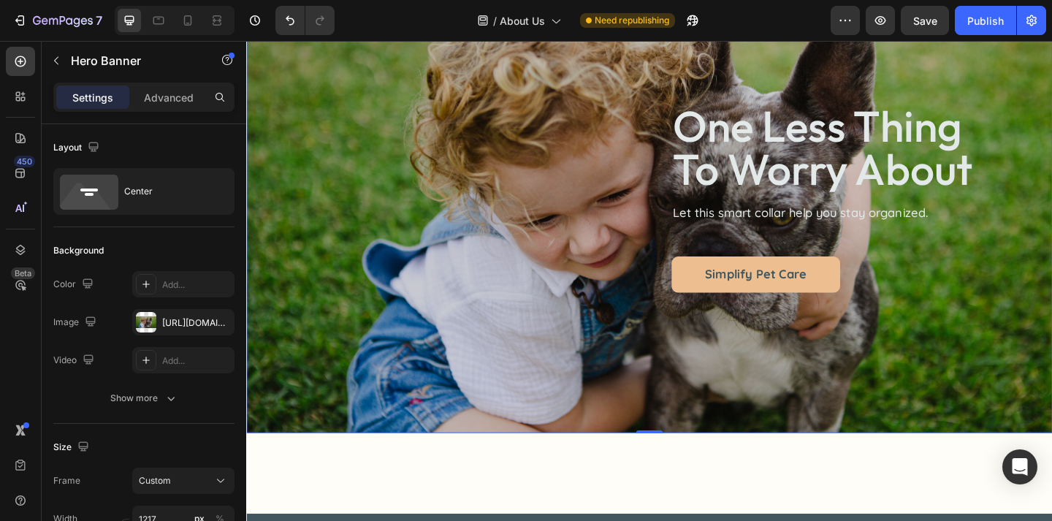
click at [803, 26] on div "/ About Us Need republishing" at bounding box center [588, 20] width 484 height 29
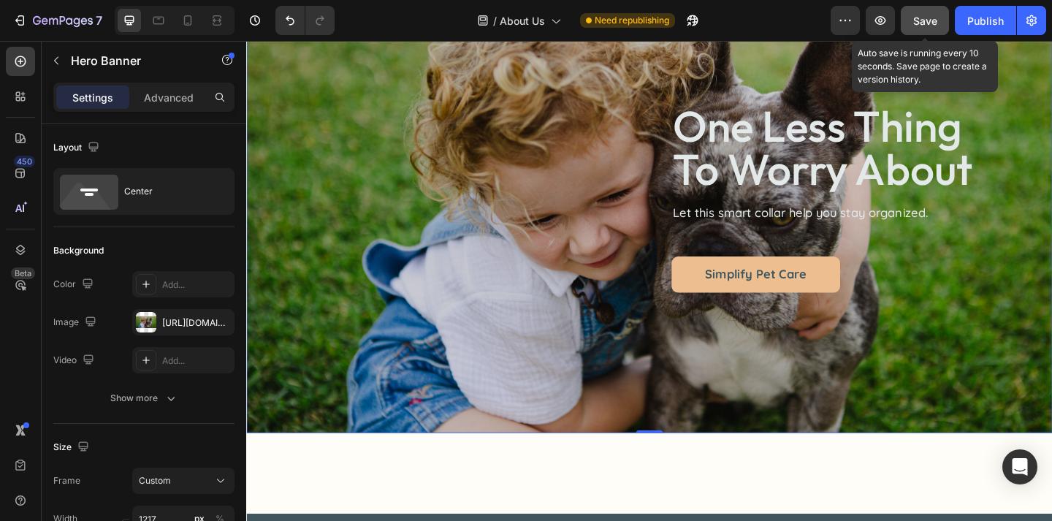
click at [938, 26] on button "Save" at bounding box center [924, 20] width 48 height 29
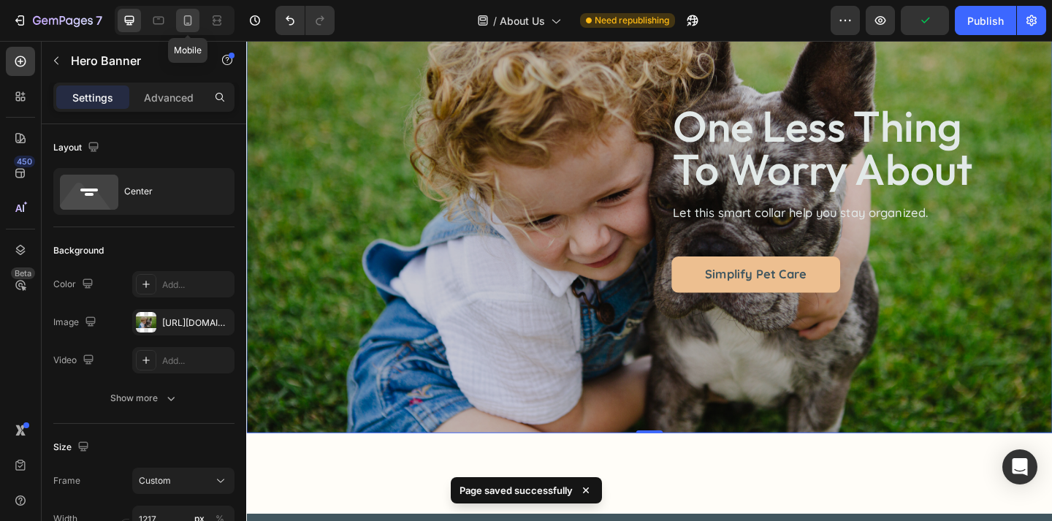
click at [183, 20] on icon at bounding box center [187, 20] width 15 height 15
type input "100"
type input "Auto"
type input "100%"
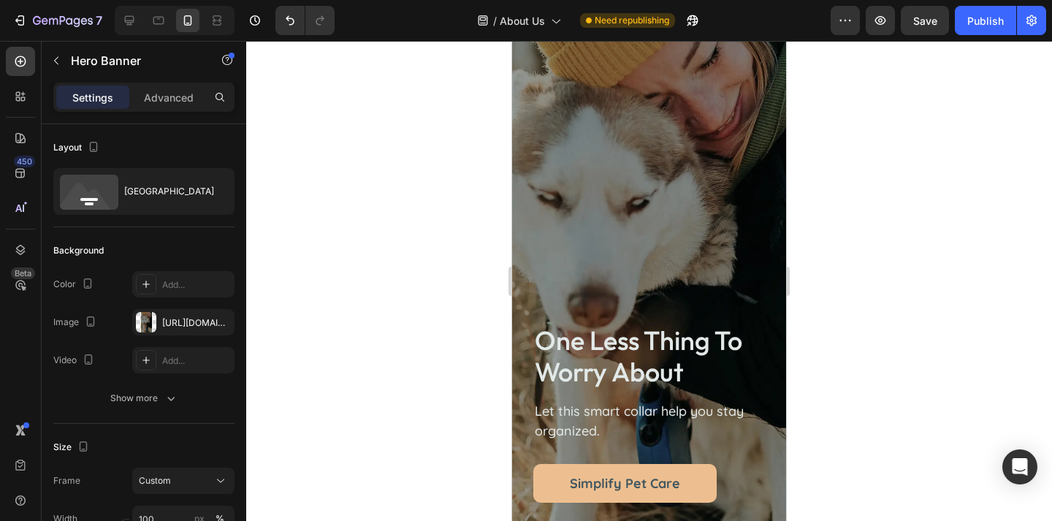
scroll to position [2599, 0]
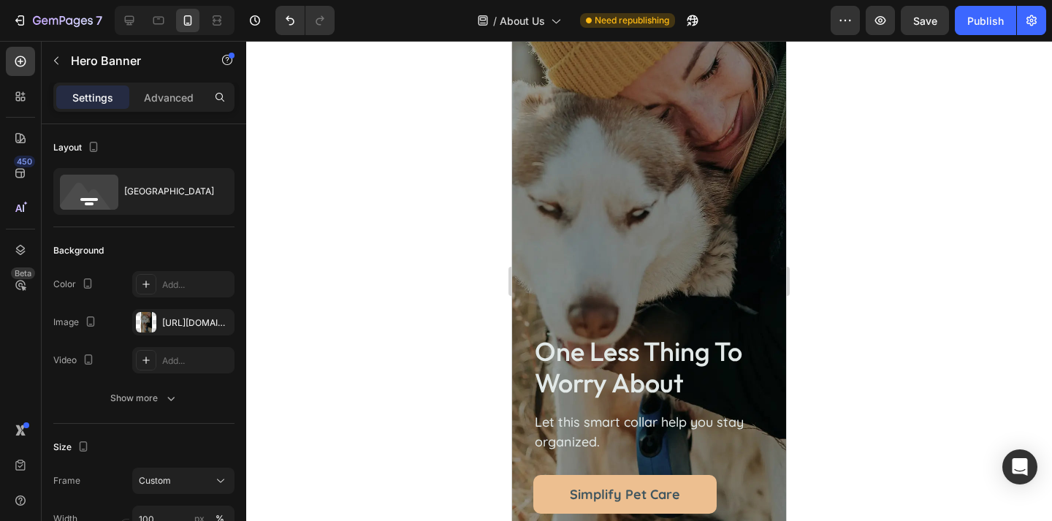
click at [554, 161] on div "one less thing to worry about Heading Let this smart collar help you stay organ…" at bounding box center [649, 288] width 274 height 512
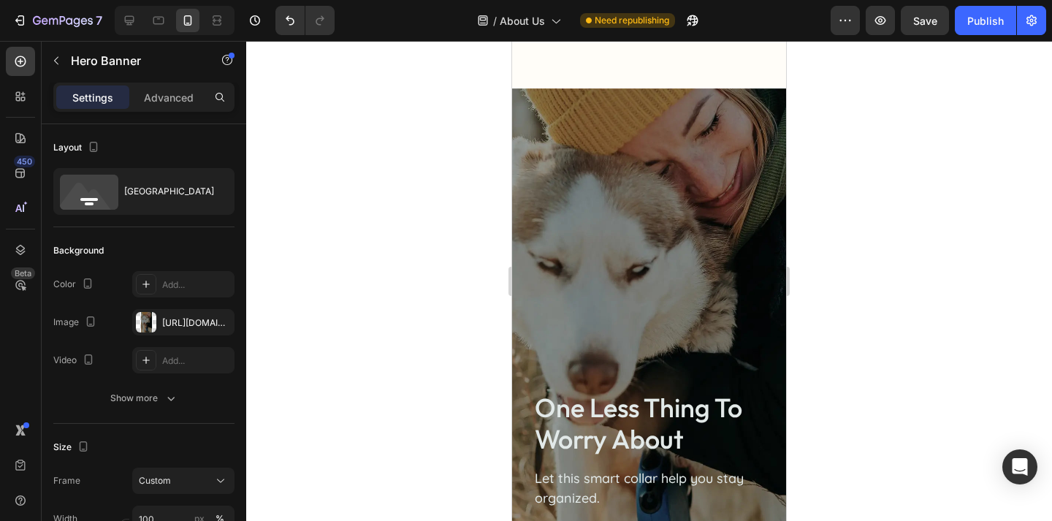
scroll to position [2480, 0]
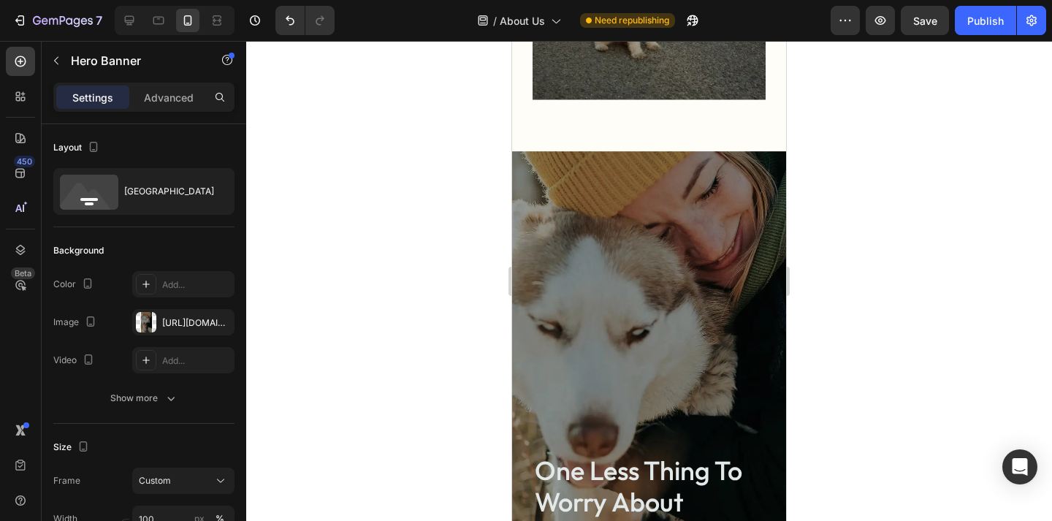
click at [621, 194] on div "one less thing to worry about Heading Let this smart collar help you stay organ…" at bounding box center [649, 407] width 274 height 512
click at [591, 240] on div "one less thing to worry about Heading Let this smart collar help you stay organ…" at bounding box center [649, 407] width 274 height 512
click at [178, 325] on div "https://cdn.shopify.com/s/files/1/0763/9446/3478/files/gempages_578392358681314…" at bounding box center [183, 322] width 42 height 13
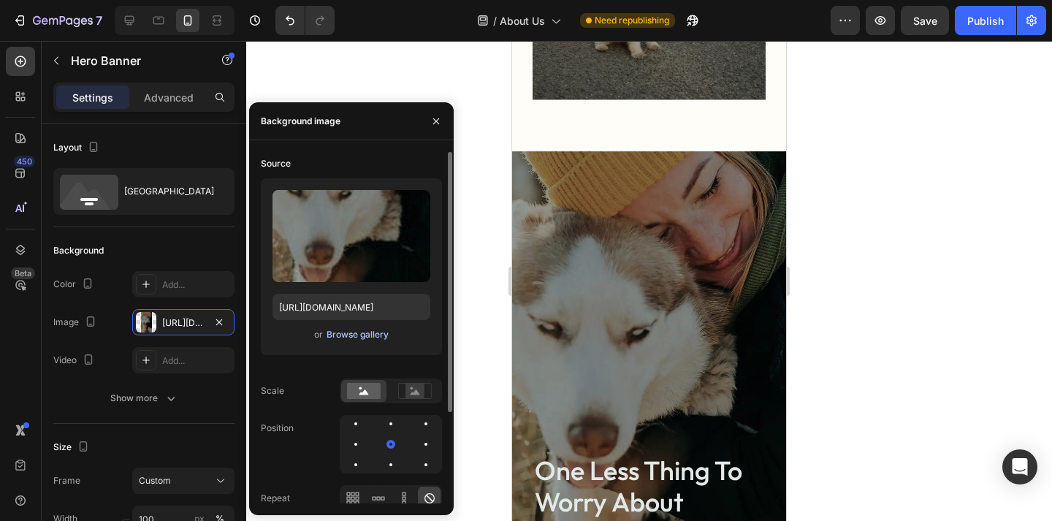
click at [334, 334] on div "Browse gallery" at bounding box center [357, 334] width 62 height 13
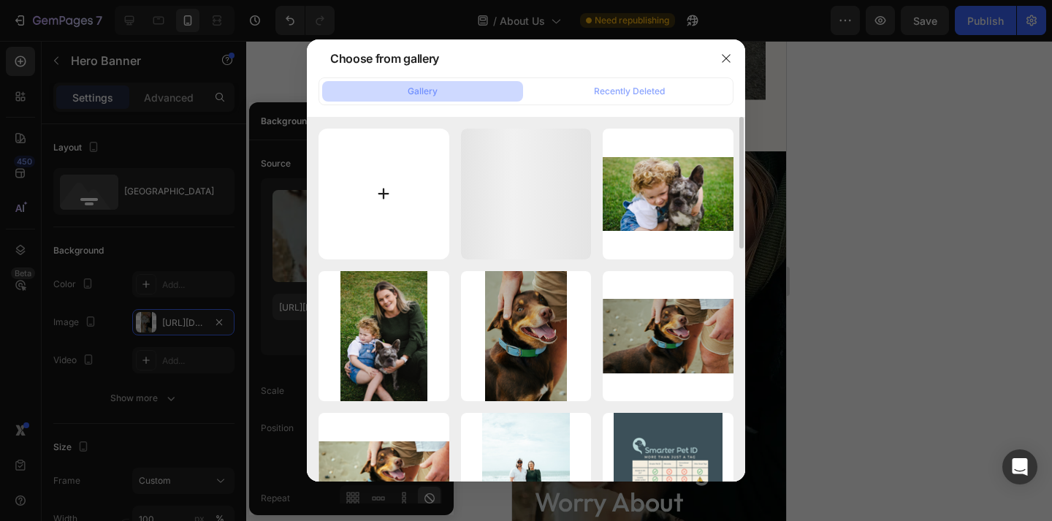
click at [368, 165] on input "file" at bounding box center [383, 194] width 131 height 131
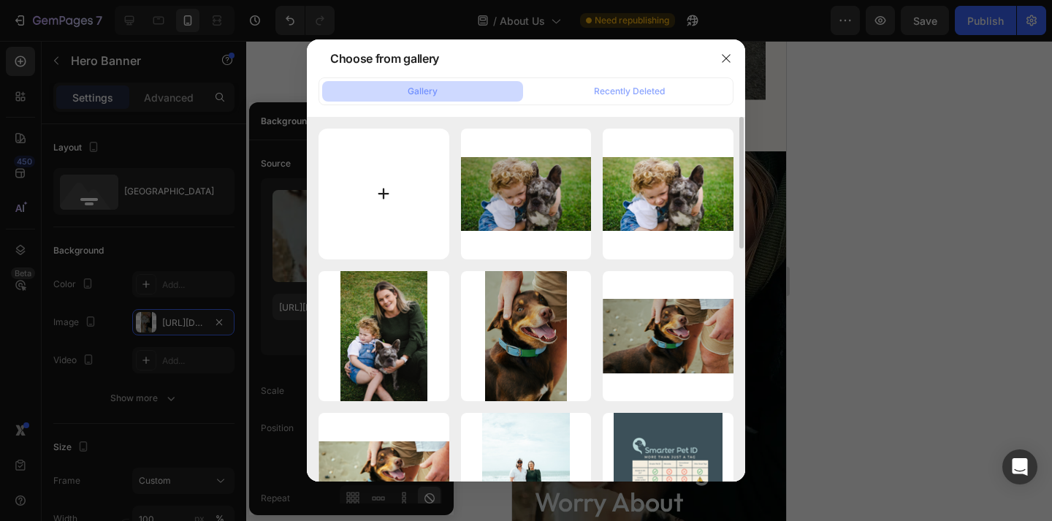
type input "C:\fakepath\Untitled design (6) copy 9.png"
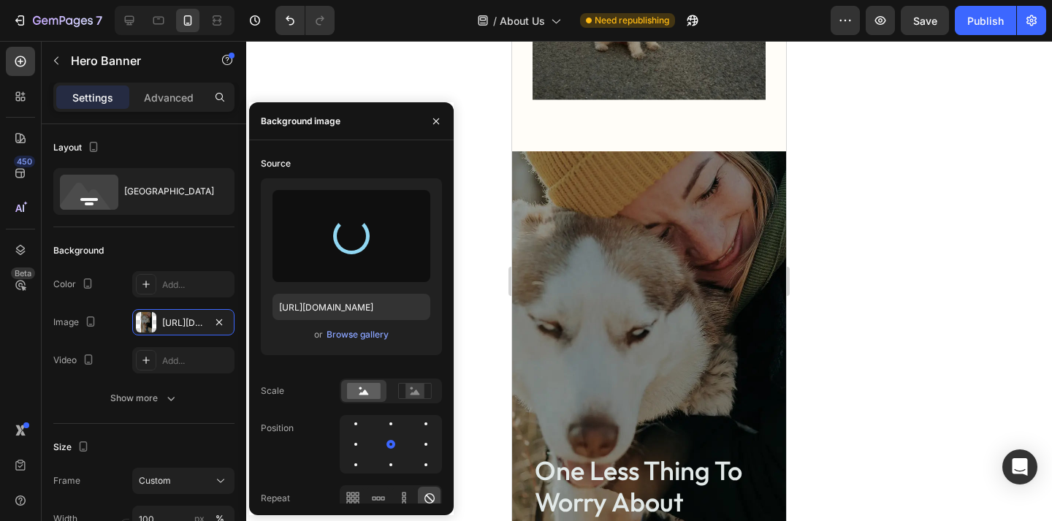
type input "https://cdn.shopify.com/s/files/1/0763/9446/3478/files/gempages_578392358681314…"
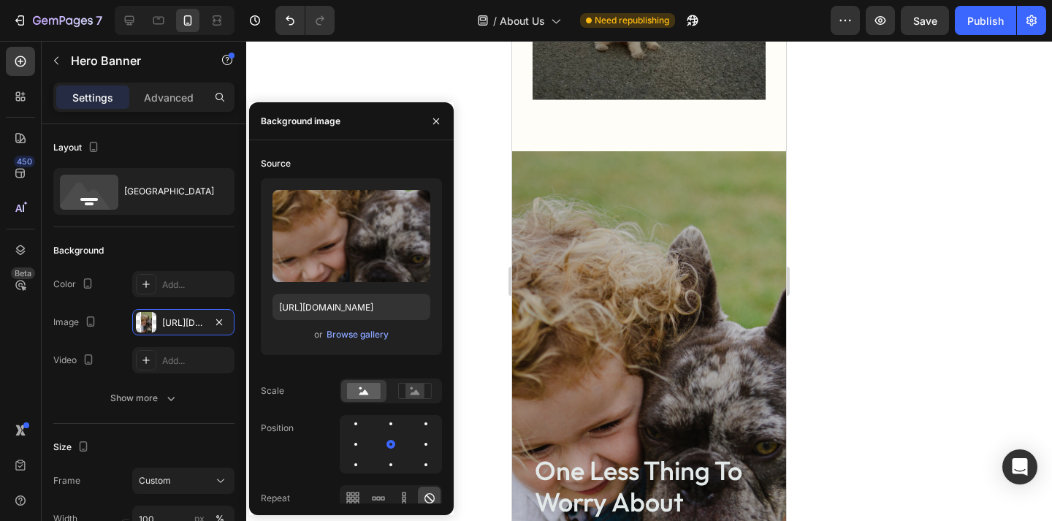
click at [899, 297] on div at bounding box center [649, 281] width 806 height 480
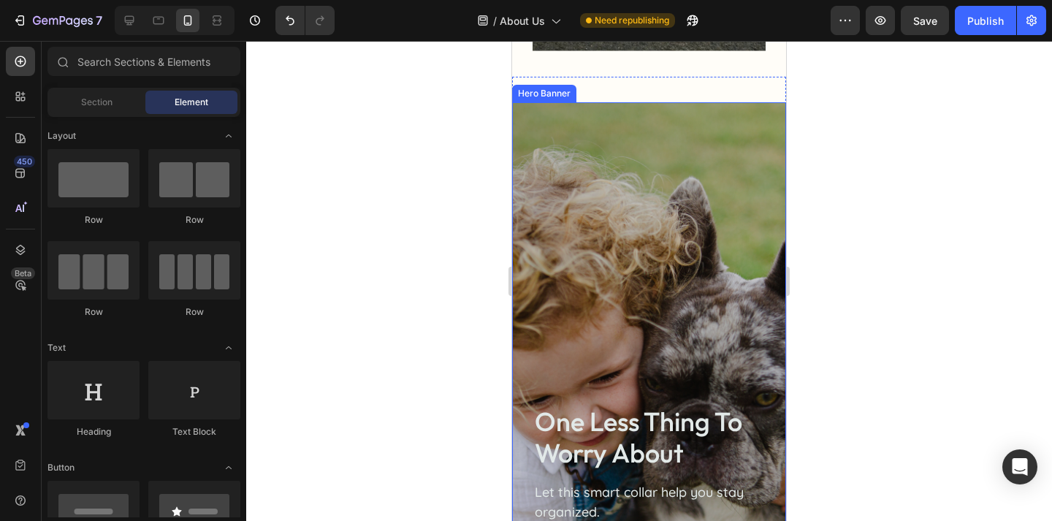
scroll to position [2712, 0]
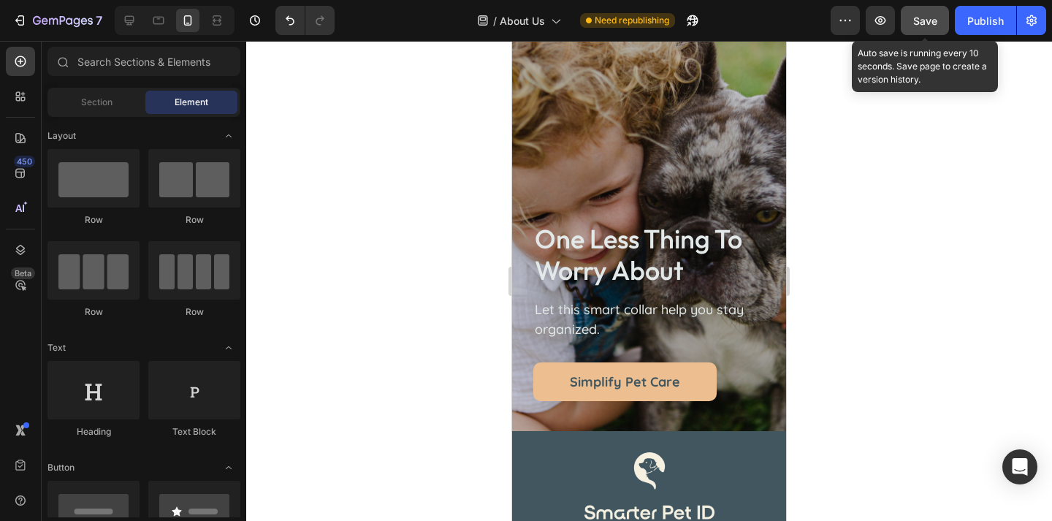
click at [933, 18] on span "Save" at bounding box center [925, 21] width 24 height 12
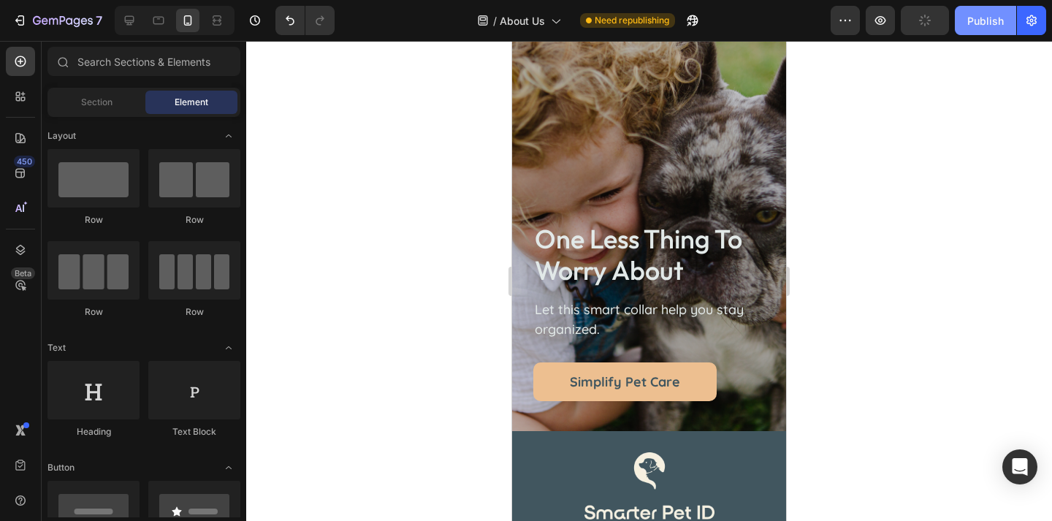
click at [976, 29] on button "Publish" at bounding box center [985, 20] width 61 height 29
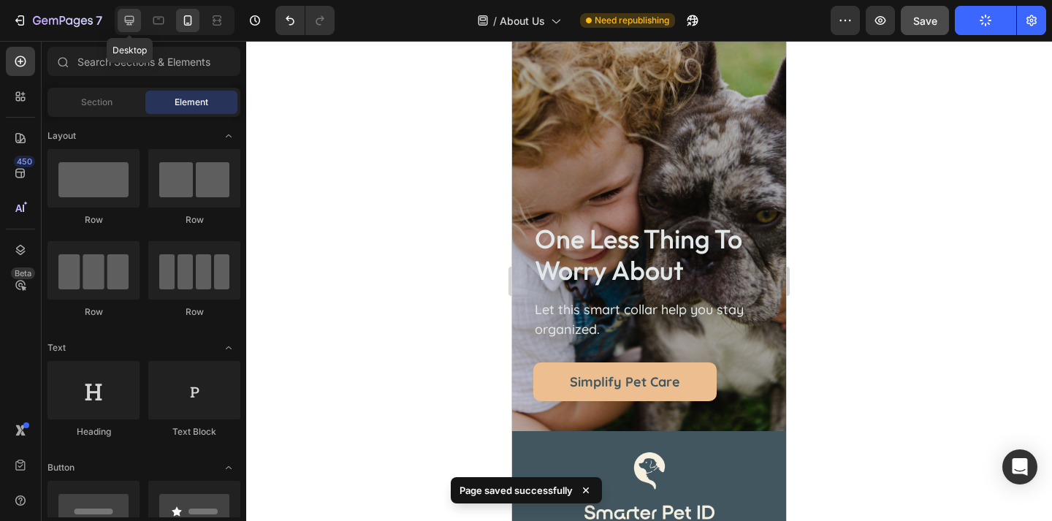
click at [129, 22] on icon at bounding box center [129, 20] width 9 height 9
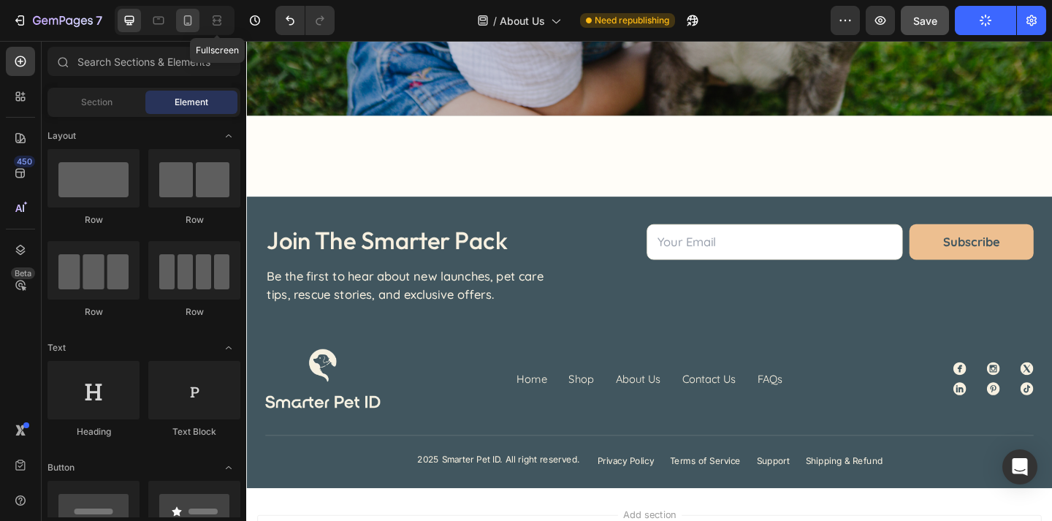
click at [183, 26] on icon at bounding box center [187, 20] width 15 height 15
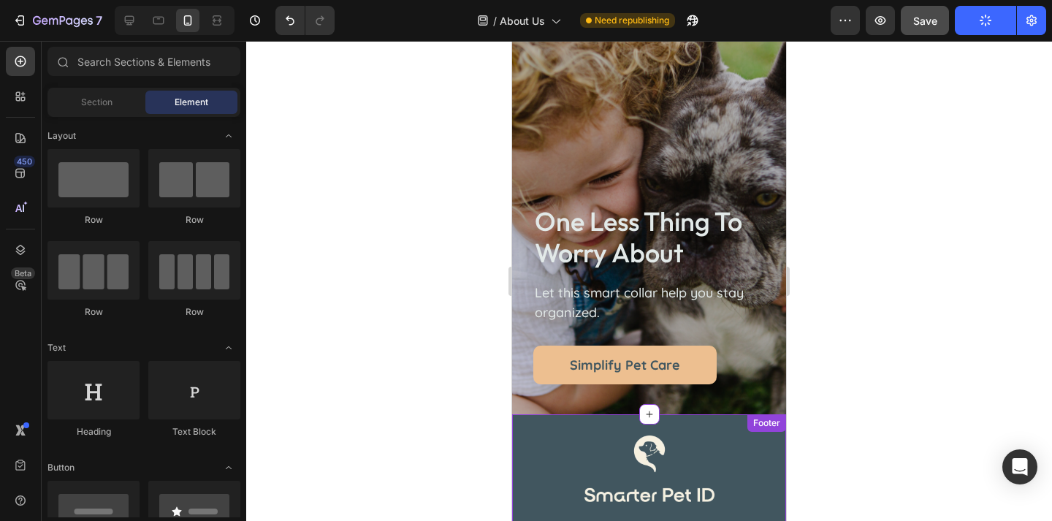
scroll to position [2197, 0]
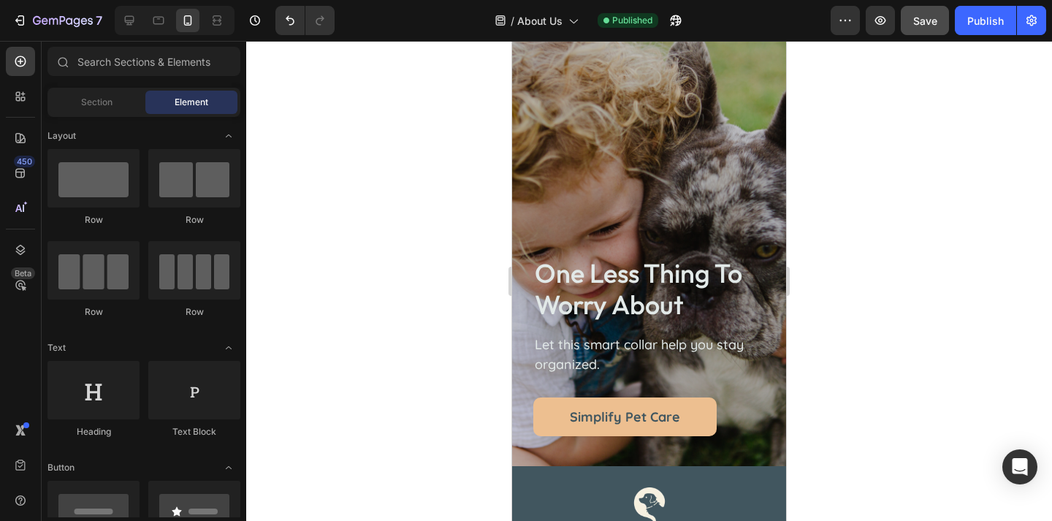
click at [137, 32] on div at bounding box center [175, 20] width 120 height 29
click at [133, 29] on div at bounding box center [129, 20] width 23 height 23
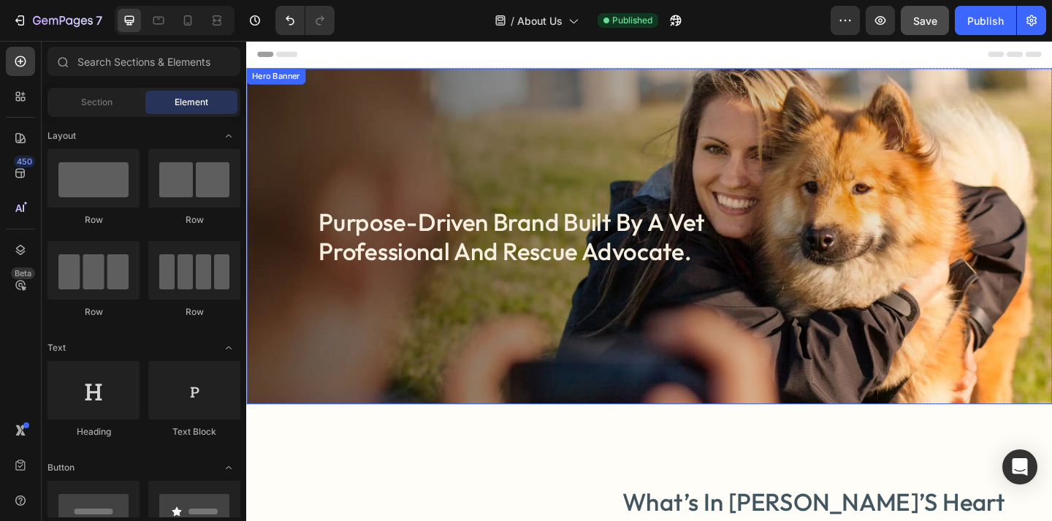
click at [584, 118] on div "purpose-driven brand built by a vet professional and rescue advocate. Heading" at bounding box center [684, 253] width 876 height 365
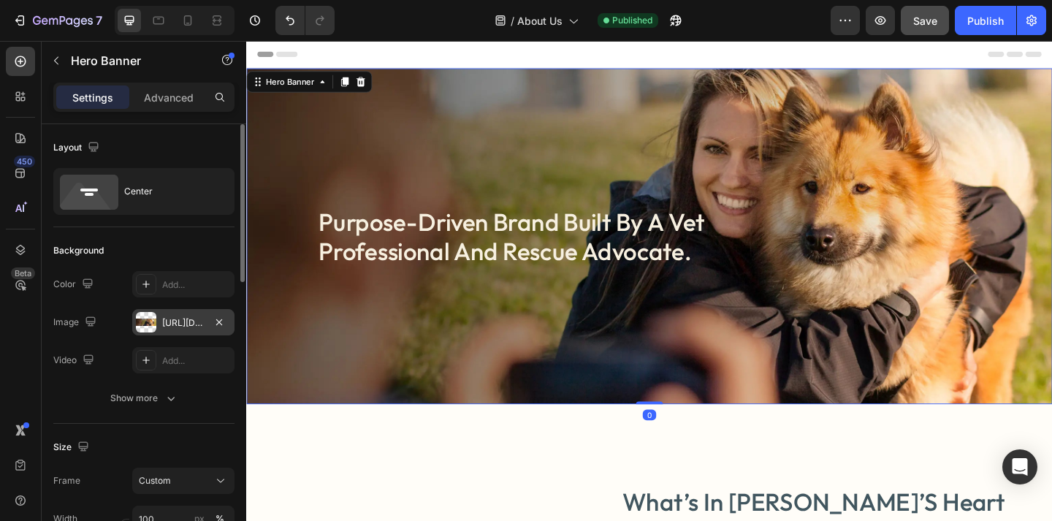
click at [177, 334] on div "https://cdn.shopify.com/s/files/1/0763/9446/3478/files/gempages_578392358681314…" at bounding box center [183, 322] width 102 height 26
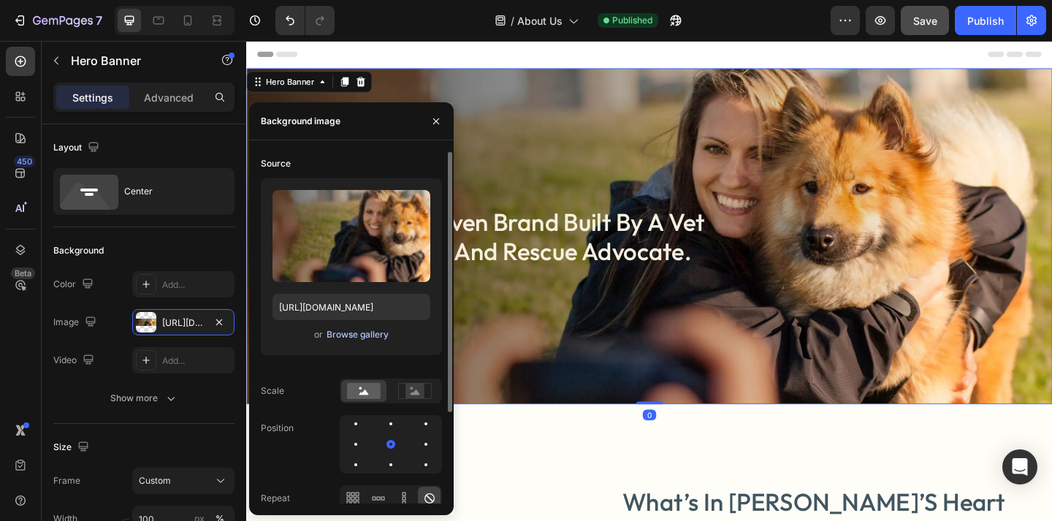
click at [385, 332] on div "Browse gallery" at bounding box center [357, 334] width 62 height 13
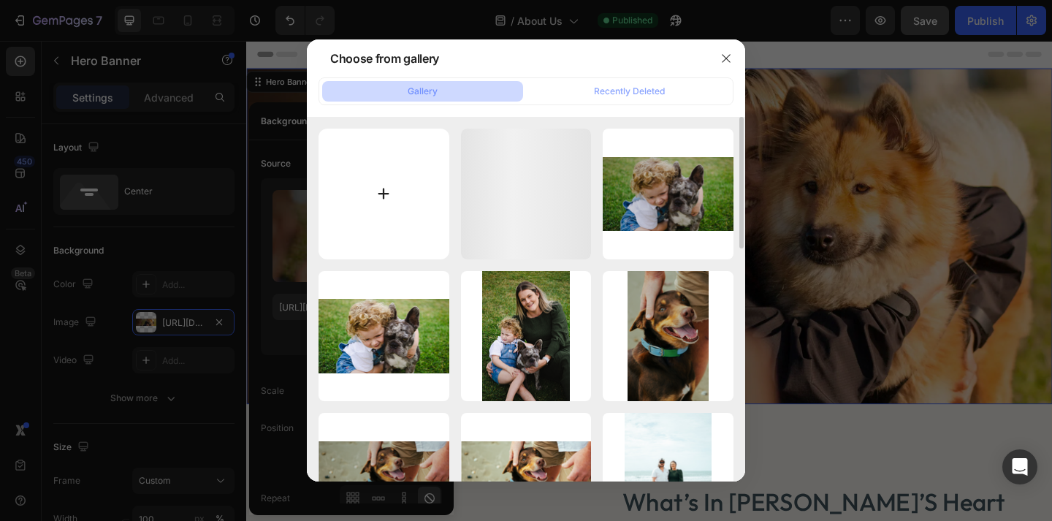
click at [405, 157] on input "file" at bounding box center [383, 194] width 131 height 131
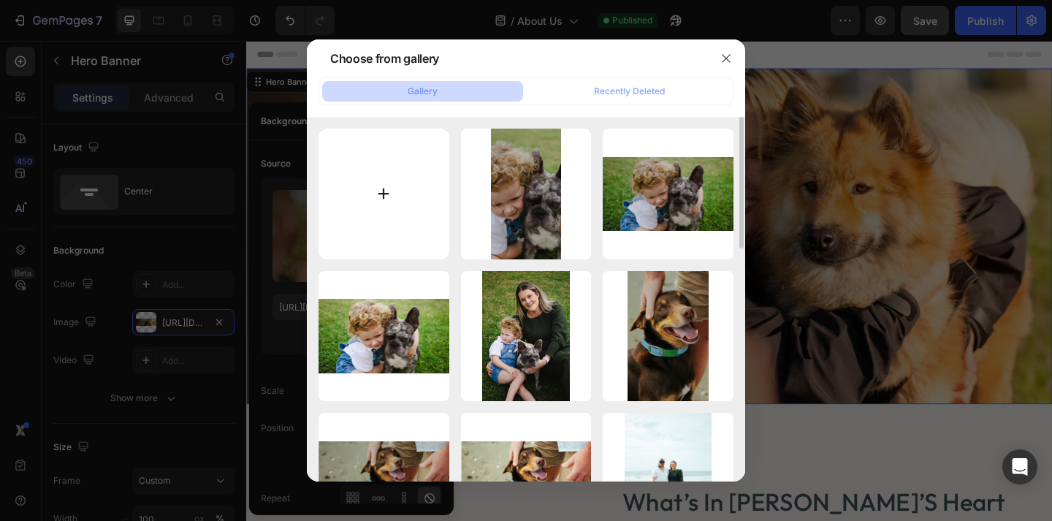
type input "C:\fakepath\Untitled design (6) copy 10.png"
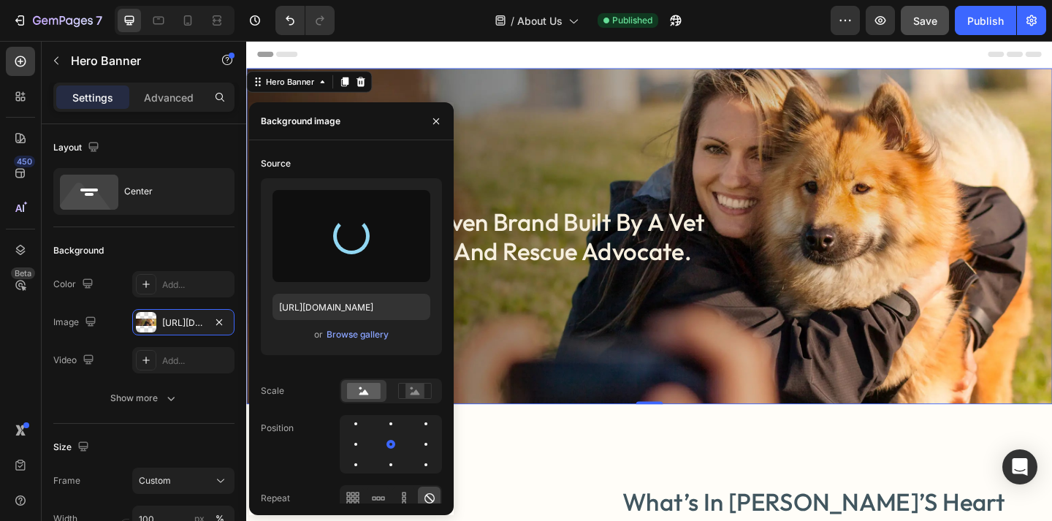
type input "https://cdn.shopify.com/s/files/1/0763/9446/3478/files/gempages_578392358681314…"
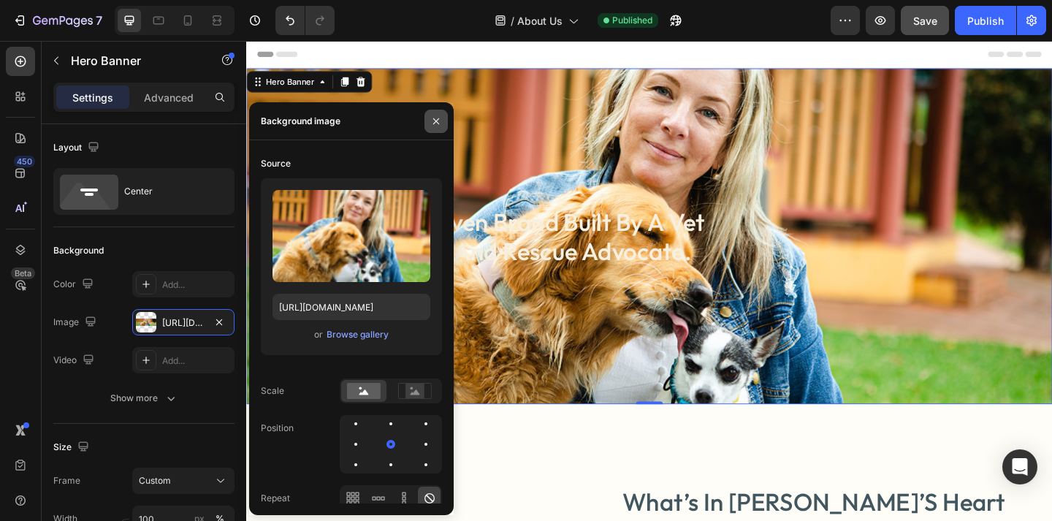
click at [438, 123] on icon "button" at bounding box center [436, 121] width 6 height 6
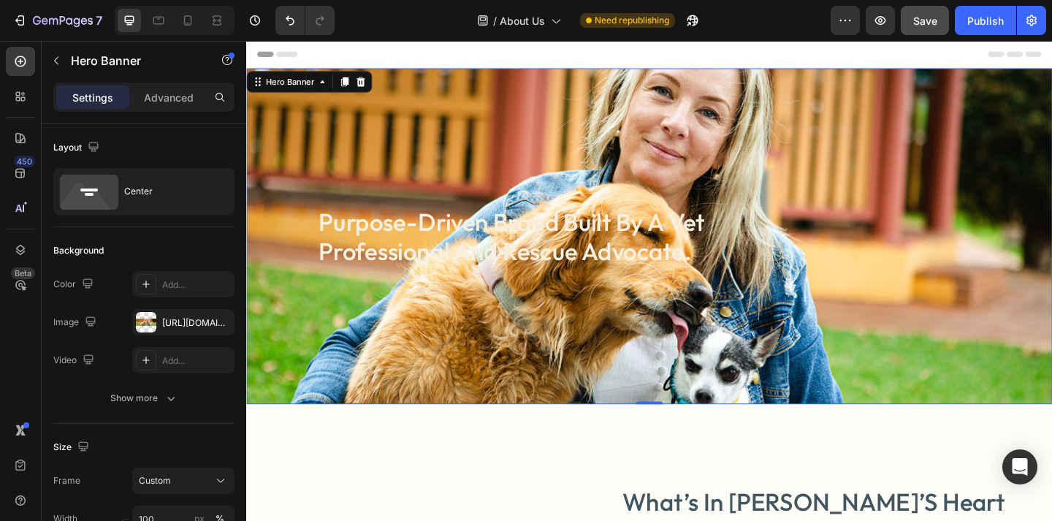
click at [532, 108] on div "purpose-driven brand built by a vet professional and rescue advocate. Heading" at bounding box center [684, 253] width 876 height 365
click at [182, 323] on div "https://cdn.shopify.com/s/files/1/0763/9446/3478/files/gempages_578392358681314…" at bounding box center [183, 322] width 42 height 13
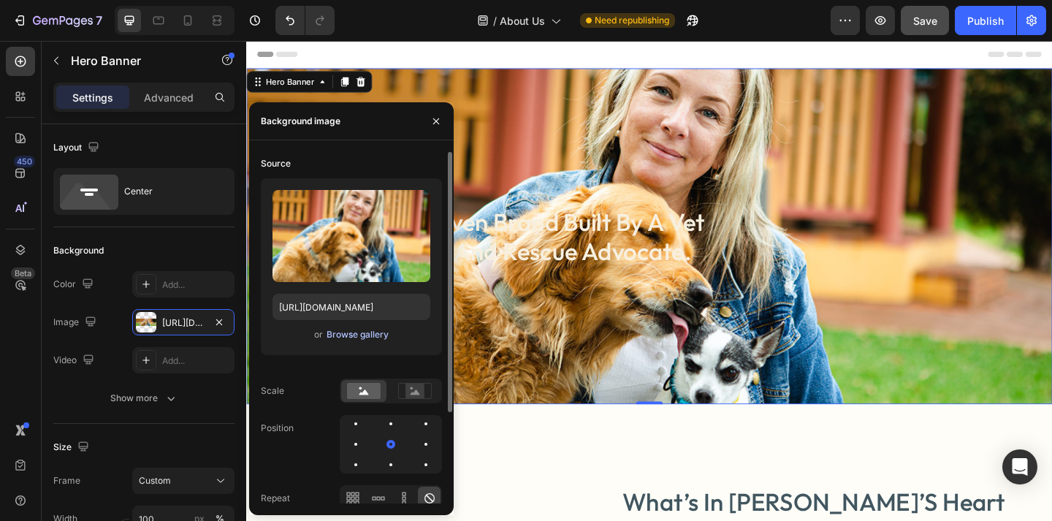
click at [370, 332] on div "Browse gallery" at bounding box center [357, 334] width 62 height 13
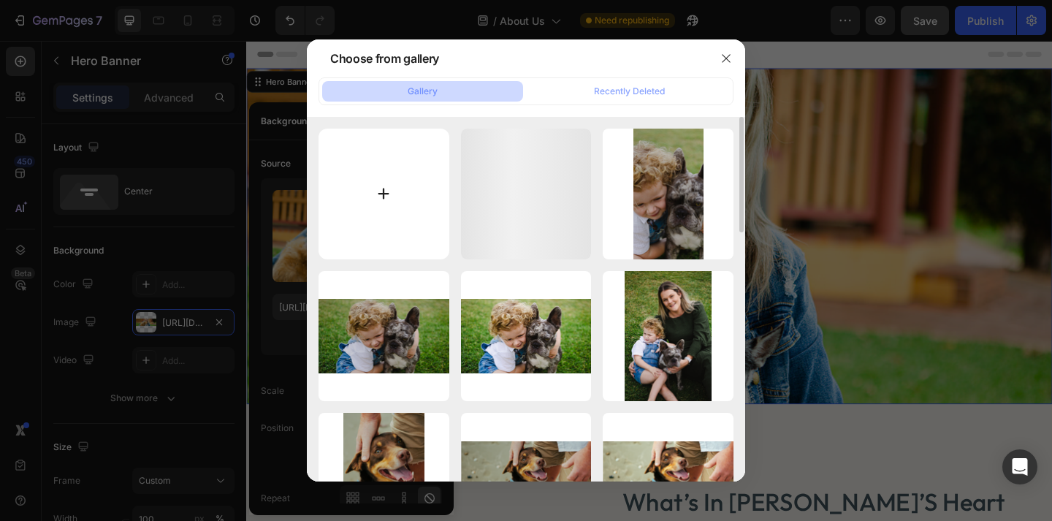
click at [383, 172] on input "file" at bounding box center [383, 194] width 131 height 131
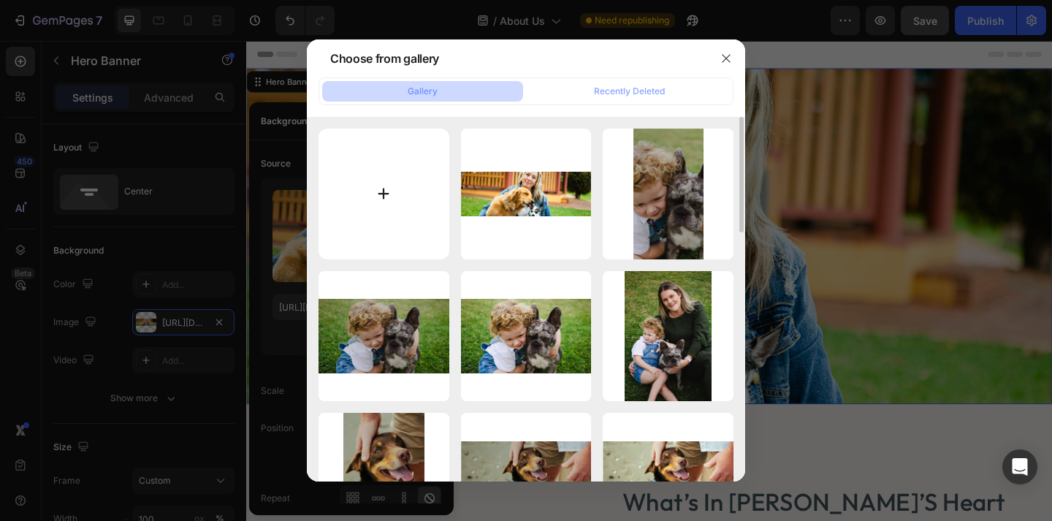
type input "C:\fakepath\Untitled design (6) copy 11.png"
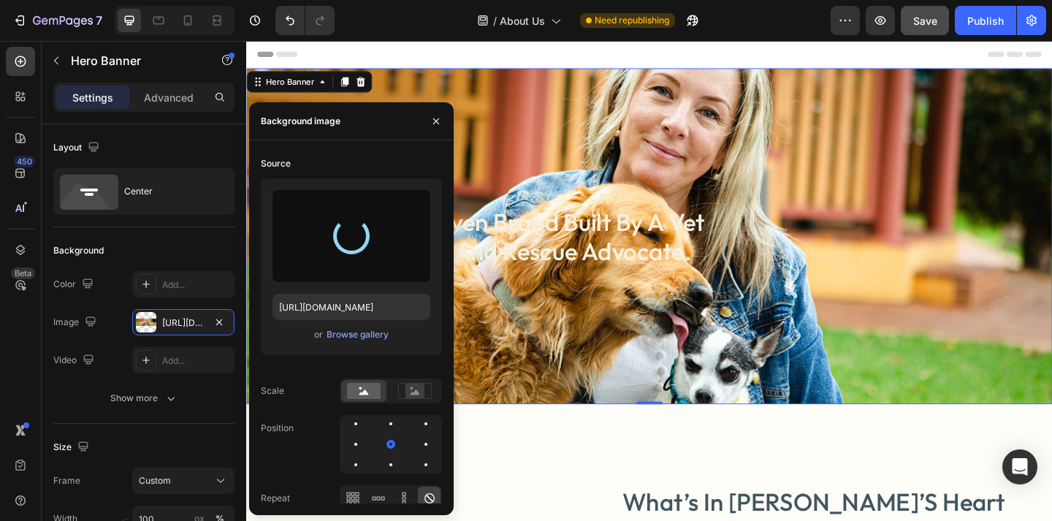
type input "https://cdn.shopify.com/s/files/1/0763/9446/3478/files/gempages_578392358681314…"
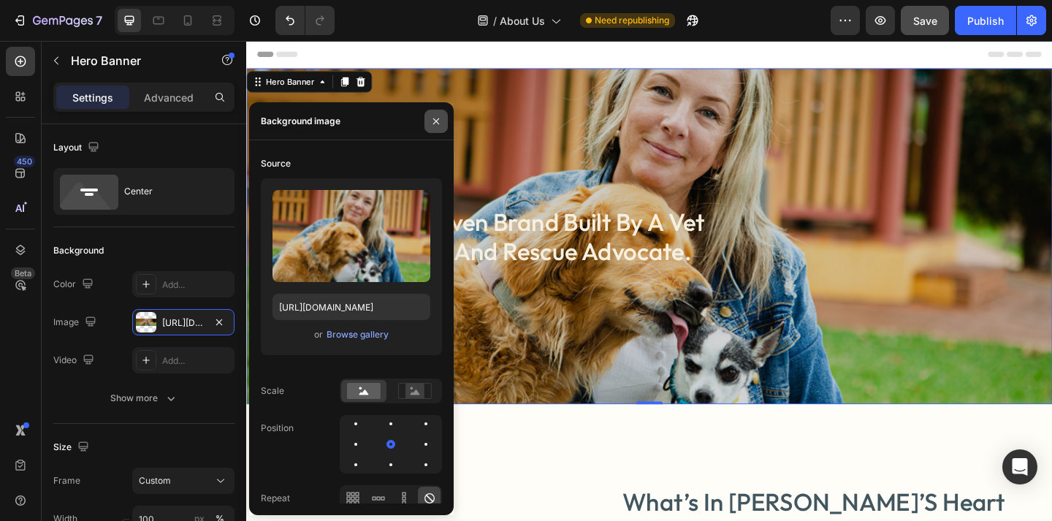
click at [435, 123] on icon "button" at bounding box center [436, 121] width 12 height 12
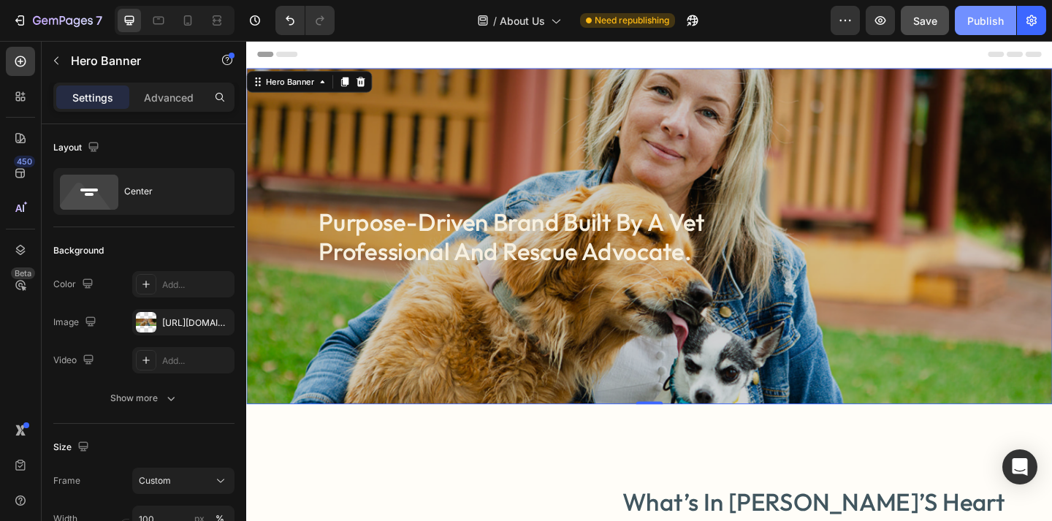
click at [984, 18] on div "Publish" at bounding box center [985, 20] width 37 height 15
click at [186, 26] on icon at bounding box center [187, 20] width 15 height 15
type input "Auto"
type input "100%"
type input "https://cdn.shopify.com/s/files/1/0763/9446/3478/files/gempages_578392358681314…"
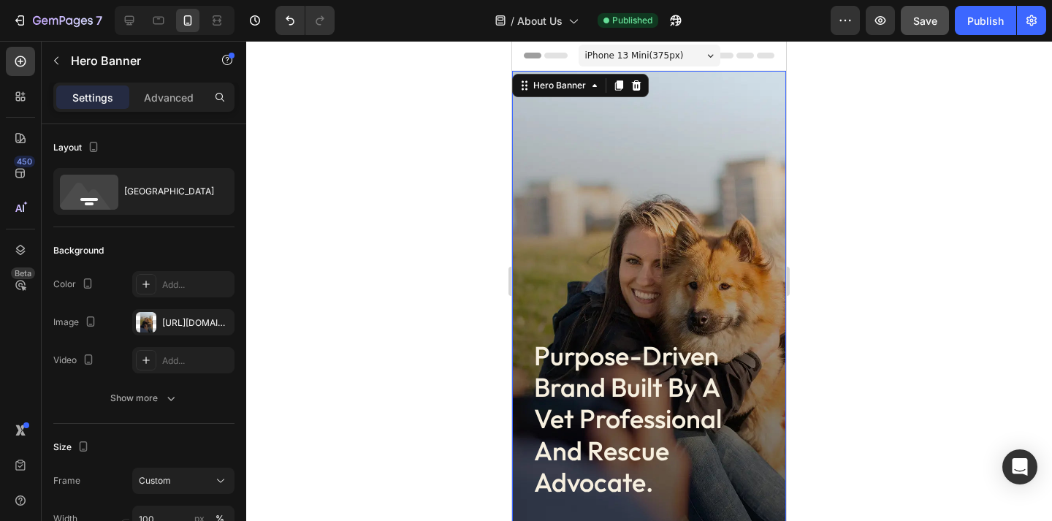
click at [696, 180] on div "purpose-driven brand built by a vet professional and rescue advocate. Heading" at bounding box center [649, 315] width 274 height 488
click at [168, 324] on div "https://cdn.shopify.com/s/files/1/0763/9446/3478/files/gempages_578392358681314…" at bounding box center [183, 322] width 42 height 13
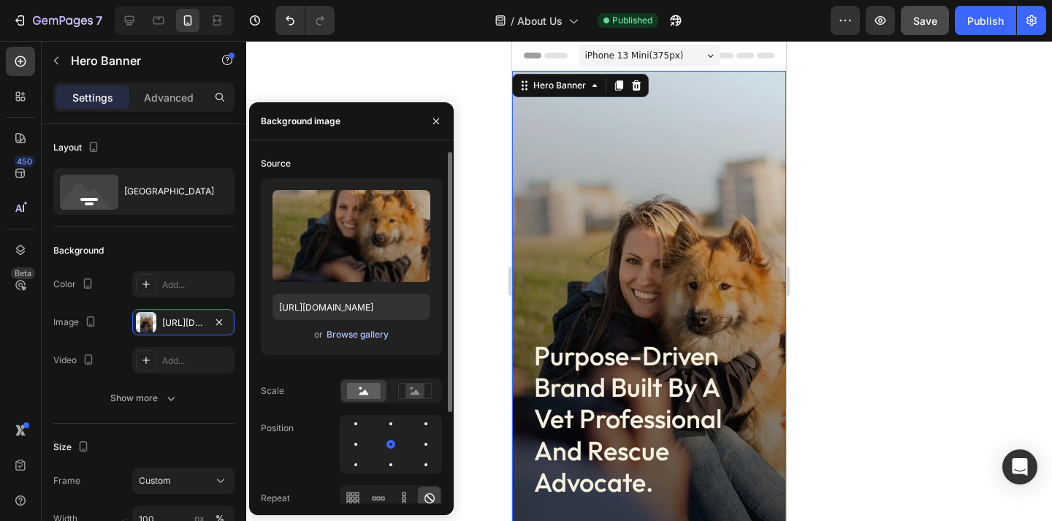
click at [364, 337] on div "Browse gallery" at bounding box center [357, 334] width 62 height 13
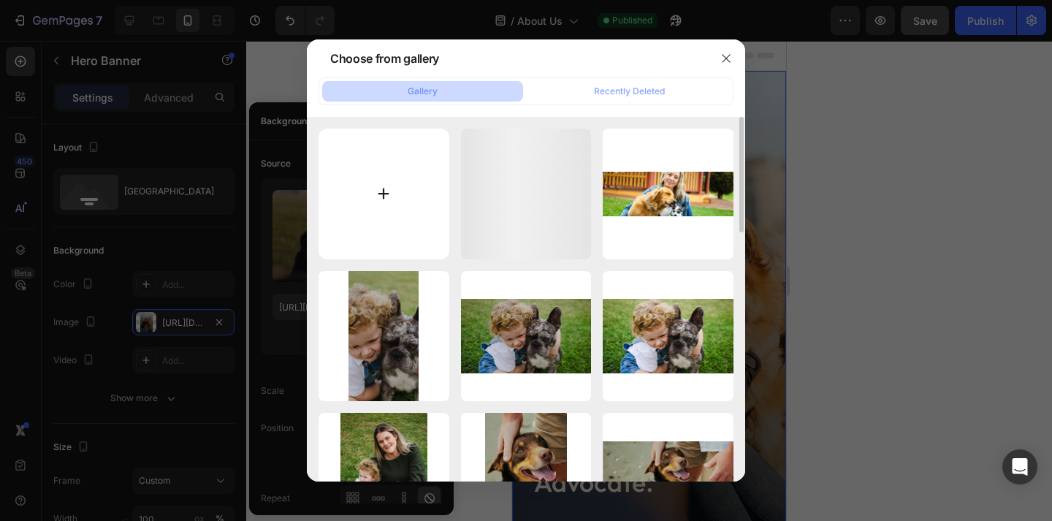
click at [401, 163] on input "file" at bounding box center [383, 194] width 131 height 131
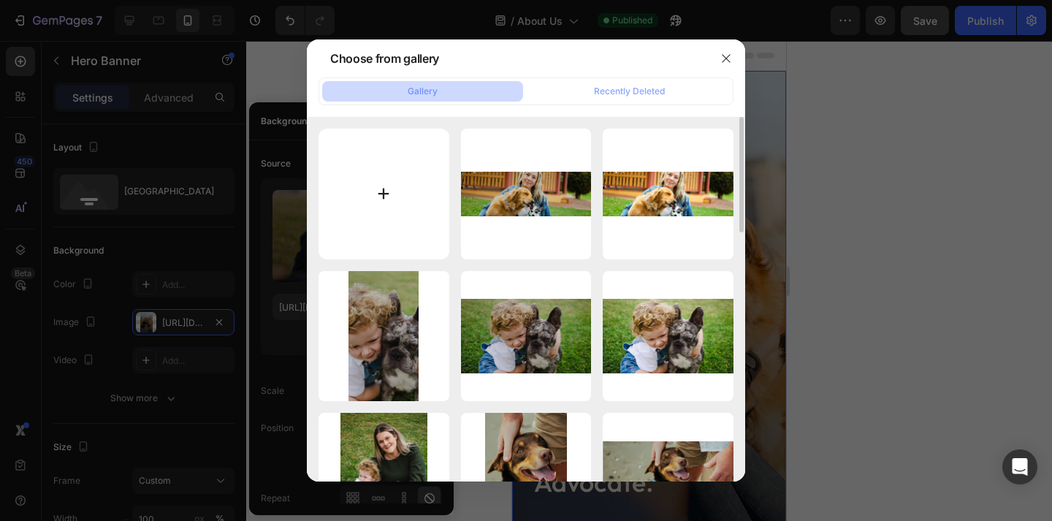
type input "C:\fakepath\Untitled design (6) copy 12.png"
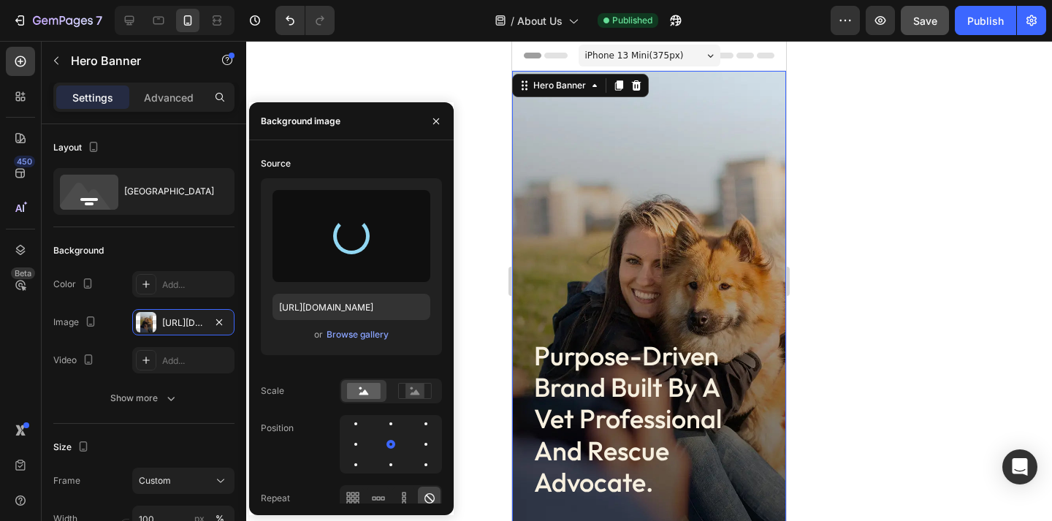
type input "https://cdn.shopify.com/s/files/1/0763/9446/3478/files/gempages_578392358681314…"
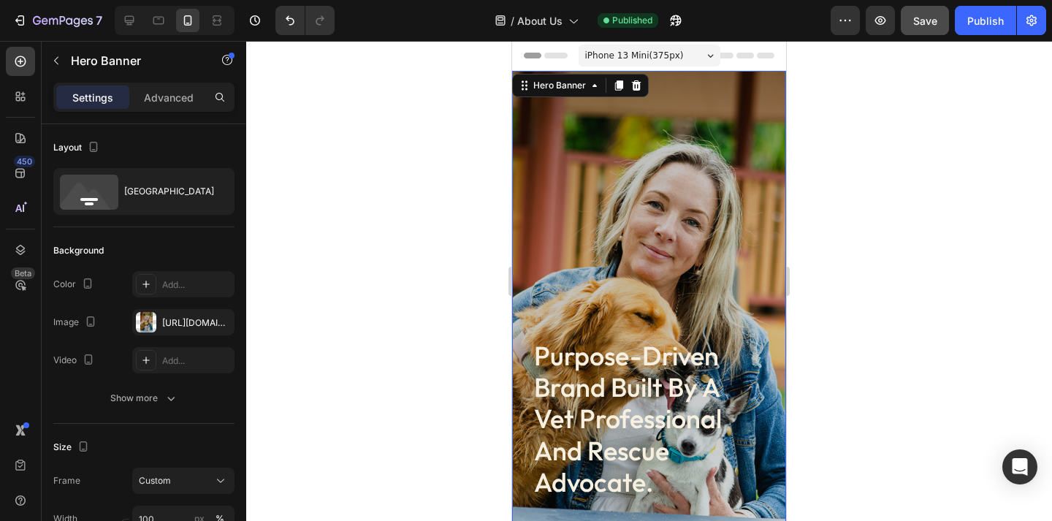
click at [924, 172] on div at bounding box center [649, 281] width 806 height 480
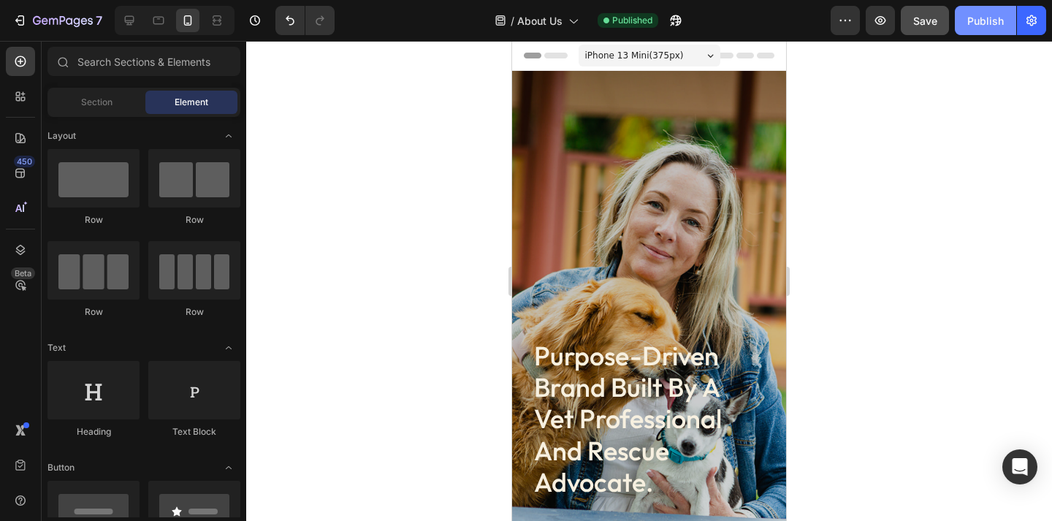
click at [979, 34] on button "Publish" at bounding box center [985, 20] width 61 height 29
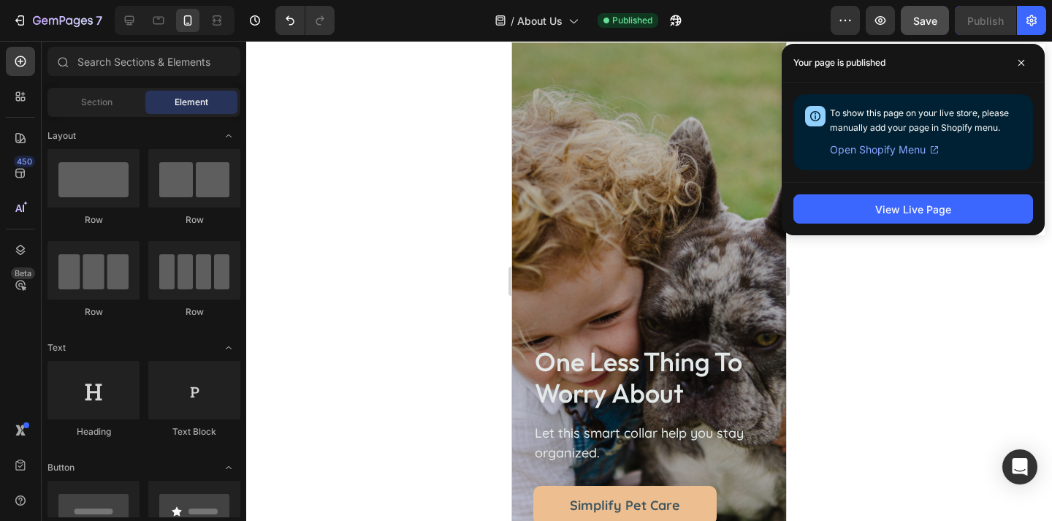
scroll to position [3434, 0]
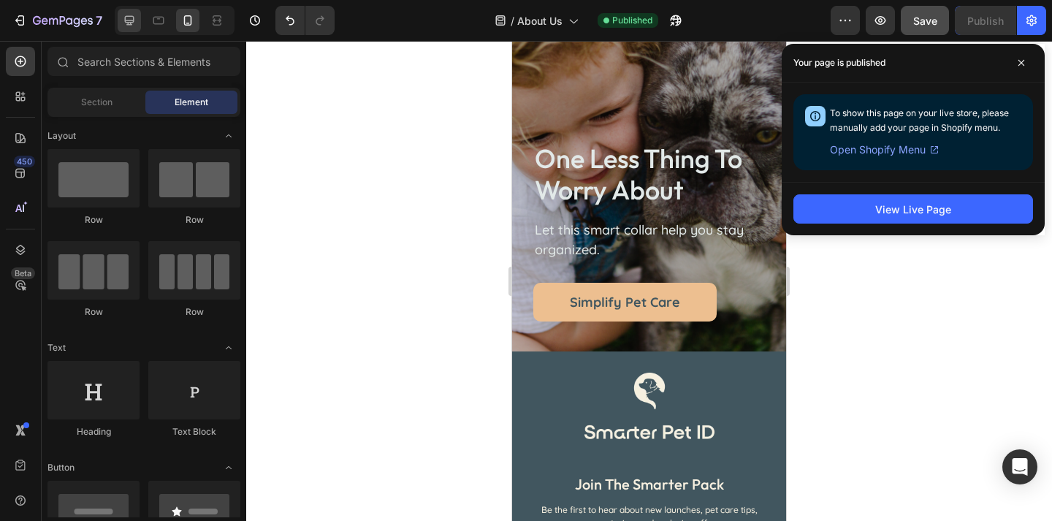
click at [132, 31] on div at bounding box center [129, 20] width 23 height 23
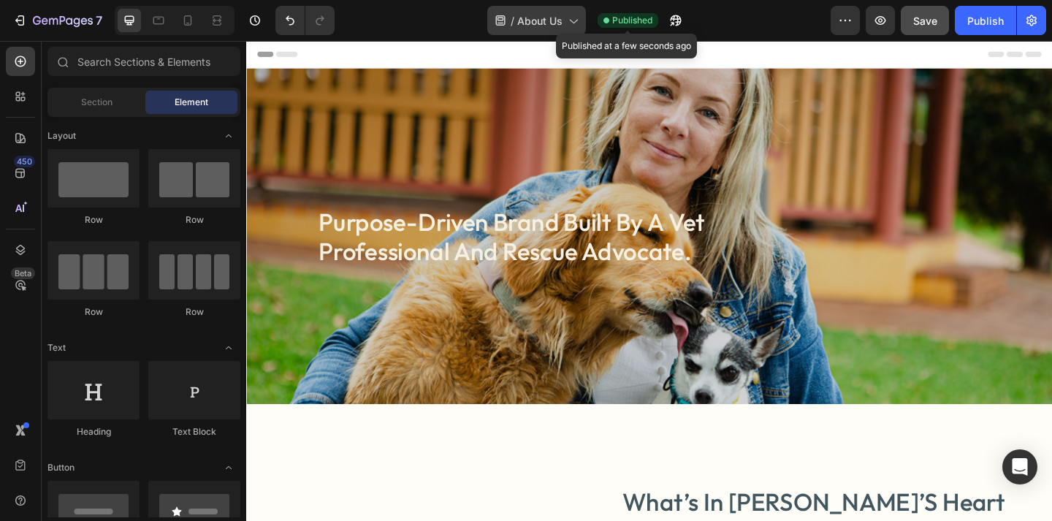
click at [548, 33] on div "/ About Us" at bounding box center [536, 20] width 99 height 29
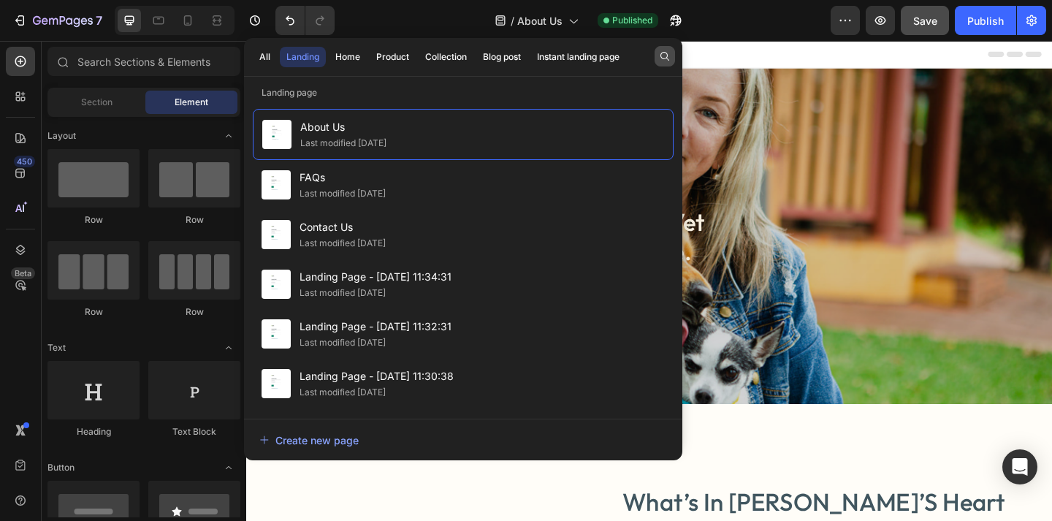
click at [663, 53] on icon "button" at bounding box center [665, 56] width 12 height 12
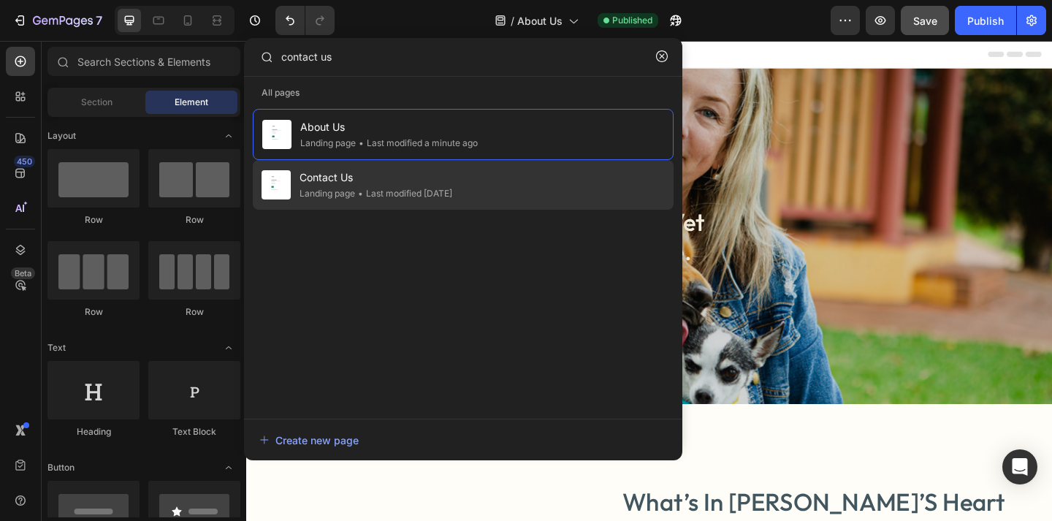
type input "contact us"
click at [500, 179] on div "Contact Us Landing page • Last modified 13 days ago" at bounding box center [463, 185] width 421 height 50
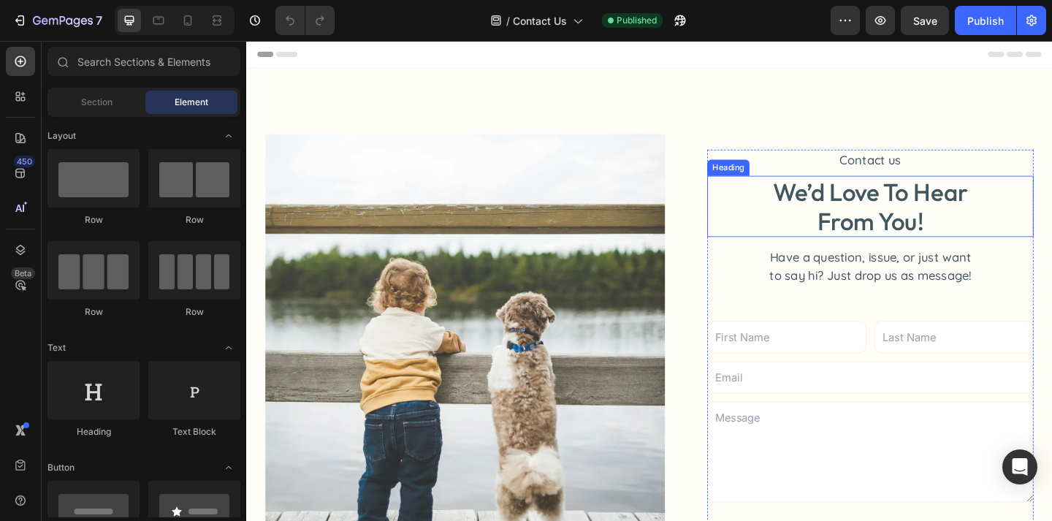
scroll to position [4, 0]
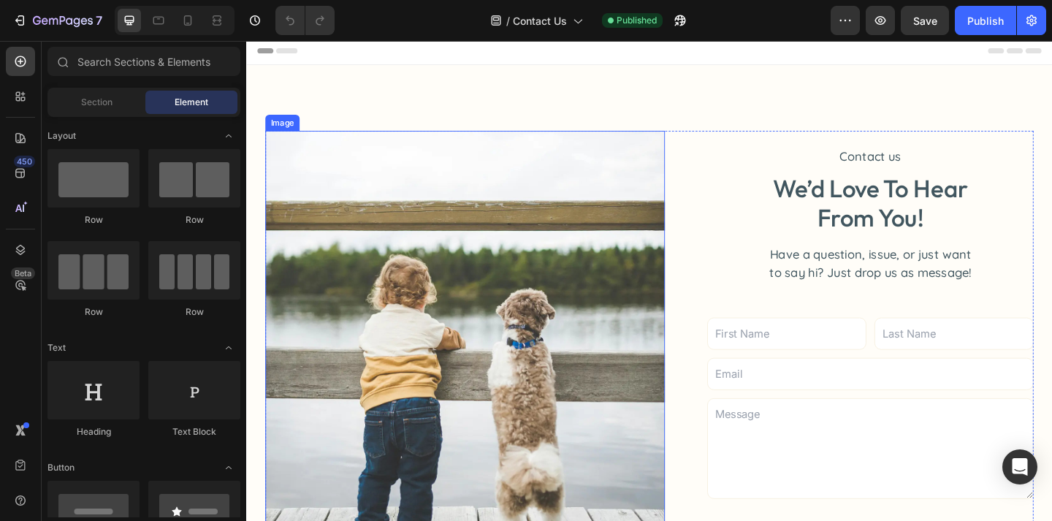
click at [495, 180] on img at bounding box center [484, 381] width 435 height 484
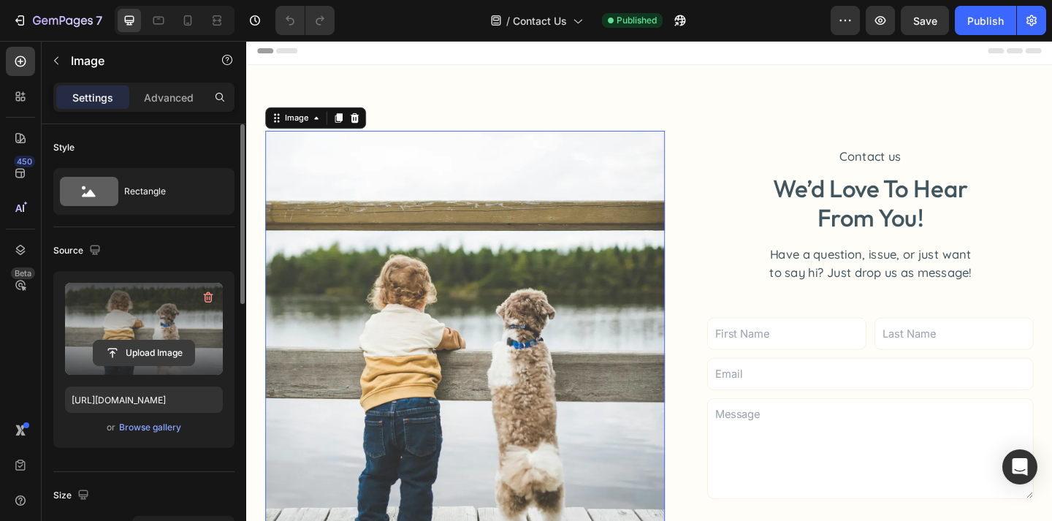
click at [164, 357] on input "file" at bounding box center [143, 352] width 101 height 25
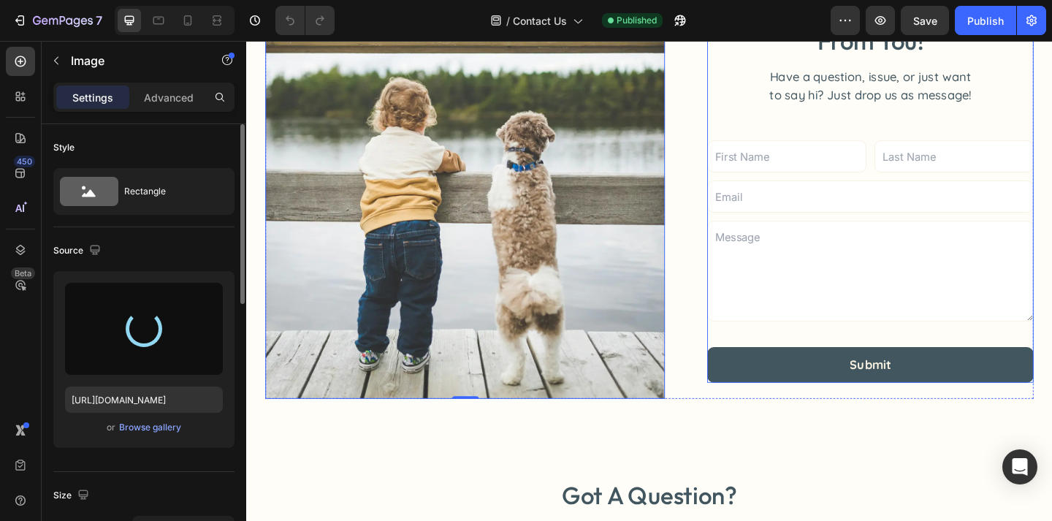
scroll to position [216, 0]
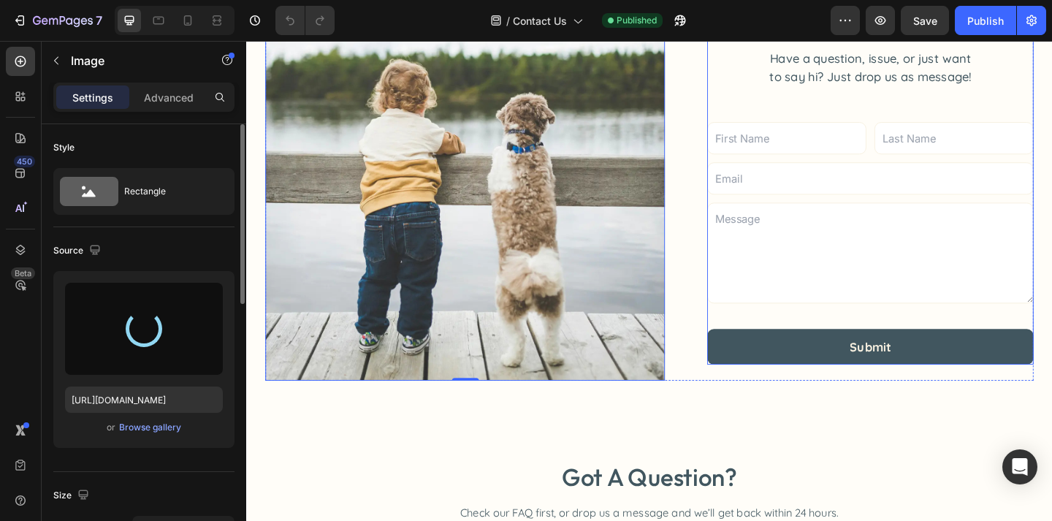
type input "[URL][DOMAIN_NAME]"
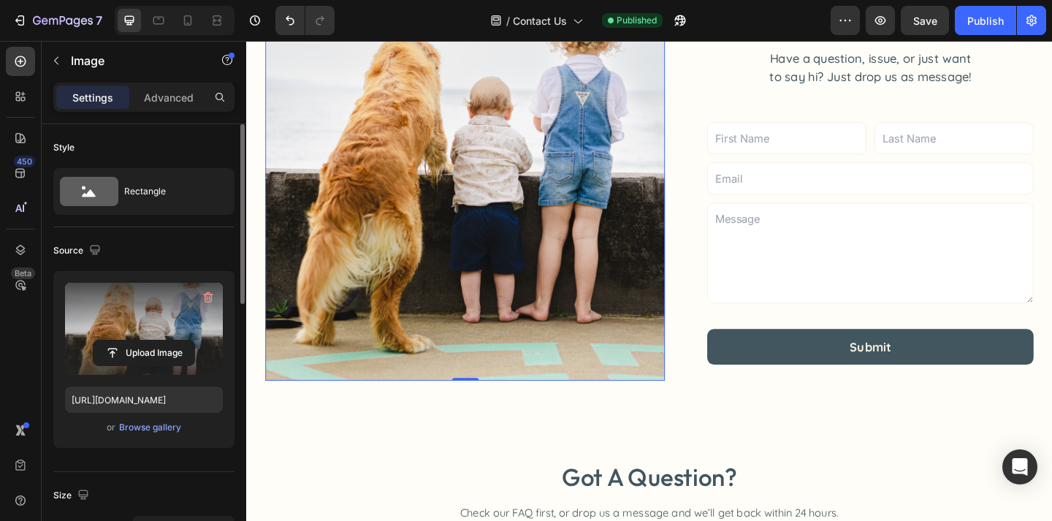
click at [983, 35] on div "7 Version history / Contact Us Published Preview Save Publish" at bounding box center [526, 21] width 1052 height 42
click at [984, 28] on button "Publish" at bounding box center [985, 20] width 61 height 29
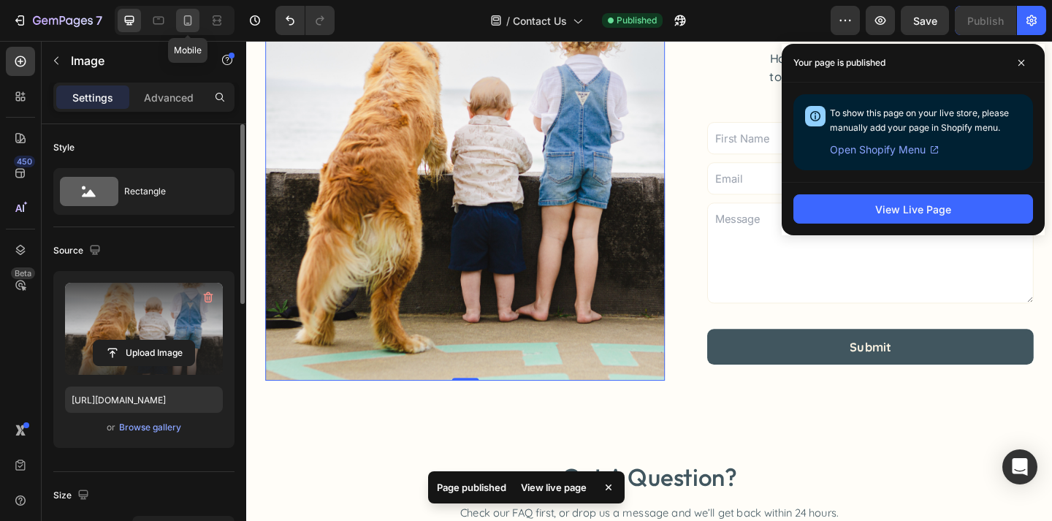
click at [193, 27] on icon at bounding box center [187, 20] width 15 height 15
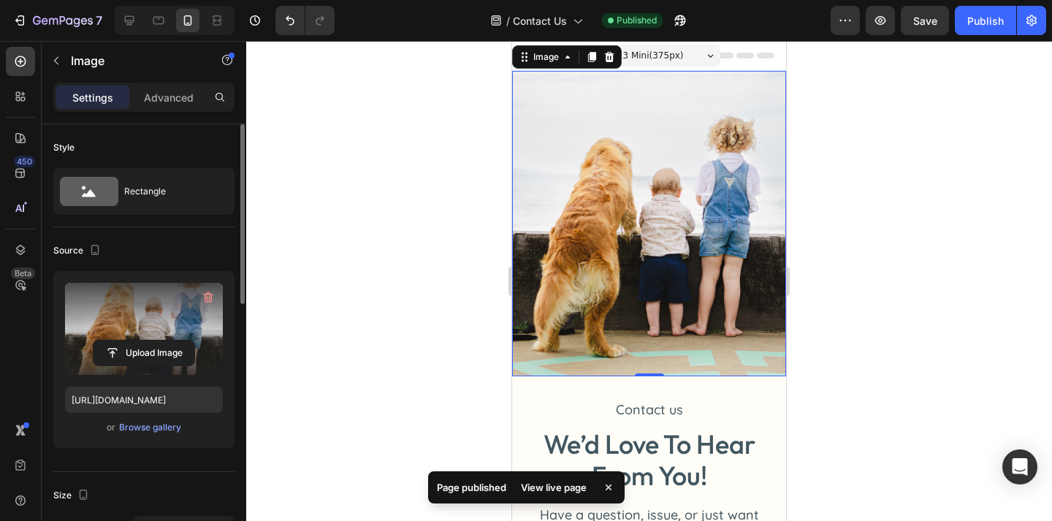
click at [971, 169] on div at bounding box center [649, 281] width 806 height 480
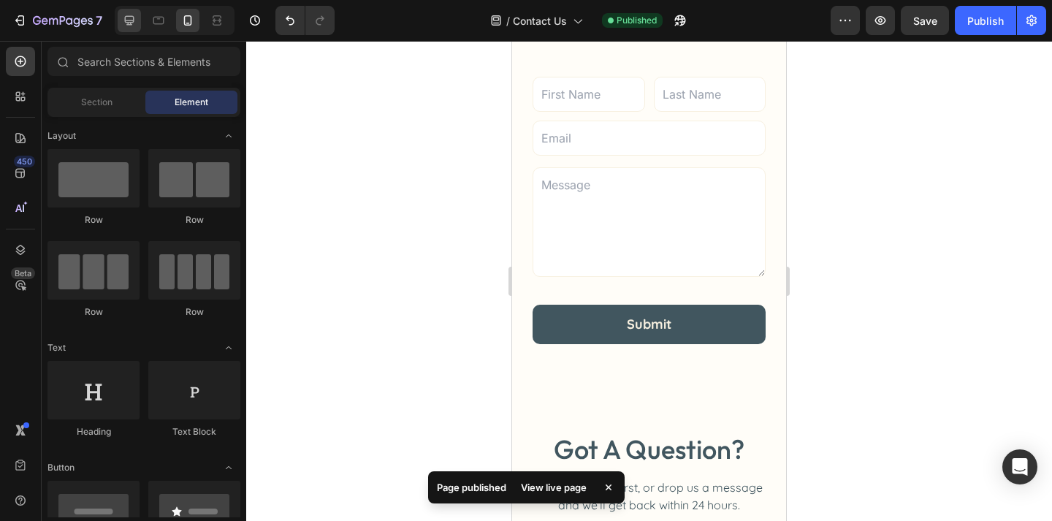
click at [134, 31] on div at bounding box center [129, 20] width 23 height 23
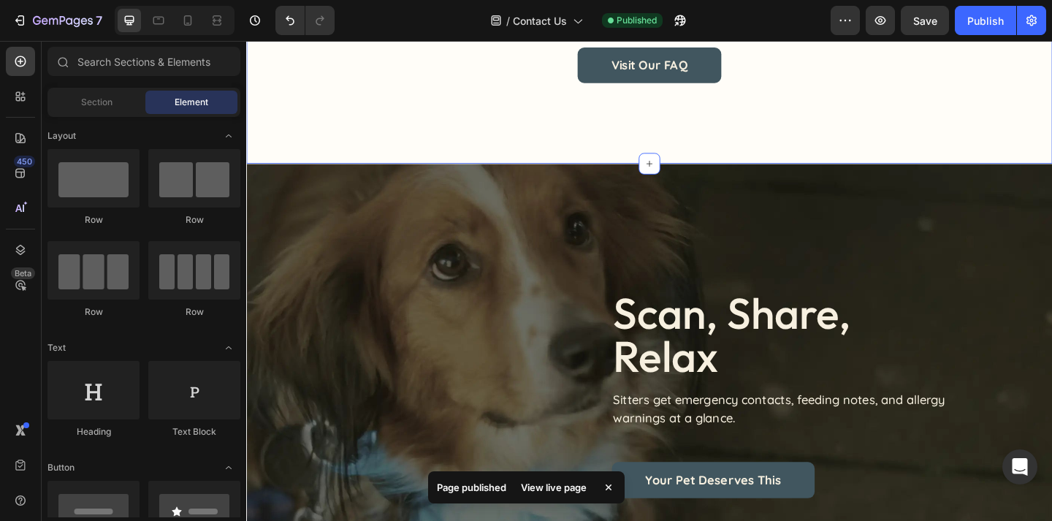
scroll to position [879, 0]
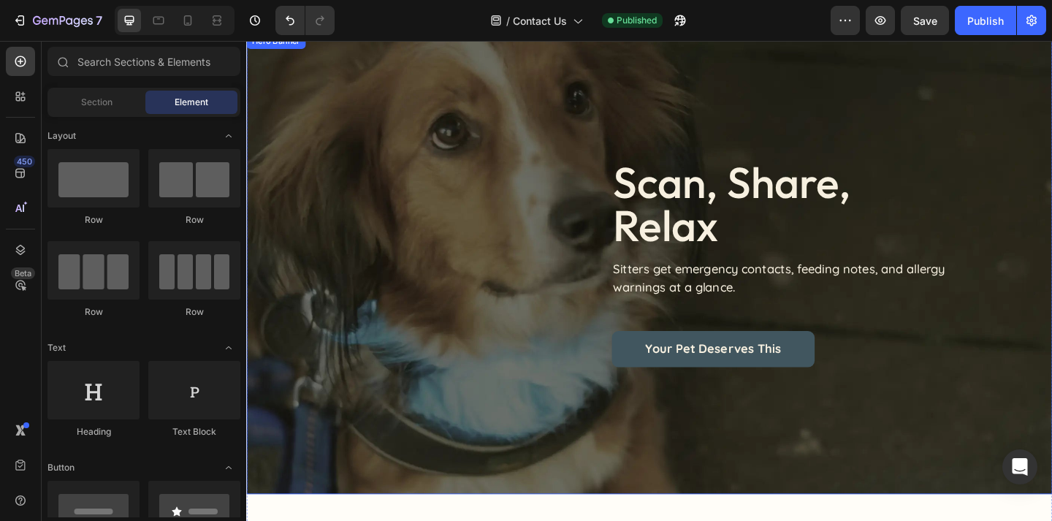
click at [521, 153] on div "scan, share, relax Heading Sitters get emergency contacts, feeding notes, and a…" at bounding box center [684, 282] width 876 height 501
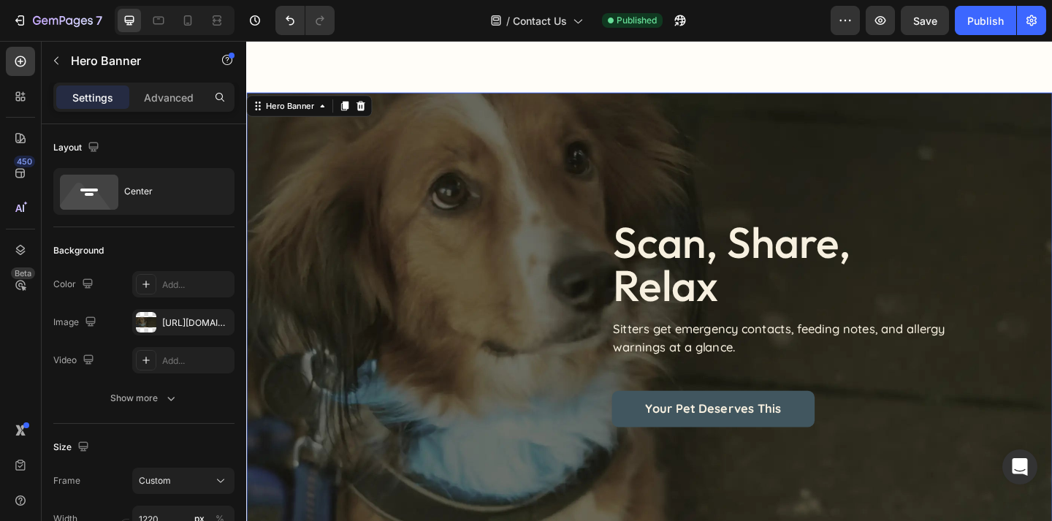
scroll to position [730, 0]
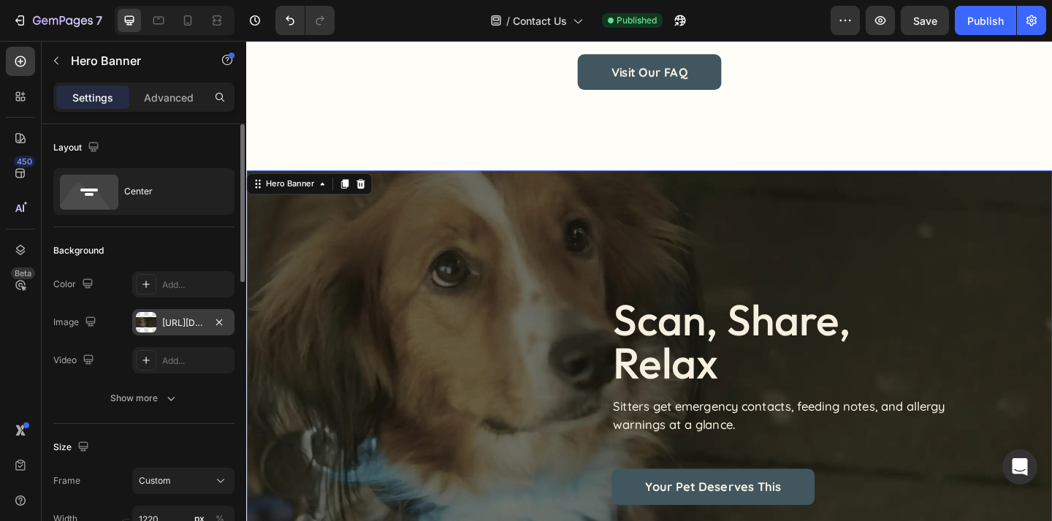
click at [169, 314] on div "https://cdn.shopify.com/s/files/1/0763/9446/3478/files/gempages_578392358681314…" at bounding box center [183, 322] width 102 height 26
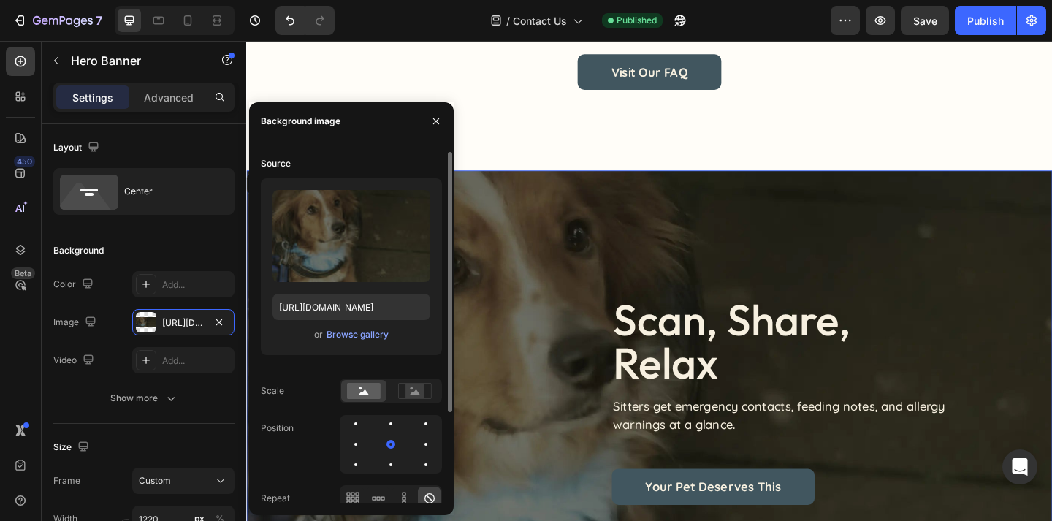
click at [356, 344] on div "Upload Image https://cdn.shopify.com/s/files/1/0763/9446/3478/files/gempages_57…" at bounding box center [351, 266] width 181 height 177
click at [362, 337] on div "Browse gallery" at bounding box center [357, 334] width 62 height 13
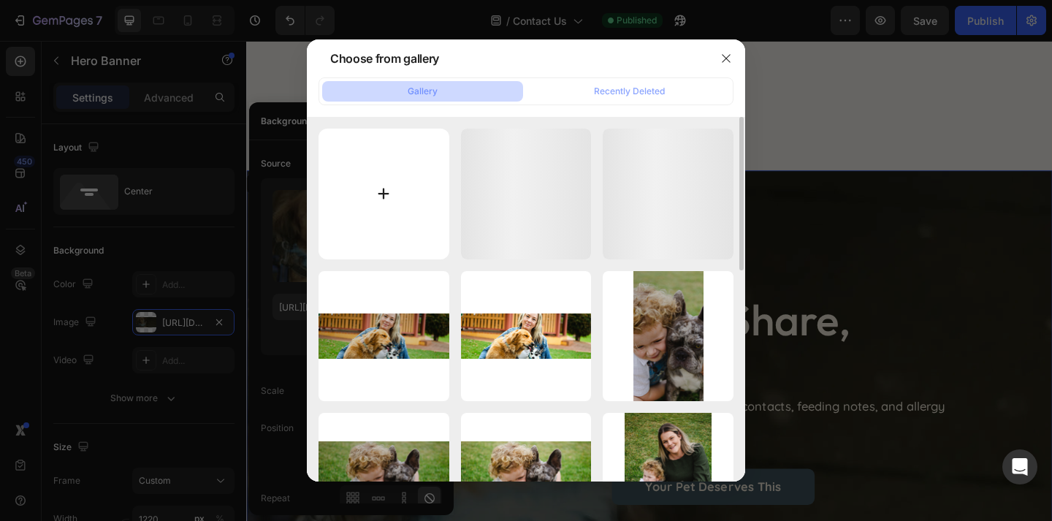
click at [395, 162] on input "file" at bounding box center [383, 194] width 131 height 131
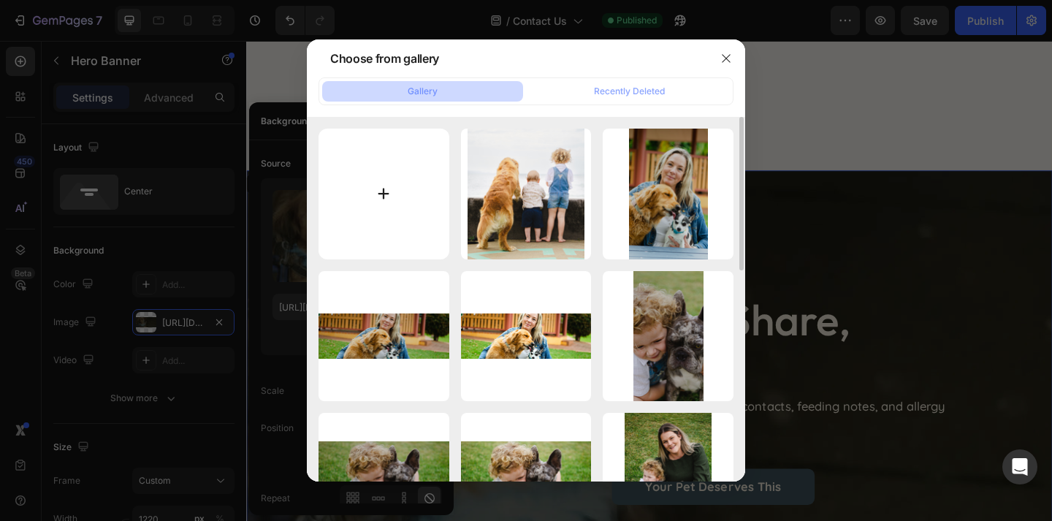
type input "C:\fakepath\Untitled design (6) copy 14.png"
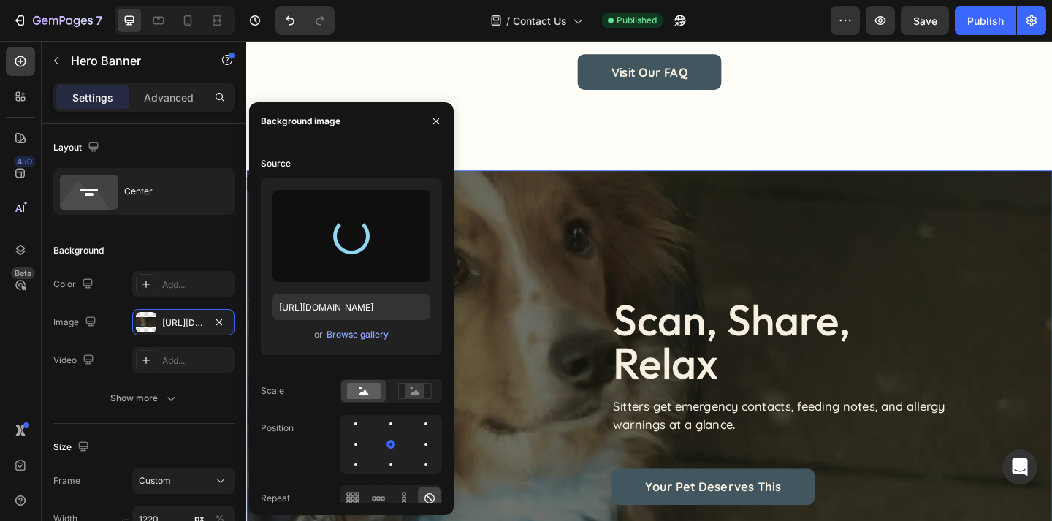
type input "https://cdn.shopify.com/s/files/1/0763/9446/3478/files/gempages_578392358681314…"
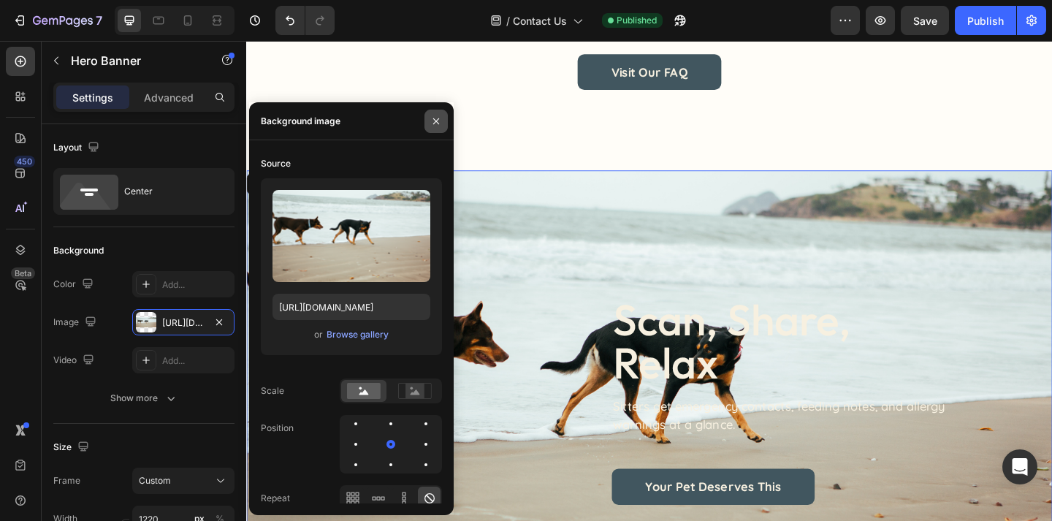
click at [439, 117] on icon "button" at bounding box center [436, 121] width 12 height 12
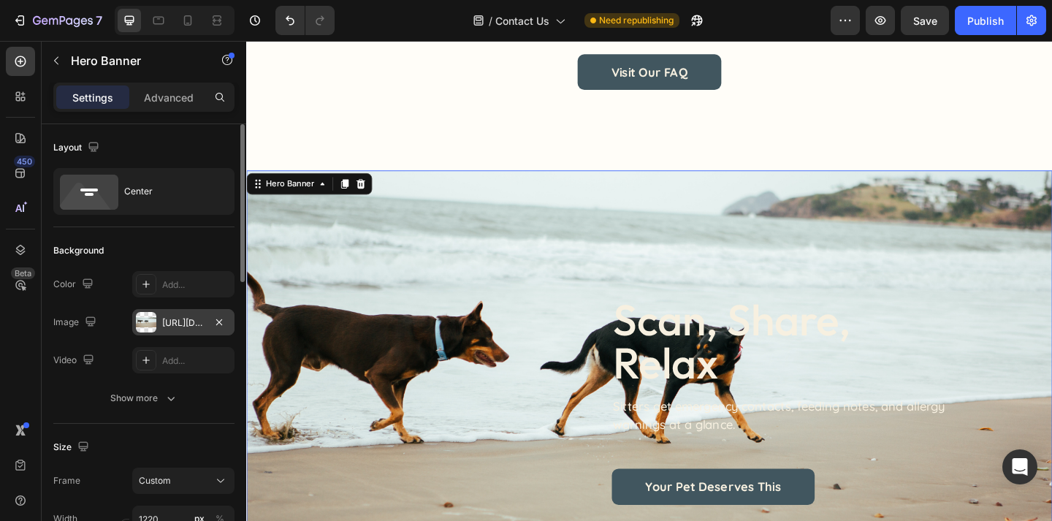
click at [186, 321] on div "https://cdn.shopify.com/s/files/1/0763/9446/3478/files/gempages_578392358681314…" at bounding box center [183, 322] width 42 height 13
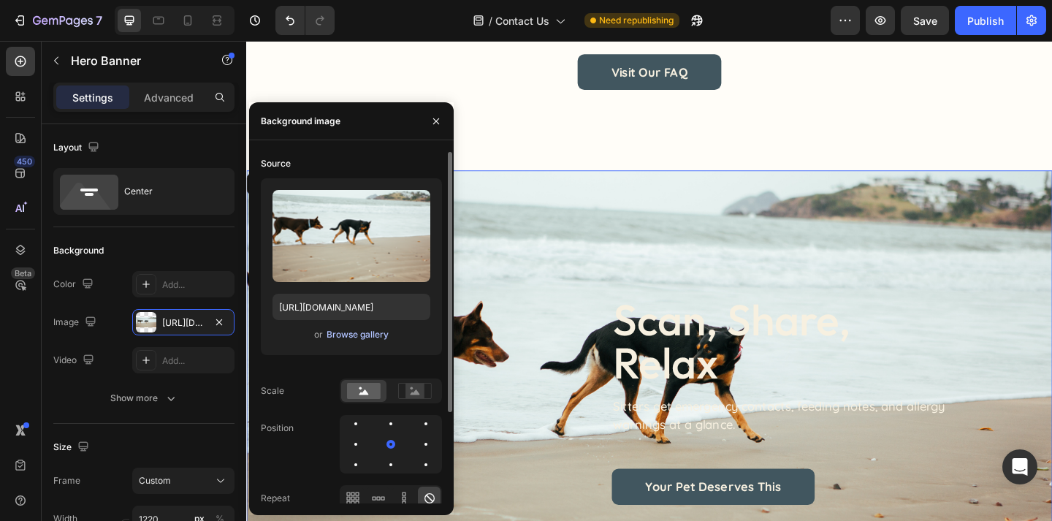
click at [359, 337] on div "Browse gallery" at bounding box center [357, 334] width 62 height 13
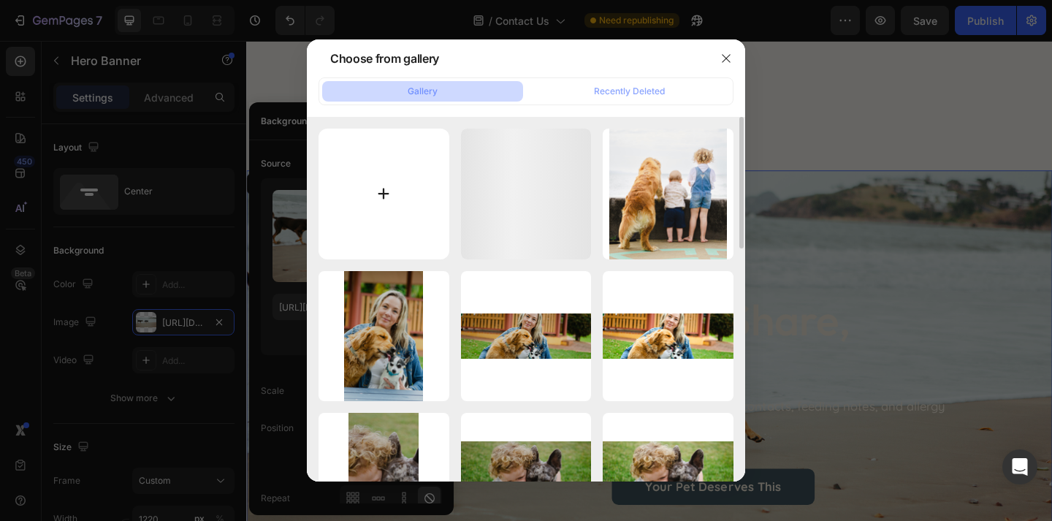
click at [365, 156] on input "file" at bounding box center [383, 194] width 131 height 131
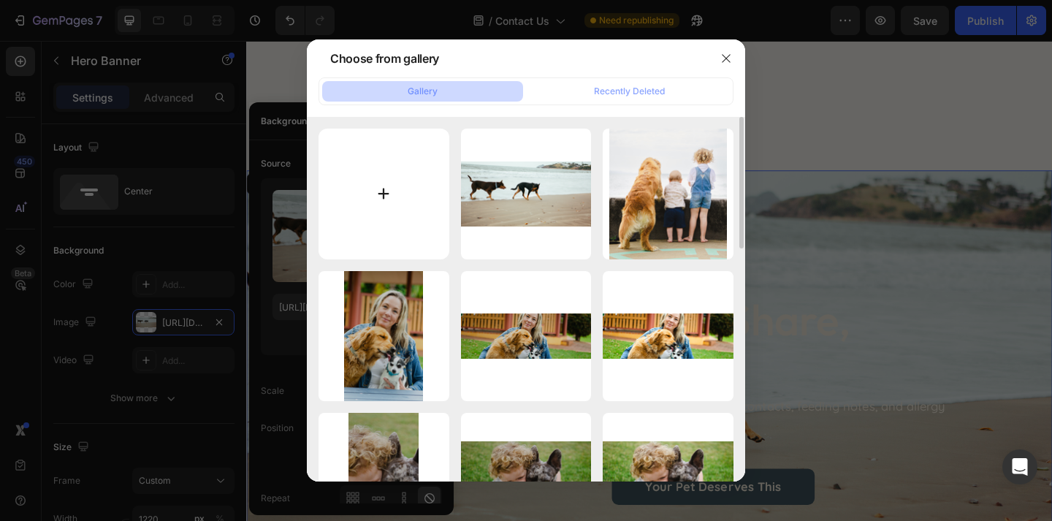
type input "C:\fakepath\Untitled design (6) copy 14.png"
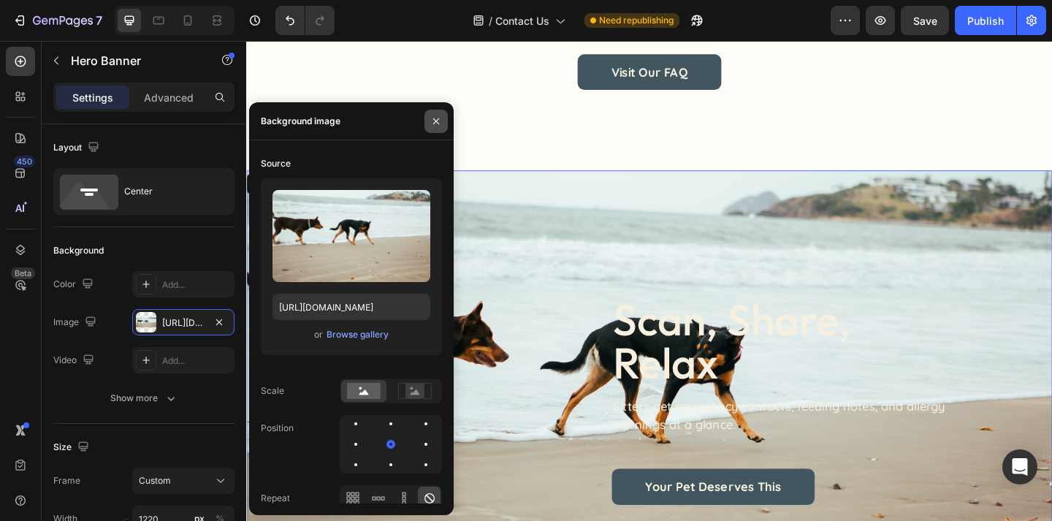
click at [440, 115] on icon "button" at bounding box center [436, 121] width 12 height 12
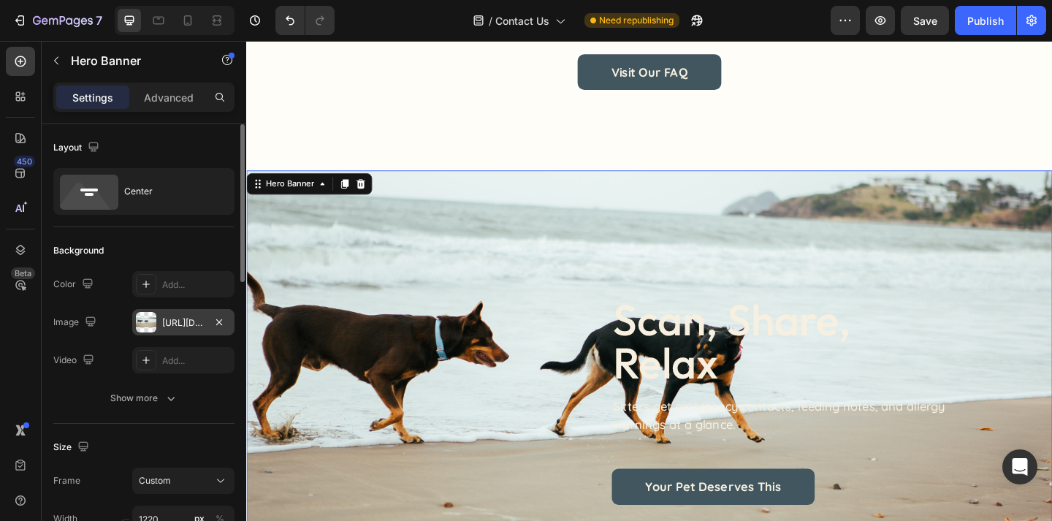
click at [175, 319] on div "https://cdn.shopify.com/s/files/1/0763/9446/3478/files/gempages_578392358681314…" at bounding box center [183, 322] width 42 height 13
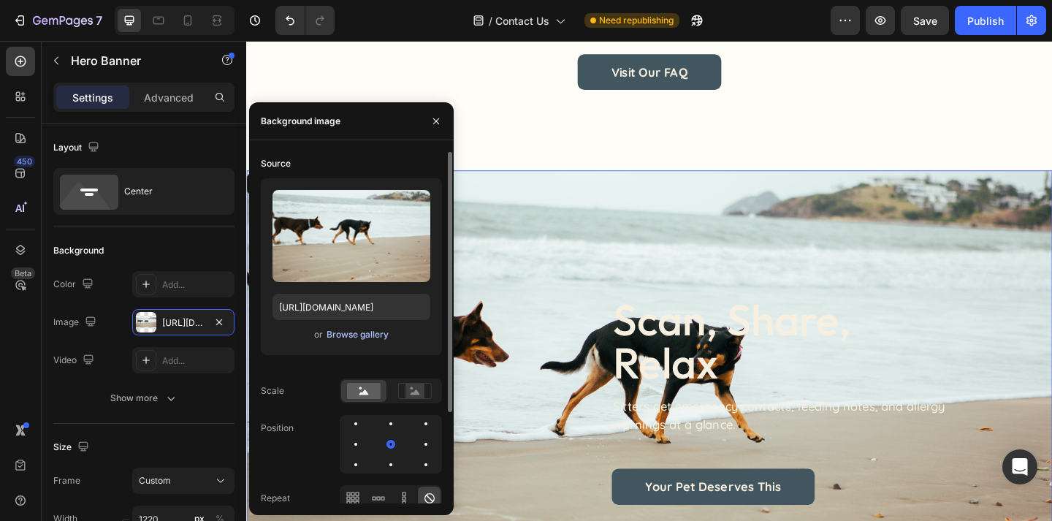
click at [340, 331] on div "Browse gallery" at bounding box center [357, 334] width 62 height 13
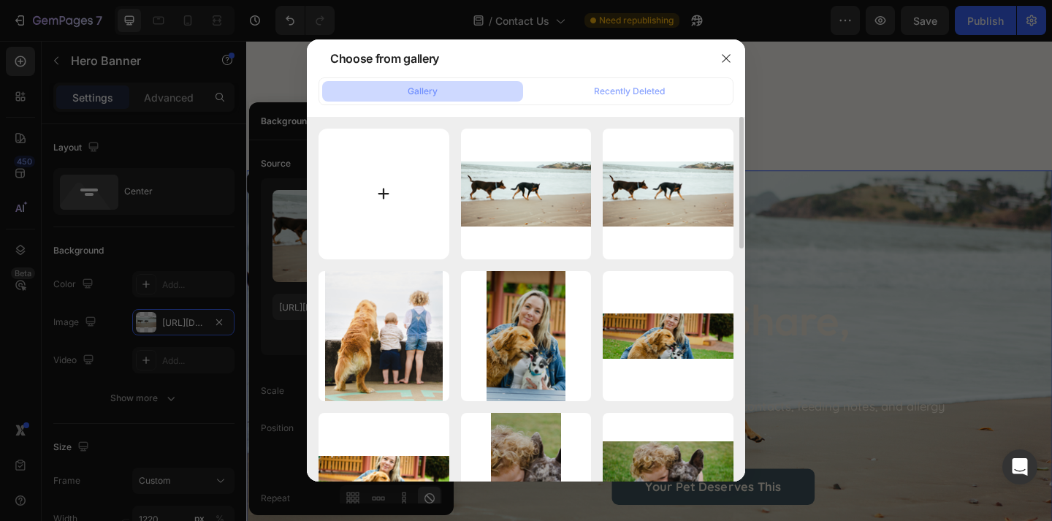
click at [389, 198] on input "file" at bounding box center [383, 194] width 131 height 131
type input "C:\fakepath\Untitled design (6) copy 15.png"
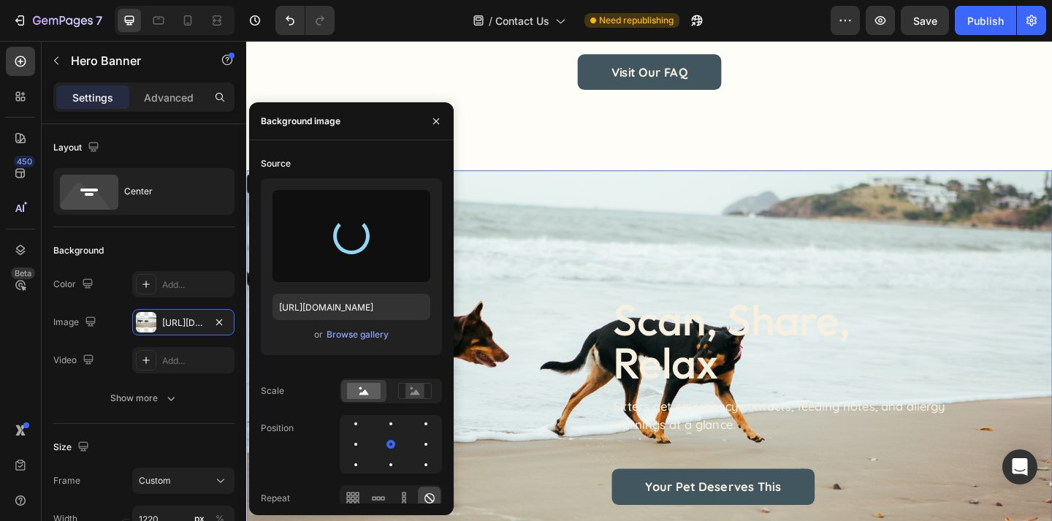
type input "https://cdn.shopify.com/s/files/1/0763/9446/3478/files/gempages_578392358681314…"
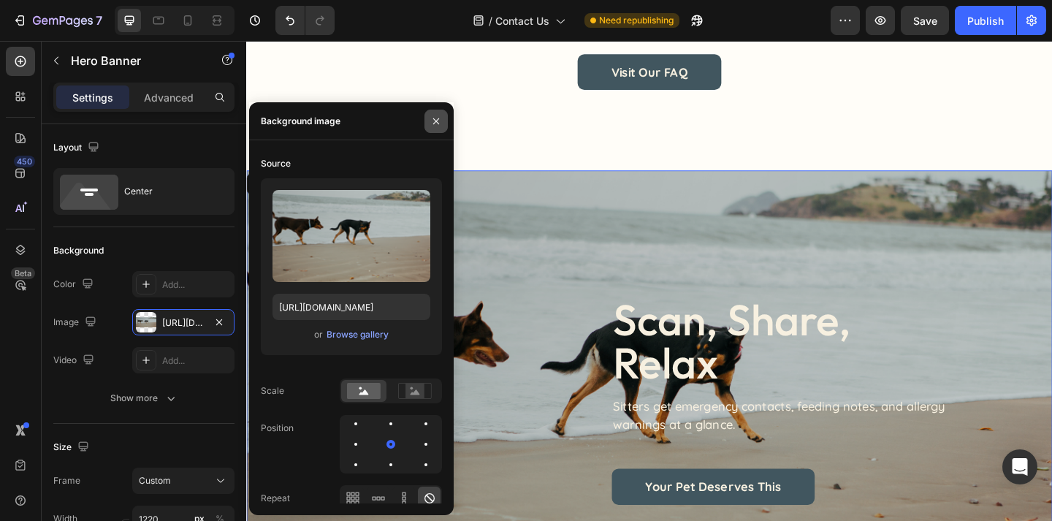
click at [438, 116] on icon "button" at bounding box center [436, 121] width 12 height 12
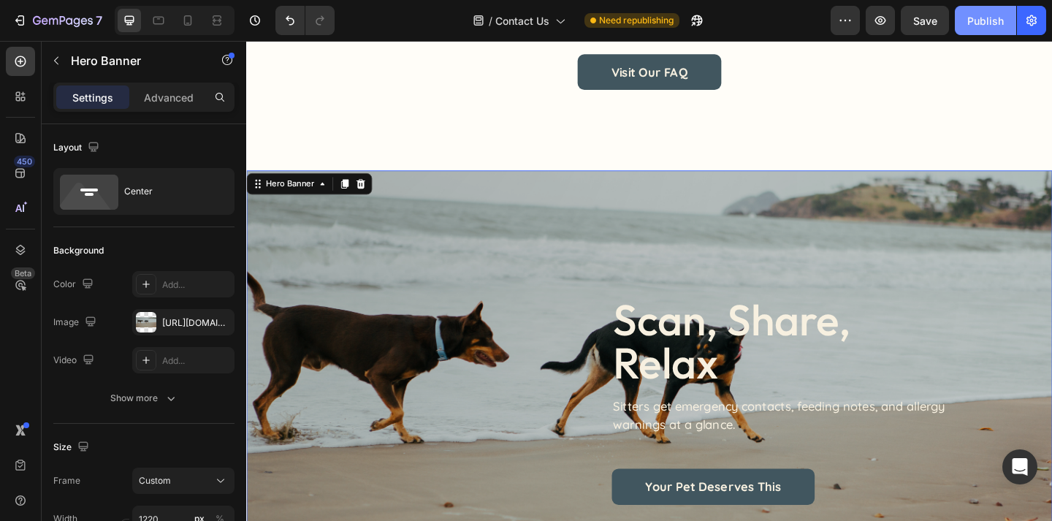
click at [972, 28] on div "Publish" at bounding box center [985, 20] width 37 height 15
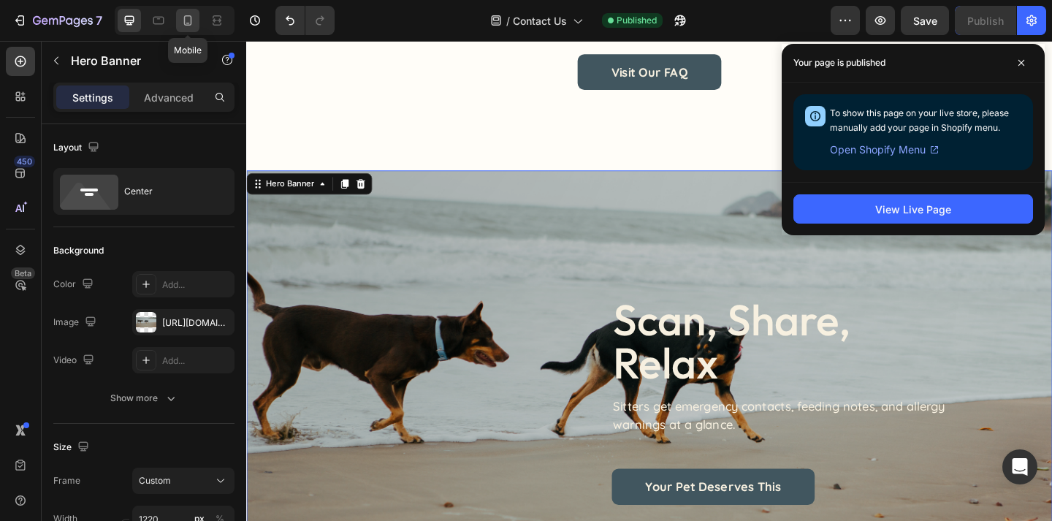
click at [186, 20] on icon at bounding box center [187, 20] width 15 height 15
type input "100"
type input "Auto"
type input "100%"
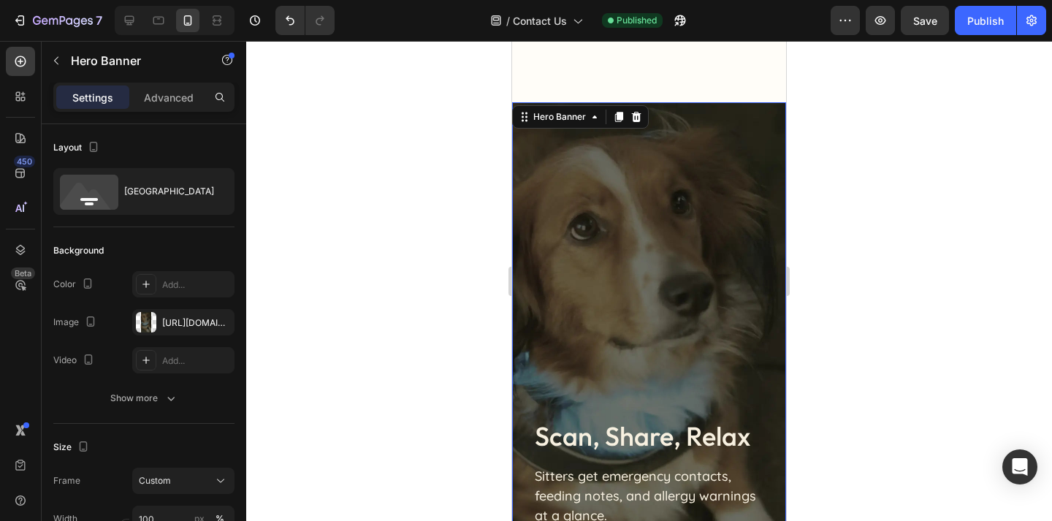
scroll to position [765, 0]
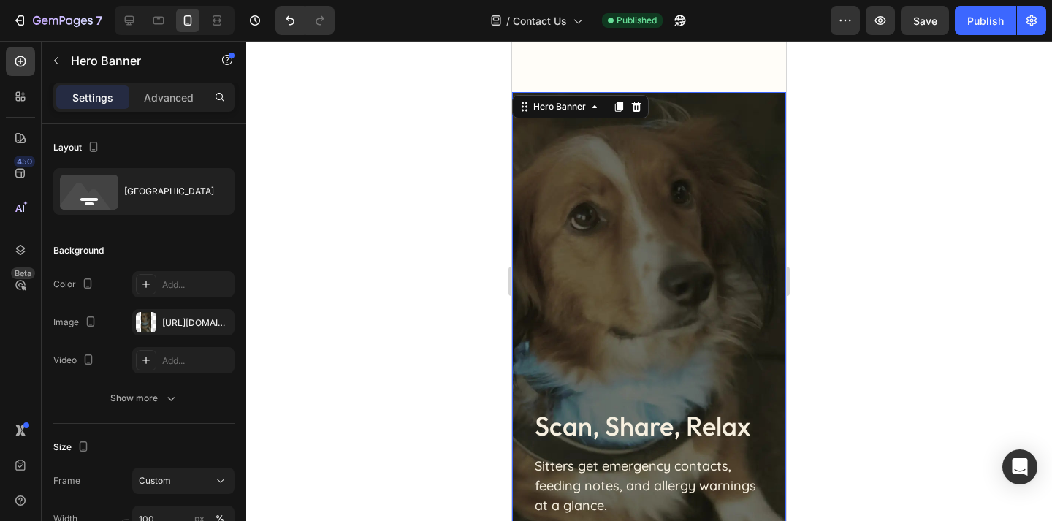
click at [606, 169] on div "scan, share, relax Heading Sitters get emergency contacts, feeding notes, and a…" at bounding box center [649, 362] width 274 height 541
click at [187, 317] on div "https://cdn.shopify.com/s/files/1/0763/9446/3478/files/gempages_578392358681314…" at bounding box center [183, 322] width 42 height 13
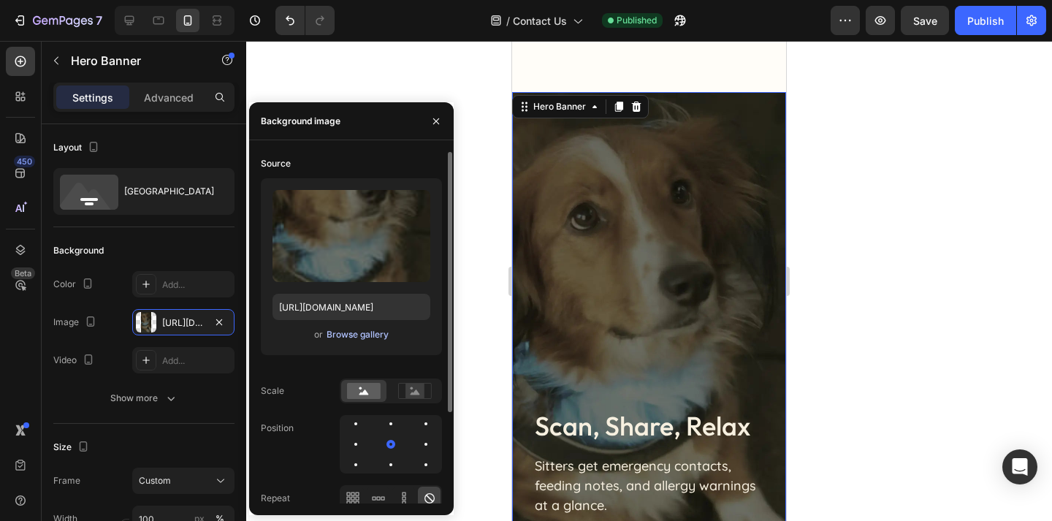
click at [359, 337] on div "Browse gallery" at bounding box center [357, 334] width 62 height 13
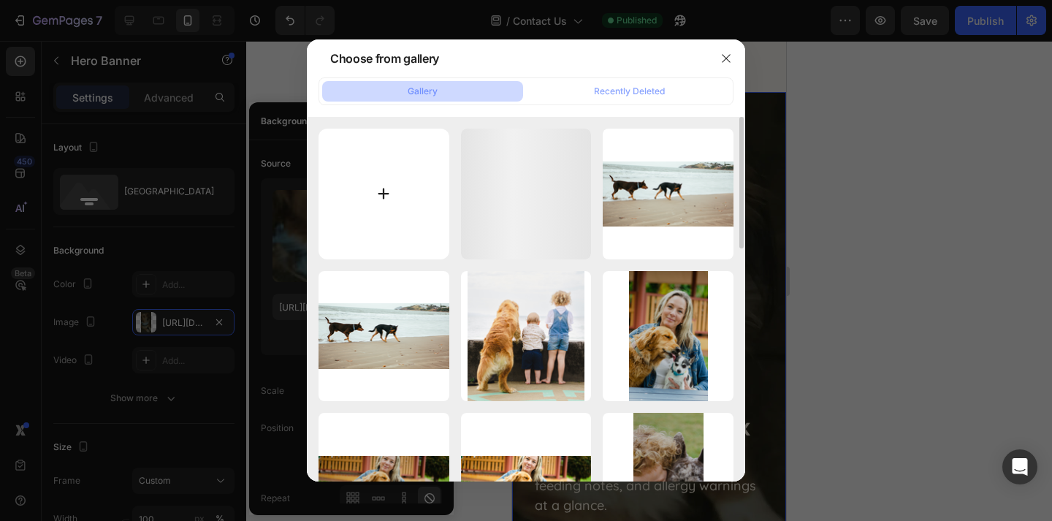
click at [393, 169] on input "file" at bounding box center [383, 194] width 131 height 131
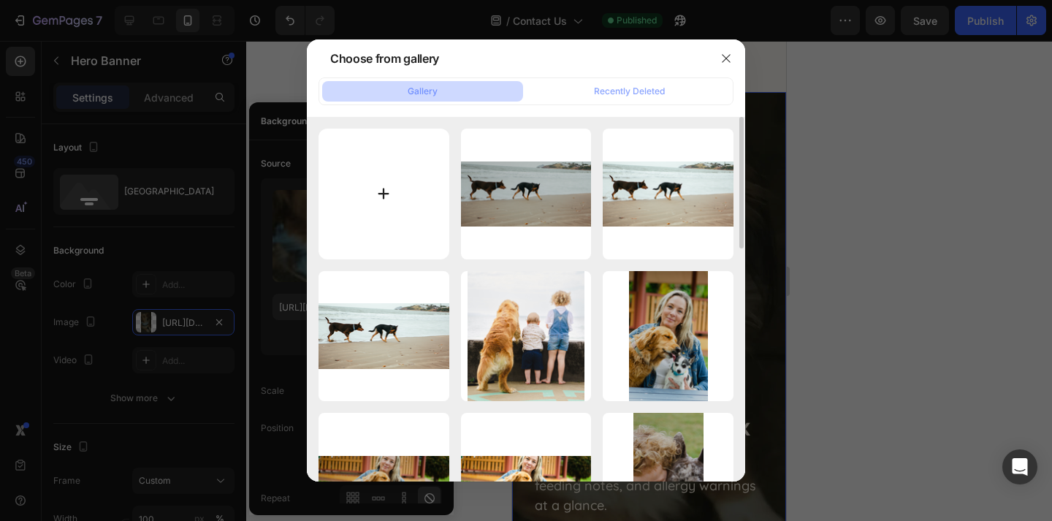
type input "C:\fakepath\Untitled design (6) copy 16.png"
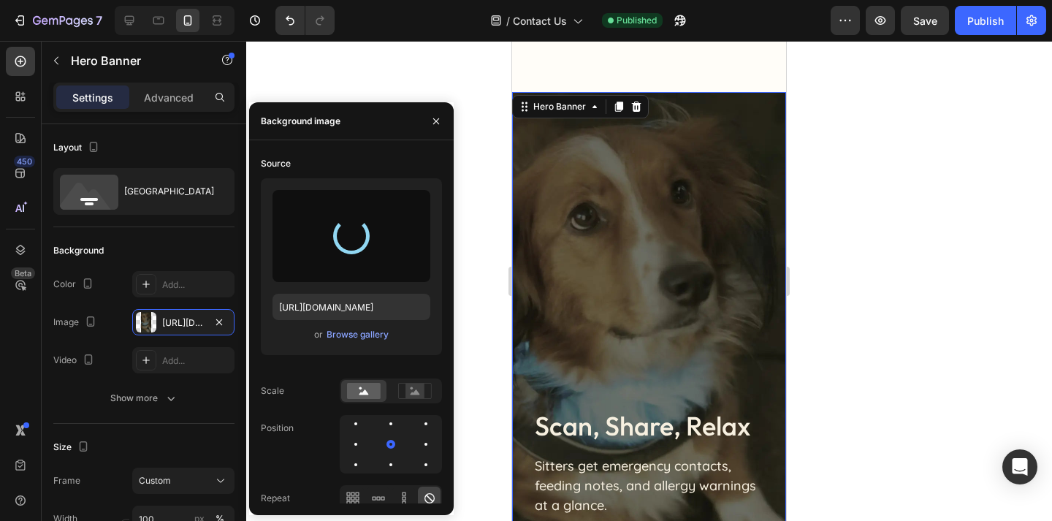
type input "https://cdn.shopify.com/s/files/1/0763/9446/3478/files/gempages_578392358681314…"
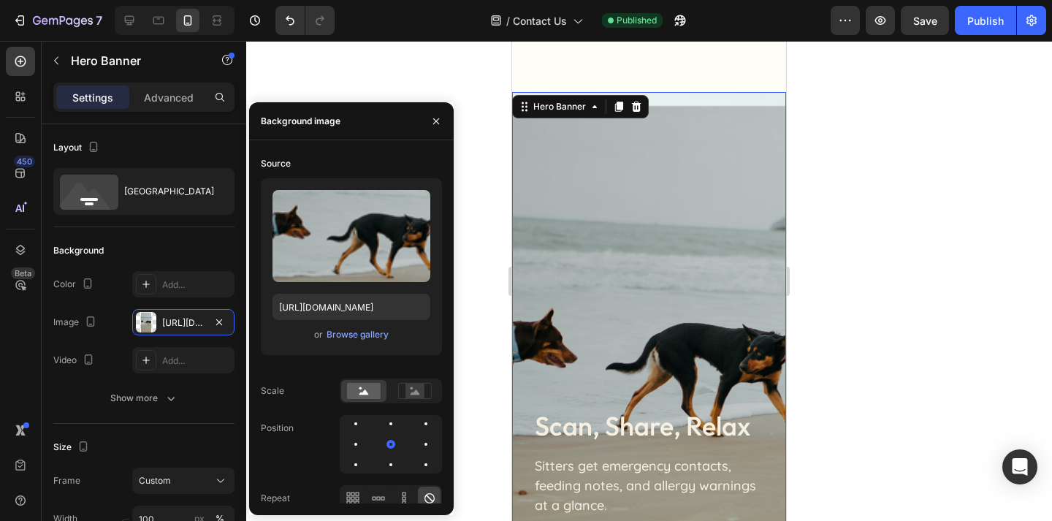
click at [887, 242] on div at bounding box center [649, 281] width 806 height 480
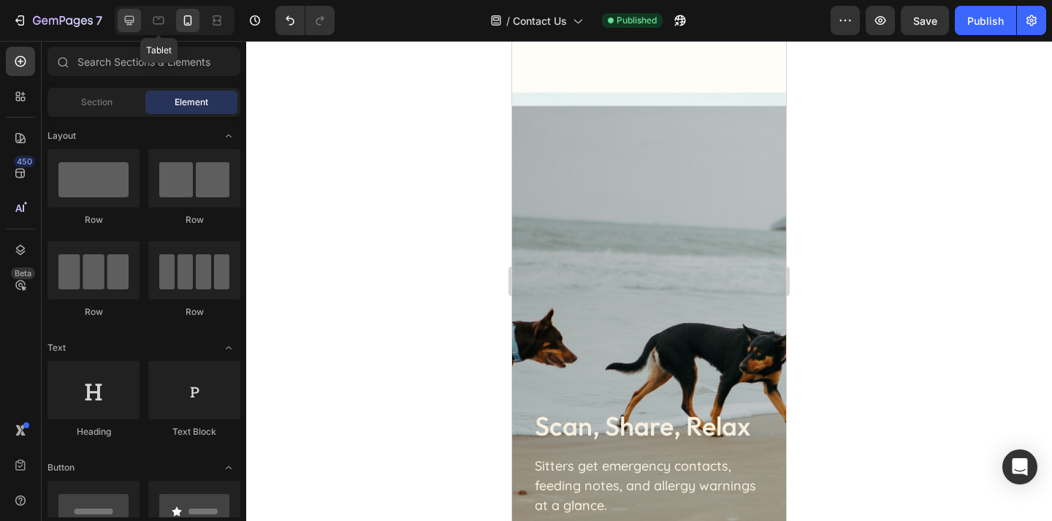
click at [137, 17] on div at bounding box center [129, 20] width 23 height 23
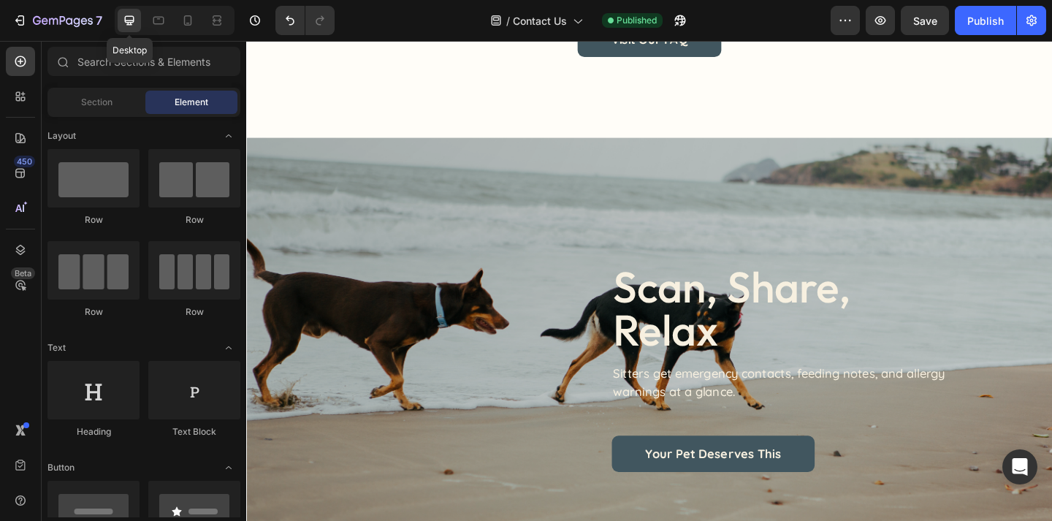
scroll to position [837, 0]
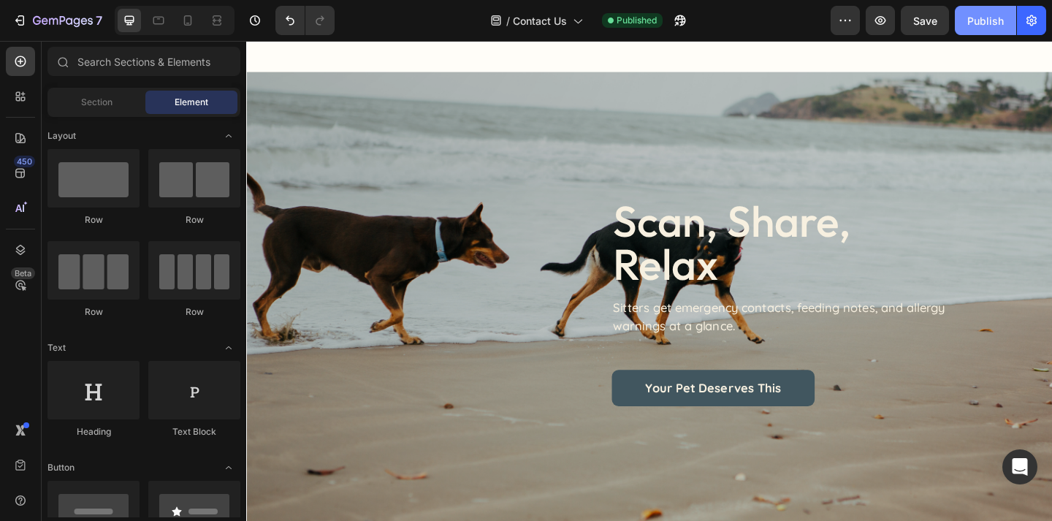
click at [982, 23] on div "Publish" at bounding box center [985, 20] width 37 height 15
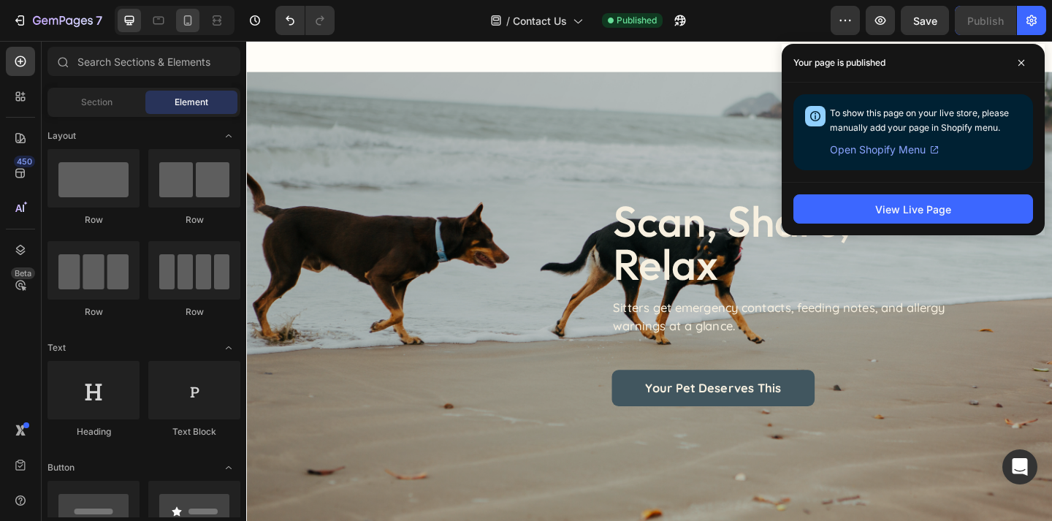
click at [180, 23] on icon at bounding box center [187, 20] width 15 height 15
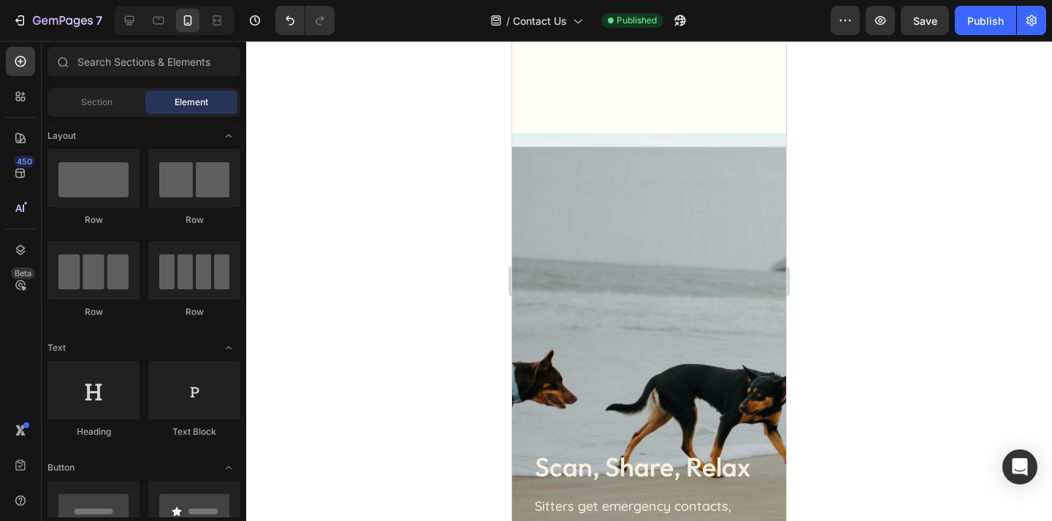
scroll to position [1349, 0]
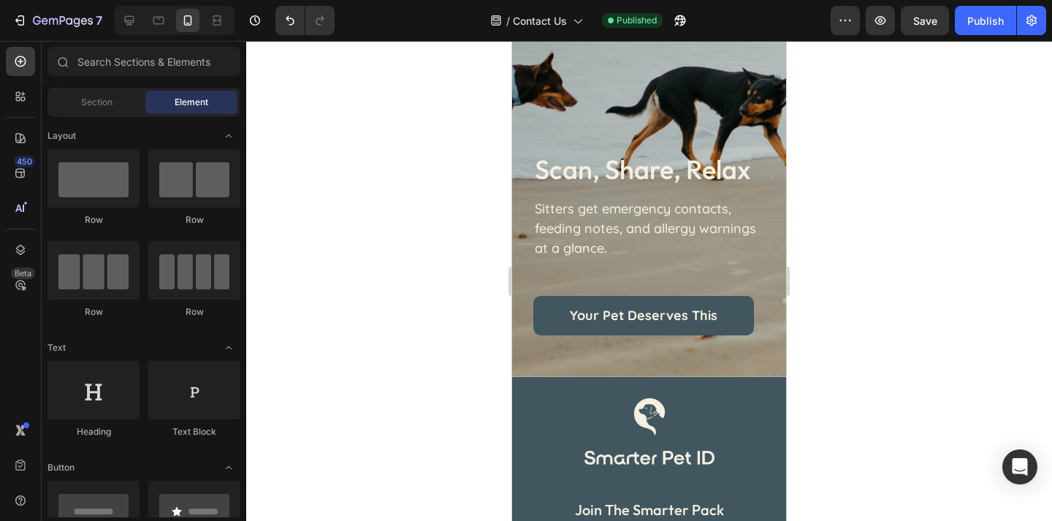
click at [141, 32] on div at bounding box center [175, 20] width 120 height 29
click at [131, 26] on icon at bounding box center [129, 20] width 15 height 15
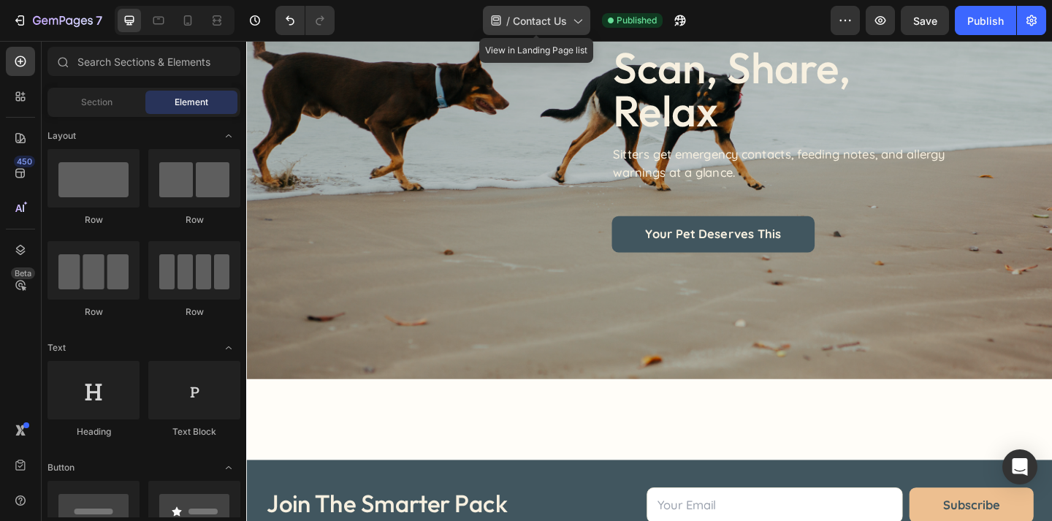
click at [551, 26] on span "Contact Us" at bounding box center [540, 20] width 54 height 15
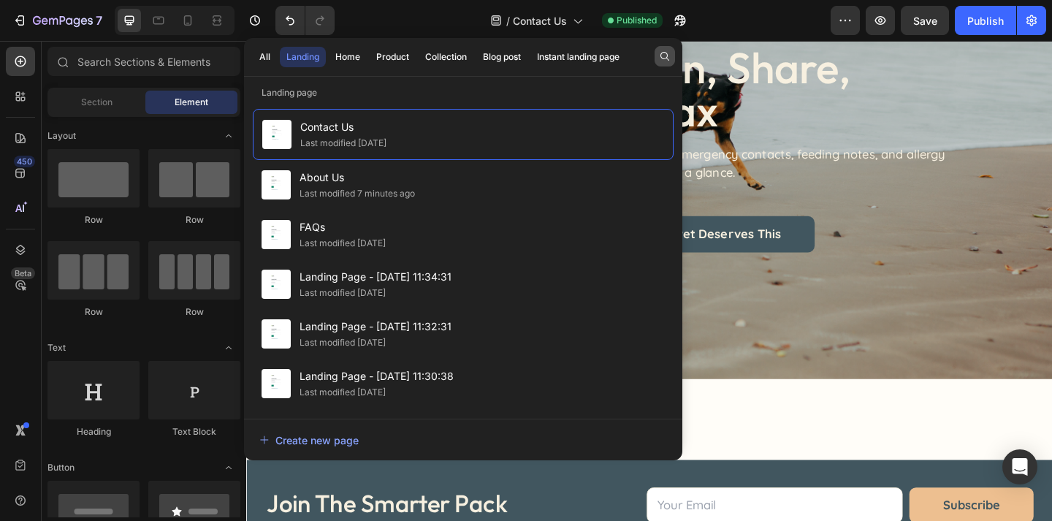
click at [657, 60] on button "button" at bounding box center [664, 56] width 20 height 20
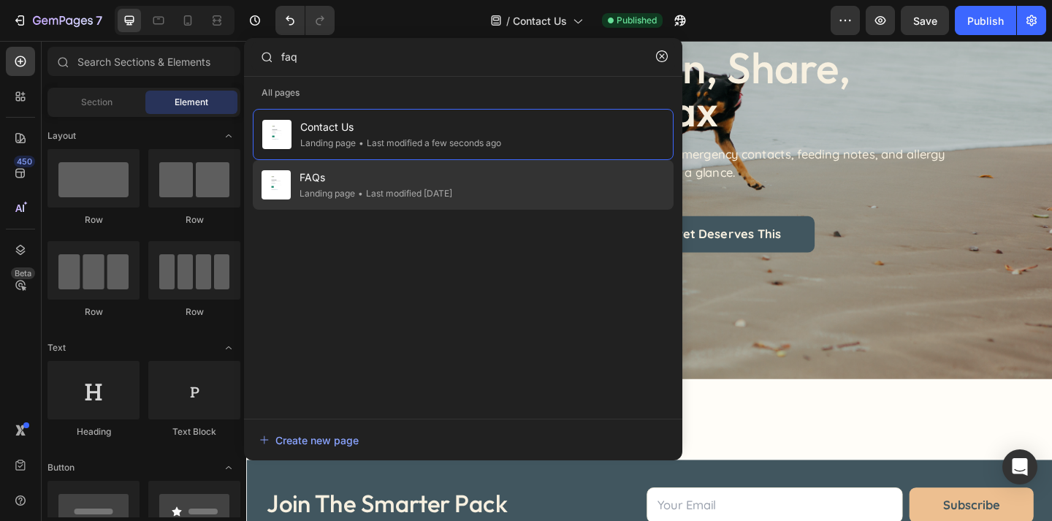
type input "faq"
click at [545, 172] on div "FAQs Landing page • Last modified 13 days ago" at bounding box center [463, 185] width 421 height 50
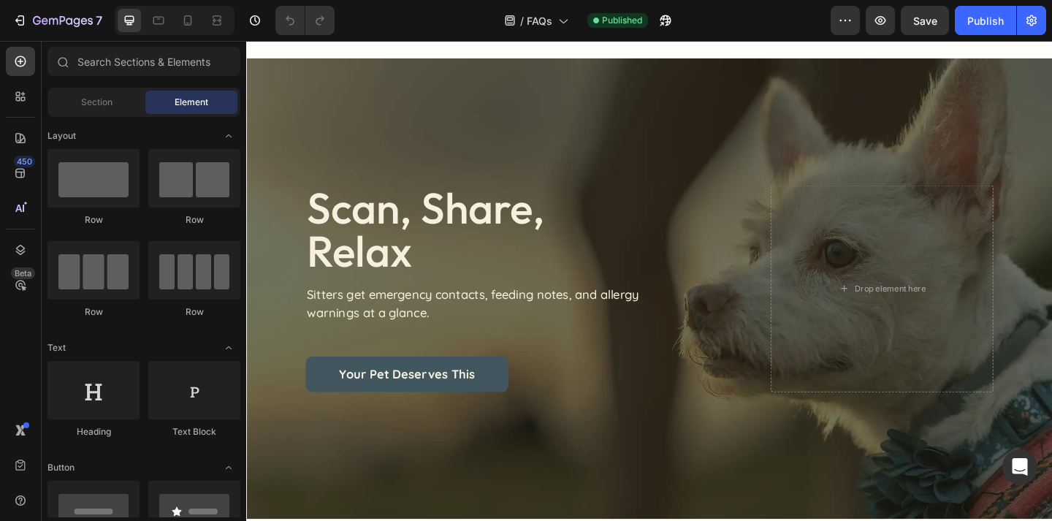
scroll to position [844, 0]
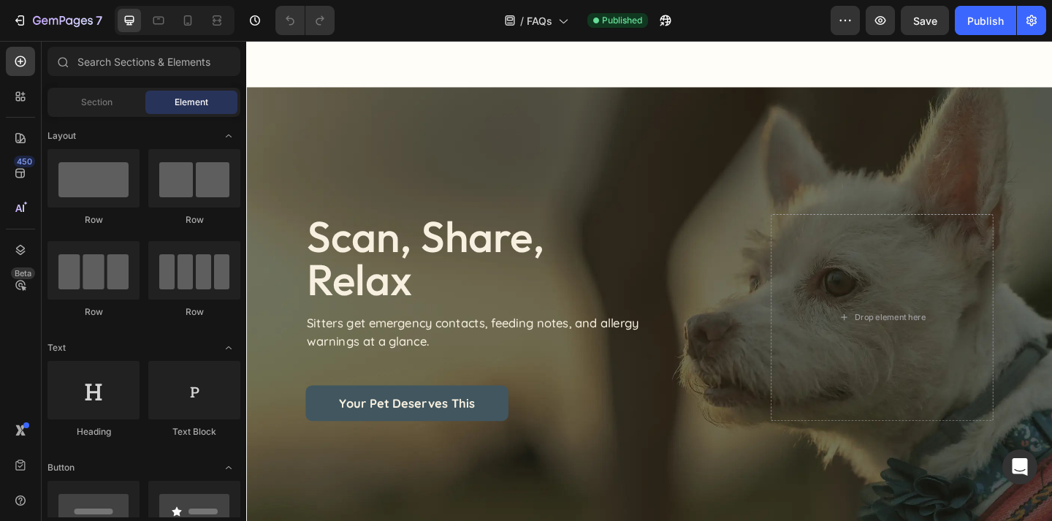
click at [560, 150] on div "scan, share, relax Heading Sitters get emergency contacts, feeding notes, and a…" at bounding box center [684, 341] width 876 height 501
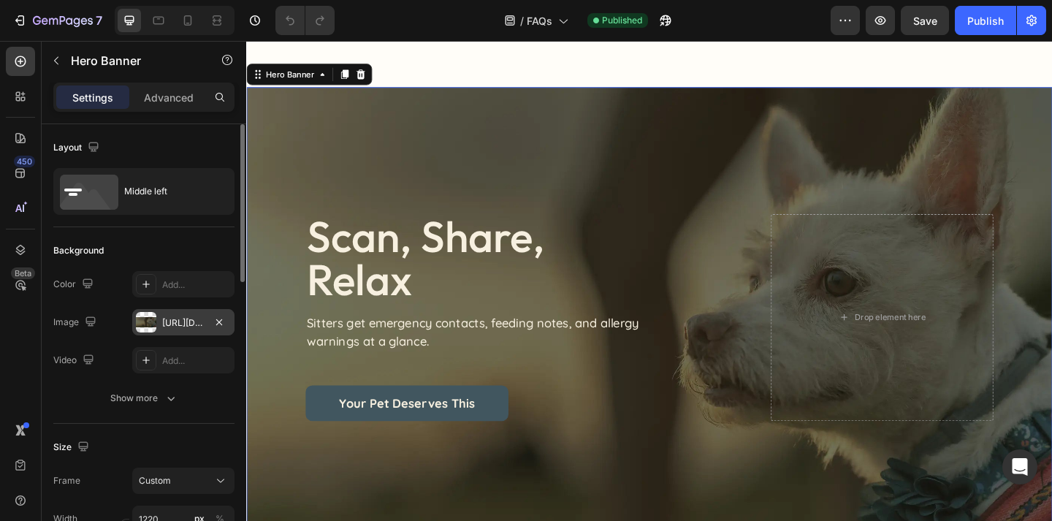
click at [161, 322] on div "[URL][DOMAIN_NAME]" at bounding box center [183, 322] width 102 height 26
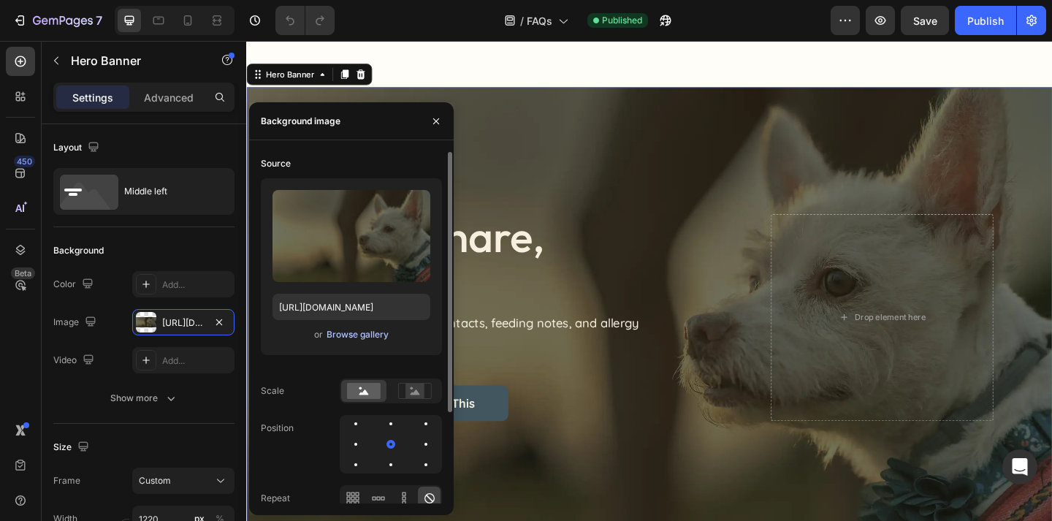
click at [380, 341] on div "or Browse gallery" at bounding box center [351, 335] width 158 height 18
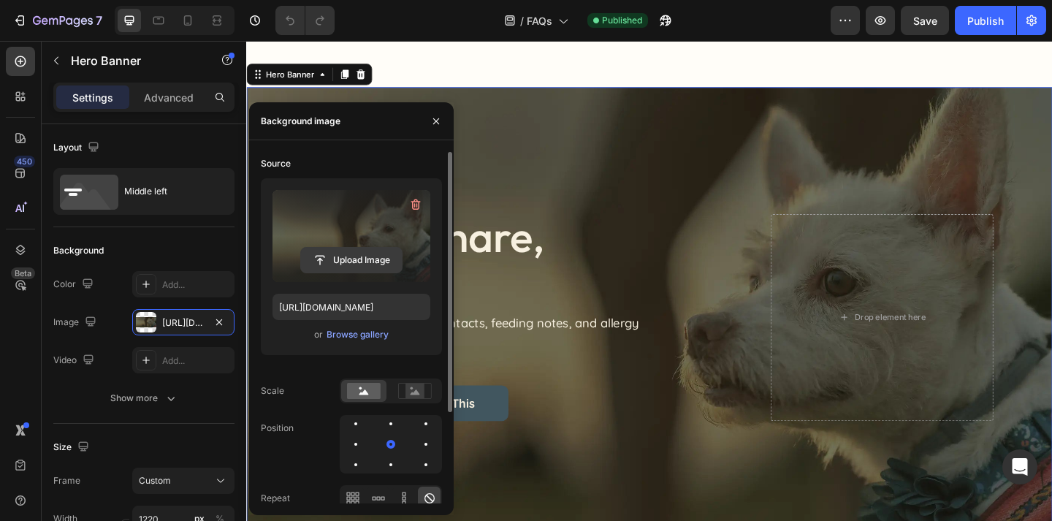
click at [379, 261] on input "file" at bounding box center [351, 260] width 101 height 25
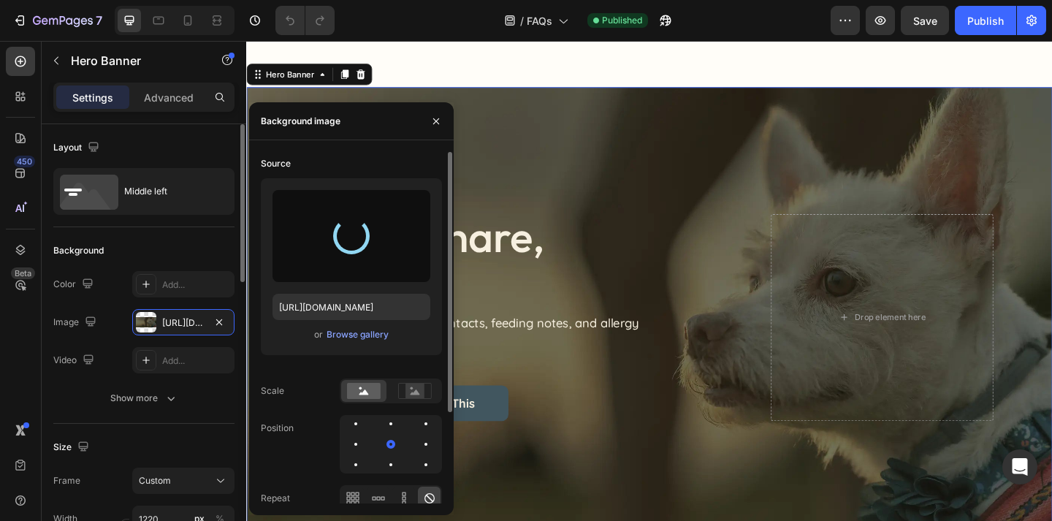
type input "[URL][DOMAIN_NAME]"
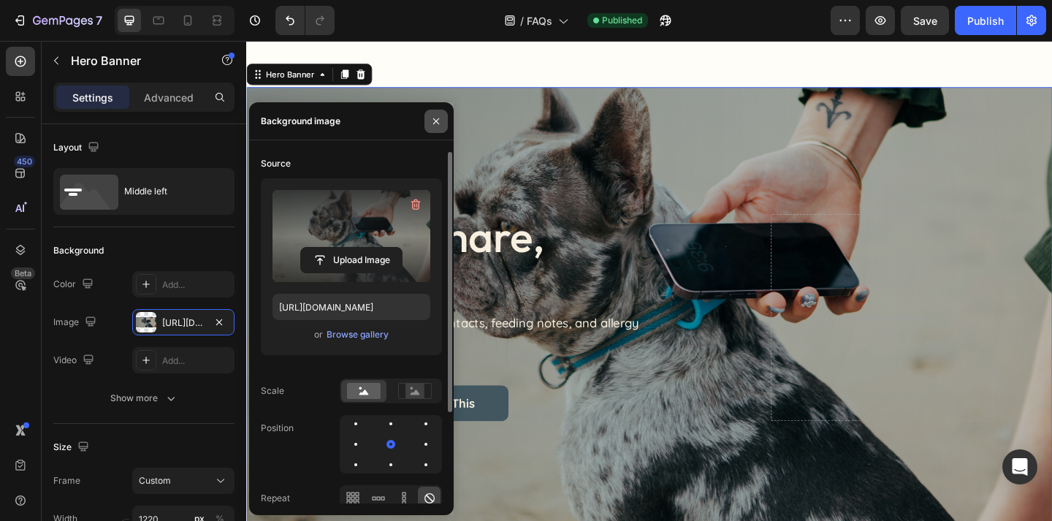
click at [437, 123] on icon "button" at bounding box center [436, 121] width 12 height 12
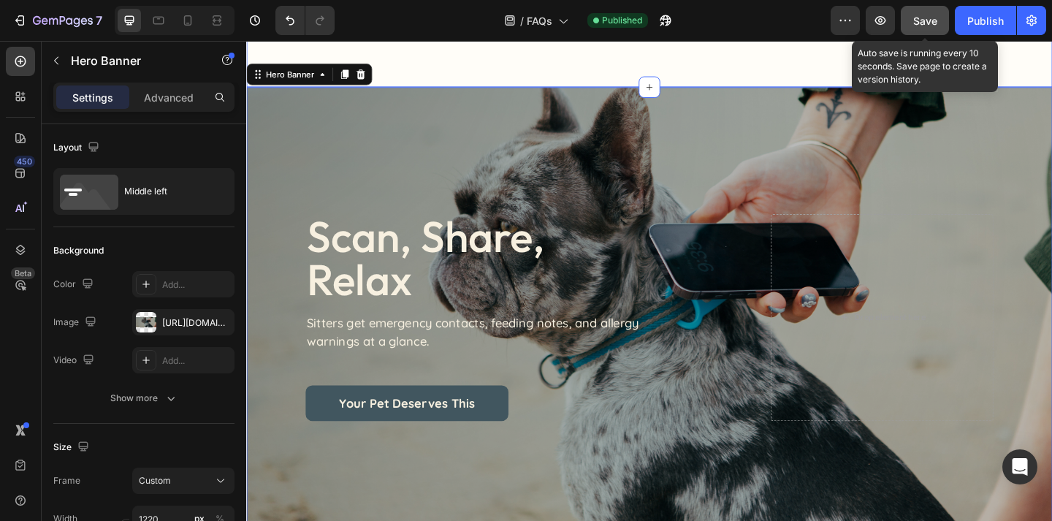
click at [933, 23] on span "Save" at bounding box center [925, 21] width 24 height 12
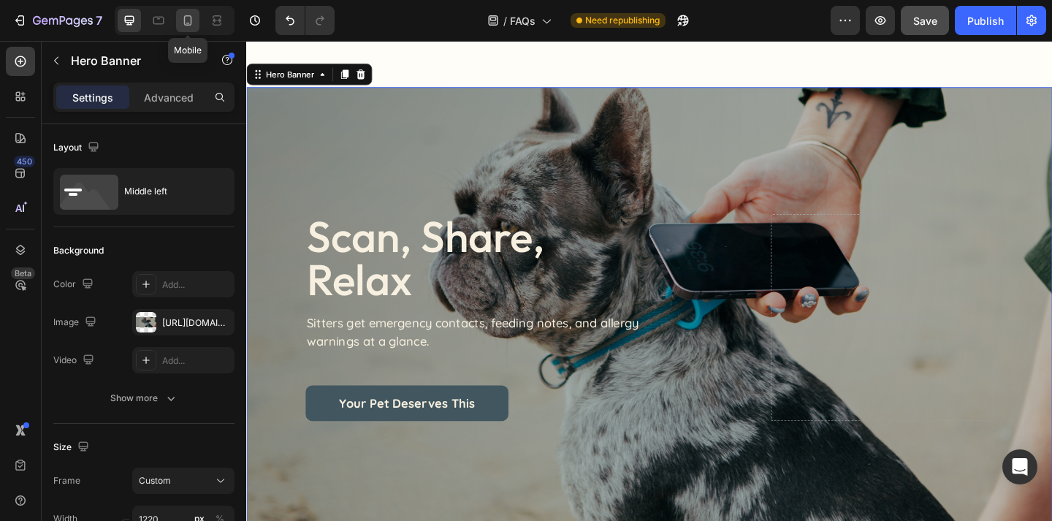
click at [186, 25] on icon at bounding box center [188, 20] width 8 height 10
type input "100"
type input "Auto"
type input "100%"
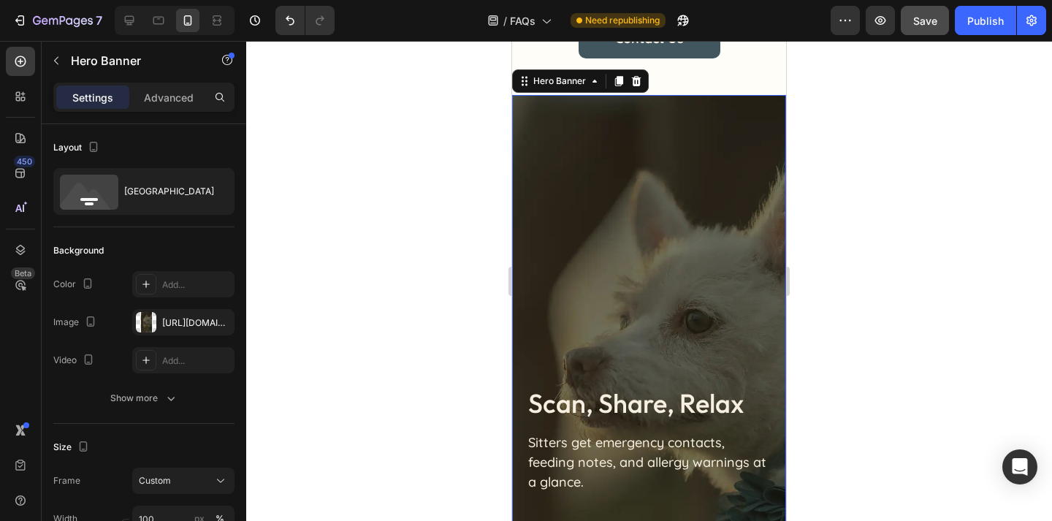
scroll to position [860, 0]
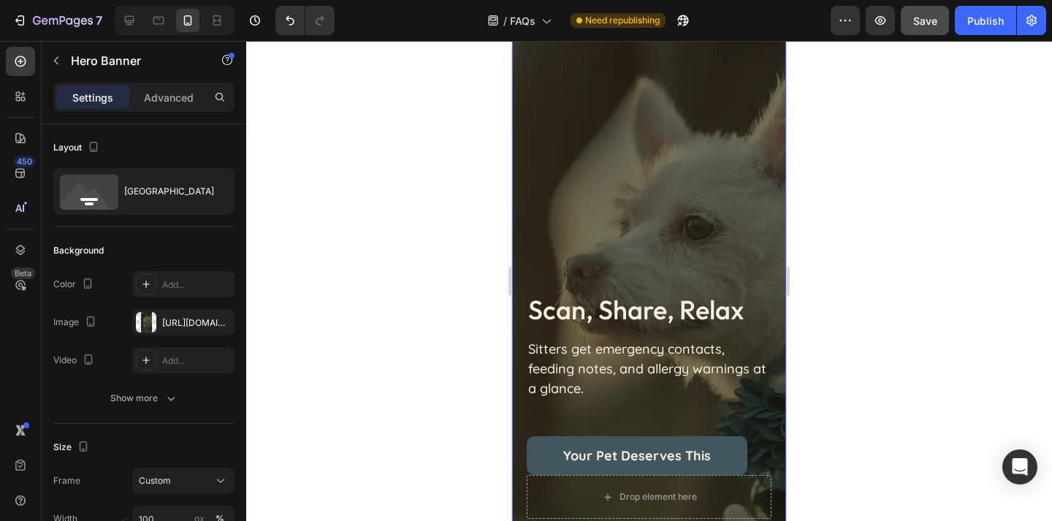
click at [681, 200] on div "scan, share, relax Heading Sitters get emergency contacts, feeding notes, and a…" at bounding box center [649, 275] width 274 height 549
click at [185, 324] on div "[URL][DOMAIN_NAME]" at bounding box center [183, 322] width 42 height 13
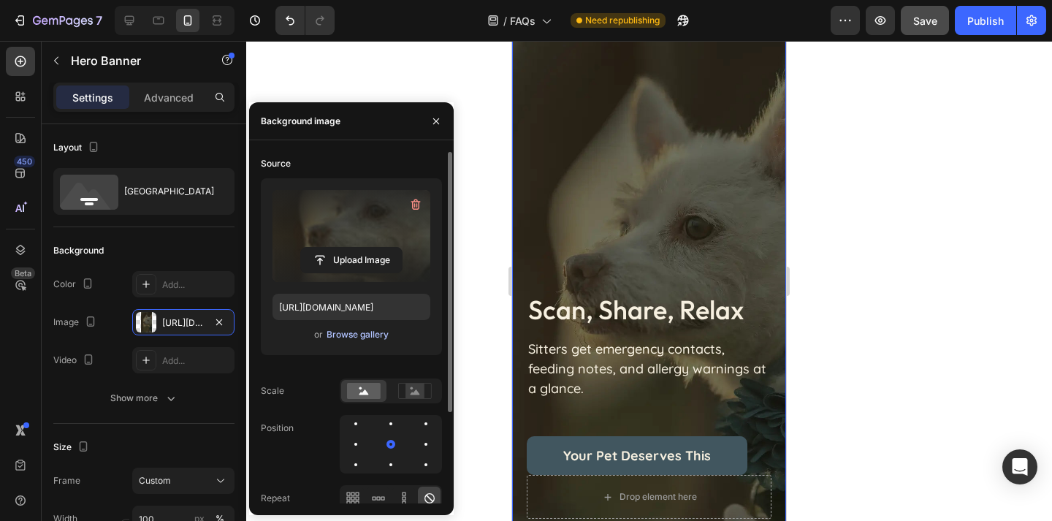
click at [367, 337] on div "Browse gallery" at bounding box center [357, 334] width 62 height 13
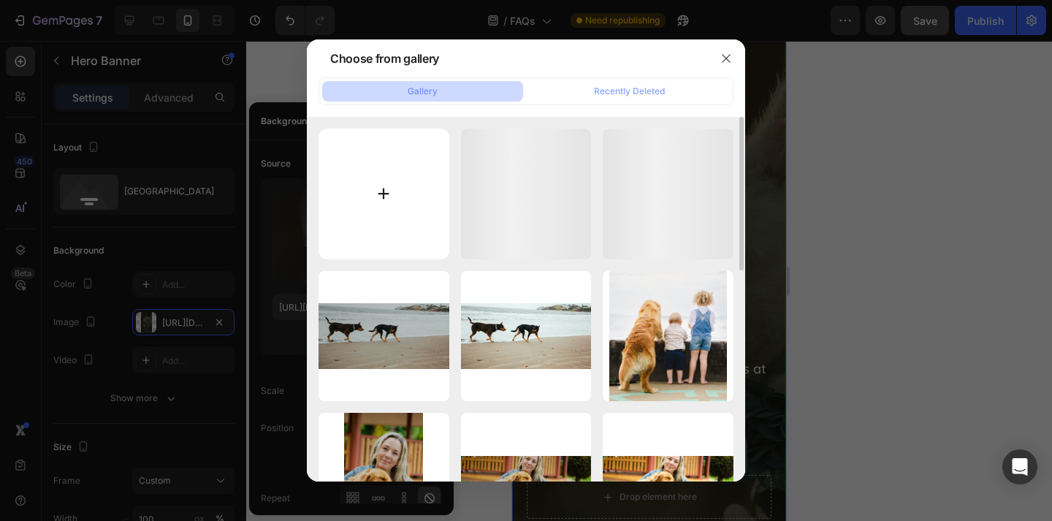
click at [372, 162] on input "file" at bounding box center [383, 194] width 131 height 131
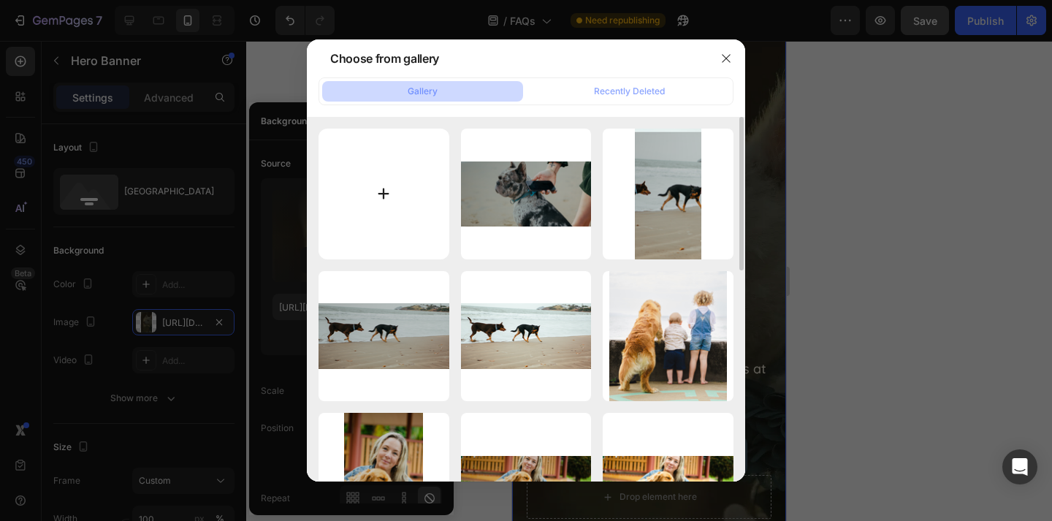
type input "C:\fakepath\Untitled design (6) copy 18.png"
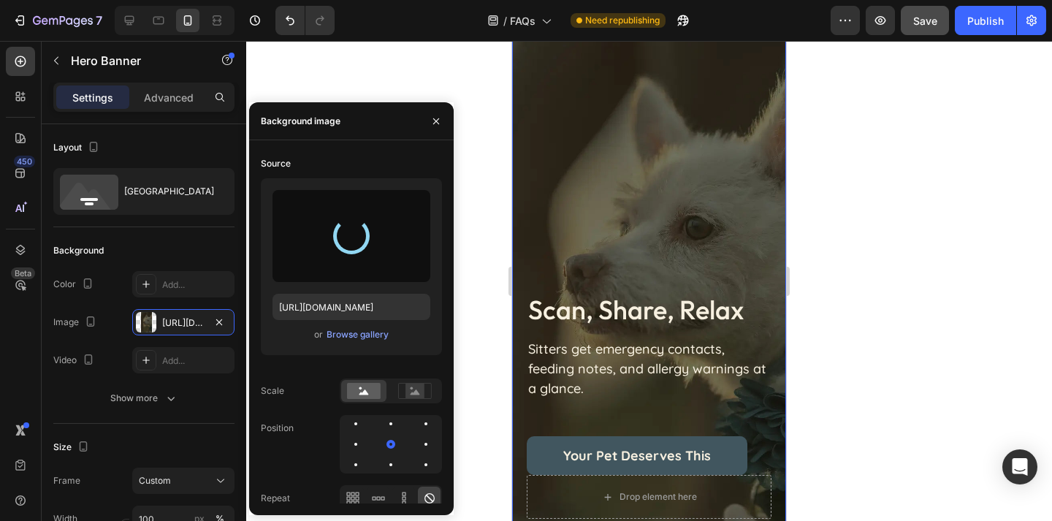
type input "[URL][DOMAIN_NAME]"
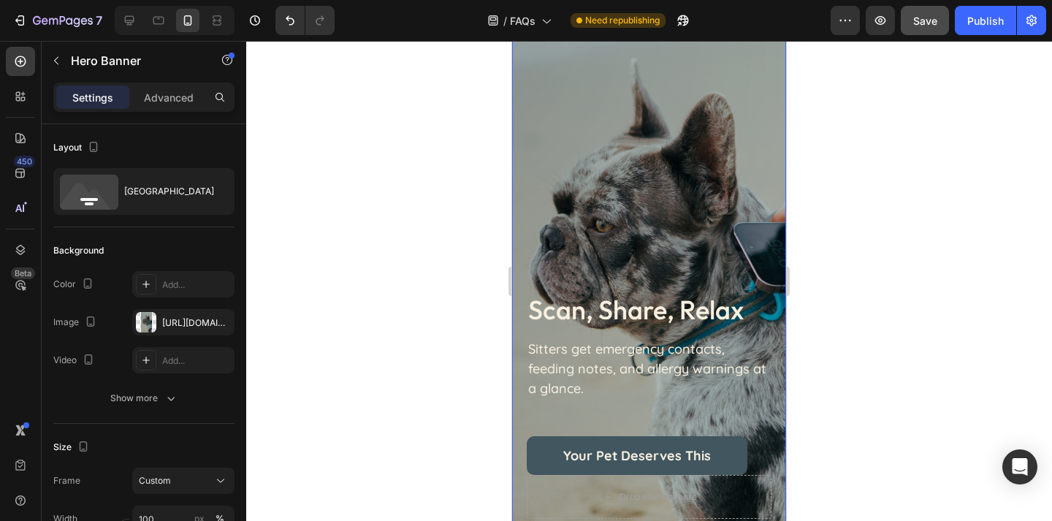
click at [901, 326] on div at bounding box center [649, 281] width 806 height 480
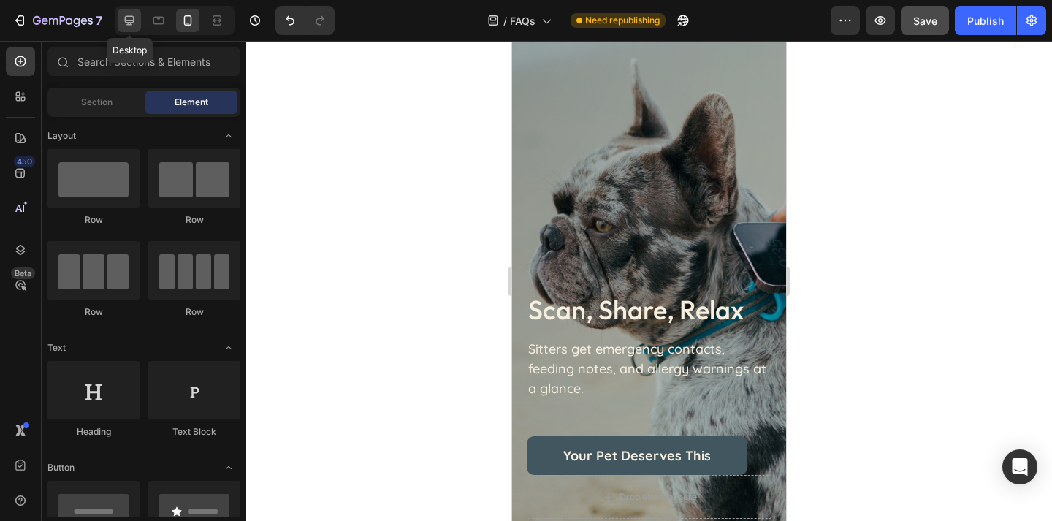
click at [128, 20] on icon at bounding box center [129, 20] width 15 height 15
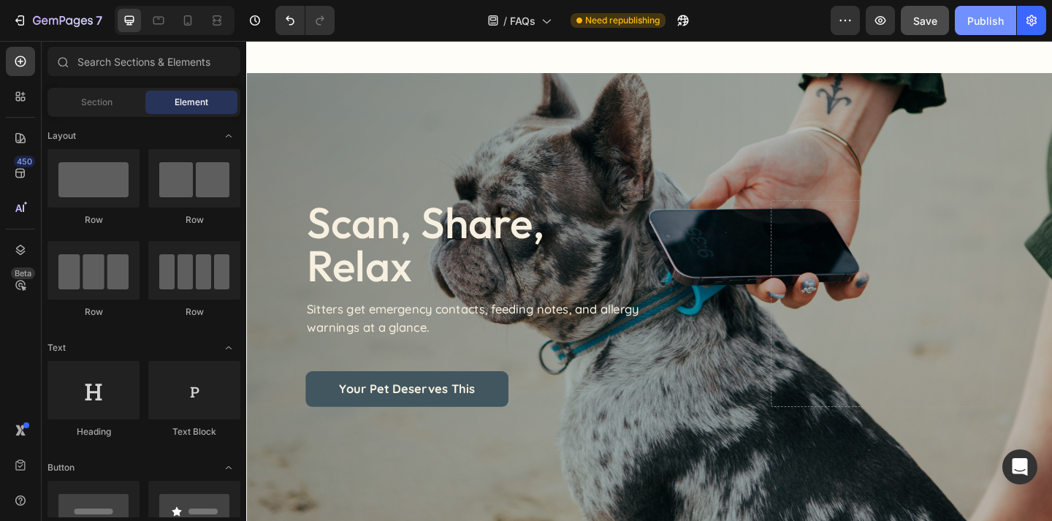
click at [992, 22] on div "Publish" at bounding box center [985, 20] width 37 height 15
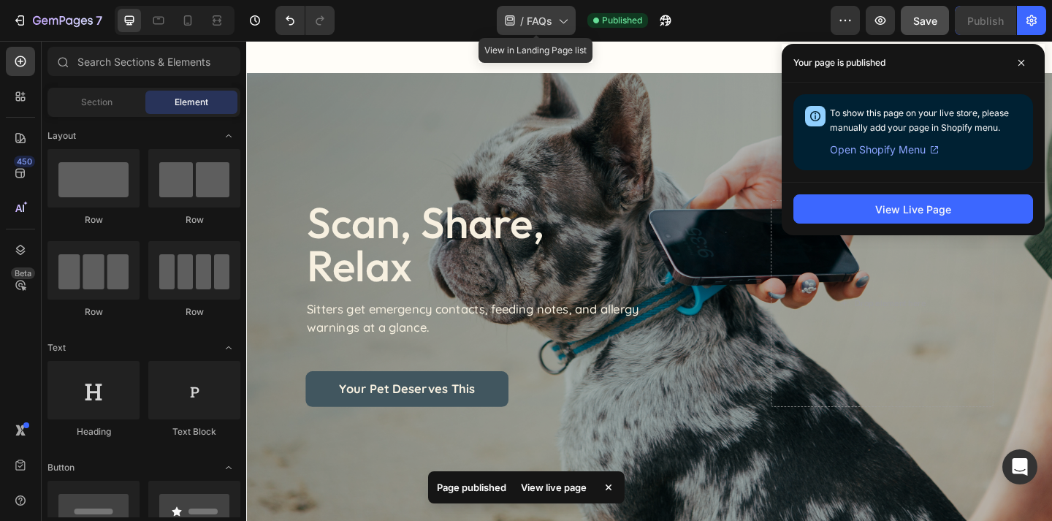
click at [536, 19] on span "FAQs" at bounding box center [540, 20] width 26 height 15
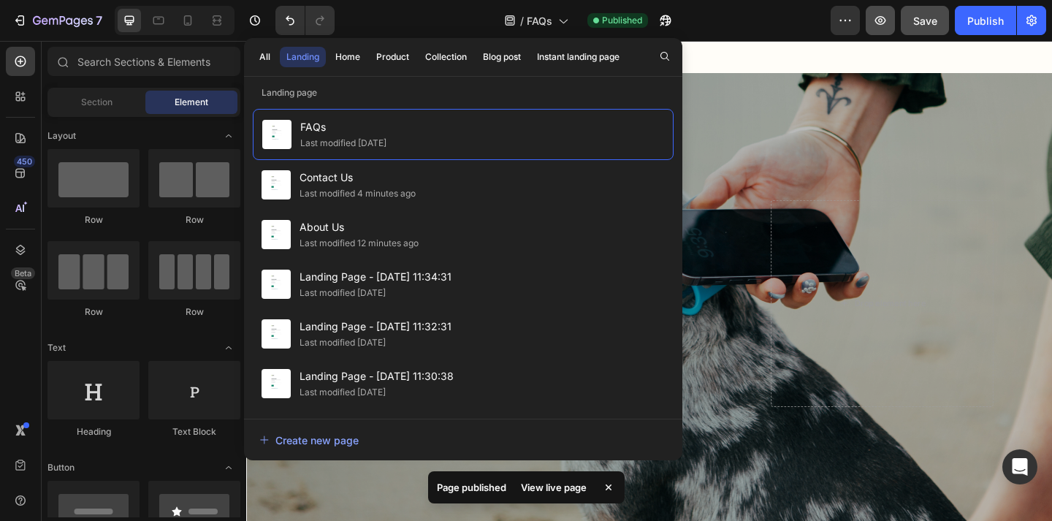
click at [881, 27] on icon "button" at bounding box center [880, 20] width 15 height 15
